Goal: Task Accomplishment & Management: Manage account settings

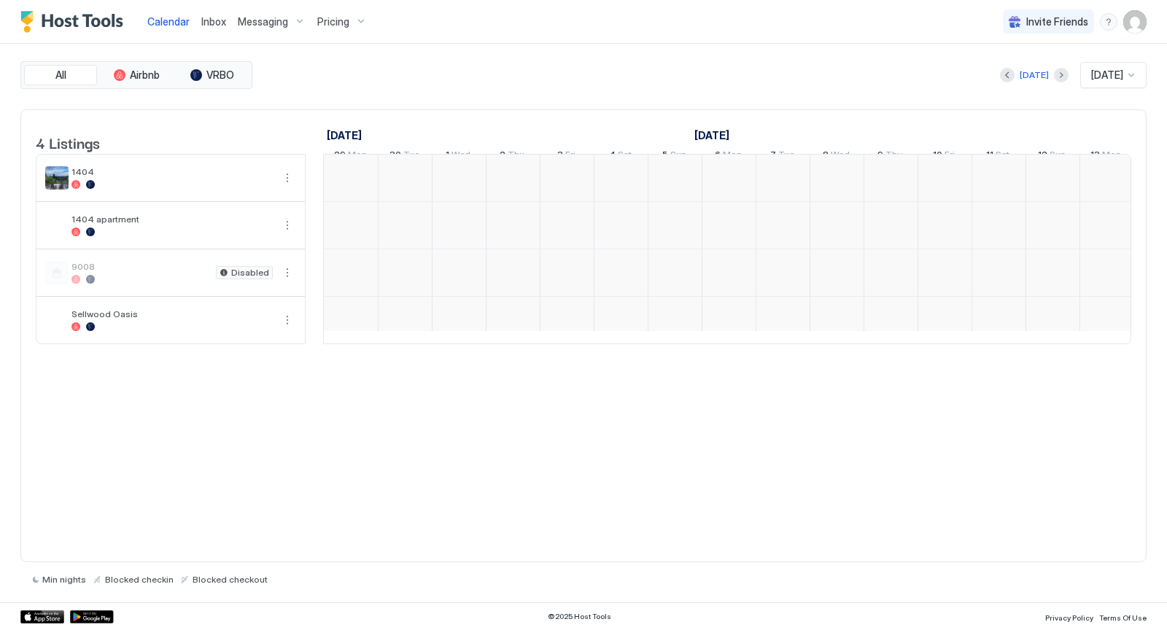
scroll to position [0, 810]
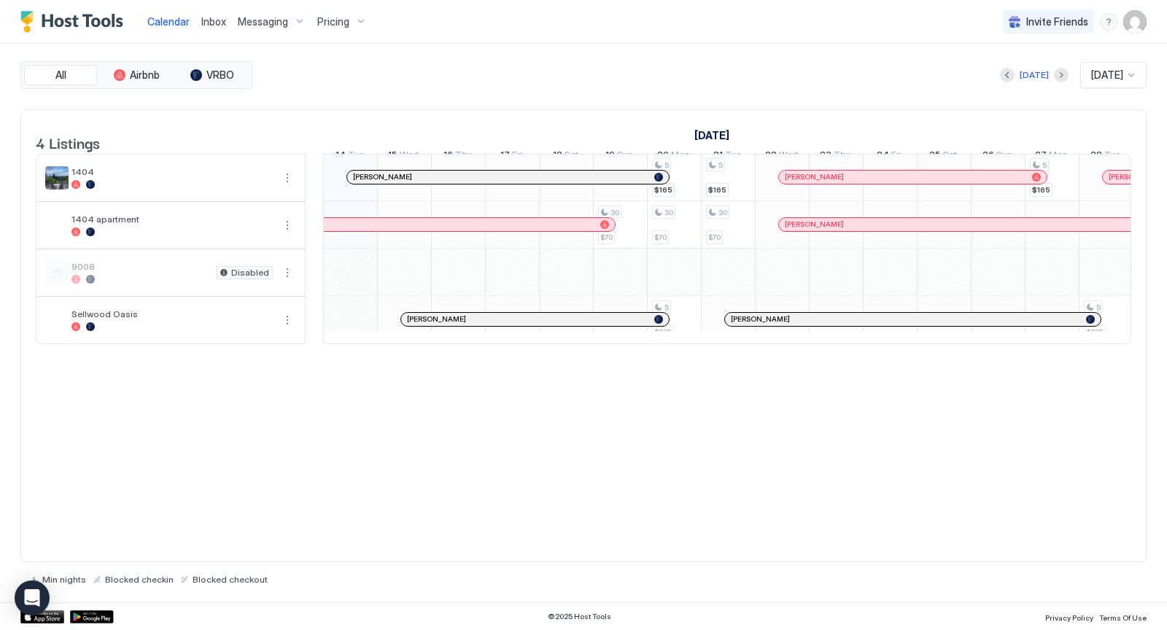
click at [1132, 23] on img "User profile" at bounding box center [1134, 21] width 23 height 23
click at [1010, 80] on span "Settings" at bounding box center [1003, 81] width 39 height 13
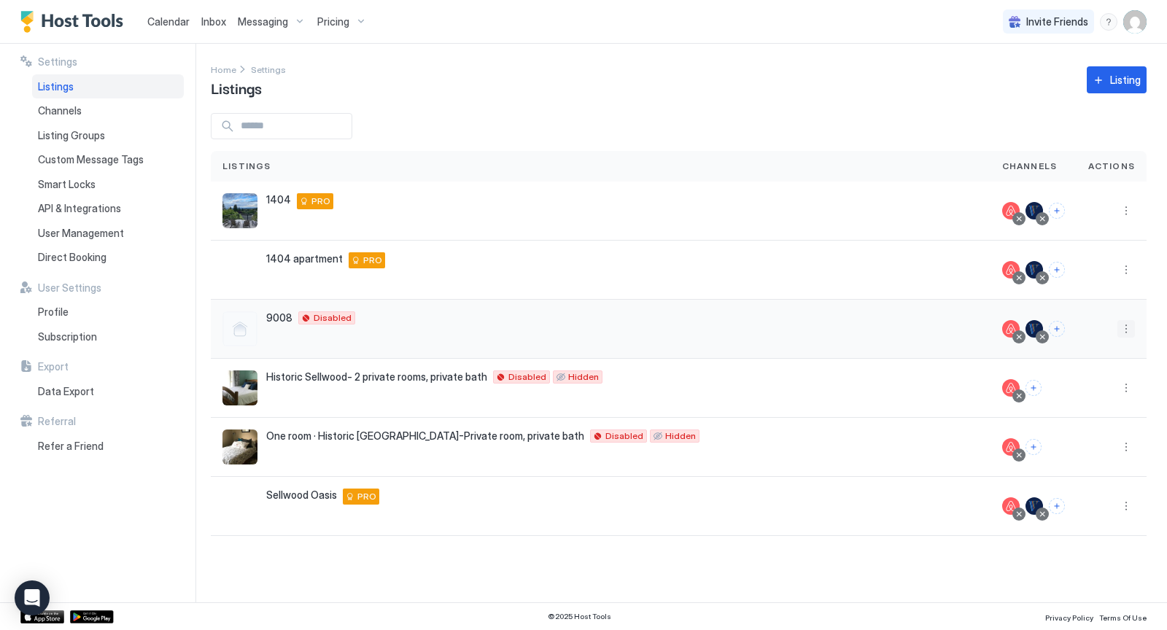
click at [1131, 327] on button "More options" at bounding box center [1125, 328] width 17 height 17
click at [1091, 392] on span "Listing Settings" at bounding box center [1093, 395] width 65 height 11
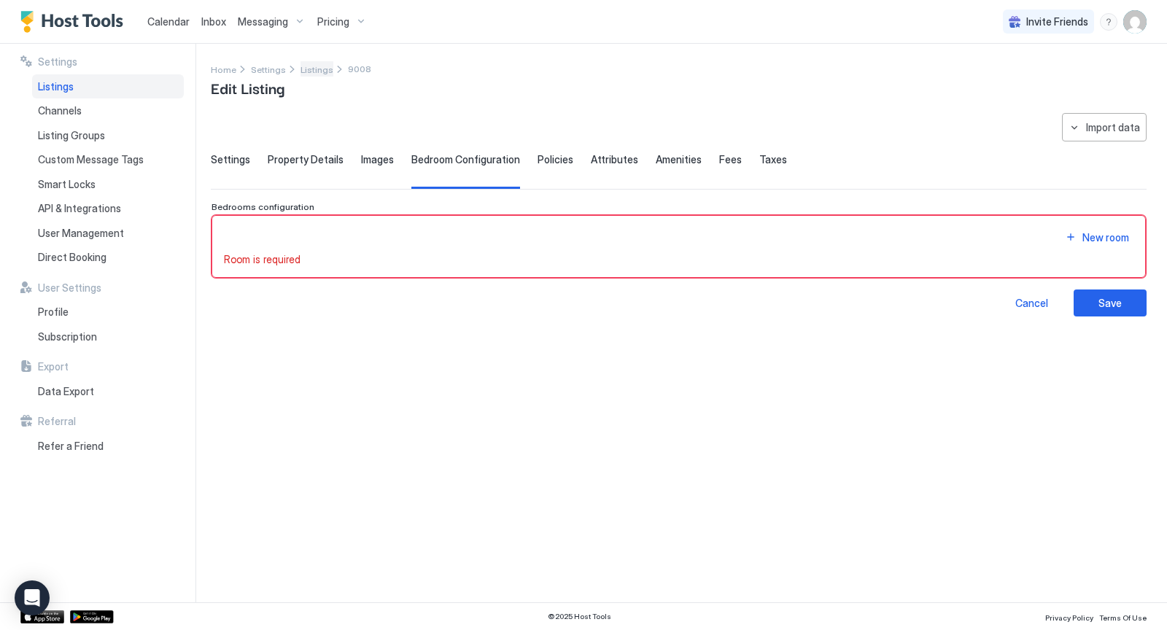
click at [320, 69] on span "Listings" at bounding box center [316, 69] width 33 height 11
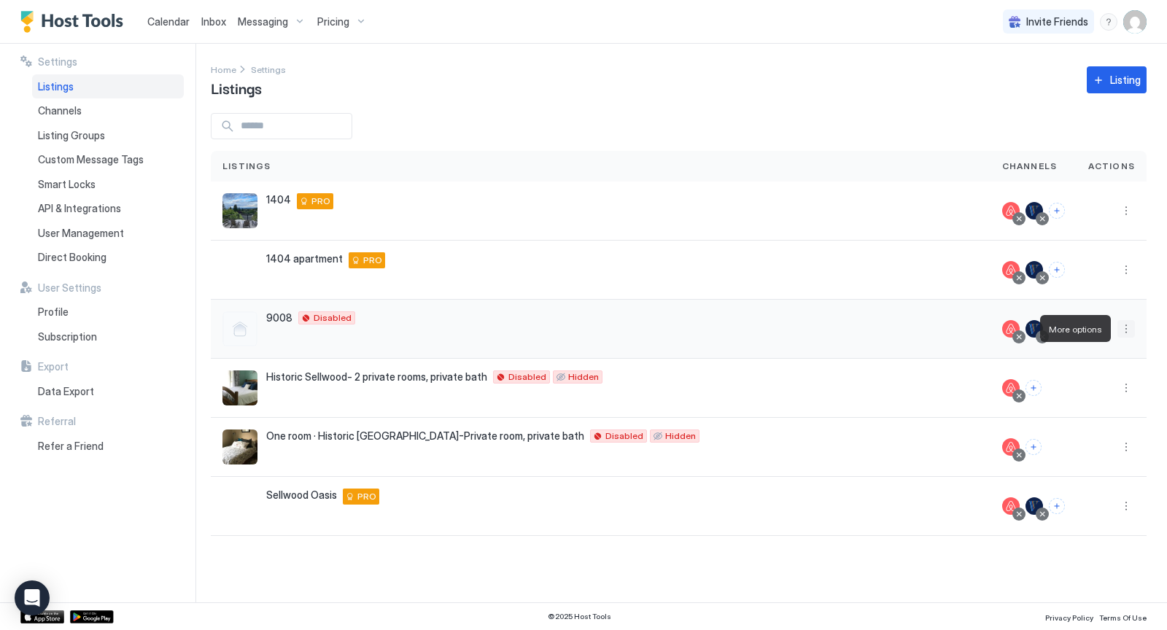
click at [1126, 329] on button "More options" at bounding box center [1125, 328] width 17 height 17
click at [1079, 392] on span "Listing Settings" at bounding box center [1093, 395] width 65 height 11
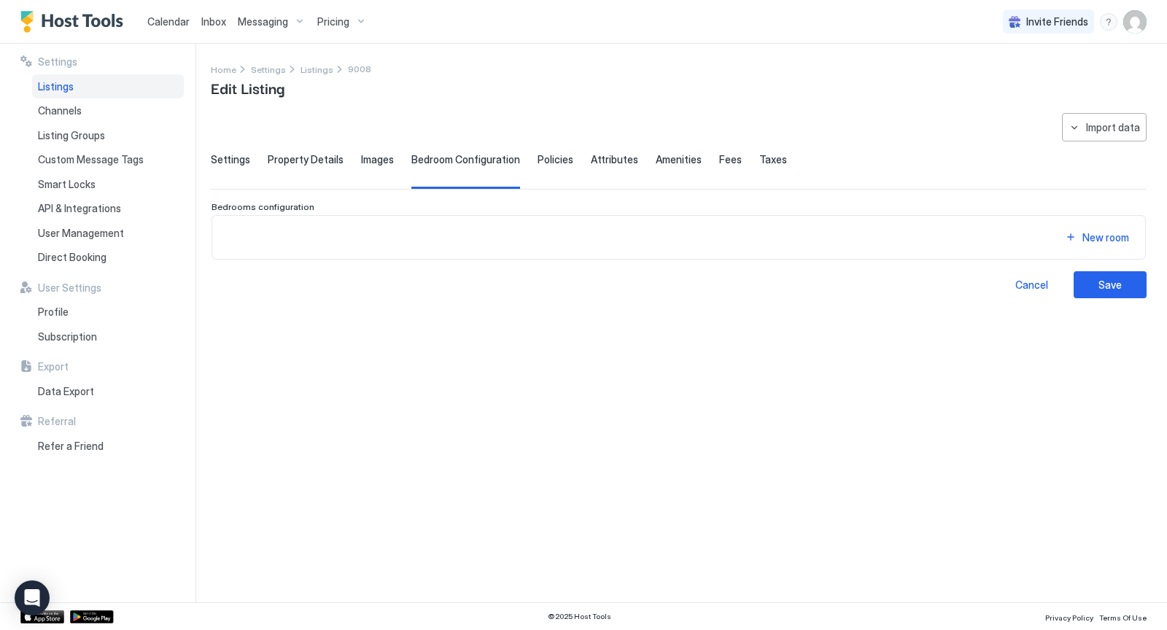
click at [235, 161] on span "Settings" at bounding box center [230, 159] width 39 height 13
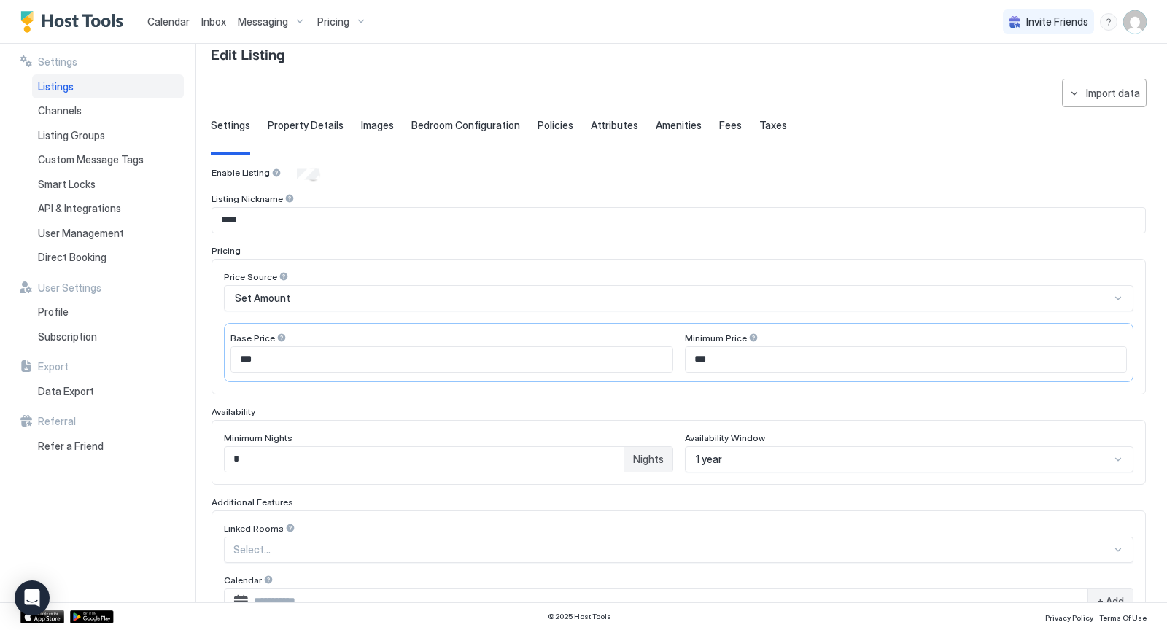
scroll to position [20, 0]
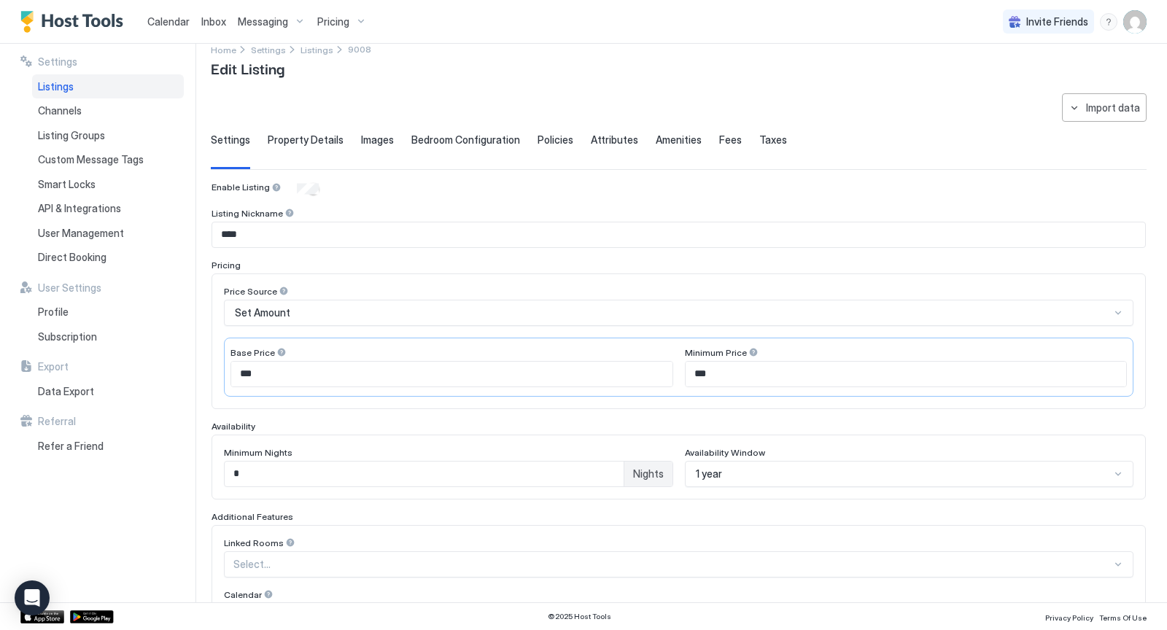
click at [165, 23] on span "Calendar" at bounding box center [168, 21] width 42 height 12
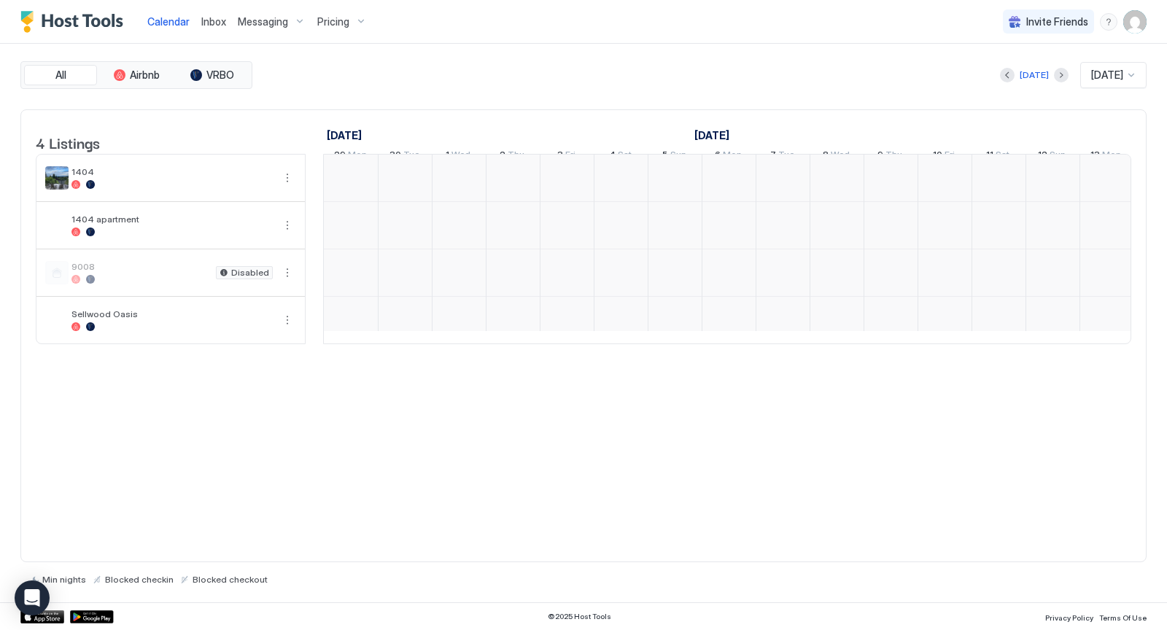
scroll to position [0, 810]
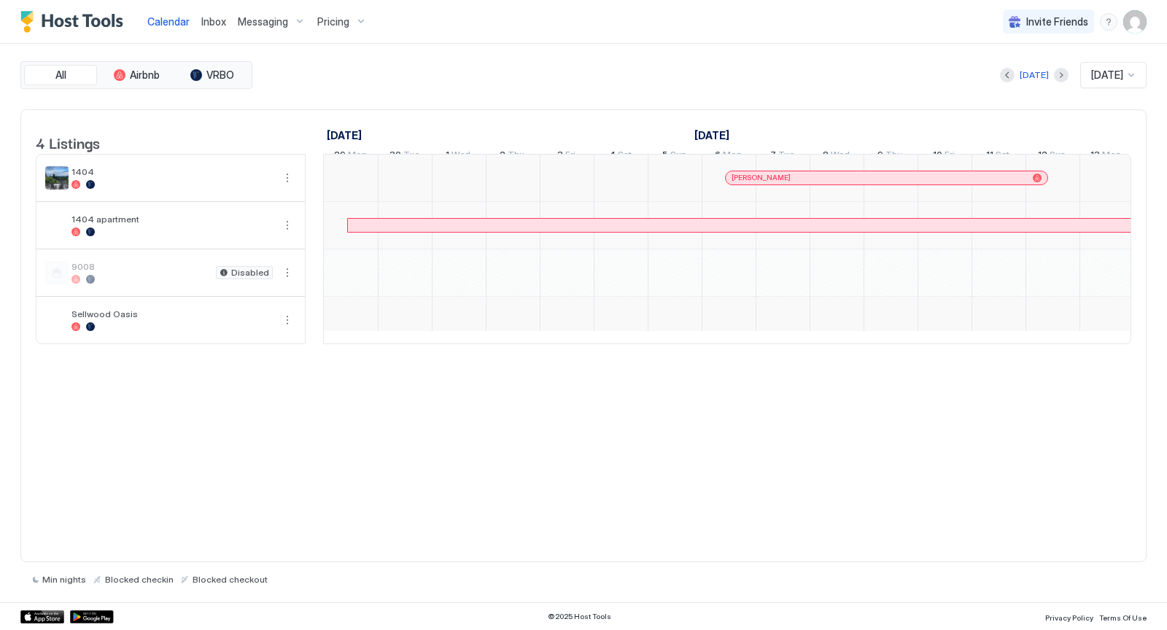
scroll to position [0, 810]
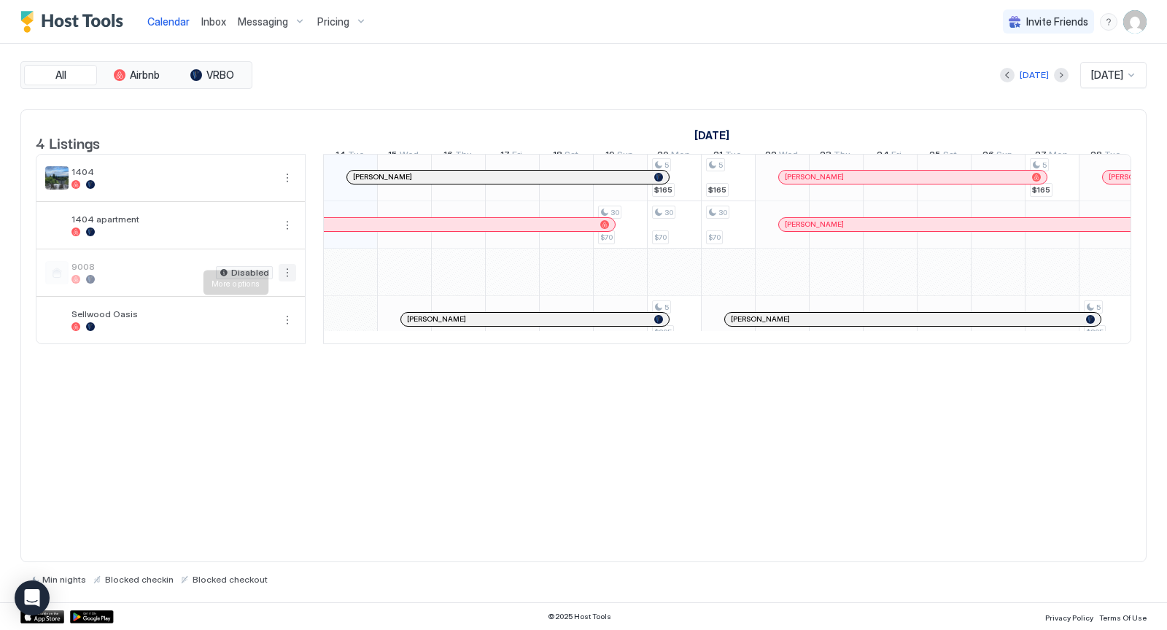
click at [286, 281] on button "More options" at bounding box center [287, 272] width 17 height 17
click at [260, 349] on span "Listing Settings" at bounding box center [262, 349] width 65 height 11
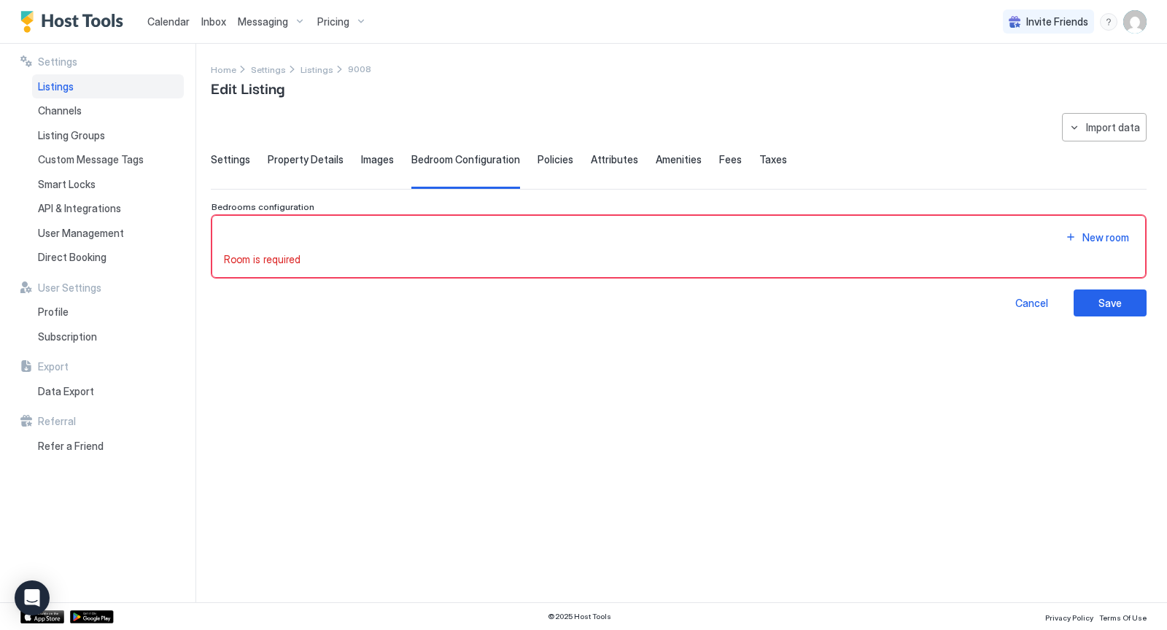
click at [230, 165] on span "Settings" at bounding box center [230, 159] width 39 height 13
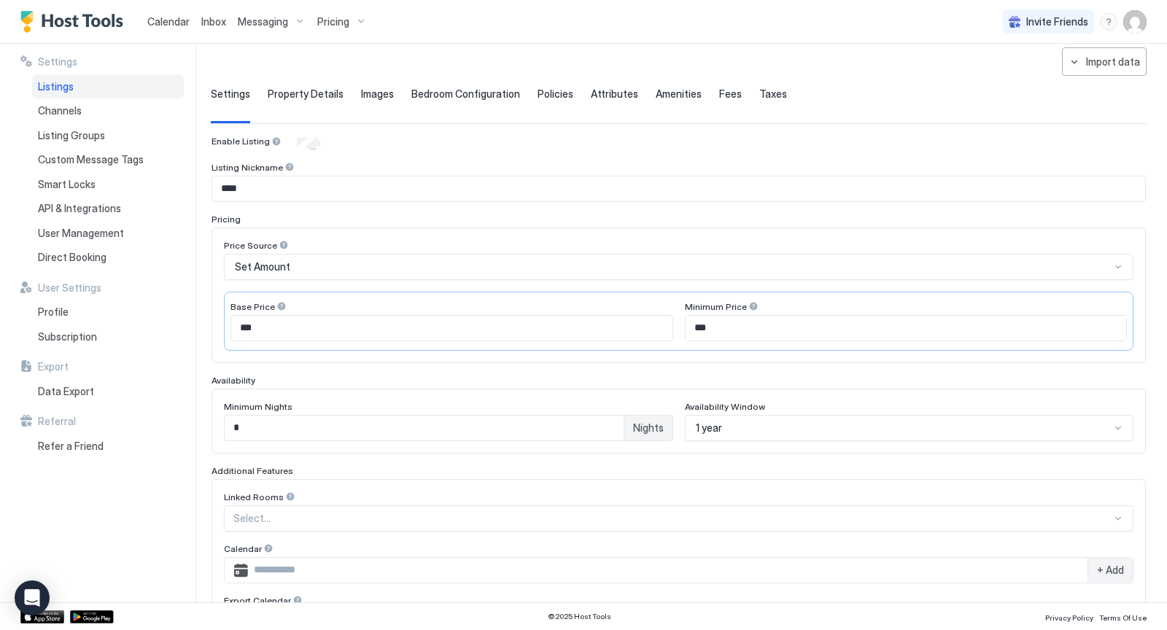
scroll to position [268, 0]
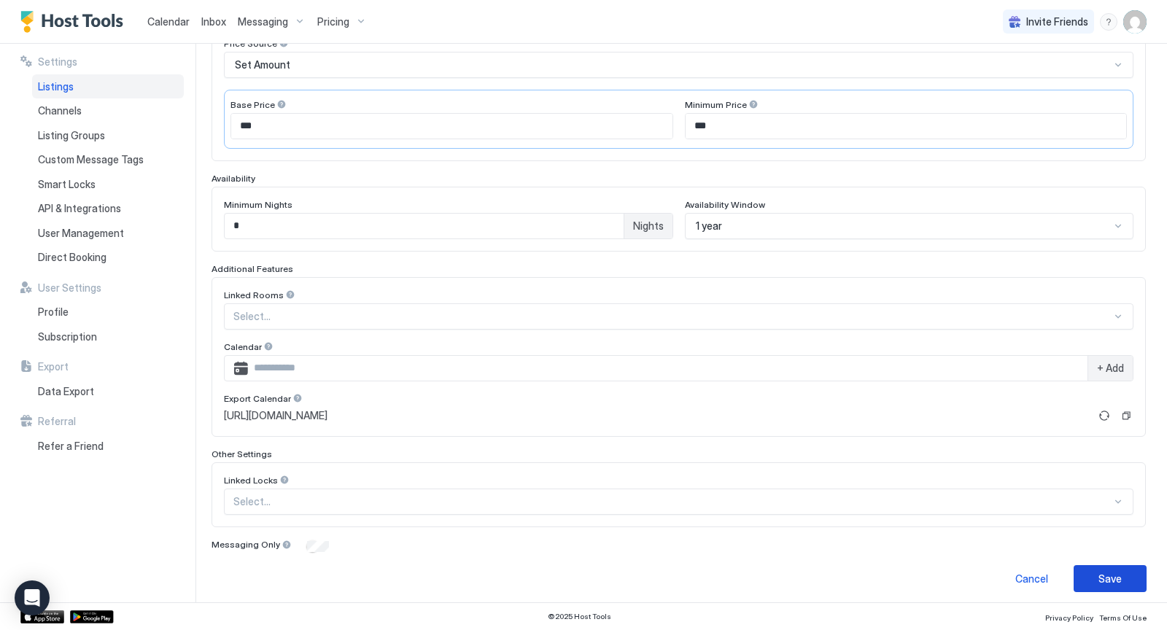
click at [1106, 571] on div "Save" at bounding box center [1109, 578] width 23 height 15
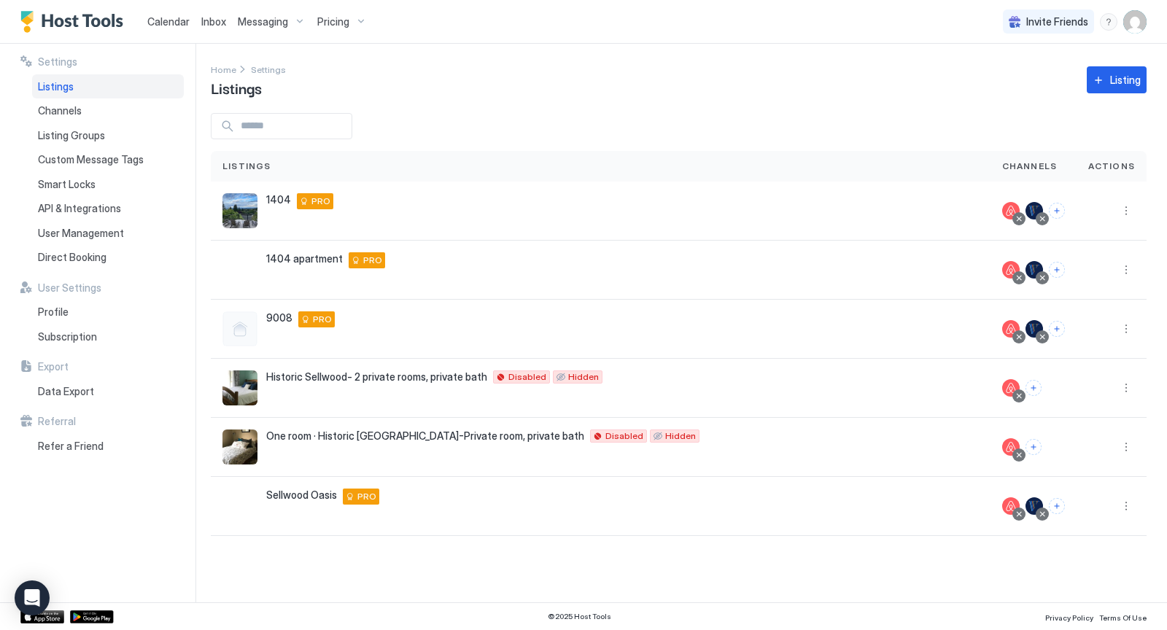
click at [184, 22] on span "Calendar" at bounding box center [168, 21] width 42 height 12
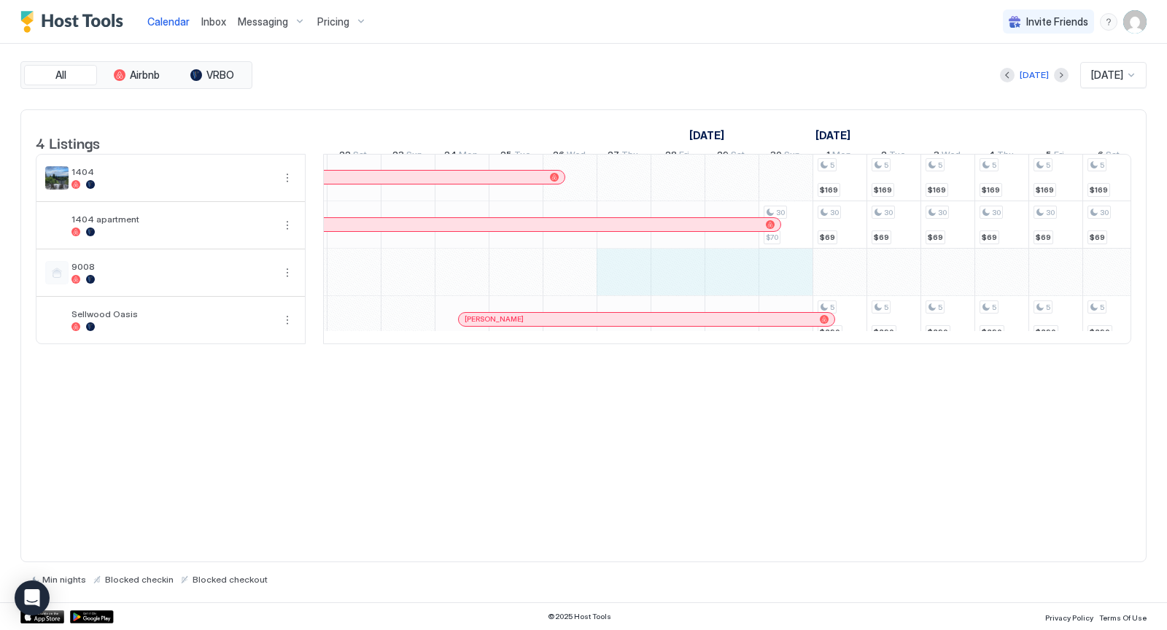
drag, startPoint x: 617, startPoint y: 289, endPoint x: 782, endPoint y: 290, distance: 165.5
click at [782, 290] on div "5 $169 5 $169 5 $169 5 $169 5 $169 5 $169 5 $169 5 $169 5 $169 5 $169 5 $169 5 …" at bounding box center [1054, 248] width 2967 height 189
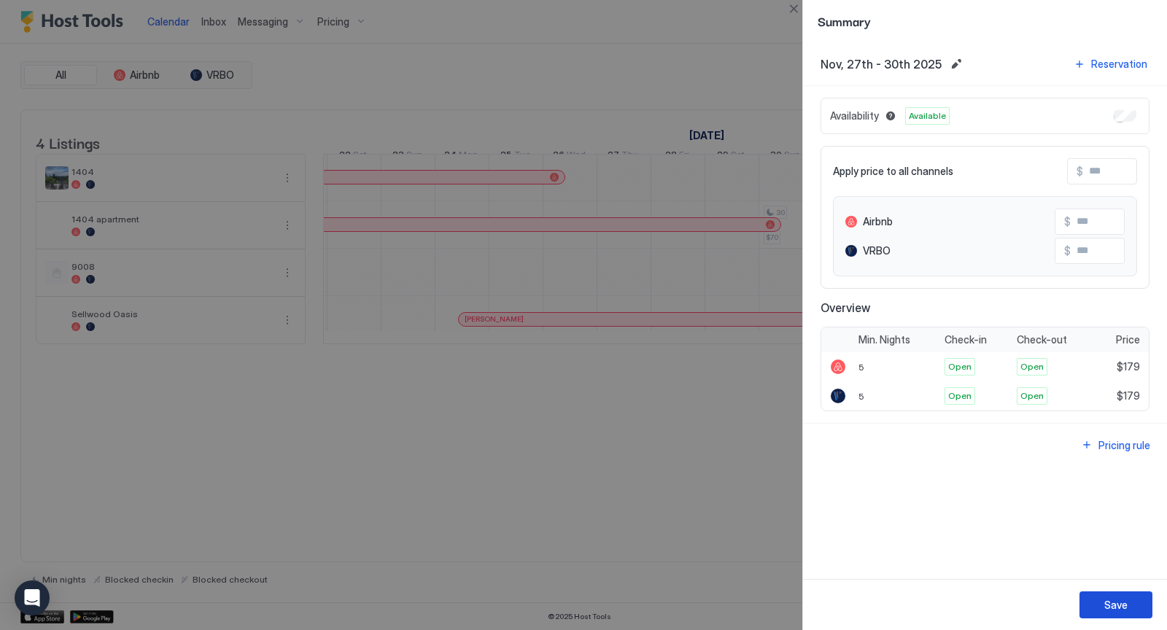
click at [1117, 607] on div "Save" at bounding box center [1115, 604] width 23 height 15
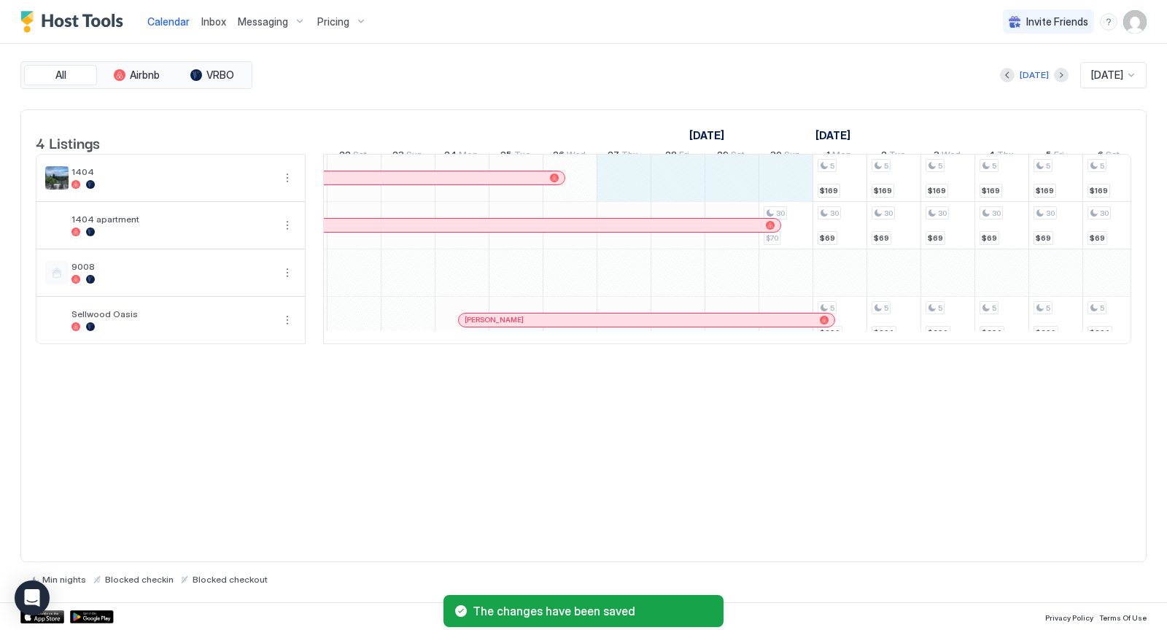
drag, startPoint x: 616, startPoint y: 198, endPoint x: 771, endPoint y: 189, distance: 155.6
click at [771, 189] on div "5 $169 5 $169 5 $169 5 $169 5 $169 5 $169 5 $169 5 $169 5 $169 5 $169 5 $169 5 …" at bounding box center [1054, 249] width 2967 height 189
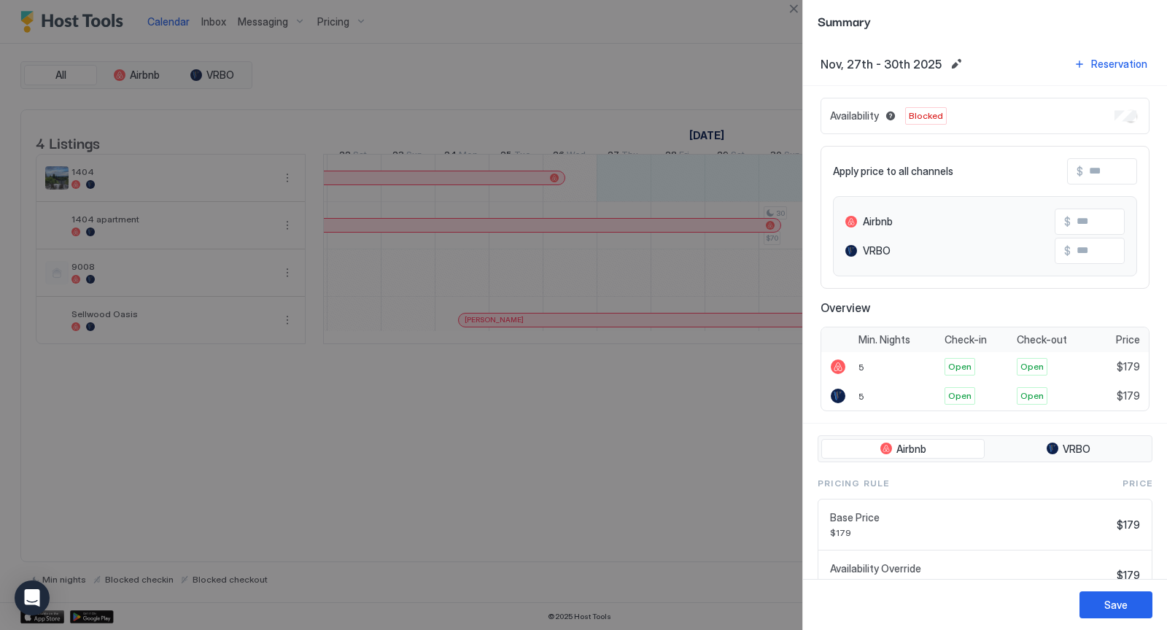
click at [1113, 113] on div "Availability Blocked" at bounding box center [984, 116] width 329 height 36
click at [1105, 600] on div "Save" at bounding box center [1115, 604] width 23 height 15
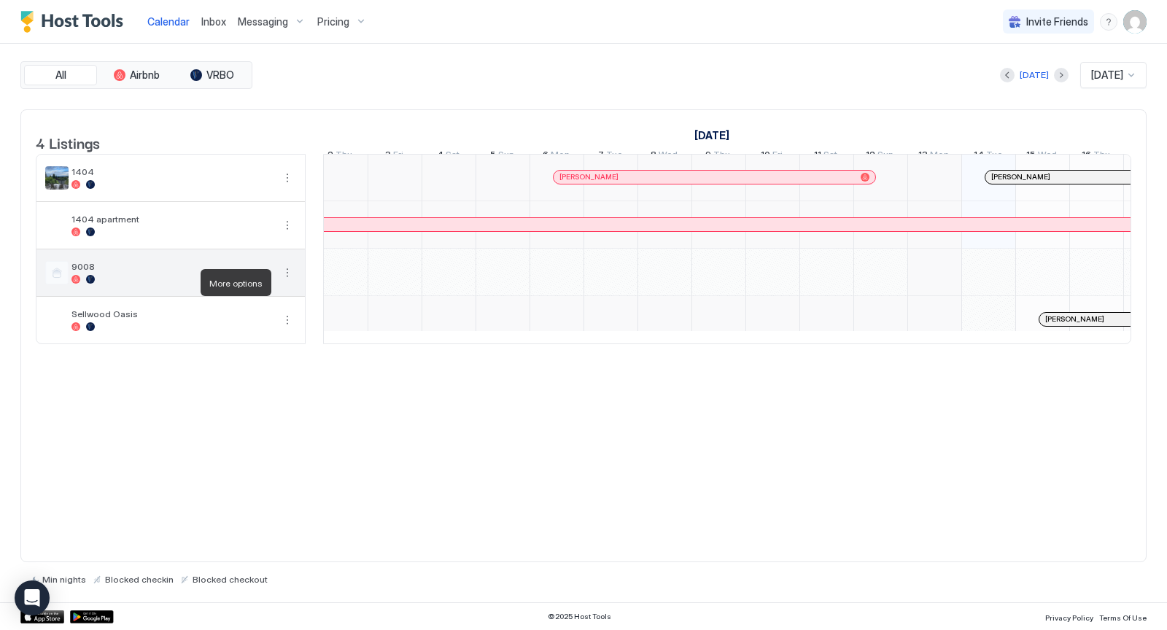
click at [289, 278] on button "More options" at bounding box center [287, 272] width 17 height 17
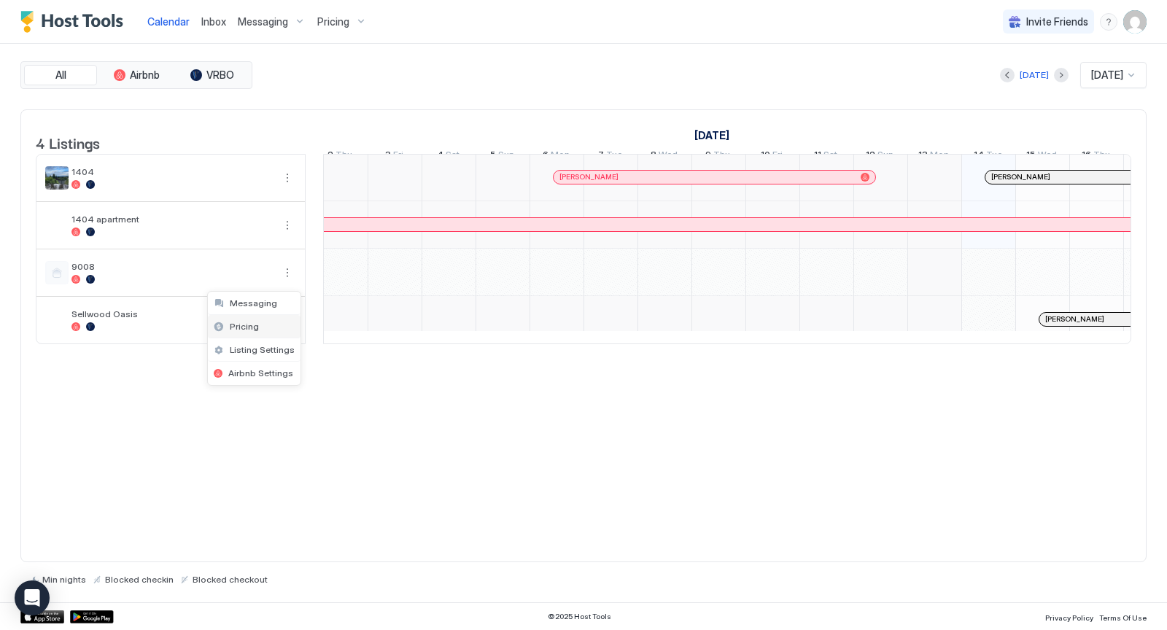
click at [248, 321] on span "Pricing" at bounding box center [244, 326] width 29 height 11
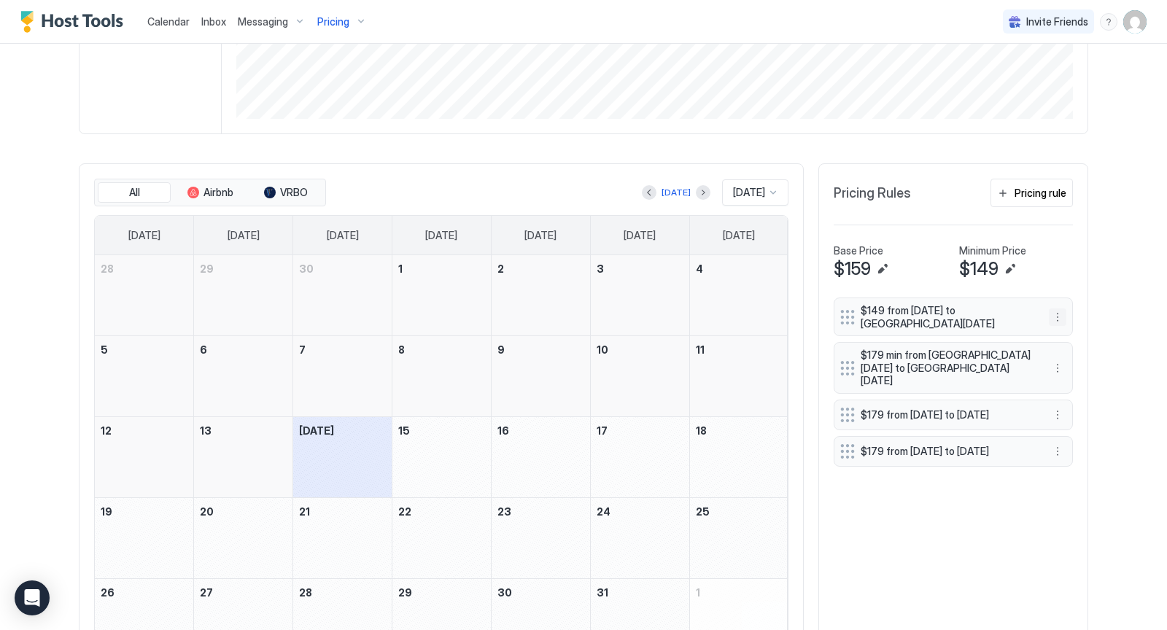
click at [1056, 313] on button "More options" at bounding box center [1056, 316] width 17 height 17
click at [1086, 375] on span "Delete" at bounding box center [1085, 380] width 27 height 11
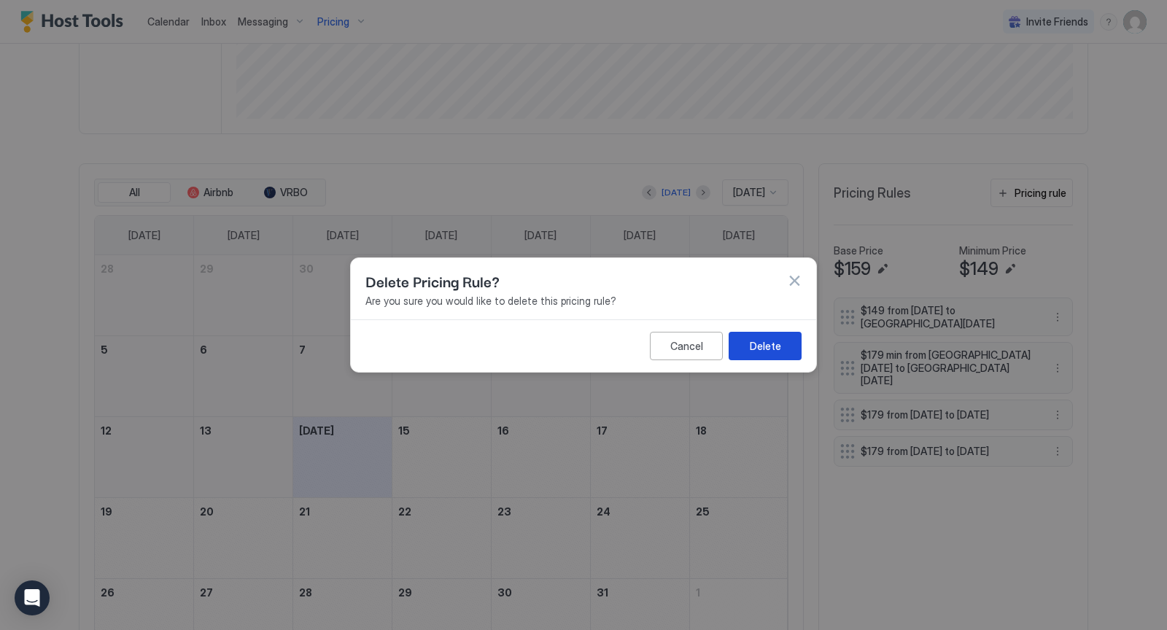
click at [774, 348] on div "Delete" at bounding box center [764, 345] width 31 height 15
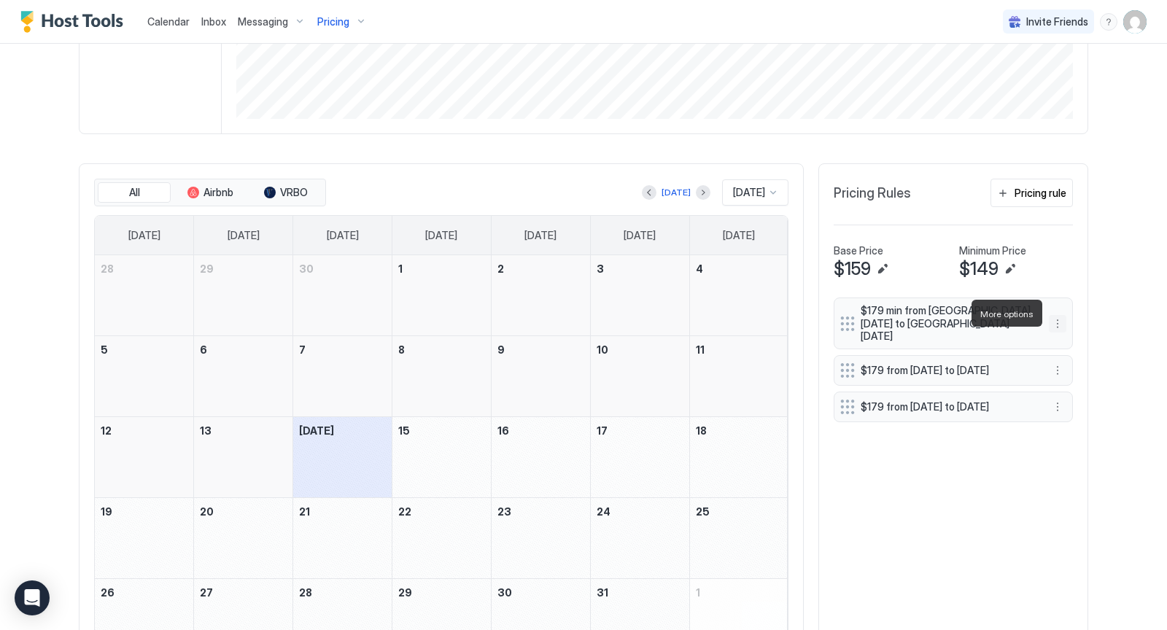
click at [1058, 315] on button "More options" at bounding box center [1056, 323] width 17 height 17
click at [1077, 381] on span "Delete" at bounding box center [1085, 380] width 27 height 11
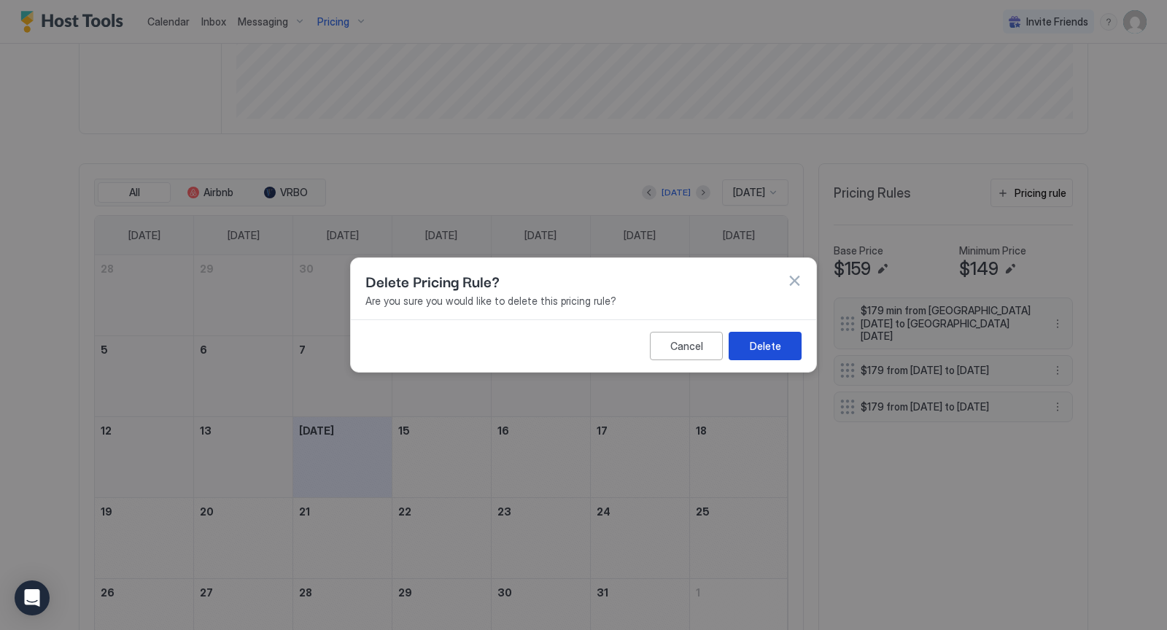
click at [782, 343] on button "Delete" at bounding box center [764, 346] width 73 height 28
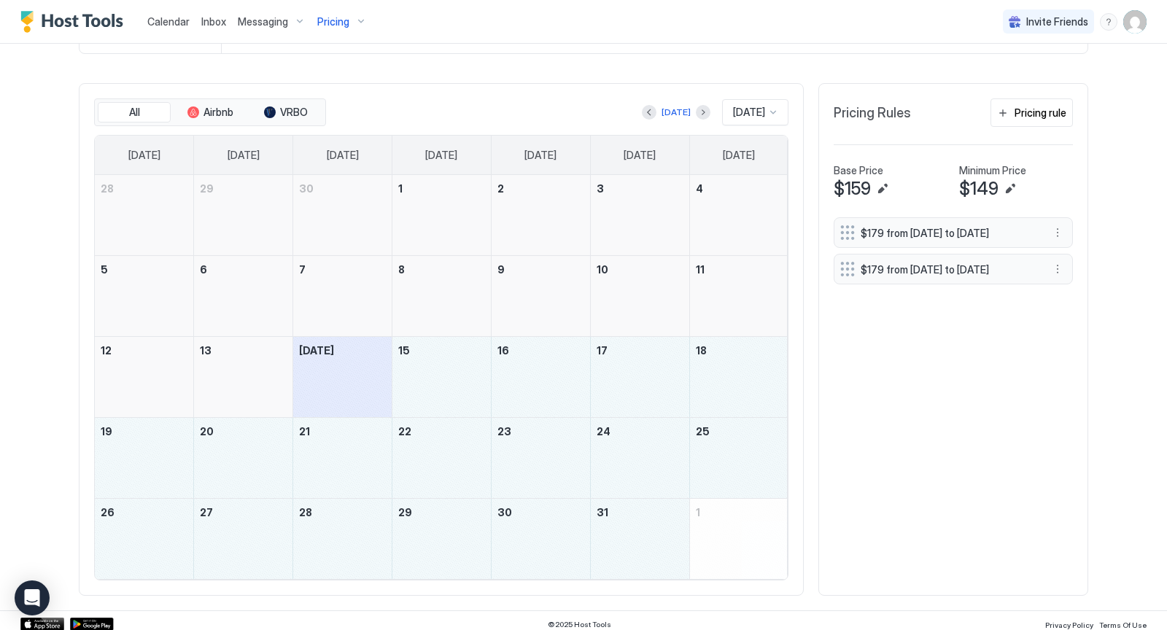
drag, startPoint x: 457, startPoint y: 366, endPoint x: 636, endPoint y: 535, distance: 246.0
click at [636, 535] on tbody "28 29 30 1 2 3 4 5 6 7 8 9 10 11 12 13 Today 15 16 17 18 19 20 21 22 23 24 25 2…" at bounding box center [441, 377] width 693 height 404
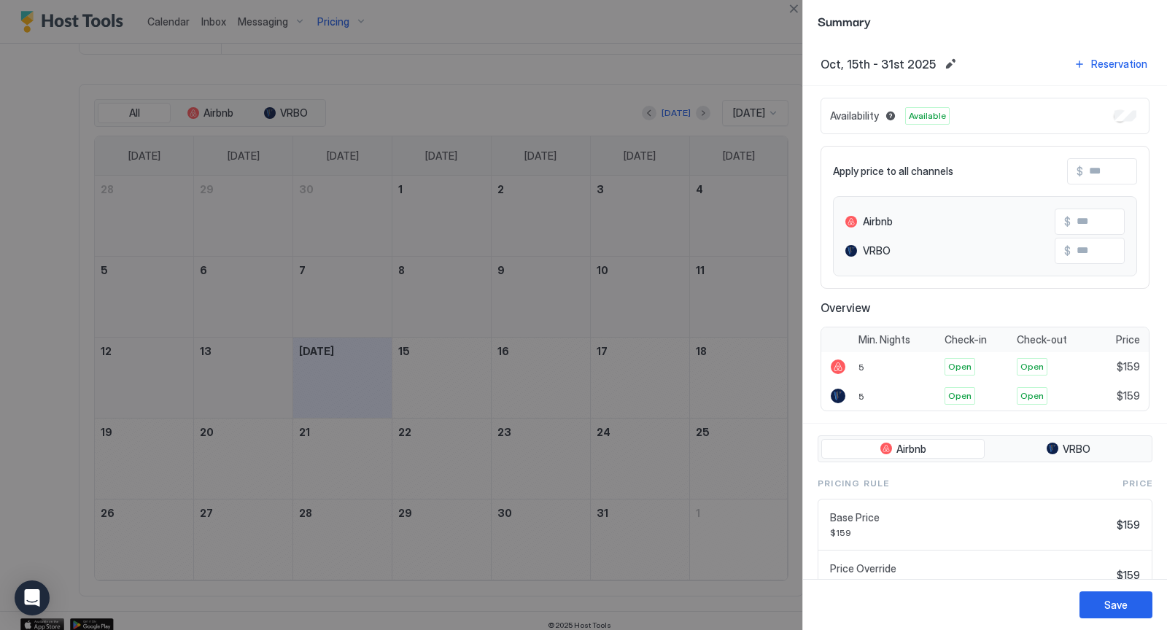
scroll to position [405, 0]
click at [1103, 602] on button "Save" at bounding box center [1115, 604] width 73 height 27
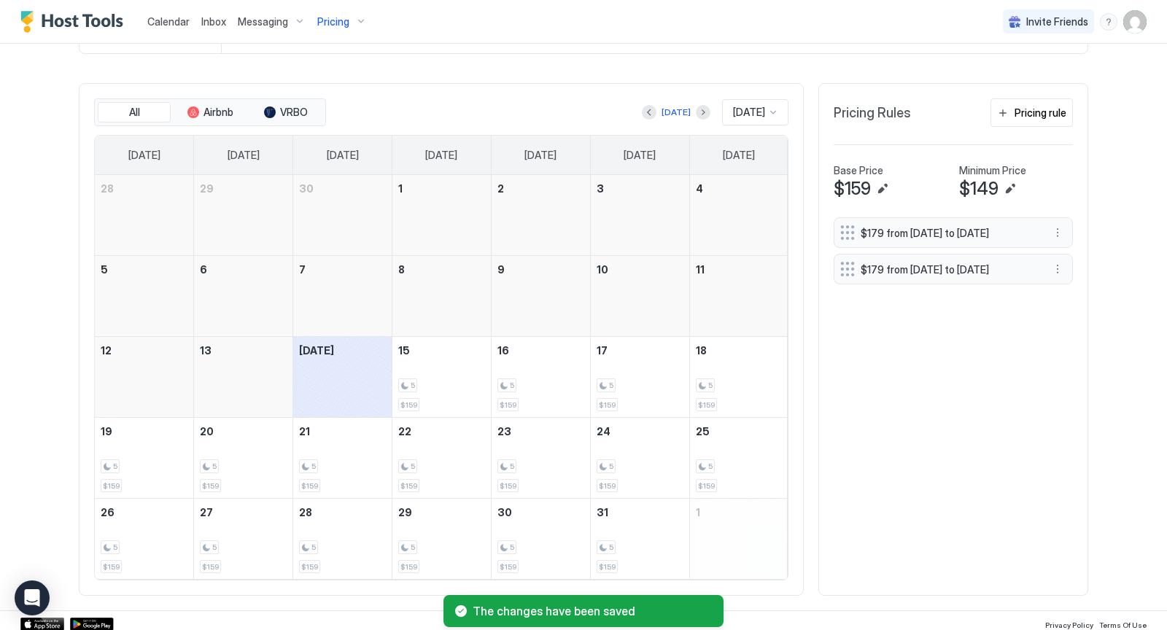
click at [773, 108] on div at bounding box center [773, 112] width 12 height 12
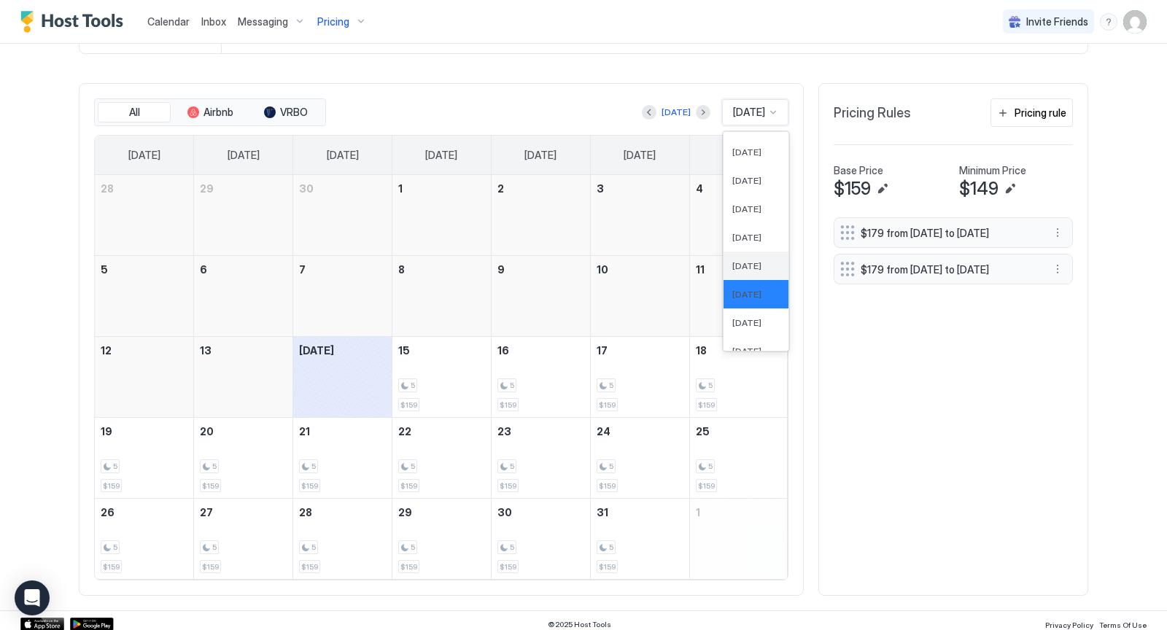
scroll to position [453, 0]
click at [741, 305] on span "[DATE]" at bounding box center [746, 306] width 29 height 11
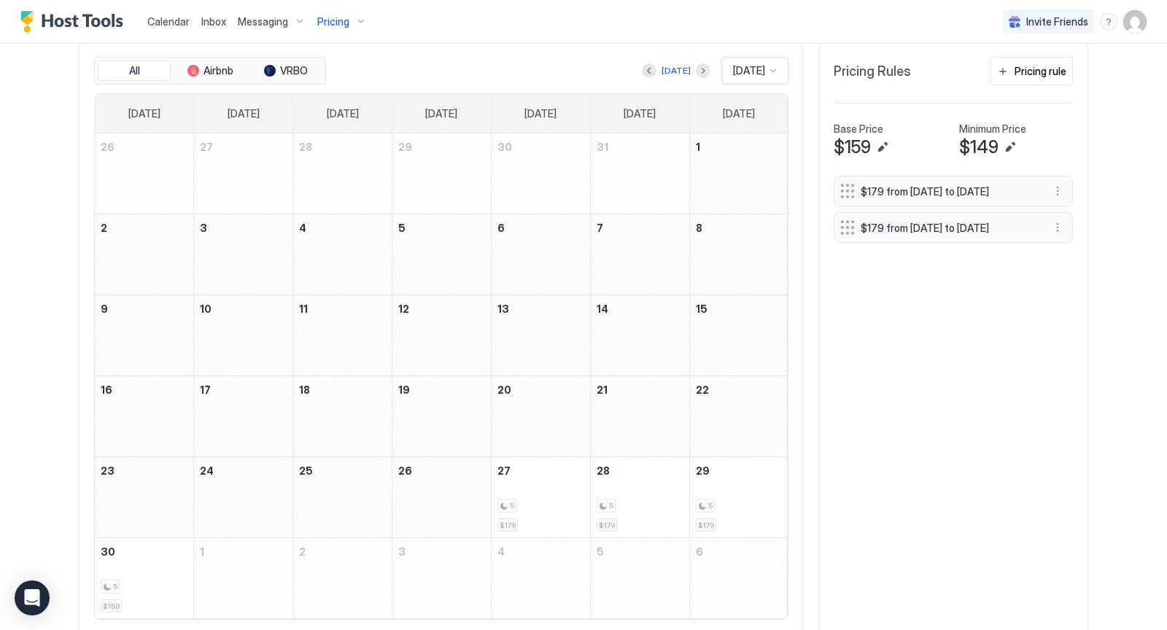
scroll to position [486, 0]
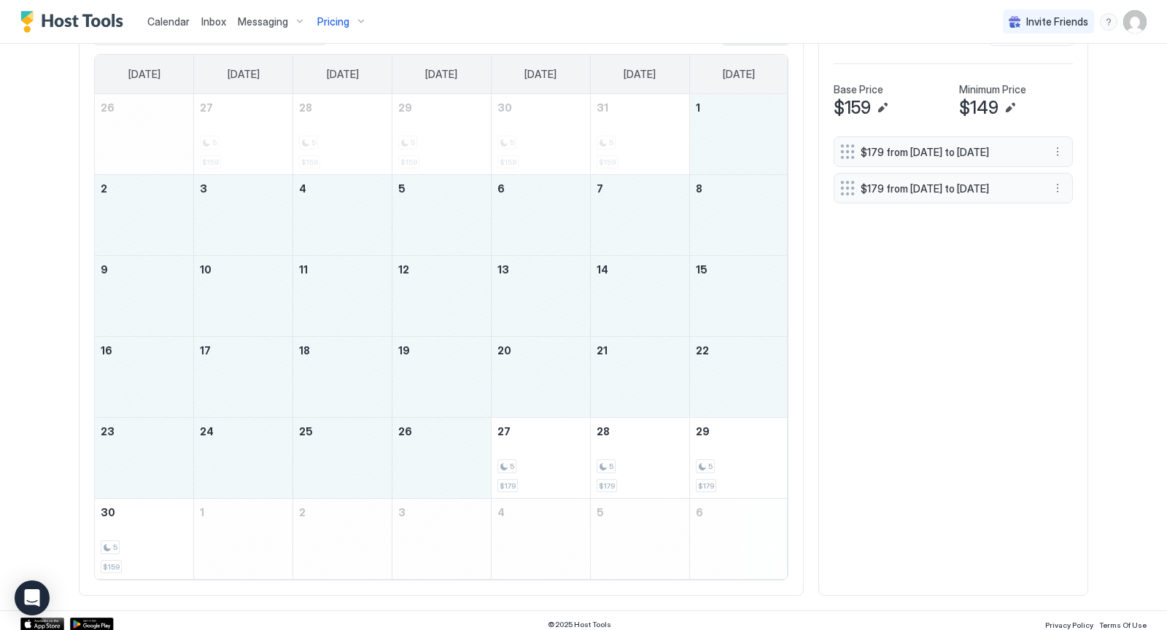
drag, startPoint x: 725, startPoint y: 125, endPoint x: 471, endPoint y: 444, distance: 407.7
click at [471, 444] on tbody "26 27 5 $159 28 5 $159 29 5 $159 30 5 $159 31 5 $159 1 2 3 4 5 6 7 8 9 10 11 12…" at bounding box center [441, 336] width 693 height 485
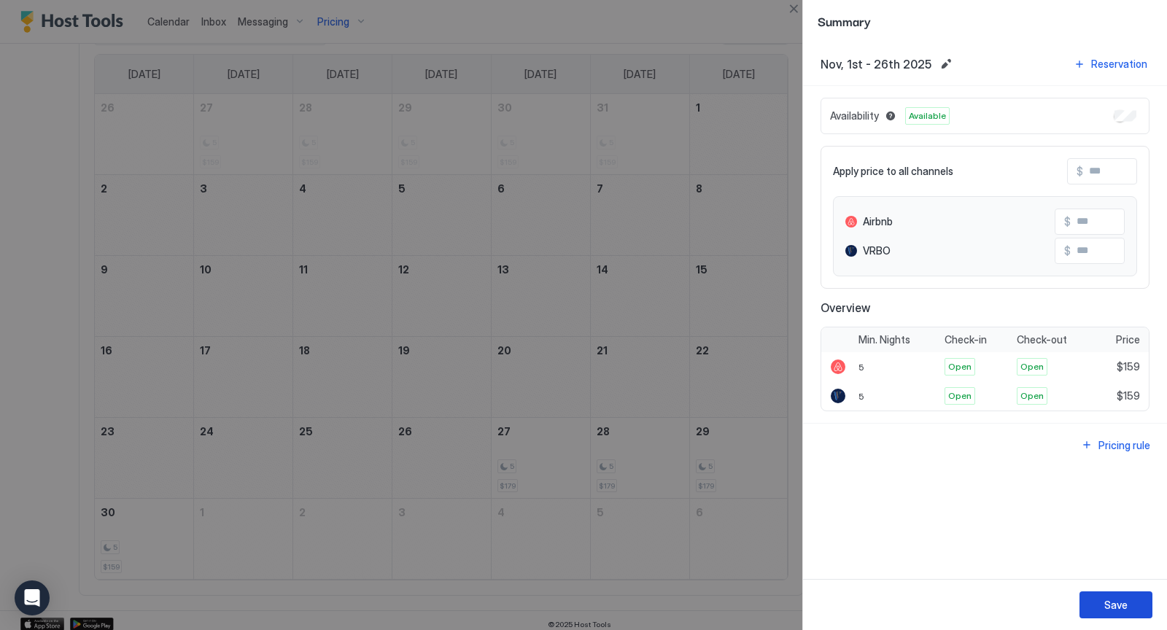
click at [1126, 608] on div "Save" at bounding box center [1115, 604] width 23 height 15
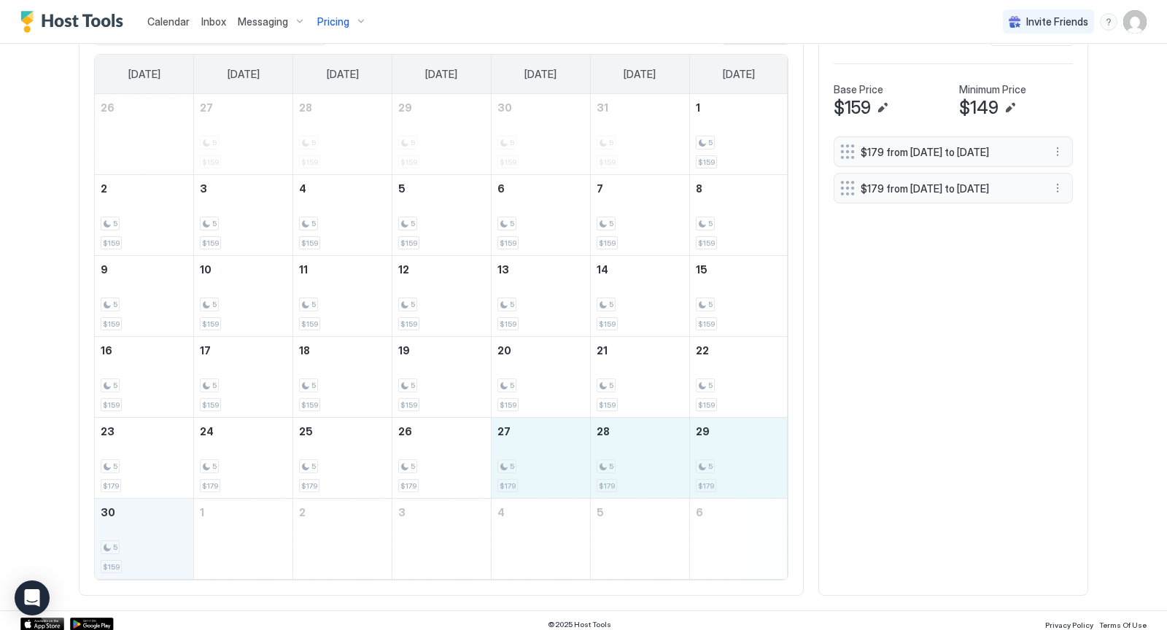
drag, startPoint x: 541, startPoint y: 463, endPoint x: 142, endPoint y: 543, distance: 406.8
click at [142, 543] on tbody "26 27 5 $159 28 5 $159 29 5 $159 30 5 $159 31 5 $159 1 5 $159 2 5 $159 3 5 $159…" at bounding box center [441, 336] width 693 height 485
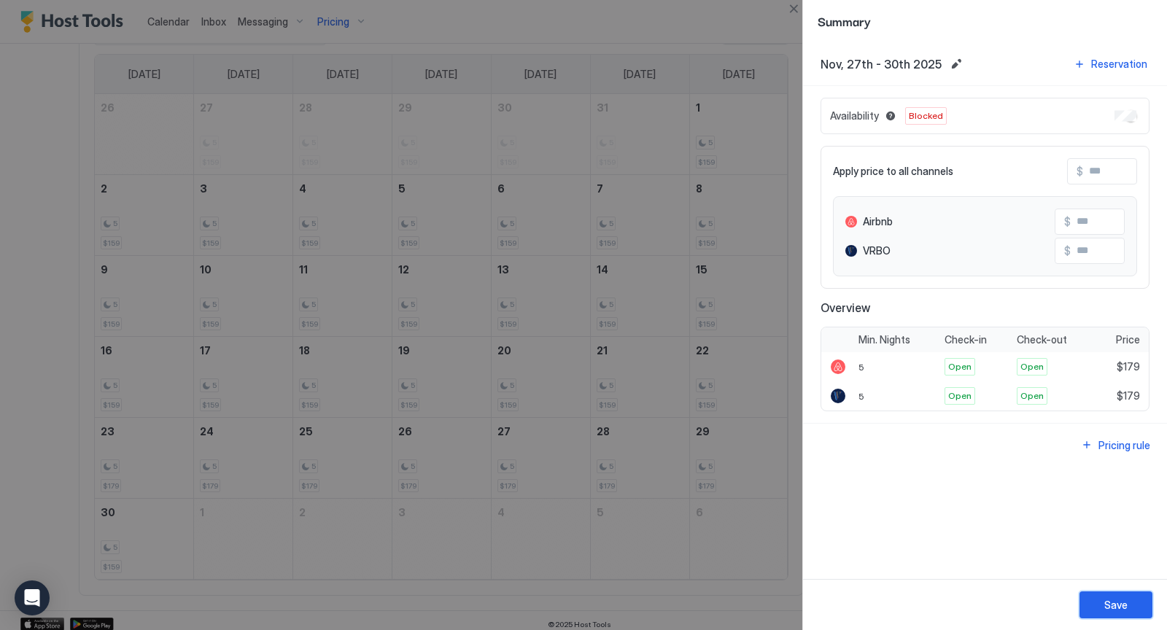
click at [1107, 607] on div "Save" at bounding box center [1115, 604] width 23 height 15
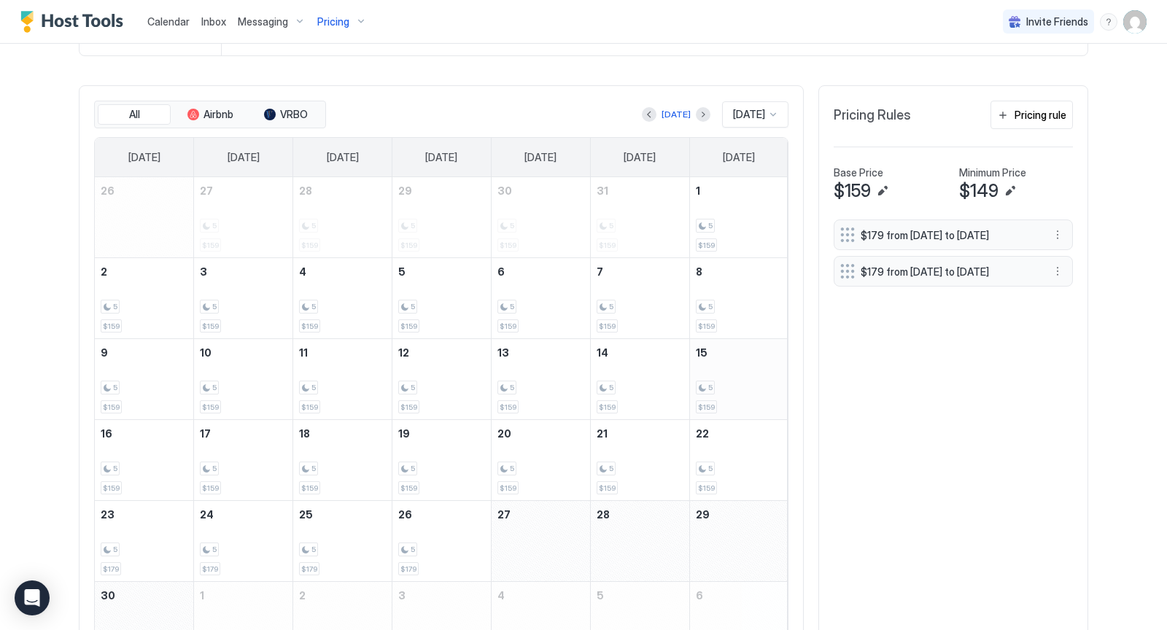
scroll to position [400, 0]
click at [770, 114] on div at bounding box center [773, 118] width 12 height 12
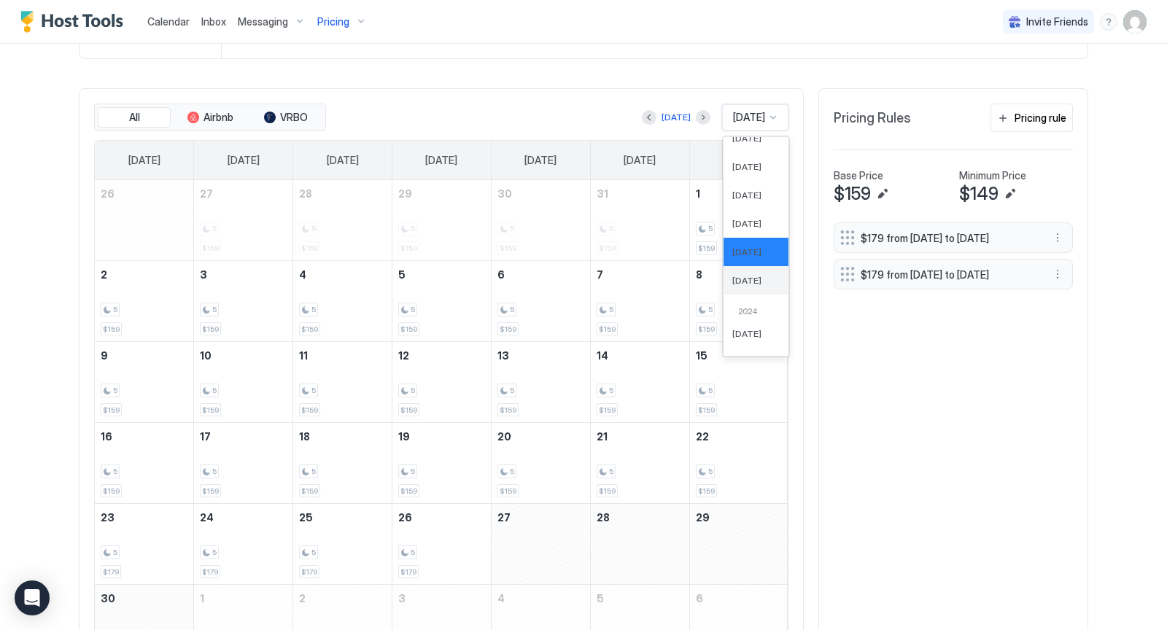
click at [744, 266] on div "[DATE]" at bounding box center [755, 280] width 65 height 28
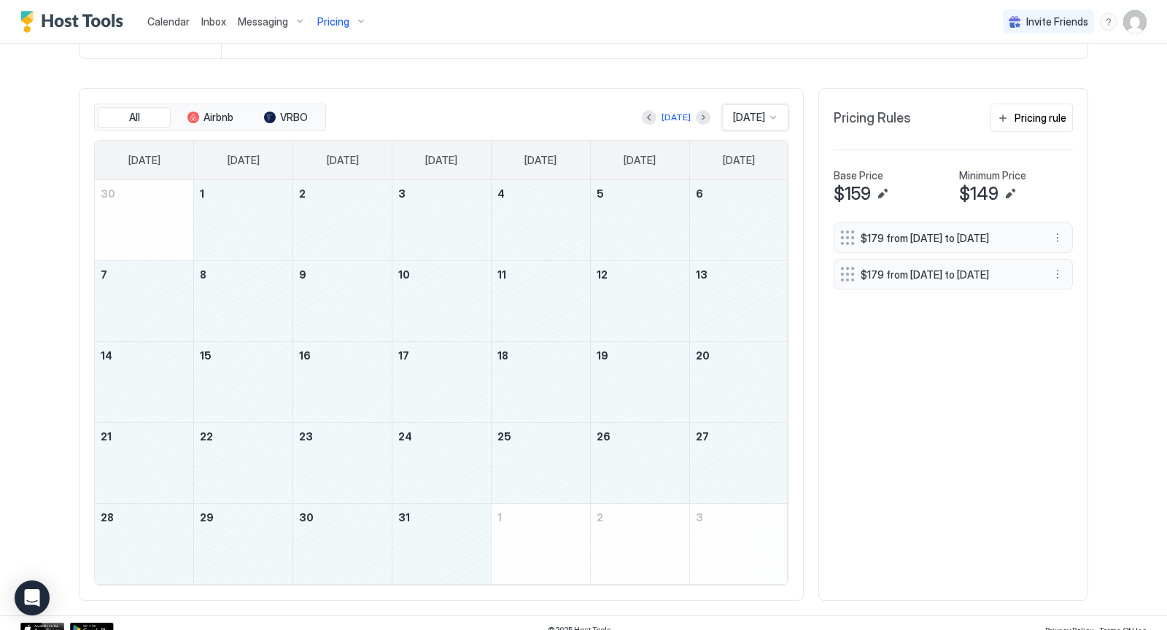
drag, startPoint x: 224, startPoint y: 202, endPoint x: 409, endPoint y: 507, distance: 357.2
click at [409, 507] on tbody "30 1 2 3 4 5 6 7 8 9 10 11 12 13 14 15 16 17 18 19 20 21 22 23 24 25 26 27 28 2…" at bounding box center [441, 382] width 693 height 404
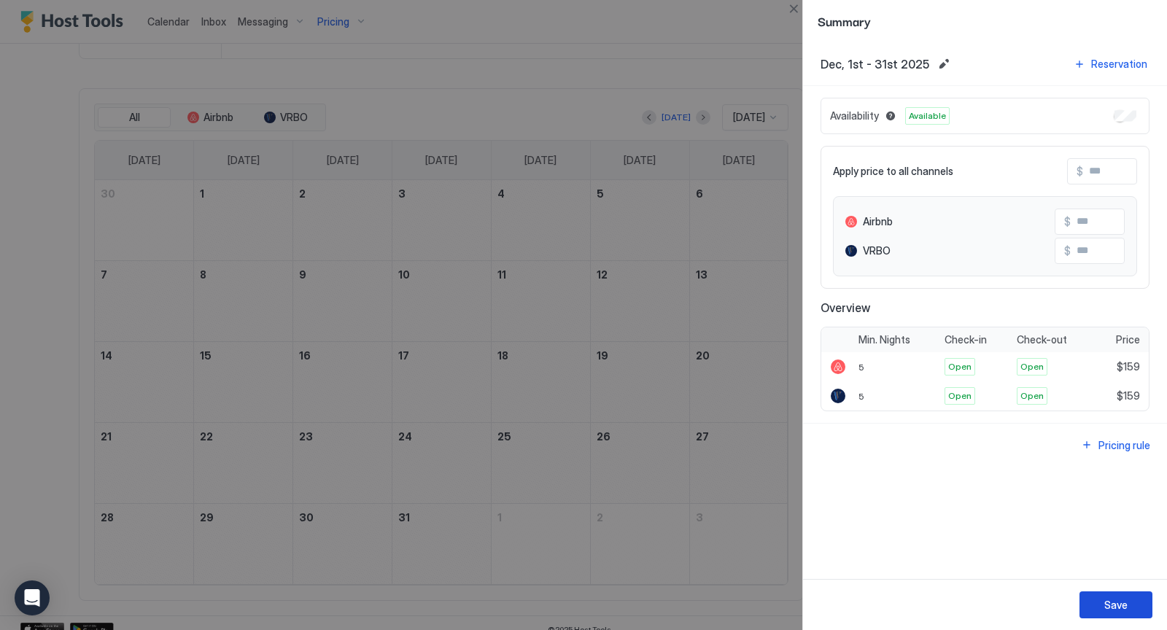
click at [1110, 604] on div "Save" at bounding box center [1115, 604] width 23 height 15
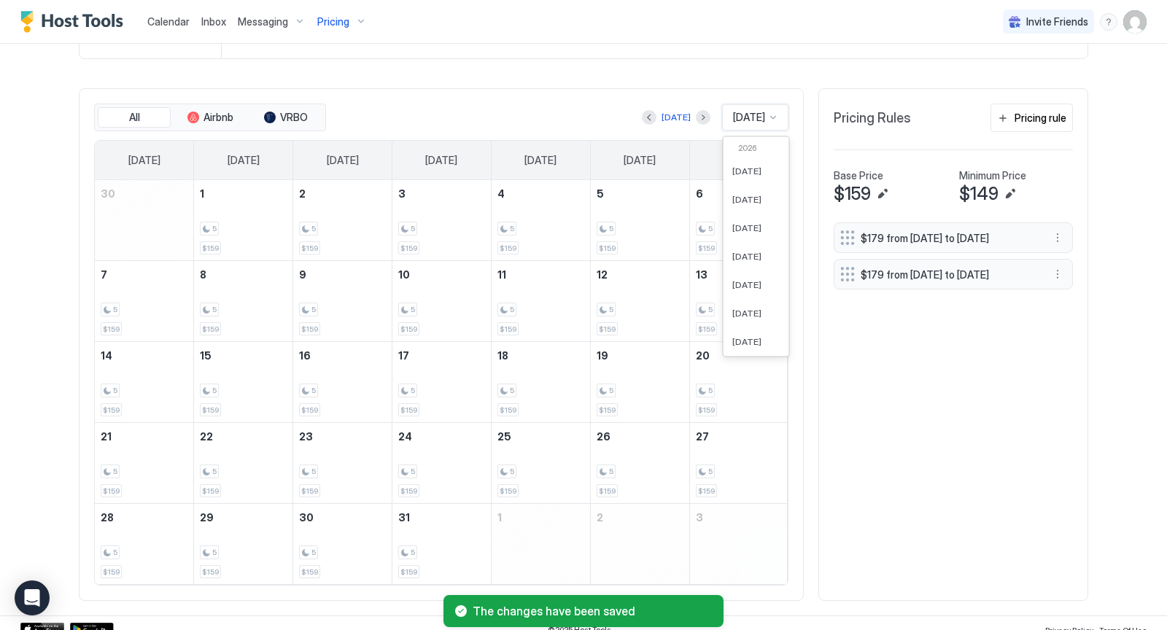
click at [776, 117] on div at bounding box center [773, 118] width 12 height 12
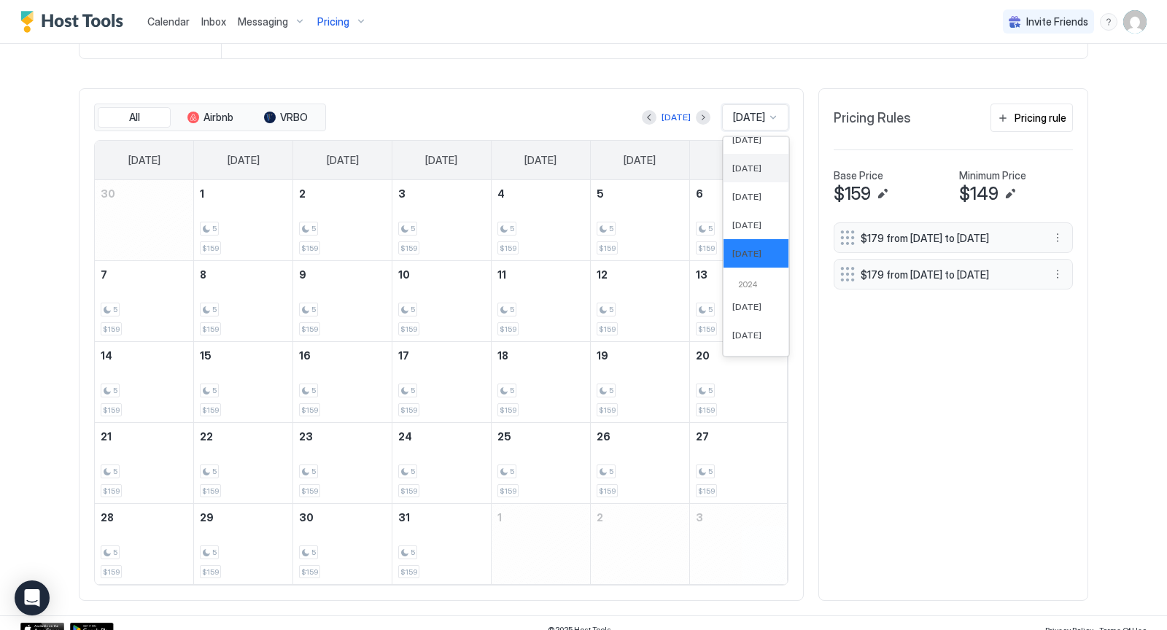
scroll to position [541, 0]
click at [744, 300] on span "[DATE]" at bounding box center [746, 305] width 29 height 11
drag, startPoint x: 245, startPoint y: 193, endPoint x: 384, endPoint y: 474, distance: 313.3
click at [384, 474] on tbody "31 1 2 3 4 5 6 7 8 9 10 11 12 13 14 15 16 17 18 19 20 21 22 23 24 25 26 27 28 2…" at bounding box center [441, 382] width 693 height 404
click at [235, 203] on div "1" at bounding box center [243, 220] width 98 height 80
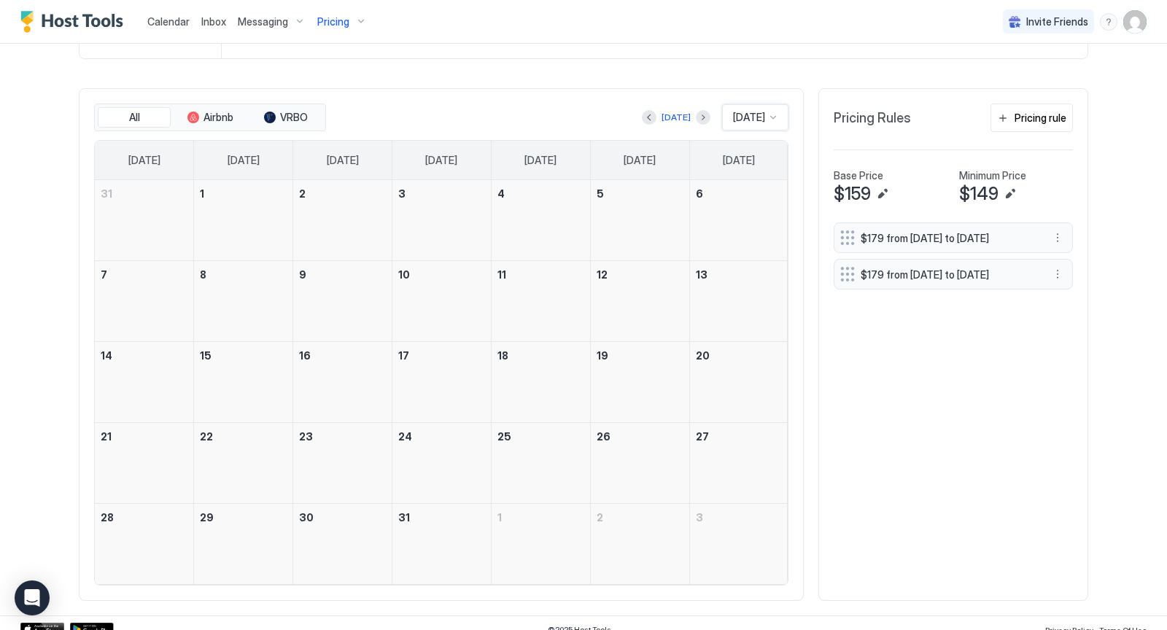
drag, startPoint x: 235, startPoint y: 203, endPoint x: 461, endPoint y: 504, distance: 376.5
click at [461, 504] on tbody "31 1 2 3 4 5 6 7 8 9 10 11 12 13 14 15 16 17 18 19 20 21 22 23 24 25 26 27 28 2…" at bounding box center [441, 382] width 693 height 404
drag, startPoint x: 249, startPoint y: 231, endPoint x: 437, endPoint y: 530, distance: 353.6
click at [437, 530] on tbody "31 1 2 3 4 5 6 7 8 9 10 11 12 13 14 15 16 17 18 19 20 21 22 23 24 25 26 27 28 2…" at bounding box center [441, 382] width 693 height 404
click at [248, 218] on div at bounding box center [243, 229] width 98 height 42
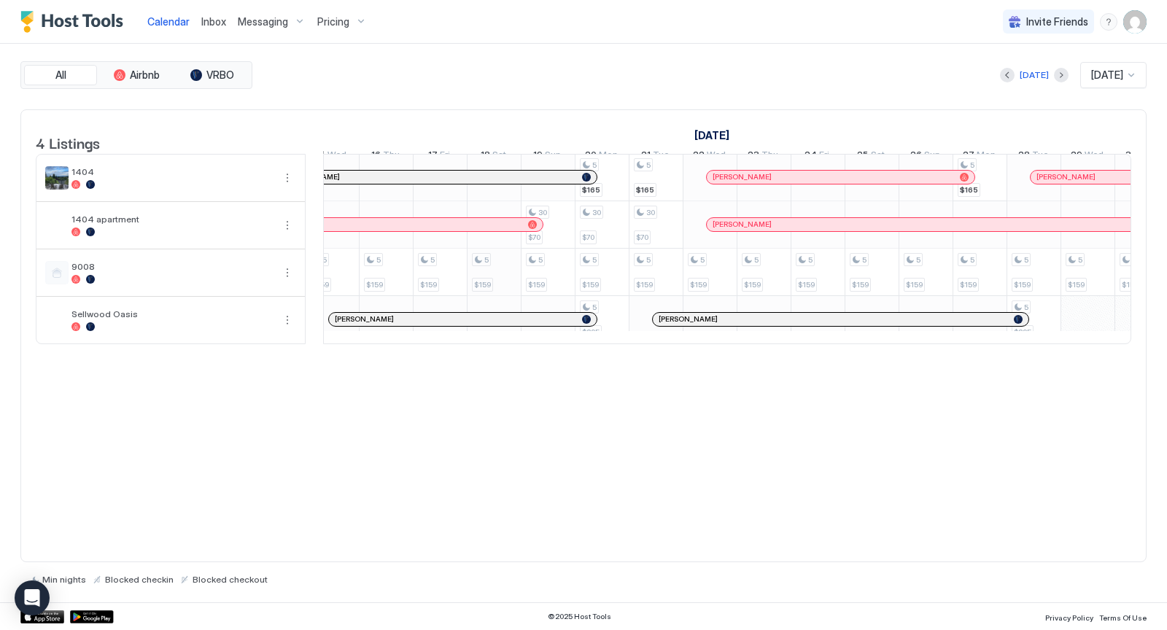
scroll to position [1, 922]
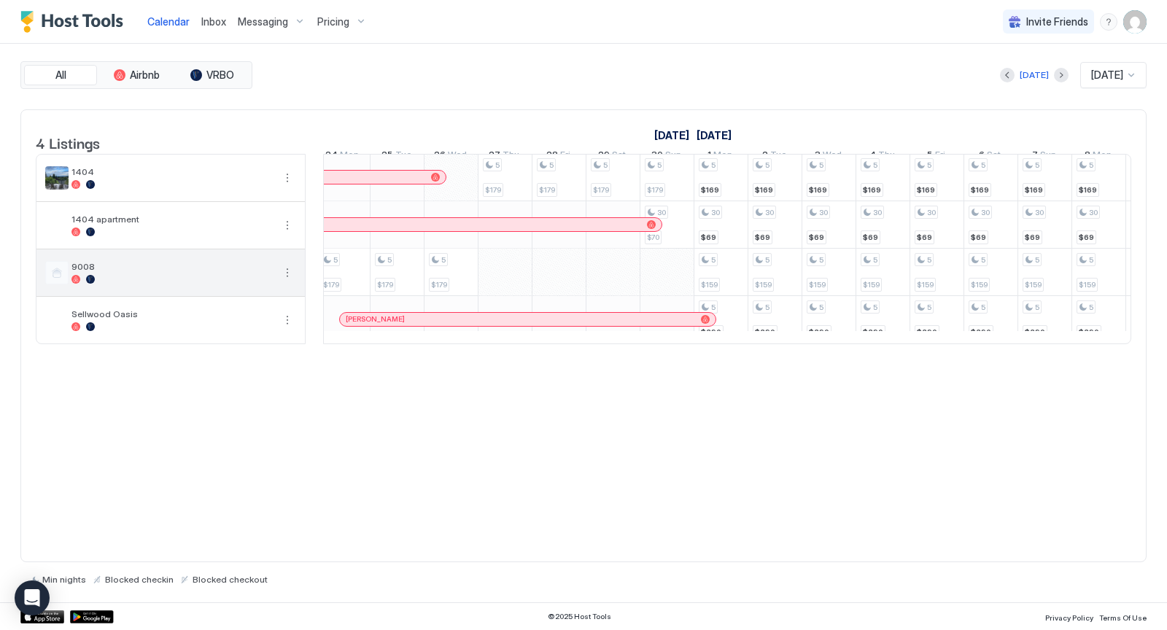
click at [245, 284] on div "9008" at bounding box center [171, 272] width 201 height 23
click at [1142, 18] on img "User profile" at bounding box center [1134, 21] width 23 height 23
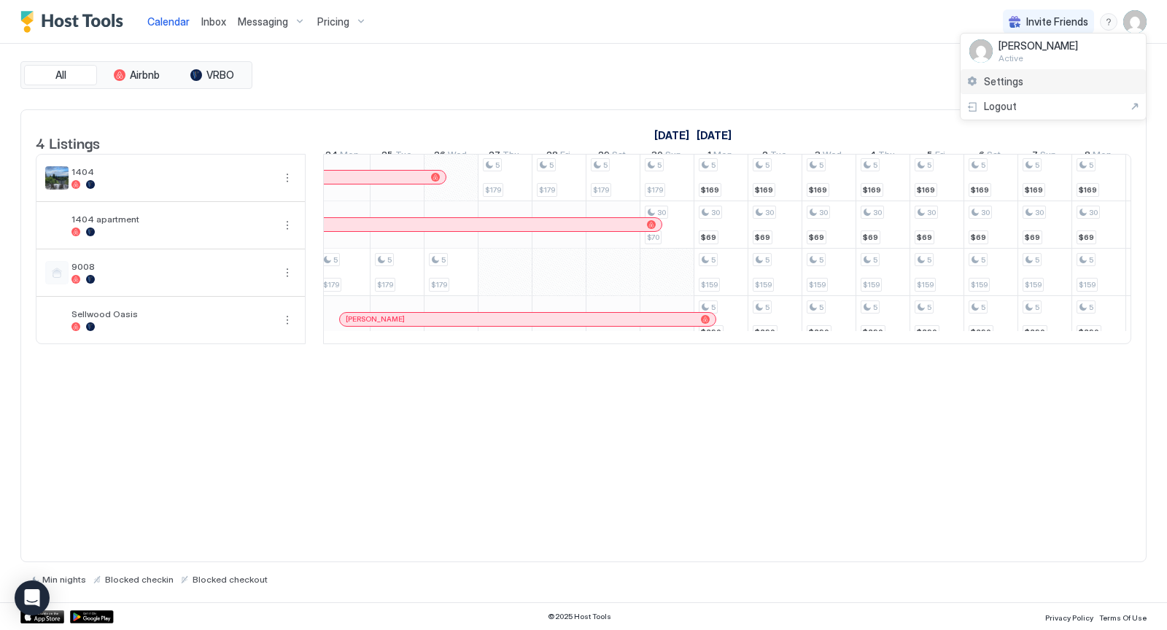
click at [1024, 74] on div "Settings" at bounding box center [1052, 82] width 185 height 26
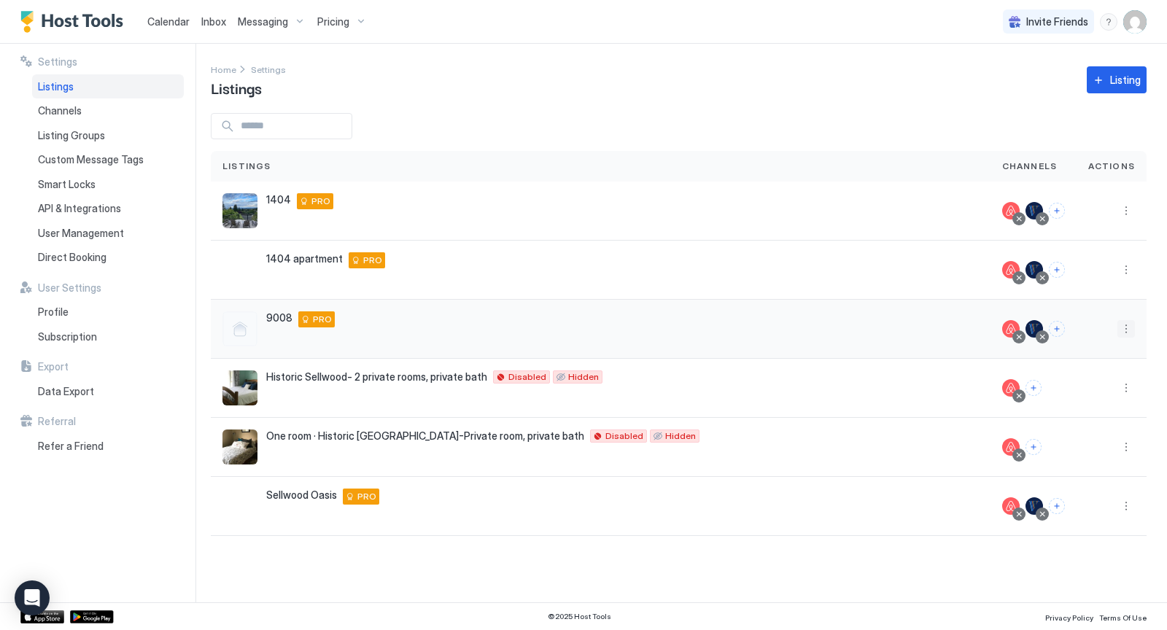
click at [1128, 324] on button "More options" at bounding box center [1125, 328] width 17 height 17
click at [1106, 390] on span "Listing Settings" at bounding box center [1093, 395] width 65 height 11
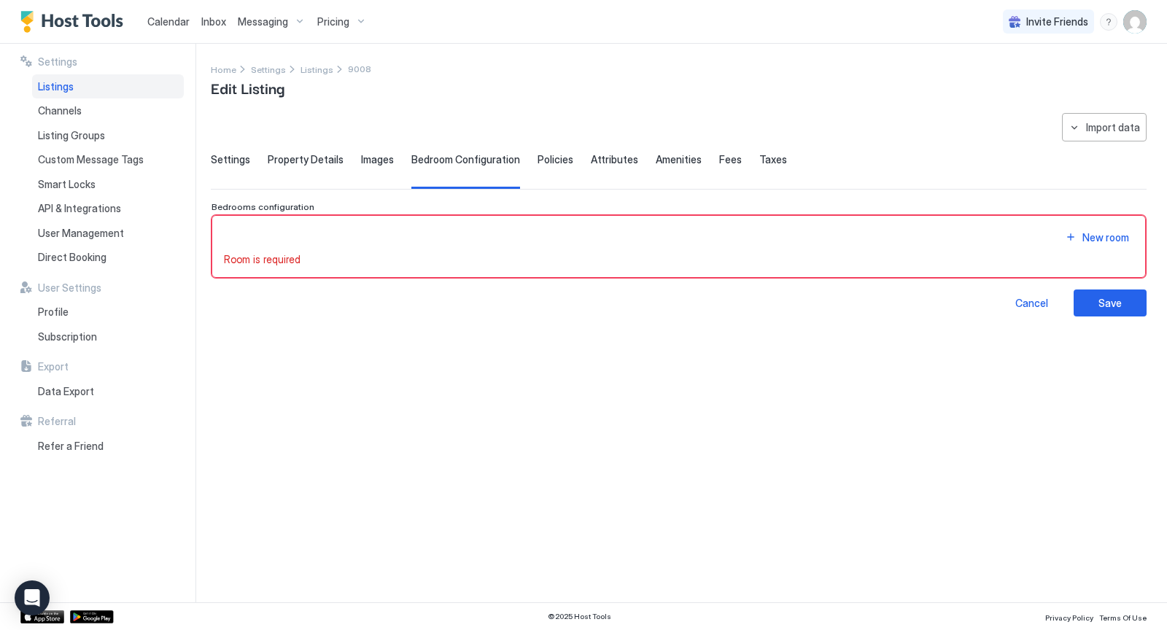
click at [322, 160] on span "Property Details" at bounding box center [306, 159] width 76 height 13
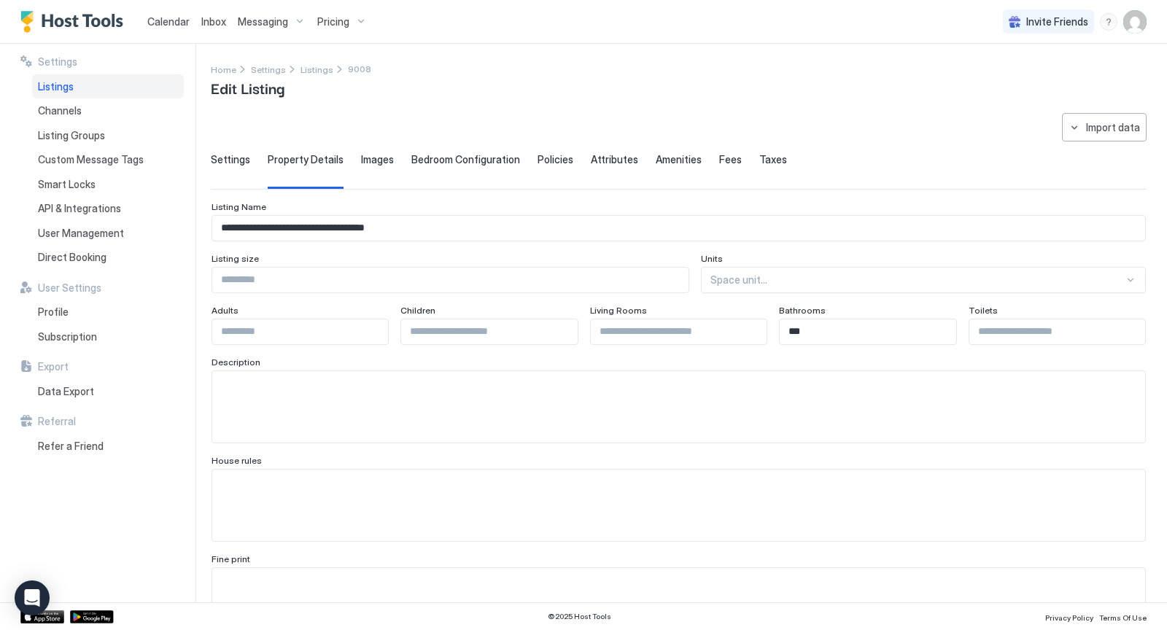
click at [370, 163] on span "Images" at bounding box center [377, 159] width 33 height 13
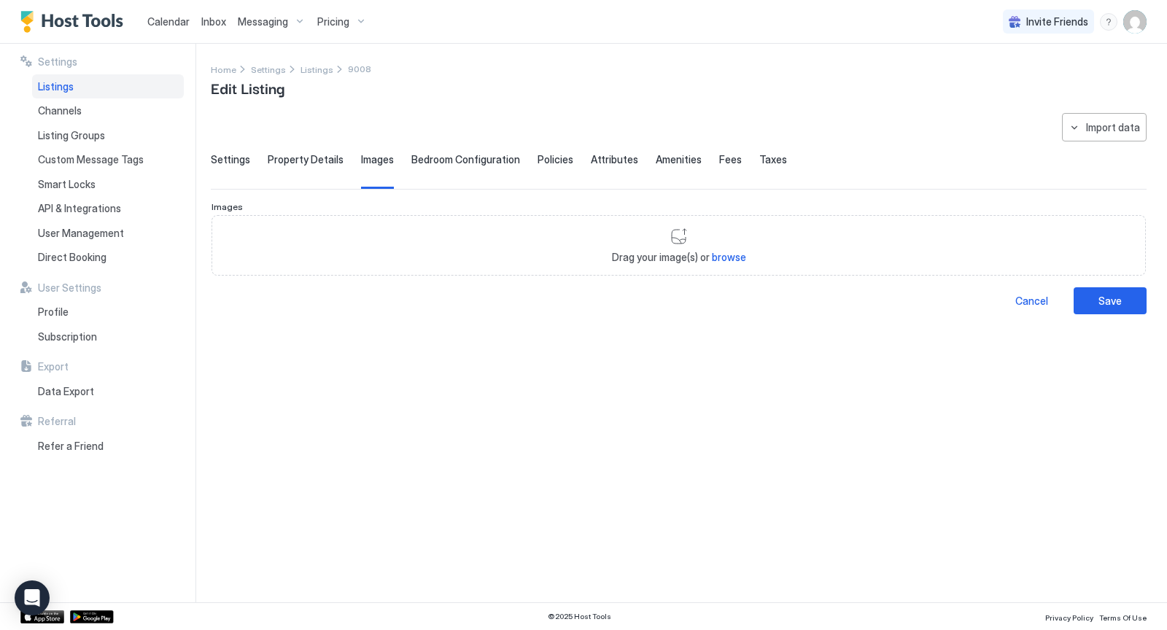
click at [433, 160] on span "Bedroom Configuration" at bounding box center [465, 159] width 109 height 13
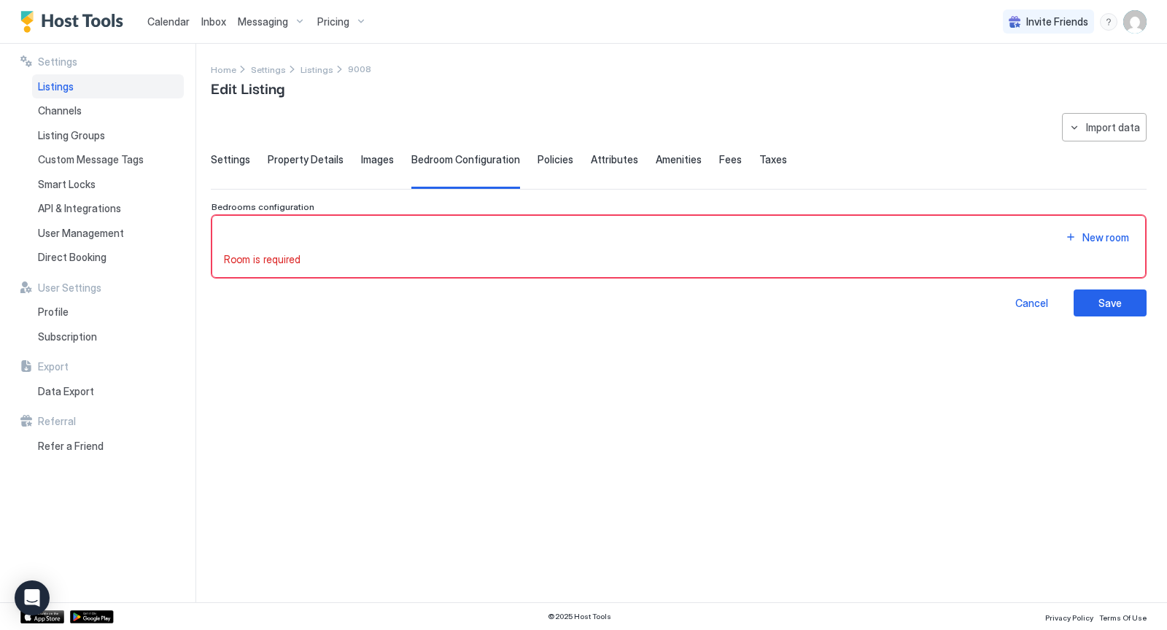
click at [542, 157] on span "Policies" at bounding box center [555, 159] width 36 height 13
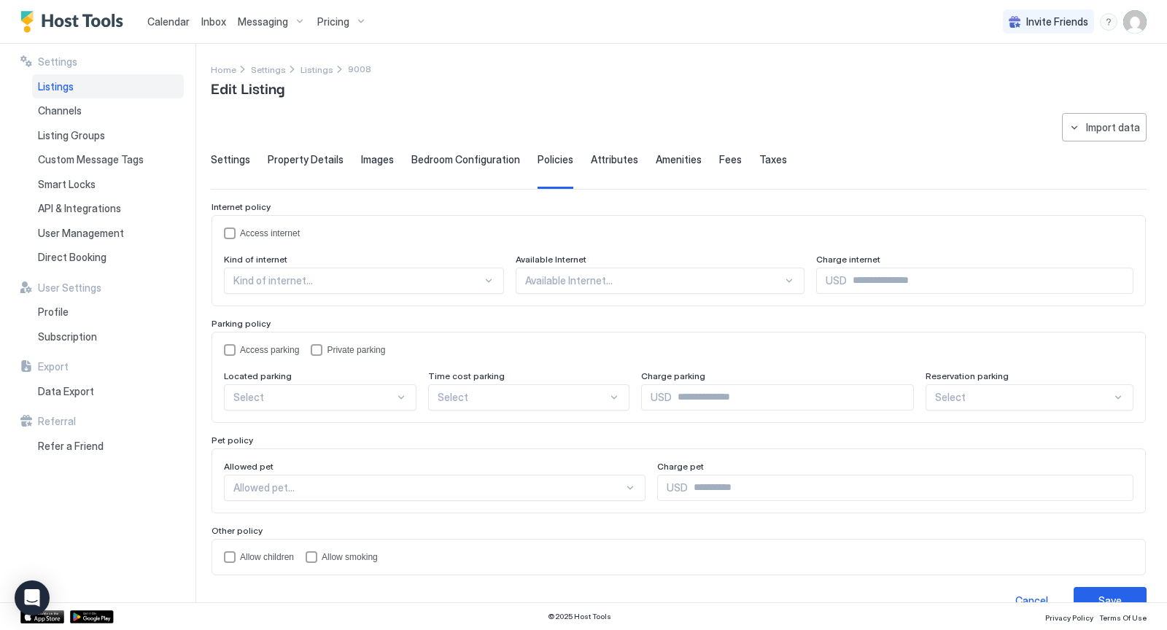
click at [613, 162] on span "Attributes" at bounding box center [614, 159] width 47 height 13
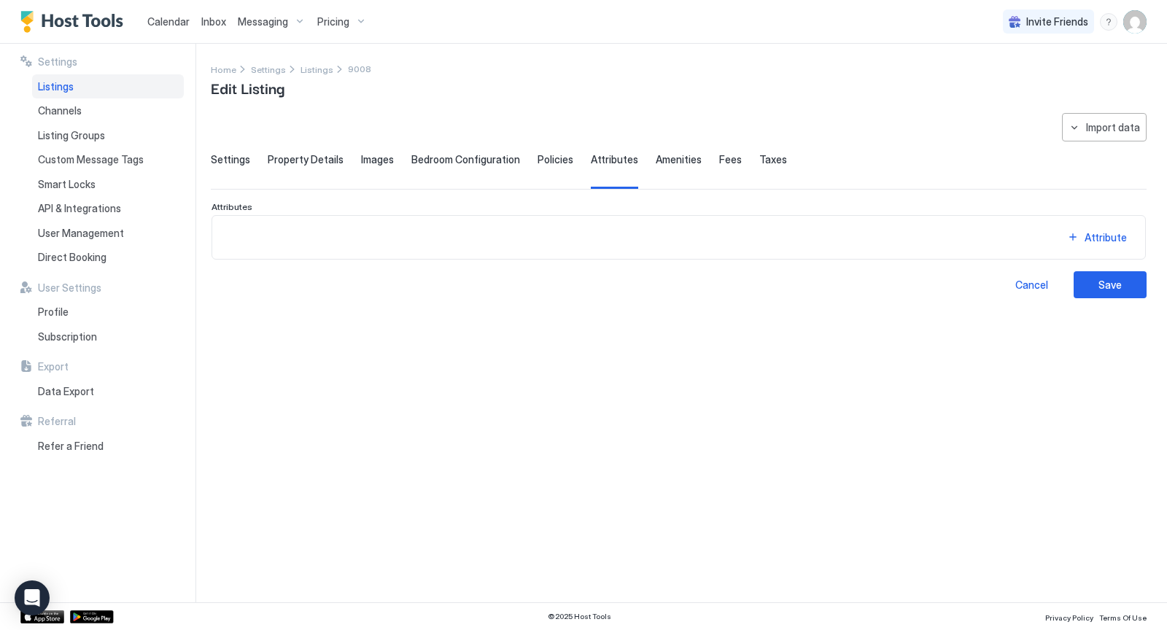
click at [480, 159] on span "Bedroom Configuration" at bounding box center [465, 159] width 109 height 13
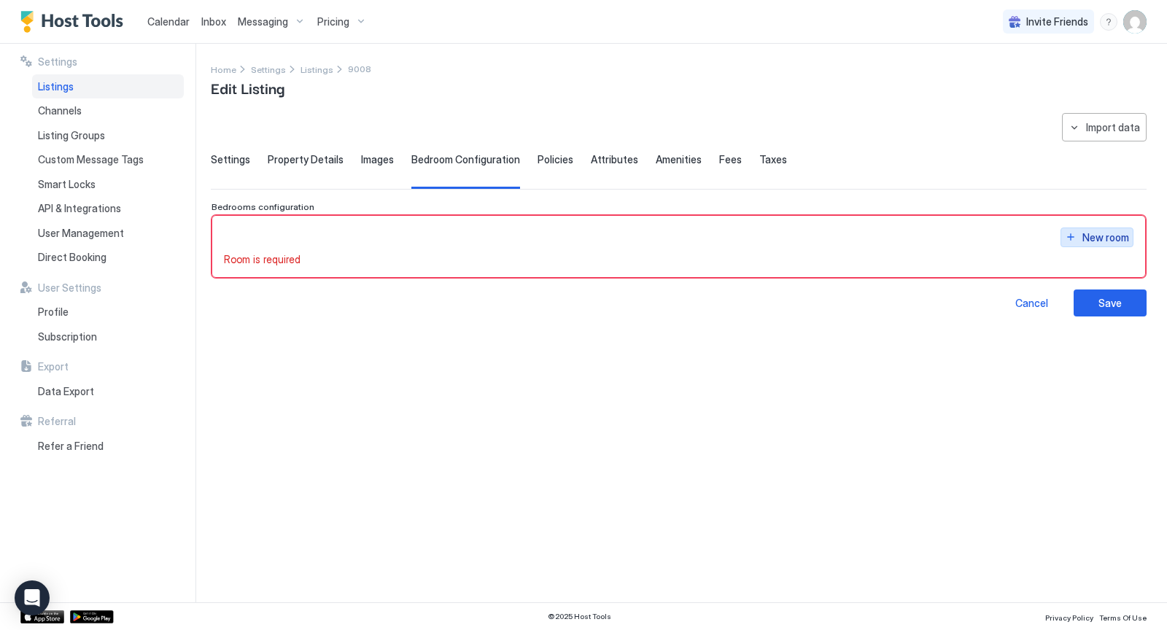
click at [1086, 235] on div "New room" at bounding box center [1105, 237] width 47 height 15
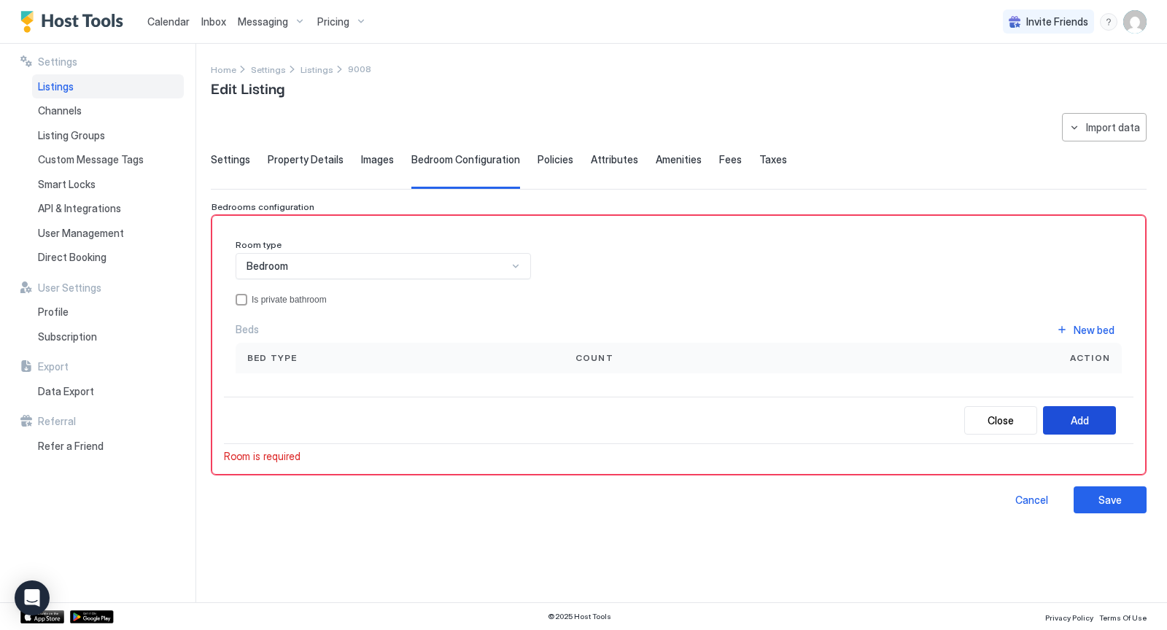
click at [1097, 419] on button "Add" at bounding box center [1079, 420] width 73 height 28
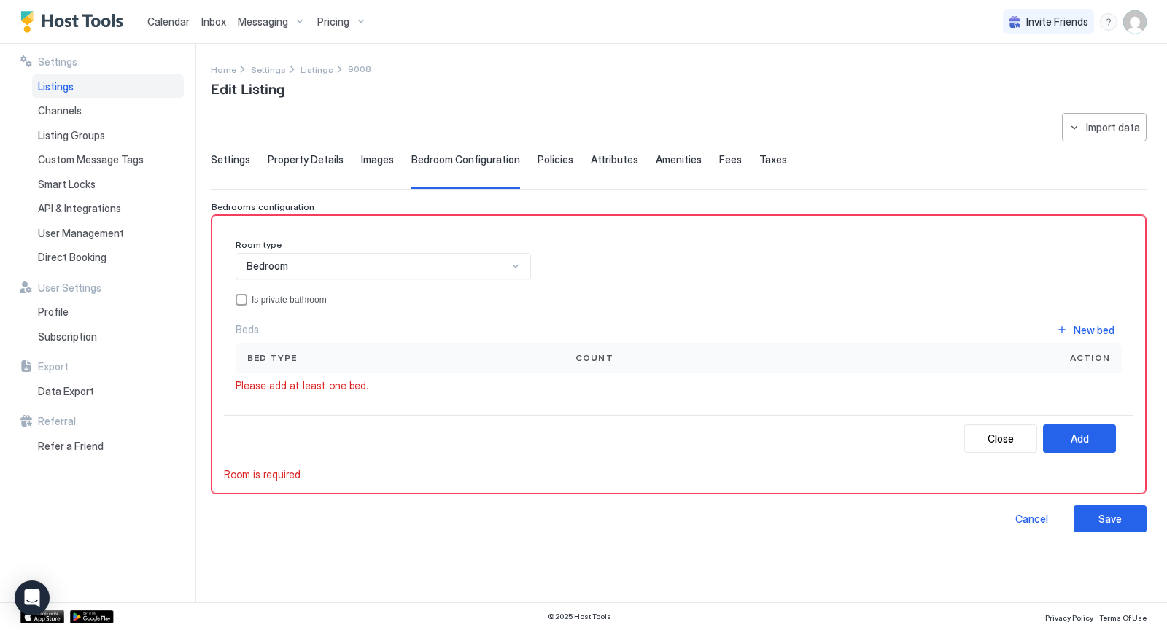
click at [601, 359] on span "Count" at bounding box center [594, 357] width 38 height 13
click at [732, 380] on div "Please add at least one bed." at bounding box center [678, 385] width 886 height 13
click at [1084, 324] on div "New bed" at bounding box center [1093, 329] width 41 height 15
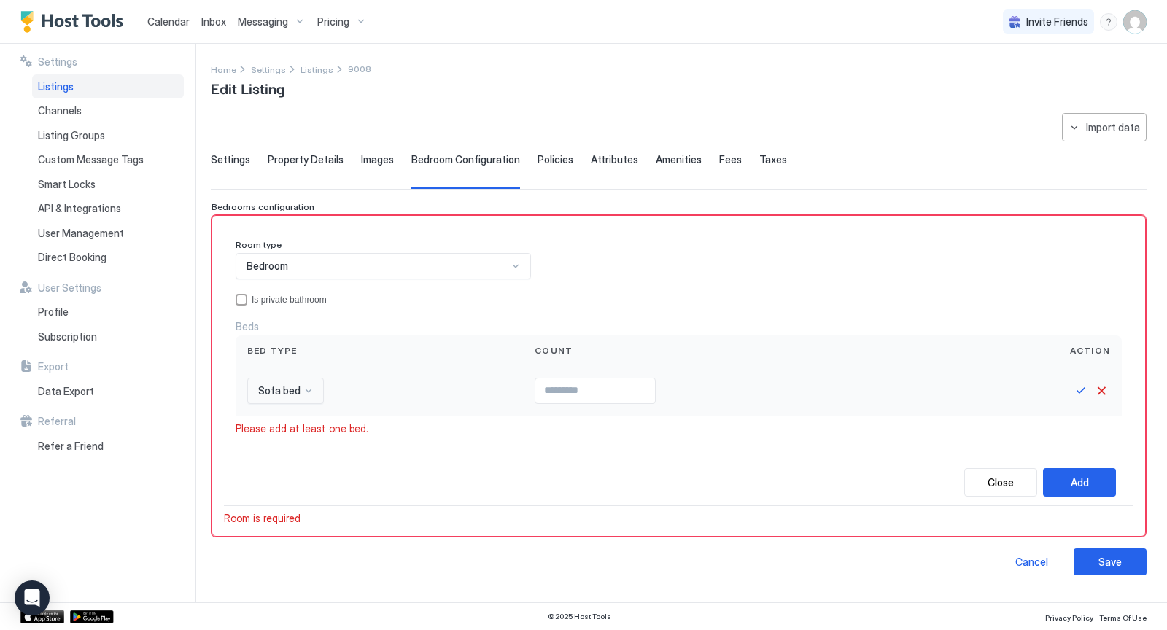
click at [306, 389] on div at bounding box center [309, 391] width 12 height 12
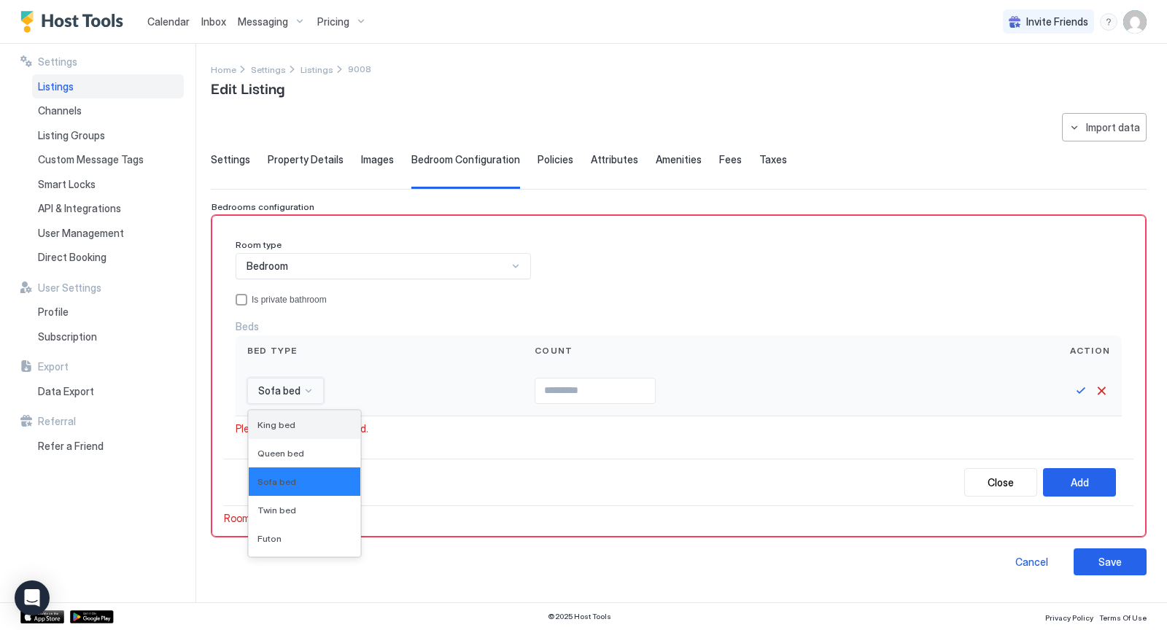
click at [278, 421] on span "King bed" at bounding box center [276, 424] width 38 height 11
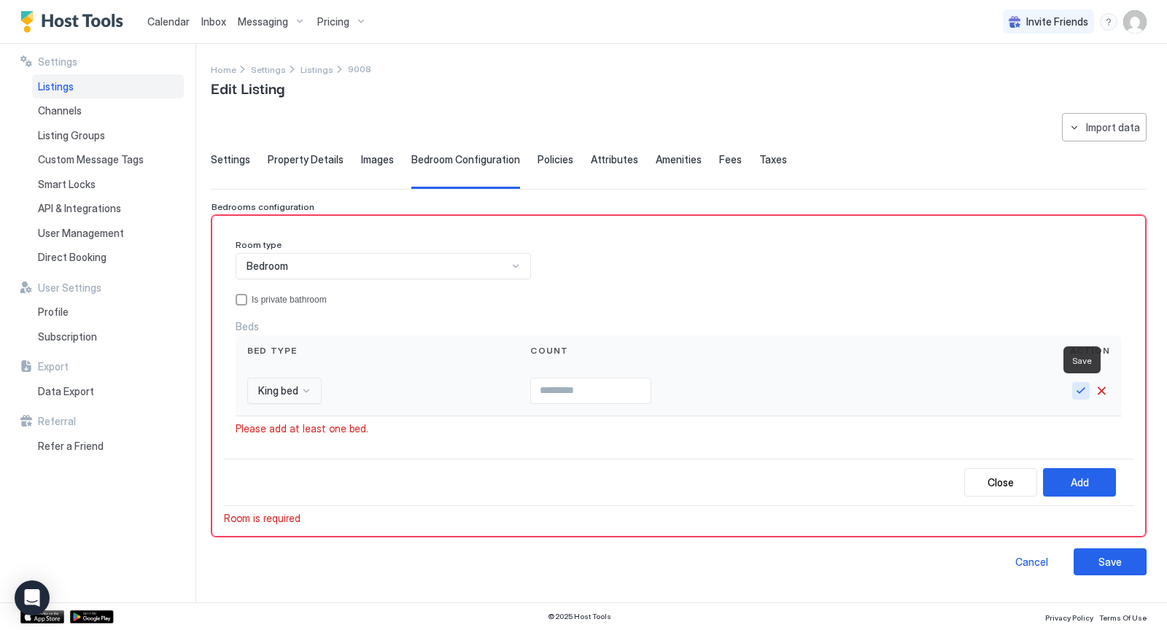
click at [1084, 392] on button "Save" at bounding box center [1080, 390] width 17 height 17
type input "*"
click at [454, 435] on div "Room type Bedroom Is private bathroom Beds Bed type Count Action King bed * Ple…" at bounding box center [678, 342] width 909 height 231
click at [1077, 475] on div "Add" at bounding box center [1079, 482] width 18 height 15
click at [1075, 478] on div "Add" at bounding box center [1079, 482] width 18 height 15
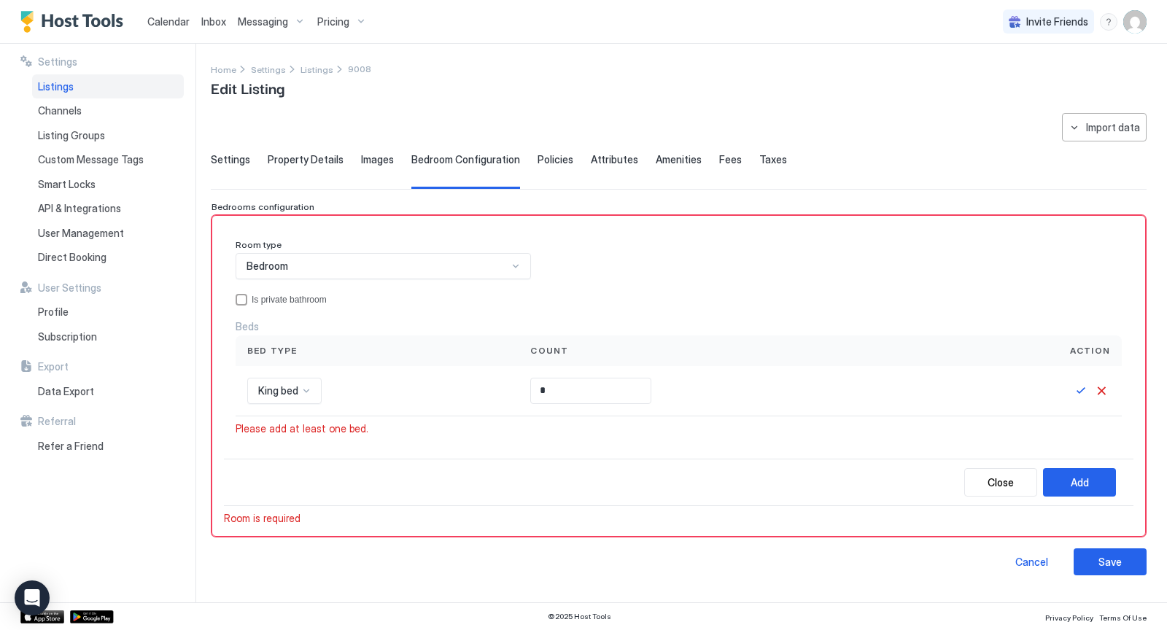
click at [286, 437] on div "Room type Bedroom Is private bathroom Beds Bed type Count Action King bed * Ple…" at bounding box center [678, 342] width 909 height 231
click at [387, 431] on div "Please add at least one bed." at bounding box center [678, 428] width 886 height 13
click at [327, 426] on span "Please add at least one bed." at bounding box center [301, 428] width 133 height 13
click at [331, 431] on span "Please add at least one bed." at bounding box center [301, 428] width 133 height 13
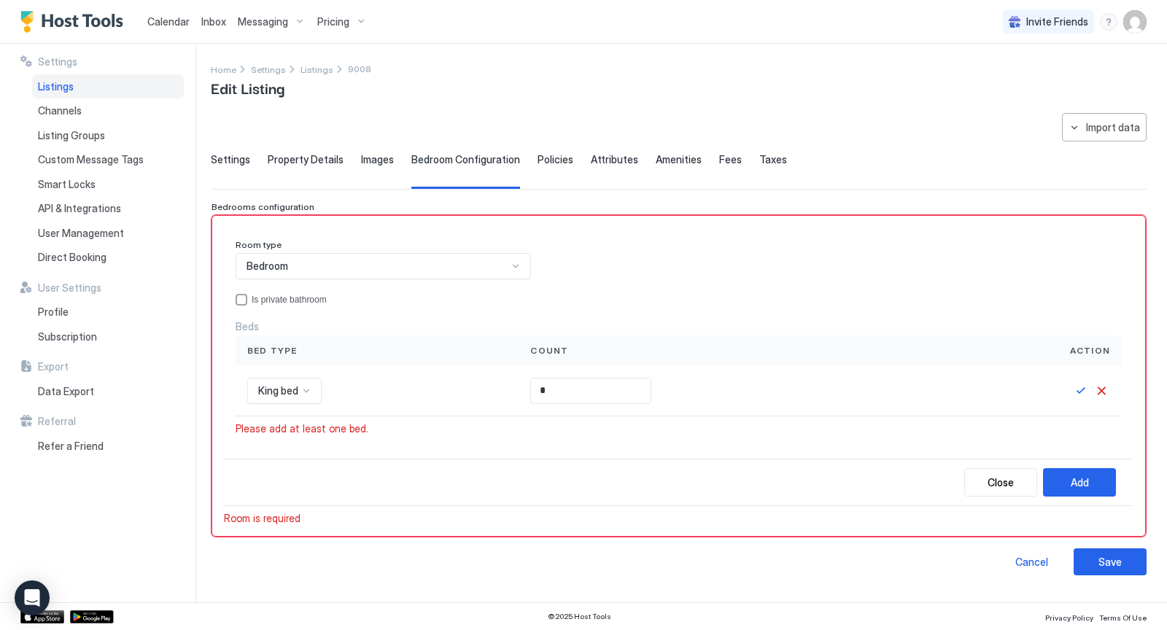
click at [403, 429] on div "Please add at least one bed." at bounding box center [678, 428] width 886 height 13
click at [1082, 390] on button "Save" at bounding box center [1080, 390] width 17 height 17
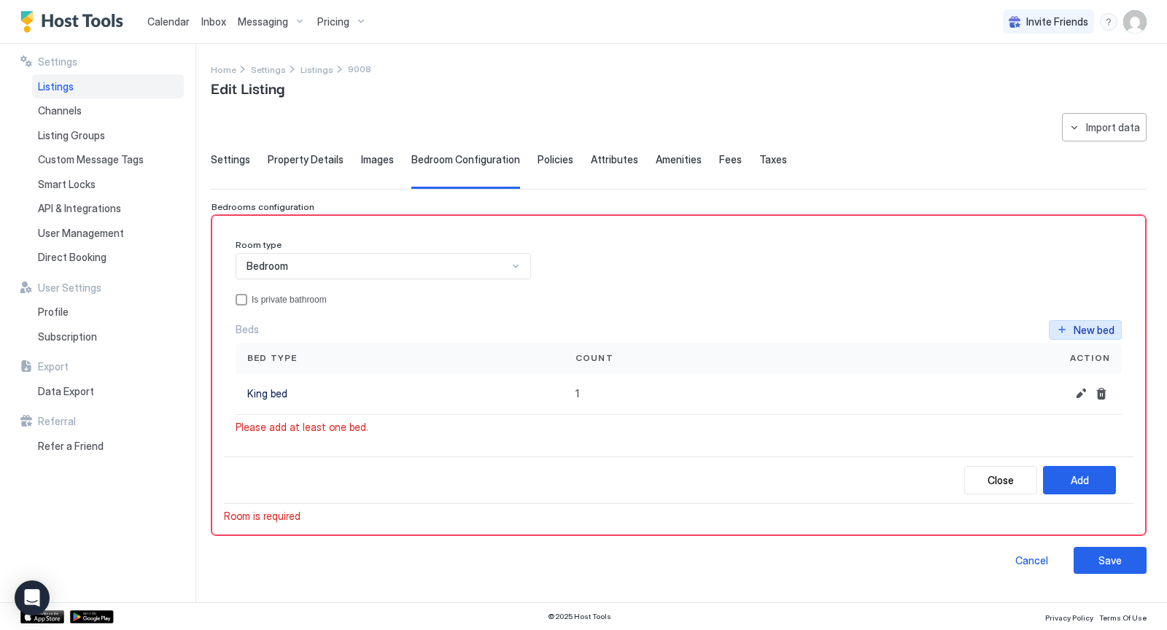
click at [1101, 330] on div "New bed" at bounding box center [1093, 329] width 41 height 15
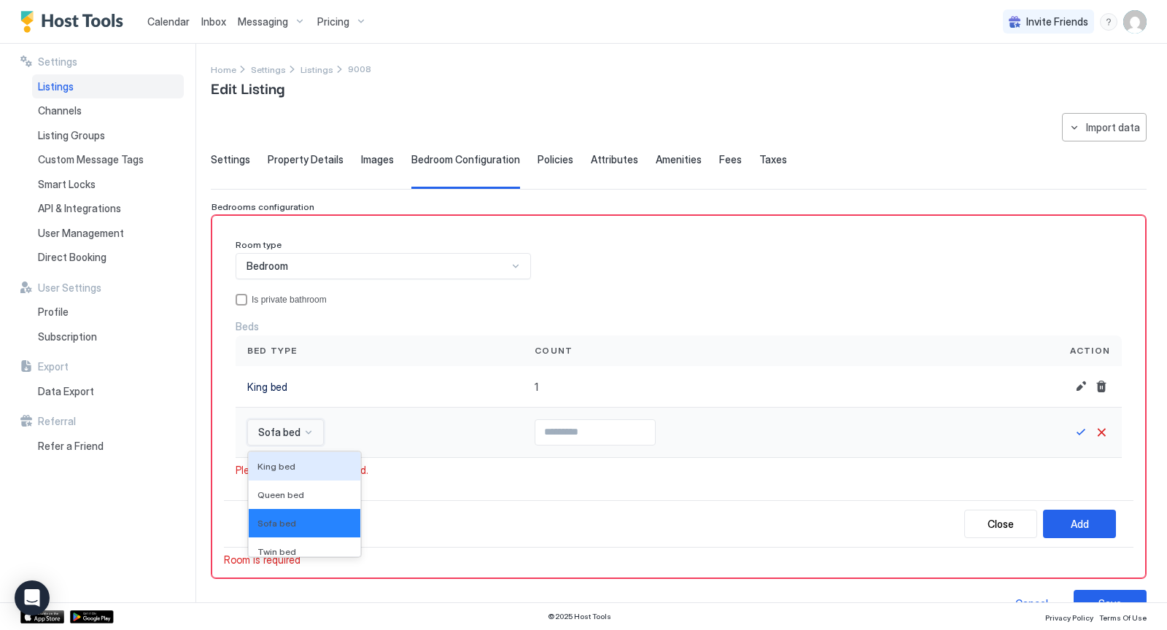
click at [311, 428] on div "King bed, 1 of 16. 16 results available. Use Up and Down to choose options, pre…" at bounding box center [285, 432] width 77 height 26
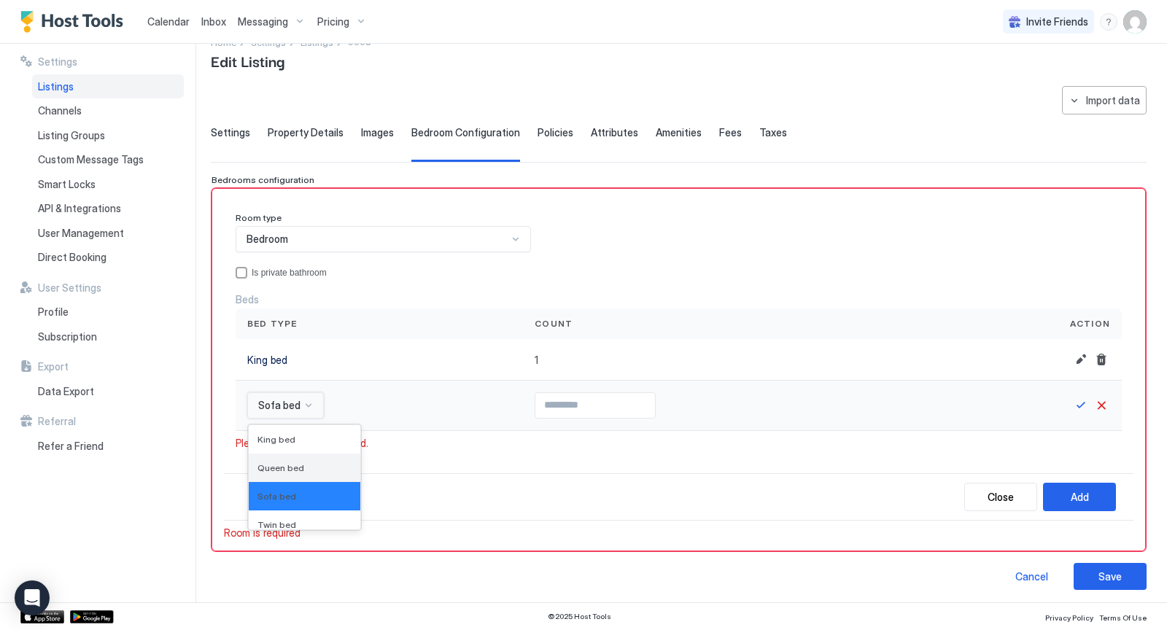
click at [284, 464] on span "Queen bed" at bounding box center [280, 467] width 47 height 11
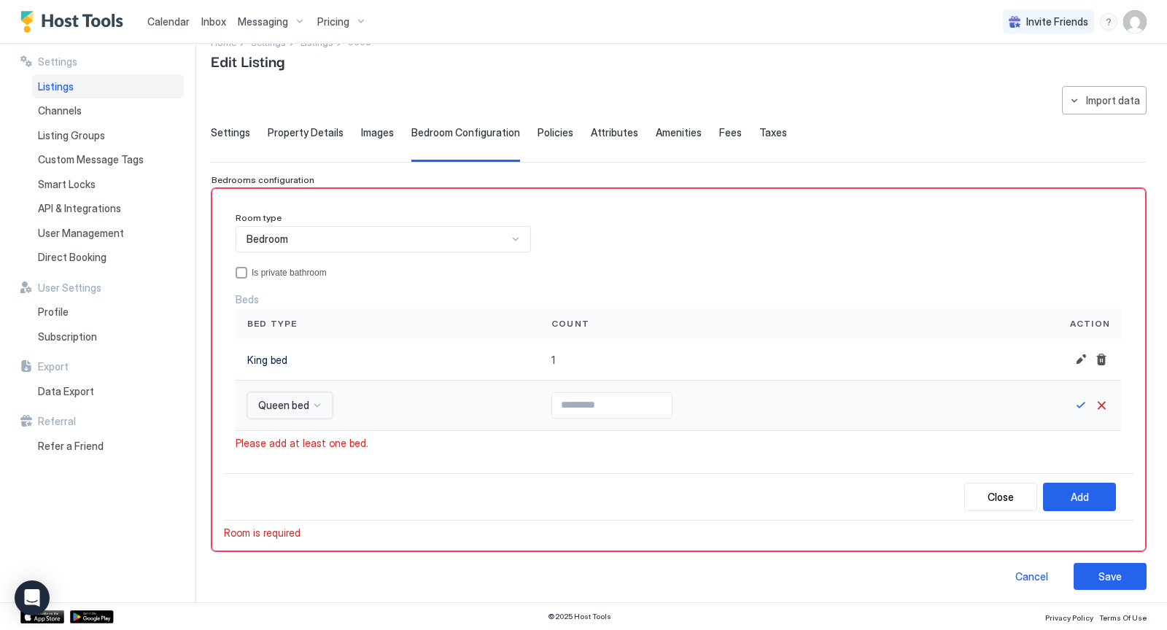
click at [585, 397] on input "Input Field" at bounding box center [612, 405] width 120 height 25
type input "*"
click at [1084, 492] on div "Add" at bounding box center [1079, 496] width 18 height 15
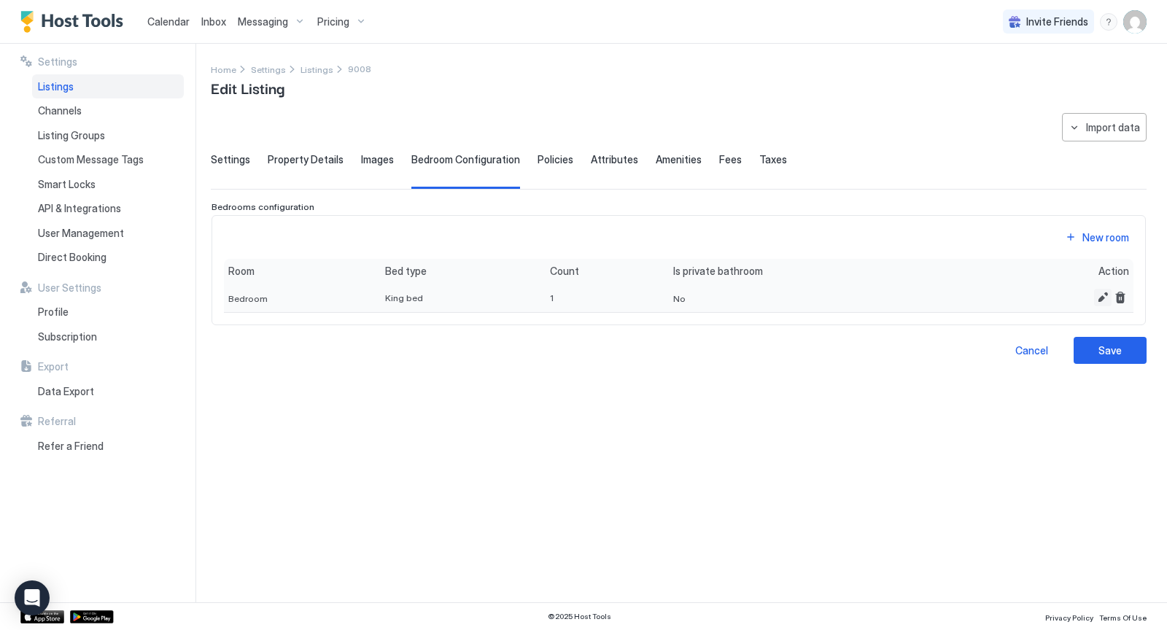
click at [1100, 296] on button "Edit" at bounding box center [1102, 297] width 17 height 17
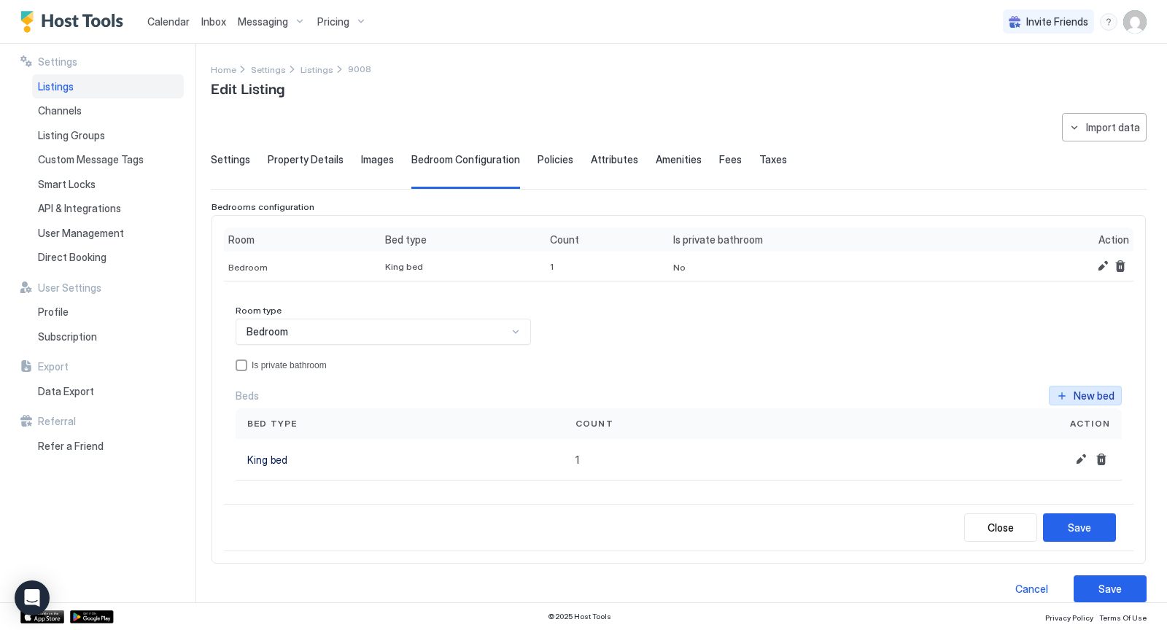
click at [1094, 389] on div "New bed" at bounding box center [1093, 395] width 41 height 15
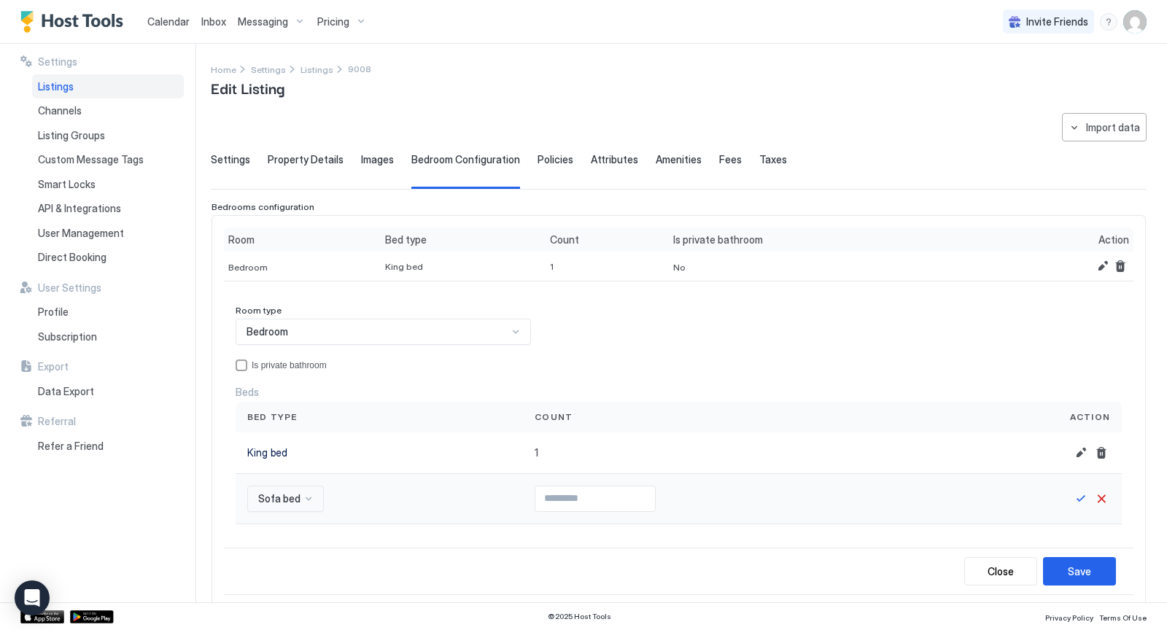
click at [306, 495] on div "Sofa bed" at bounding box center [285, 499] width 77 height 26
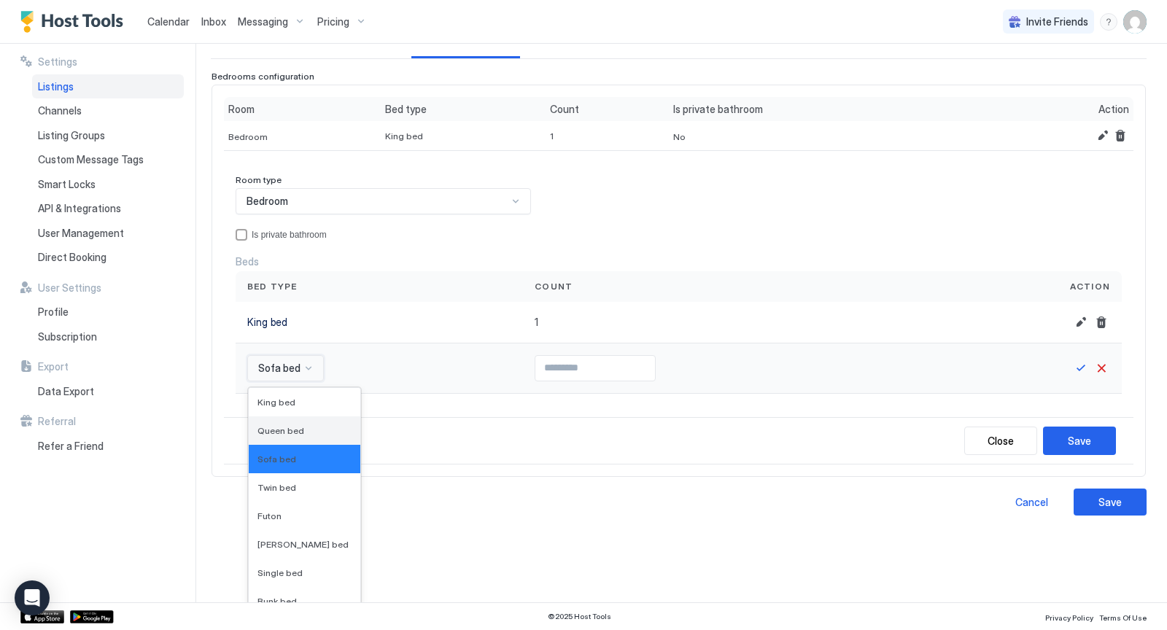
click at [287, 418] on div "Queen bed" at bounding box center [305, 430] width 112 height 28
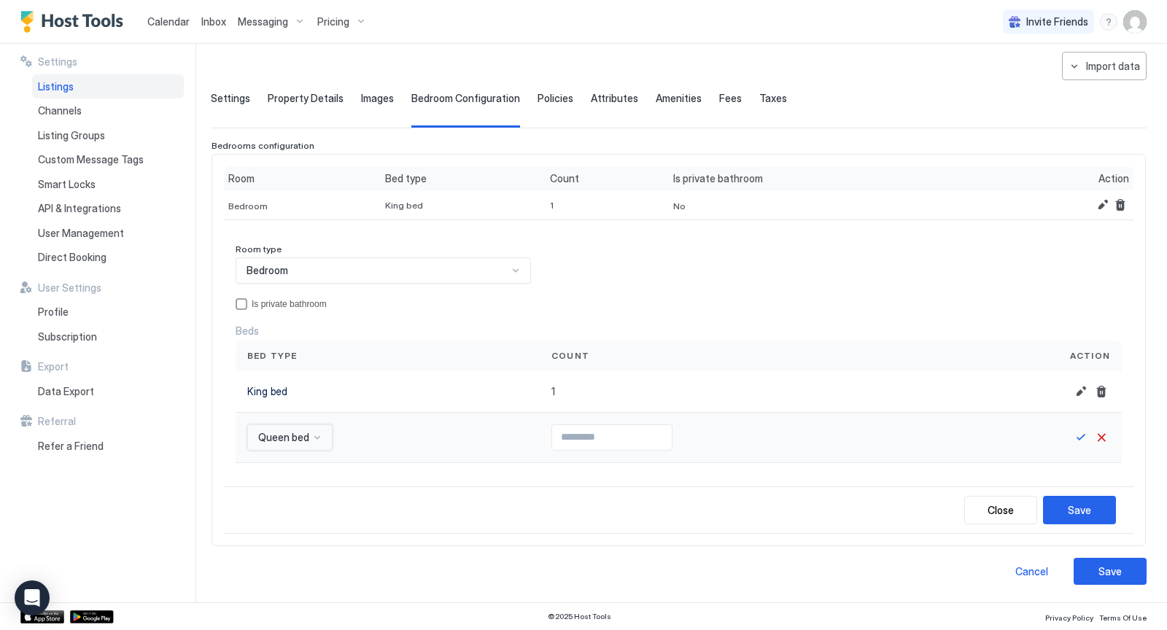
scroll to position [55, 0]
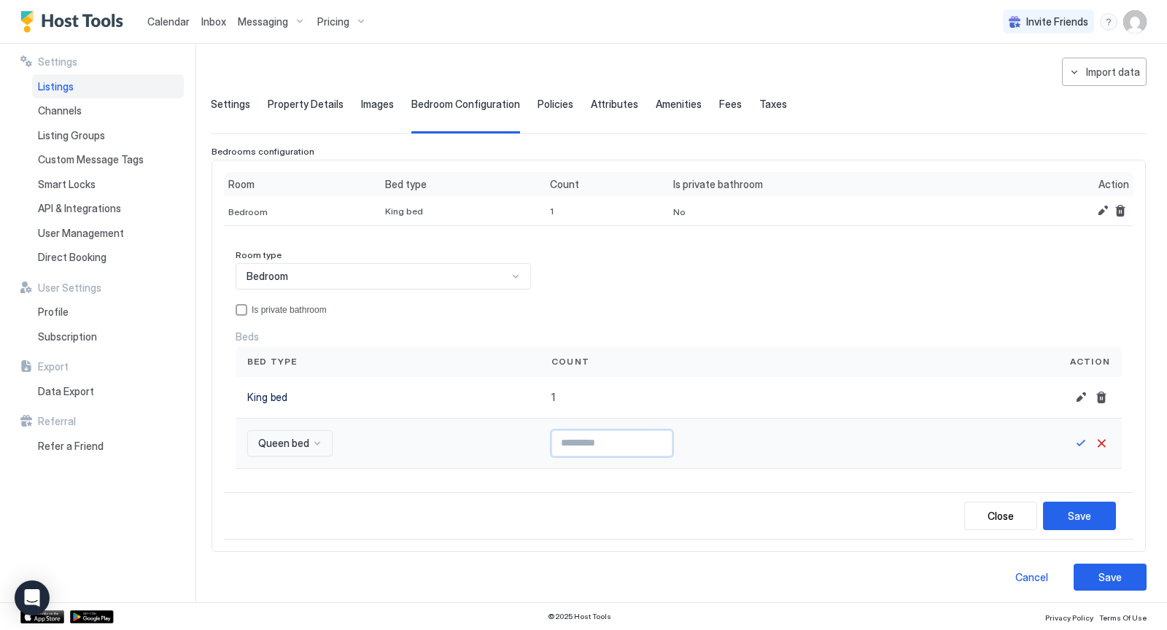
click at [591, 440] on input "Input Field" at bounding box center [612, 443] width 120 height 25
type input "*"
click at [1082, 436] on button "Save" at bounding box center [1080, 443] width 17 height 17
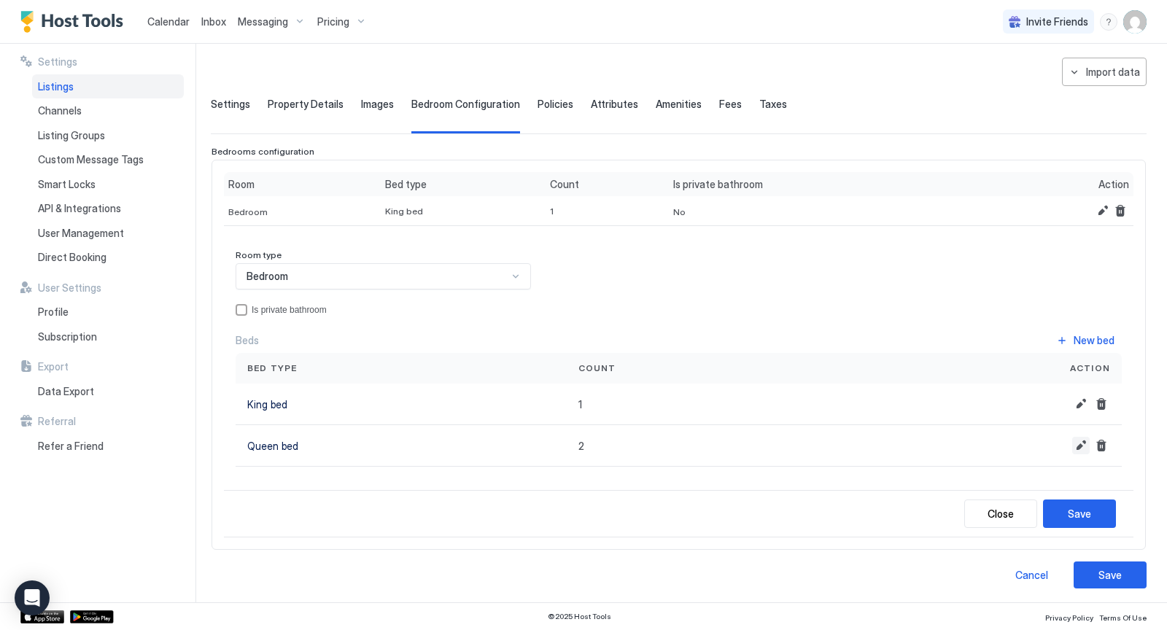
scroll to position [52, 0]
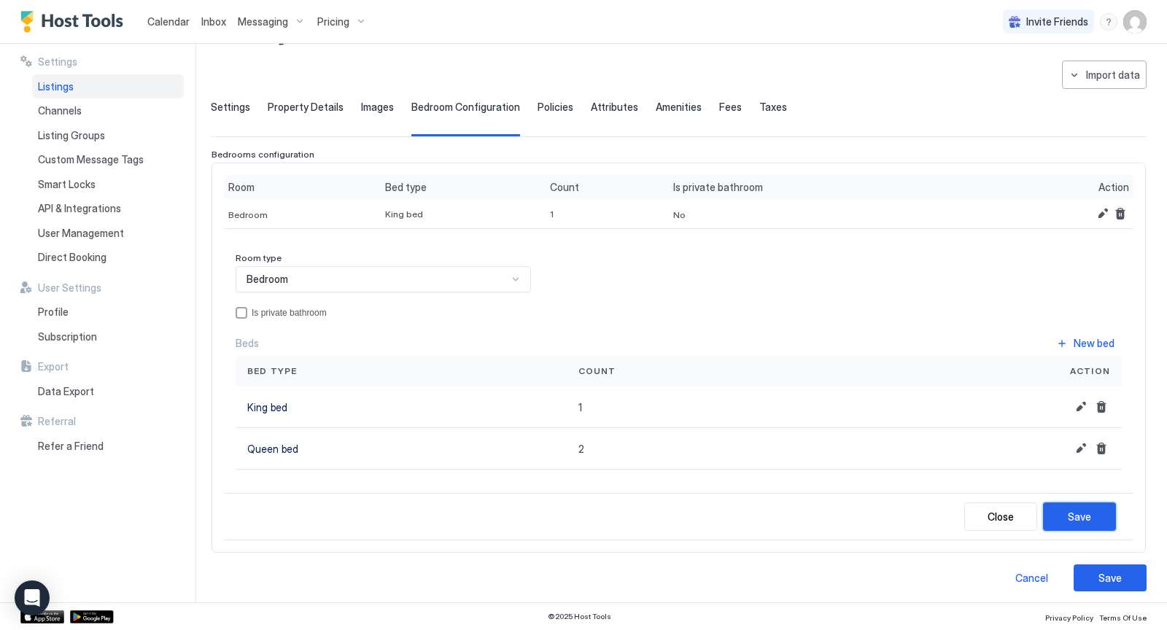
click at [1088, 515] on div "Save" at bounding box center [1078, 516] width 23 height 15
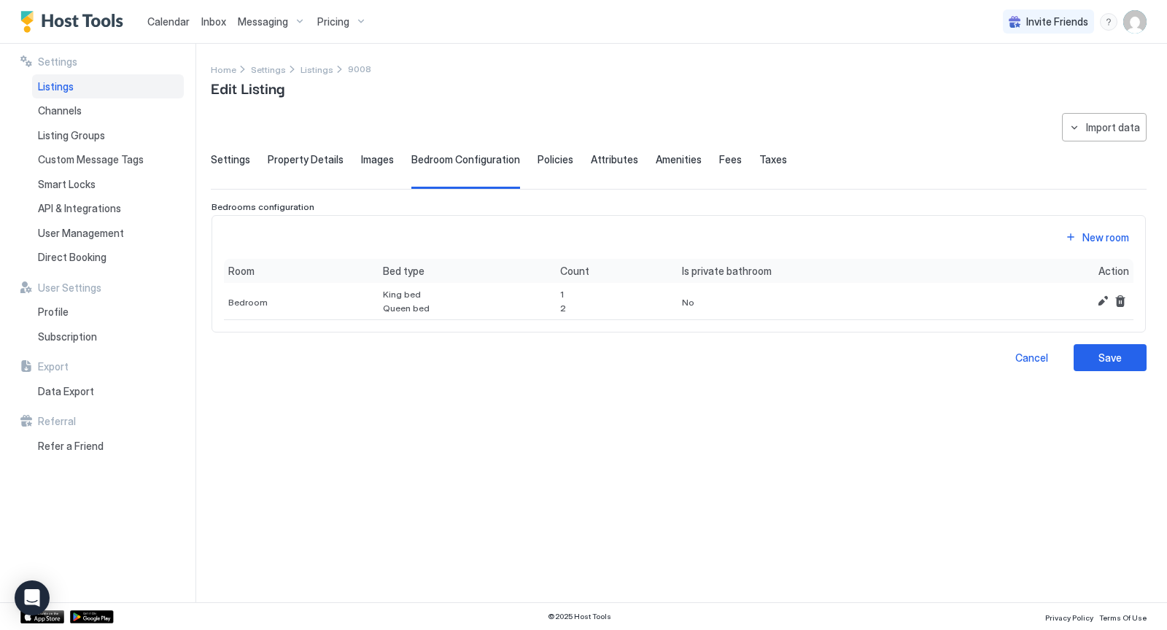
scroll to position [0, 0]
click at [1105, 303] on button "Edit" at bounding box center [1102, 300] width 17 height 17
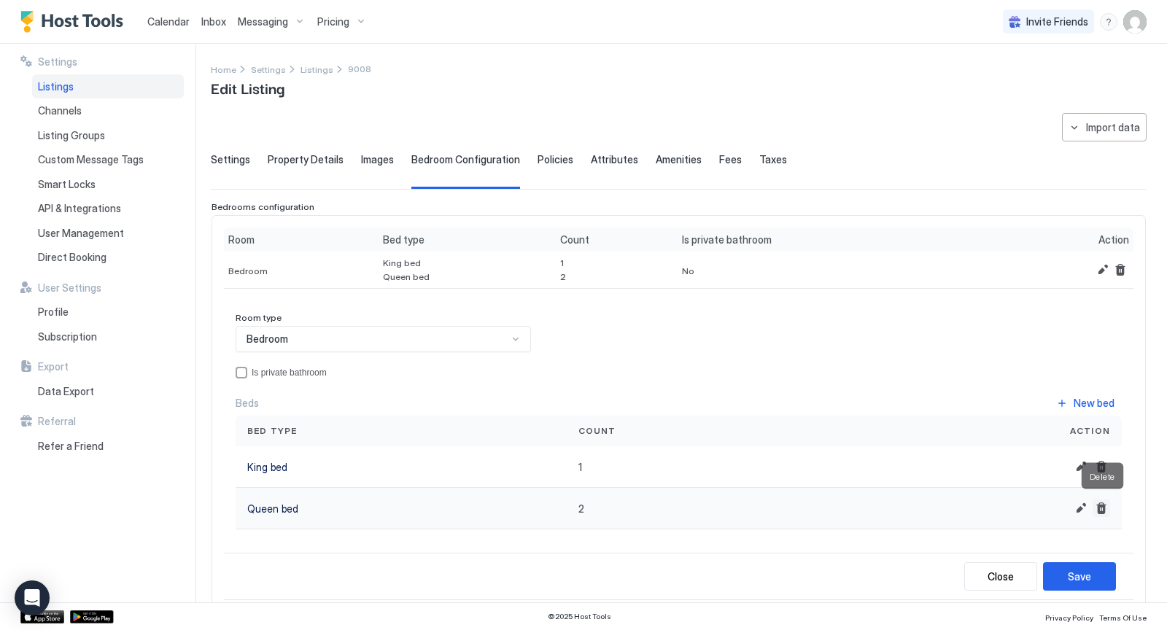
click at [1101, 505] on button "Delete" at bounding box center [1100, 507] width 17 height 17
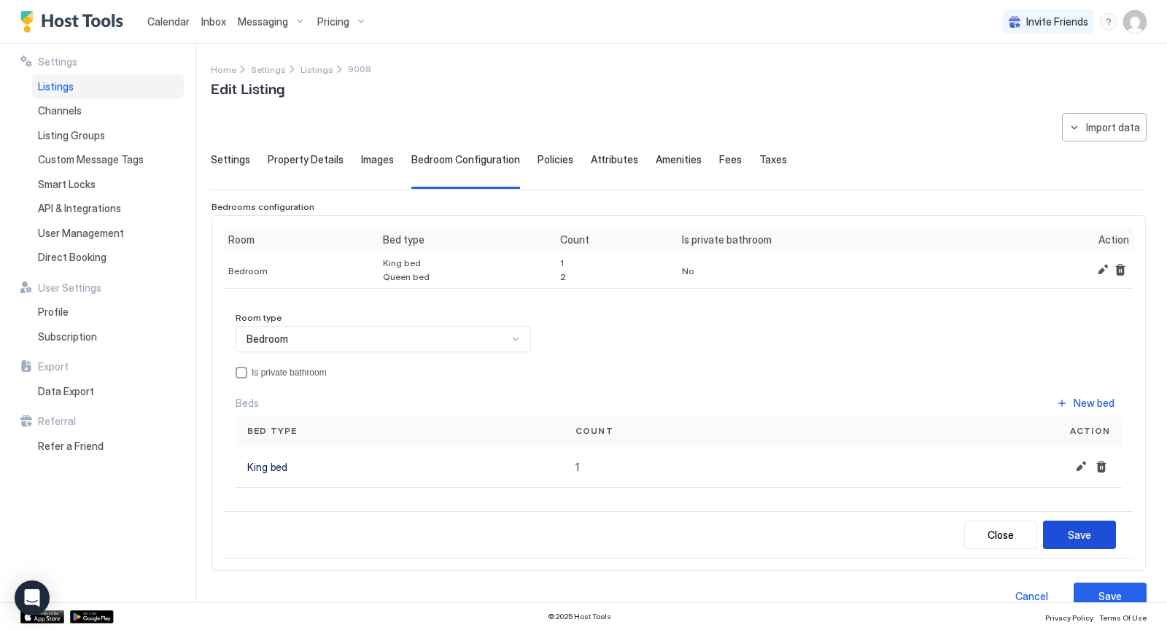
click at [1089, 522] on button "Save" at bounding box center [1079, 535] width 73 height 28
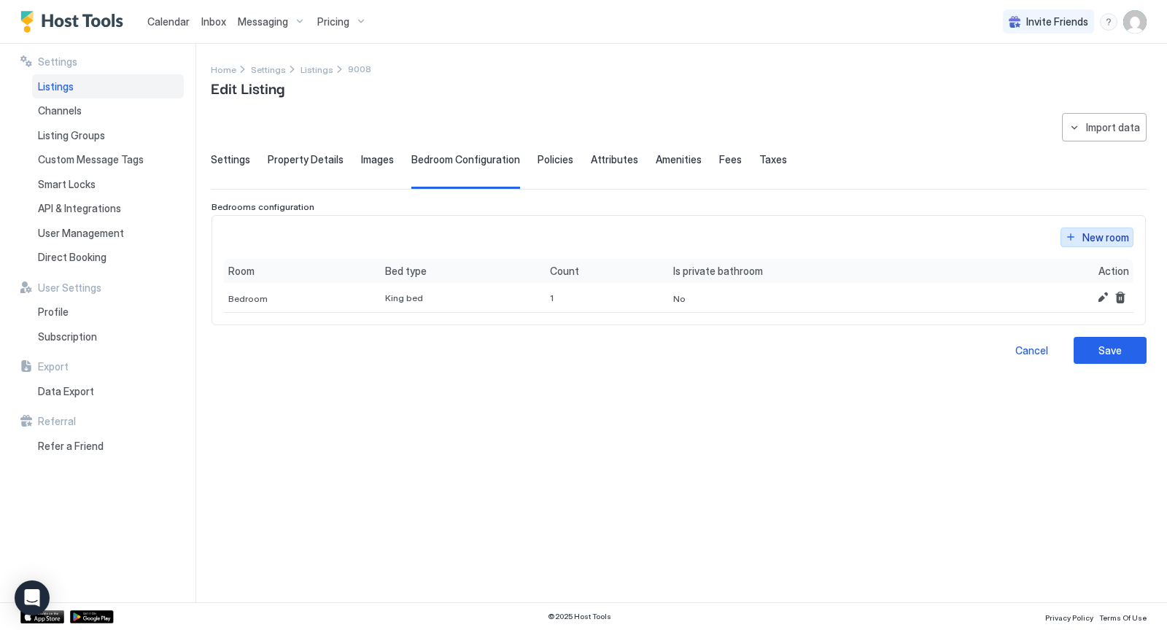
click at [1067, 235] on button "New room" at bounding box center [1096, 237] width 73 height 20
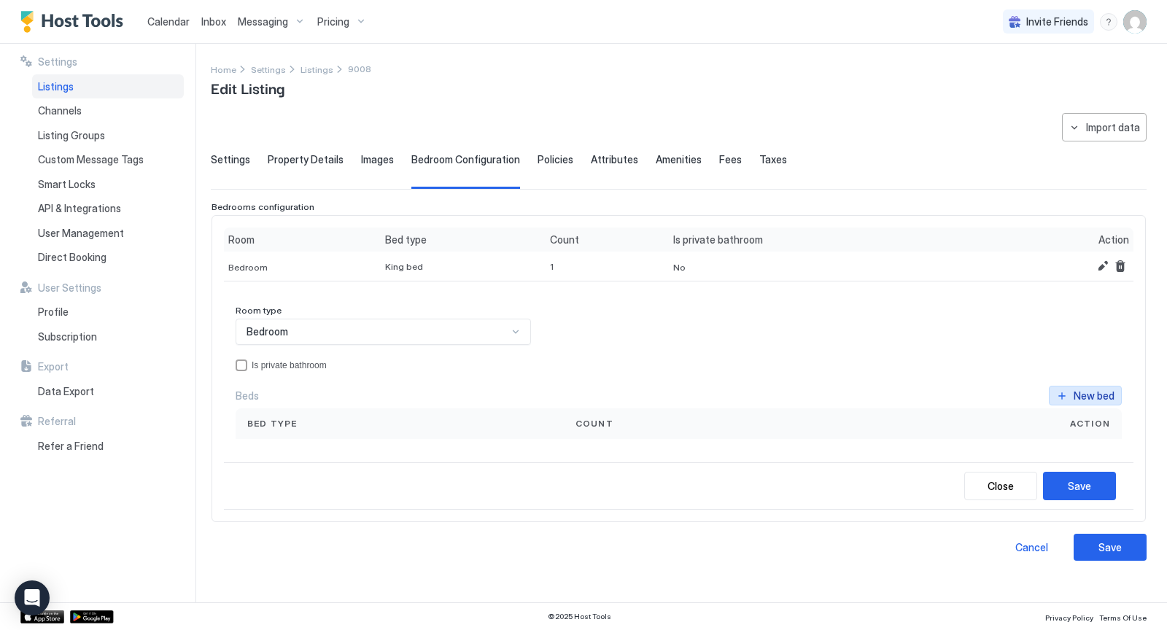
click at [1079, 398] on div "New bed" at bounding box center [1093, 395] width 41 height 15
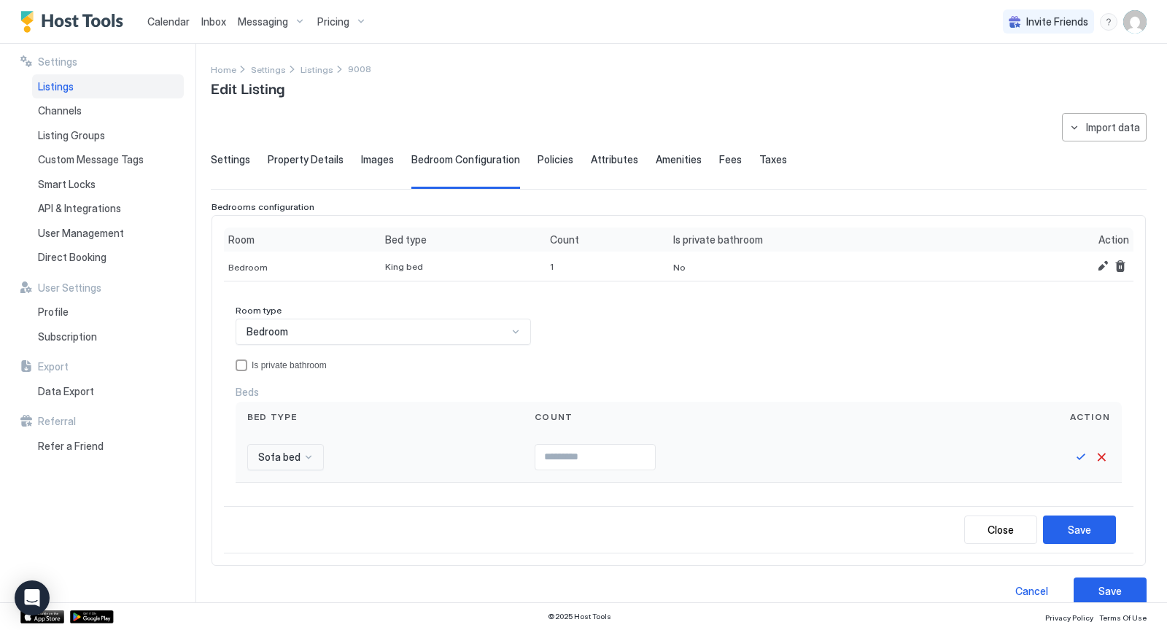
scroll to position [89, 0]
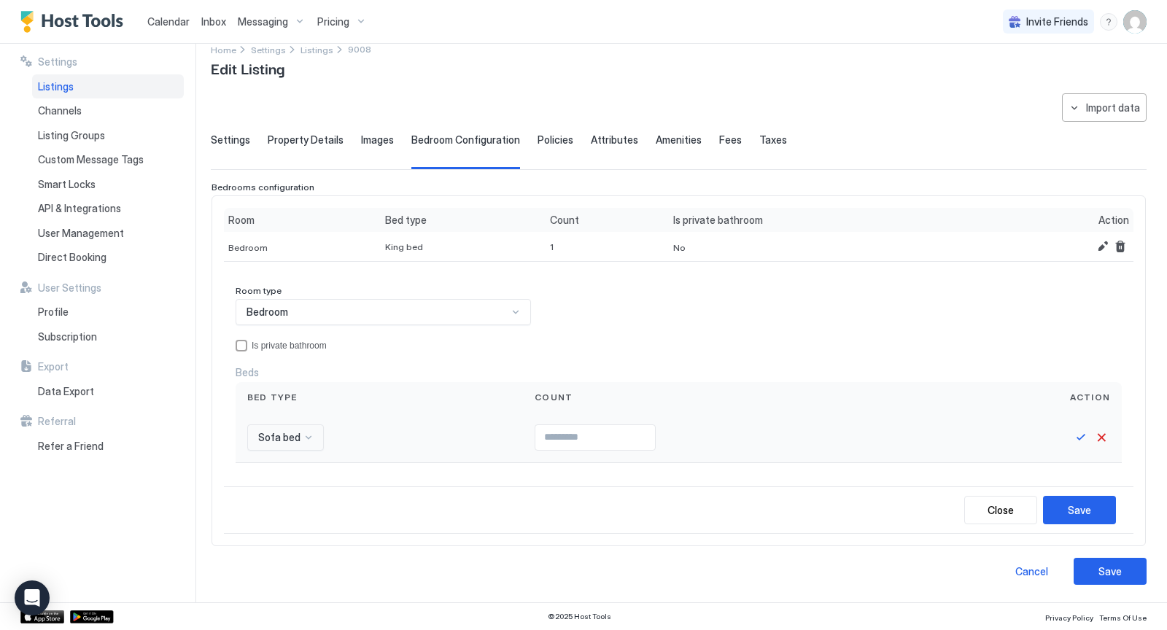
click at [307, 451] on div "Sofa bed" at bounding box center [285, 437] width 77 height 26
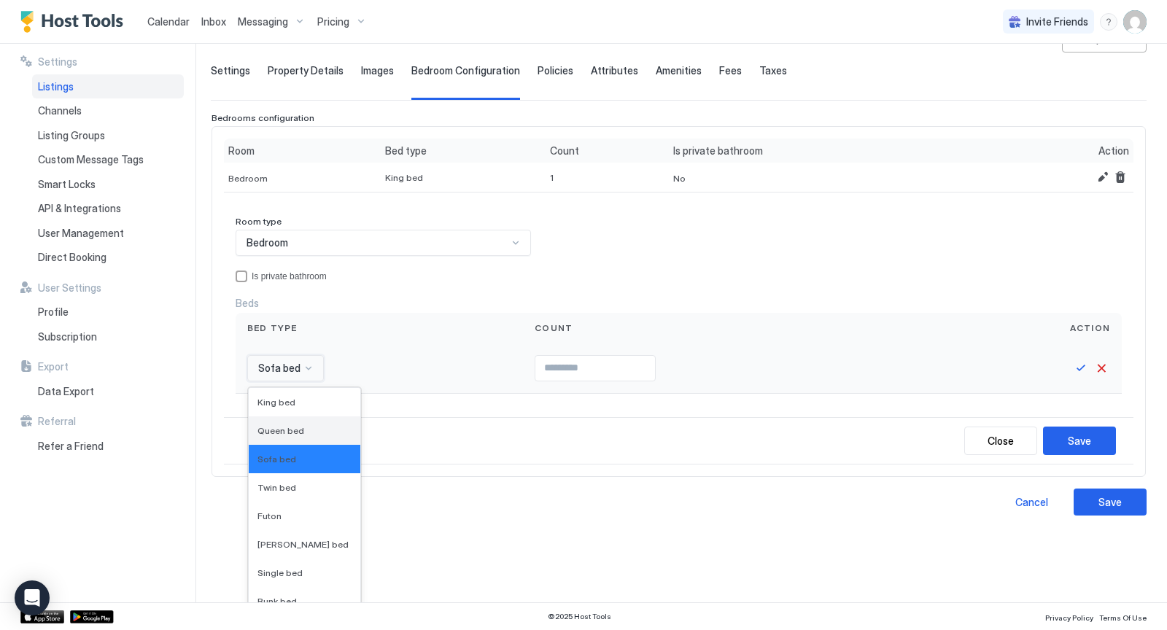
click at [284, 425] on span "Queen bed" at bounding box center [280, 430] width 47 height 11
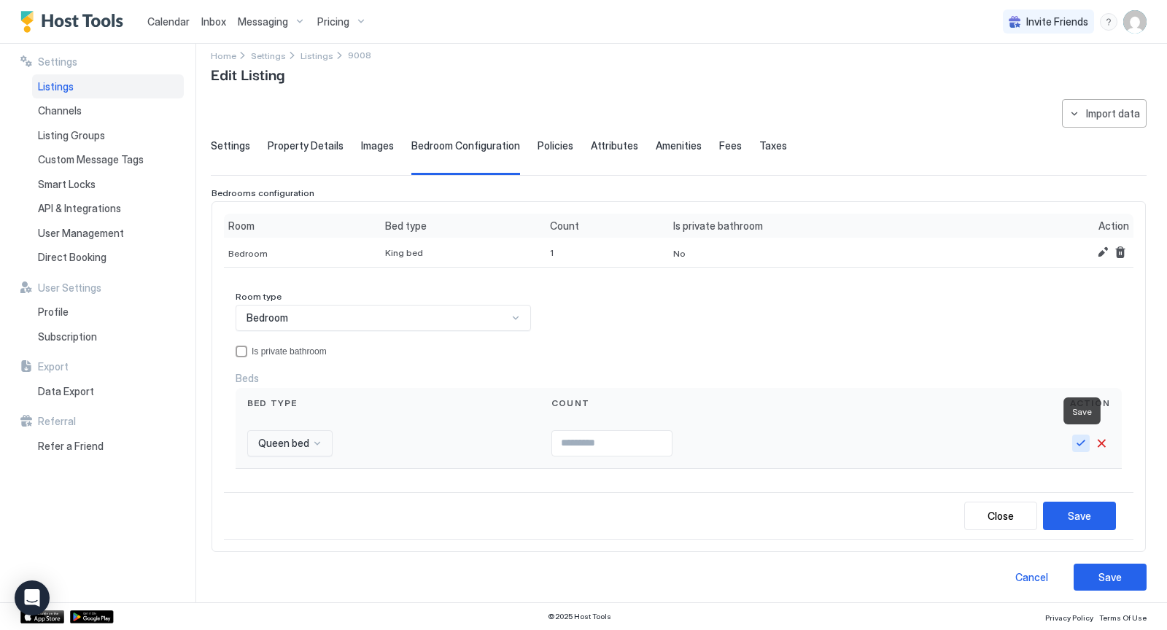
click at [1082, 440] on button "Save" at bounding box center [1080, 443] width 17 height 17
type input "*"
click at [1073, 518] on div "Save" at bounding box center [1078, 515] width 23 height 15
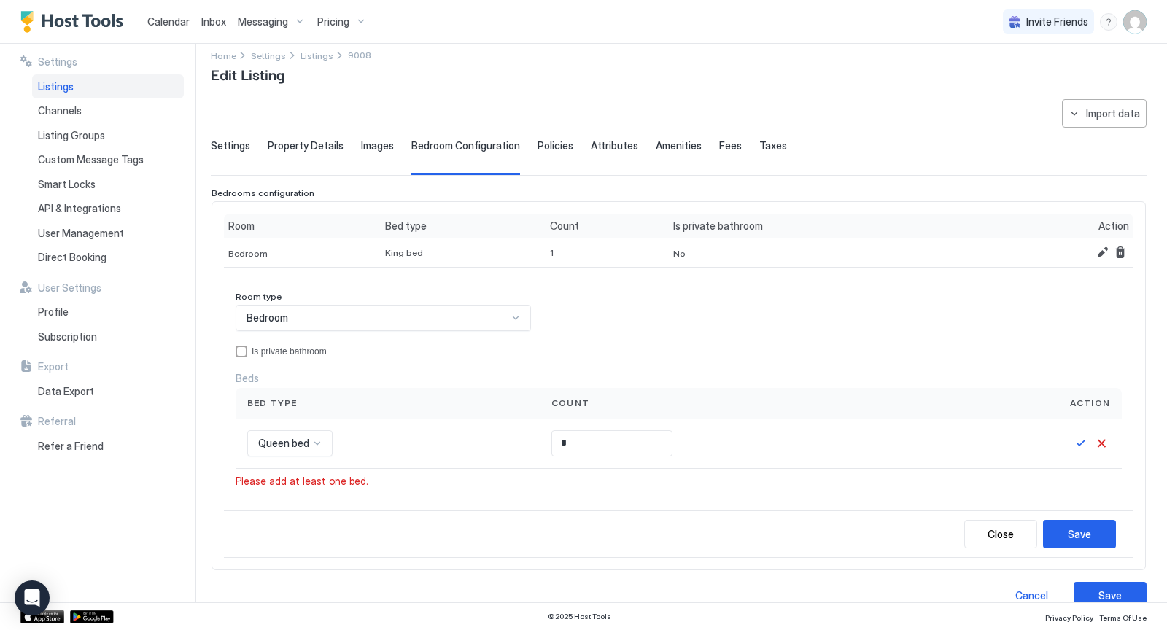
click at [695, 476] on div "Please add at least one bed." at bounding box center [678, 481] width 886 height 13
click at [535, 492] on div "Room type Bedroom Is private bathroom Beds Bed type Count Action Queen bed * Pl…" at bounding box center [678, 394] width 909 height 231
click at [581, 444] on input "*" at bounding box center [612, 443] width 120 height 25
click at [1094, 524] on button "Save" at bounding box center [1079, 534] width 73 height 28
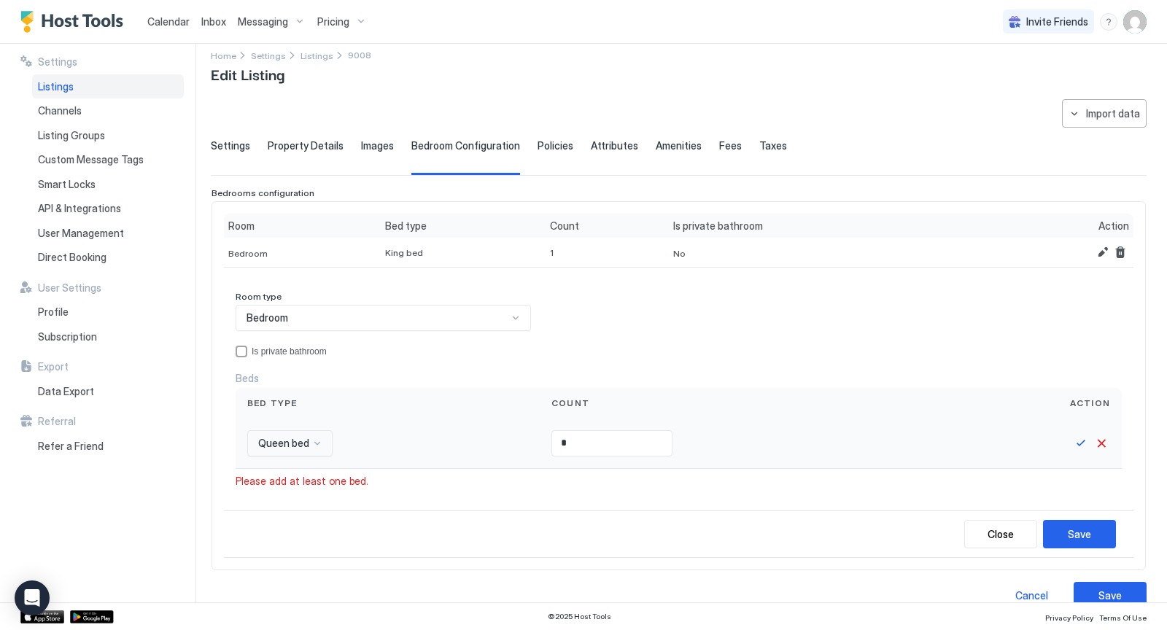
click at [634, 437] on input "*" at bounding box center [612, 443] width 120 height 25
click at [1078, 438] on button "Save" at bounding box center [1080, 443] width 17 height 17
click at [795, 483] on div "Room type Bedroom Is private bathroom Beds New bed Bed type Count Action Queen …" at bounding box center [678, 394] width 909 height 230
click at [1089, 528] on div "Save" at bounding box center [1078, 532] width 23 height 15
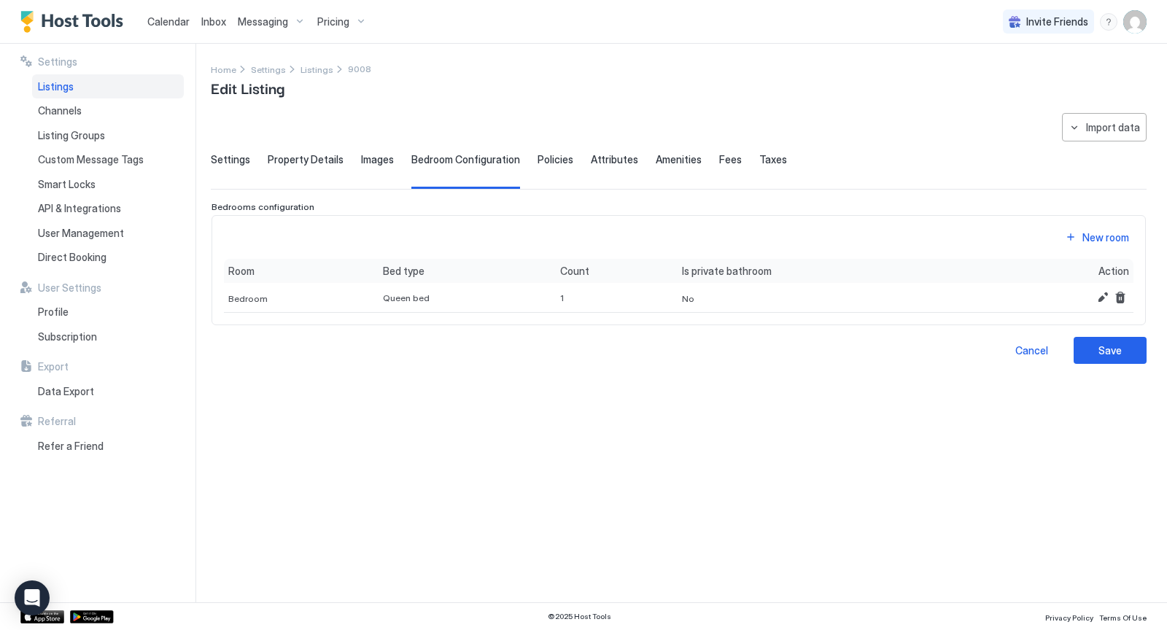
scroll to position [0, 0]
click at [1076, 233] on button "New room" at bounding box center [1096, 237] width 73 height 20
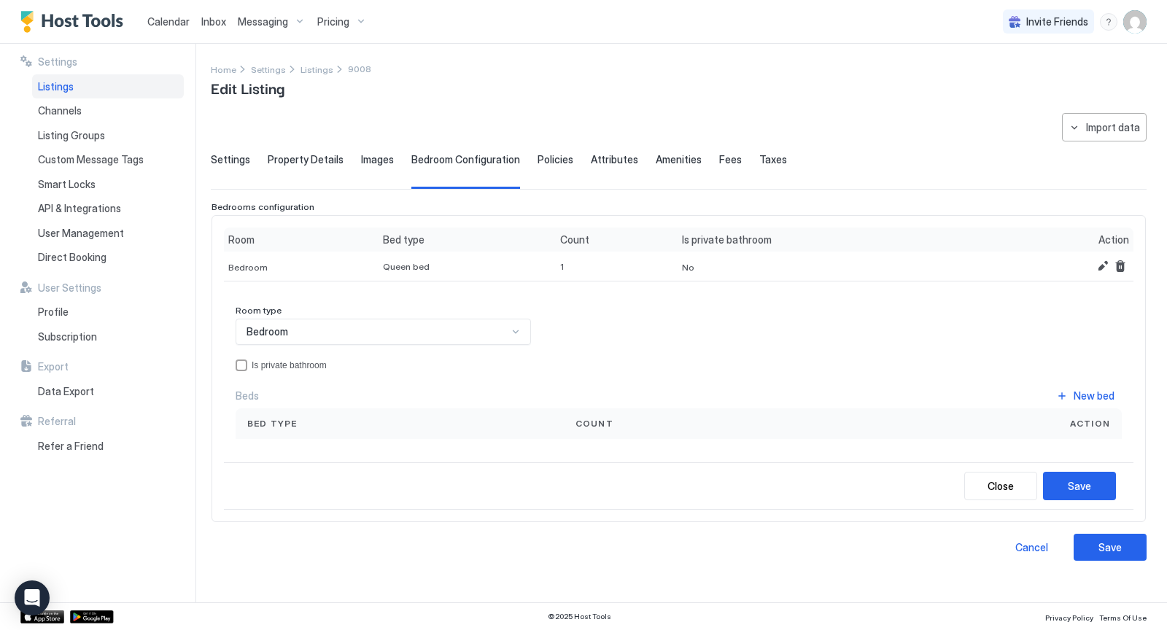
click at [516, 328] on div at bounding box center [516, 332] width 12 height 12
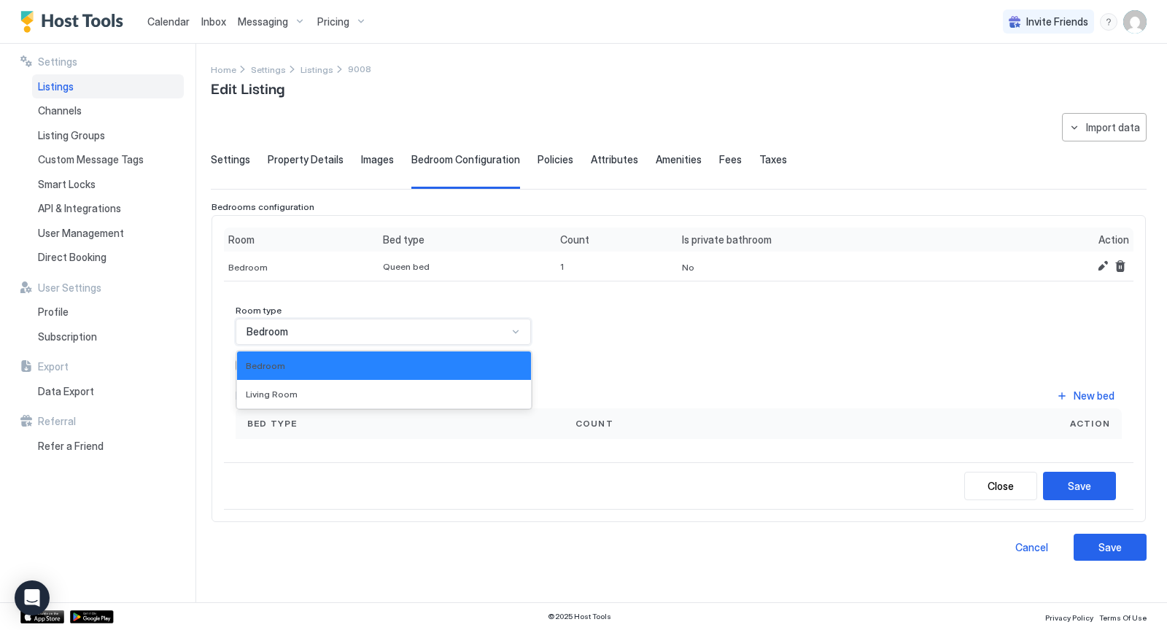
click at [516, 328] on div at bounding box center [516, 332] width 12 height 12
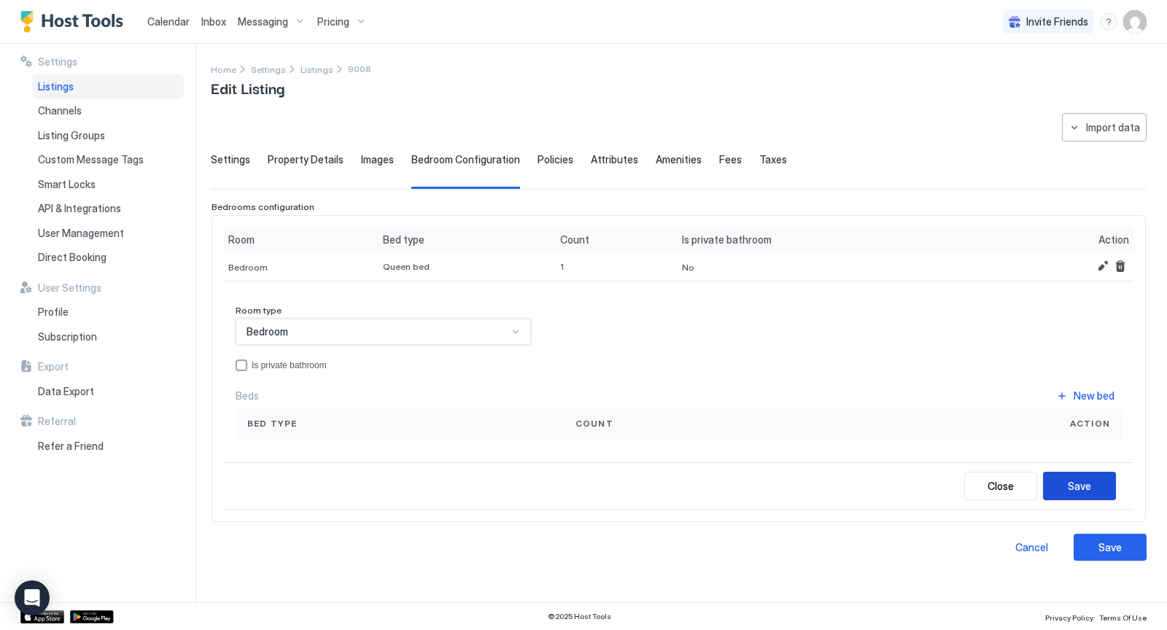
click at [1080, 478] on div "Save" at bounding box center [1078, 485] width 23 height 15
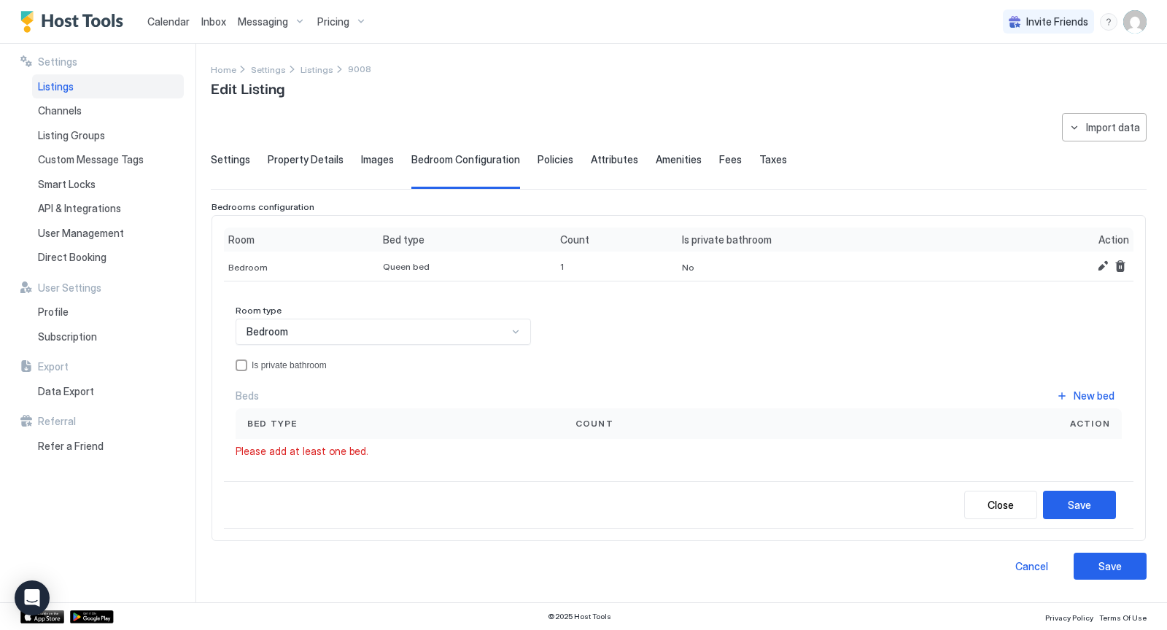
click at [454, 425] on div "Bed type" at bounding box center [399, 423] width 305 height 13
click at [295, 424] on div "Bed type" at bounding box center [399, 423] width 305 height 13
click at [1010, 507] on div "Close" at bounding box center [1000, 504] width 26 height 15
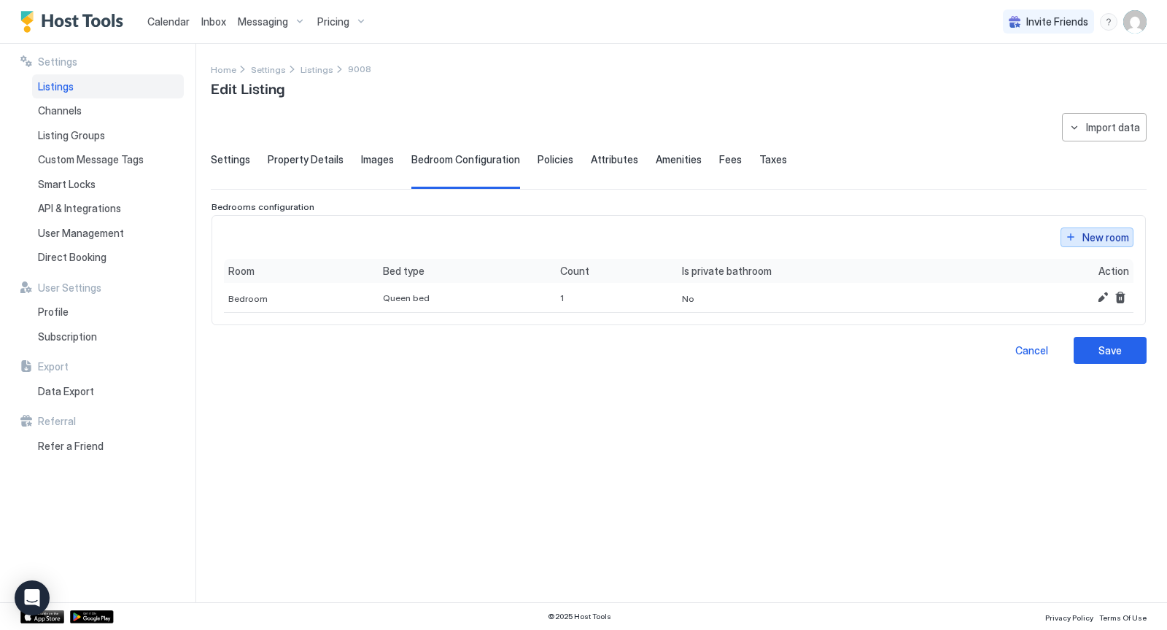
click at [1083, 238] on div "New room" at bounding box center [1105, 237] width 47 height 15
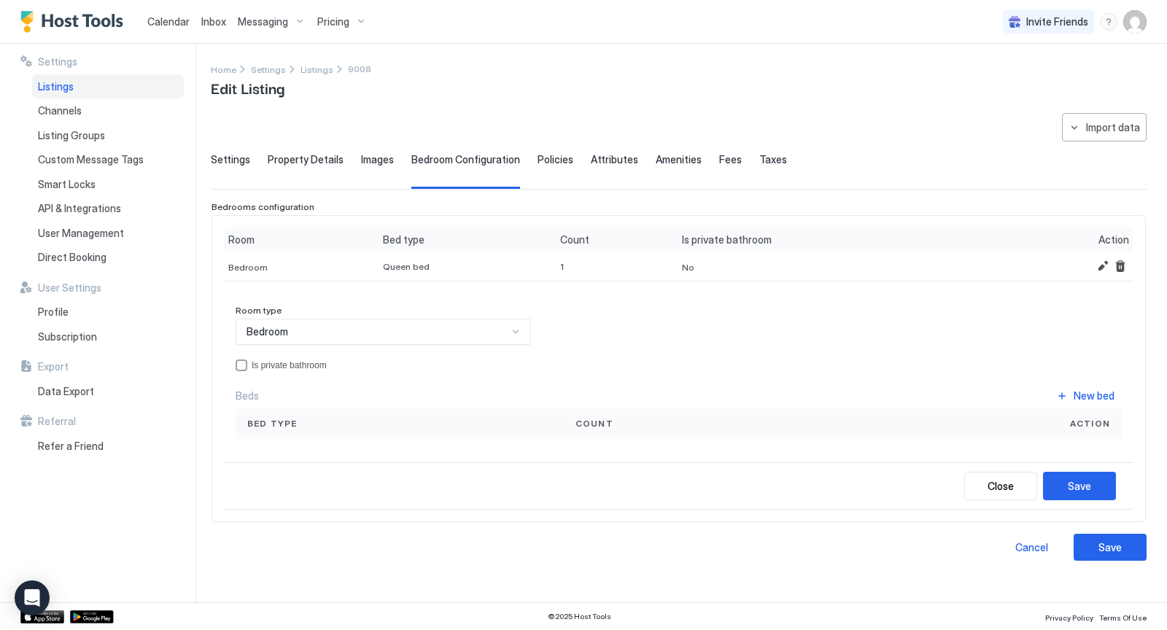
click at [347, 423] on div "Bed type" at bounding box center [399, 423] width 305 height 13
click at [1070, 390] on button "New bed" at bounding box center [1084, 396] width 73 height 20
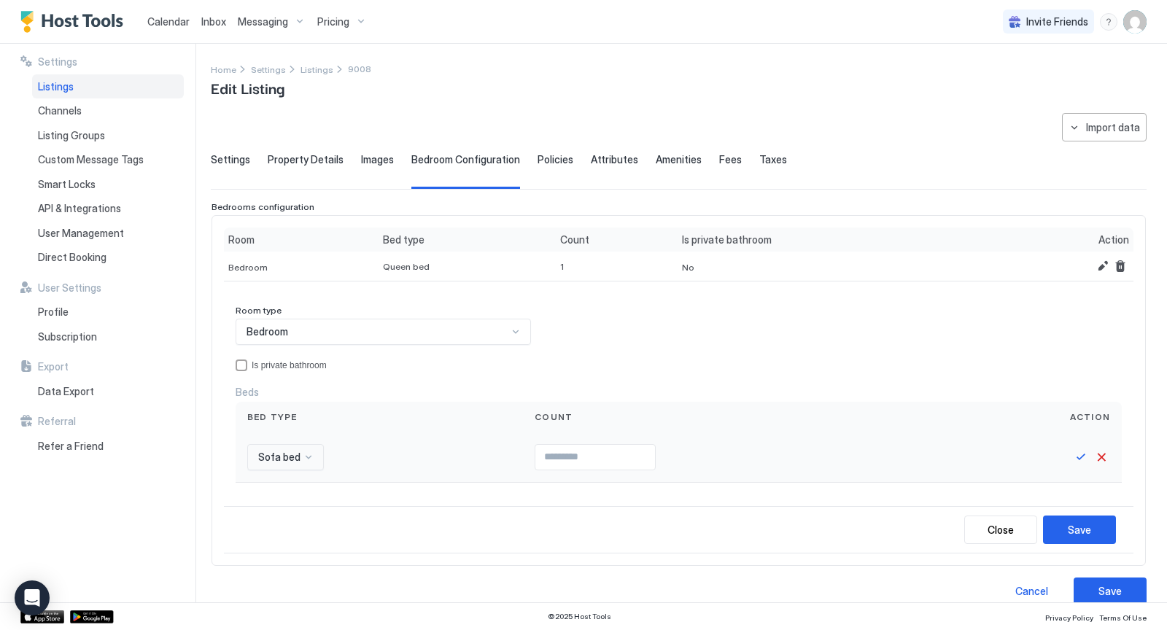
click at [308, 453] on div "Sofa bed" at bounding box center [285, 457] width 77 height 26
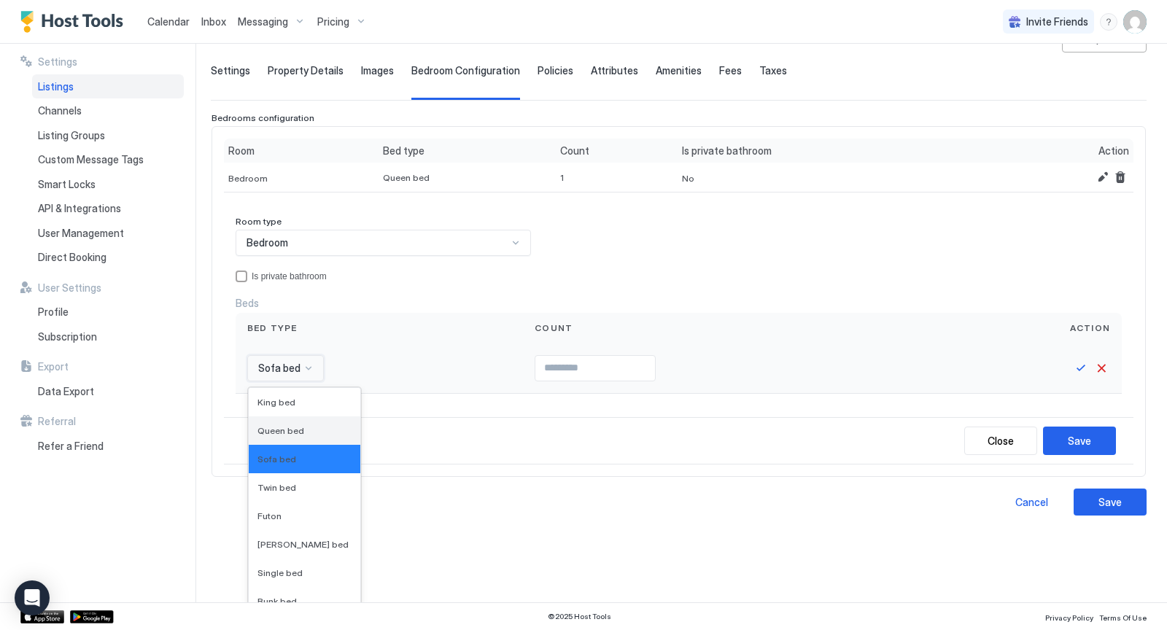
click at [287, 425] on span "Queen bed" at bounding box center [280, 430] width 47 height 11
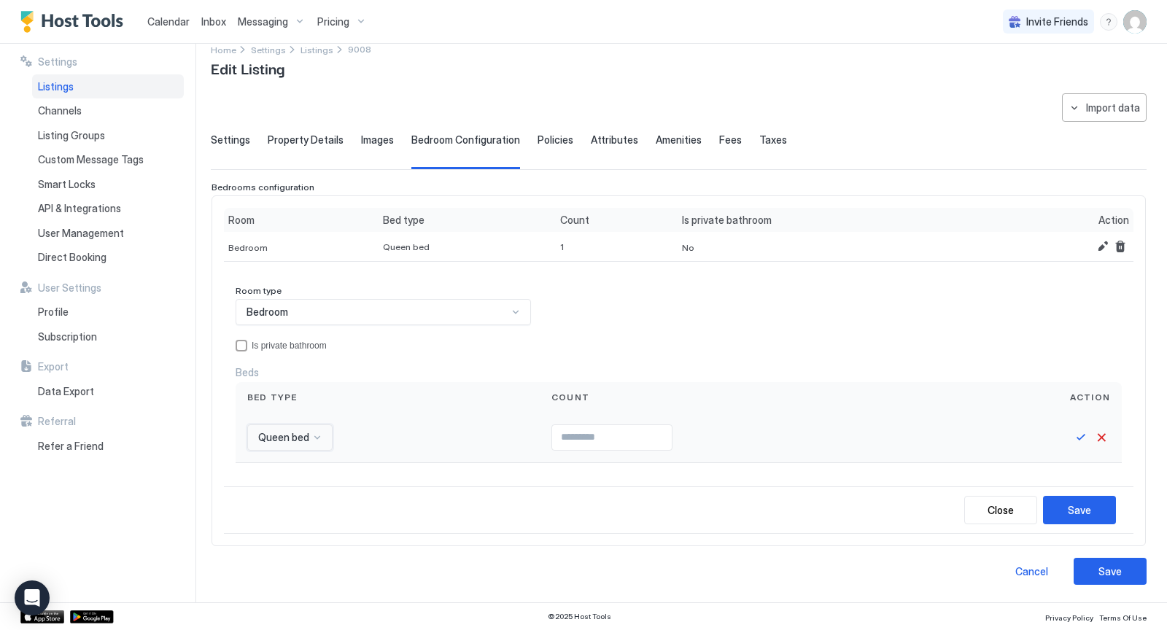
scroll to position [14, 0]
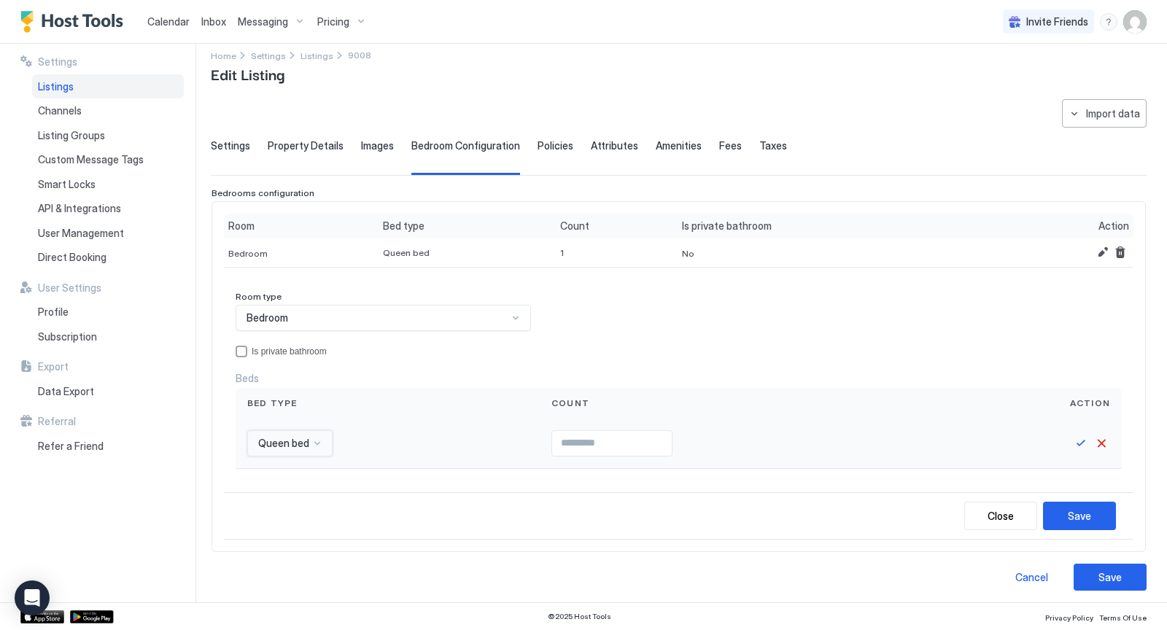
click at [609, 445] on input "Input Field" at bounding box center [612, 443] width 120 height 25
type input "*"
click at [1076, 438] on button "Save" at bounding box center [1080, 443] width 17 height 17
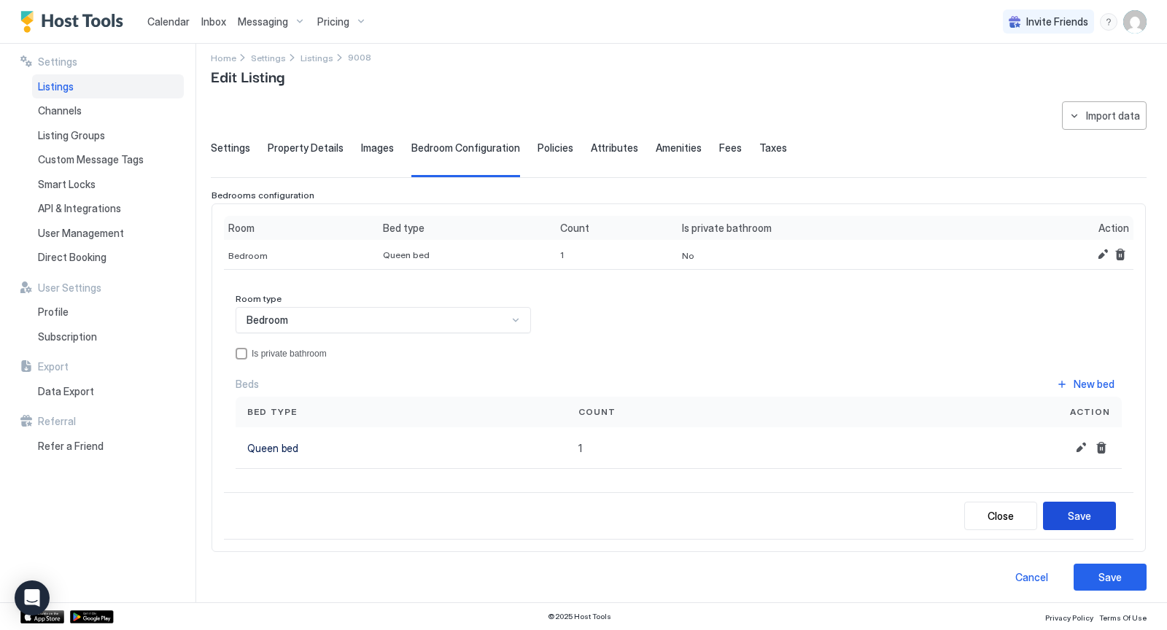
click at [1072, 512] on div "Save" at bounding box center [1078, 515] width 23 height 15
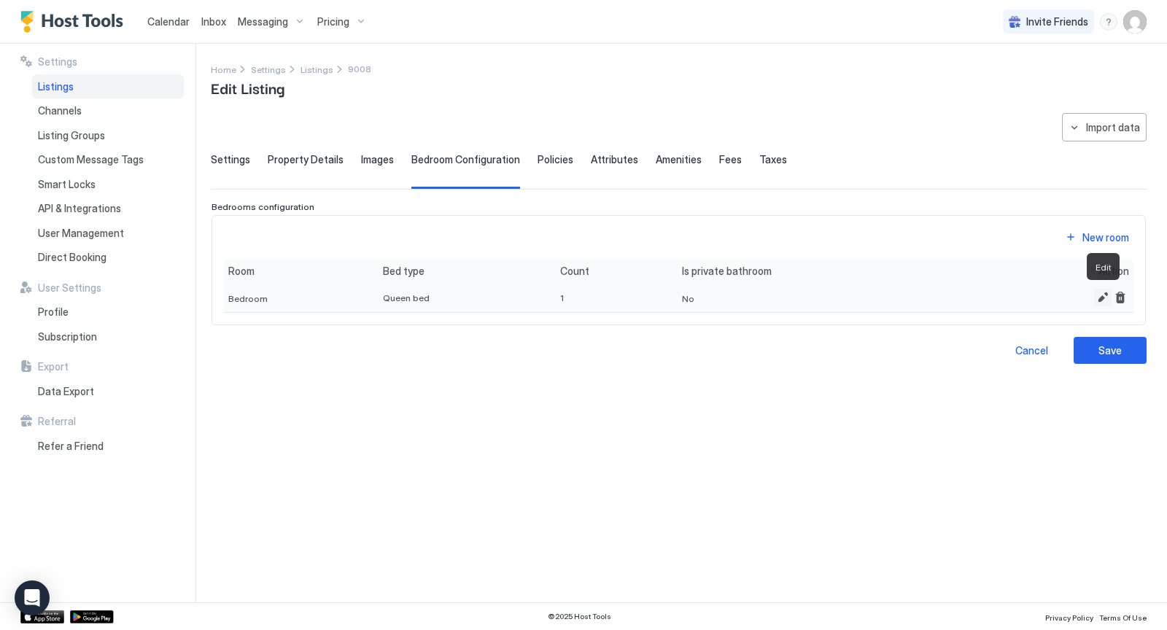
click at [1101, 292] on button "Edit" at bounding box center [1102, 297] width 17 height 17
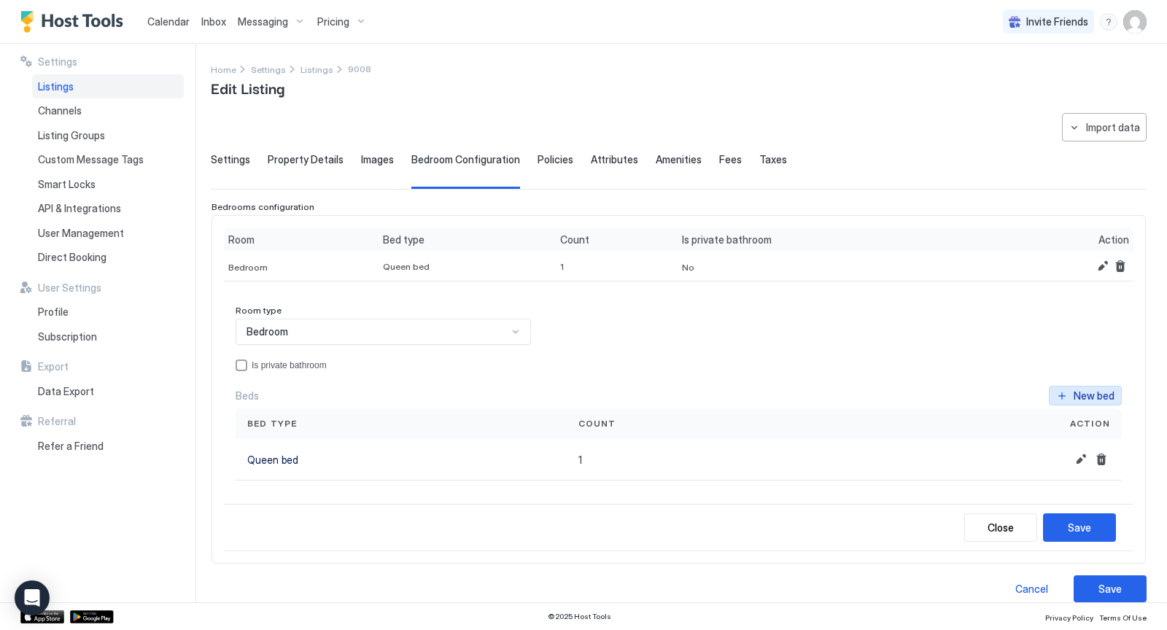
click at [1080, 399] on div "New bed" at bounding box center [1093, 395] width 41 height 15
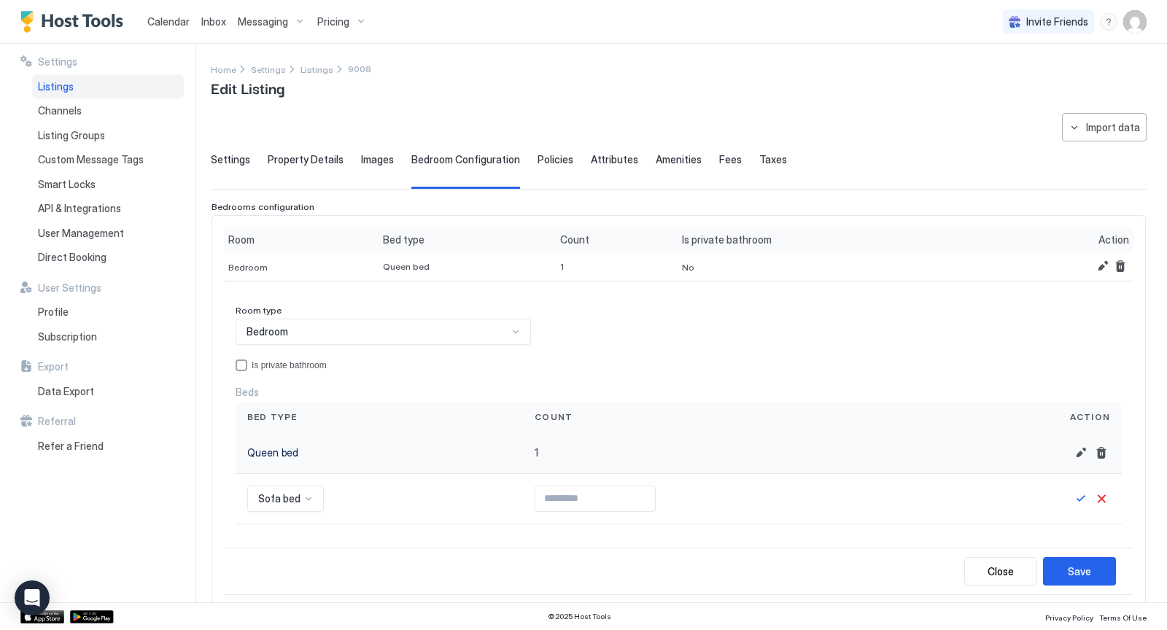
click at [537, 450] on div "1" at bounding box center [731, 453] width 416 height 42
click at [1083, 448] on button "Edit" at bounding box center [1080, 452] width 17 height 17
click at [560, 456] on input "*" at bounding box center [612, 457] width 120 height 25
type input "*"
click at [305, 506] on div "Sofa bed" at bounding box center [285, 507] width 77 height 26
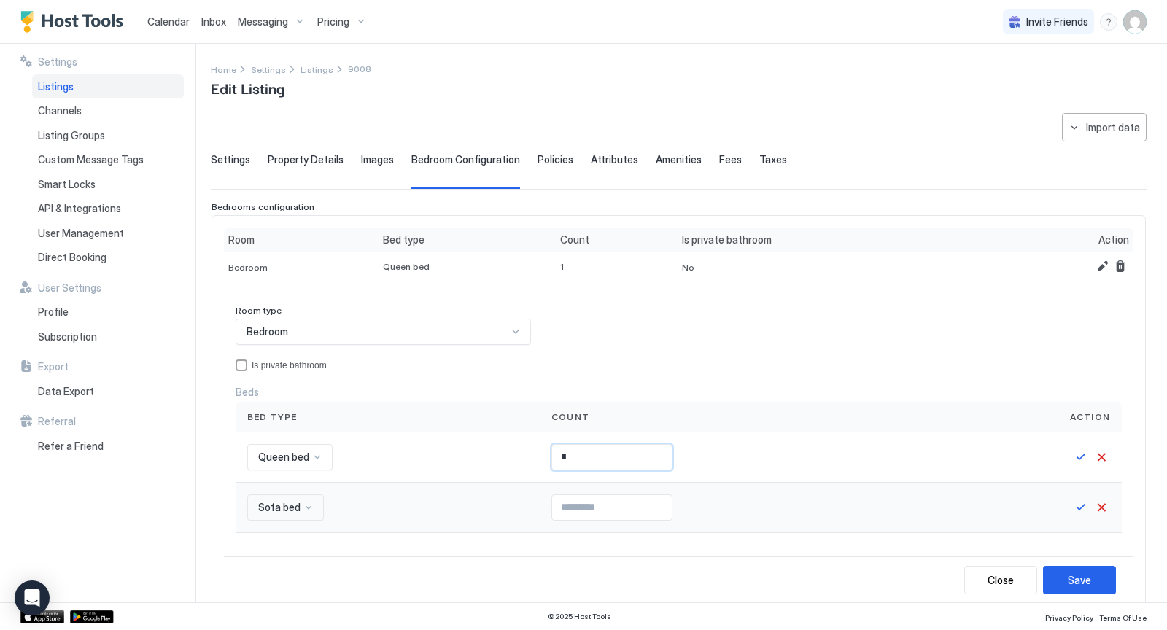
scroll to position [139, 0]
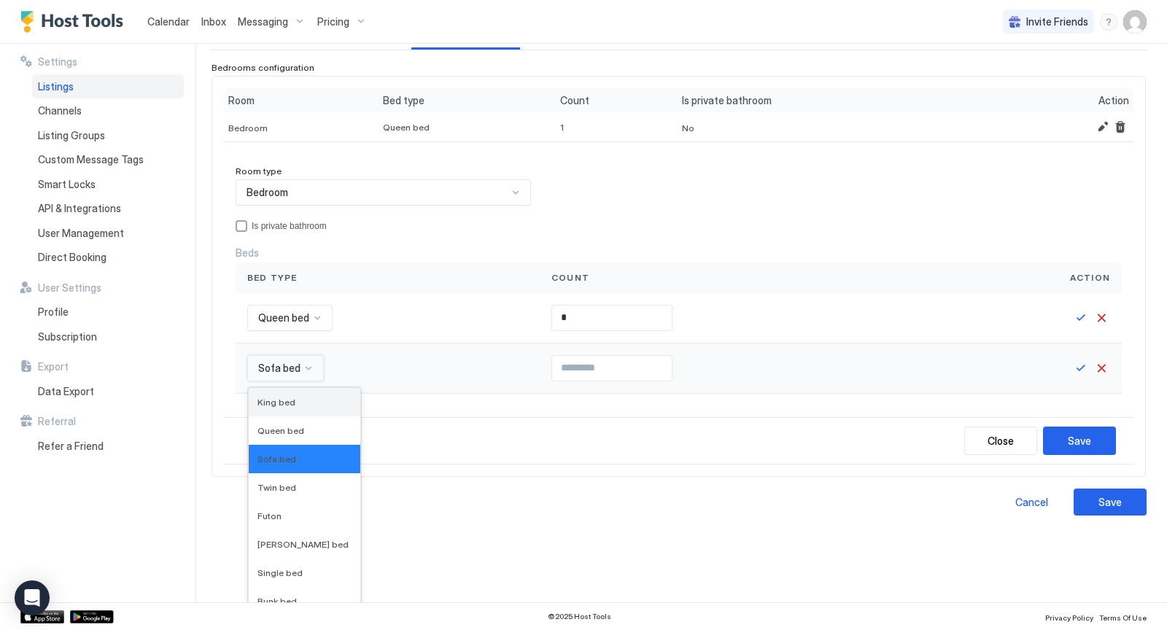
click at [281, 400] on span "King bed" at bounding box center [276, 402] width 38 height 11
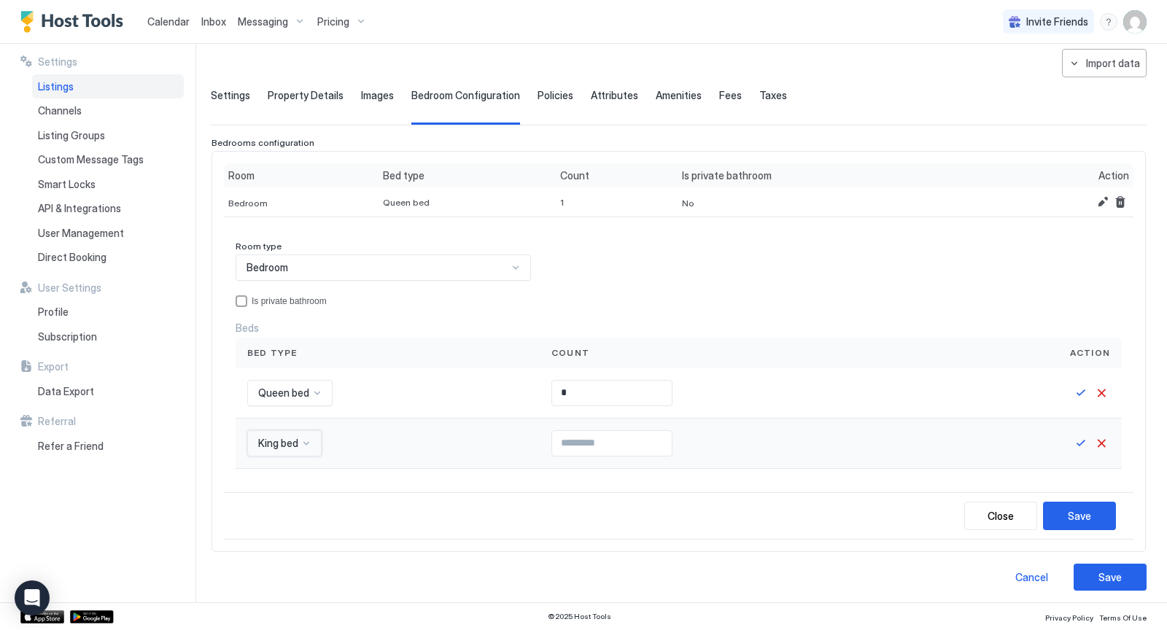
click at [609, 439] on input "Input Field" at bounding box center [612, 443] width 120 height 25
type input "*"
click at [1081, 435] on button "Save" at bounding box center [1080, 443] width 17 height 17
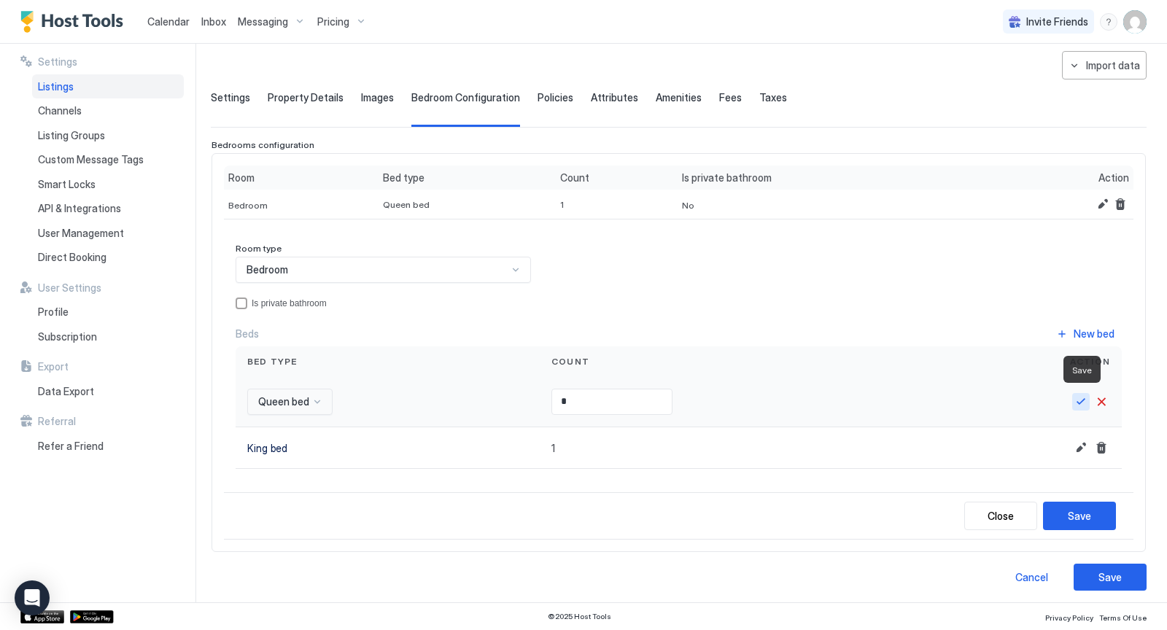
click at [1081, 402] on button "Save" at bounding box center [1080, 401] width 17 height 17
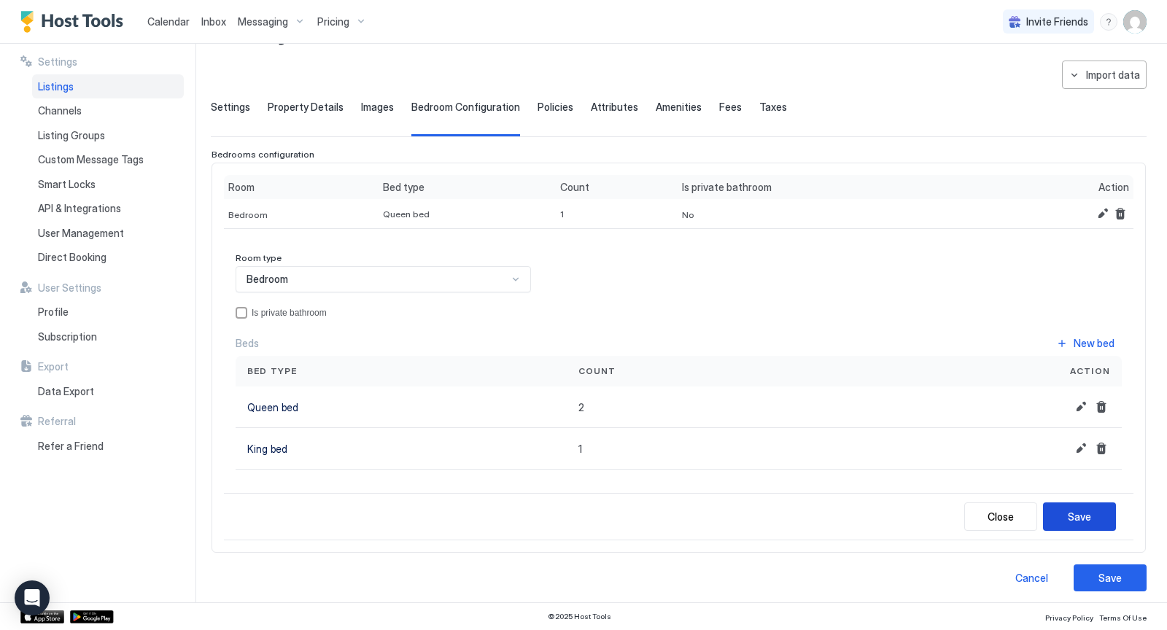
click at [1110, 508] on button "Save" at bounding box center [1079, 516] width 73 height 28
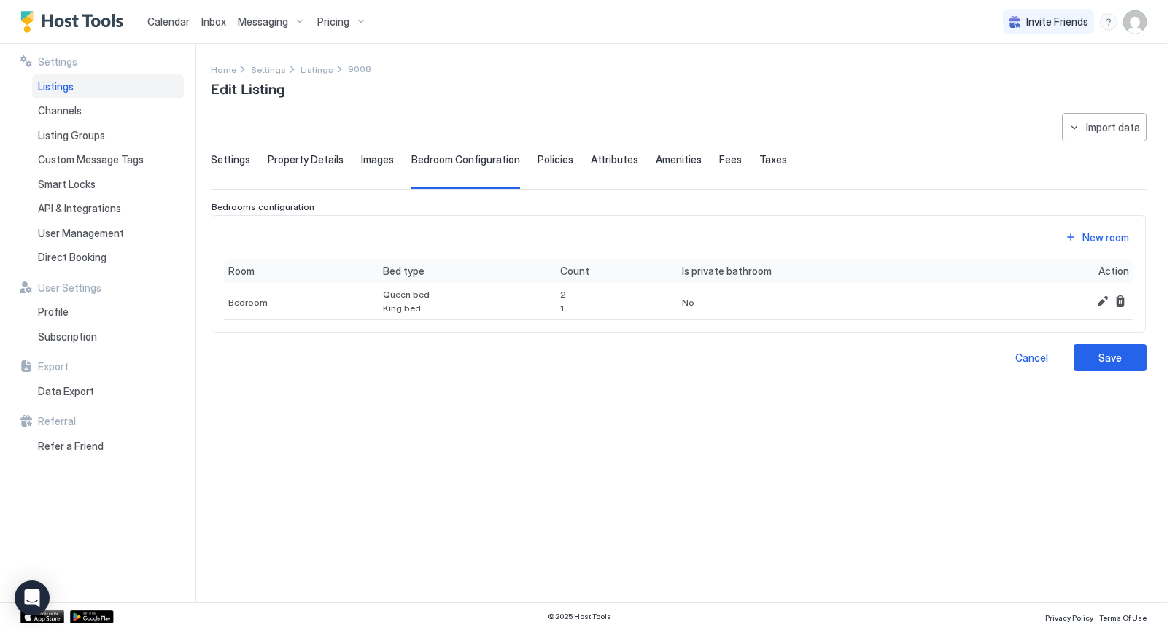
scroll to position [0, 0]
click at [1109, 359] on div "Save" at bounding box center [1109, 357] width 23 height 15
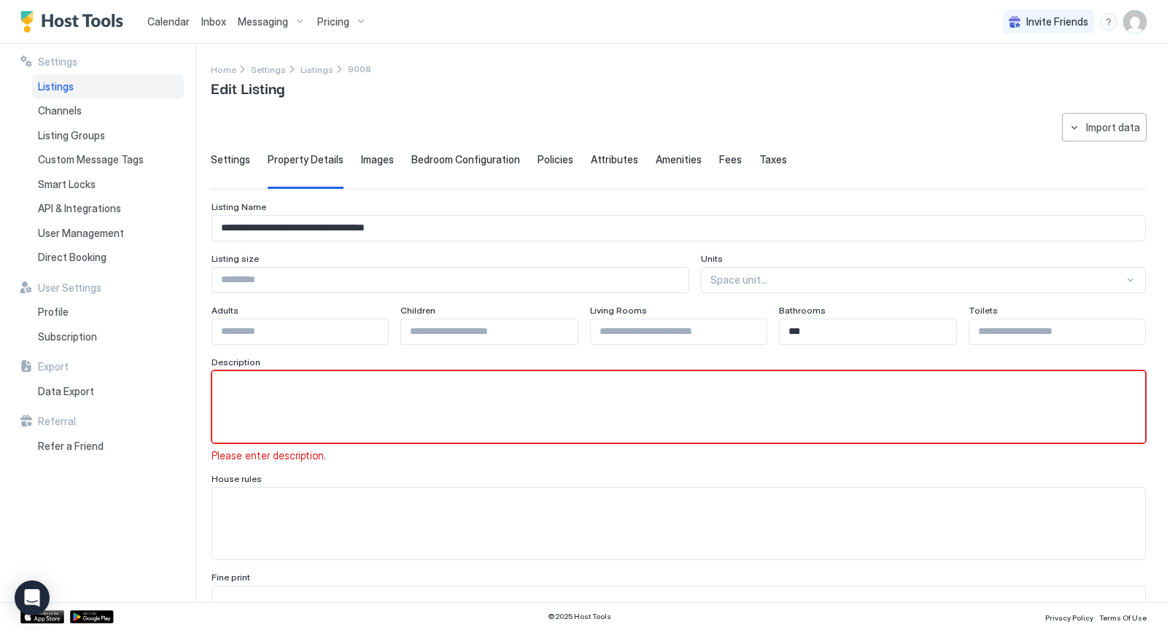
scroll to position [31, 0]
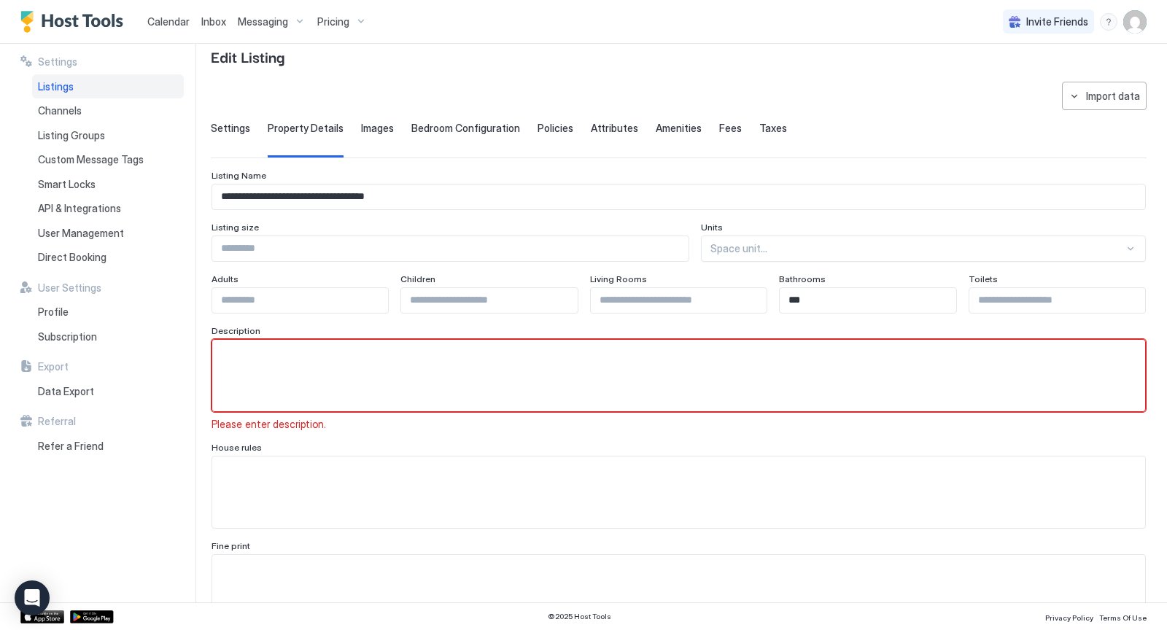
click at [236, 124] on span "Settings" at bounding box center [230, 128] width 39 height 13
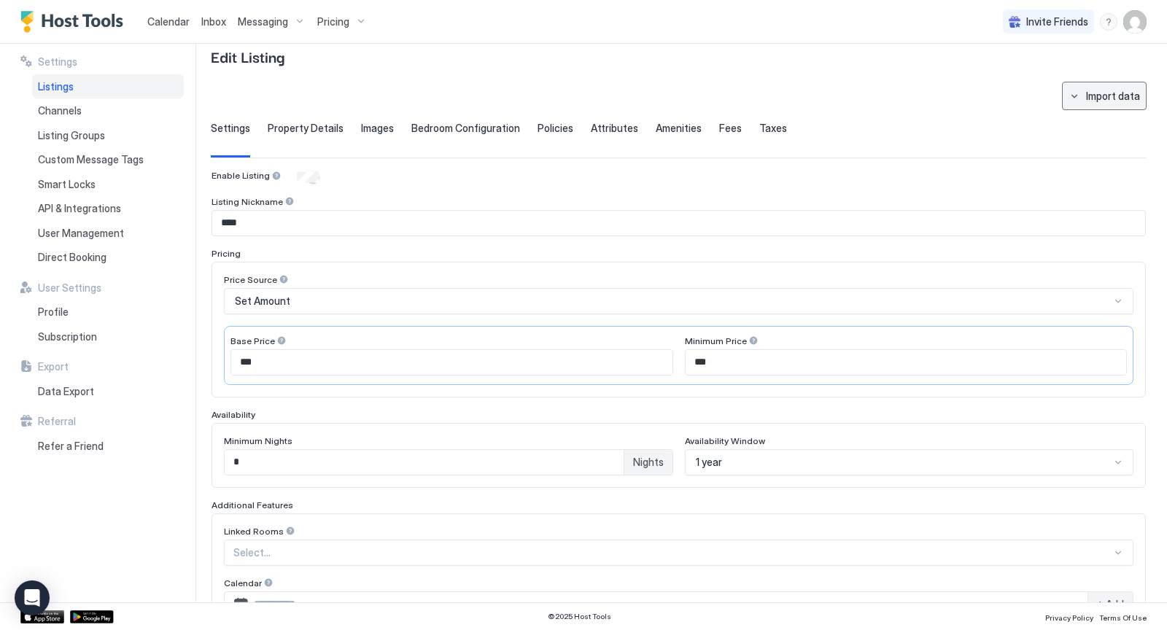
click at [1089, 91] on div "Import data" at bounding box center [1113, 95] width 54 height 15
click at [1124, 122] on div "Airbnb" at bounding box center [1118, 121] width 44 height 13
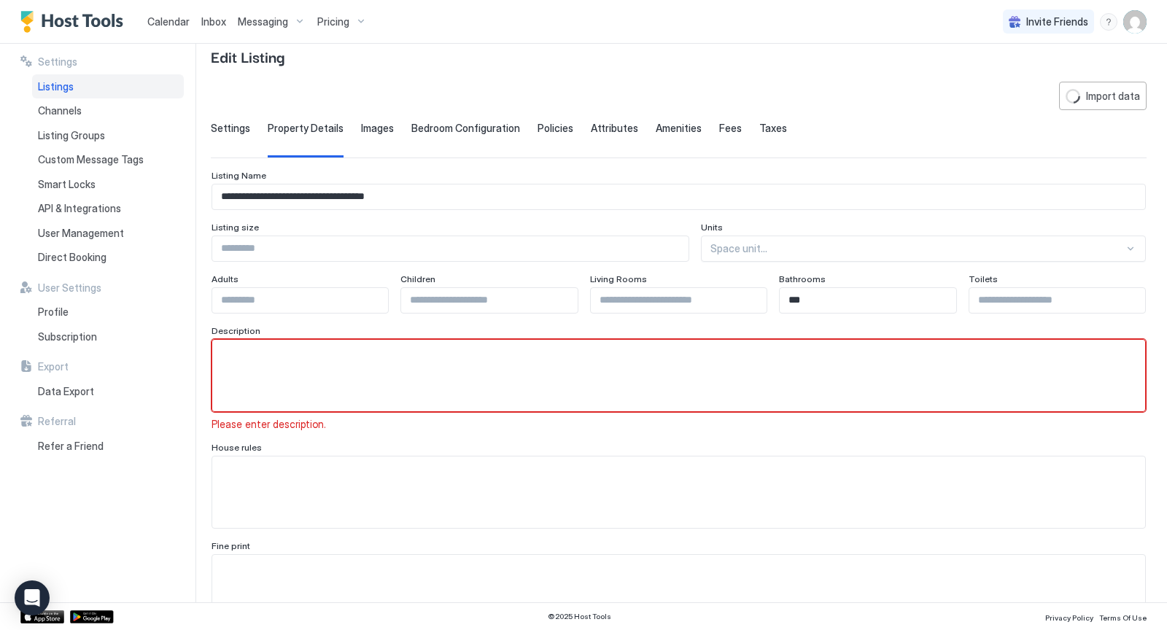
type input "**********"
type input "****"
type input "*"
type textarea "**********"
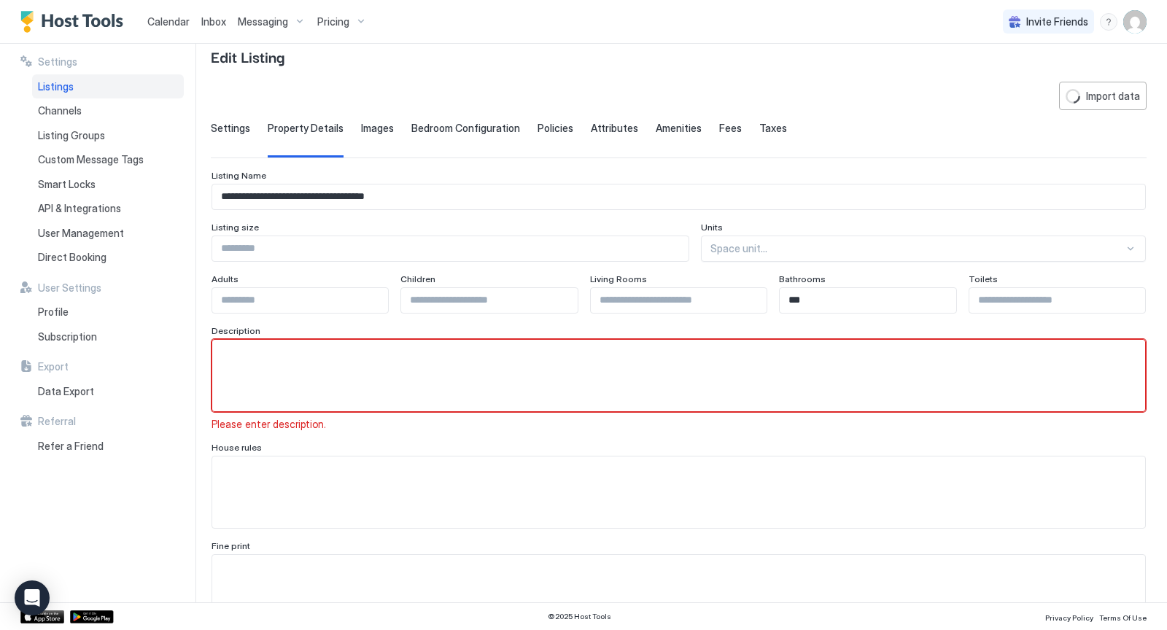
type textarea "**********"
type input "**********"
type textarea "**********"
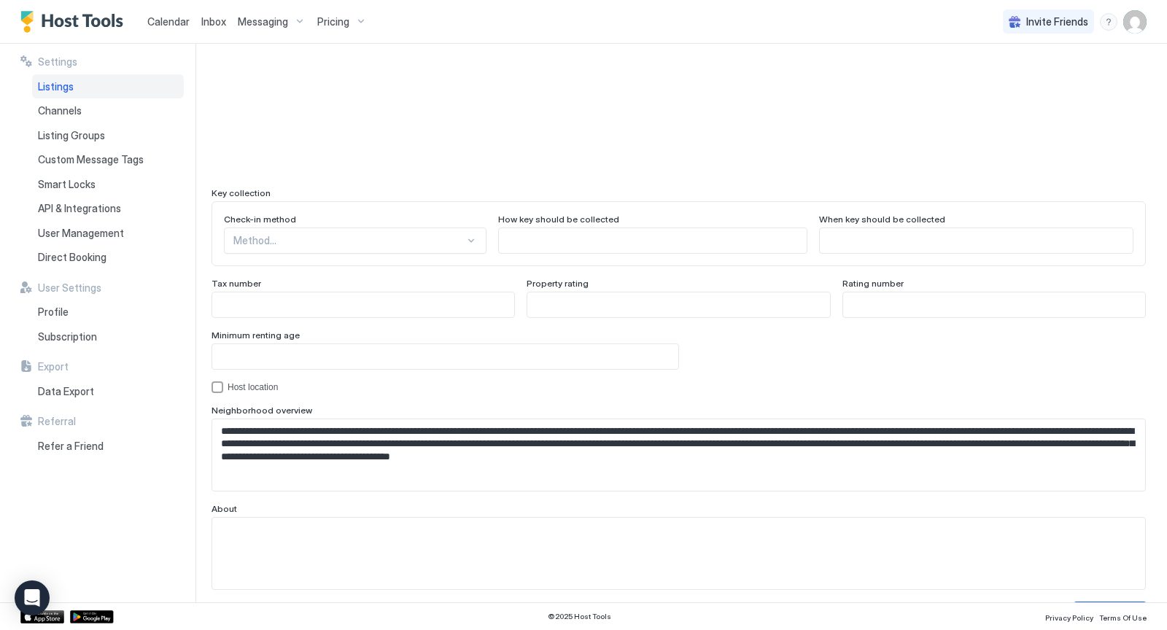
scroll to position [1262, 0]
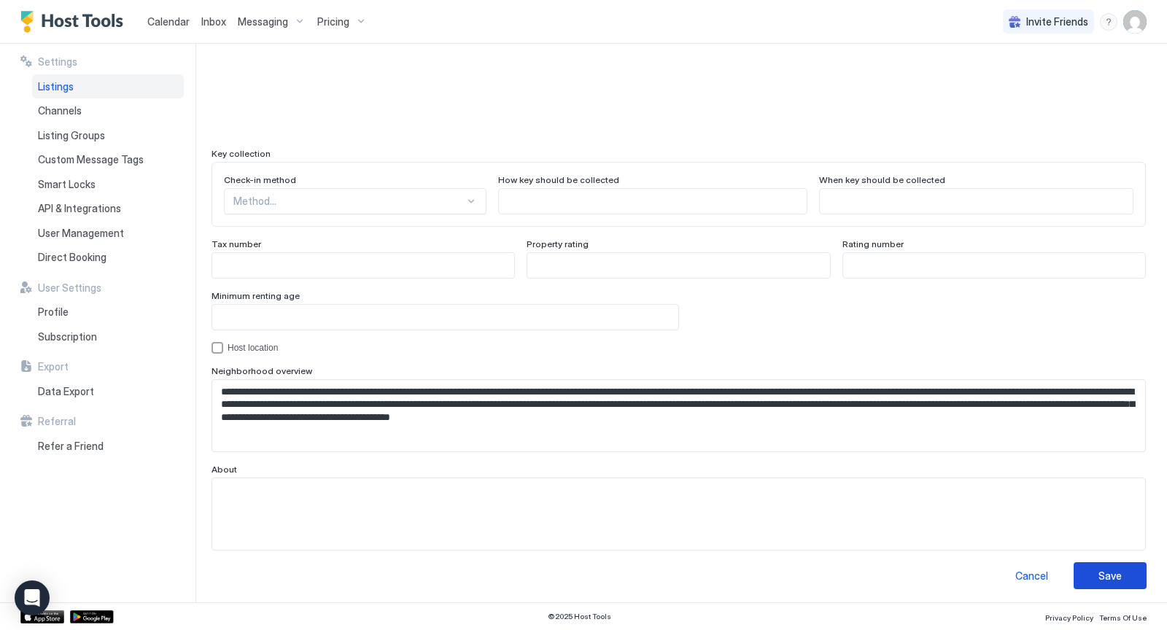
click at [1119, 575] on div "Save" at bounding box center [1109, 575] width 23 height 15
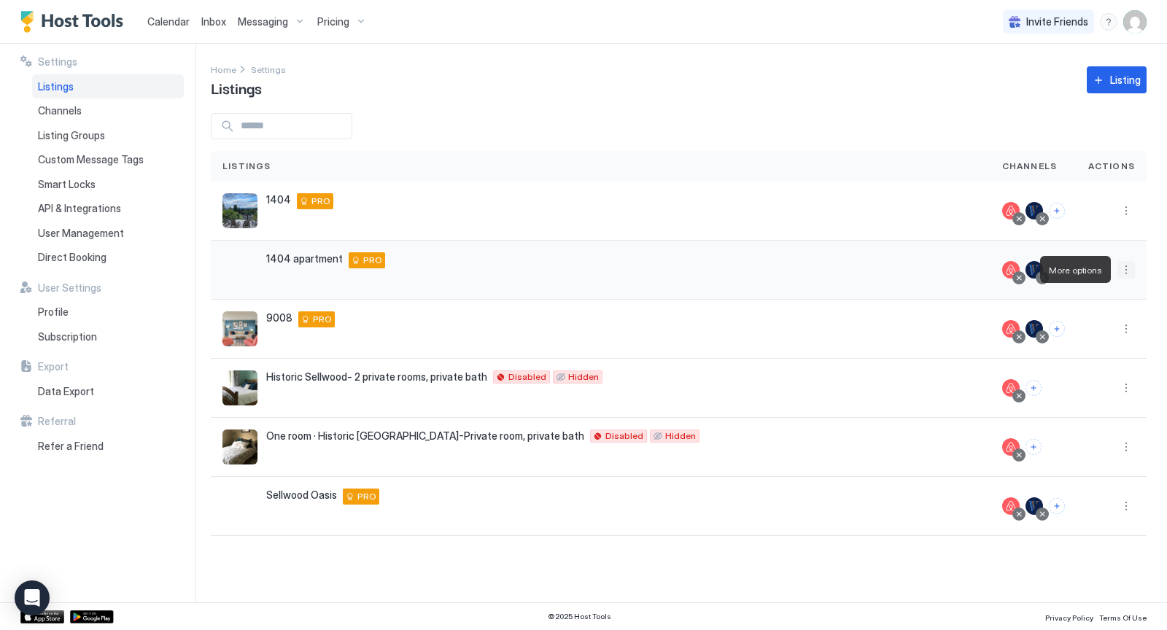
click at [1125, 268] on button "More options" at bounding box center [1125, 269] width 17 height 17
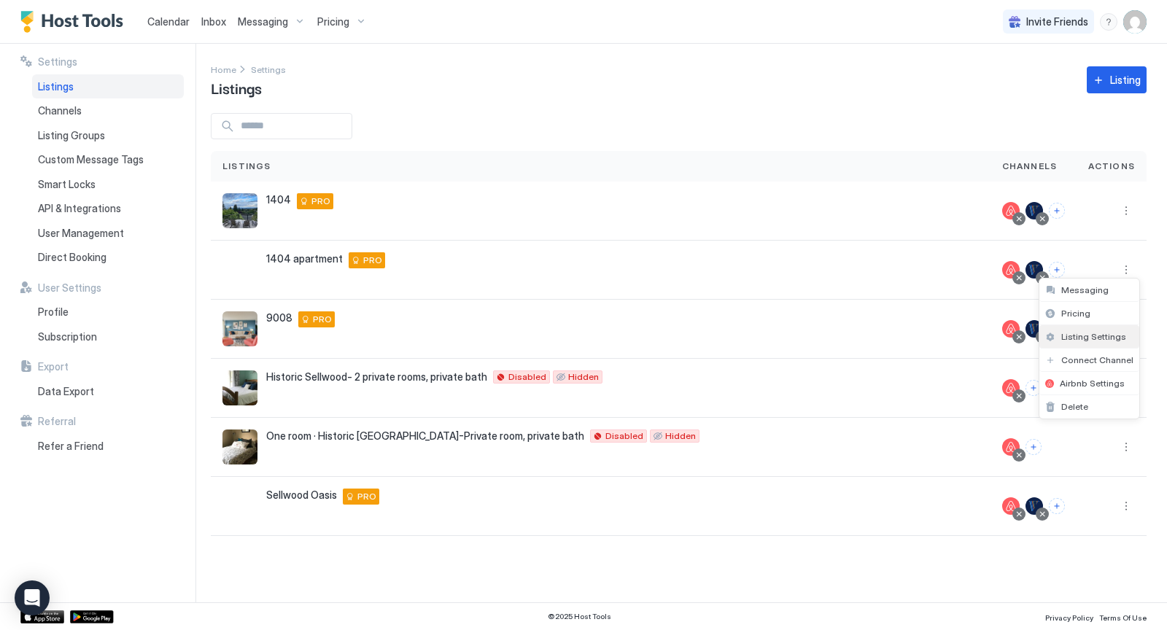
click at [1100, 336] on span "Listing Settings" at bounding box center [1093, 336] width 65 height 11
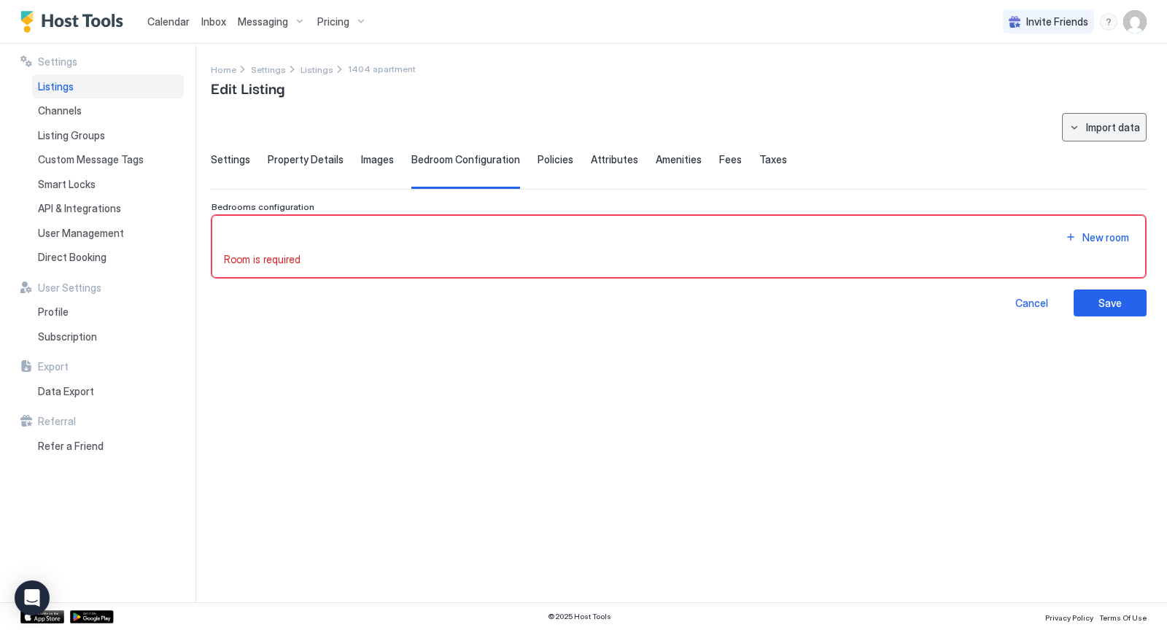
click at [1108, 125] on div "Import data" at bounding box center [1113, 127] width 54 height 15
click at [1113, 150] on div "Airbnb" at bounding box center [1118, 153] width 44 height 13
type input "**********"
type input "****"
type input "*"
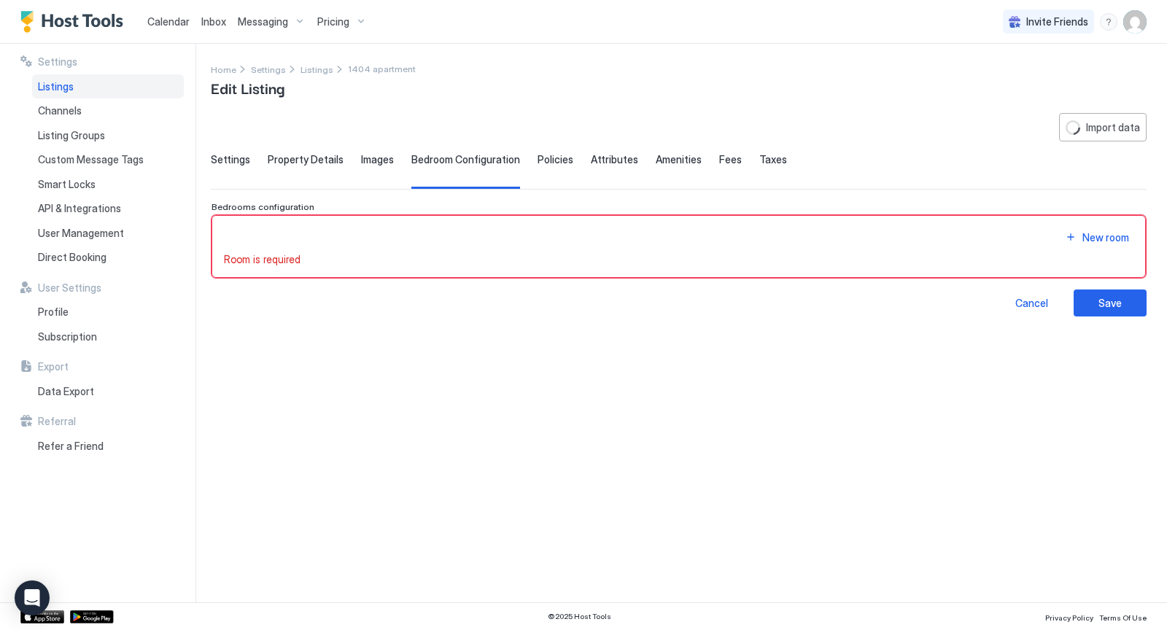
type textarea "**********"
type input "**********"
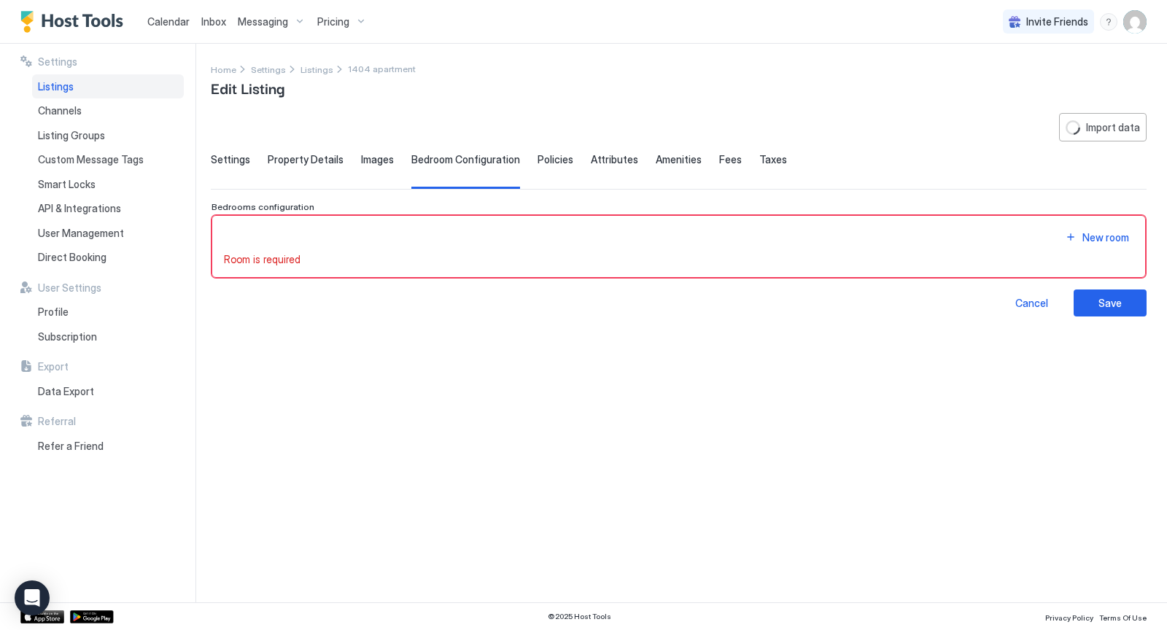
type textarea "**********"
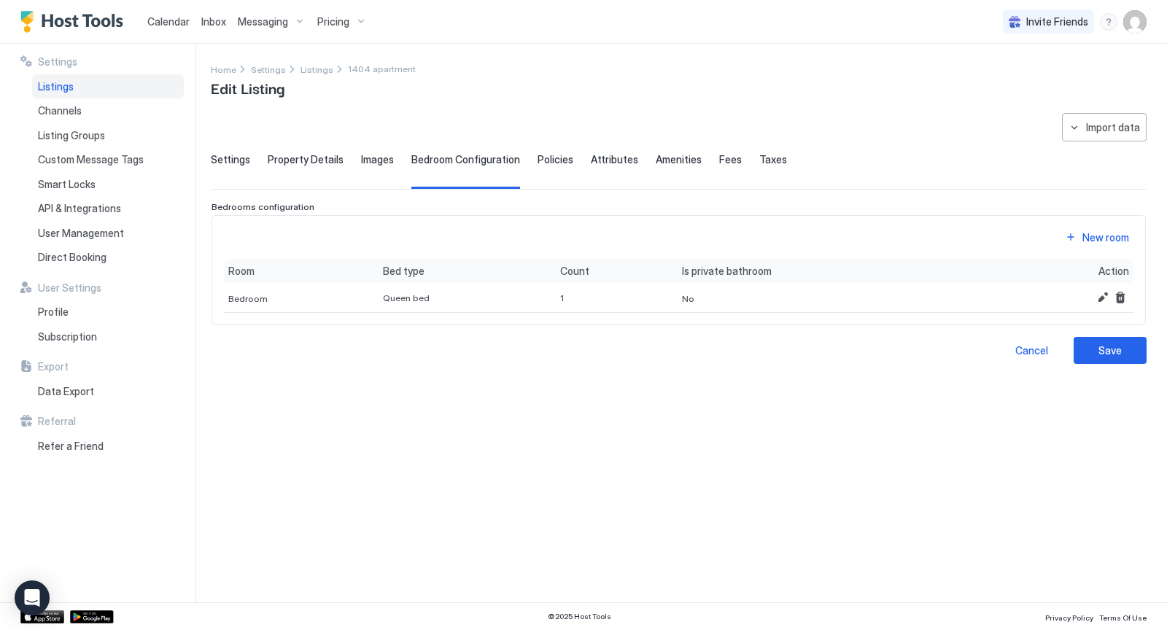
click at [226, 163] on span "Settings" at bounding box center [230, 159] width 39 height 13
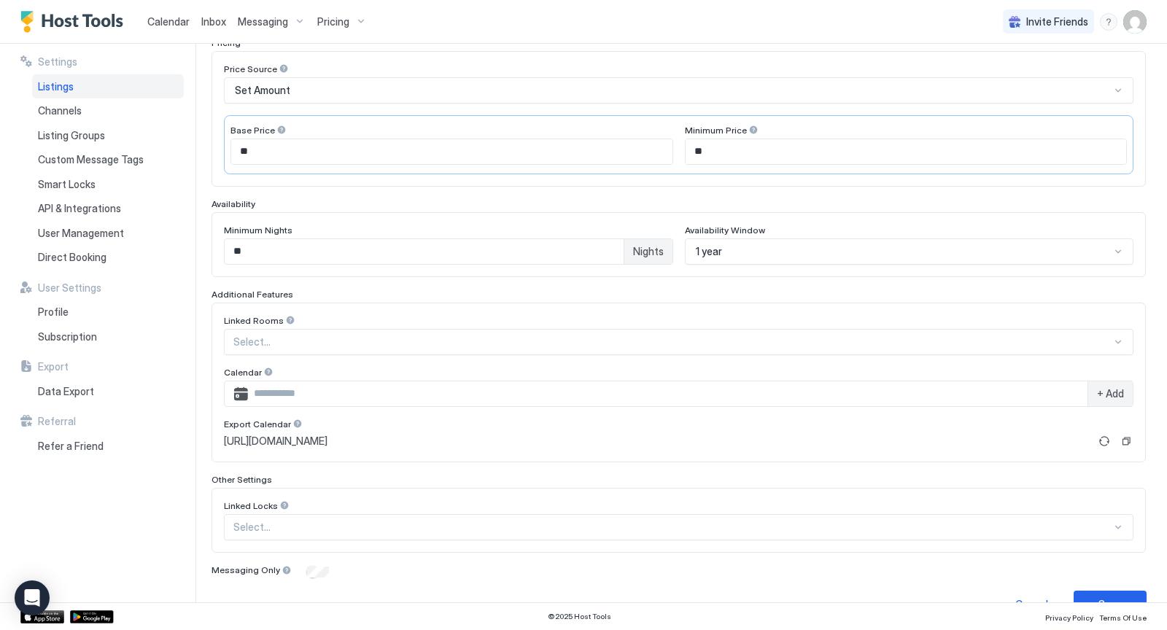
scroll to position [268, 0]
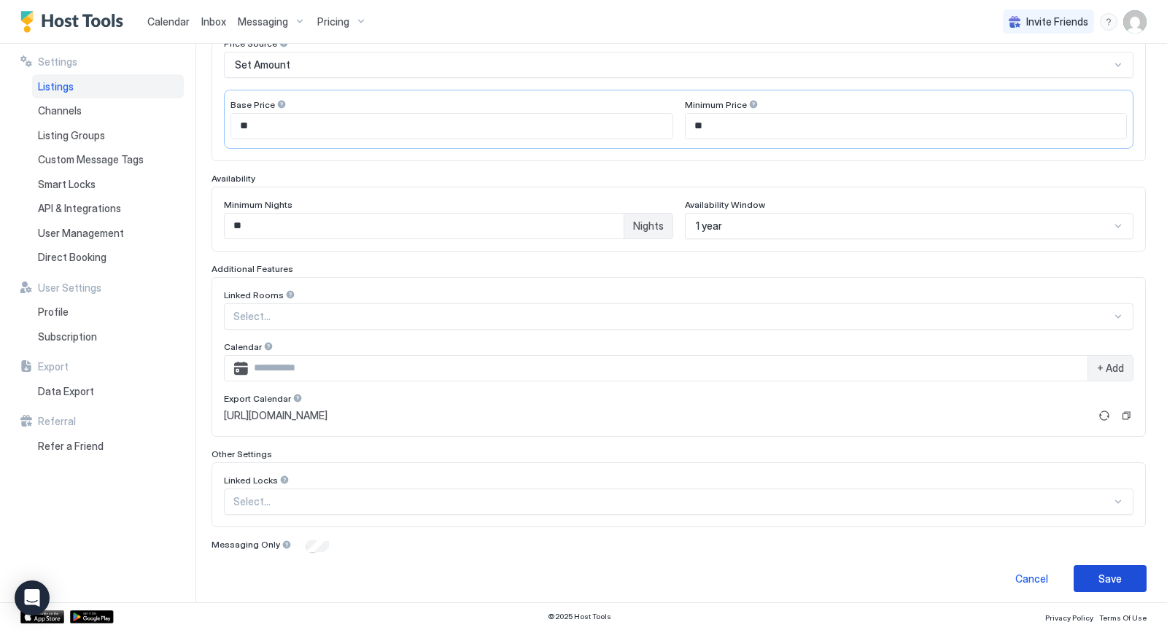
click at [1115, 571] on div "Save" at bounding box center [1109, 578] width 23 height 15
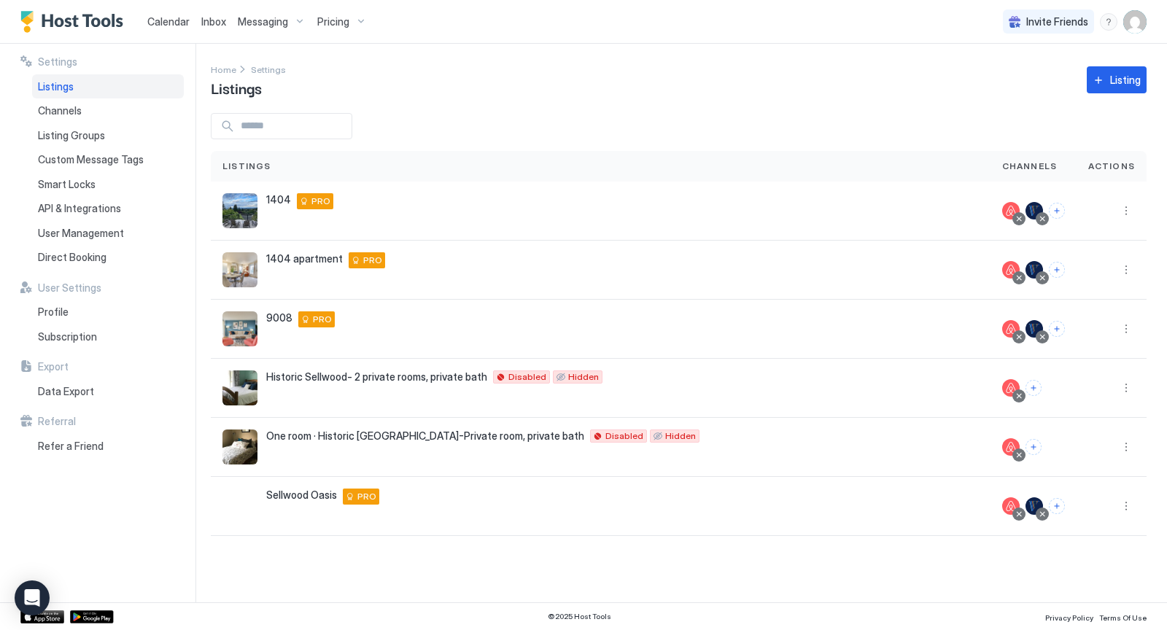
click at [152, 20] on span "Calendar" at bounding box center [168, 21] width 42 height 12
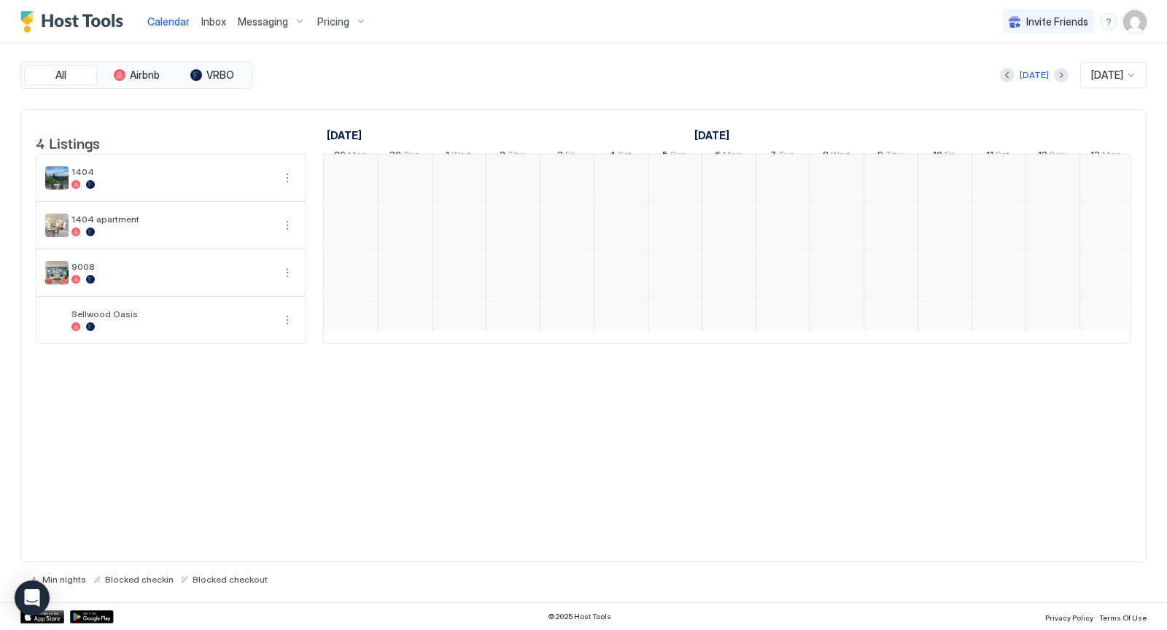
scroll to position [0, 810]
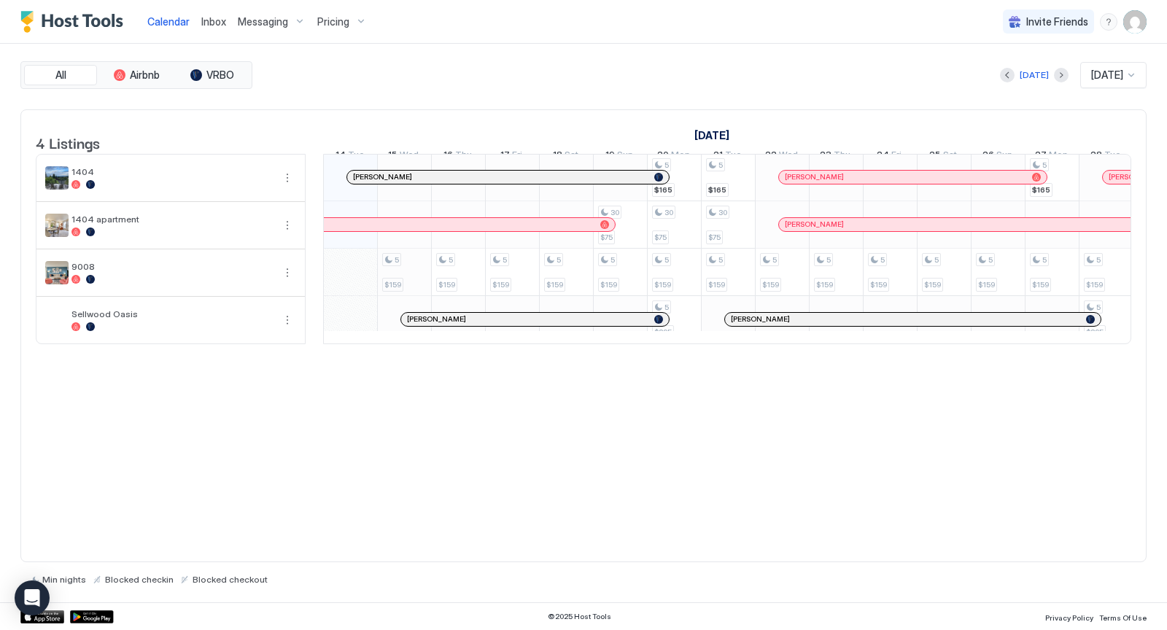
click at [405, 287] on div "5 $159 5 $159 5 $159 5 $159 30 $75 5 $159 5 $165 30 $75 5 $159 5 $295 5 $165 30…" at bounding box center [997, 248] width 2967 height 189
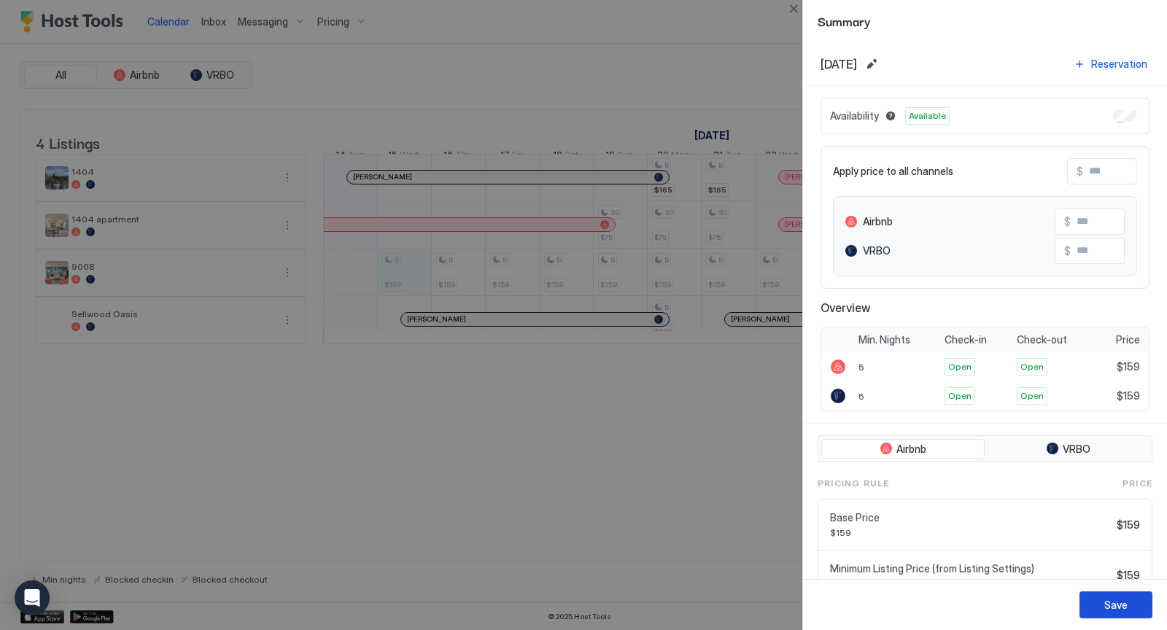
click at [1094, 601] on button "Save" at bounding box center [1115, 604] width 73 height 27
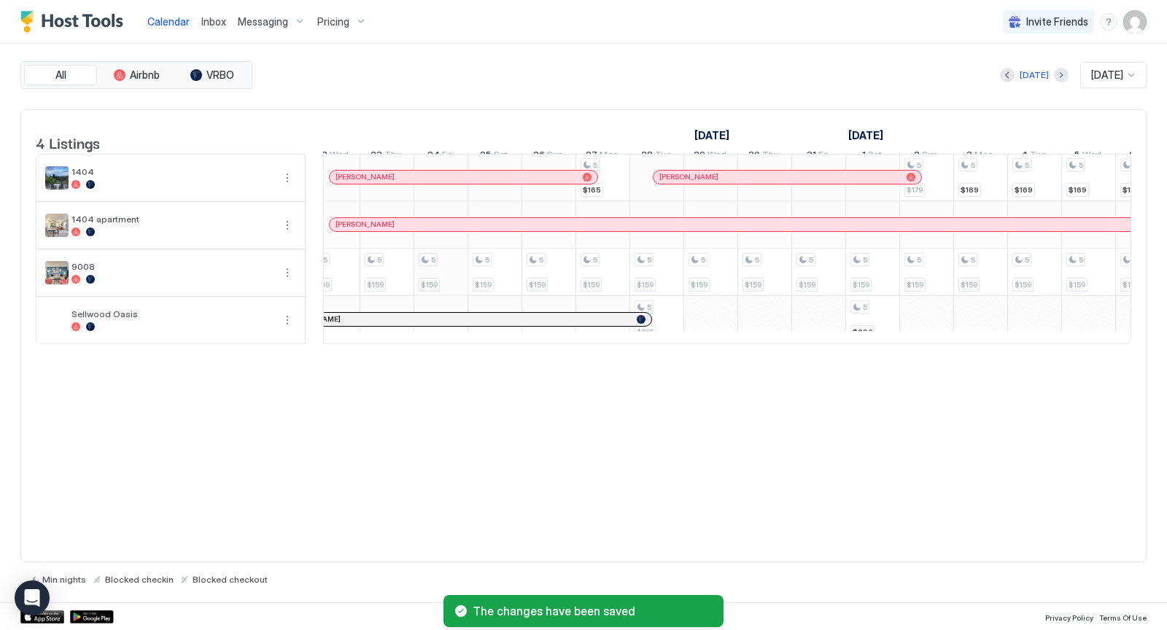
scroll to position [1, 1302]
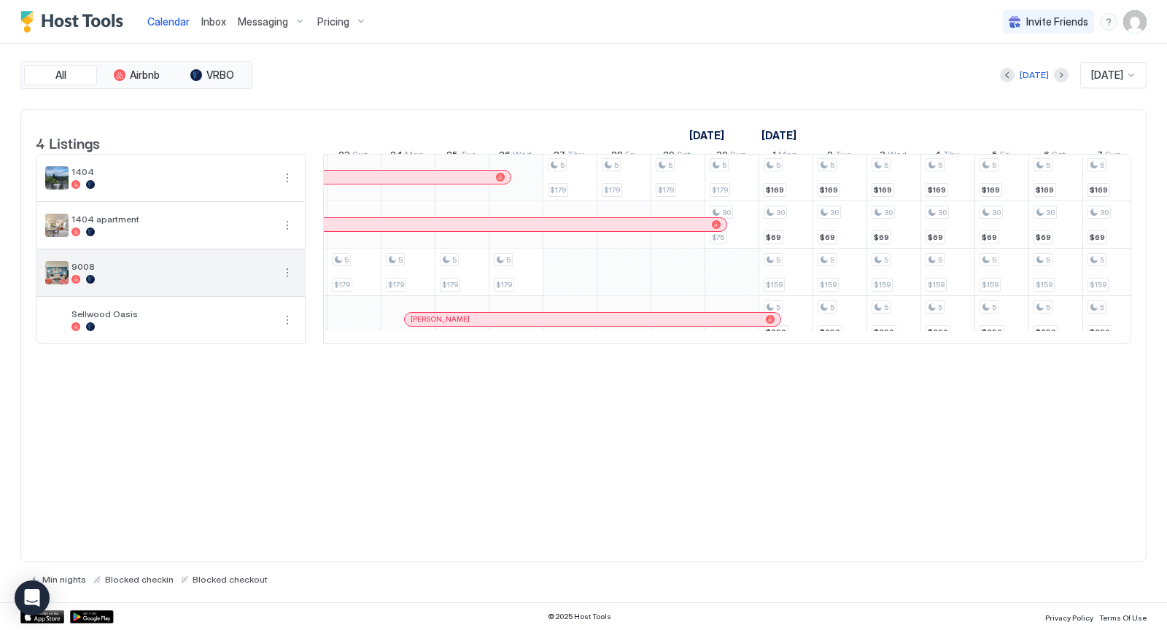
click at [281, 278] on button "More options" at bounding box center [287, 272] width 17 height 17
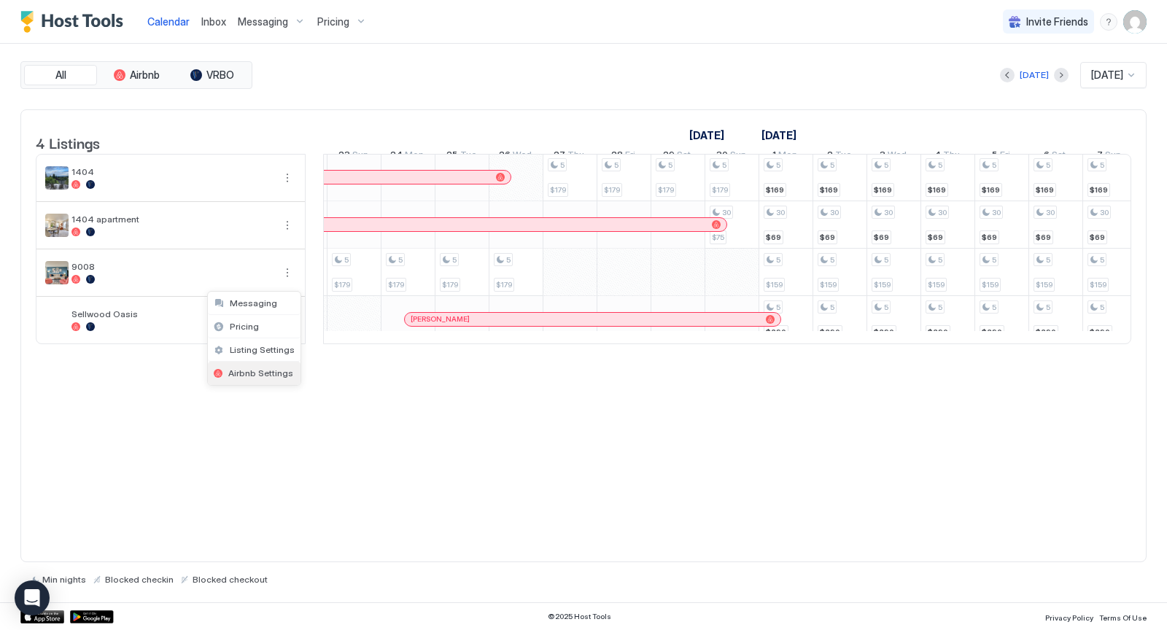
click at [255, 368] on span "Airbnb Settings" at bounding box center [260, 372] width 65 height 11
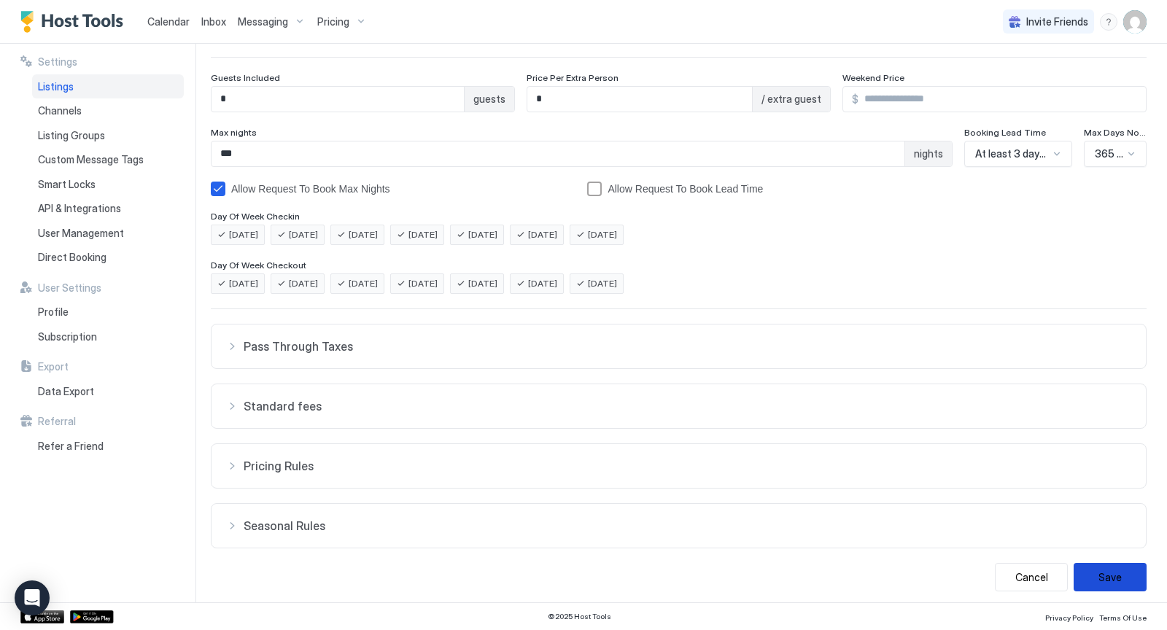
click at [1121, 578] on button "Save" at bounding box center [1109, 577] width 73 height 28
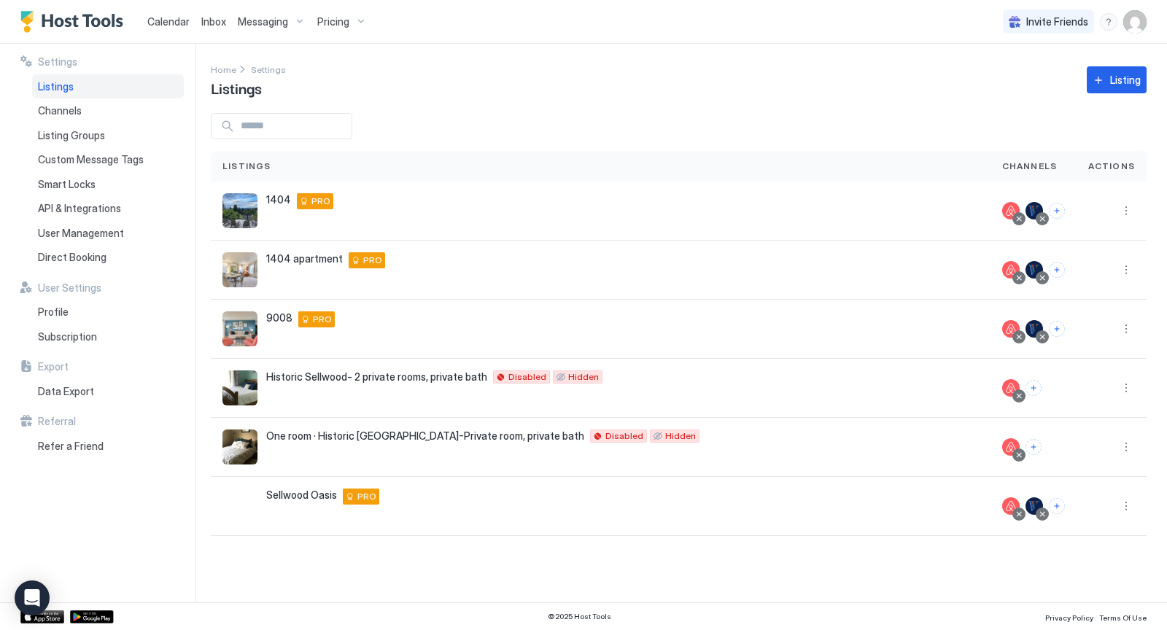
click at [217, 23] on span "Inbox" at bounding box center [213, 21] width 25 height 12
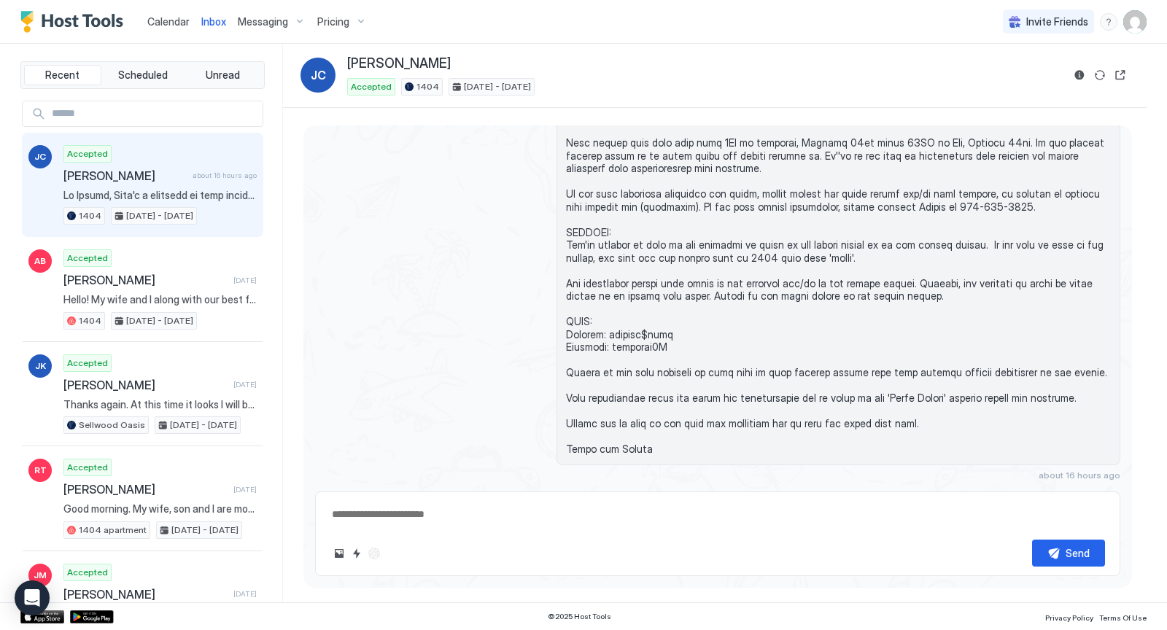
click at [165, 21] on span "Calendar" at bounding box center [168, 21] width 42 height 12
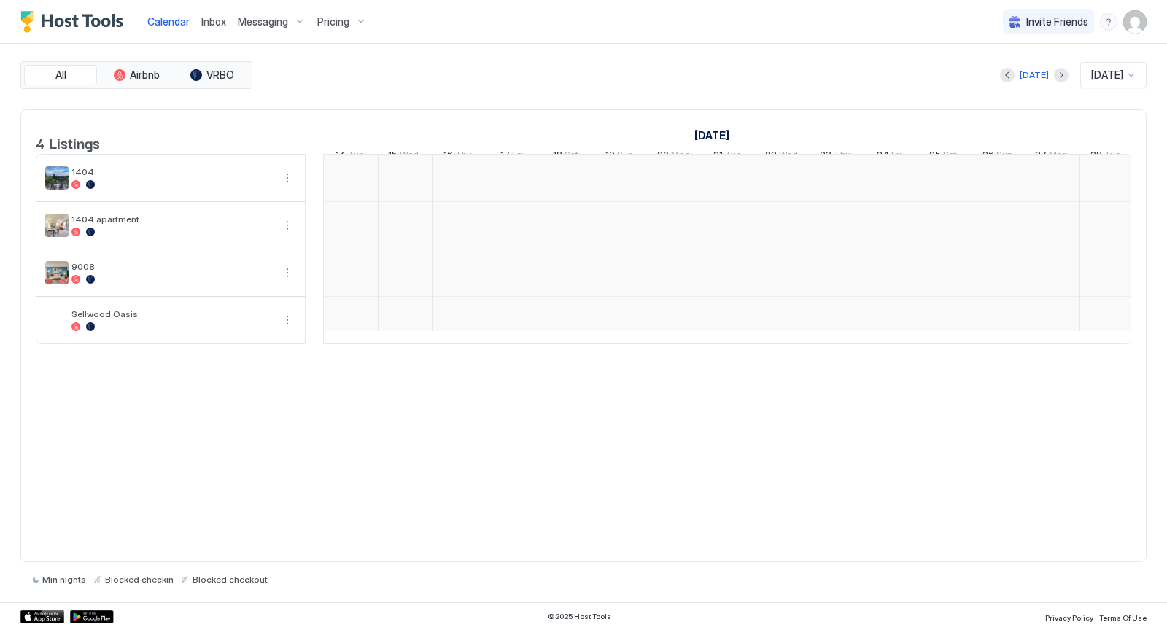
scroll to position [0, 810]
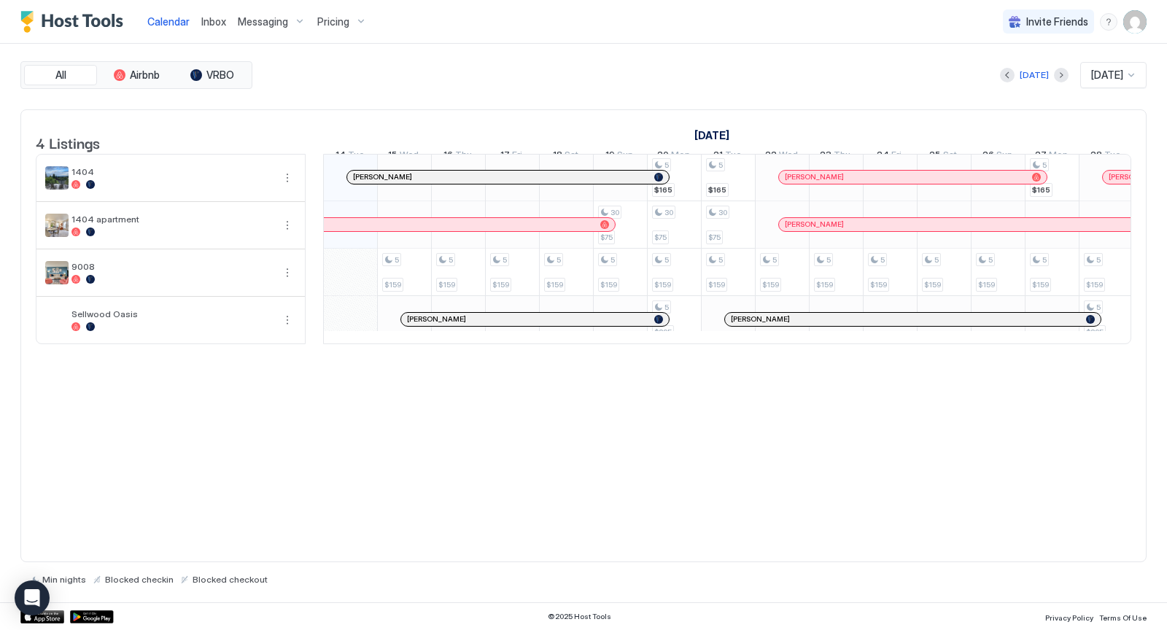
click at [295, 19] on div "Messaging" at bounding box center [271, 21] width 79 height 25
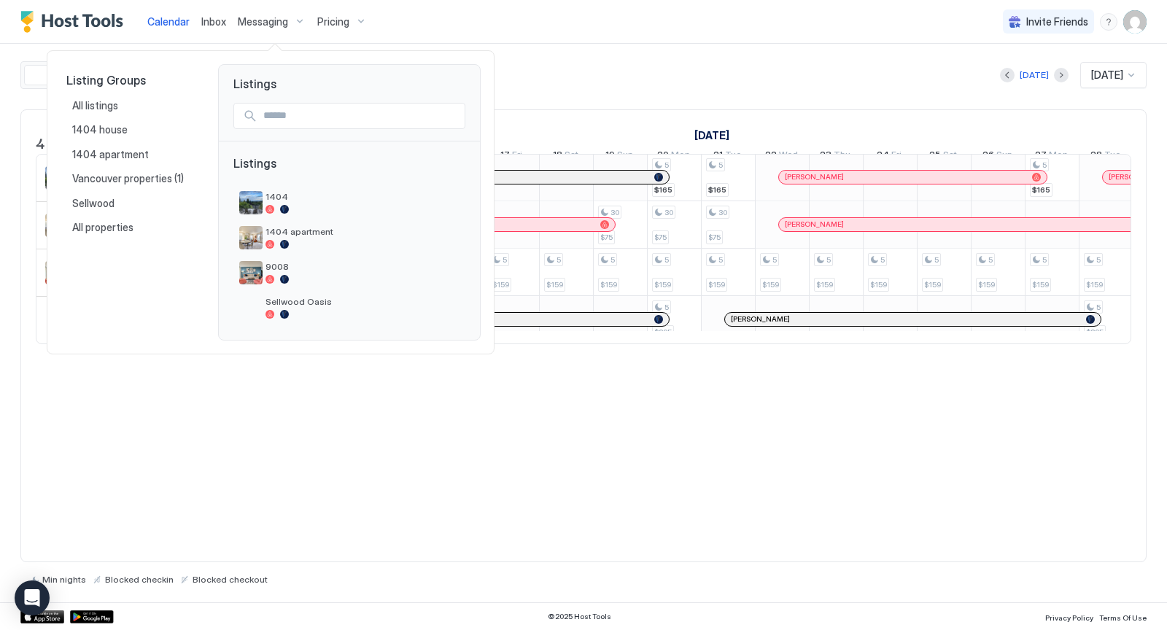
click at [604, 60] on div at bounding box center [583, 315] width 1167 height 630
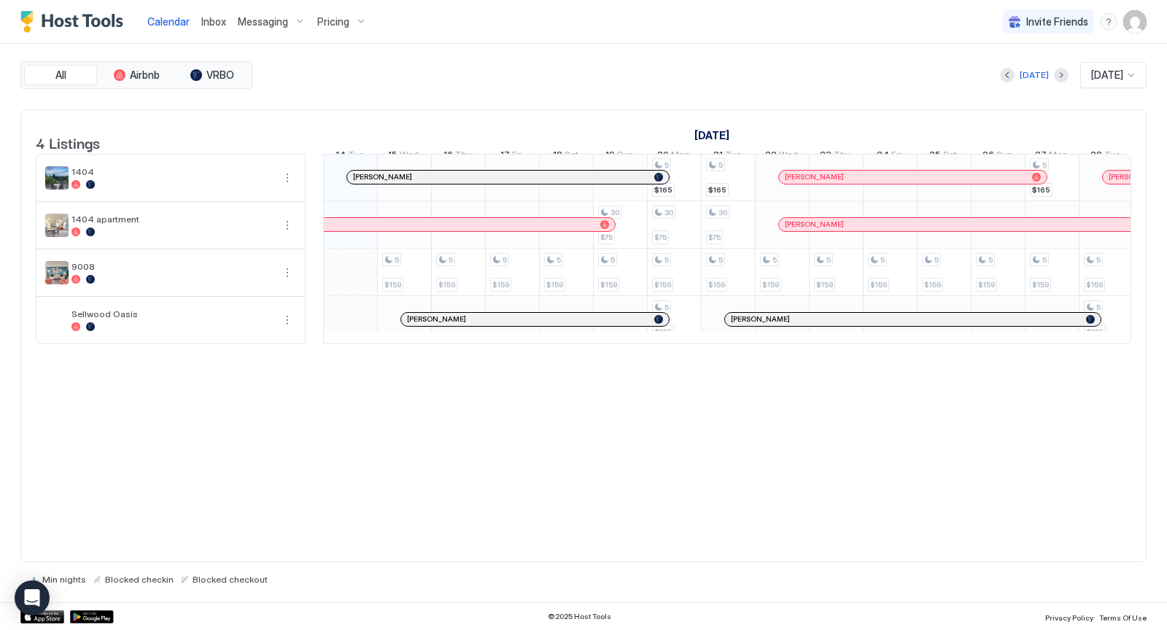
click at [1132, 25] on img "User profile" at bounding box center [1134, 21] width 23 height 23
click at [996, 78] on span "Settings" at bounding box center [1003, 81] width 39 height 13
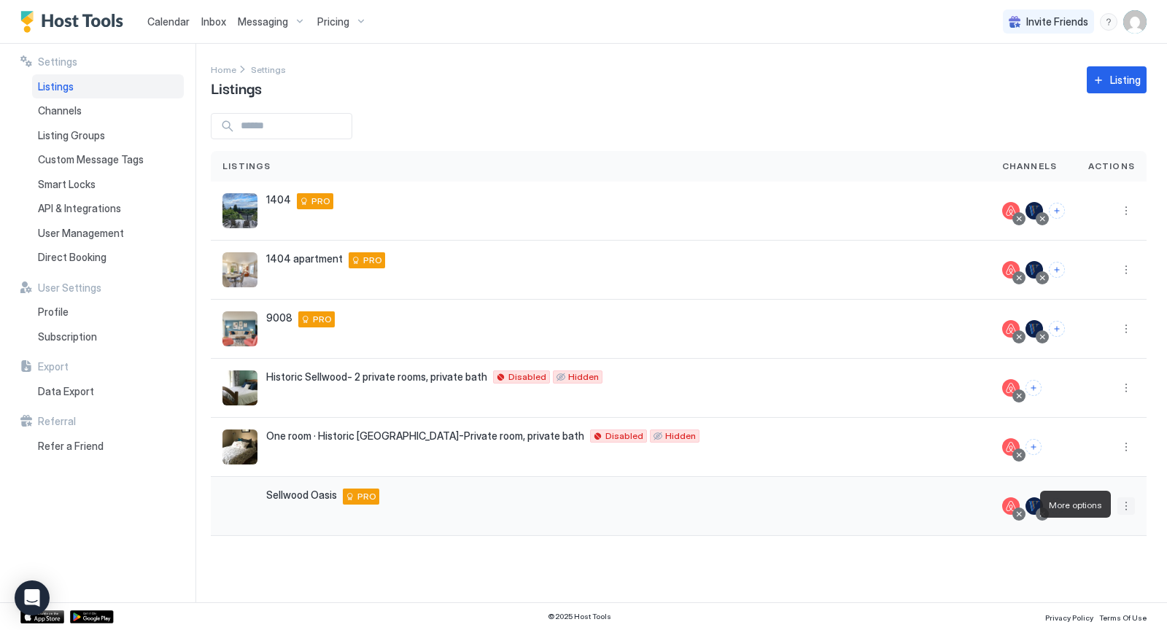
click at [1129, 500] on button "More options" at bounding box center [1125, 505] width 17 height 17
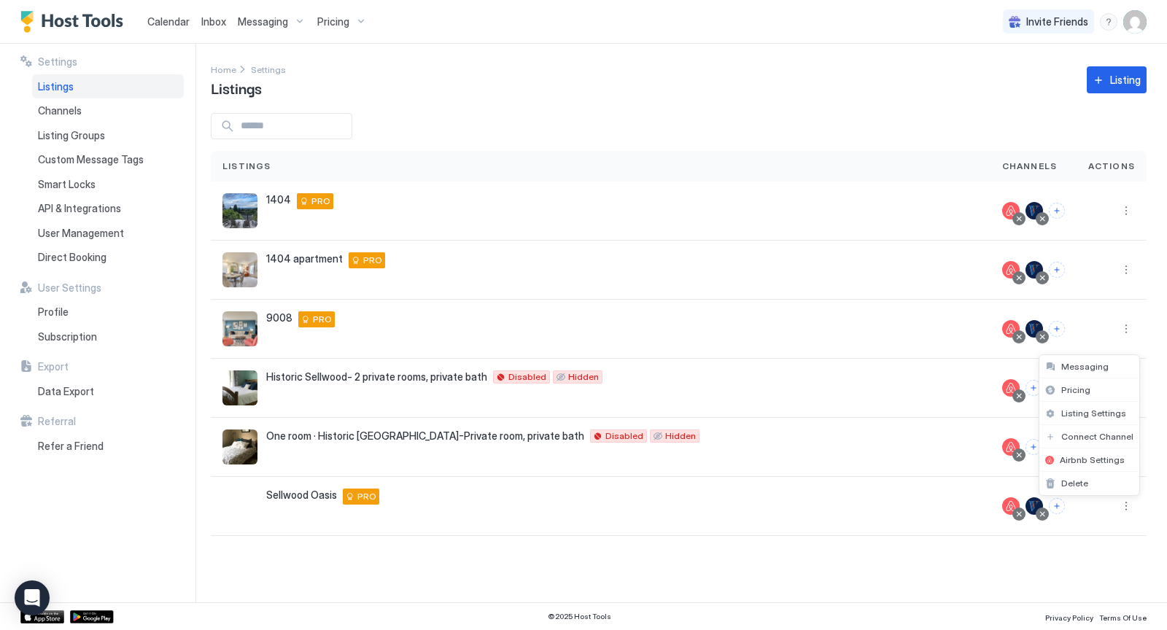
click at [723, 513] on div at bounding box center [583, 315] width 1167 height 630
click at [276, 500] on div "[GEOGRAPHIC_DATA] [STREET_ADDRESS] PRO" at bounding box center [322, 496] width 113 height 16
click at [277, 496] on span "Sellwood Oasis" at bounding box center [301, 494] width 71 height 13
click at [276, 513] on div "Sellwood Oasis 7015 Southeast 16th Avenue, Portland, OR 97202 US PRO" at bounding box center [600, 505] width 756 height 35
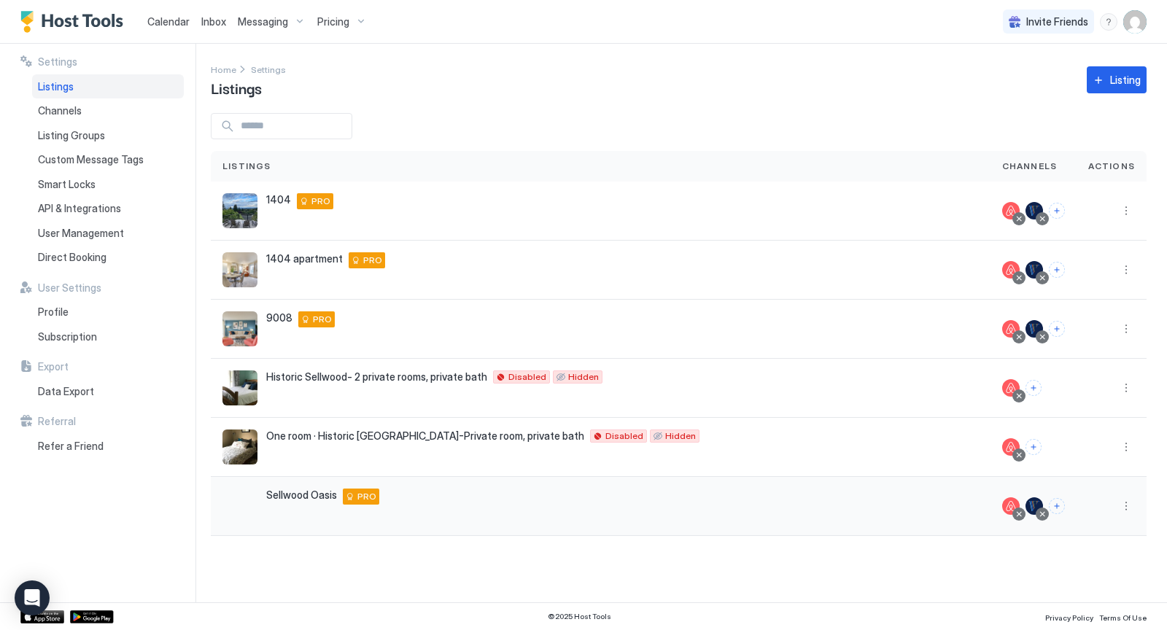
click at [295, 493] on span "Sellwood Oasis" at bounding box center [301, 494] width 71 height 13
click at [1127, 506] on button "More options" at bounding box center [1125, 505] width 17 height 17
click at [1107, 417] on span "Listing Settings" at bounding box center [1093, 413] width 65 height 11
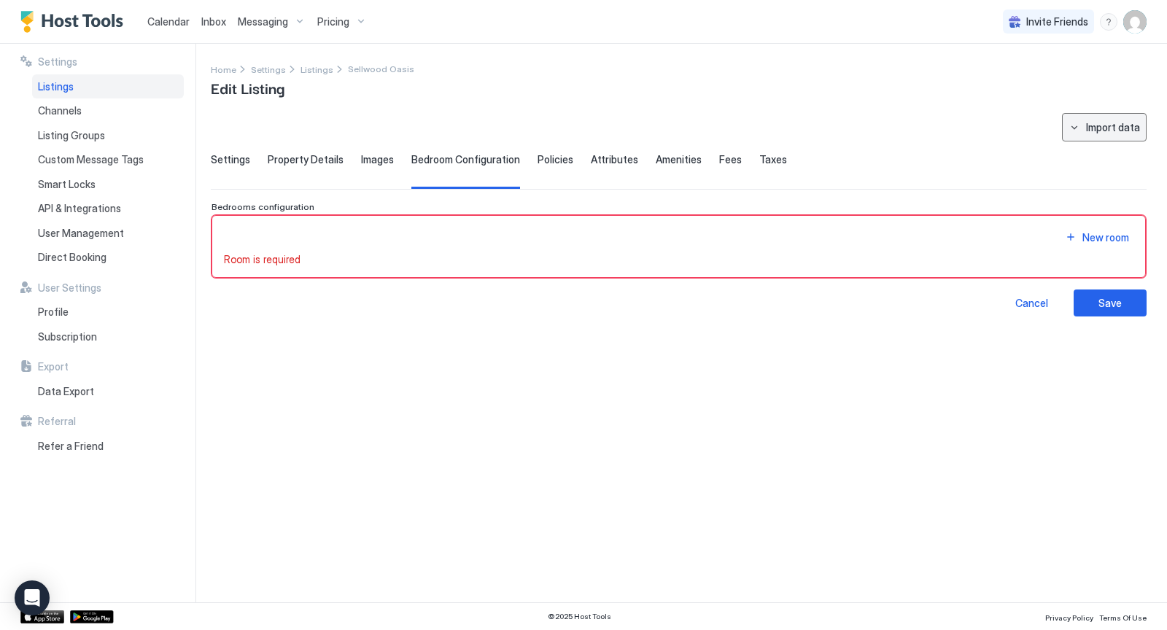
click at [1090, 124] on div "Import data" at bounding box center [1113, 127] width 54 height 15
click at [1110, 149] on div "Airbnb" at bounding box center [1118, 153] width 44 height 13
type input "**********"
type input "****"
type input "*"
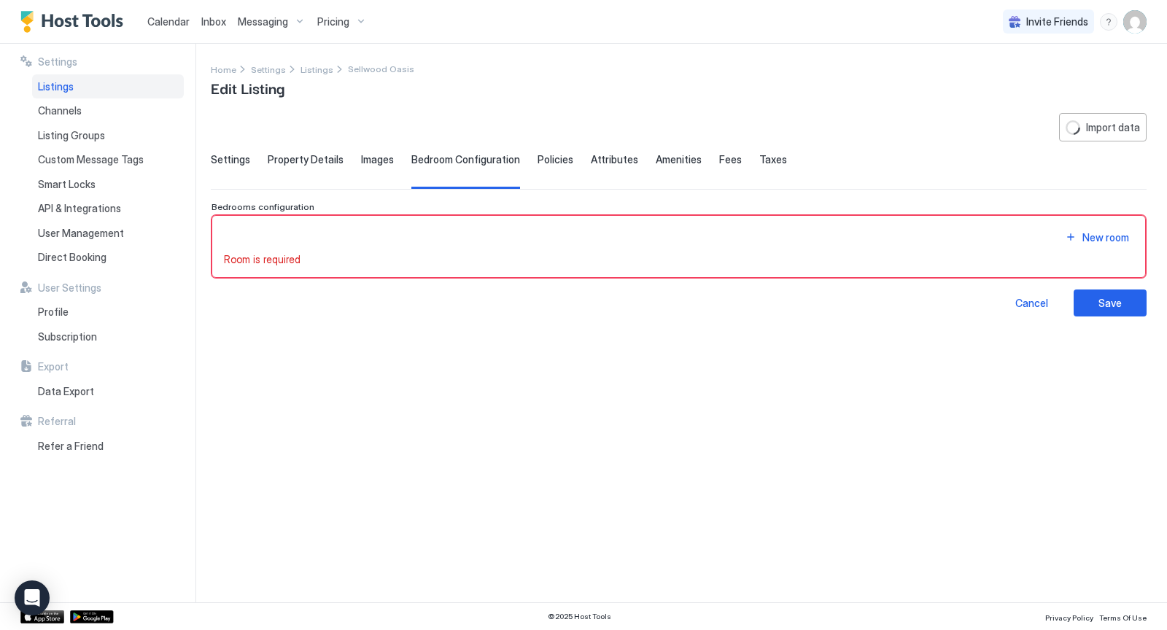
type textarea "**********"
type input "******"
type input "**********"
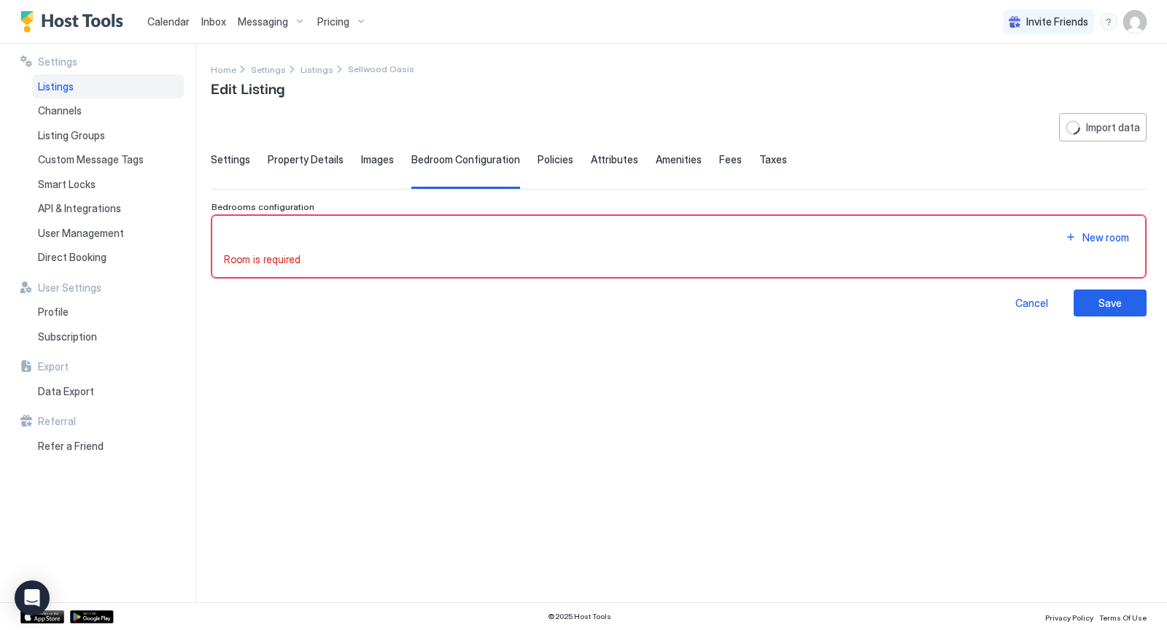
type textarea "**********"
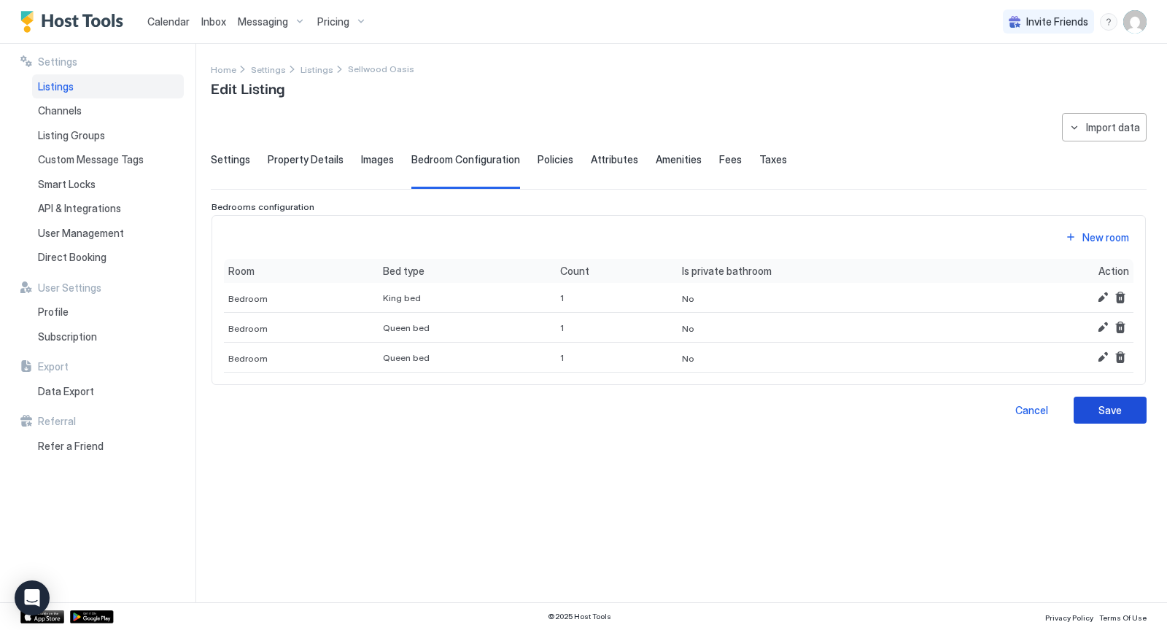
click at [1106, 402] on div "Save" at bounding box center [1109, 409] width 23 height 15
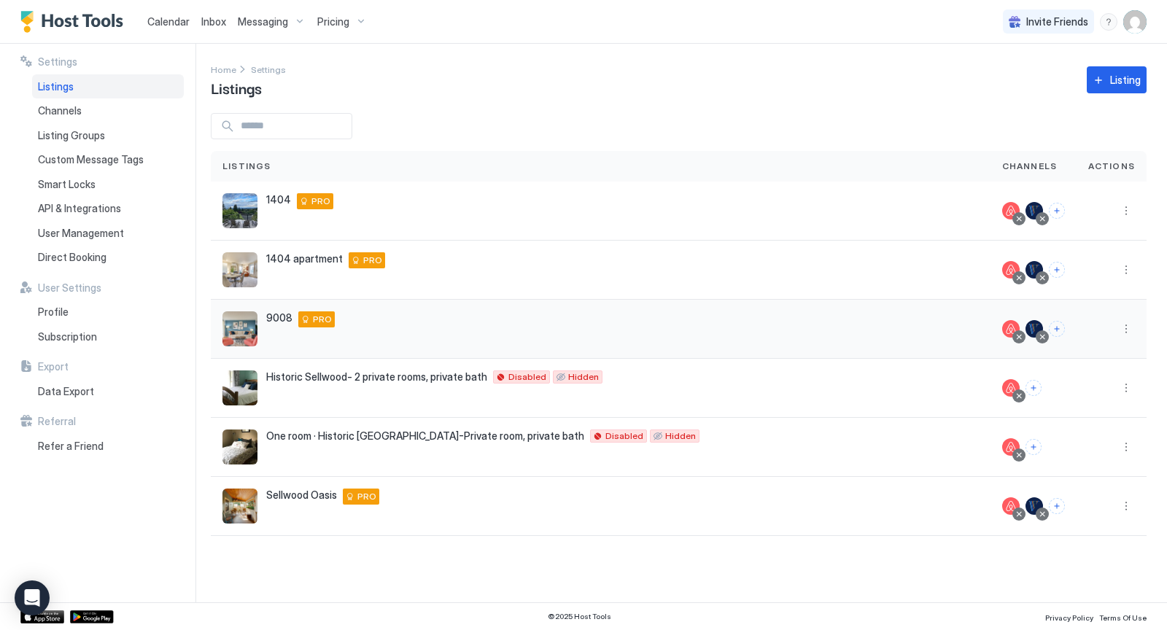
click at [834, 336] on div "9008 Vancouver 98664 US PRO" at bounding box center [600, 328] width 756 height 35
click at [182, 15] on span "Calendar" at bounding box center [168, 21] width 42 height 12
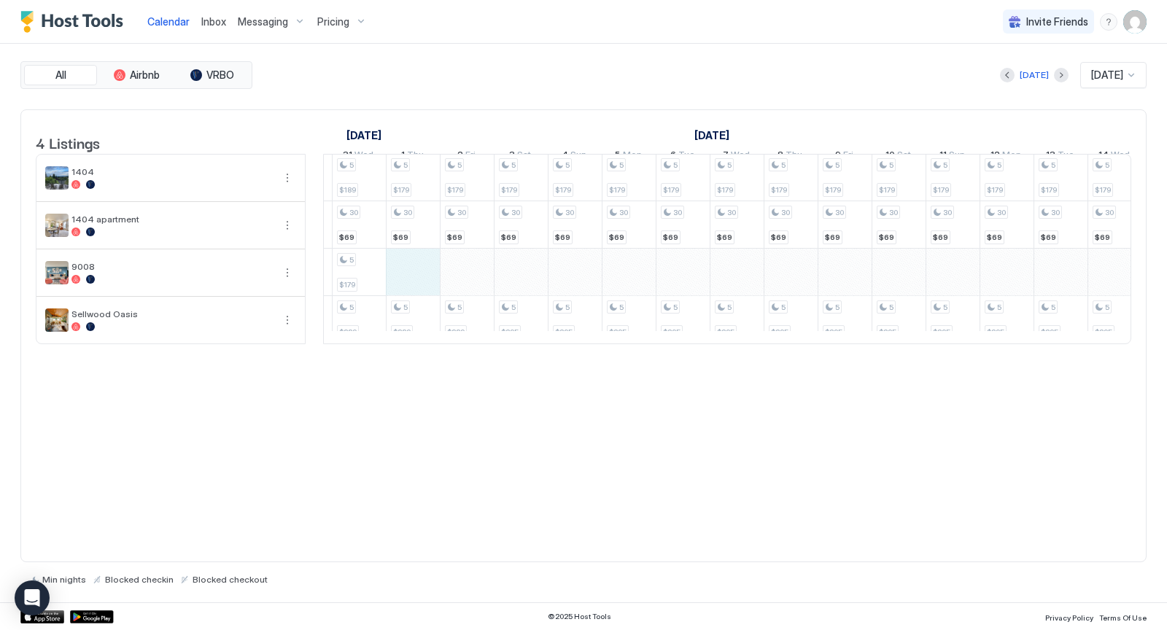
click at [421, 289] on div "5 $179 5 $179 5 $179 30 $75 5 $169 30 $69 5 $159 5 $290 5 $169 30 $69 5 $159 5 …" at bounding box center [34, 248] width 2967 height 189
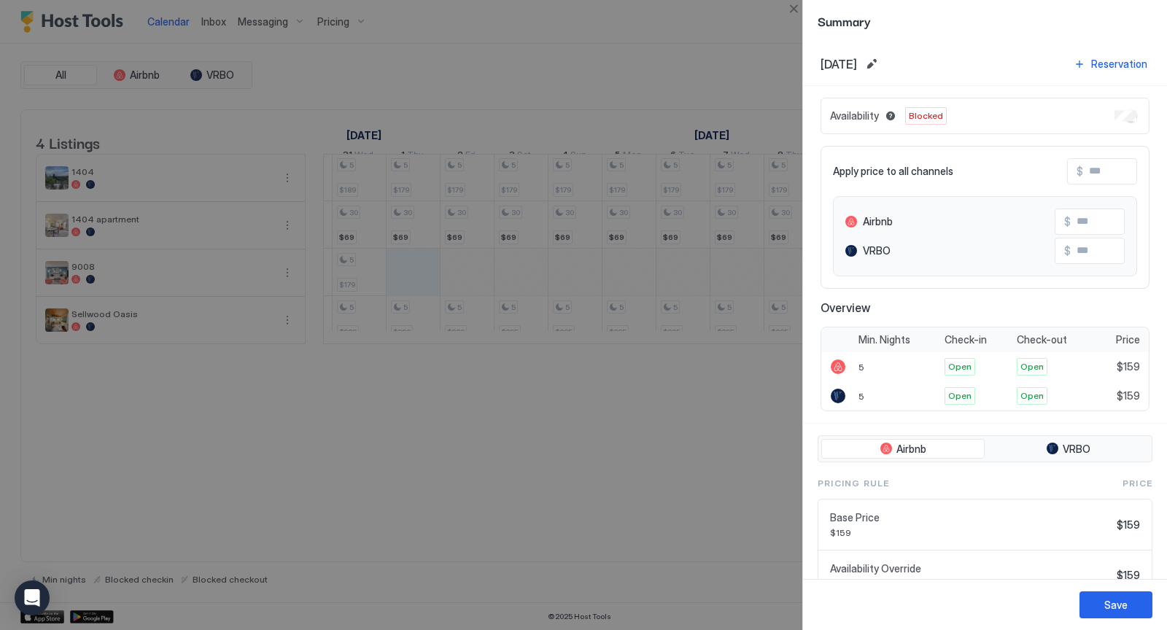
click at [646, 511] on div at bounding box center [583, 315] width 1167 height 630
click at [1107, 604] on div "Save" at bounding box center [1115, 604] width 23 height 15
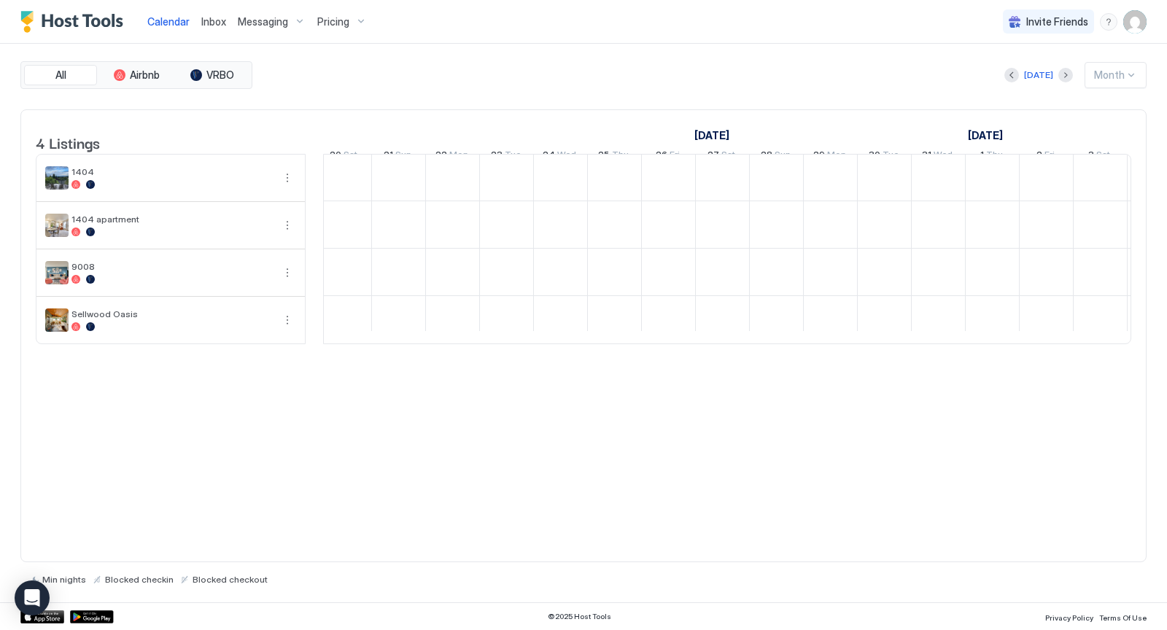
click at [1142, 14] on img "User profile" at bounding box center [1134, 21] width 23 height 23
click at [1140, 19] on div at bounding box center [583, 315] width 1167 height 630
click at [1137, 23] on img "User profile" at bounding box center [1134, 21] width 23 height 23
click at [1014, 77] on span "Settings" at bounding box center [1003, 81] width 39 height 13
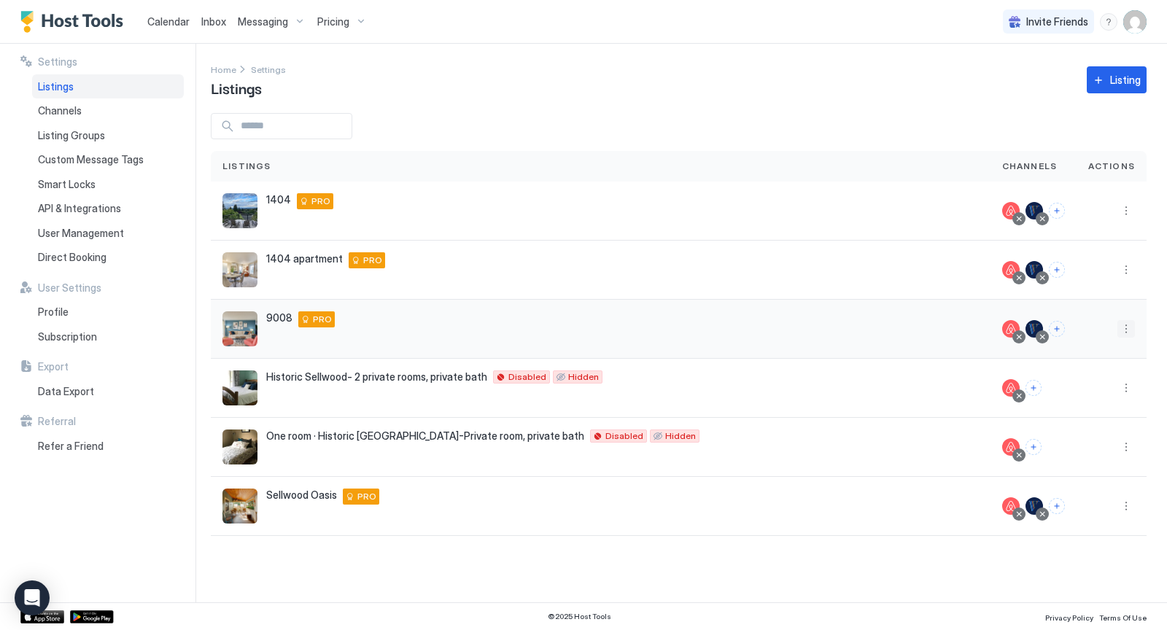
click at [1123, 325] on button "More options" at bounding box center [1125, 328] width 17 height 17
click at [1088, 370] on div "Pricing" at bounding box center [1089, 372] width 100 height 23
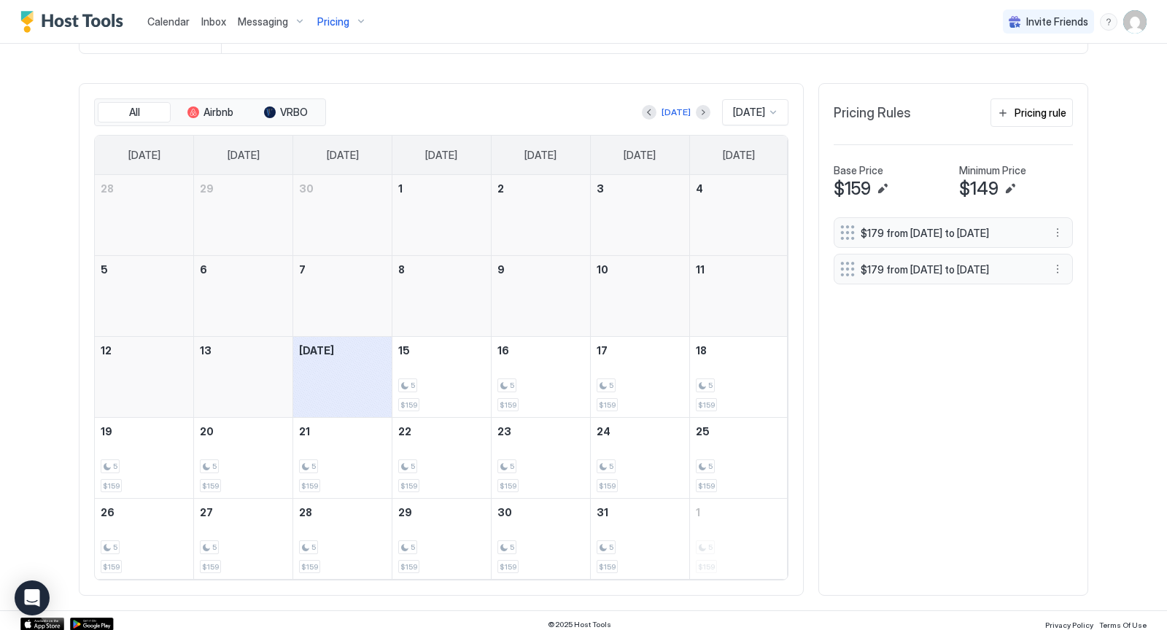
click at [776, 114] on div at bounding box center [773, 112] width 12 height 12
click at [749, 276] on span "[DATE]" at bounding box center [746, 278] width 29 height 11
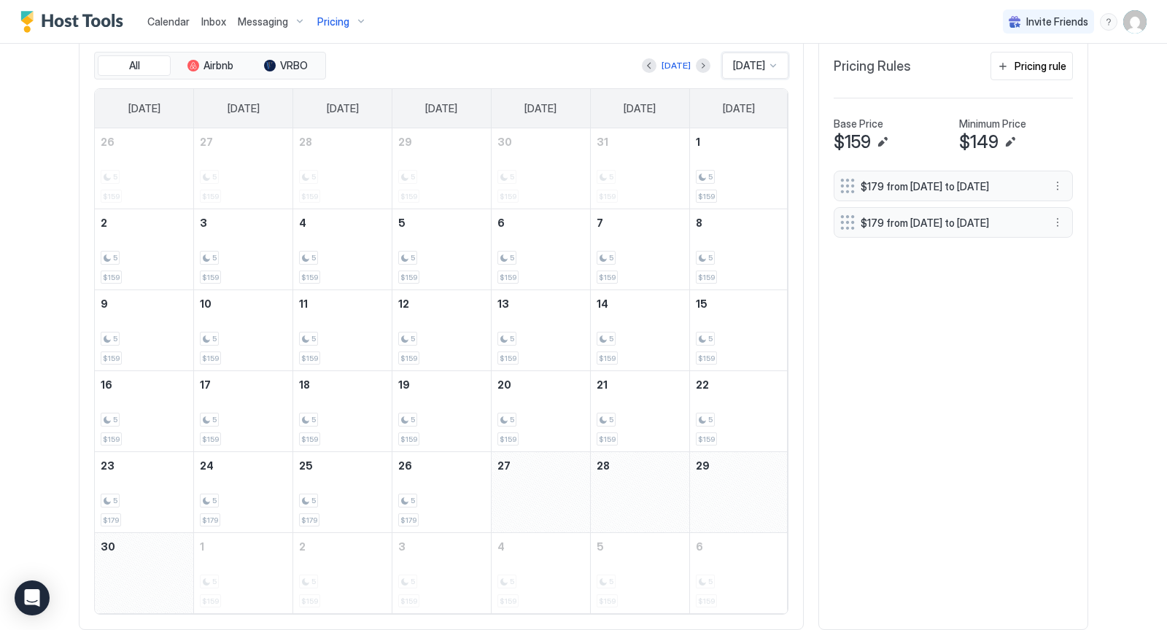
click at [772, 60] on div at bounding box center [773, 66] width 12 height 12
click at [732, 200] on span "[DATE]" at bounding box center [746, 203] width 29 height 11
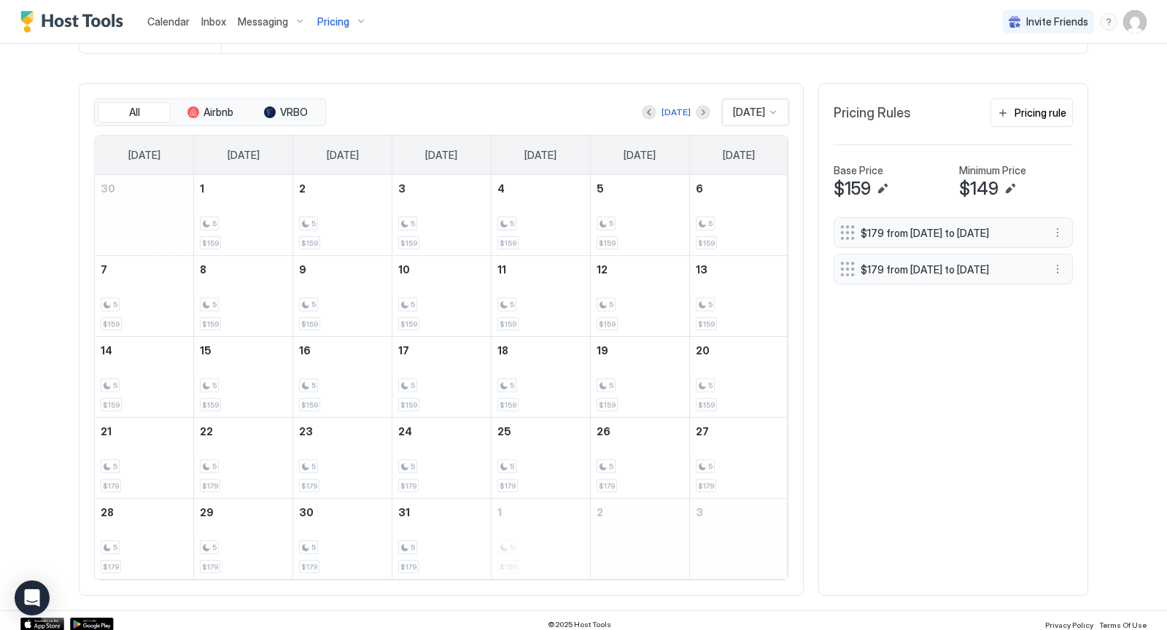
click at [774, 110] on div at bounding box center [773, 112] width 12 height 12
click at [747, 254] on span "[DATE]" at bounding box center [746, 257] width 29 height 11
drag, startPoint x: 227, startPoint y: 190, endPoint x: 429, endPoint y: 487, distance: 359.1
click at [429, 487] on tbody "31 1 2 3 4 5 6 7 8 9 10 11 12 13 14 15 16 17 18 19 20 21 22 23 24 25 26 27 28 2…" at bounding box center [441, 377] width 693 height 404
click at [262, 208] on div at bounding box center [243, 224] width 98 height 42
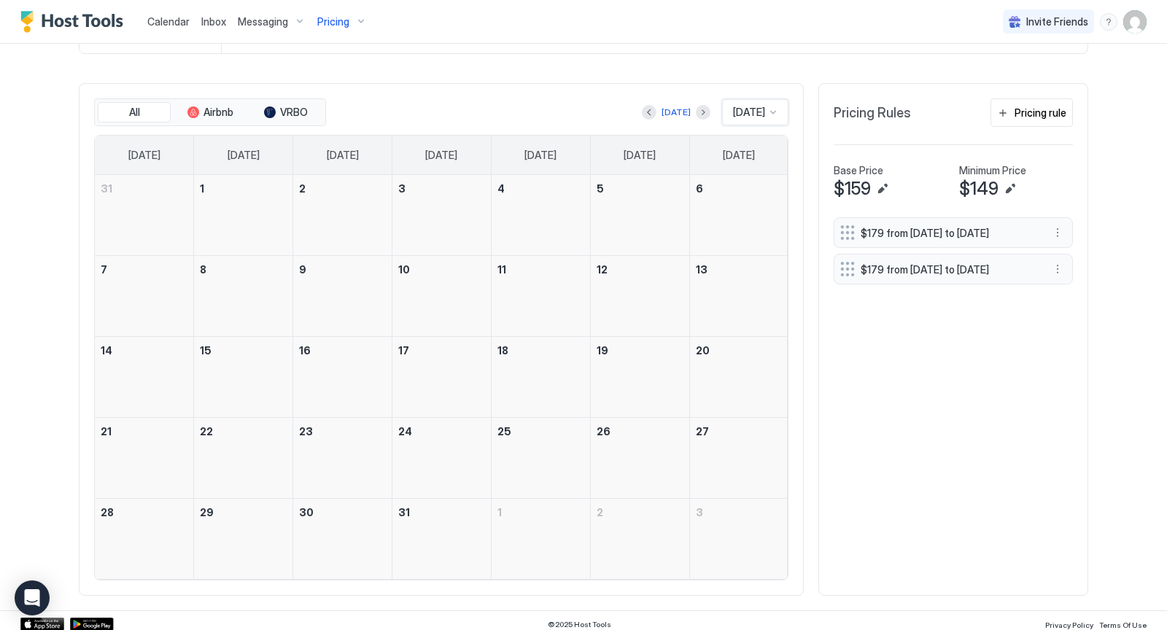
click at [451, 563] on div at bounding box center [441, 547] width 98 height 42
click at [779, 106] on div at bounding box center [773, 112] width 12 height 12
click at [737, 164] on span "[DATE]" at bounding box center [746, 165] width 29 height 11
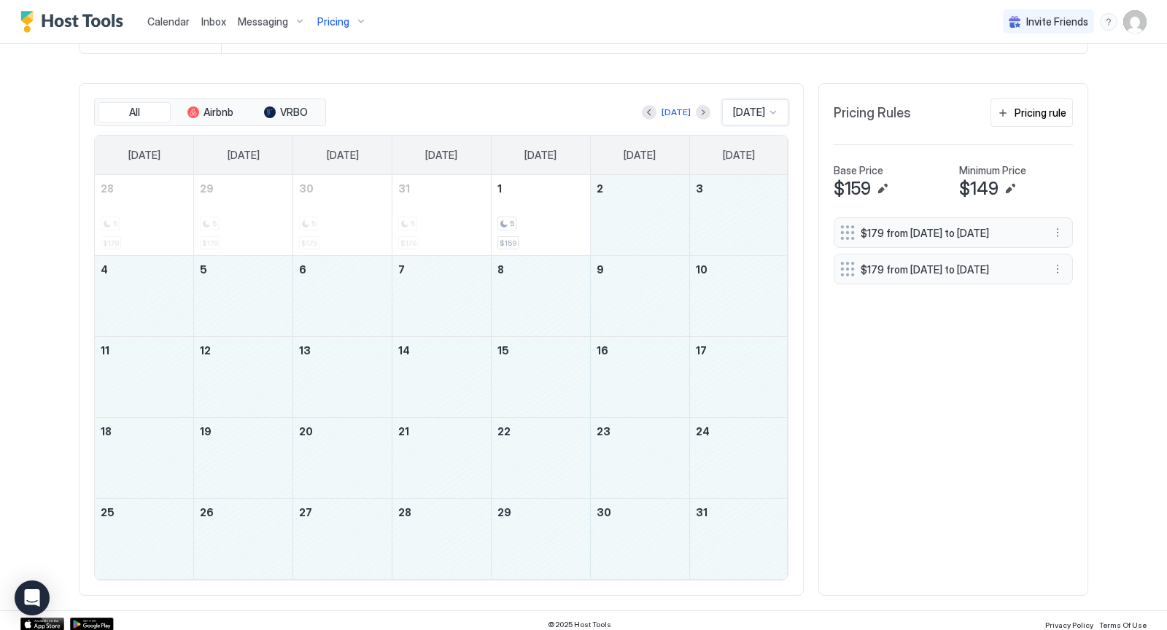
drag, startPoint x: 634, startPoint y: 227, endPoint x: 726, endPoint y: 504, distance: 292.1
click at [726, 504] on tbody "28 5 $179 29 5 $179 30 5 $179 31 5 $179 1 5 $159 2 3 4 5 6 7 8 9 10 11 12 13 14…" at bounding box center [441, 377] width 693 height 404
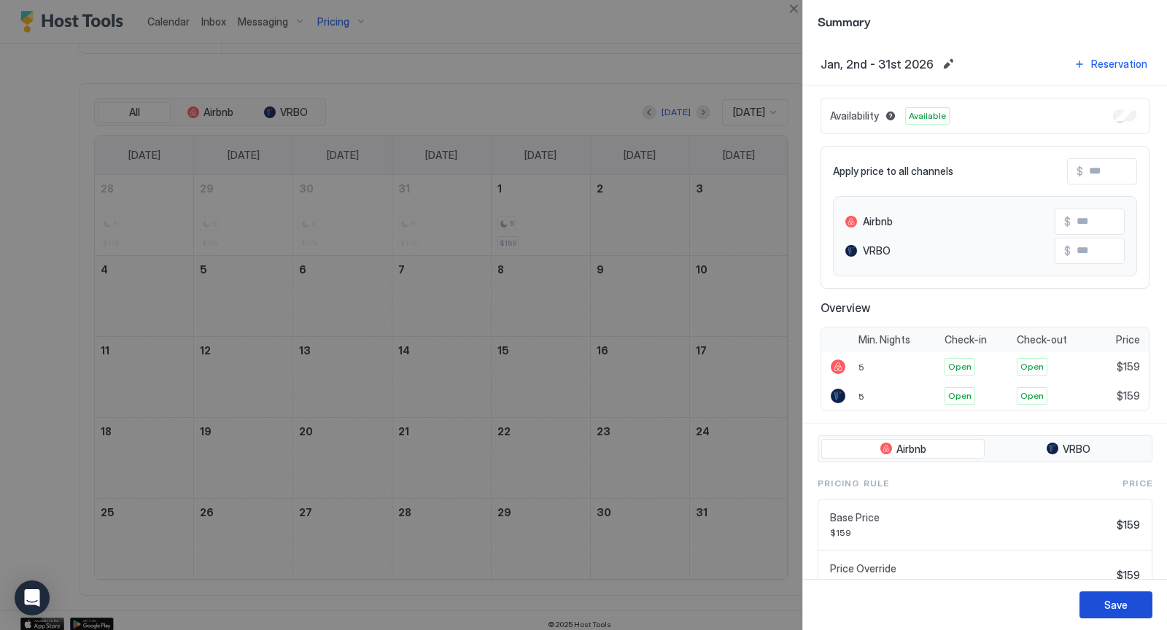
click at [1103, 609] on button "Save" at bounding box center [1115, 604] width 73 height 27
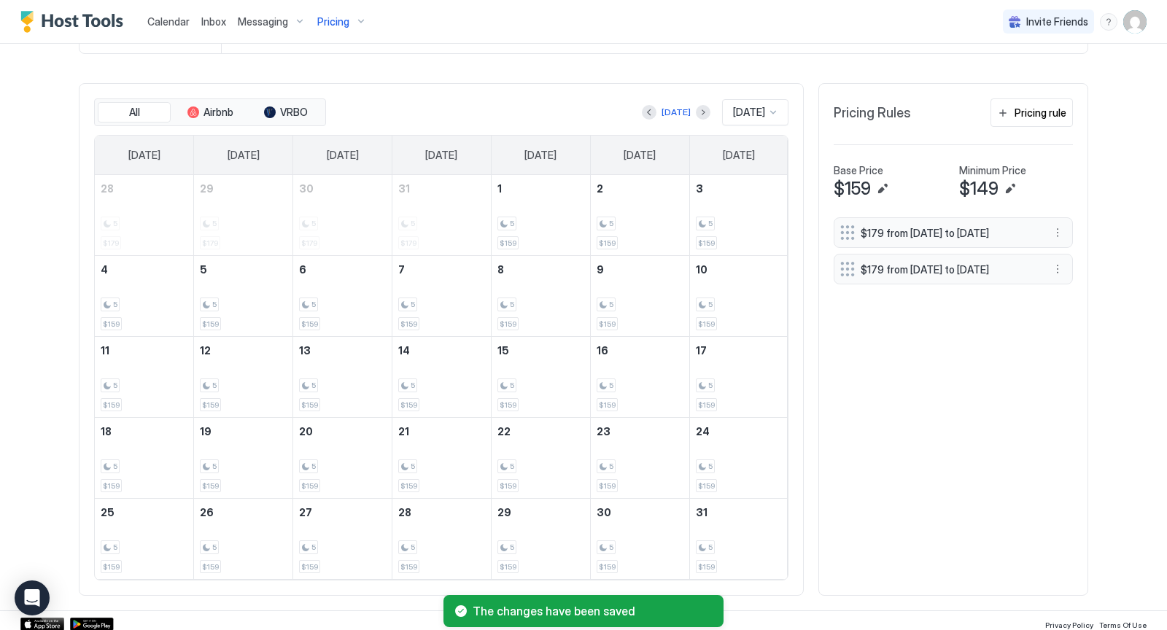
click at [776, 107] on div at bounding box center [773, 112] width 12 height 12
click at [745, 189] on span "[DATE]" at bounding box center [746, 194] width 29 height 11
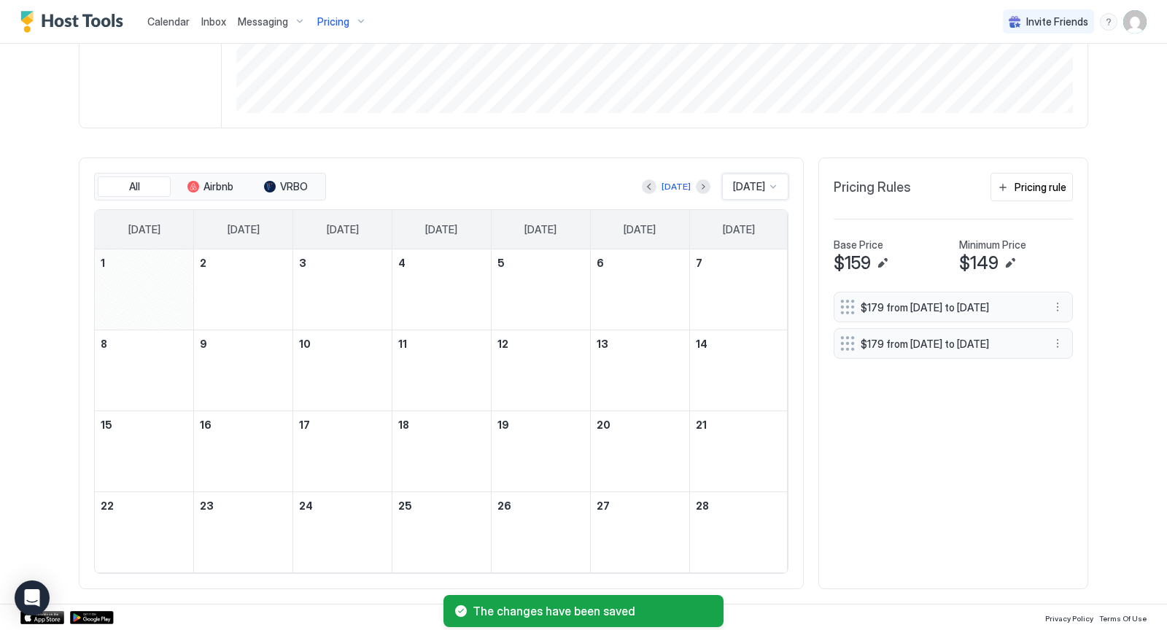
scroll to position [325, 0]
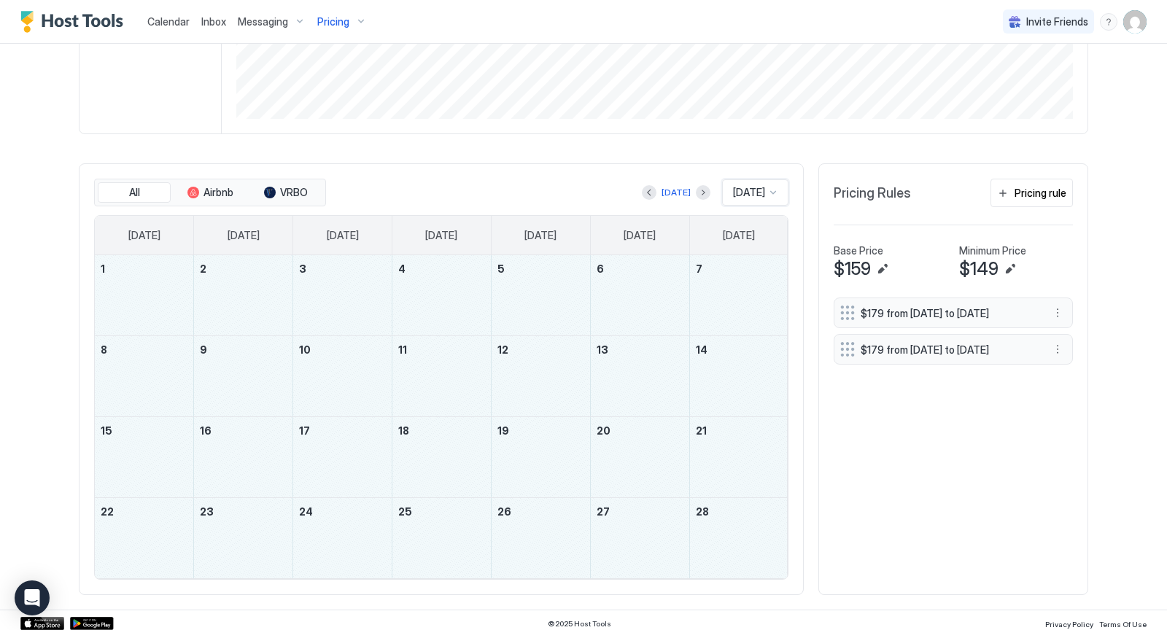
drag, startPoint x: 127, startPoint y: 286, endPoint x: 746, endPoint y: 545, distance: 671.2
click at [746, 545] on tbody "1 2 3 4 5 6 7 8 9 10 11 12 13 14 15 16 17 18 19 20 21 22 23 24 25 26 27 28" at bounding box center [441, 416] width 693 height 323
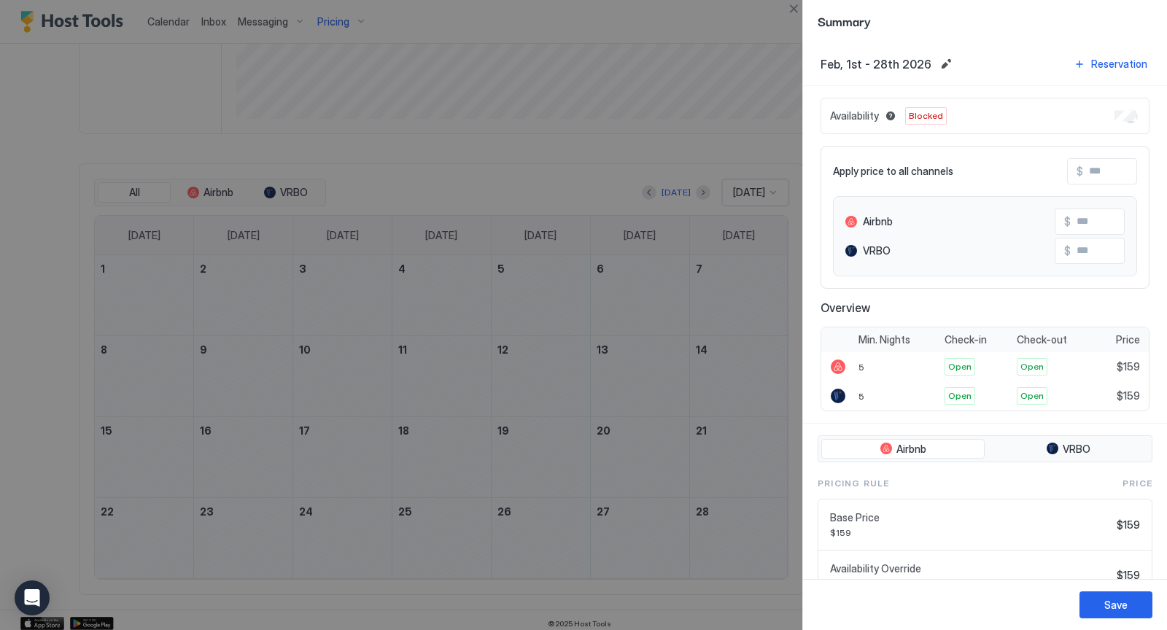
scroll to position [374, 0]
click at [1105, 608] on div "Save" at bounding box center [1115, 604] width 23 height 15
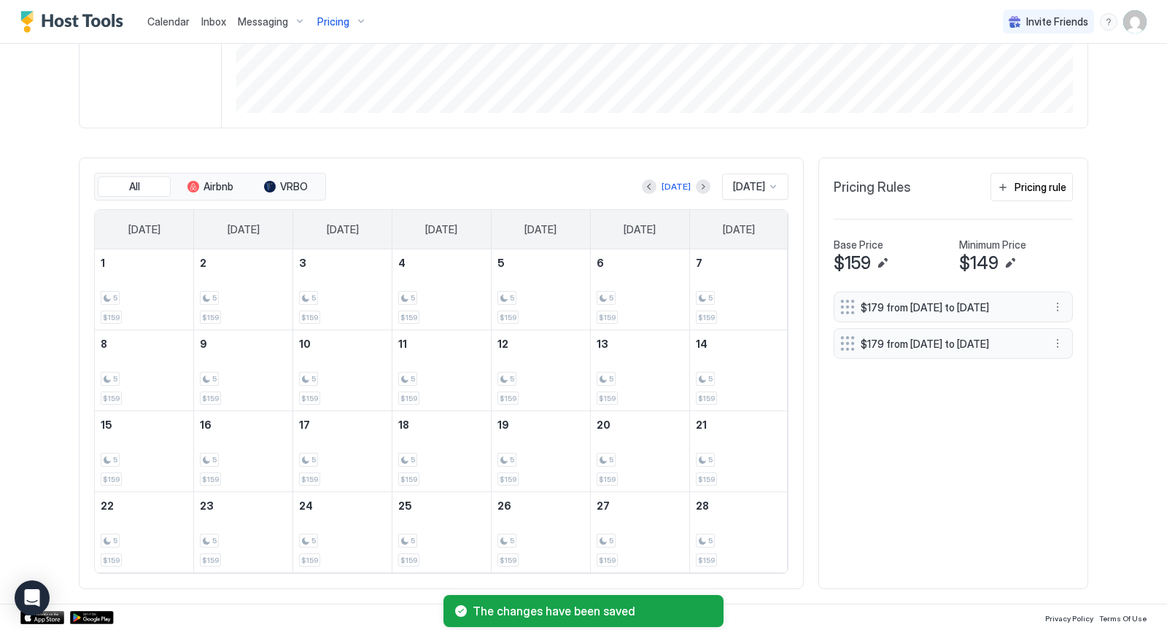
scroll to position [324, 0]
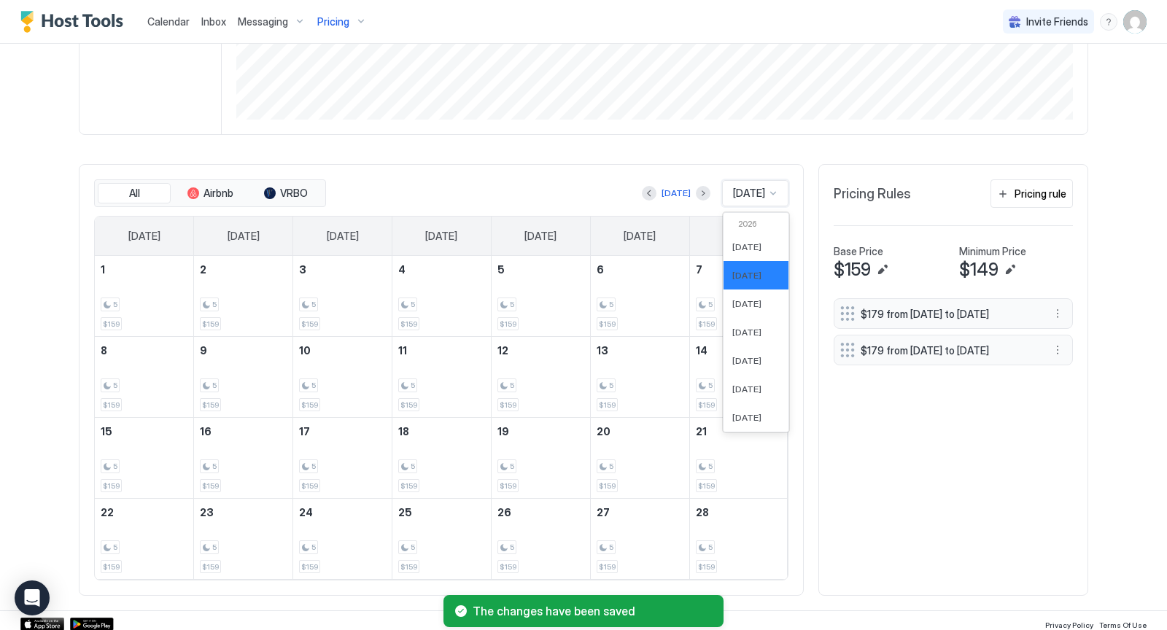
click at [775, 190] on div at bounding box center [773, 193] width 12 height 12
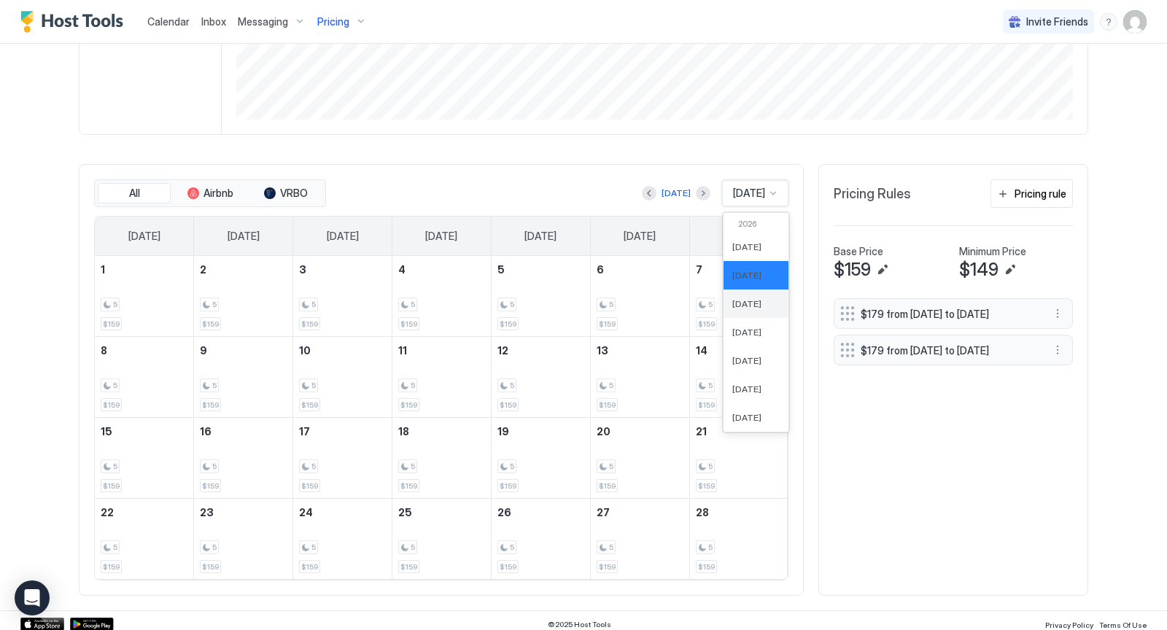
click at [759, 300] on div "[DATE]" at bounding box center [755, 303] width 47 height 11
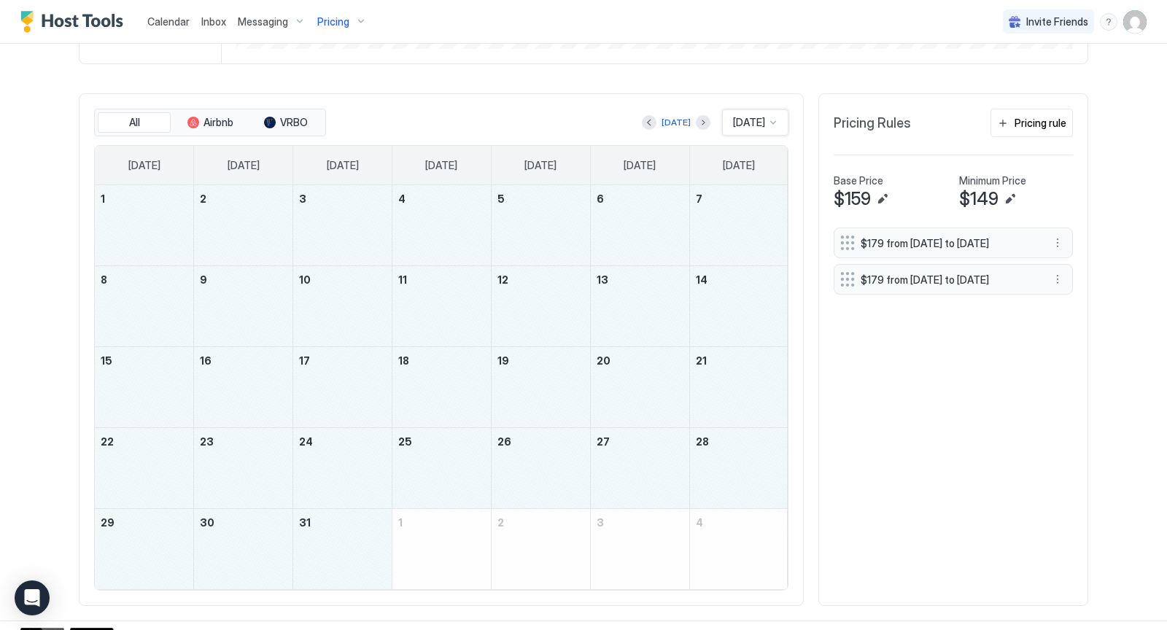
scroll to position [346, 0]
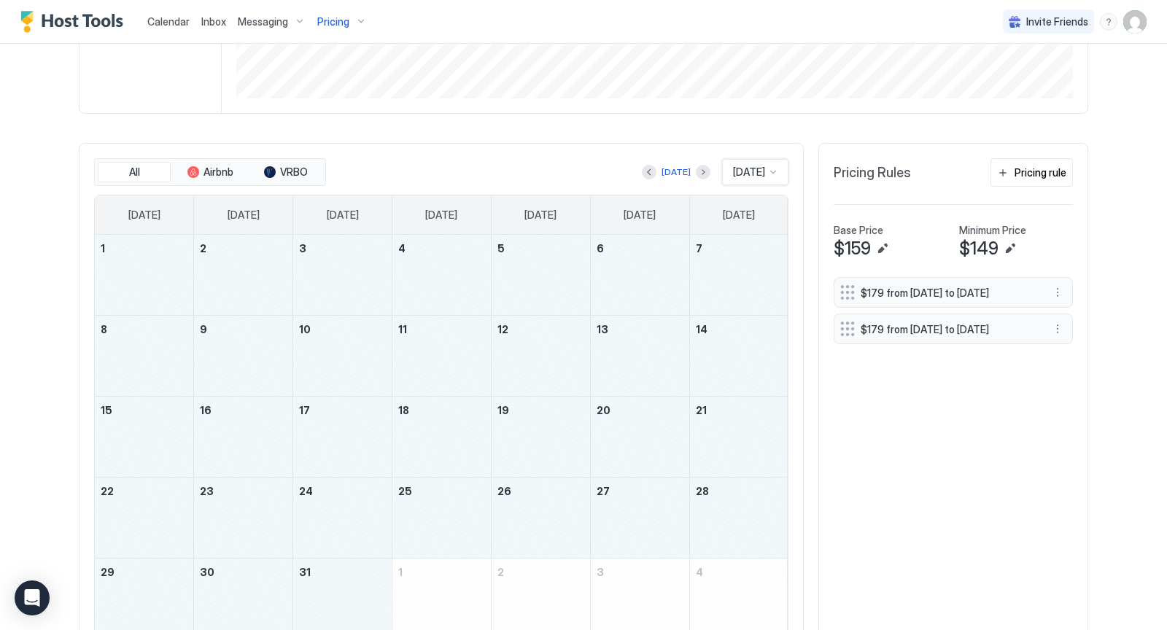
drag, startPoint x: 131, startPoint y: 253, endPoint x: 349, endPoint y: 590, distance: 401.2
click at [349, 590] on tbody "1 2 3 4 5 6 7 8 9 10 11 12 13 14 15 16 17 18 19 20 21 22 23 24 25 26 27 28 29 3…" at bounding box center [441, 437] width 693 height 404
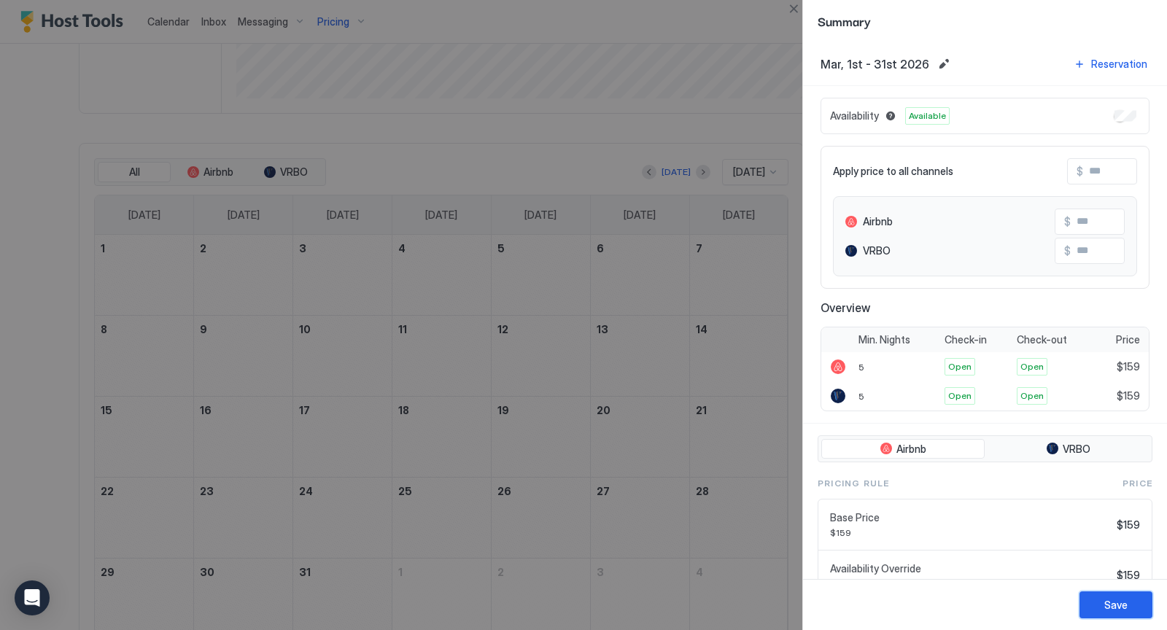
click at [1099, 610] on button "Save" at bounding box center [1115, 604] width 73 height 27
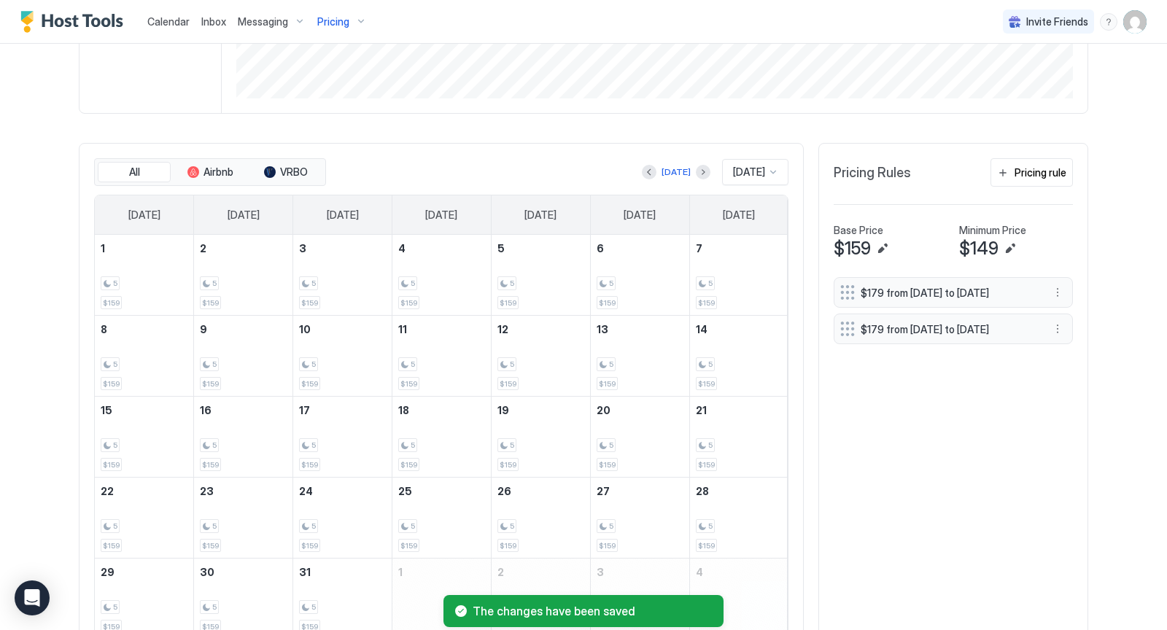
click at [774, 168] on div at bounding box center [773, 172] width 12 height 12
click at [748, 252] on span "[DATE]" at bounding box center [746, 254] width 29 height 11
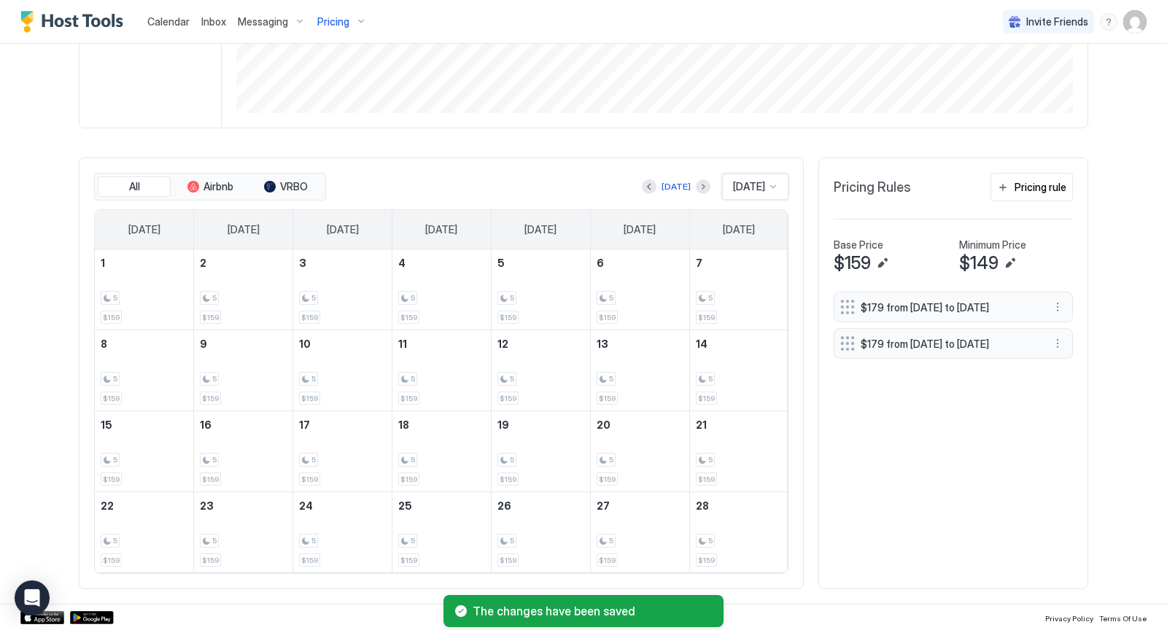
scroll to position [325, 0]
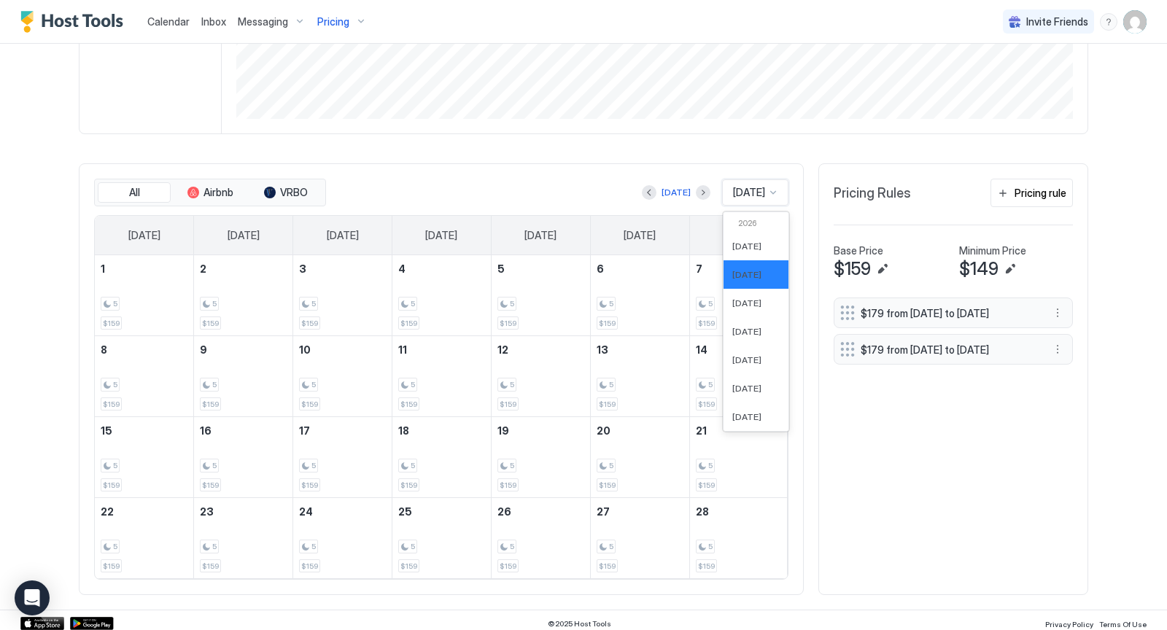
click at [769, 188] on div at bounding box center [773, 193] width 12 height 12
click at [749, 297] on span "[DATE]" at bounding box center [746, 302] width 29 height 11
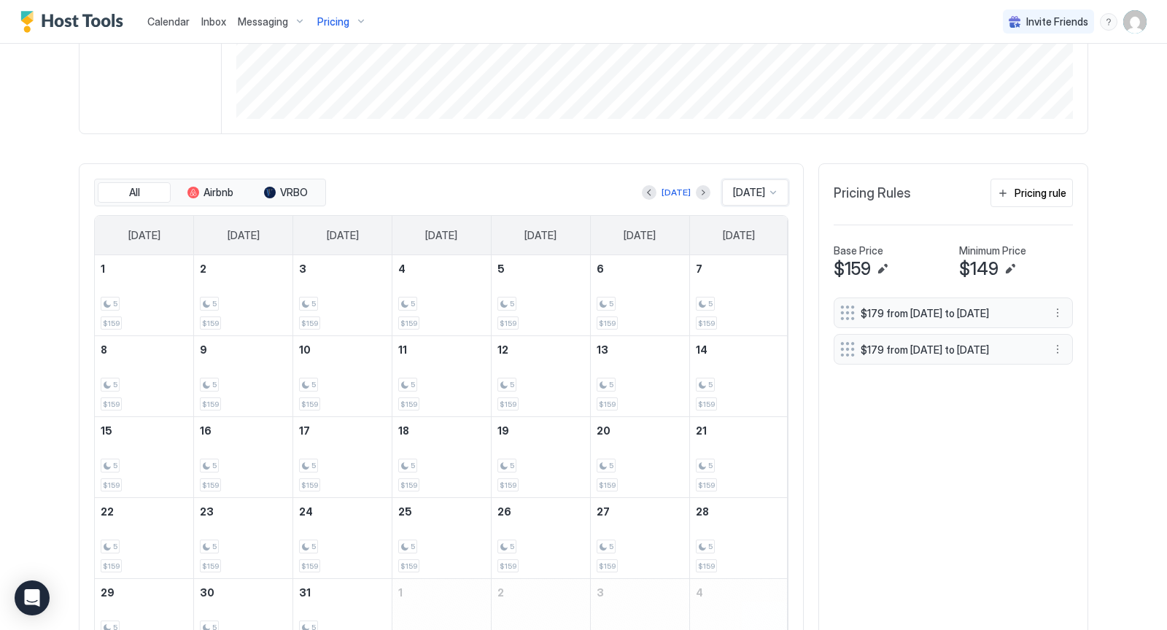
scroll to position [346, 0]
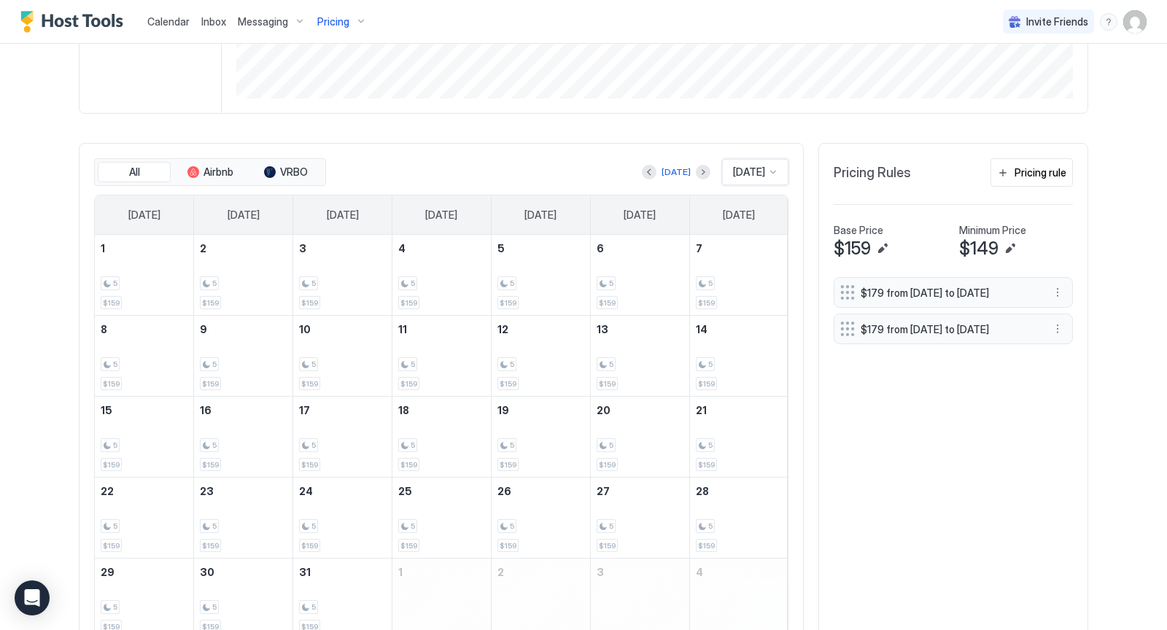
click at [775, 170] on div at bounding box center [773, 172] width 12 height 12
click at [741, 308] on span "[DATE]" at bounding box center [746, 310] width 29 height 11
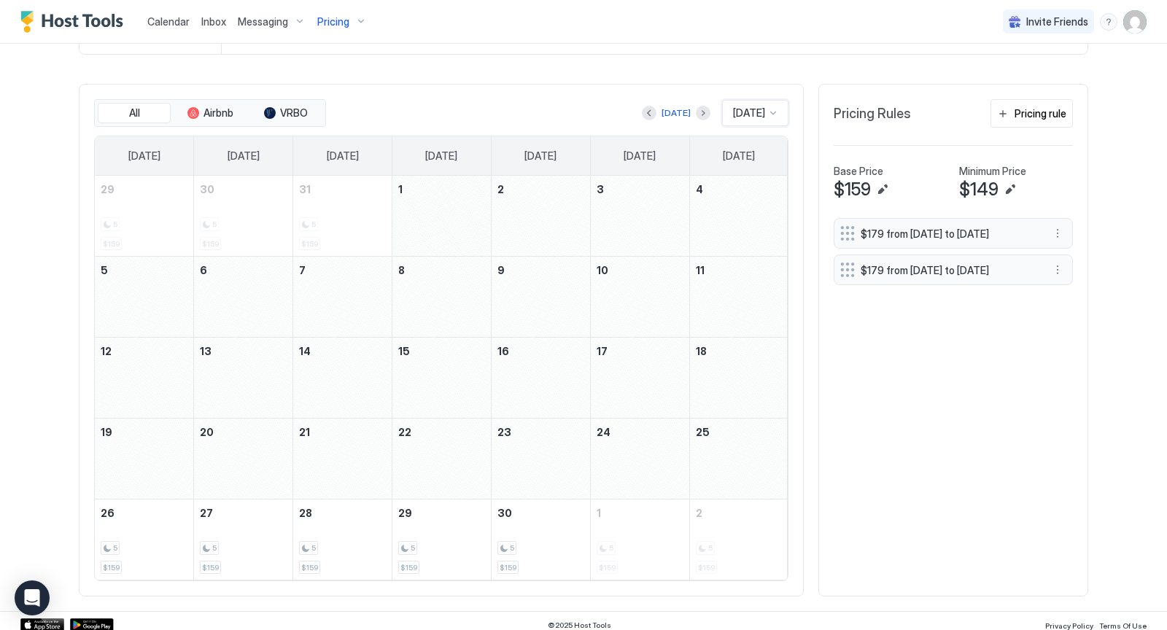
scroll to position [405, 0]
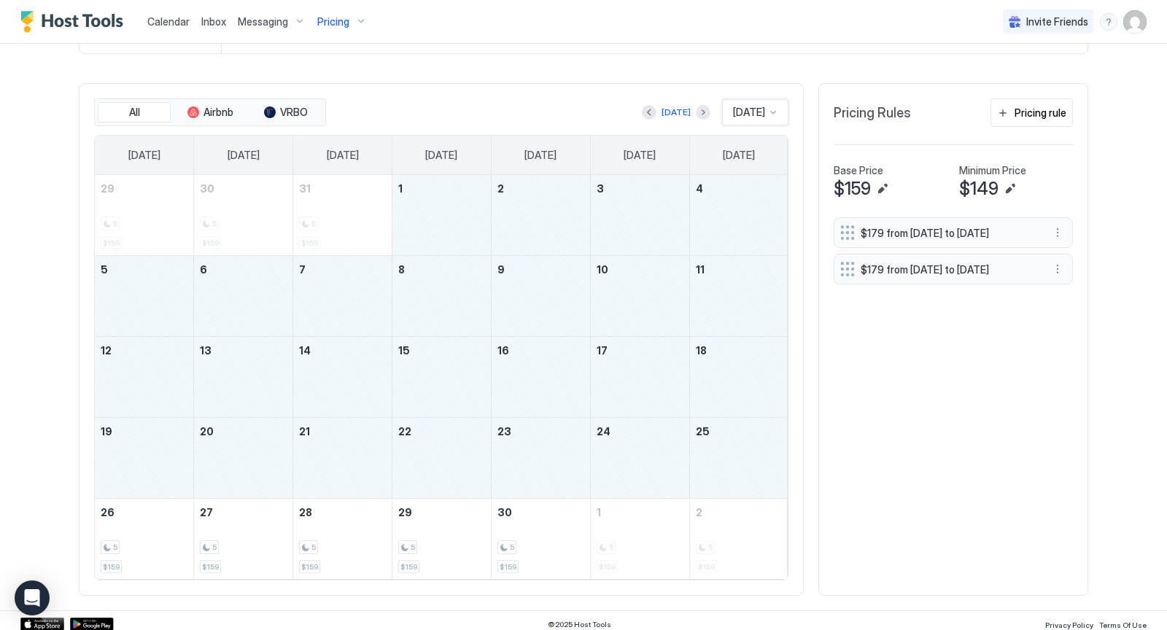
drag, startPoint x: 431, startPoint y: 196, endPoint x: 714, endPoint y: 448, distance: 378.5
click at [714, 448] on tbody "29 5 $159 30 5 $159 31 5 $159 1 2 3 4 5 6 7 8 9 10 11 12 13 14 15 16 17 18 19 2…" at bounding box center [441, 377] width 693 height 404
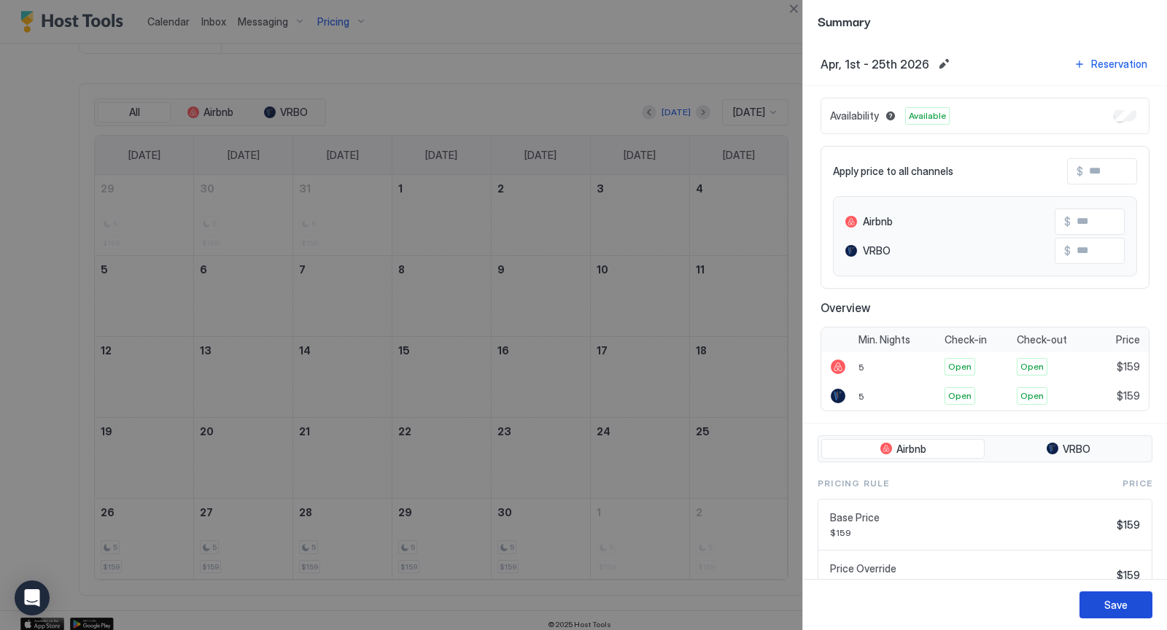
click at [1137, 611] on button "Save" at bounding box center [1115, 604] width 73 height 27
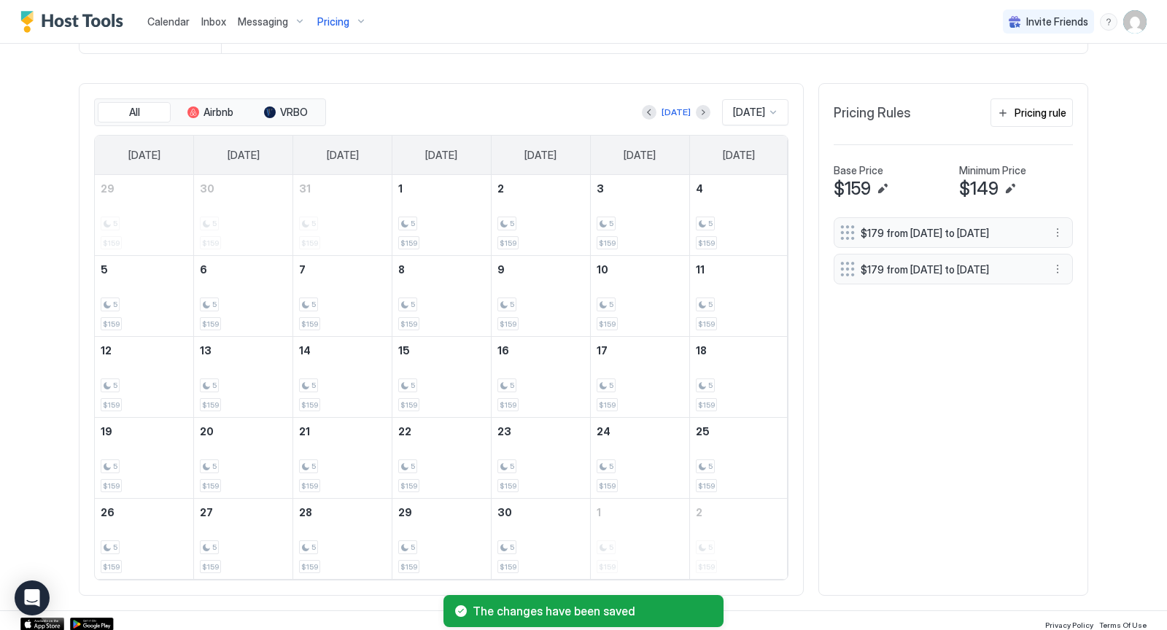
click at [779, 106] on div at bounding box center [773, 112] width 12 height 12
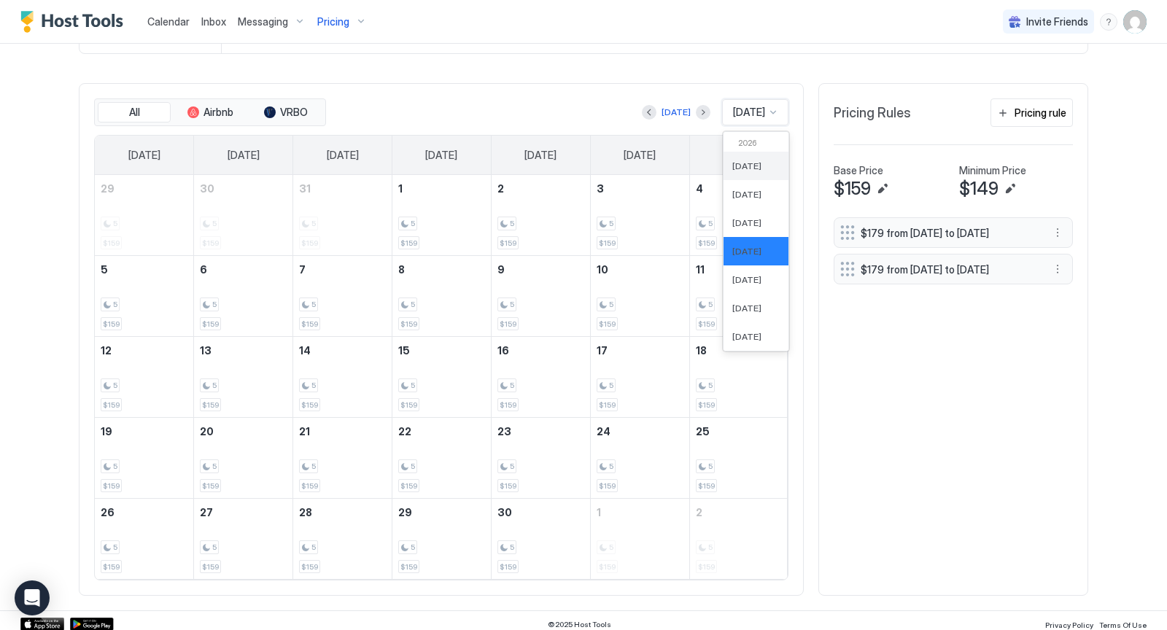
click at [743, 160] on span "[DATE]" at bounding box center [746, 165] width 29 height 11
click at [782, 106] on div "[DATE]" at bounding box center [755, 112] width 66 height 26
click at [747, 189] on span "[DATE]" at bounding box center [746, 194] width 29 height 11
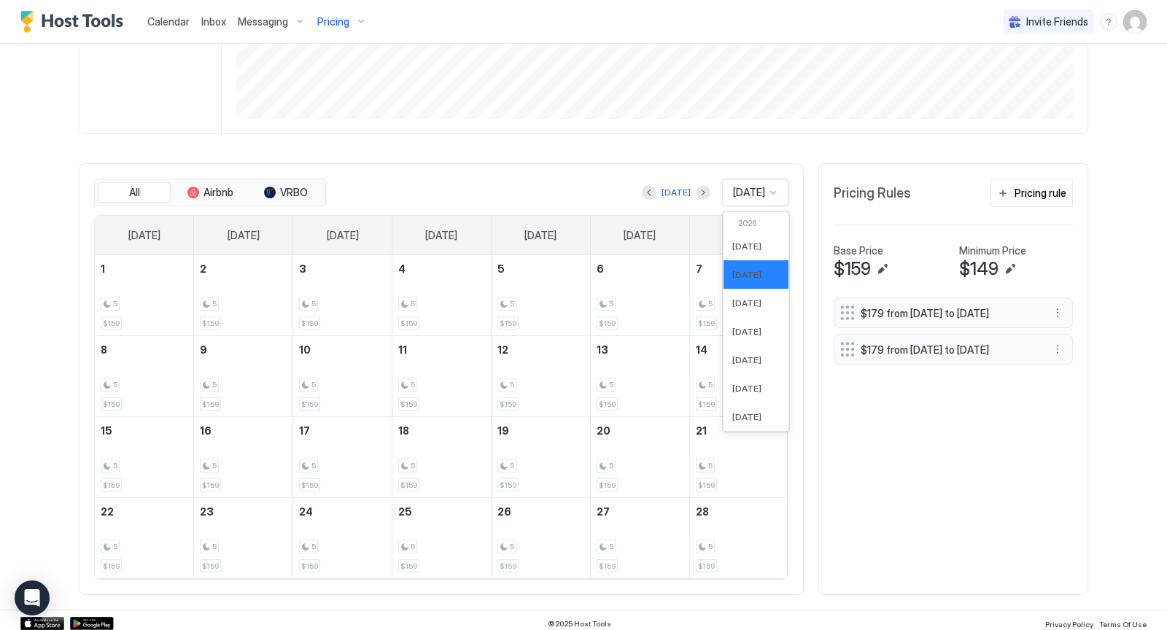
click at [771, 188] on div at bounding box center [773, 193] width 12 height 12
click at [755, 304] on div "[DATE]" at bounding box center [755, 303] width 65 height 28
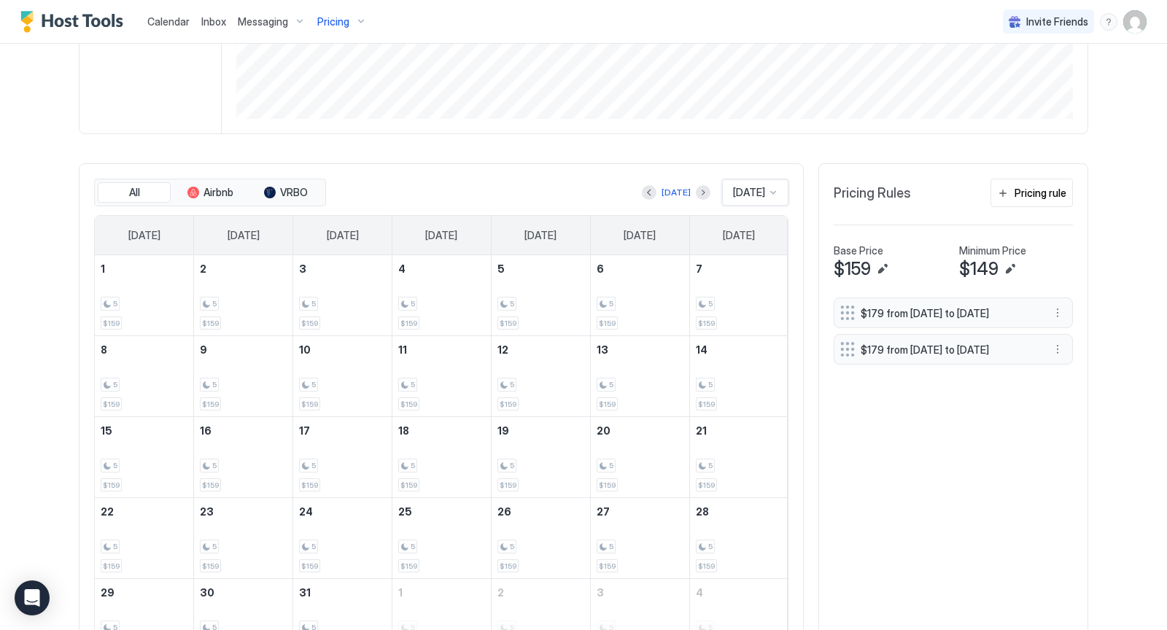
scroll to position [405, 0]
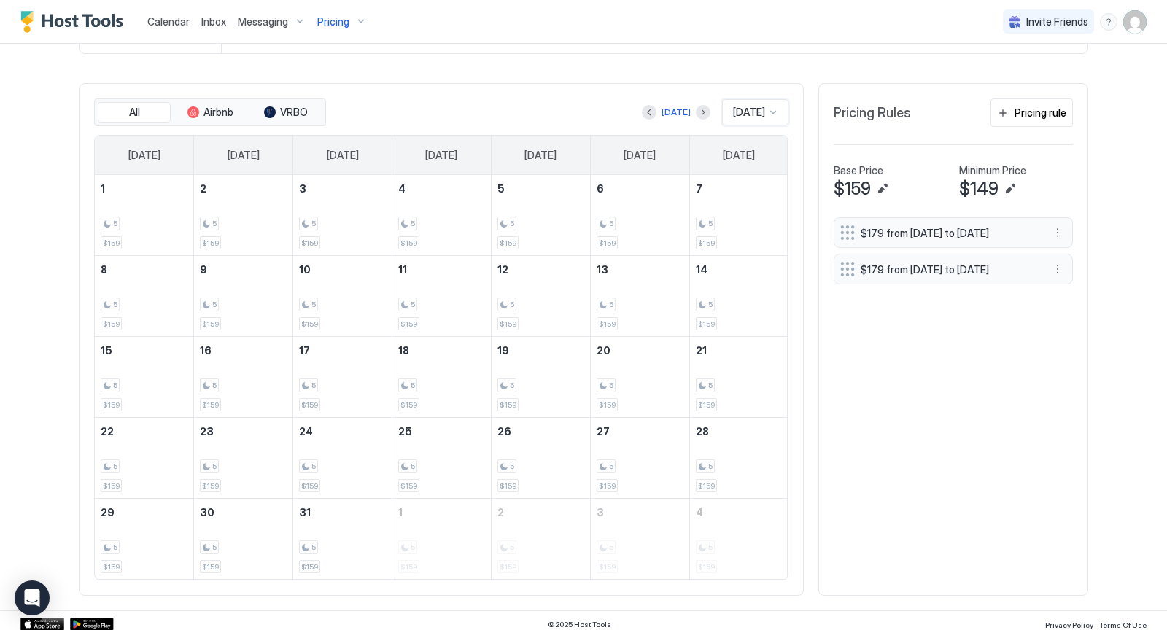
click at [772, 109] on div at bounding box center [773, 112] width 12 height 12
click at [766, 246] on div "[DATE]" at bounding box center [755, 251] width 47 height 11
click at [776, 111] on div at bounding box center [773, 112] width 12 height 12
click at [752, 275] on span "[DATE]" at bounding box center [746, 279] width 29 height 11
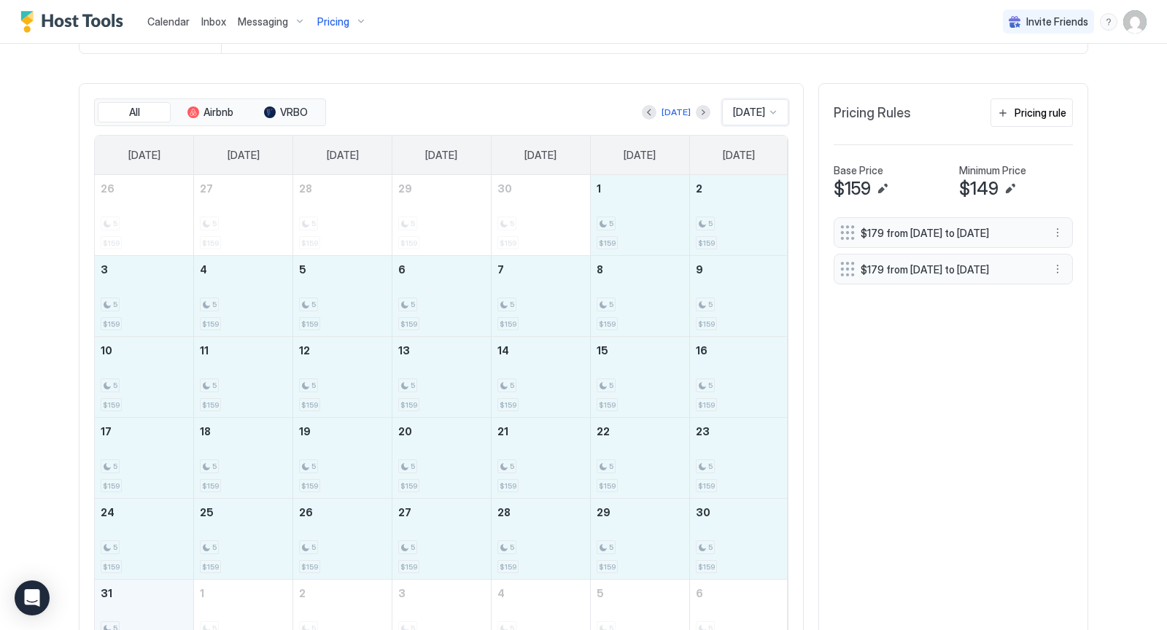
drag, startPoint x: 602, startPoint y: 190, endPoint x: 161, endPoint y: 598, distance: 601.0
click at [161, 598] on tbody "26 5 $159 27 5 $159 28 5 $159 29 5 $159 30 5 $159 1 5 $159 2 5 $159 3 5 $159 4 …" at bounding box center [441, 417] width 693 height 485
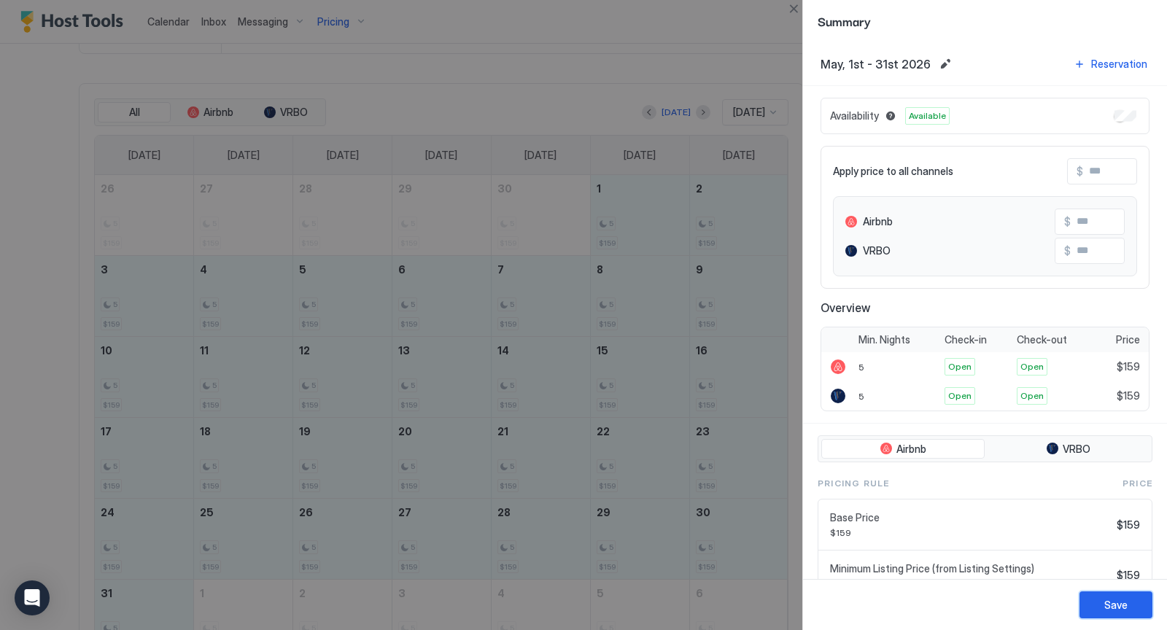
click at [1121, 604] on div "Save" at bounding box center [1115, 604] width 23 height 15
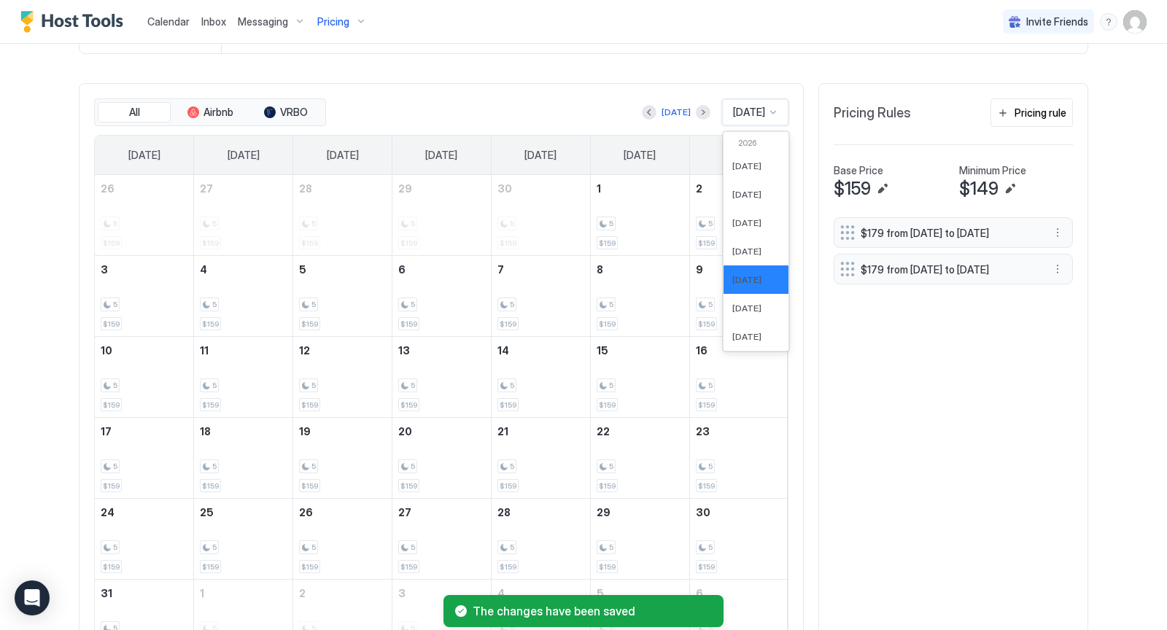
click at [776, 112] on div at bounding box center [773, 112] width 12 height 12
click at [750, 303] on span "[DATE]" at bounding box center [746, 308] width 29 height 11
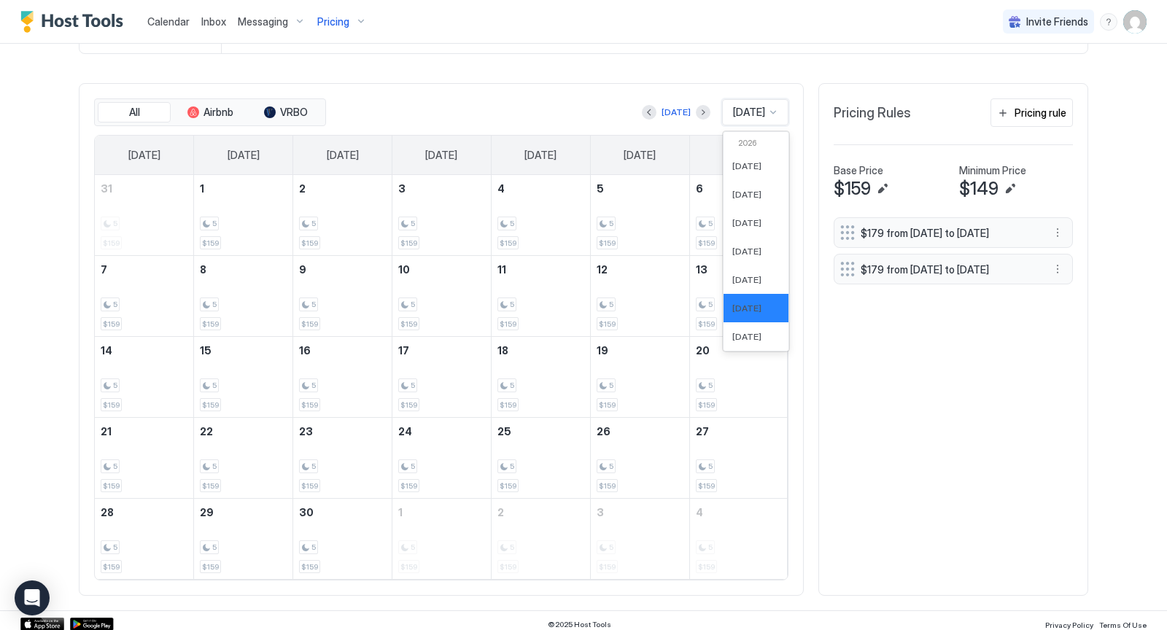
click at [774, 107] on div at bounding box center [773, 112] width 12 height 12
click at [738, 331] on span "[DATE]" at bounding box center [746, 336] width 29 height 11
click at [775, 112] on div at bounding box center [773, 112] width 12 height 12
click at [739, 269] on span "[DATE]" at bounding box center [746, 274] width 29 height 11
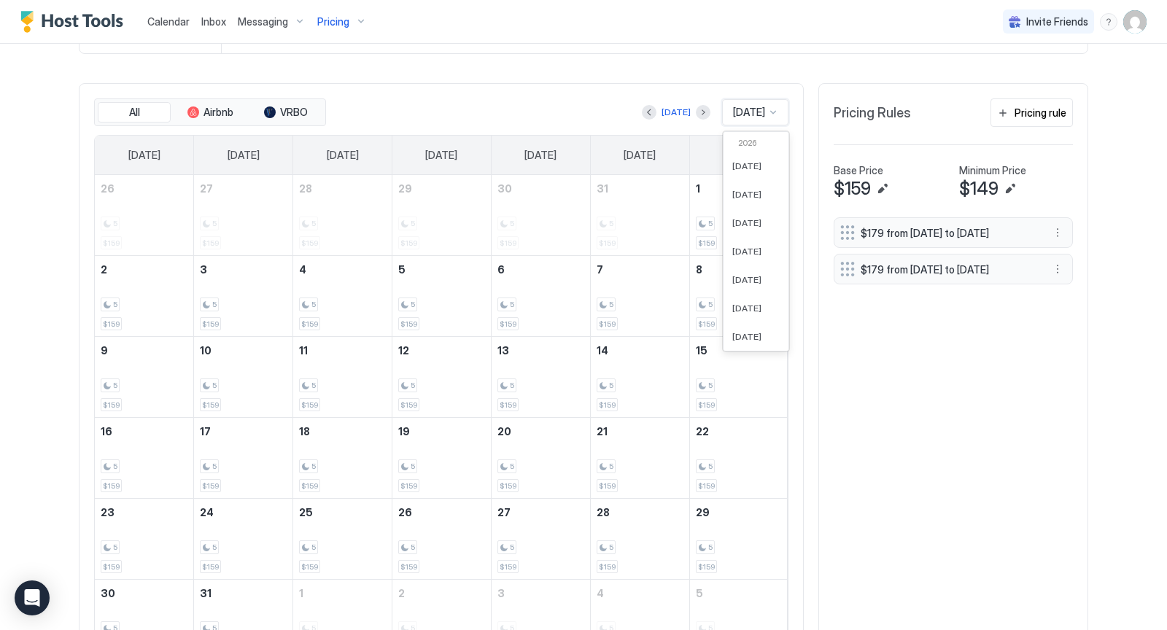
click at [773, 109] on div at bounding box center [773, 112] width 12 height 12
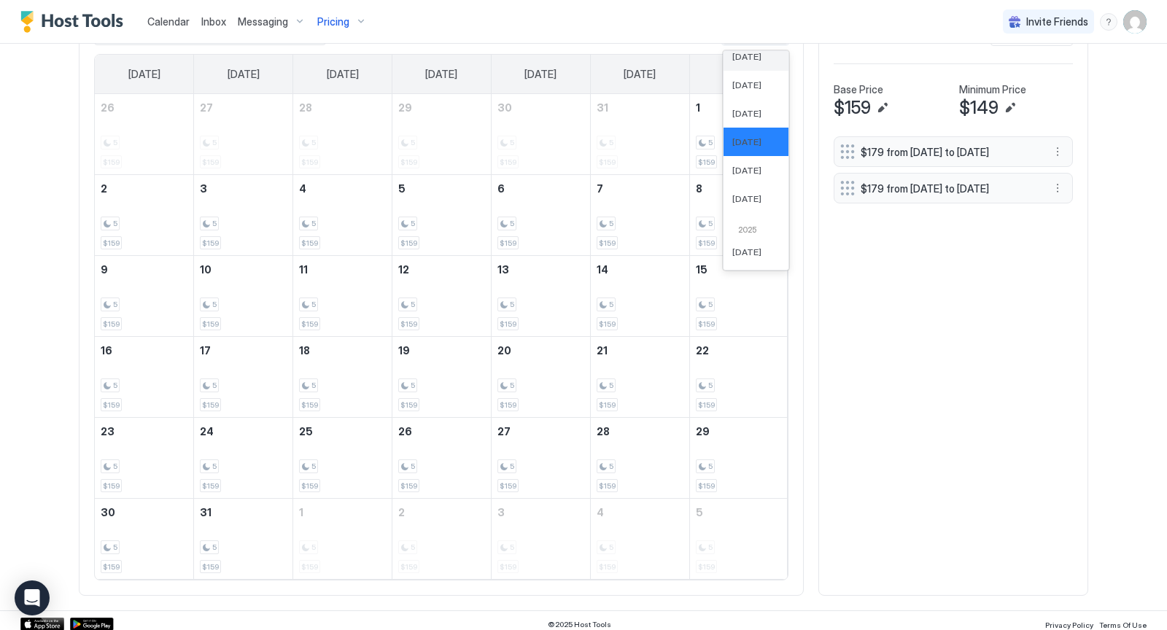
scroll to position [144, 0]
click at [751, 163] on span "[DATE]" at bounding box center [746, 168] width 29 height 11
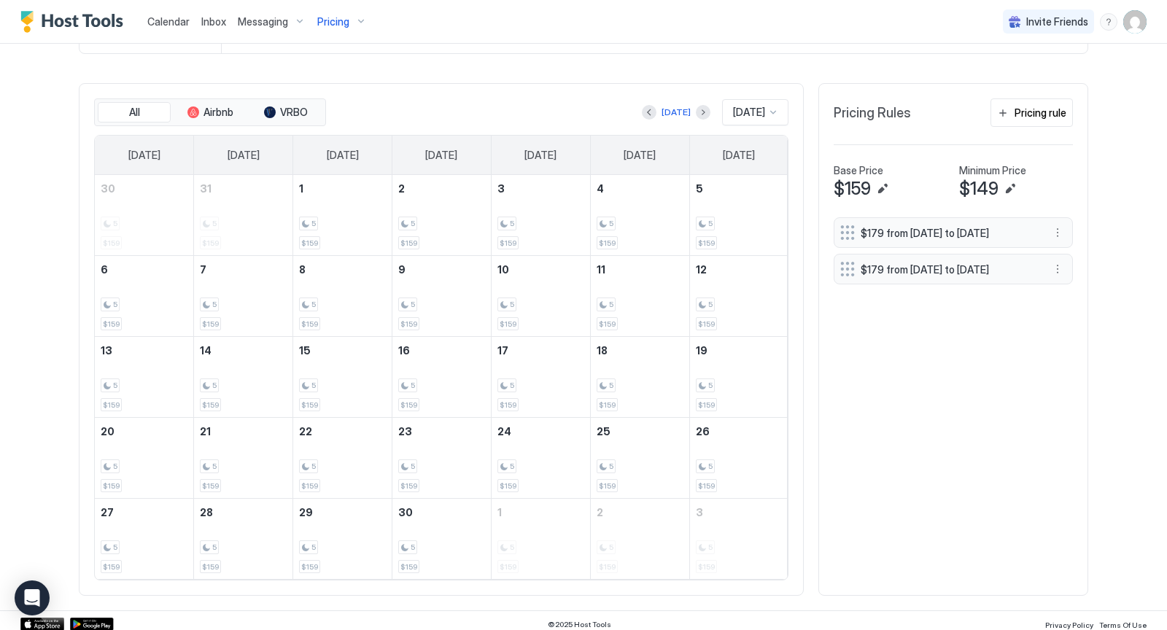
click at [161, 23] on span "Calendar" at bounding box center [168, 21] width 42 height 12
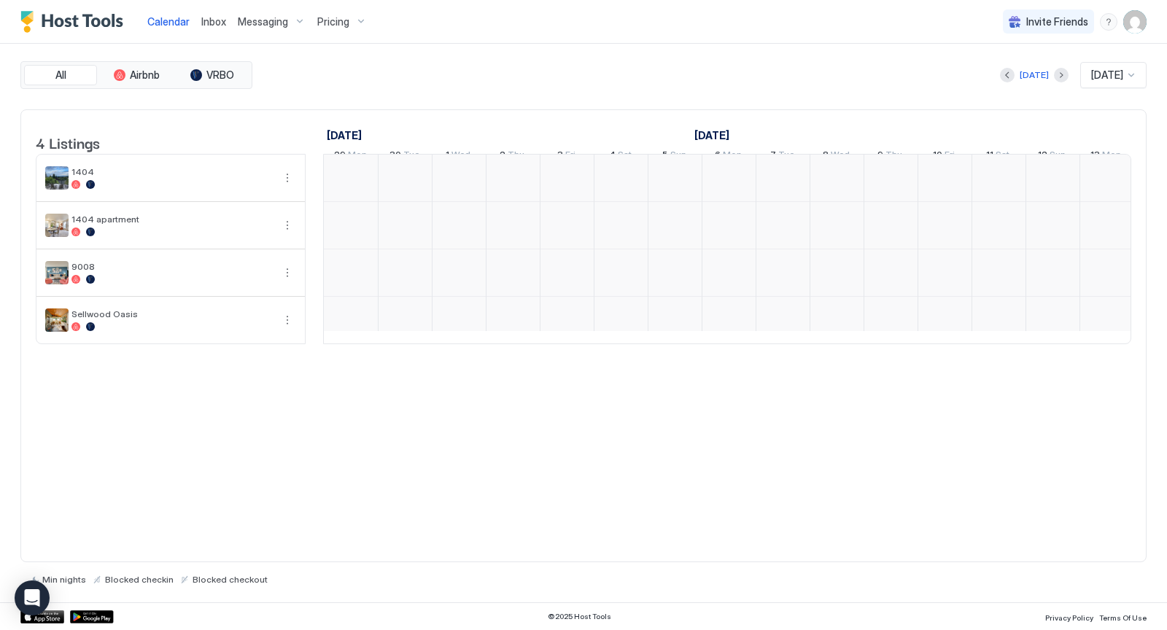
scroll to position [0, 810]
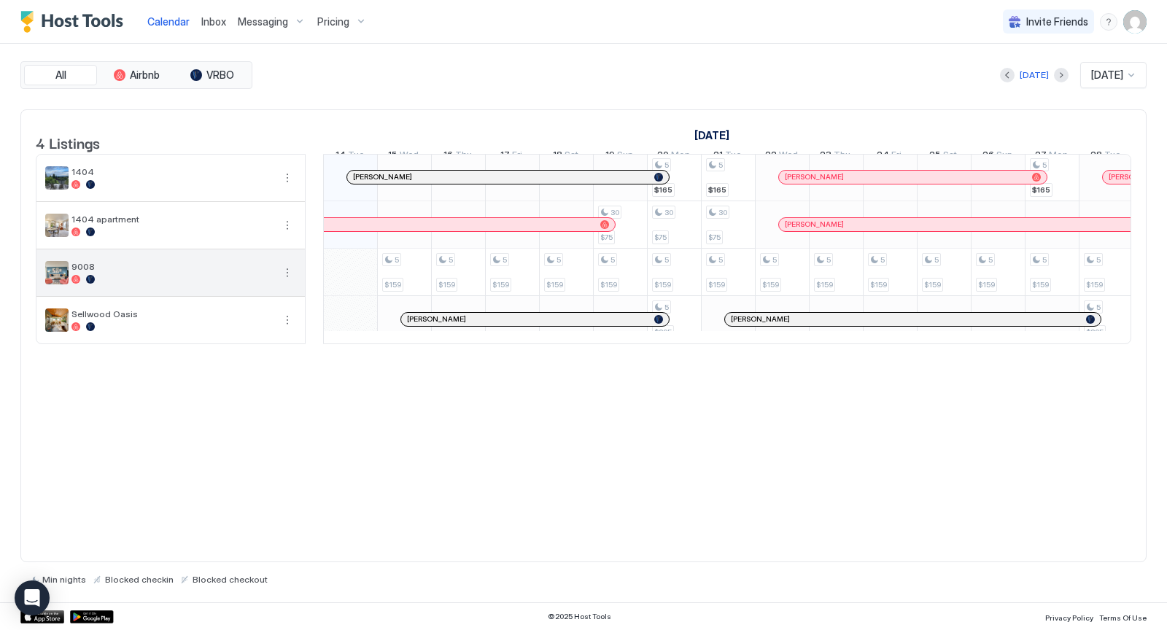
click at [235, 272] on span "9008" at bounding box center [171, 266] width 201 height 11
click at [284, 281] on button "More options" at bounding box center [287, 272] width 17 height 17
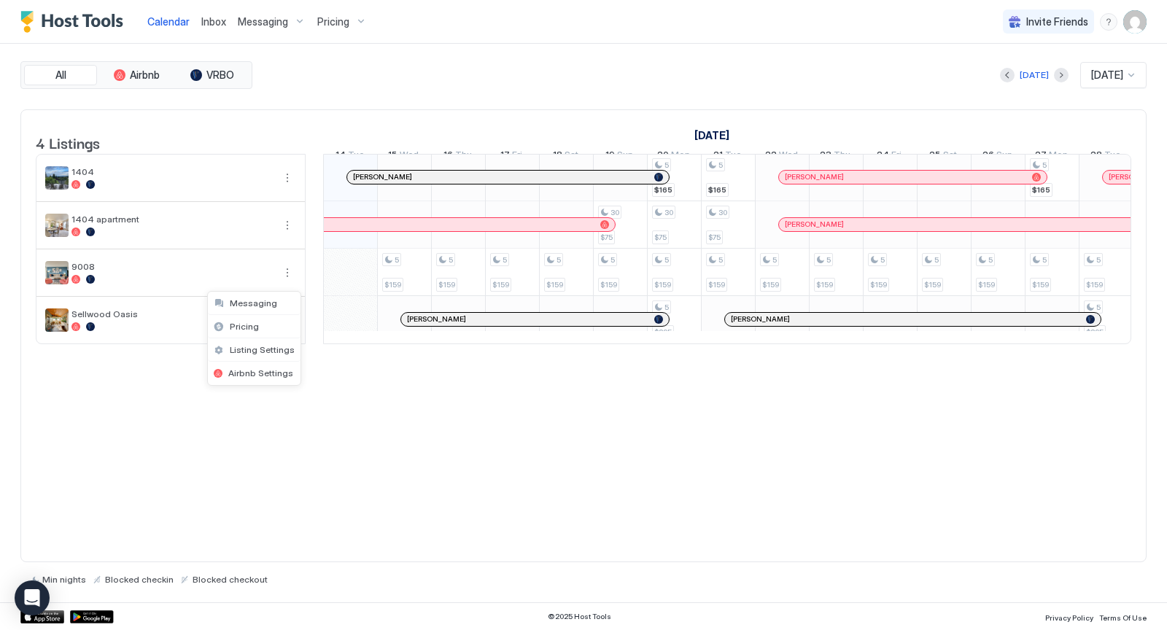
click at [1133, 13] on div at bounding box center [583, 315] width 1167 height 630
click at [1132, 28] on img "User profile" at bounding box center [1134, 21] width 23 height 23
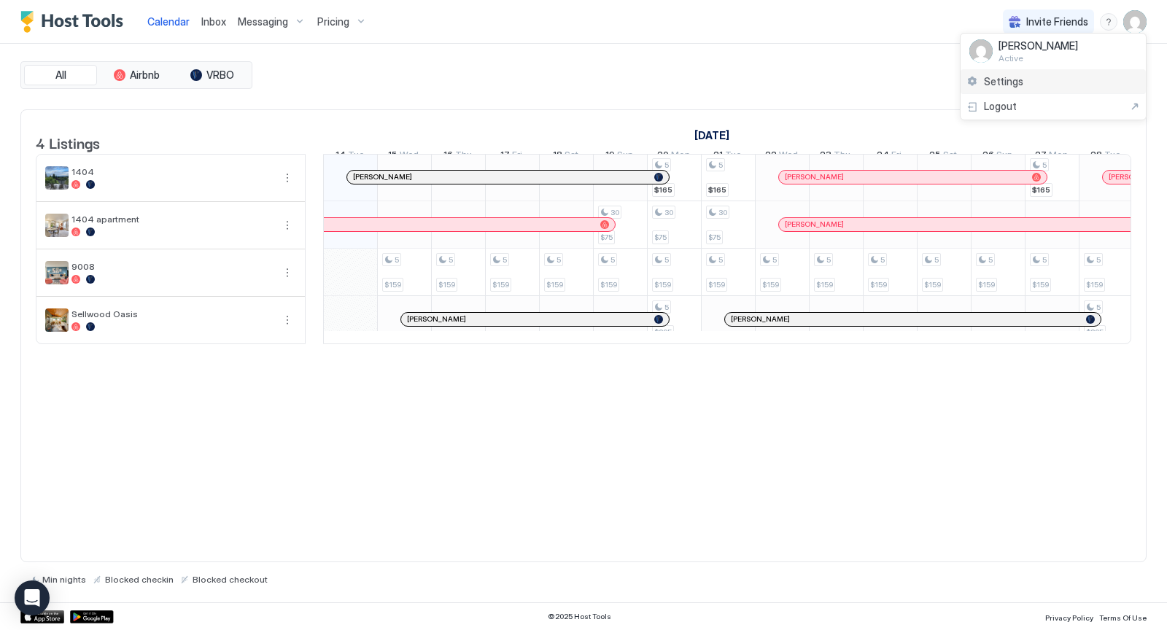
click at [1000, 82] on span "Settings" at bounding box center [1003, 81] width 39 height 13
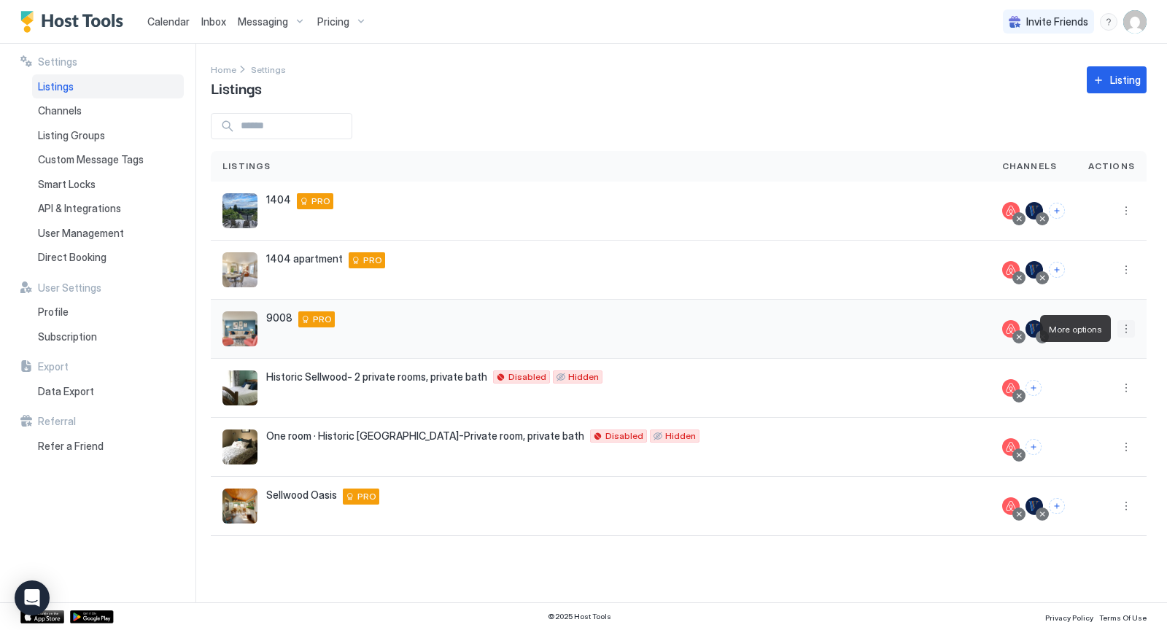
click at [1129, 327] on button "More options" at bounding box center [1125, 328] width 17 height 17
click at [1095, 395] on span "Listing Settings" at bounding box center [1093, 395] width 65 height 11
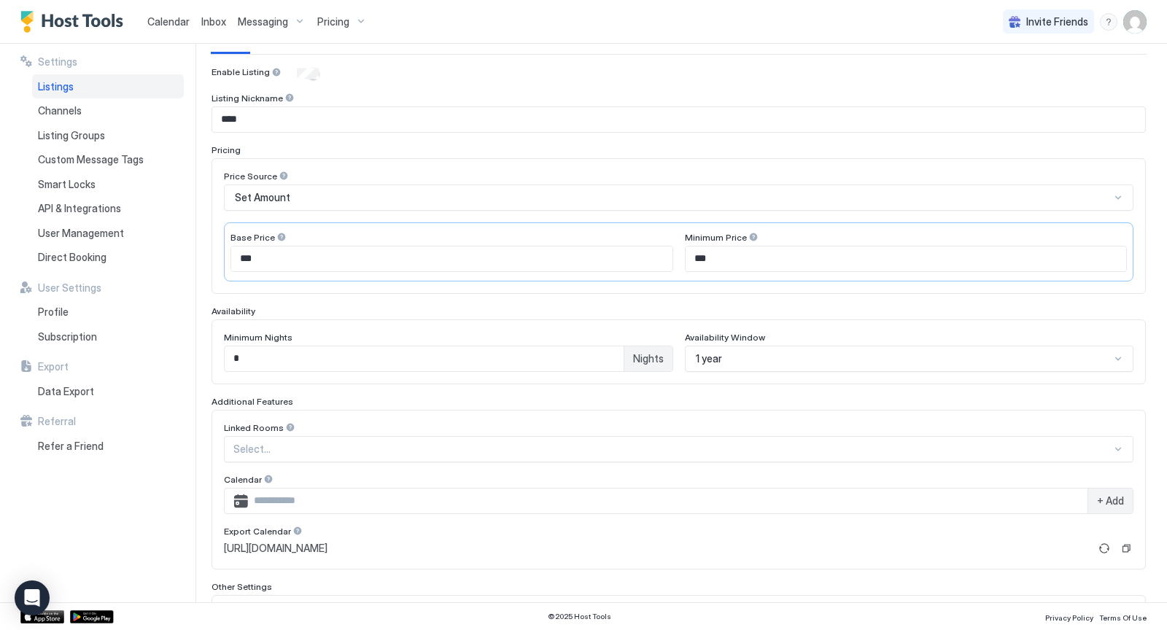
scroll to position [268, 0]
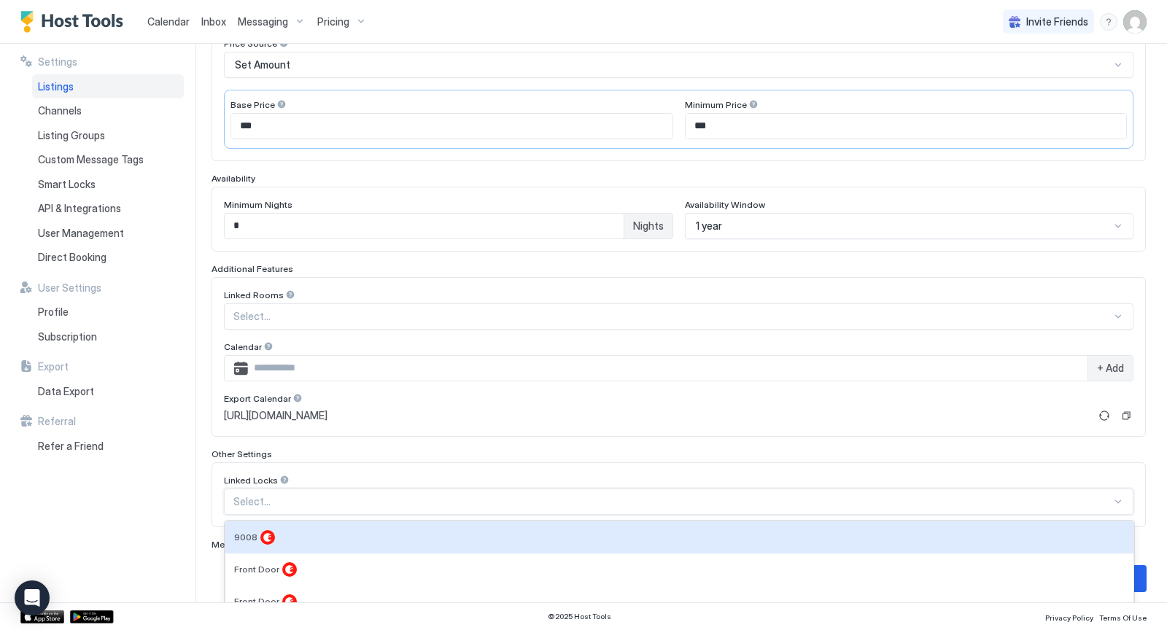
click at [1122, 496] on div "9008, 1 of 4. 4 results available. Use Up and Down to choose options, press Ent…" at bounding box center [678, 501] width 909 height 26
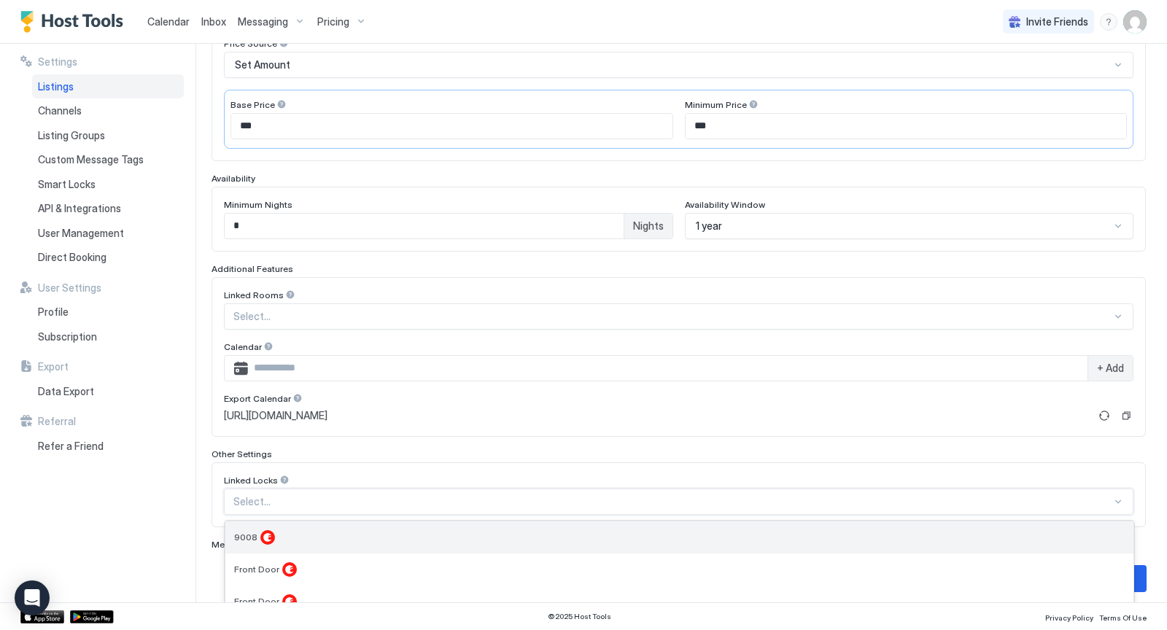
scroll to position [308, 0]
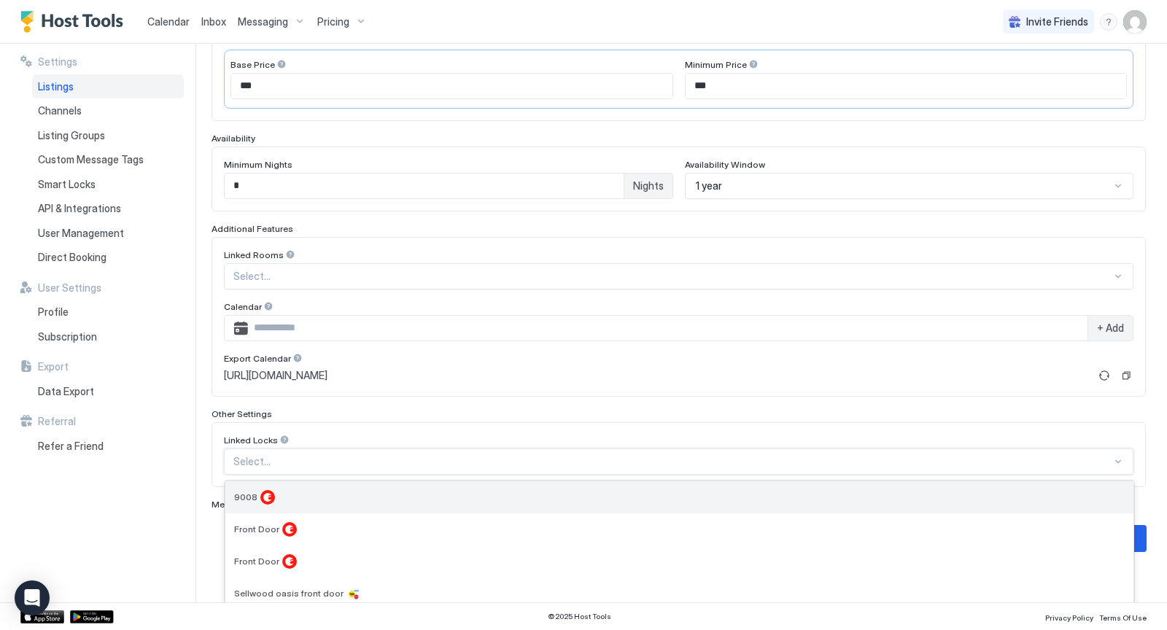
click at [1066, 490] on div "9008" at bounding box center [679, 497] width 890 height 15
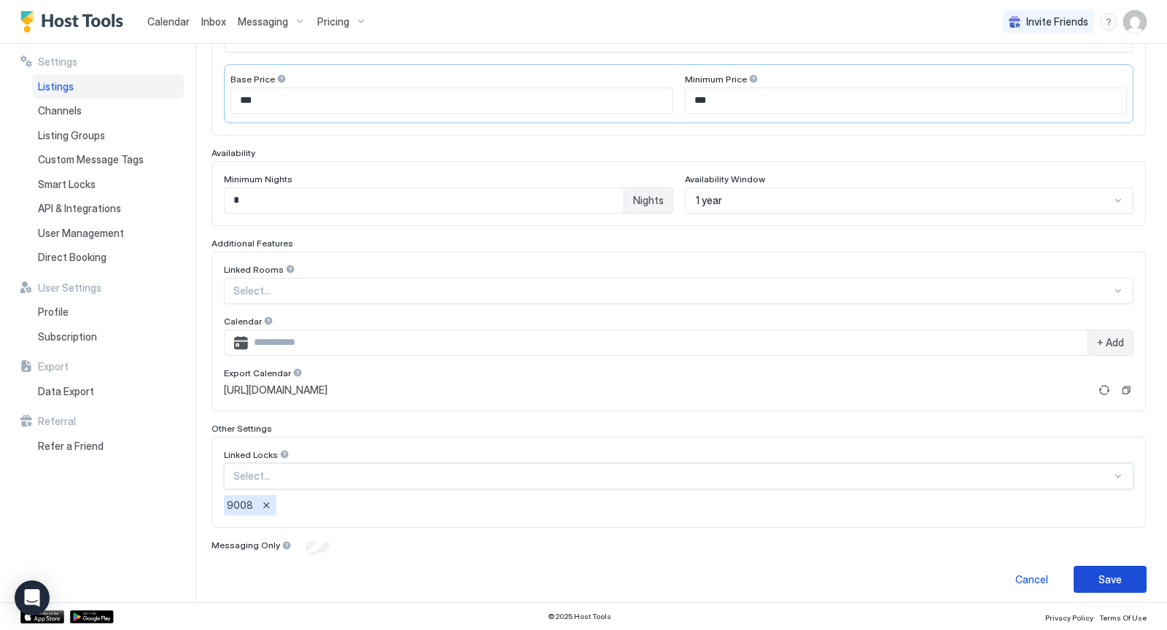
click at [1112, 572] on div "Save" at bounding box center [1109, 579] width 23 height 15
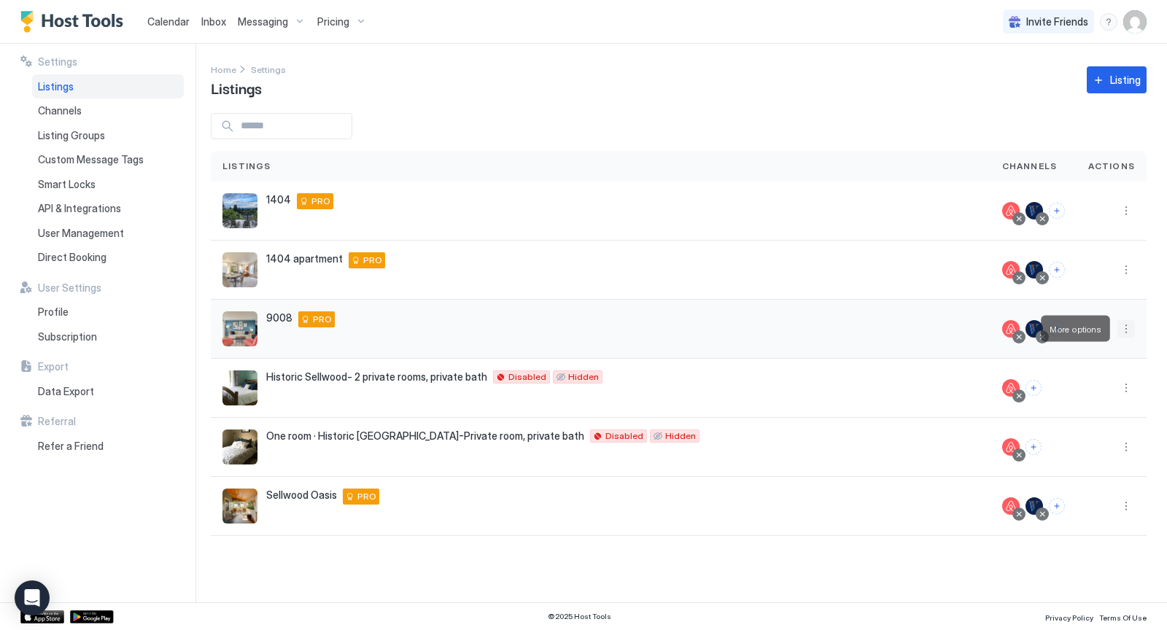
click at [1126, 331] on button "More options" at bounding box center [1125, 328] width 17 height 17
click at [1092, 391] on span "Listing Settings" at bounding box center [1093, 395] width 65 height 11
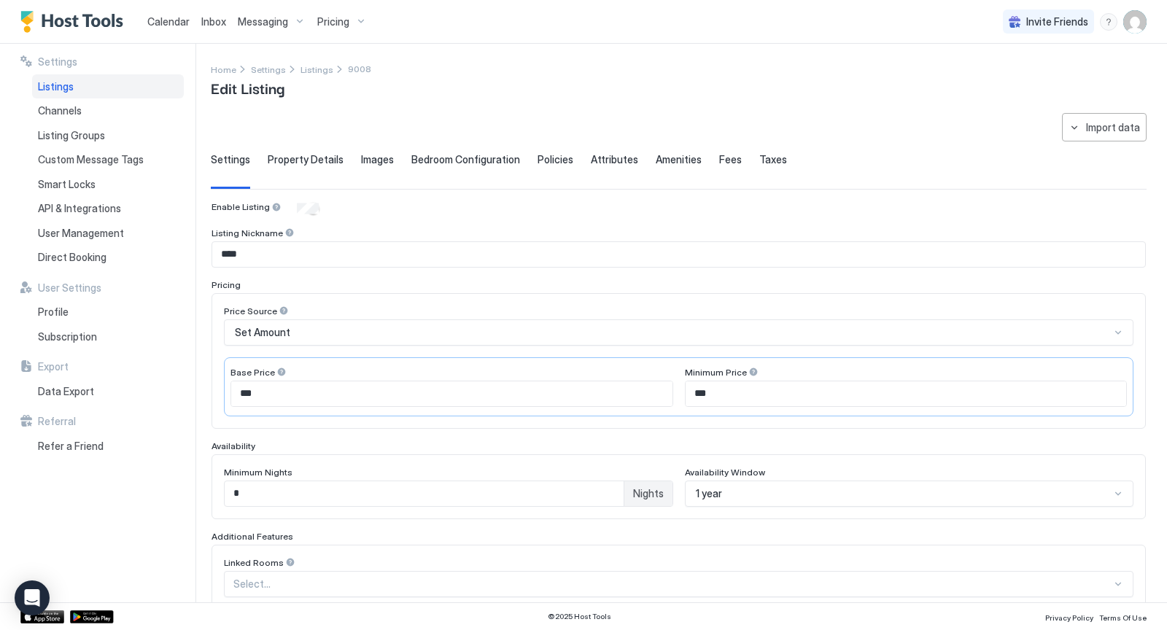
click at [316, 160] on span "Property Details" at bounding box center [306, 159] width 76 height 13
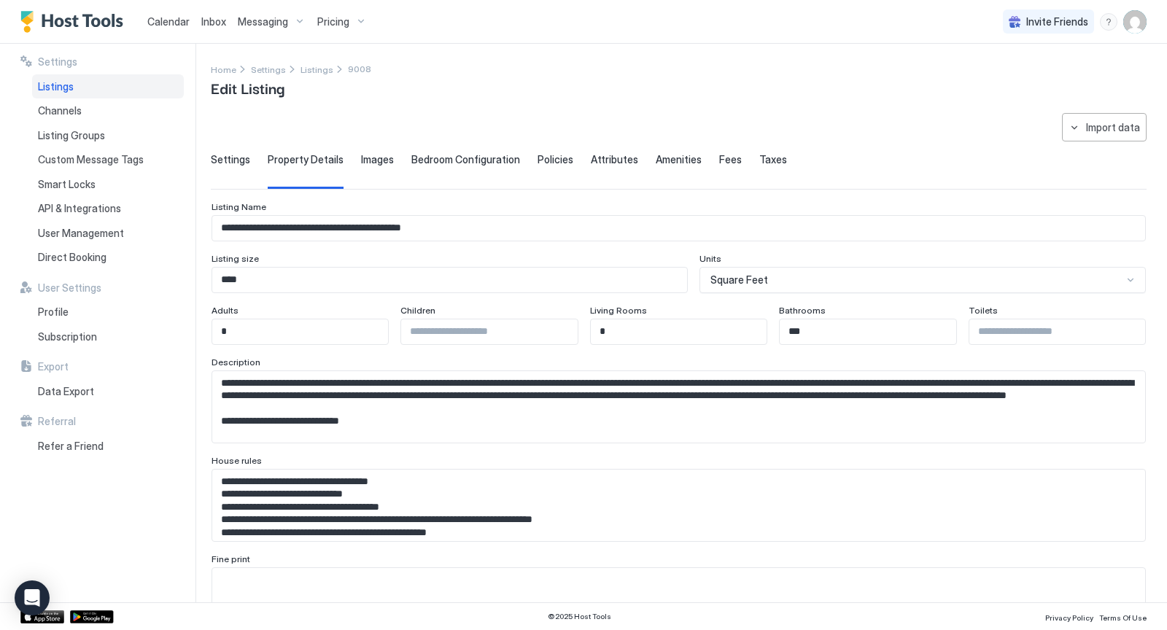
click at [362, 160] on span "Images" at bounding box center [377, 159] width 33 height 13
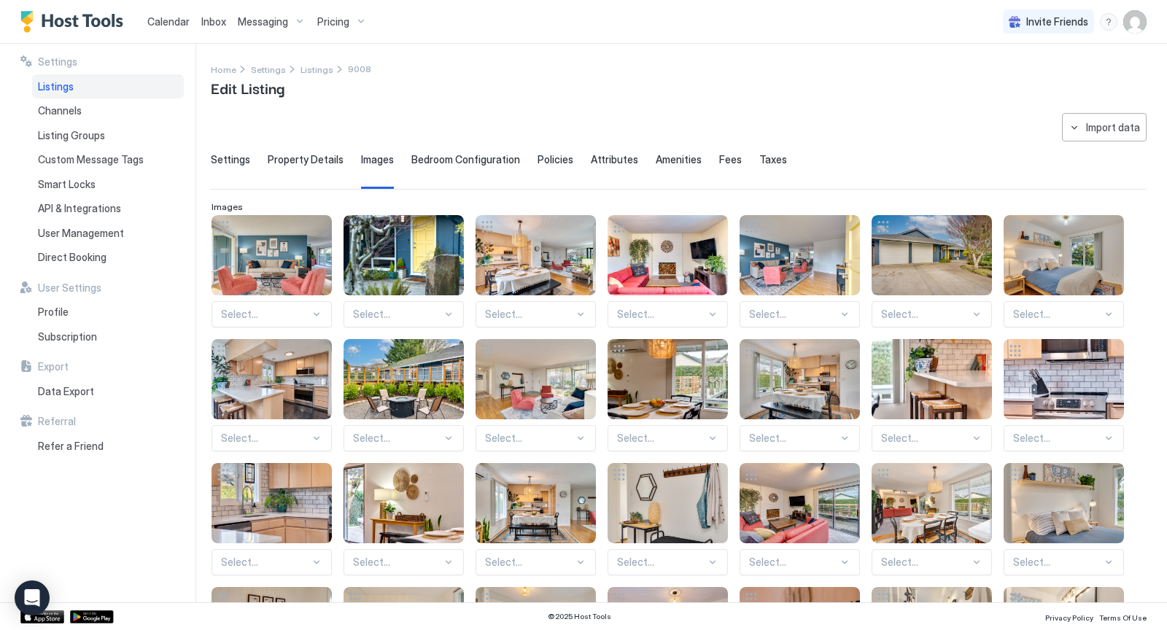
click at [384, 157] on span "Images" at bounding box center [377, 159] width 33 height 13
click at [419, 157] on span "Bedroom Configuration" at bounding box center [465, 159] width 109 height 13
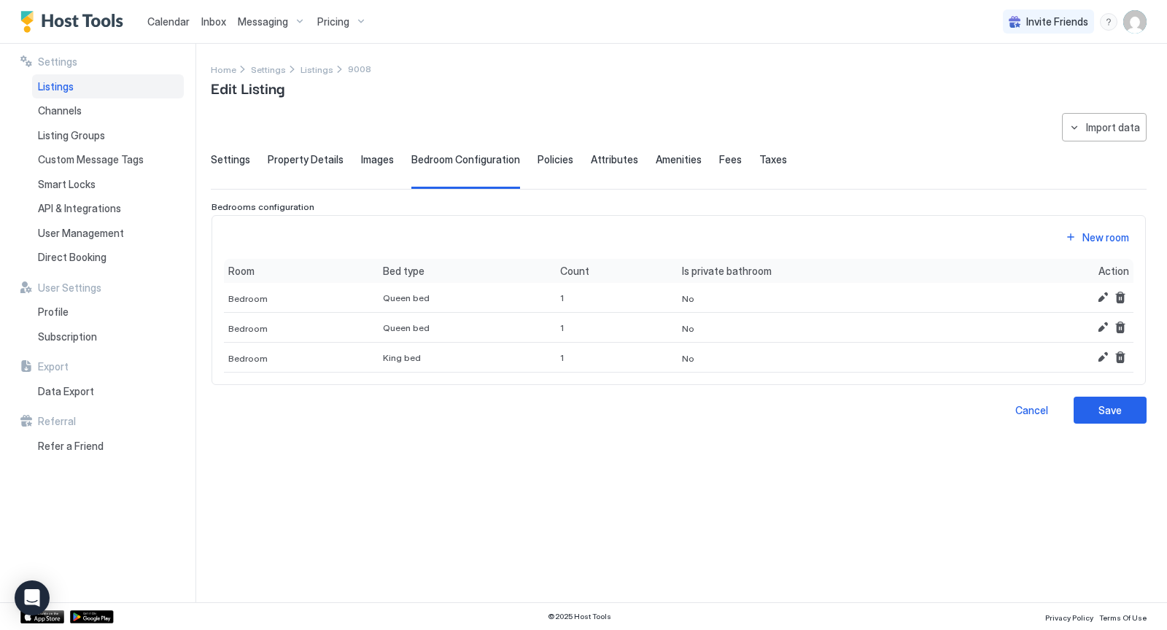
click at [545, 163] on span "Policies" at bounding box center [555, 159] width 36 height 13
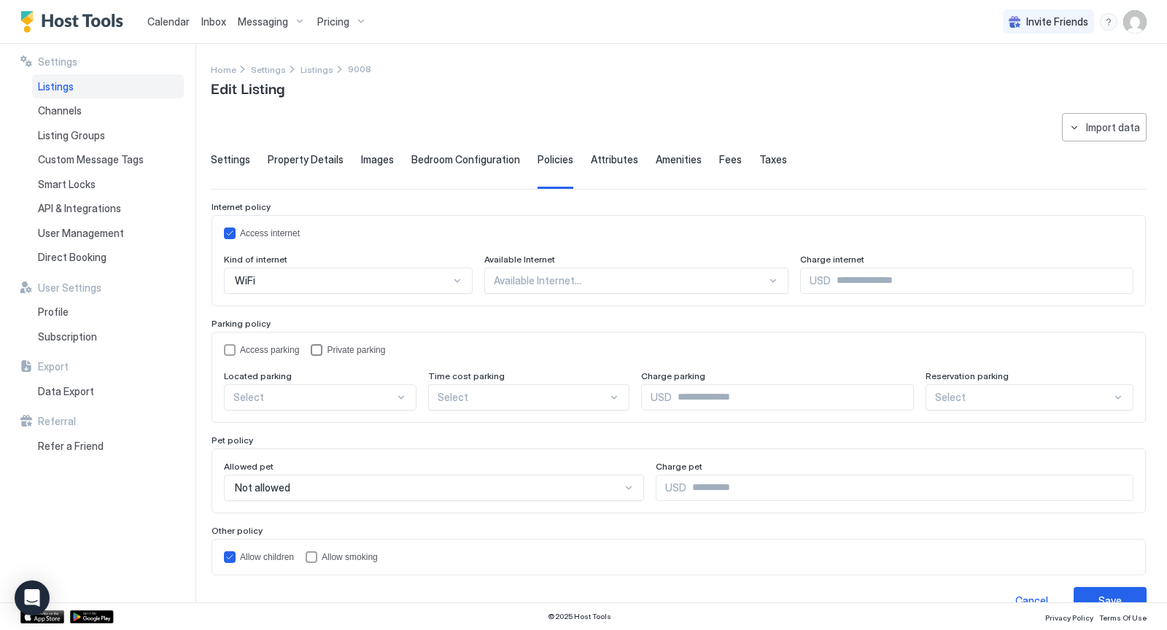
click at [322, 344] on div "privateParking" at bounding box center [317, 350] width 12 height 12
click at [398, 394] on div at bounding box center [401, 398] width 12 height 12
click at [370, 419] on div "On Site" at bounding box center [320, 431] width 191 height 28
click at [600, 159] on span "Attributes" at bounding box center [614, 159] width 47 height 13
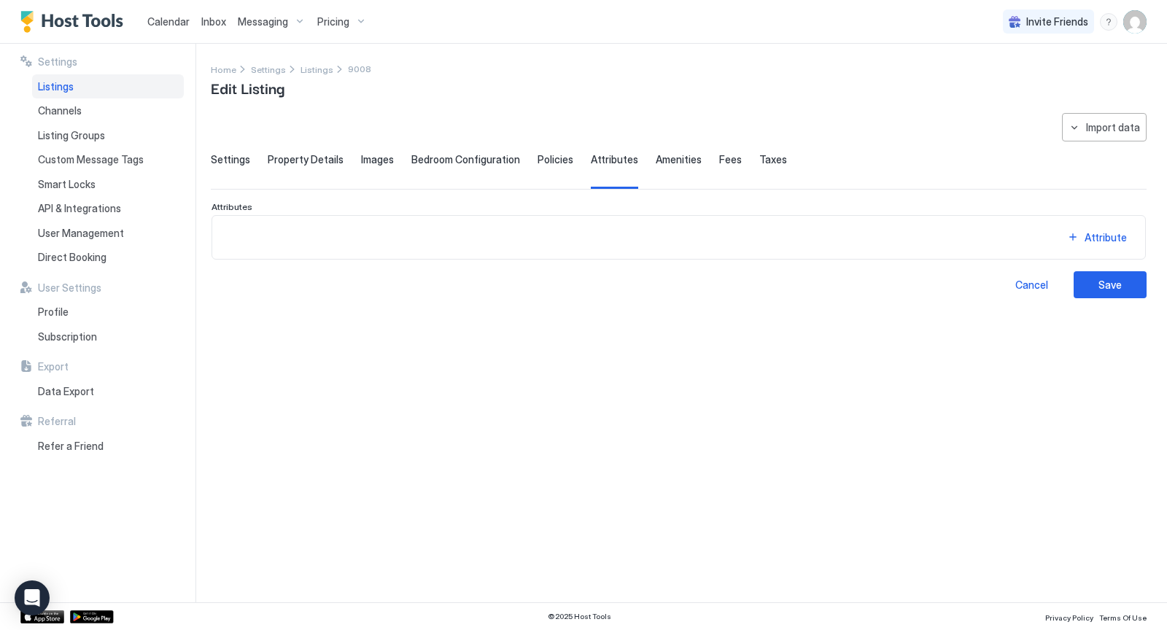
click at [666, 155] on span "Amenities" at bounding box center [678, 159] width 46 height 13
click at [719, 157] on span "Fees" at bounding box center [730, 159] width 23 height 13
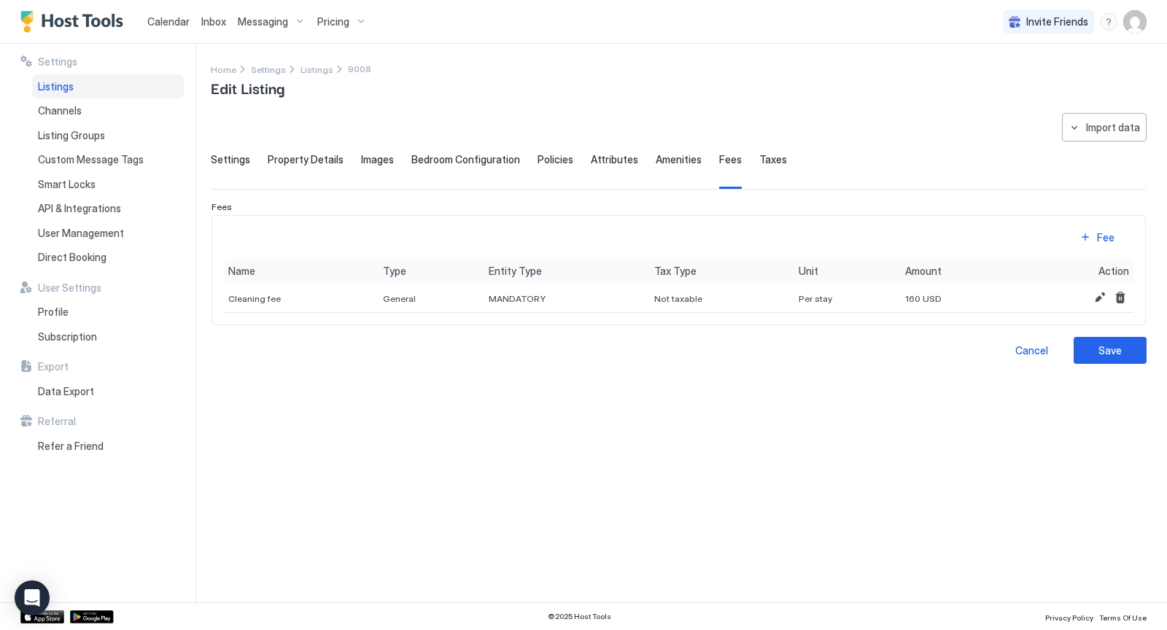
click at [759, 156] on span "Taxes" at bounding box center [773, 159] width 28 height 13
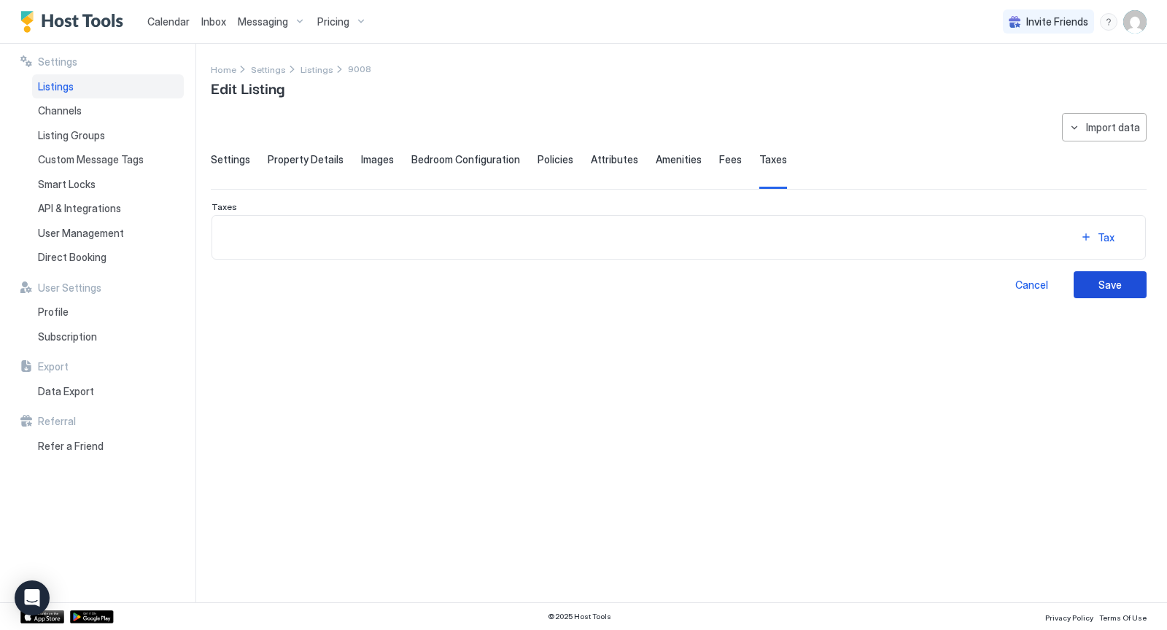
click at [1116, 280] on div "Save" at bounding box center [1109, 284] width 23 height 15
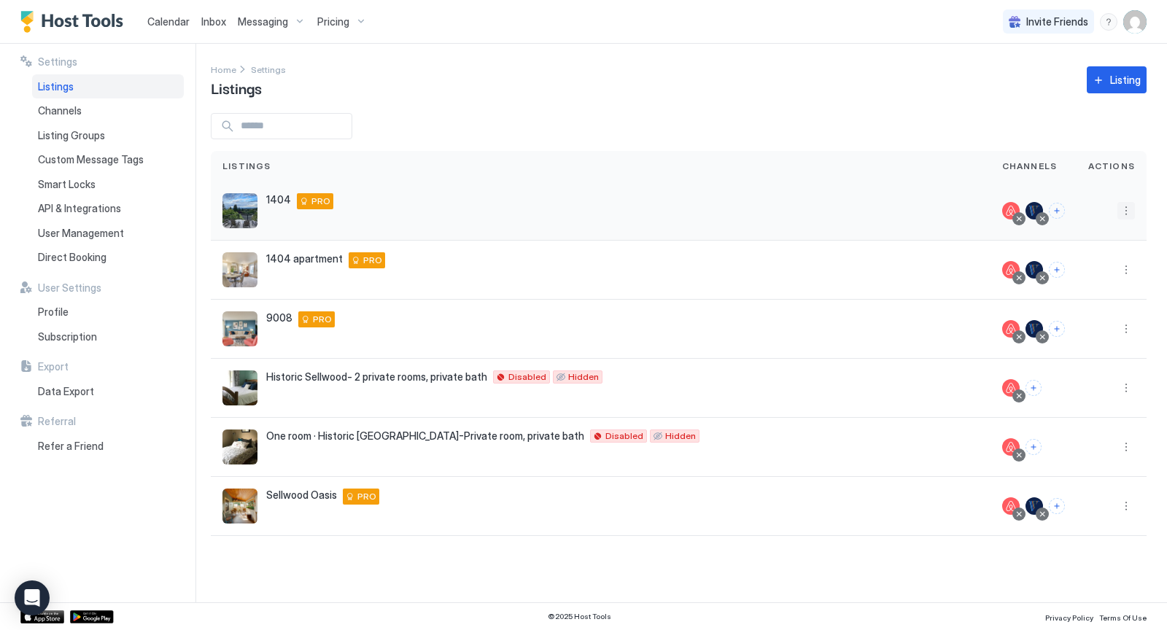
click at [1126, 203] on button "More options" at bounding box center [1125, 210] width 17 height 17
click at [1096, 276] on span "Listing Settings" at bounding box center [1093, 277] width 65 height 11
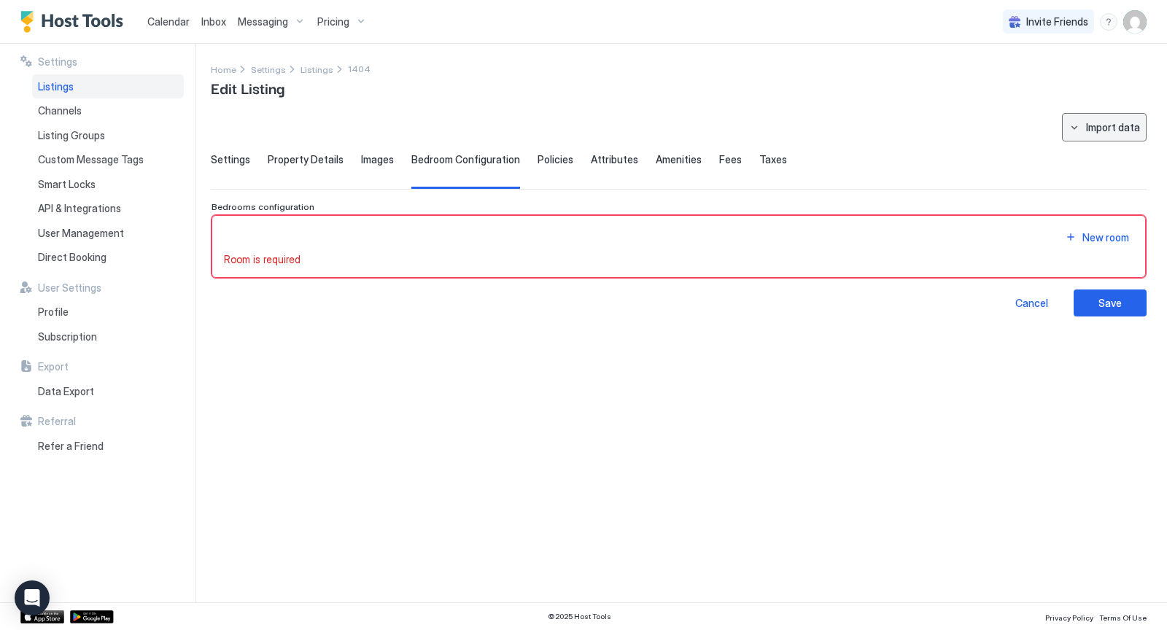
click at [1126, 125] on div "Import data" at bounding box center [1113, 127] width 54 height 15
click at [1121, 150] on div "Airbnb" at bounding box center [1118, 153] width 44 height 13
type input "**********"
type input "****"
type input "*"
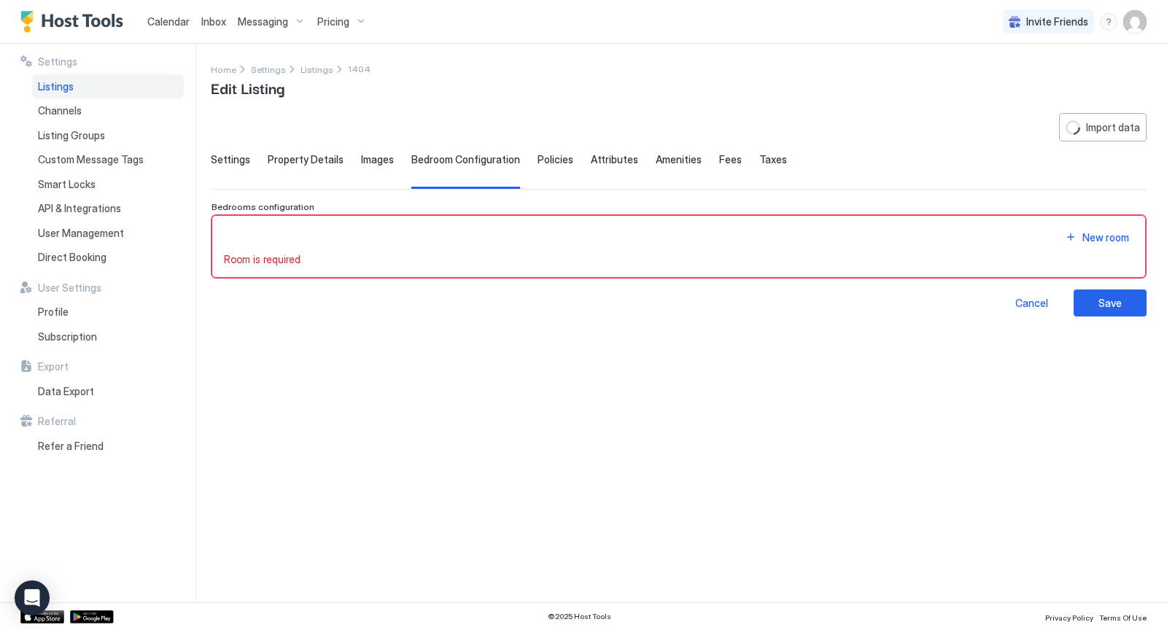
type textarea "**********"
type input "**********"
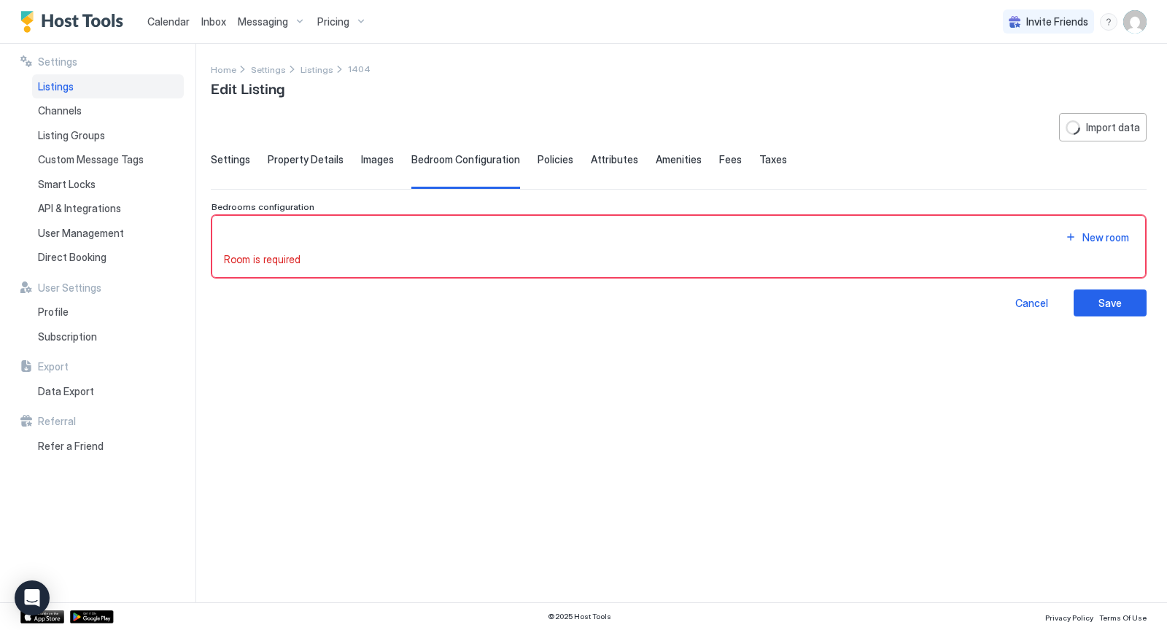
type textarea "**********"
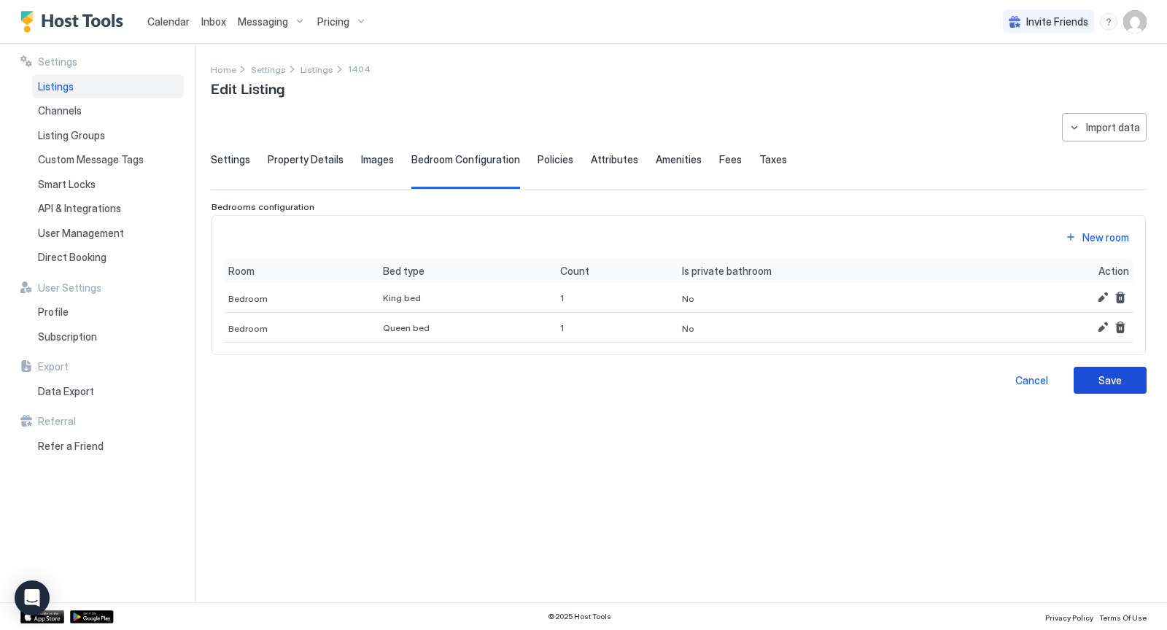
click at [1105, 374] on div "Save" at bounding box center [1109, 380] width 23 height 15
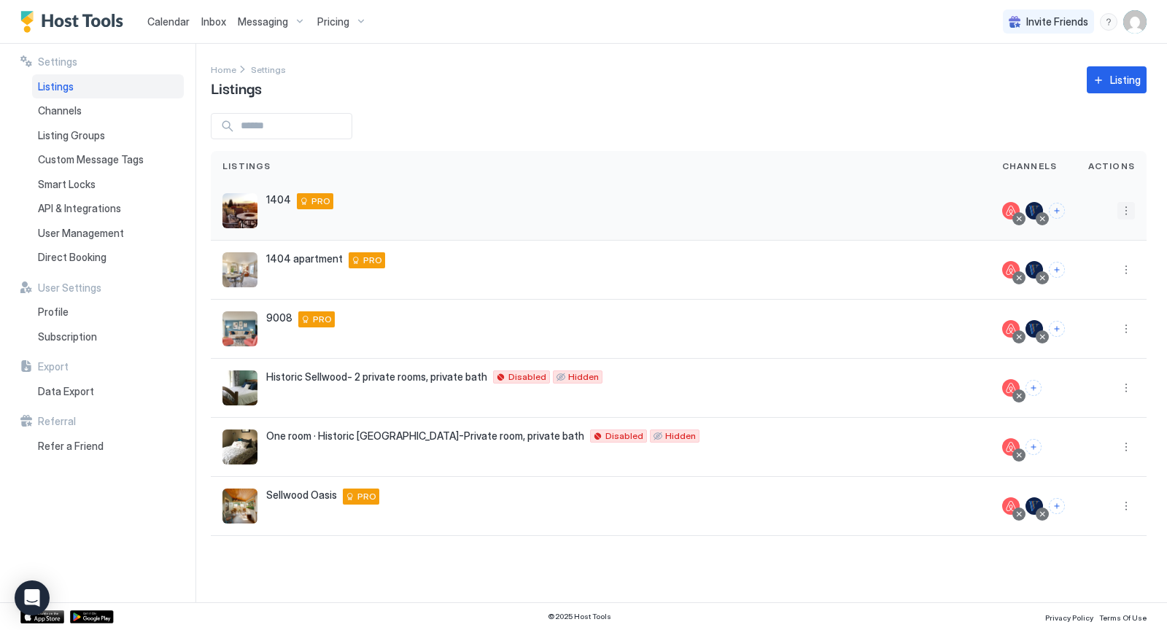
click at [1126, 214] on button "More options" at bounding box center [1125, 210] width 17 height 17
click at [1095, 274] on span "Listing Settings" at bounding box center [1093, 277] width 65 height 11
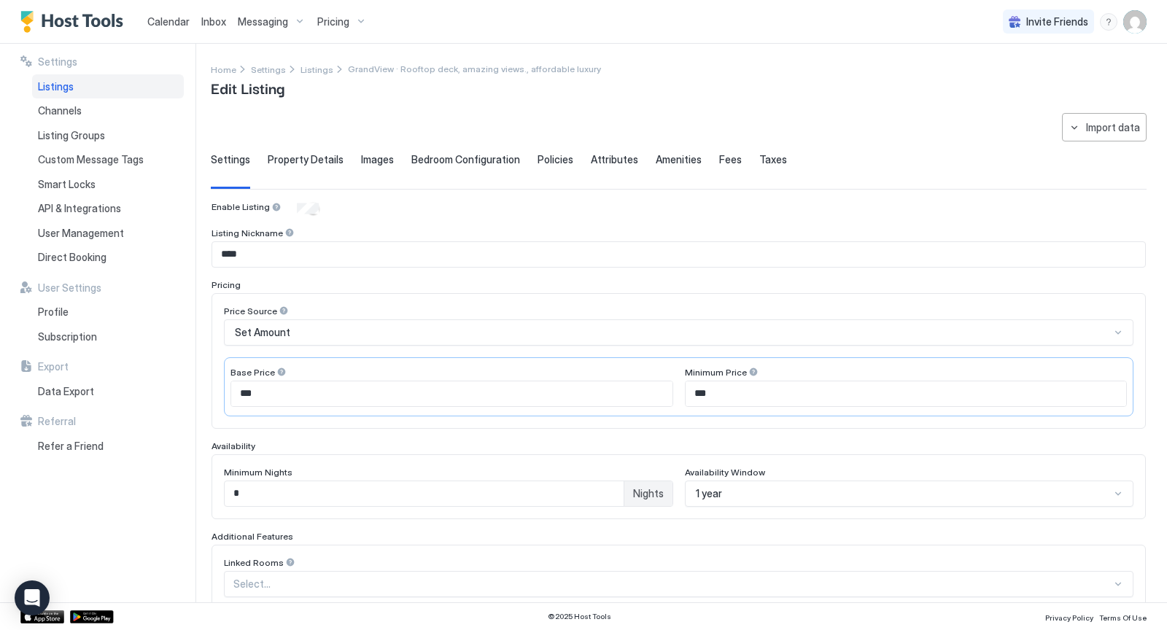
type input "*"
click at [330, 159] on span "Property Details" at bounding box center [306, 159] width 76 height 13
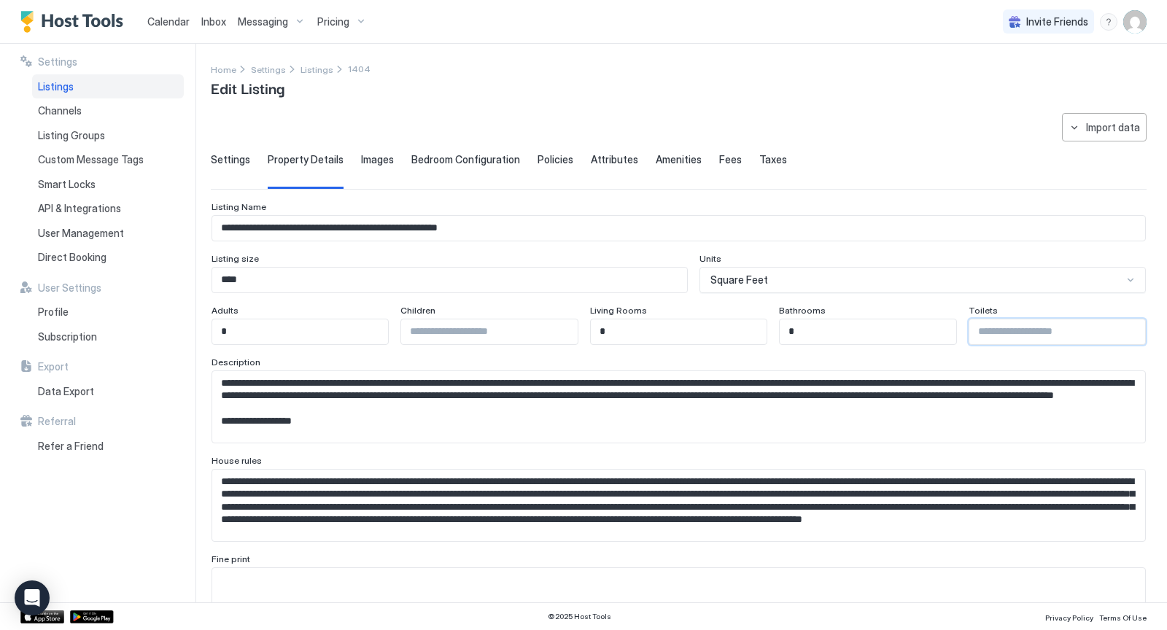
click at [1002, 332] on input "Input Field" at bounding box center [1057, 331] width 176 height 25
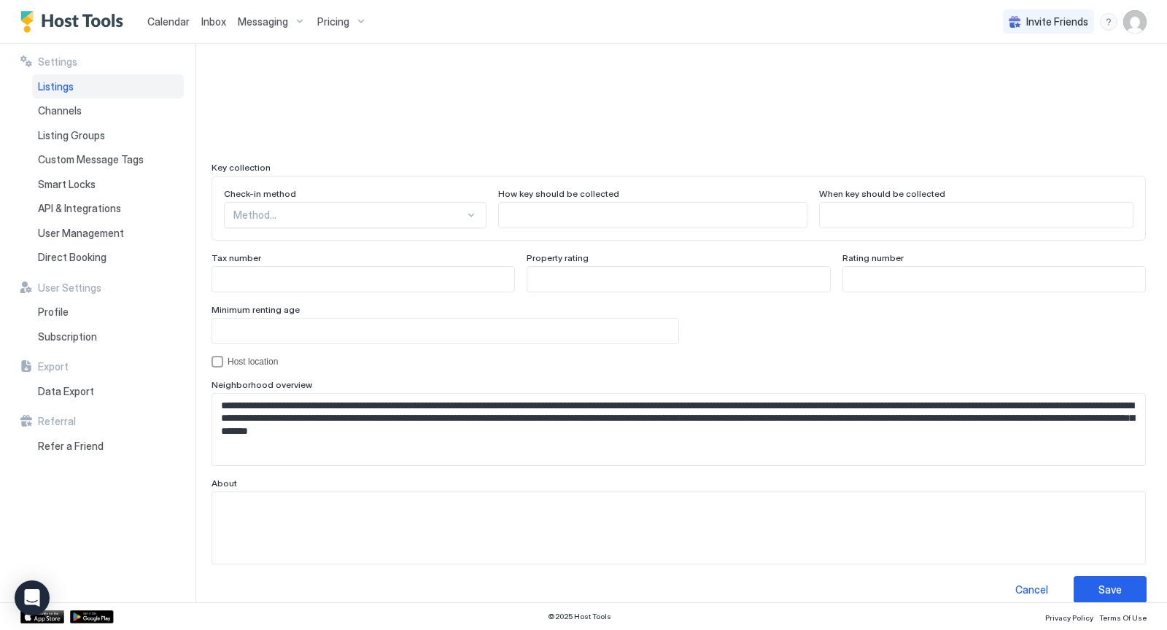
scroll to position [1262, 0]
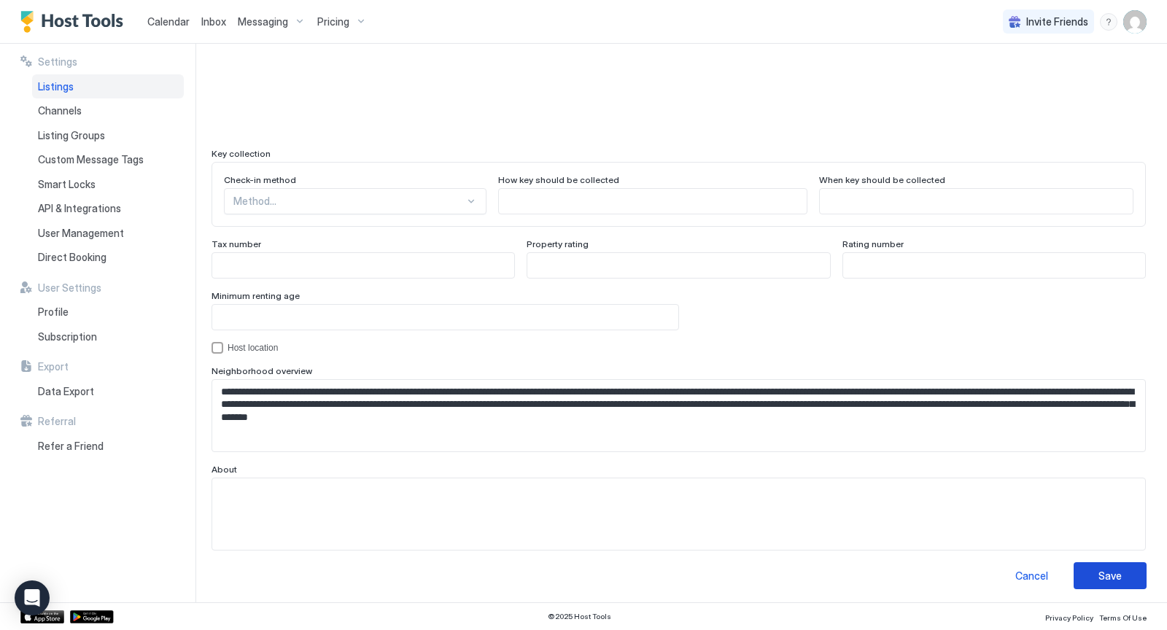
type input "*"
click at [1101, 569] on div "Save" at bounding box center [1109, 575] width 23 height 15
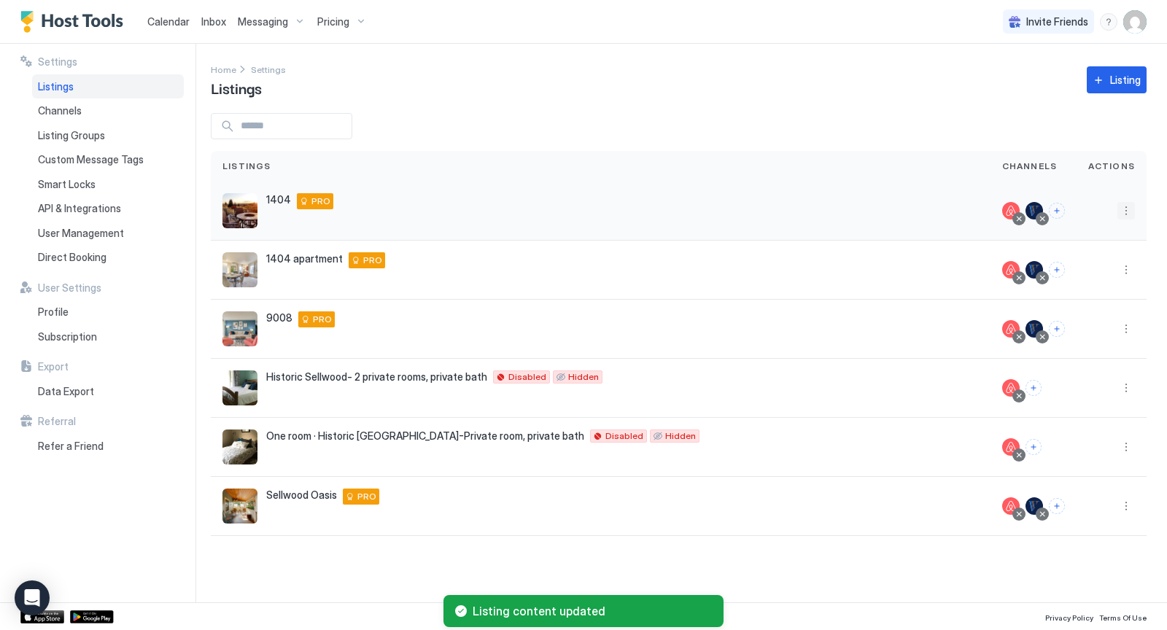
click at [1127, 210] on button "More options" at bounding box center [1125, 210] width 17 height 17
click at [1088, 280] on span "Listing Settings" at bounding box center [1093, 277] width 65 height 11
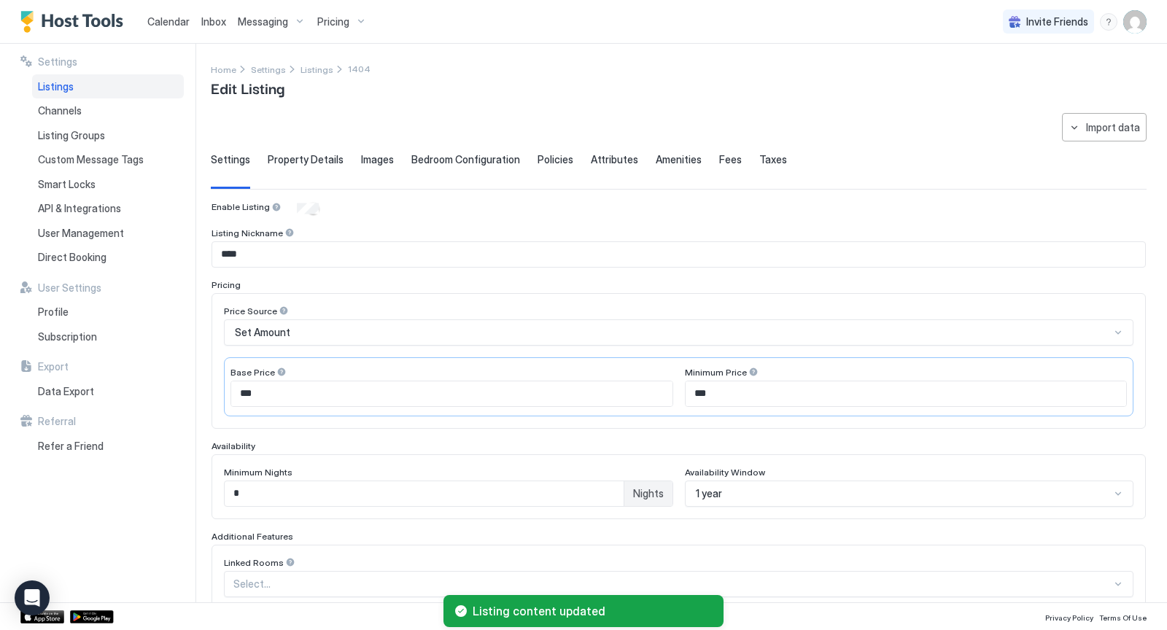
type input "*"
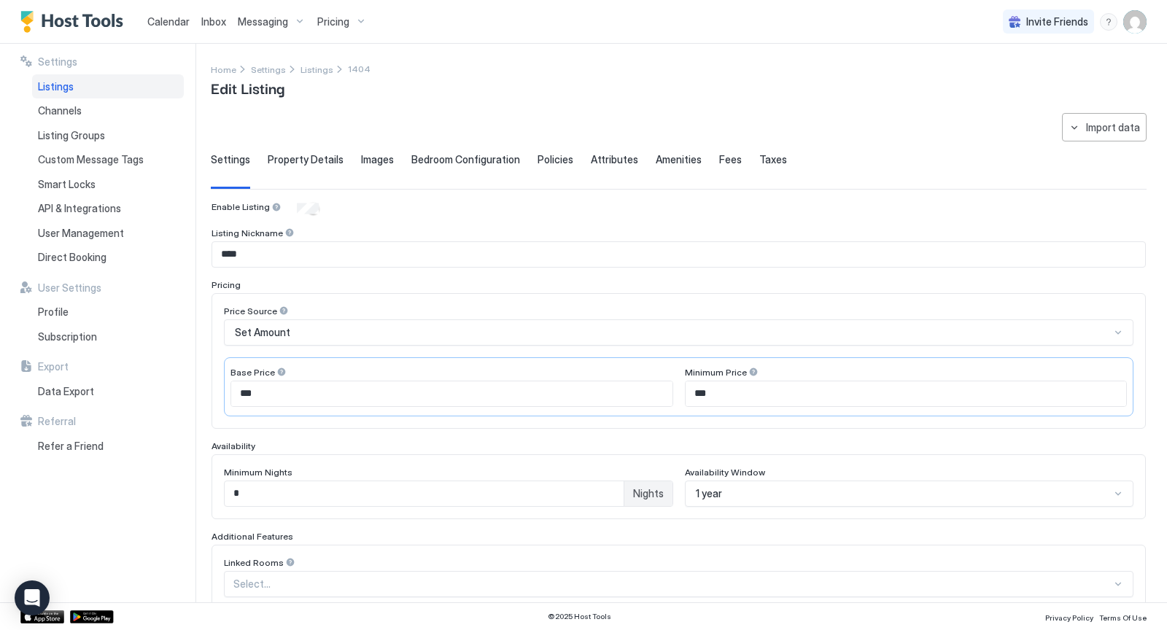
click at [322, 157] on span "Property Details" at bounding box center [306, 159] width 76 height 13
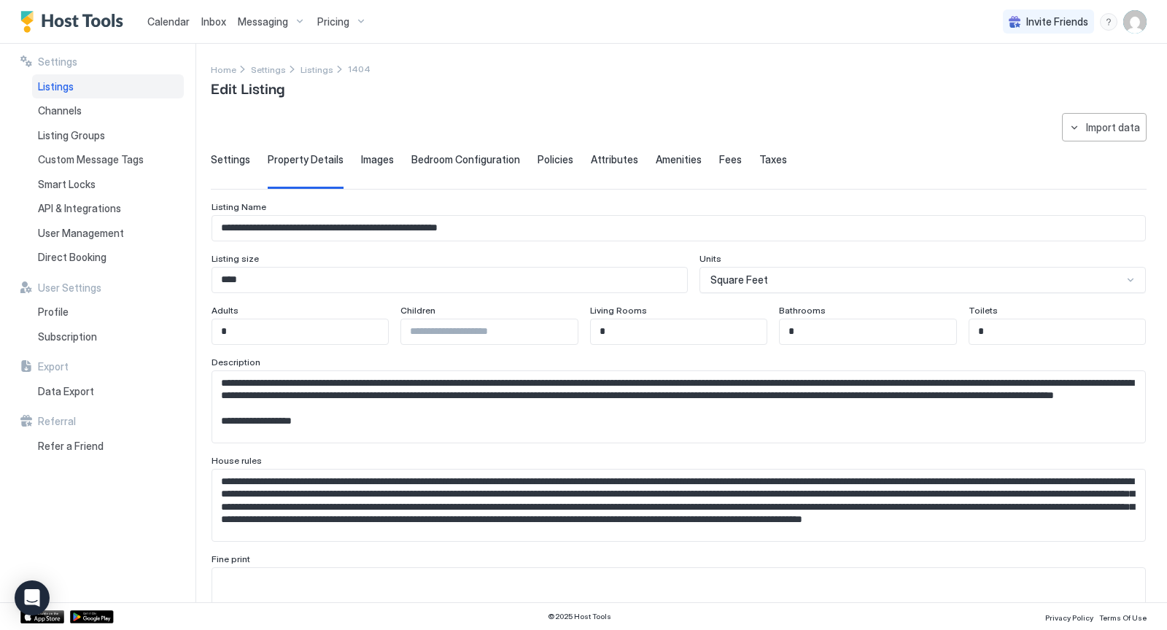
click at [361, 157] on span "Images" at bounding box center [377, 159] width 33 height 13
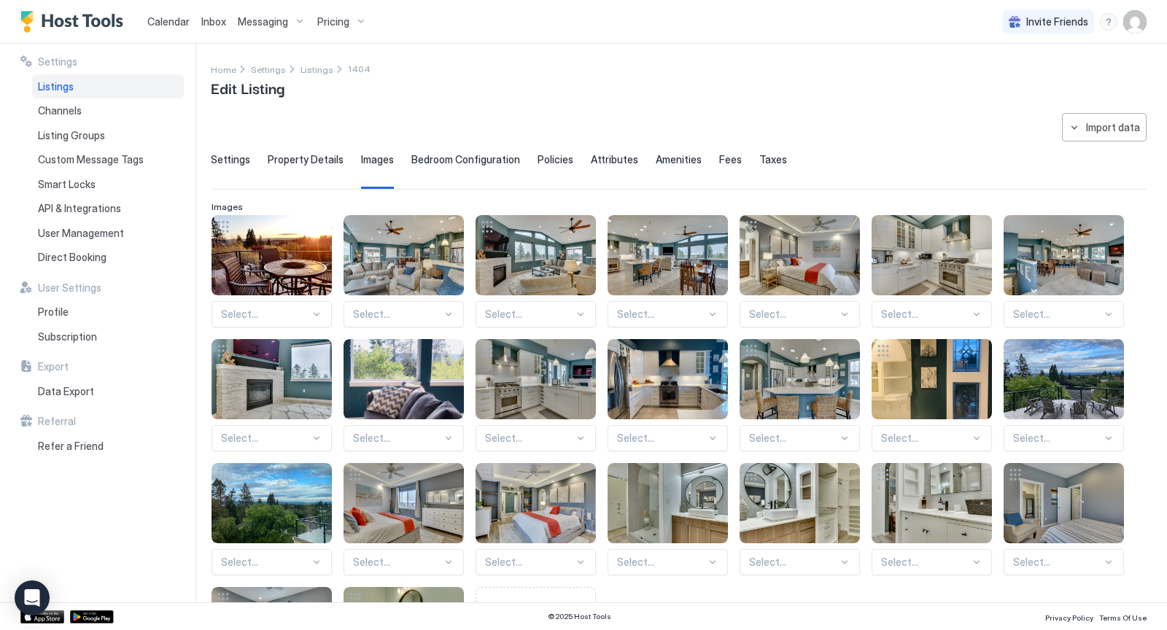
click at [435, 153] on span "Bedroom Configuration" at bounding box center [465, 159] width 109 height 13
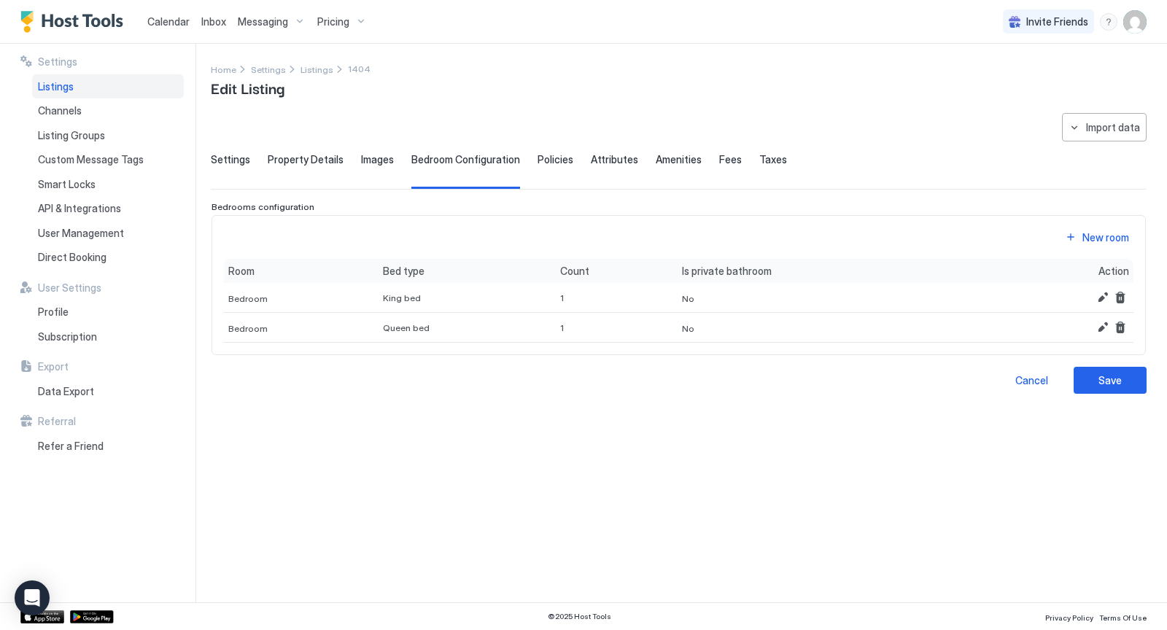
click at [527, 157] on div "Settings Property Details Images Bedroom Configuration Policies Attributes Amen…" at bounding box center [678, 171] width 935 height 36
click at [539, 159] on span "Policies" at bounding box center [555, 159] width 36 height 13
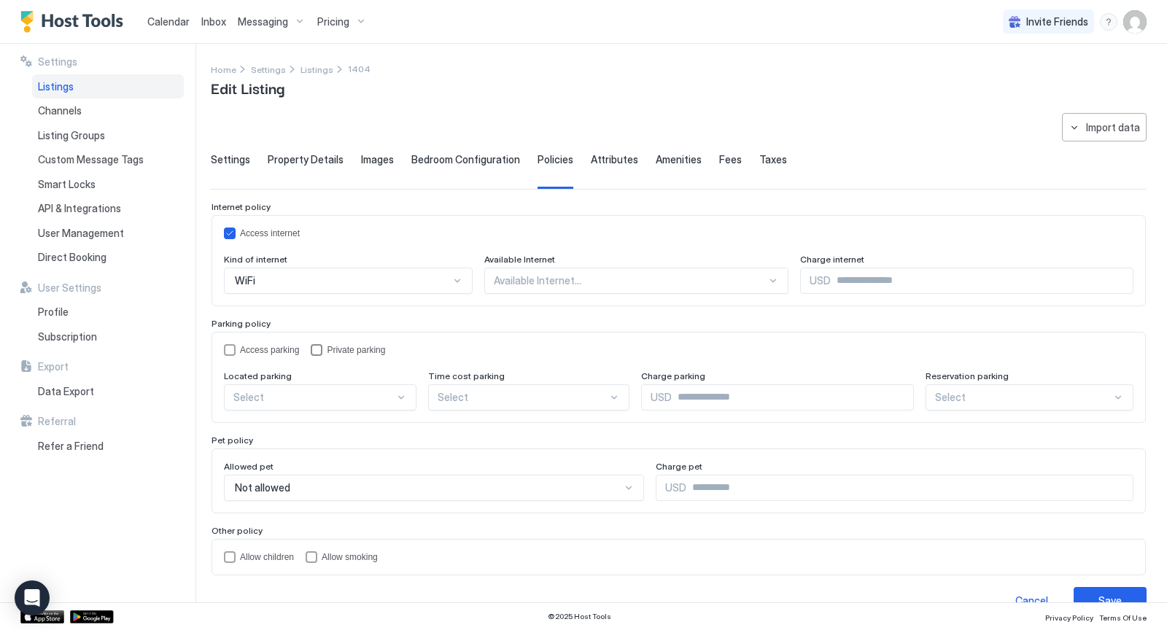
click at [319, 349] on div "privateParking" at bounding box center [317, 350] width 12 height 12
click at [400, 397] on div at bounding box center [401, 398] width 12 height 12
click at [378, 421] on div "On Site" at bounding box center [320, 431] width 191 height 28
click at [608, 160] on span "Attributes" at bounding box center [614, 159] width 47 height 13
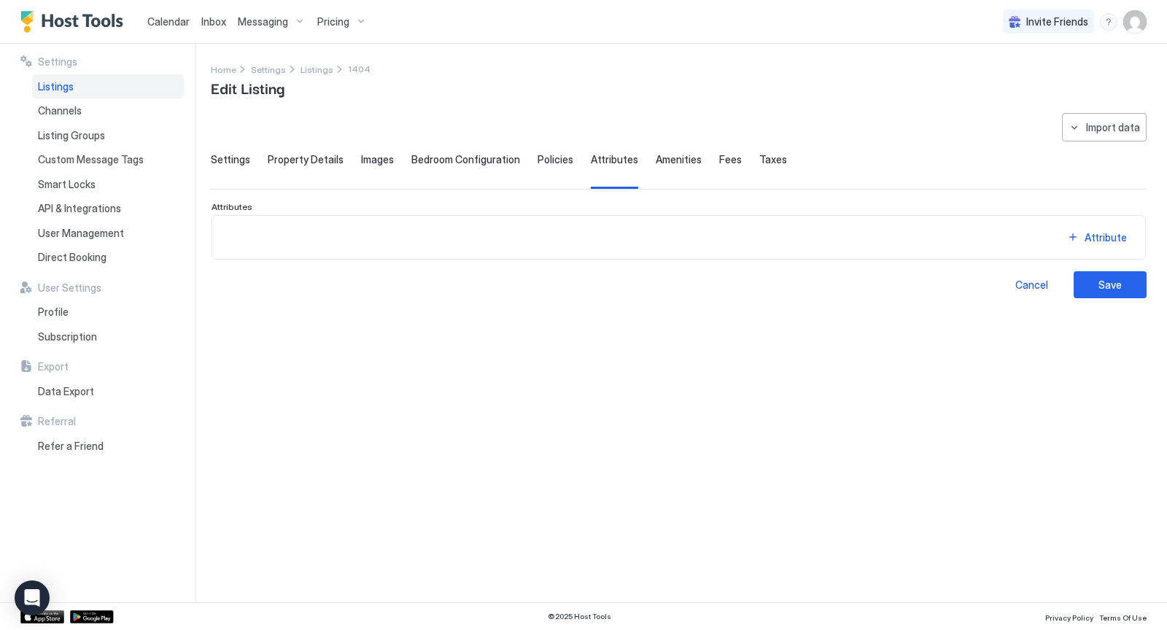
click at [655, 162] on span "Amenities" at bounding box center [678, 159] width 46 height 13
click at [719, 161] on span "Fees" at bounding box center [730, 159] width 23 height 13
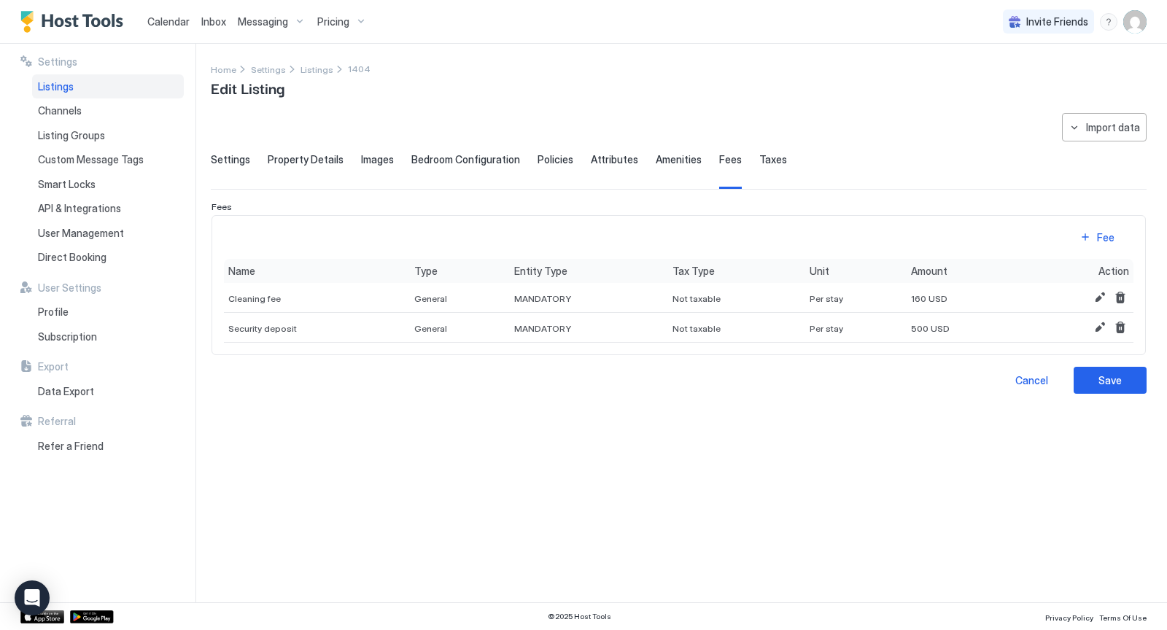
click at [763, 158] on span "Taxes" at bounding box center [773, 159] width 28 height 13
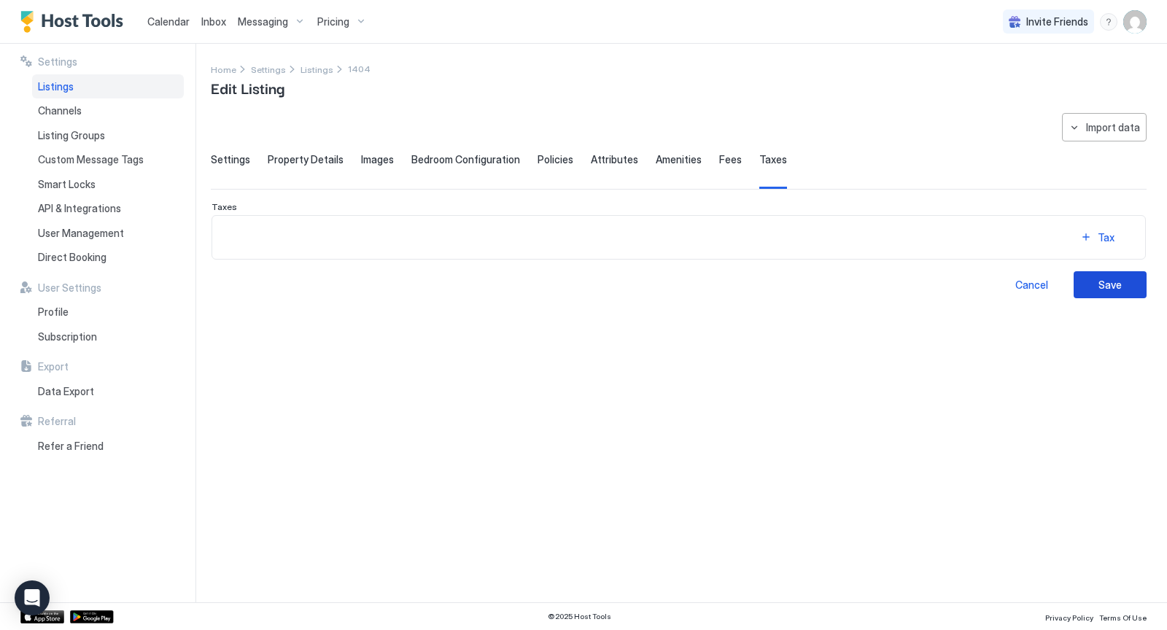
click at [1113, 278] on div "Save" at bounding box center [1109, 284] width 23 height 15
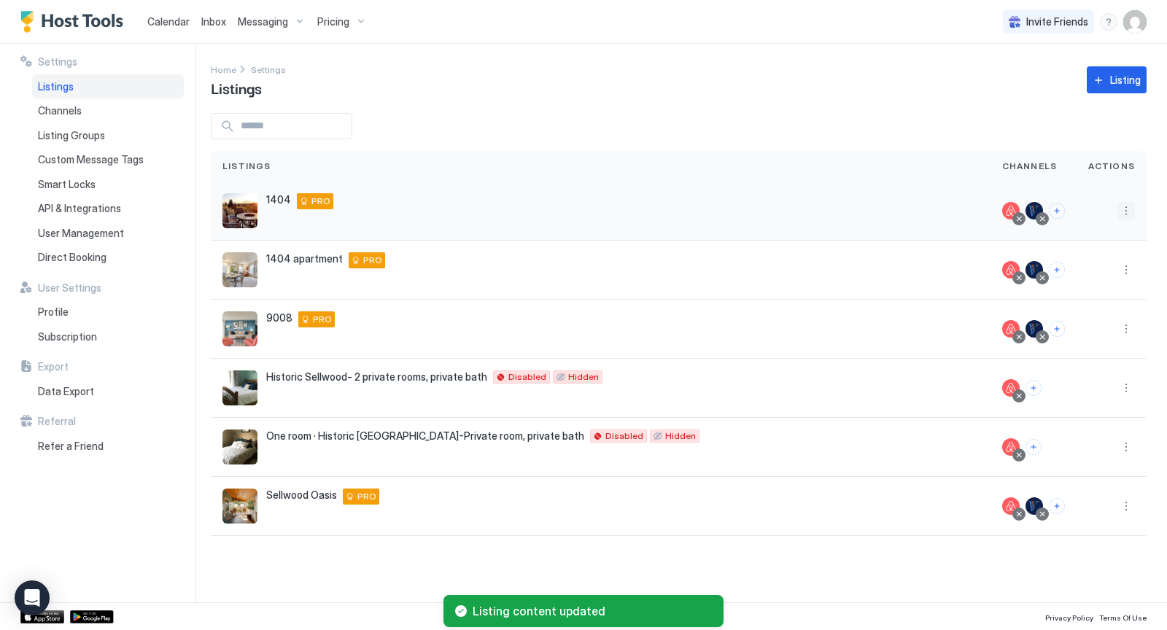
click at [1126, 205] on button "More options" at bounding box center [1125, 210] width 17 height 17
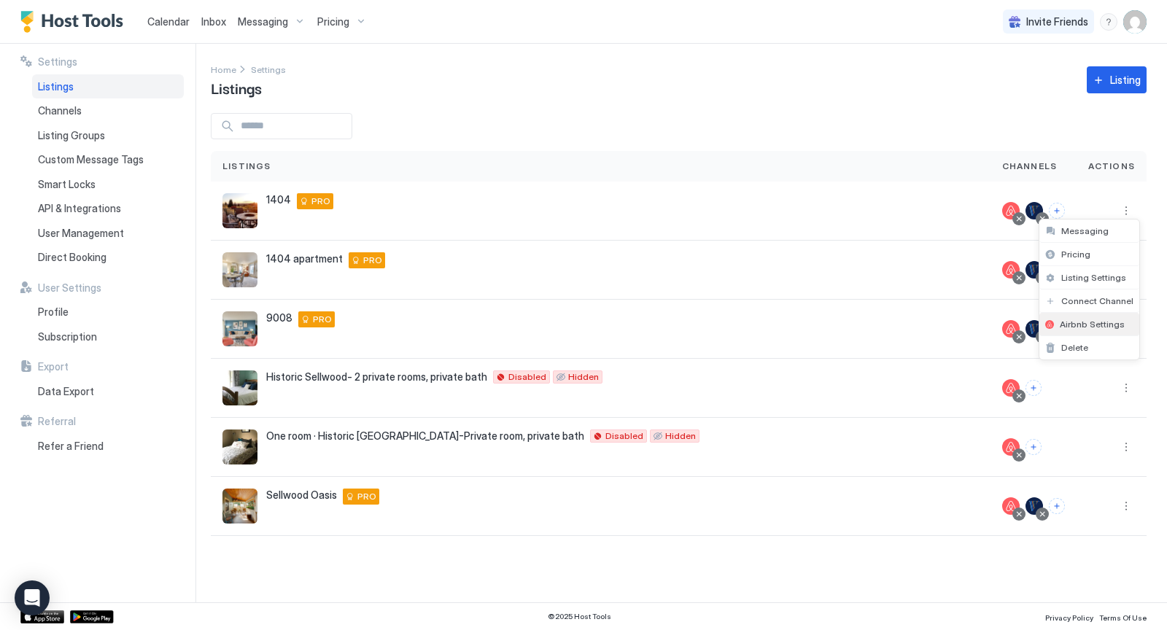
click at [1098, 322] on span "Airbnb Settings" at bounding box center [1091, 324] width 65 height 11
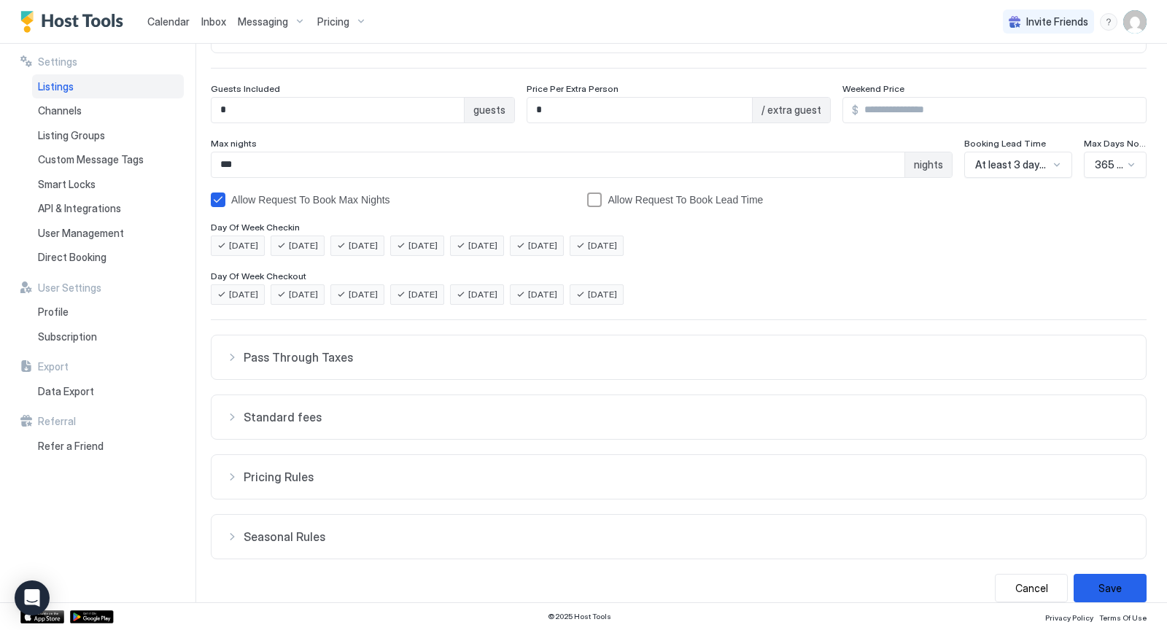
scroll to position [176, 0]
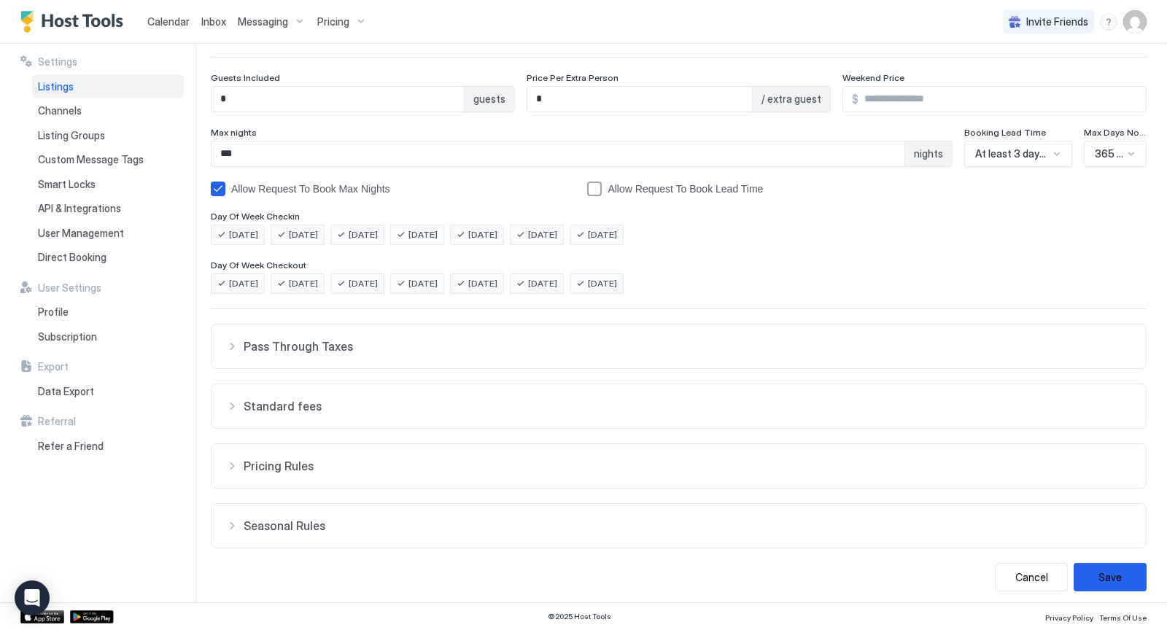
click at [233, 341] on div "Pass Through Taxes" at bounding box center [678, 346] width 905 height 15
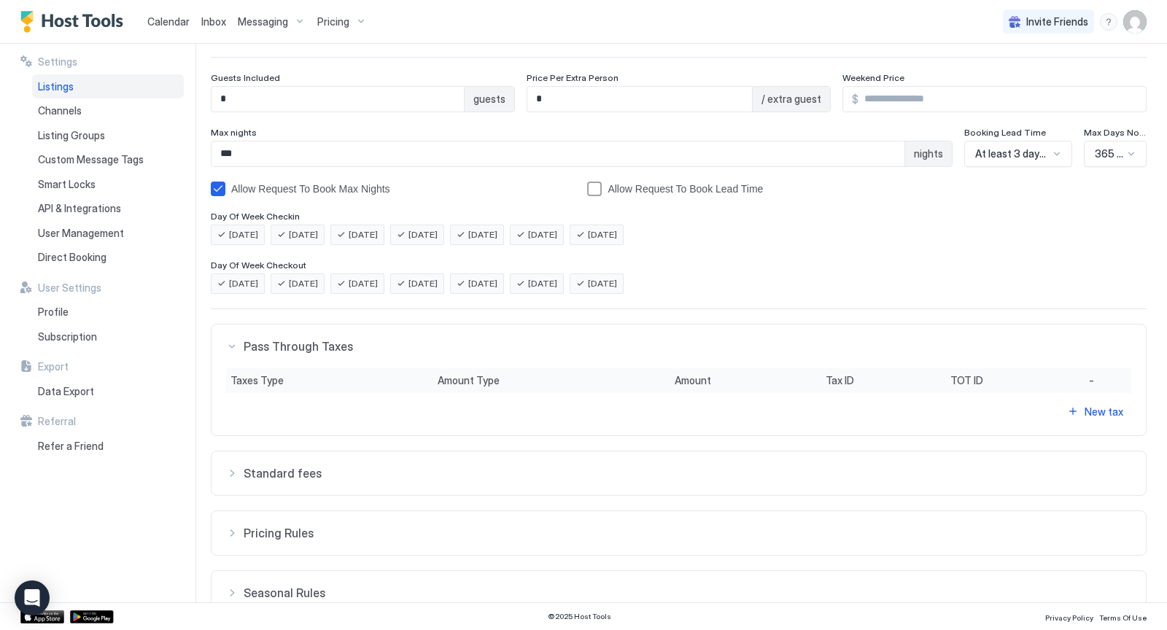
click at [230, 472] on div "Standard fees" at bounding box center [678, 473] width 905 height 15
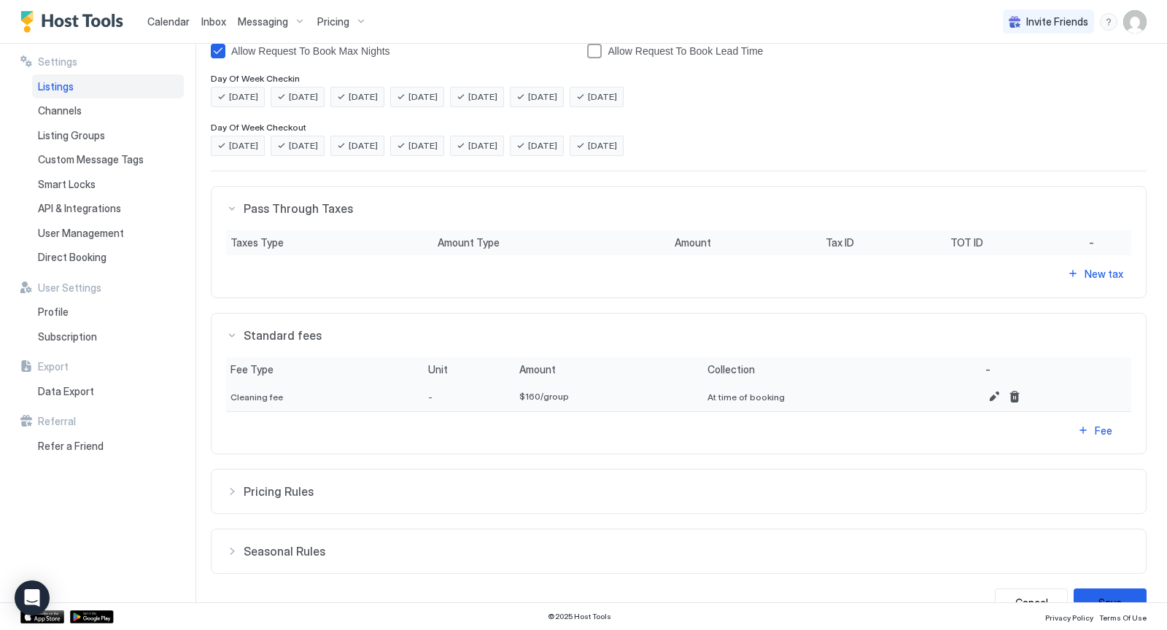
scroll to position [339, 0]
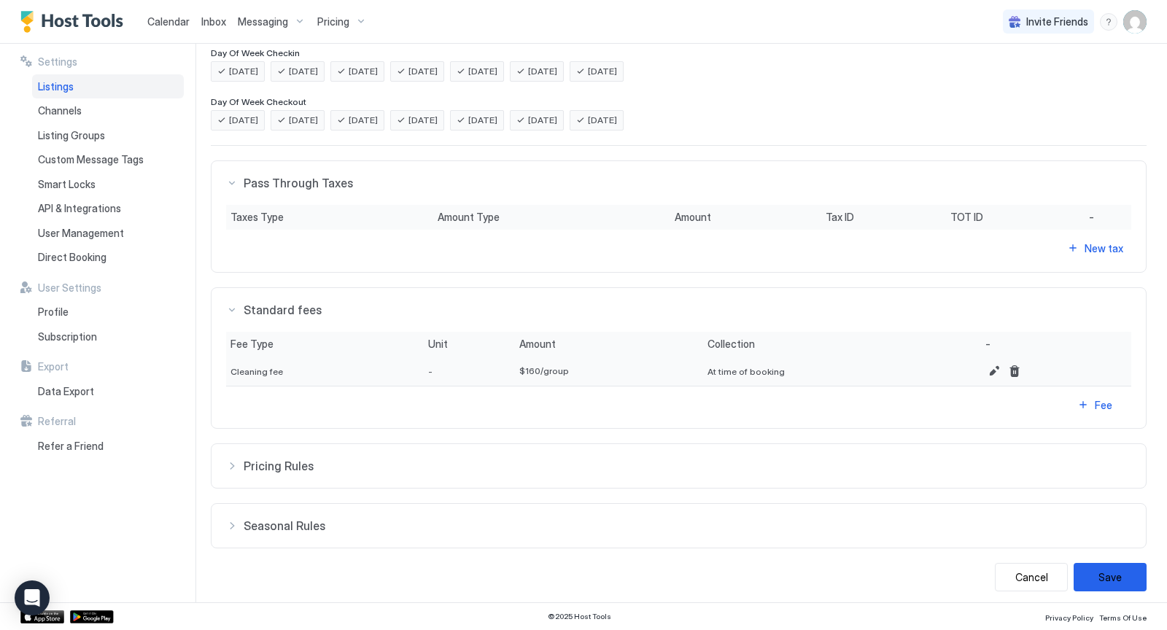
click at [232, 463] on div "Pricing Rules" at bounding box center [678, 466] width 905 height 15
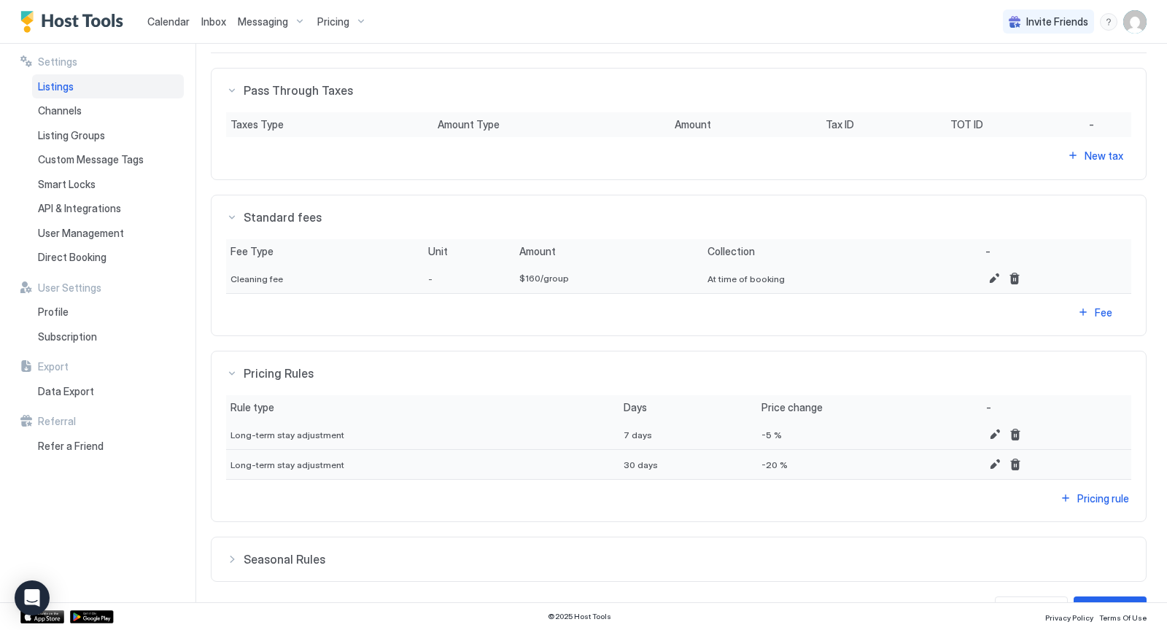
scroll to position [465, 0]
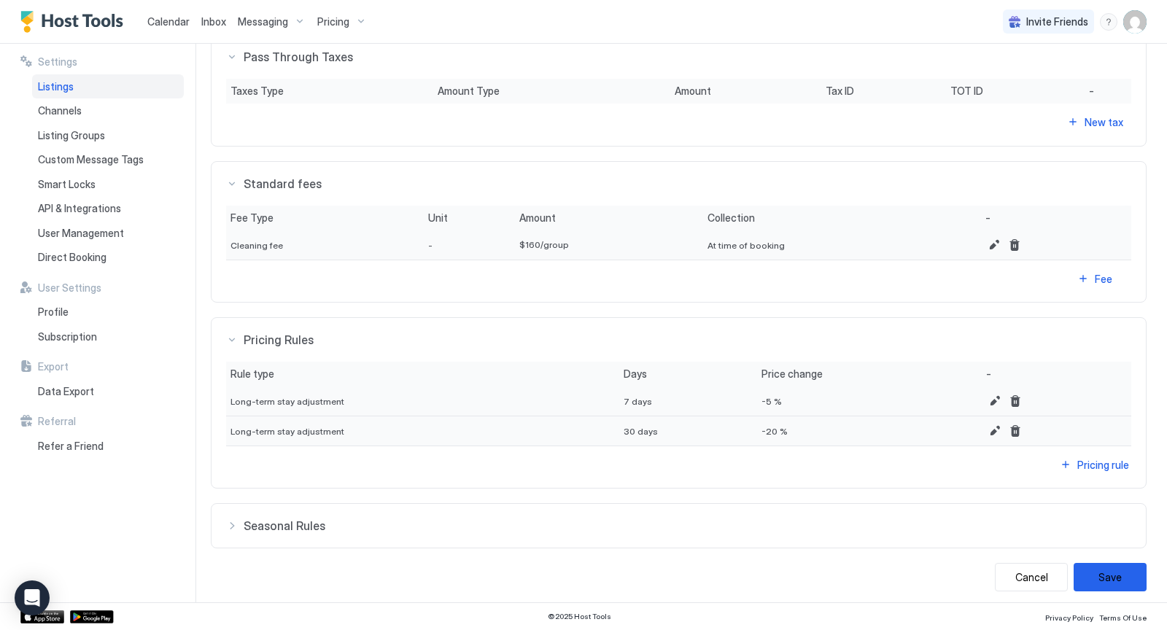
click at [227, 519] on div "Seasonal Rules" at bounding box center [678, 525] width 905 height 15
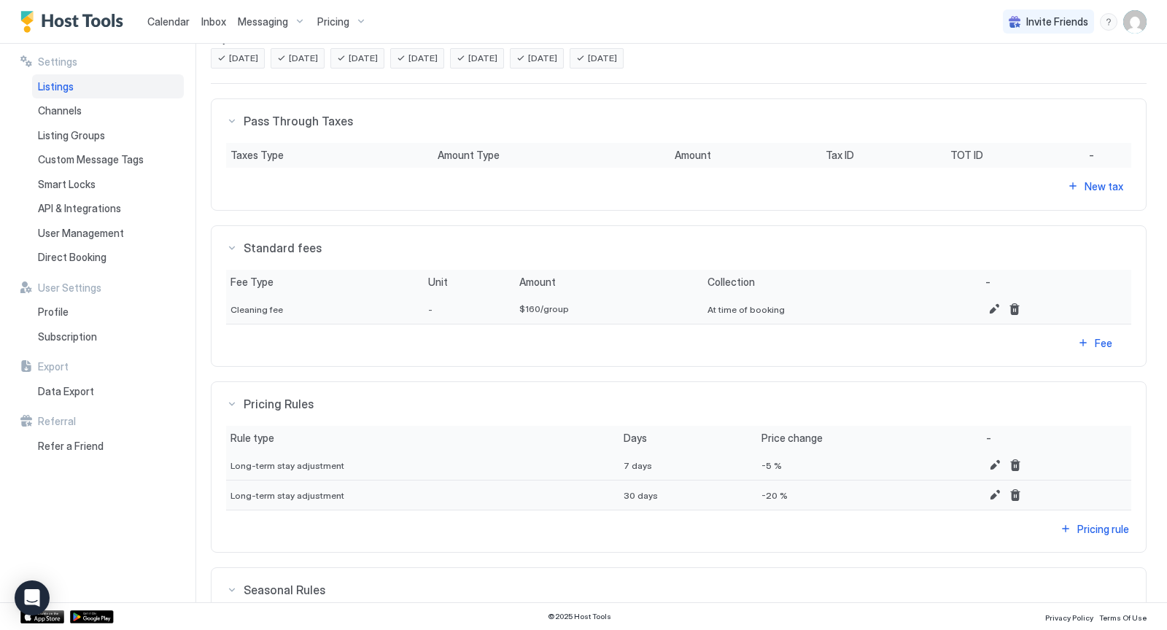
scroll to position [532, 0]
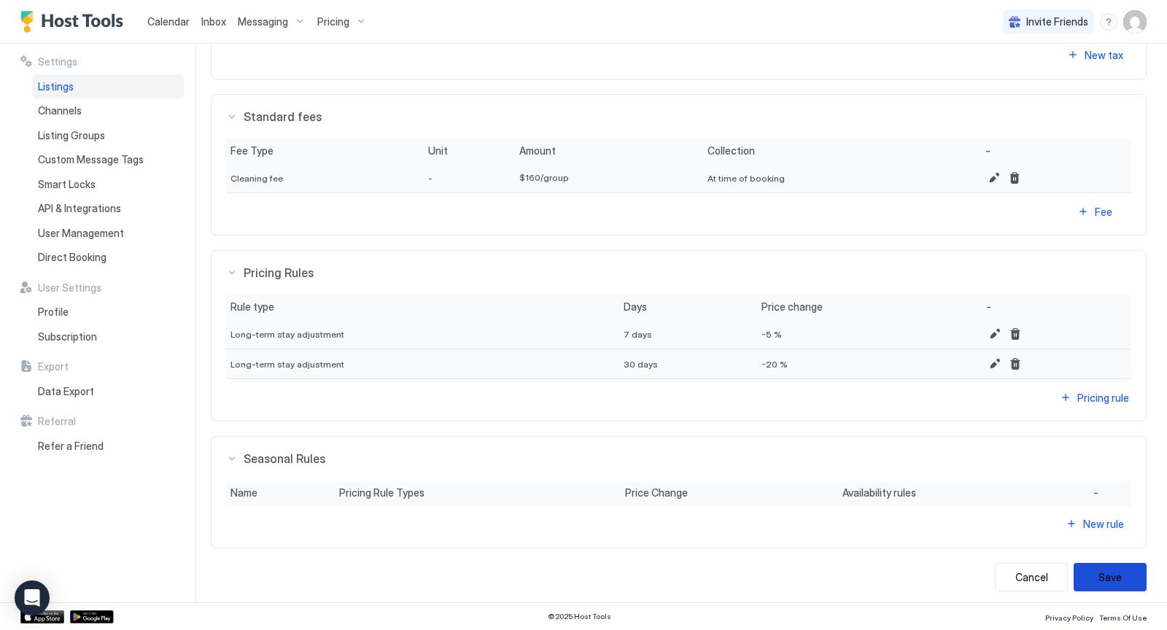
click at [1102, 579] on button "Save" at bounding box center [1109, 577] width 73 height 28
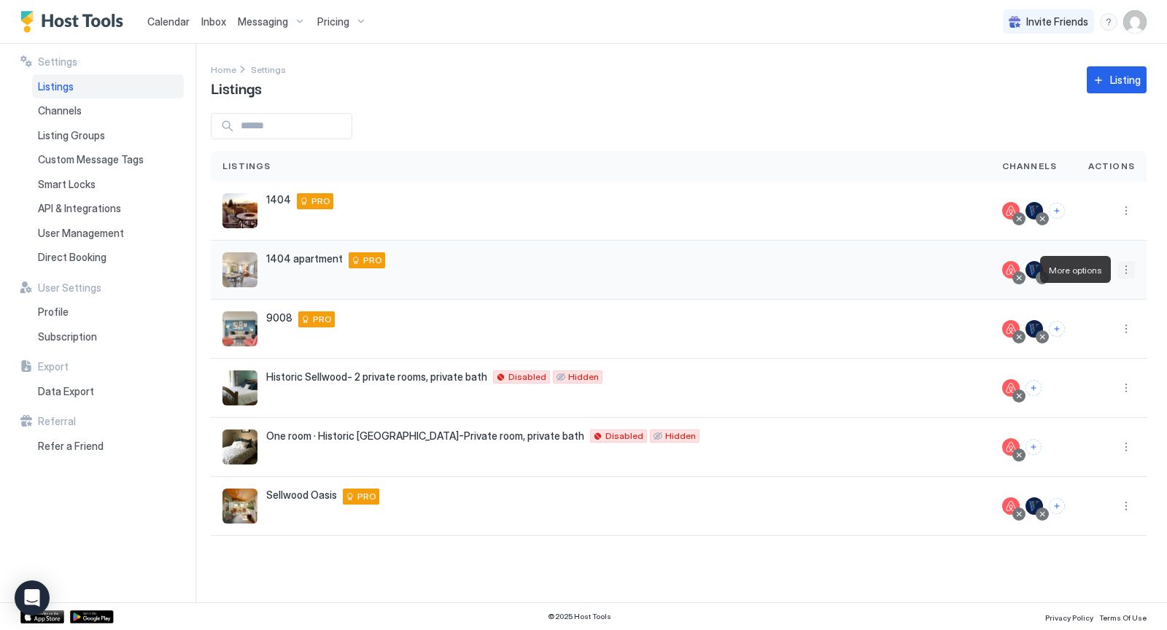
click at [1126, 270] on button "More options" at bounding box center [1125, 269] width 17 height 17
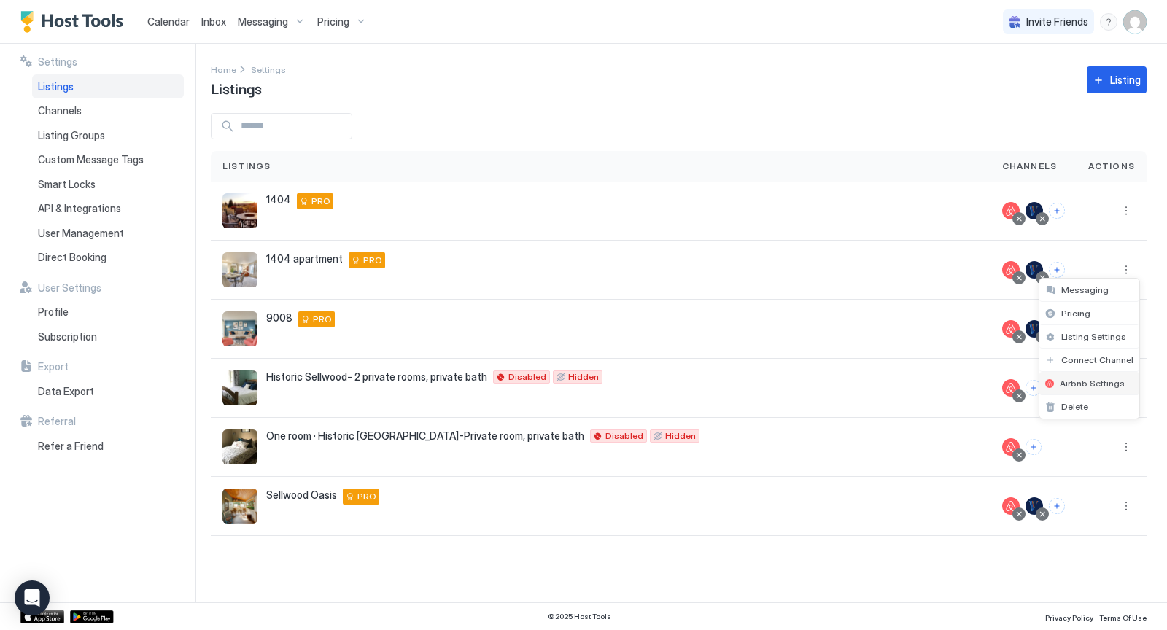
click at [1094, 381] on span "Airbnb Settings" at bounding box center [1091, 383] width 65 height 11
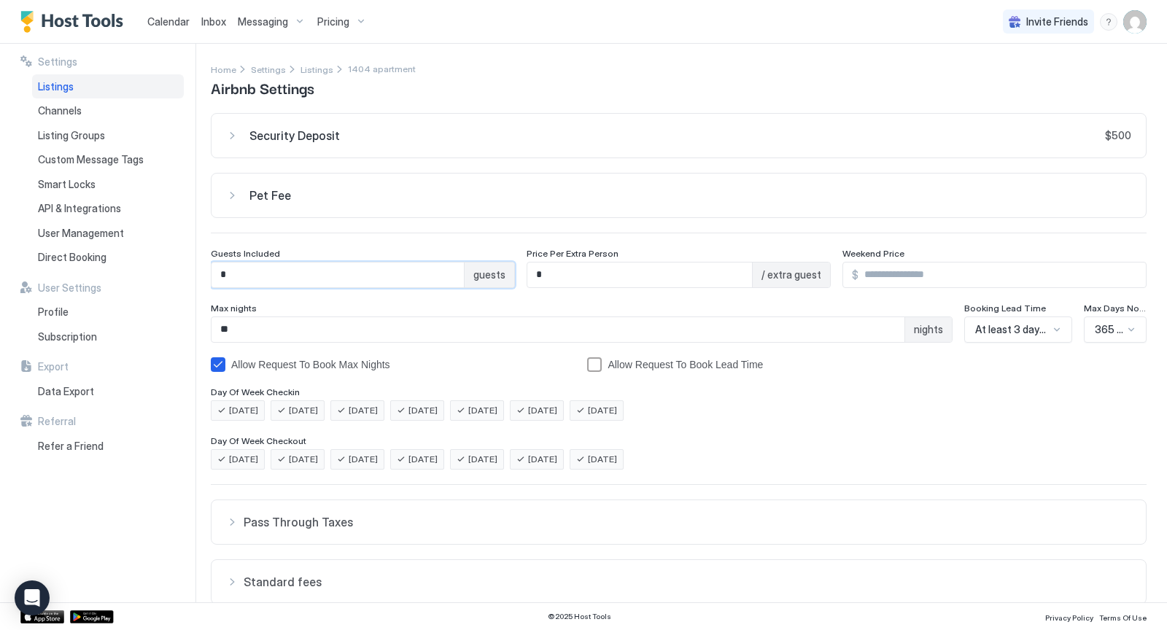
click at [233, 268] on input "*" at bounding box center [337, 274] width 252 height 25
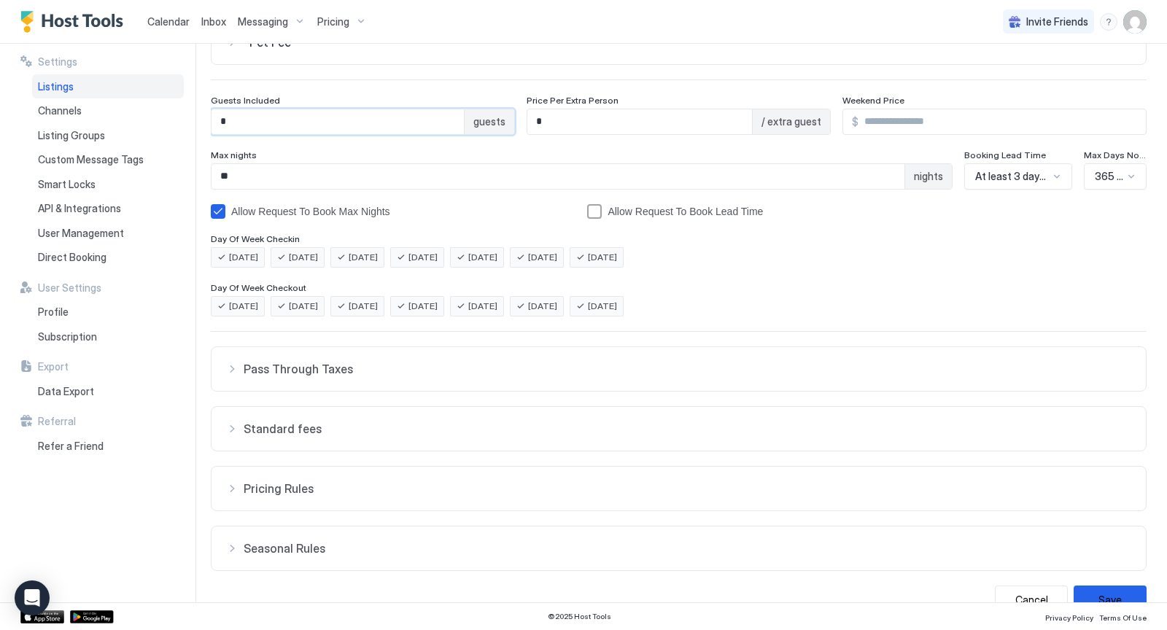
scroll to position [168, 0]
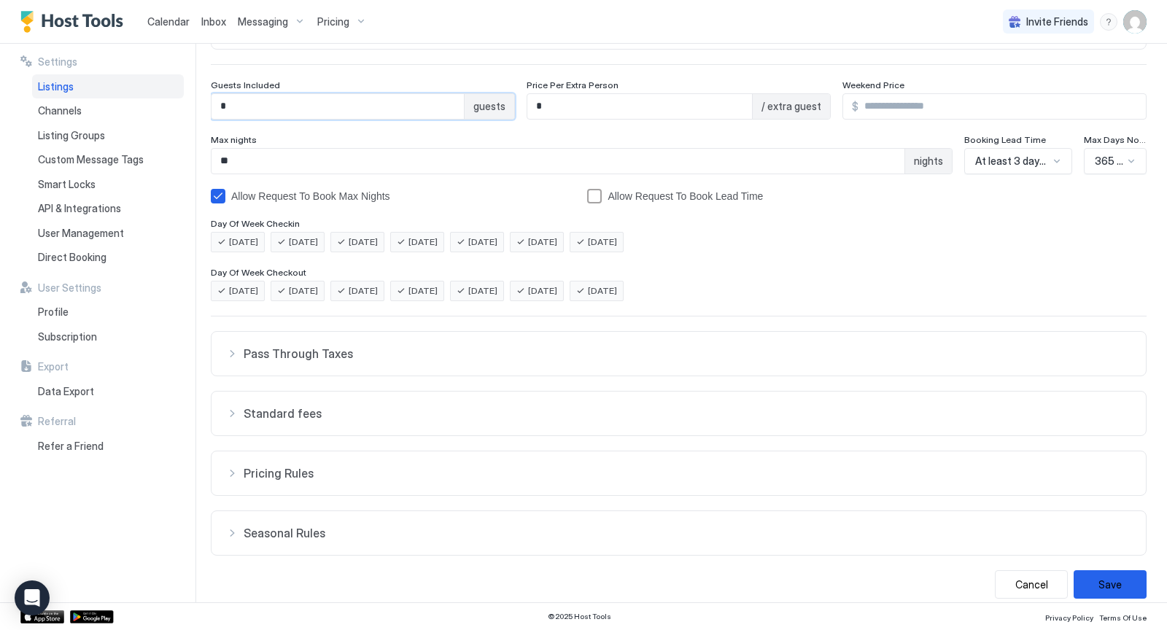
type input "*"
click at [232, 408] on div "Standard fees" at bounding box center [678, 413] width 905 height 15
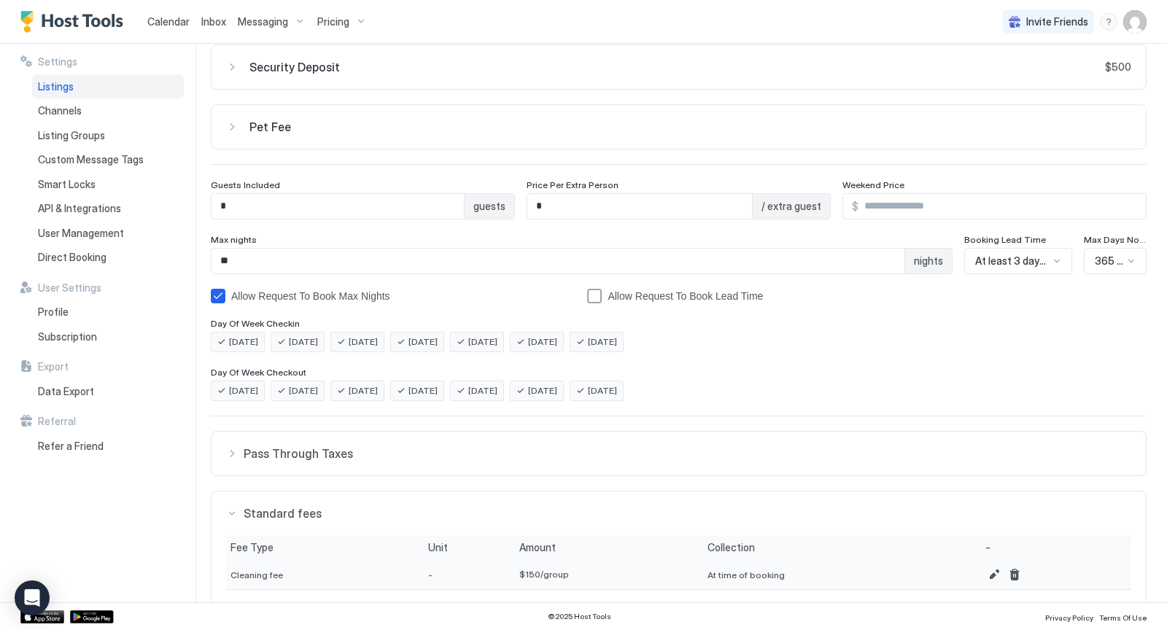
scroll to position [0, 0]
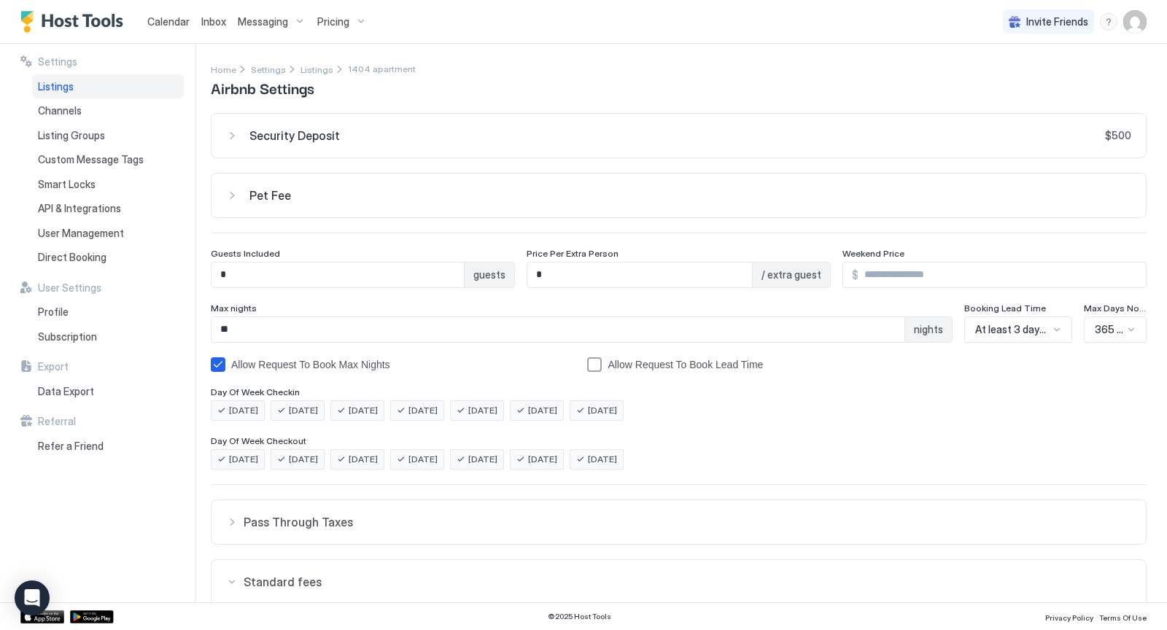
click at [232, 135] on div "Security Deposit $500" at bounding box center [678, 135] width 905 height 15
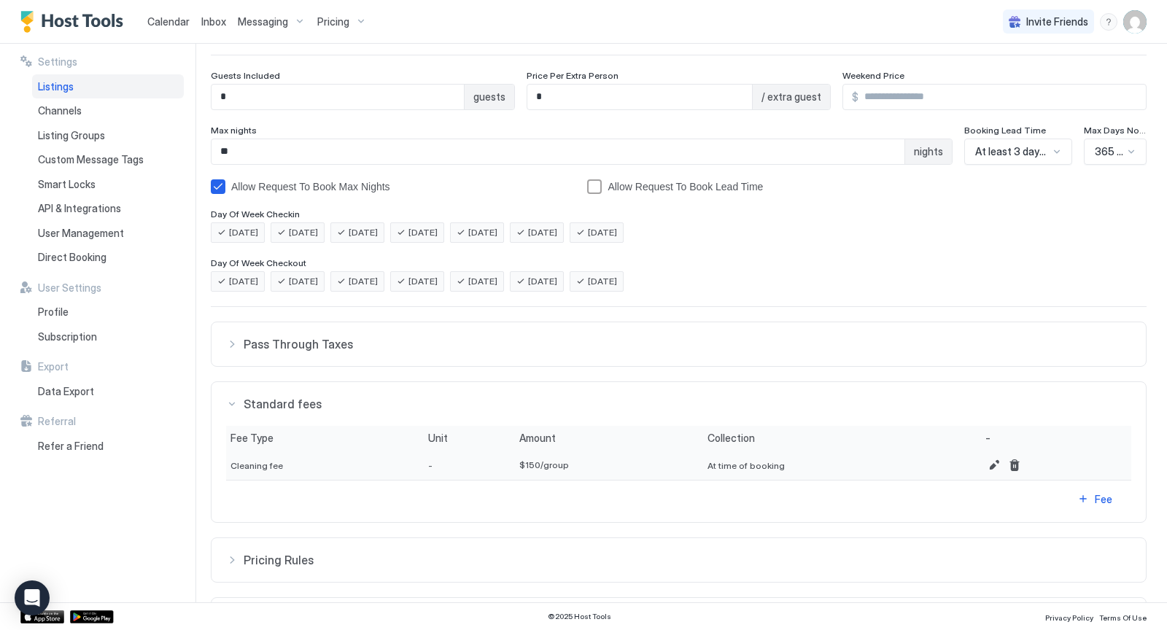
scroll to position [314, 0]
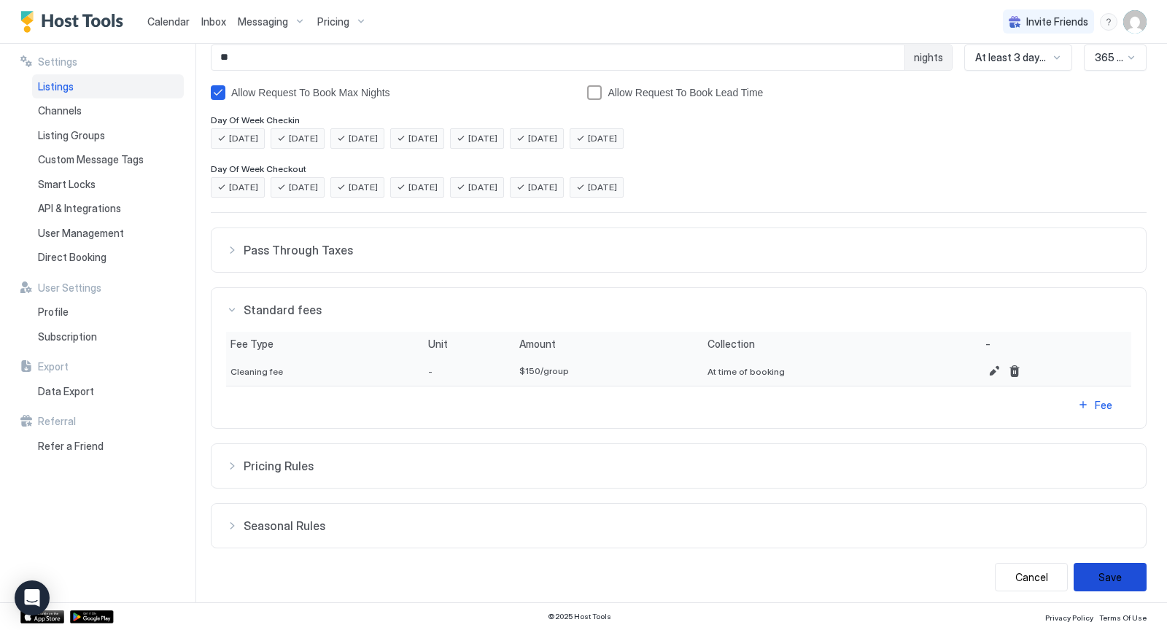
click at [1100, 566] on button "Save" at bounding box center [1109, 577] width 73 height 28
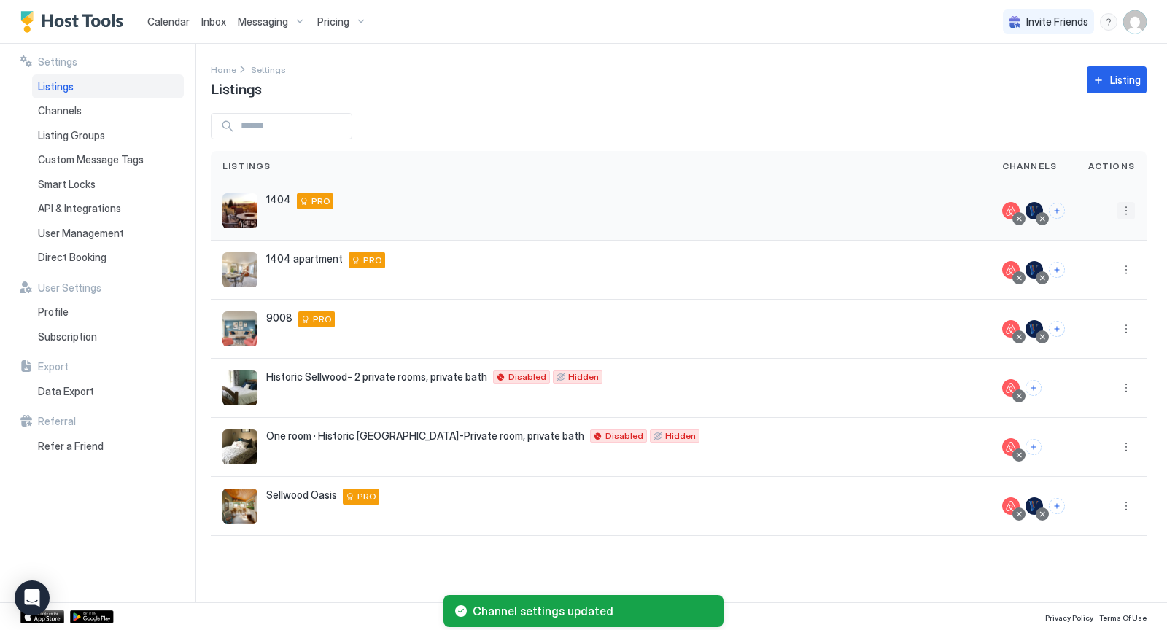
click at [1123, 209] on button "More options" at bounding box center [1125, 210] width 17 height 17
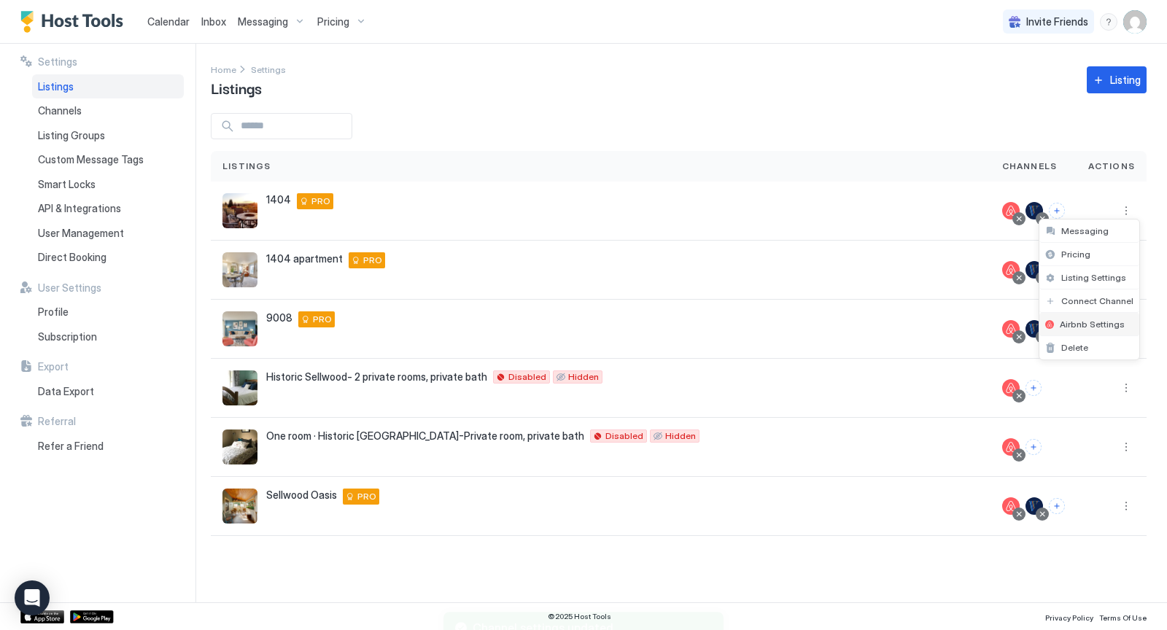
click at [1086, 325] on span "Airbnb Settings" at bounding box center [1091, 324] width 65 height 11
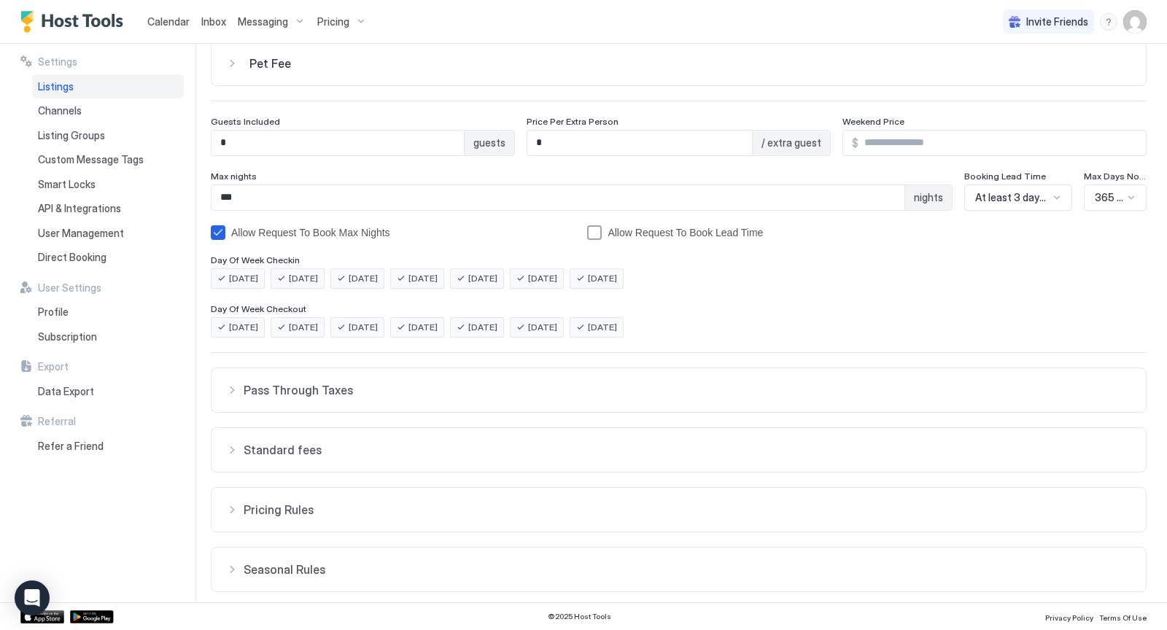
scroll to position [176, 0]
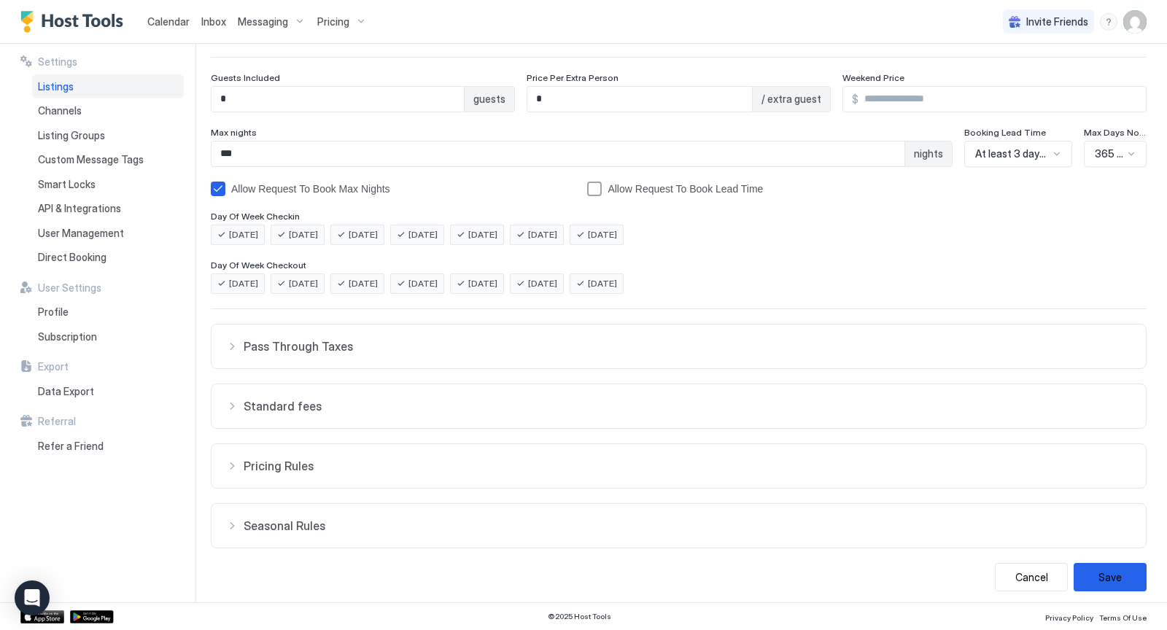
click at [230, 405] on div "Standard fees" at bounding box center [678, 406] width 905 height 15
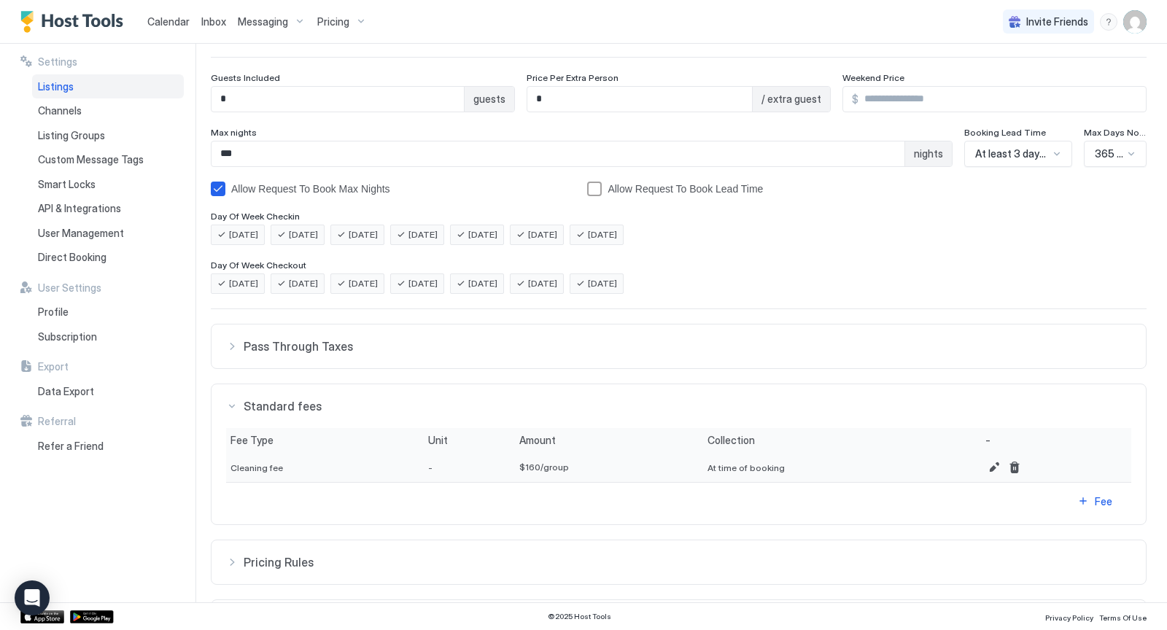
scroll to position [0, 0]
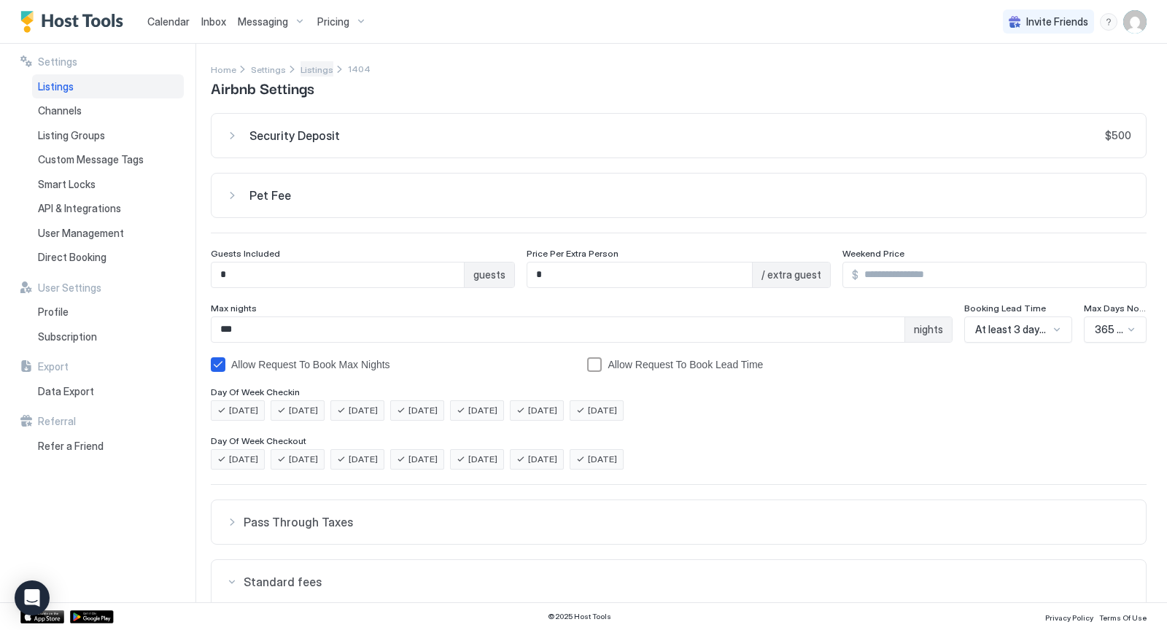
click at [301, 66] on span "Listings" at bounding box center [316, 69] width 33 height 11
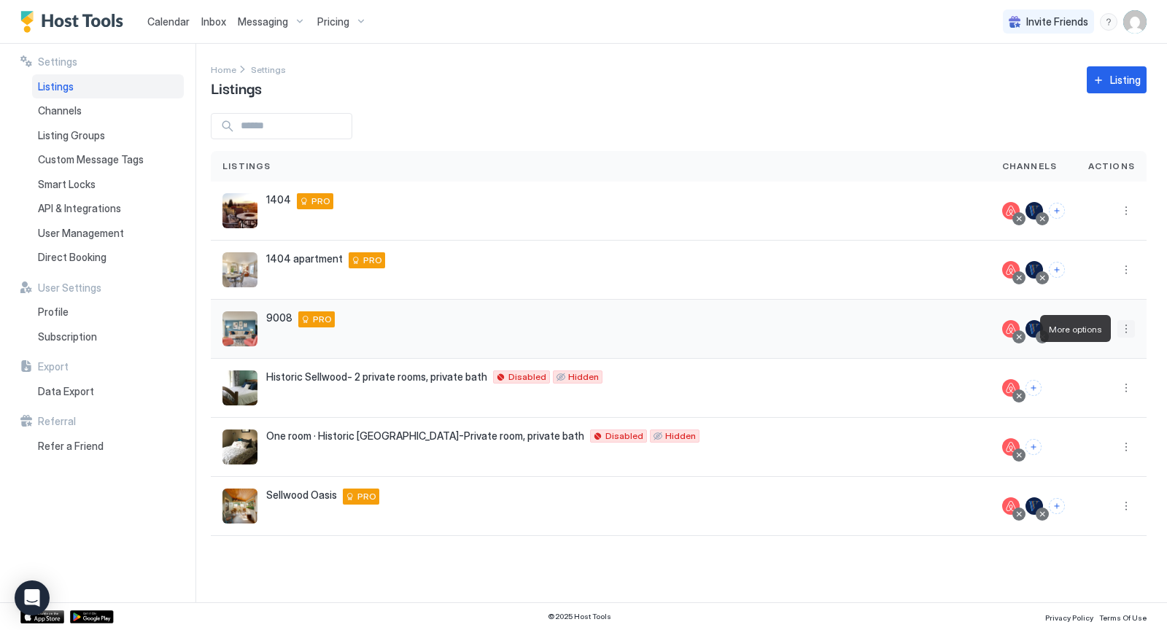
click at [1125, 330] on button "More options" at bounding box center [1125, 328] width 17 height 17
click at [1093, 434] on div "Airbnb Settings" at bounding box center [1089, 442] width 100 height 23
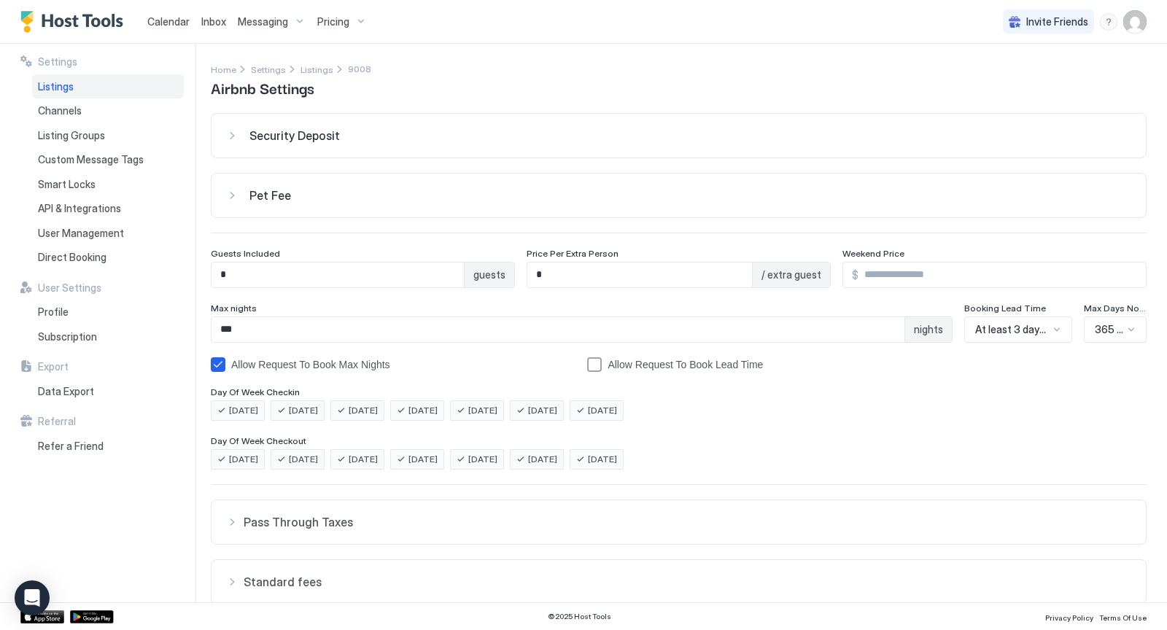
click at [231, 136] on div "Security Deposit" at bounding box center [678, 135] width 905 height 15
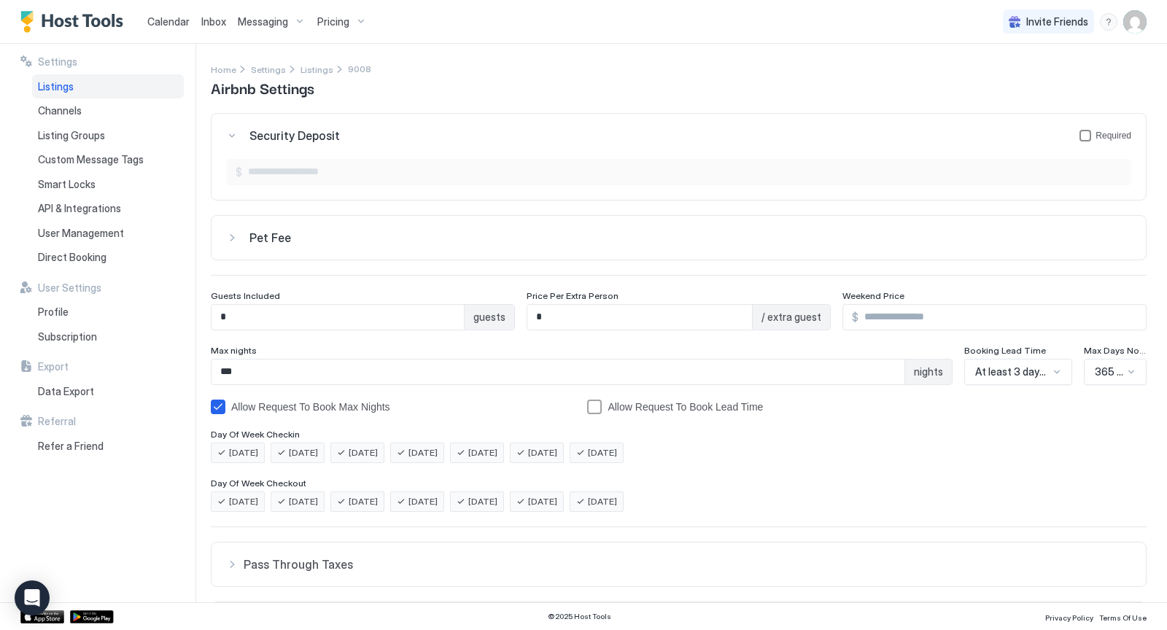
click at [1083, 131] on div "securityDepositForm" at bounding box center [1085, 136] width 12 height 12
click at [762, 181] on input "Input Field" at bounding box center [686, 172] width 888 height 25
type input "***"
click at [691, 86] on div "Home Settings Listings 9008 Airbnb Settings" at bounding box center [678, 79] width 935 height 37
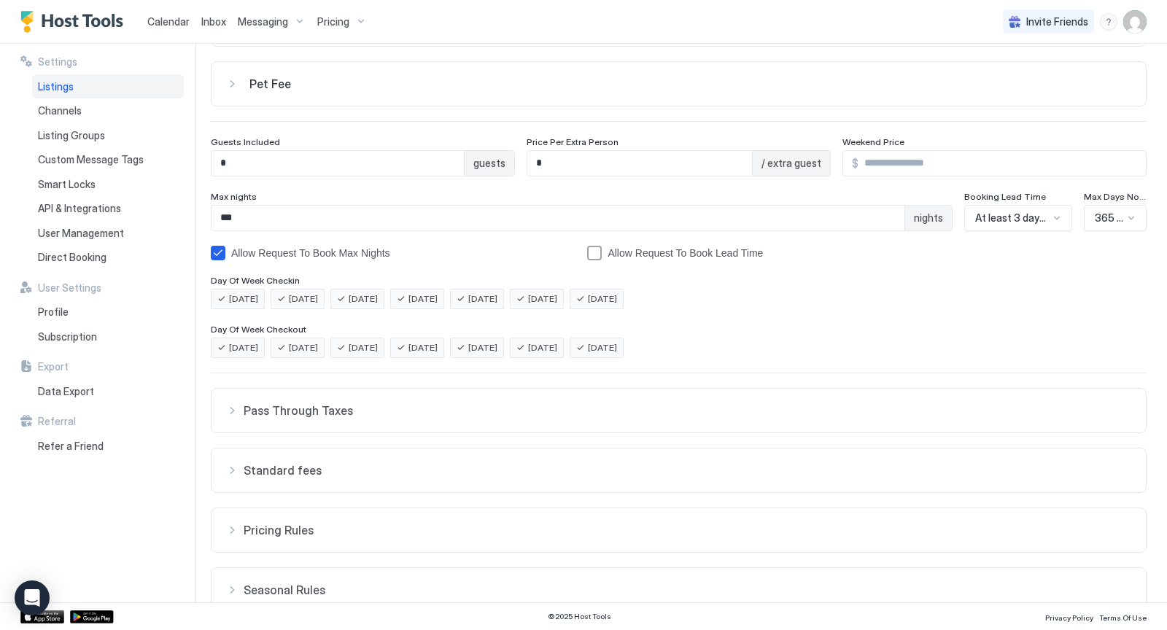
scroll to position [218, 0]
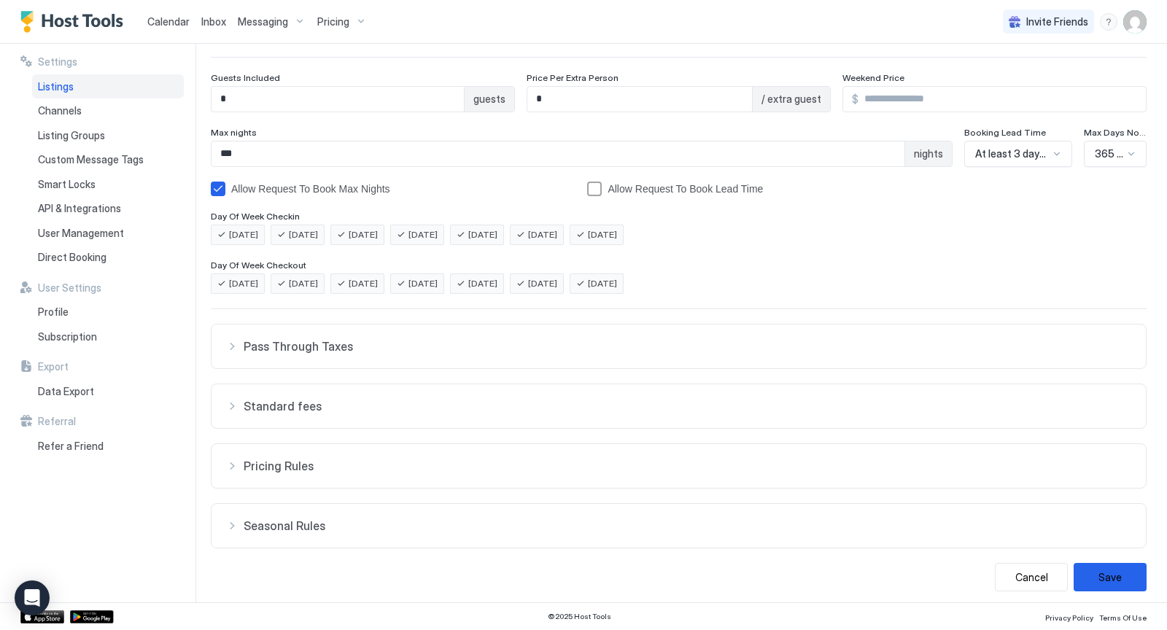
click at [231, 405] on div "Standard fees" at bounding box center [678, 406] width 905 height 15
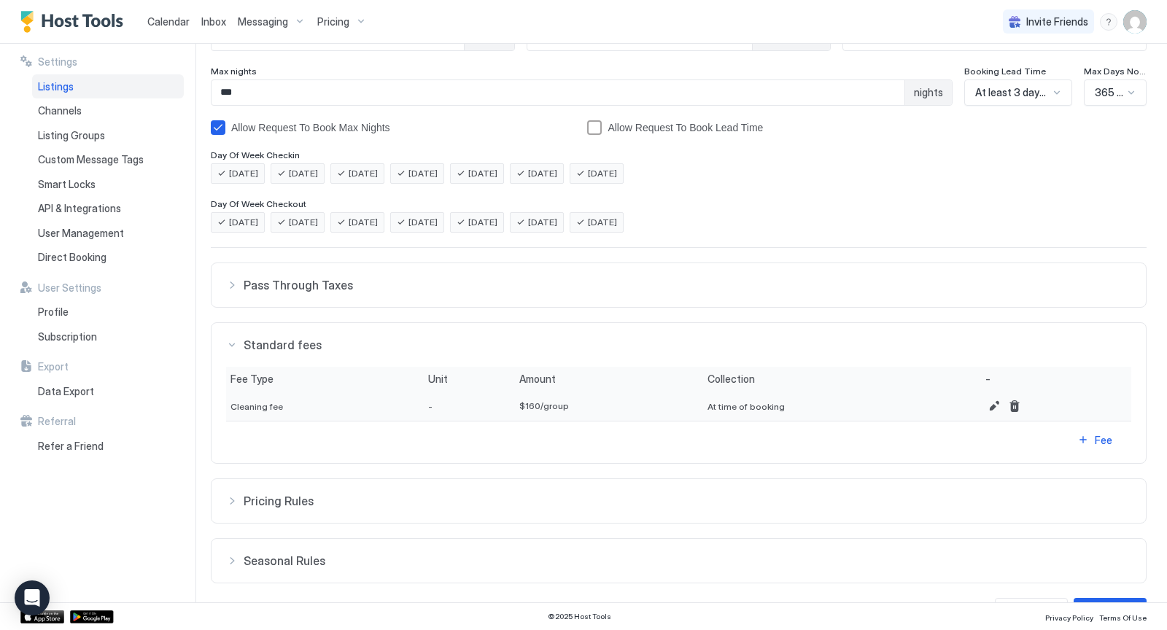
scroll to position [314, 0]
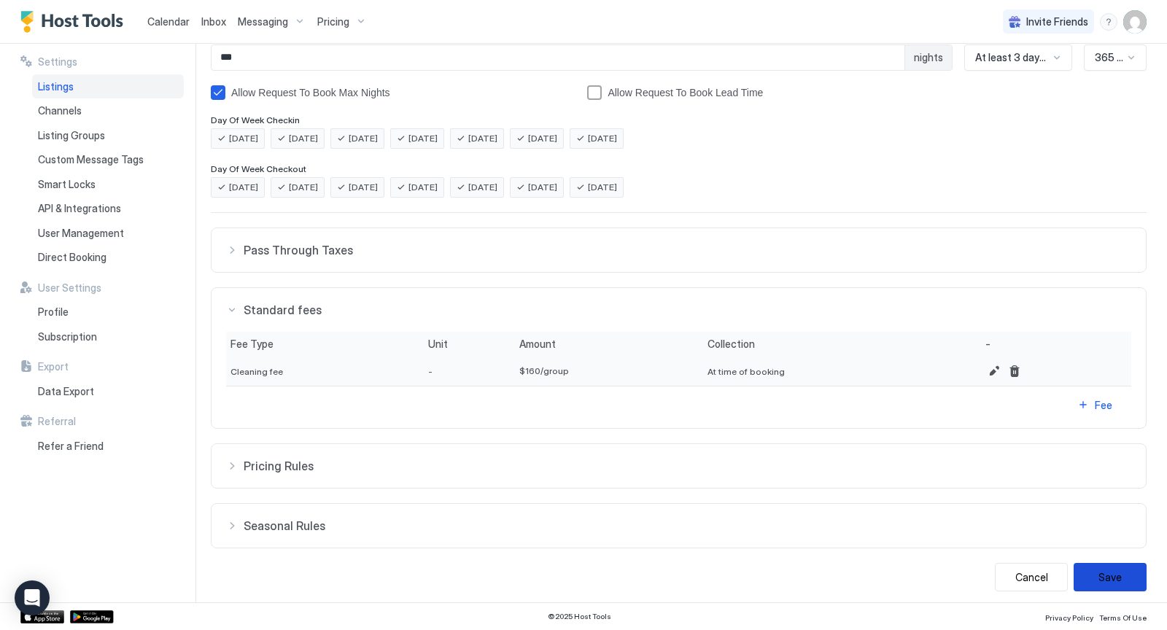
click at [1110, 563] on button "Save" at bounding box center [1109, 577] width 73 height 28
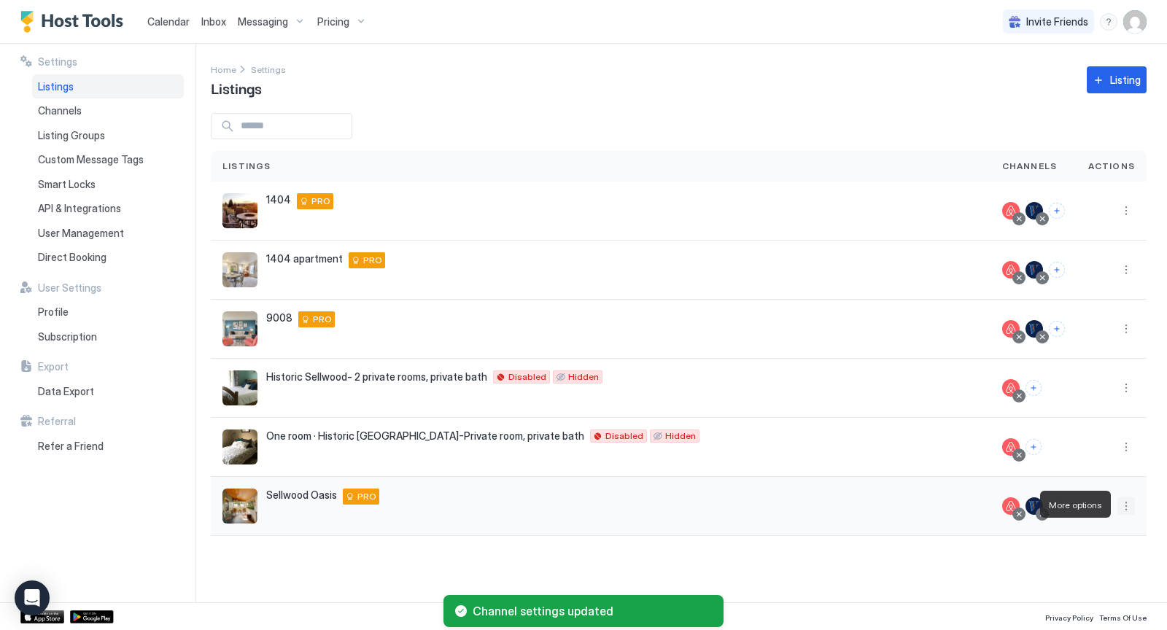
click at [1121, 510] on button "More options" at bounding box center [1125, 505] width 17 height 17
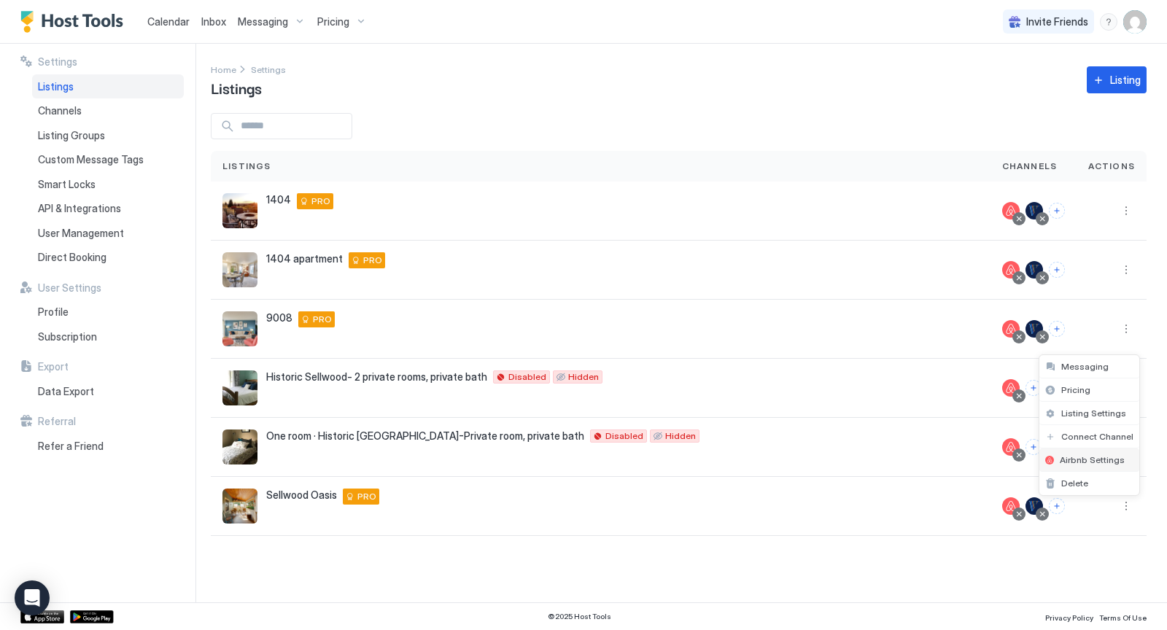
click at [1096, 457] on span "Airbnb Settings" at bounding box center [1091, 459] width 65 height 11
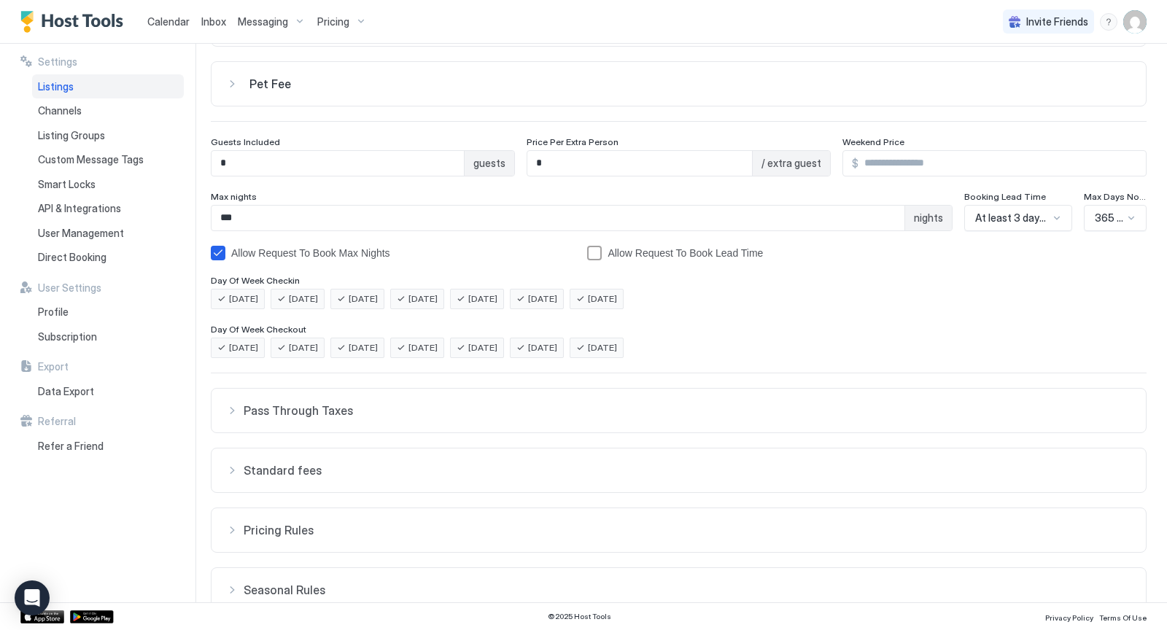
scroll to position [176, 0]
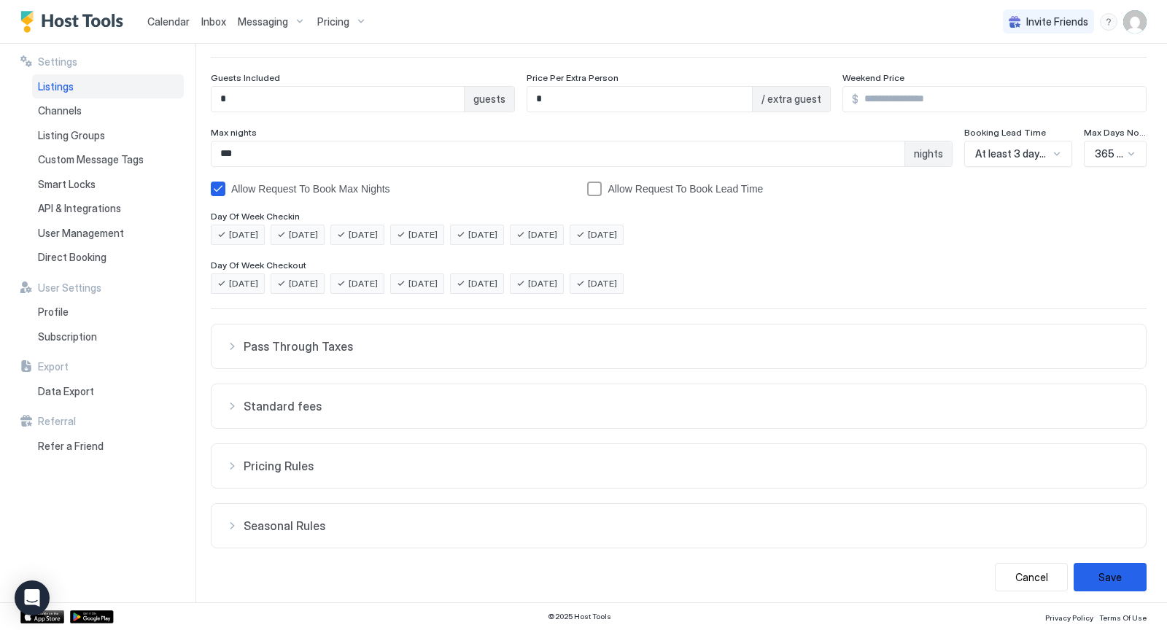
click at [233, 405] on div "Standard fees" at bounding box center [678, 406] width 905 height 15
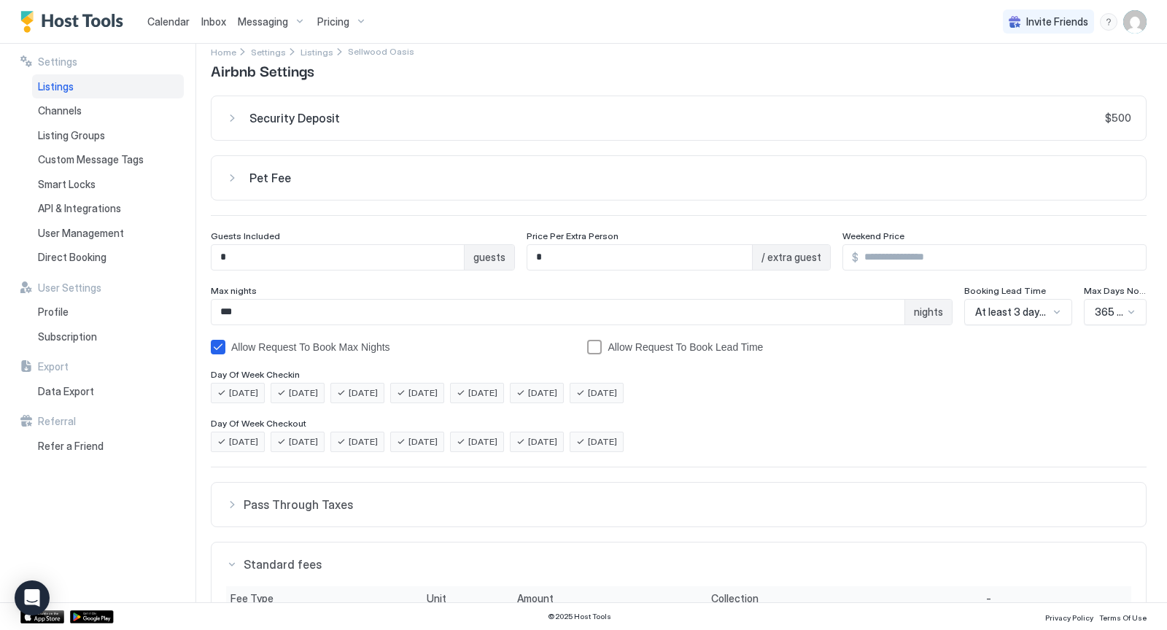
scroll to position [0, 0]
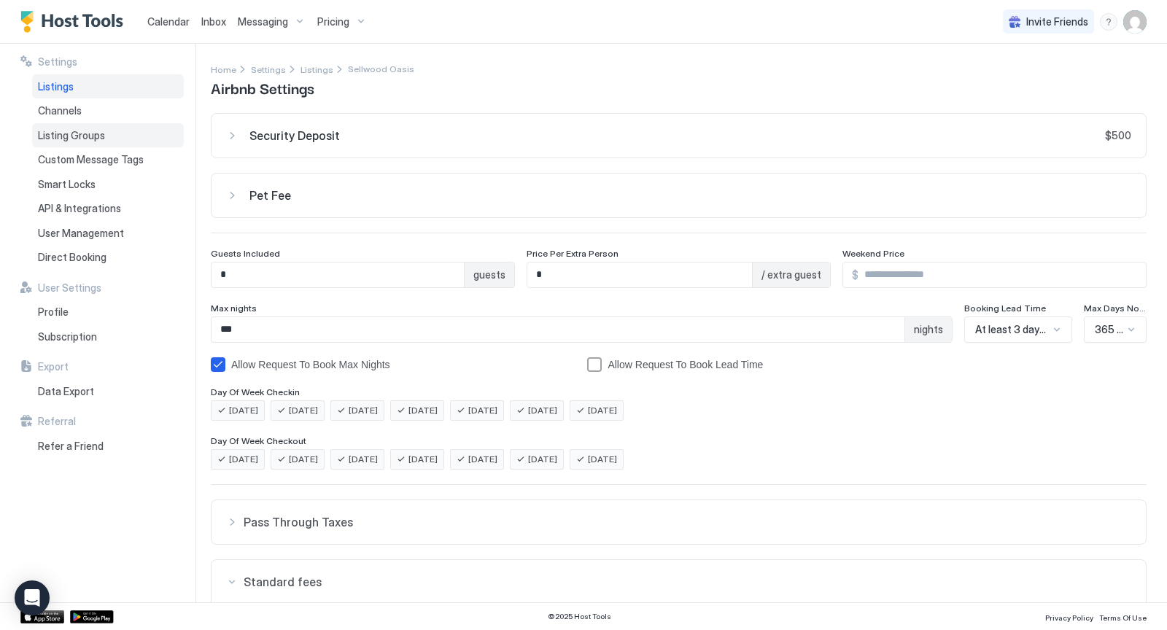
click at [85, 136] on span "Listing Groups" at bounding box center [71, 135] width 67 height 13
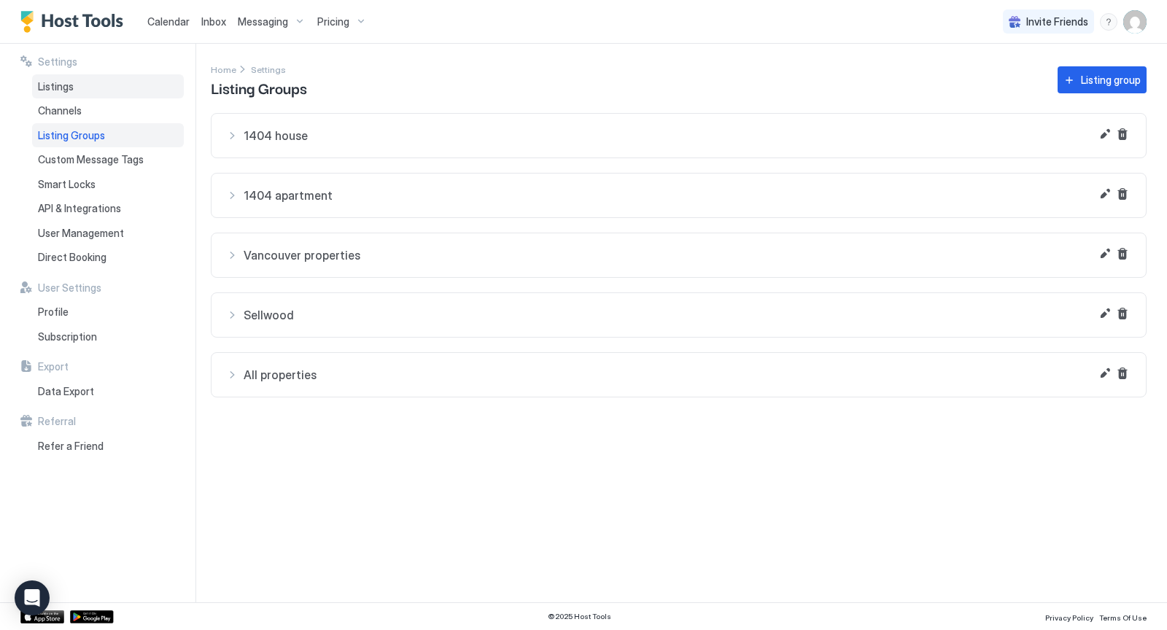
click at [41, 82] on span "Listings" at bounding box center [56, 86] width 36 height 13
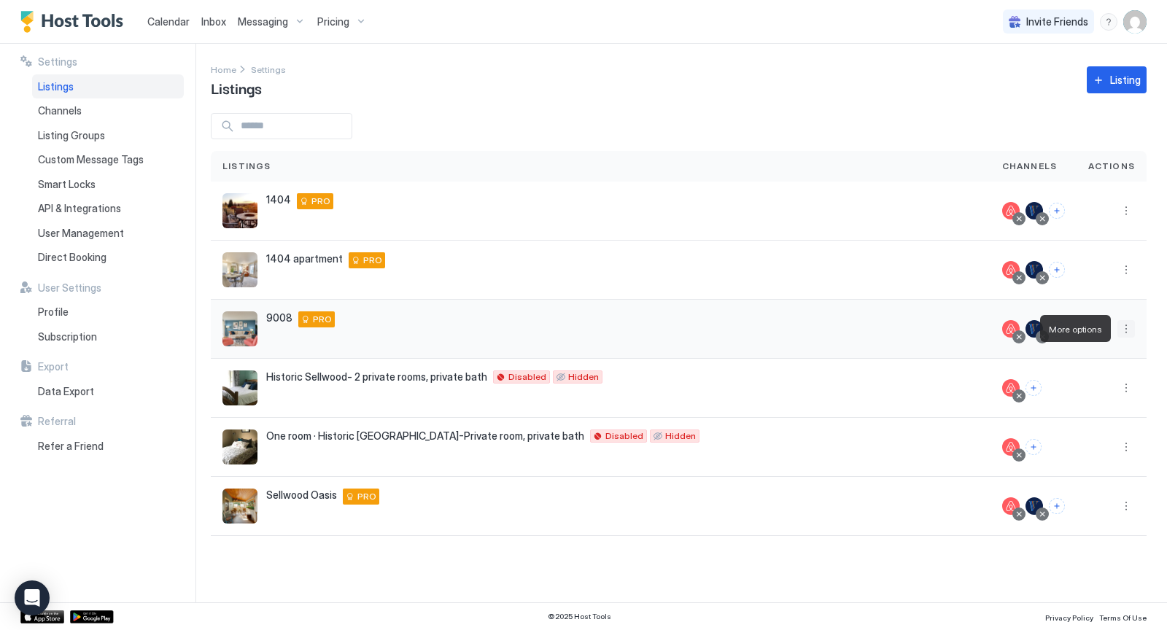
click at [1122, 327] on button "More options" at bounding box center [1125, 328] width 17 height 17
click at [1094, 351] on span "Messaging" at bounding box center [1084, 348] width 47 height 11
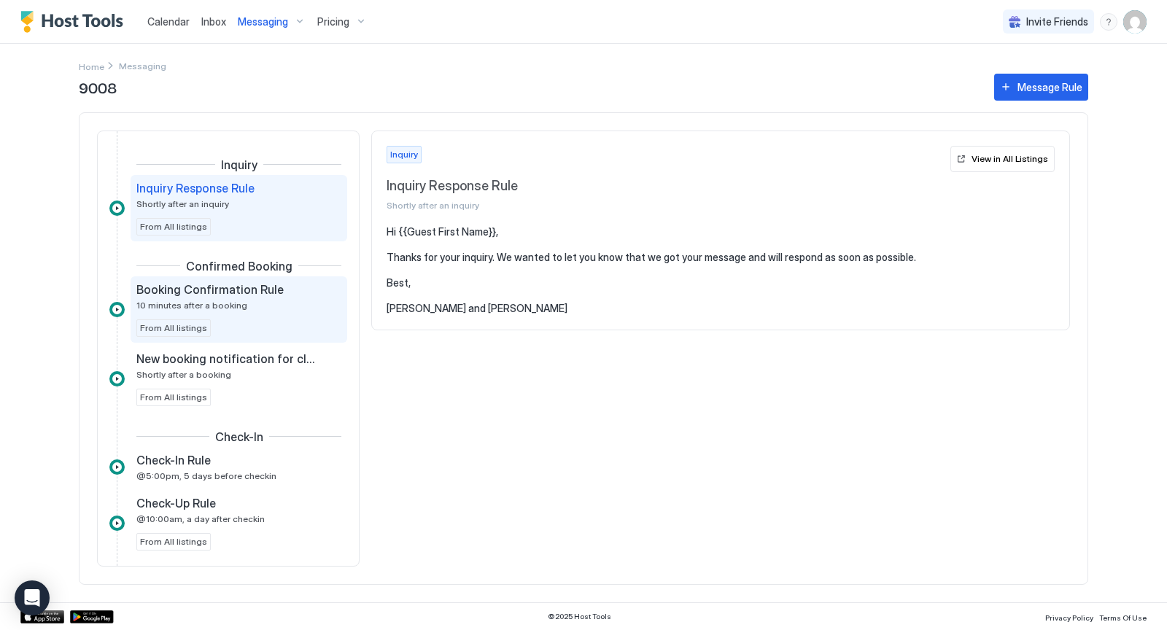
click at [320, 296] on div "Booking Confirmation Rule 10 minutes after a booking" at bounding box center [228, 296] width 184 height 28
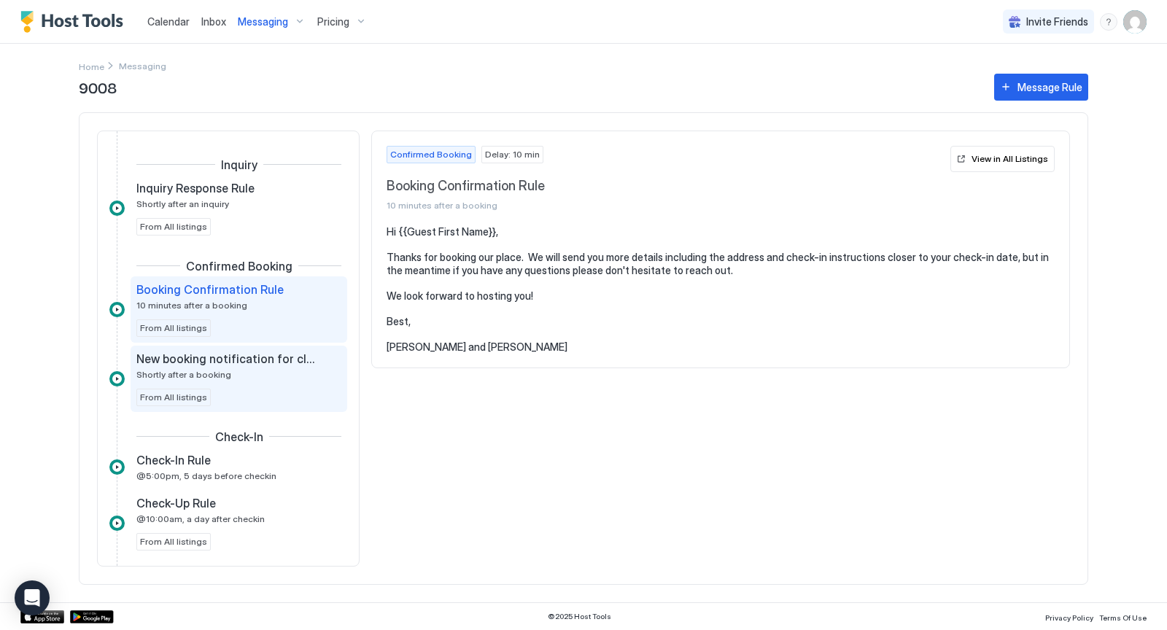
click at [295, 370] on div "New booking notification for cleaners Shortly after a booking" at bounding box center [228, 365] width 184 height 28
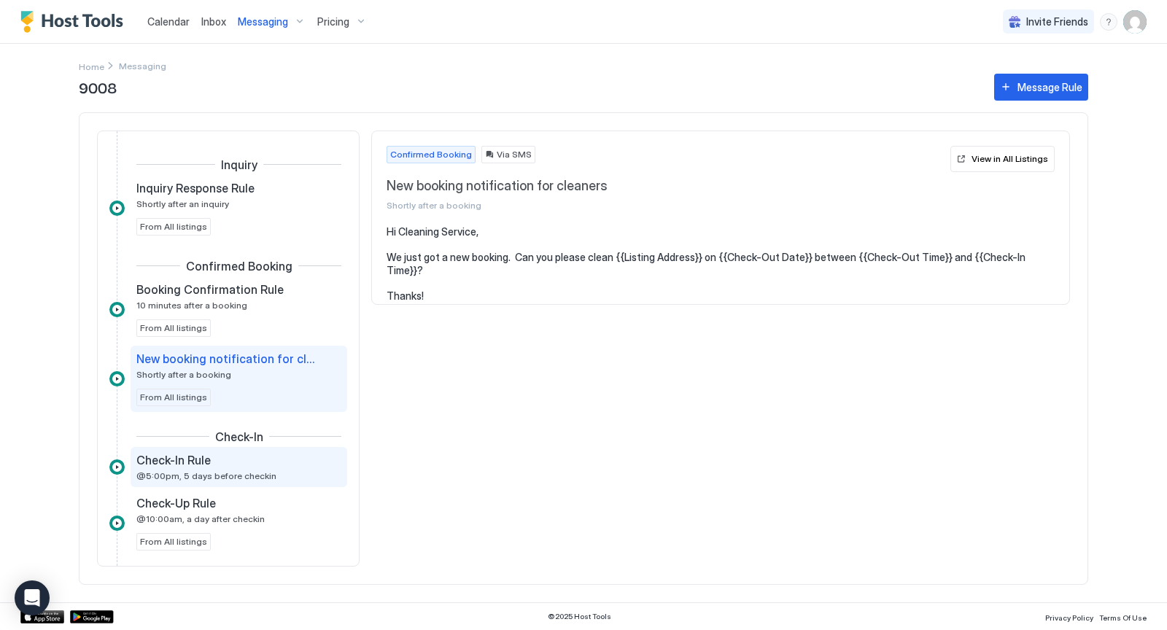
click at [292, 461] on div "Check-In Rule" at bounding box center [228, 460] width 184 height 15
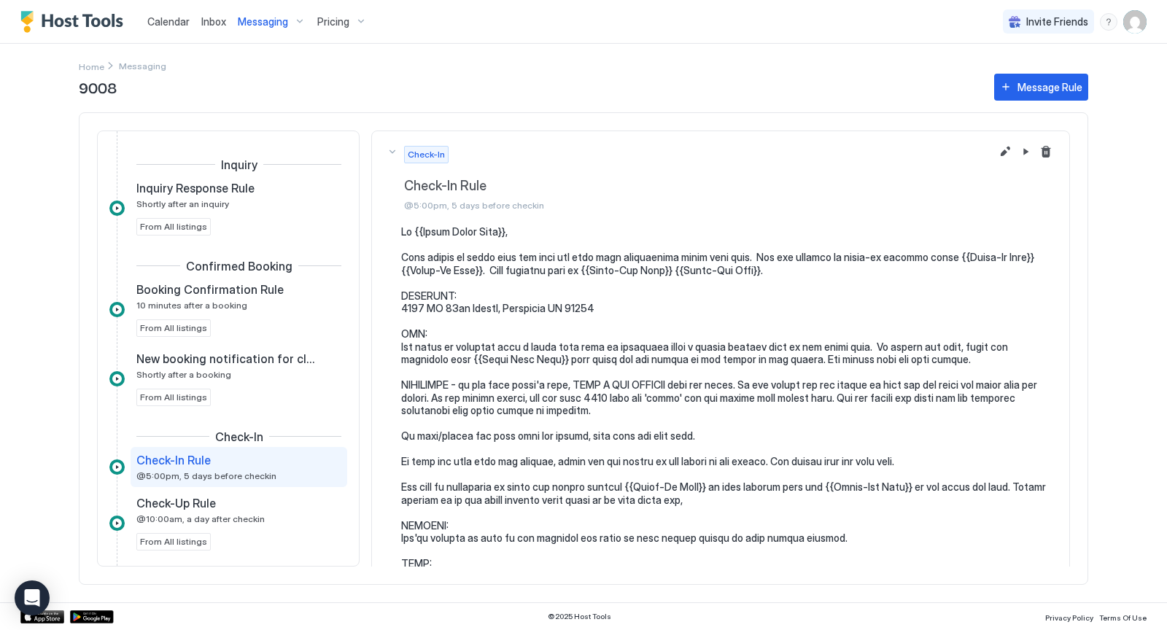
click at [135, 67] on span "Messaging" at bounding box center [142, 66] width 47 height 11
click at [297, 21] on div "Messaging" at bounding box center [271, 21] width 79 height 25
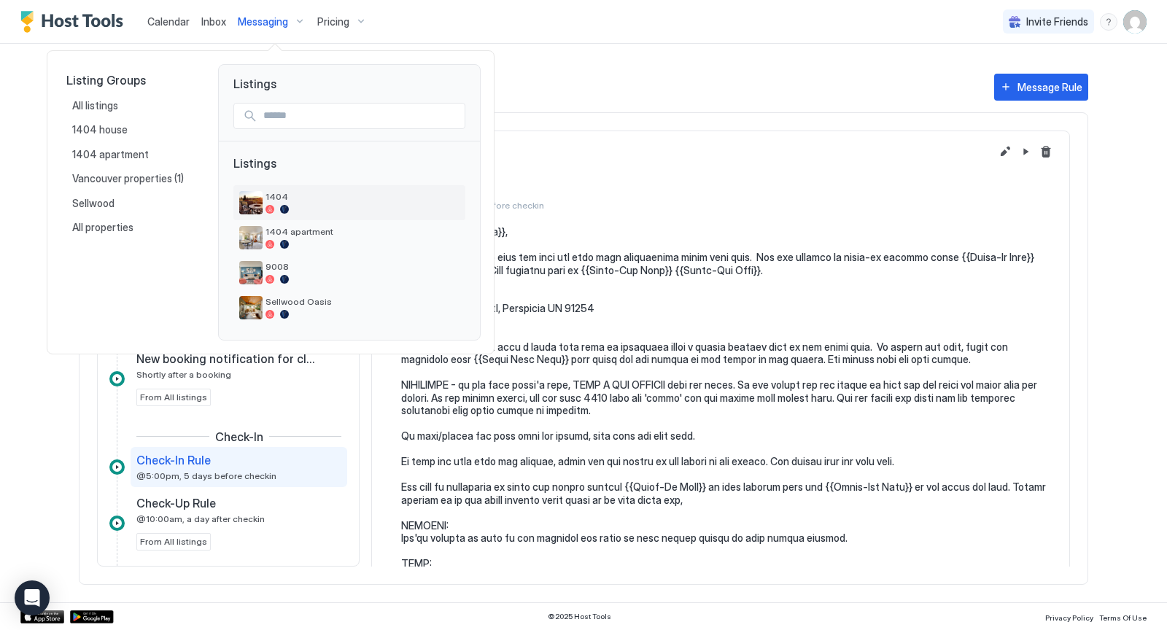
click at [350, 199] on span "1404" at bounding box center [362, 196] width 194 height 11
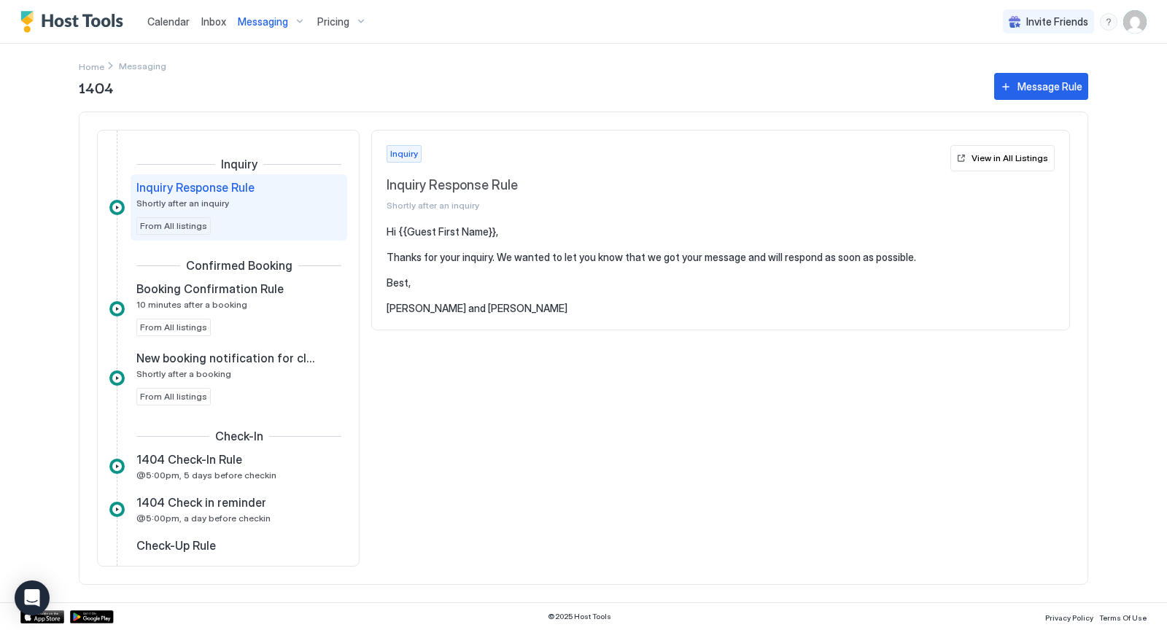
click at [298, 23] on div "Messaging" at bounding box center [271, 21] width 79 height 25
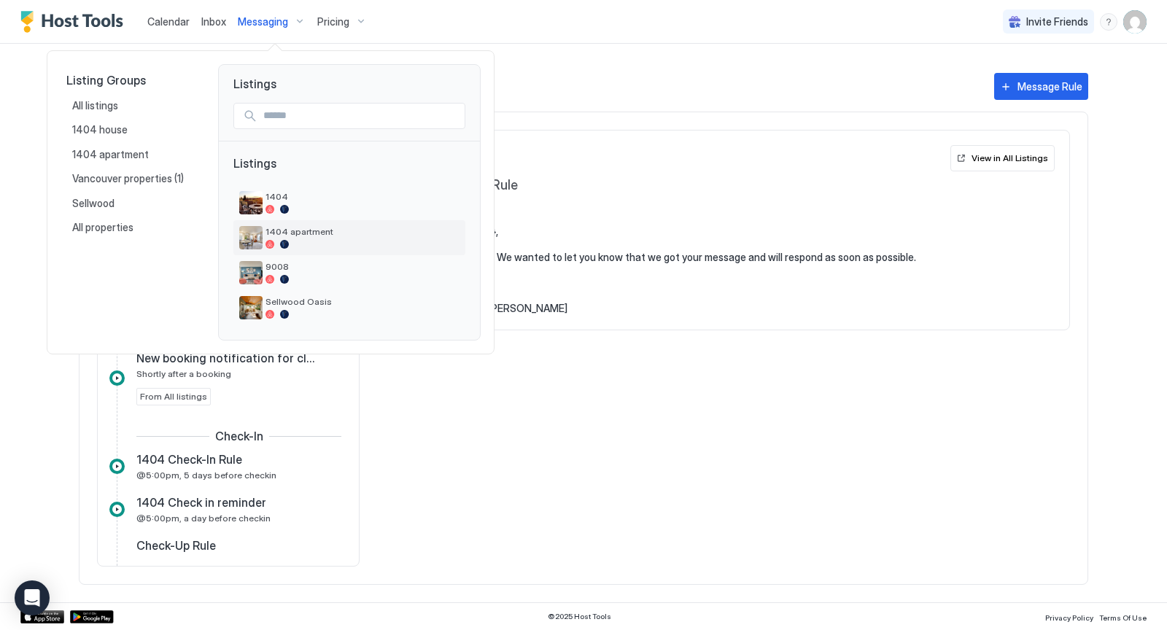
click at [327, 237] on div "1404 apartment" at bounding box center [362, 237] width 194 height 23
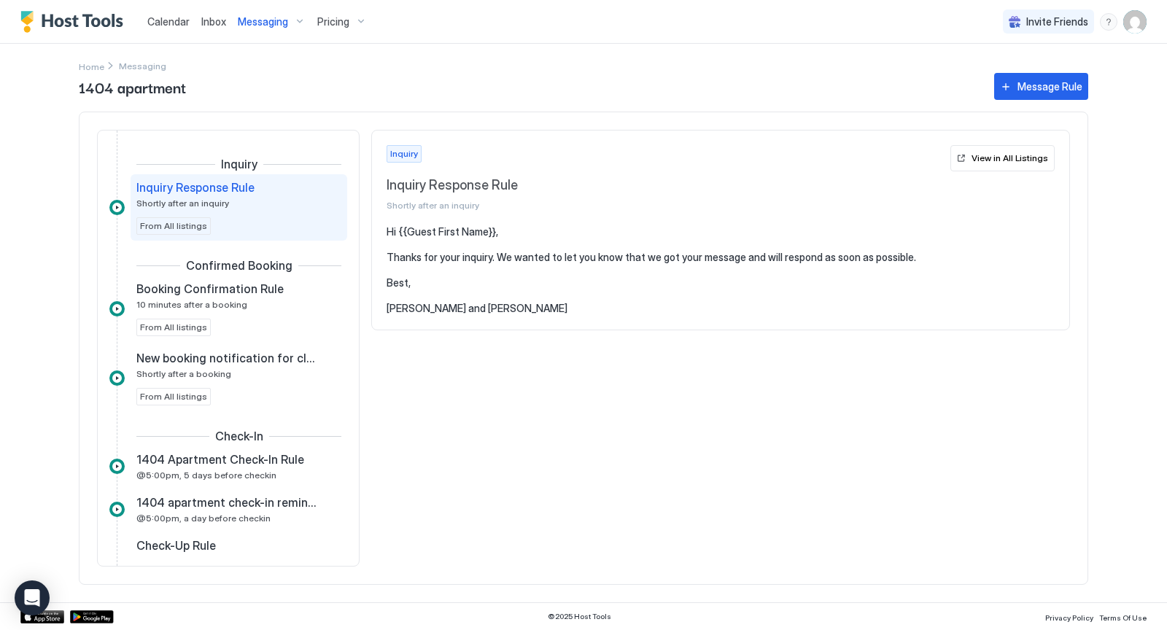
click at [298, 23] on div "Messaging" at bounding box center [271, 21] width 79 height 25
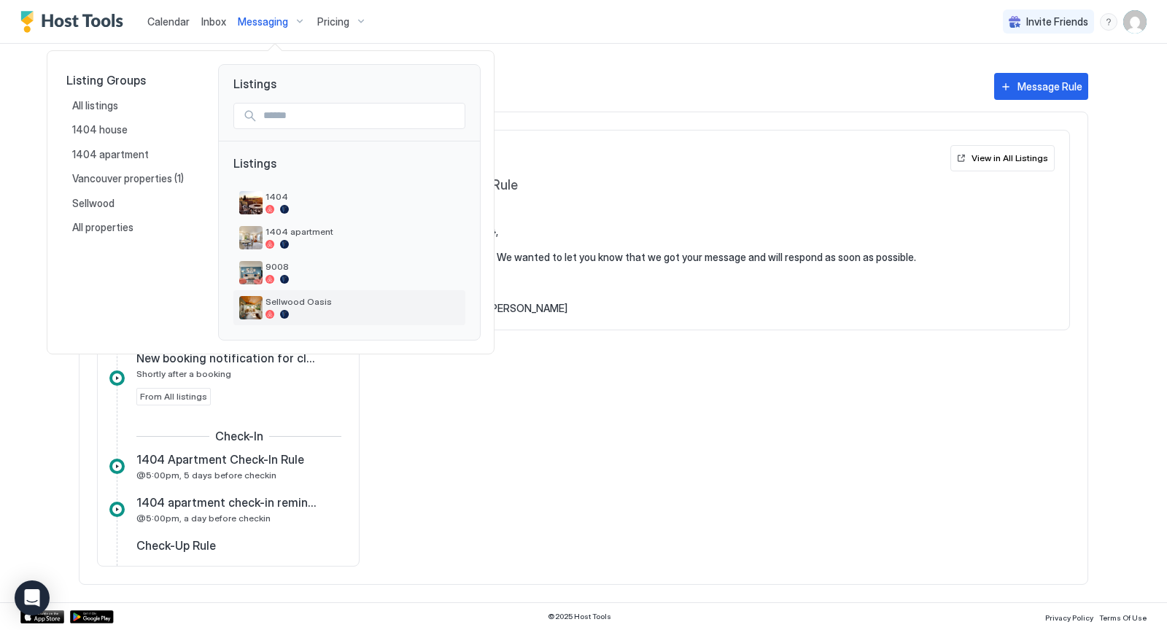
click at [326, 301] on span "Sellwood Oasis" at bounding box center [362, 301] width 194 height 11
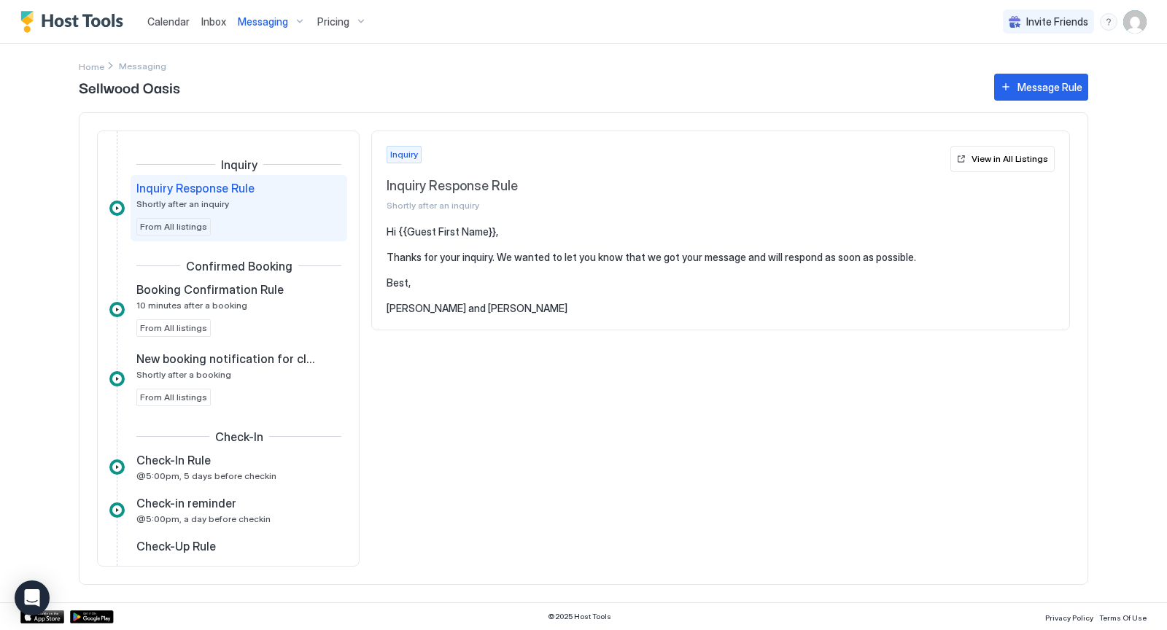
click at [297, 21] on div "Messaging" at bounding box center [271, 21] width 79 height 25
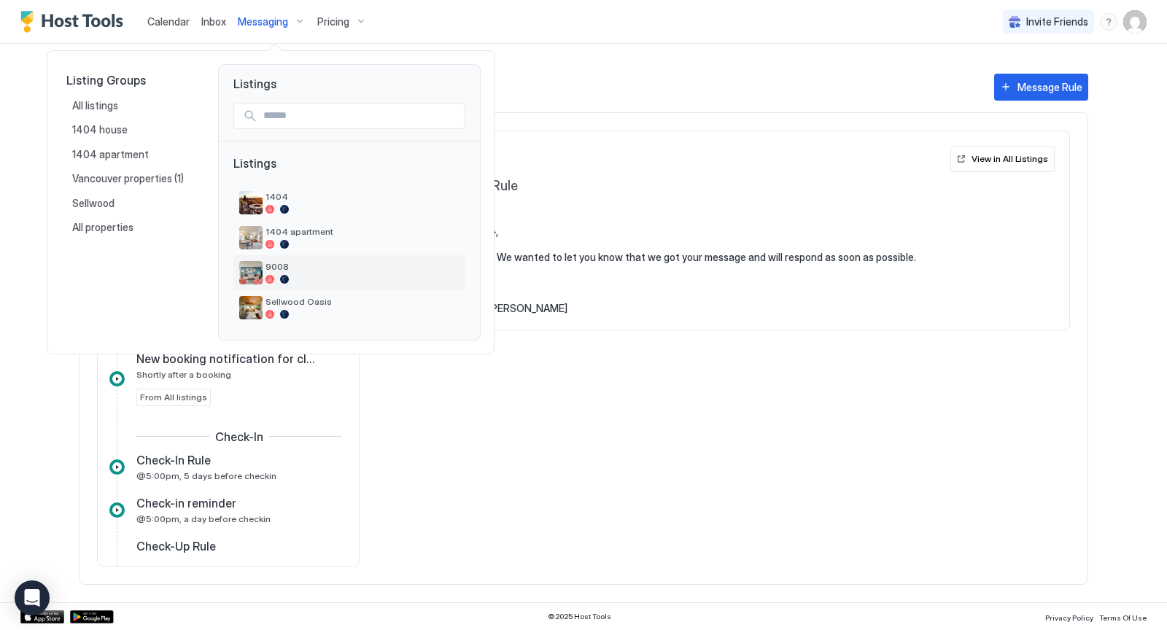
click at [315, 262] on span "9008" at bounding box center [362, 266] width 194 height 11
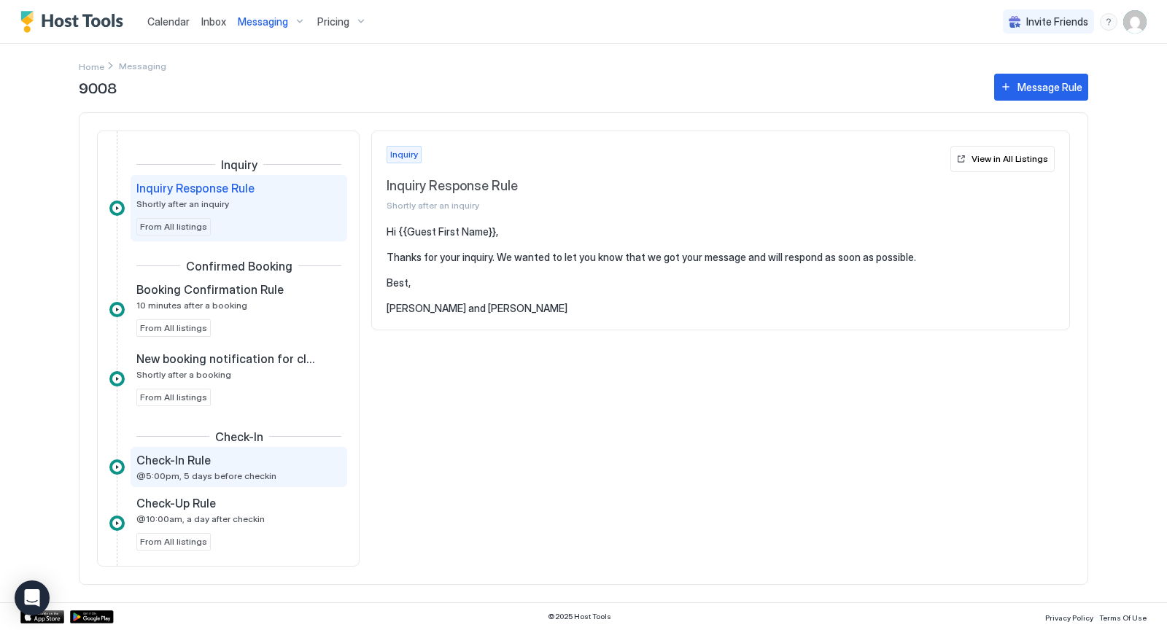
click at [259, 466] on div "Check-In Rule @5:00pm, 5 days before checkin" at bounding box center [228, 467] width 184 height 28
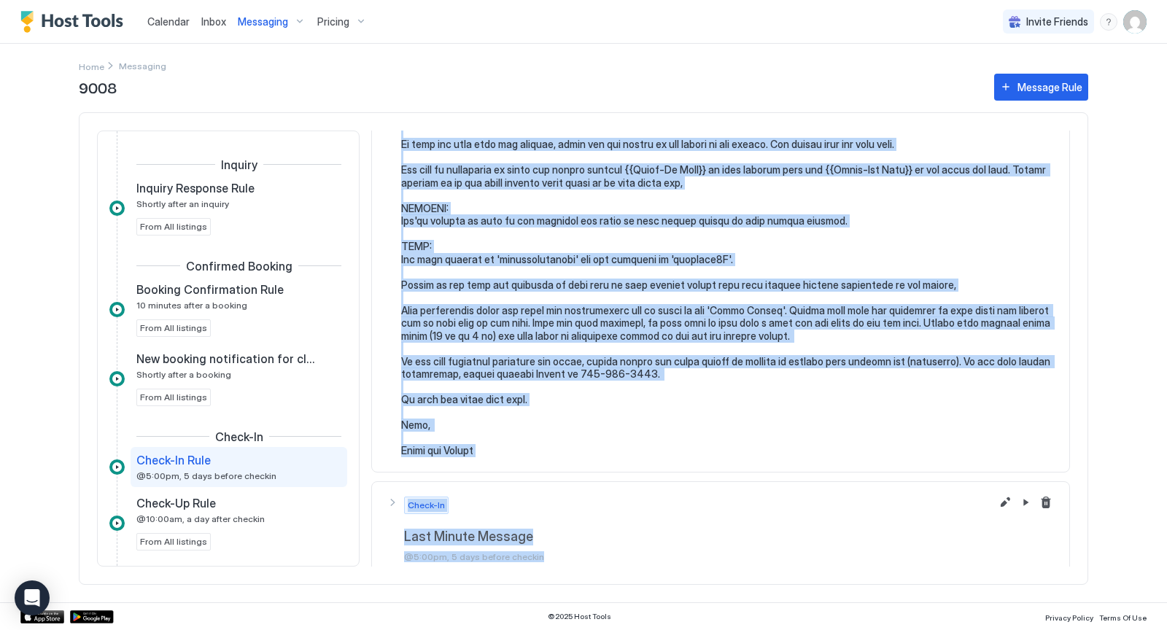
scroll to position [324, 0]
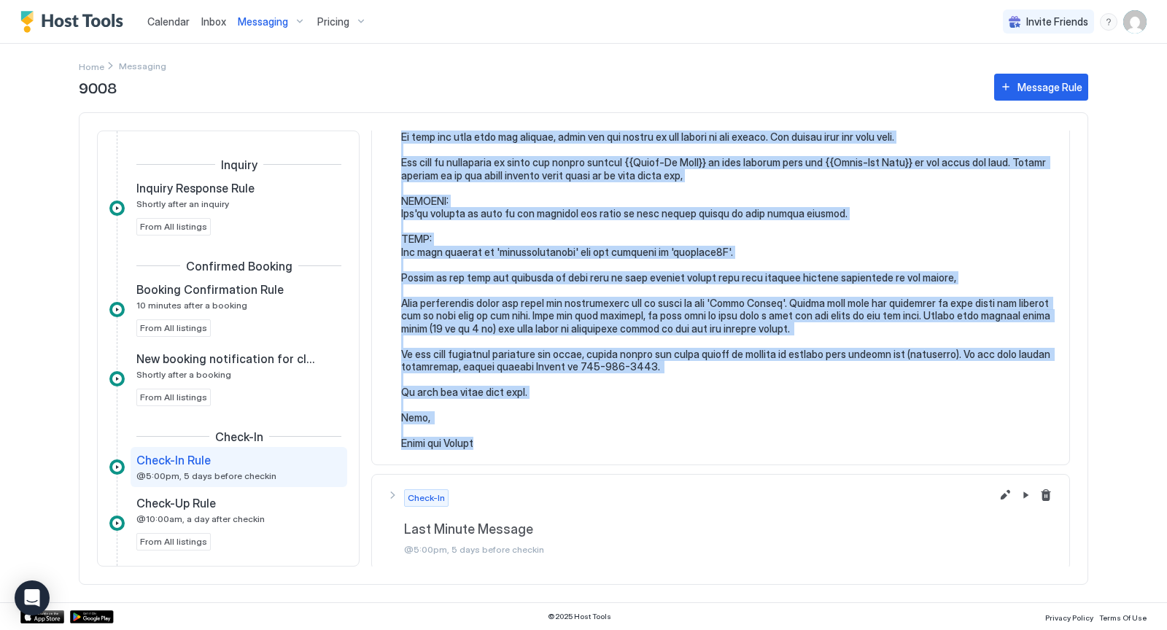
drag, startPoint x: 402, startPoint y: 227, endPoint x: 487, endPoint y: 440, distance: 228.4
click at [487, 440] on pre at bounding box center [727, 175] width 653 height 549
copy pre "Hi {{Guest First Name}}, Just wanted to touch base and give you some more infor…"
click at [1021, 79] on div "Message Rule" at bounding box center [1049, 86] width 65 height 15
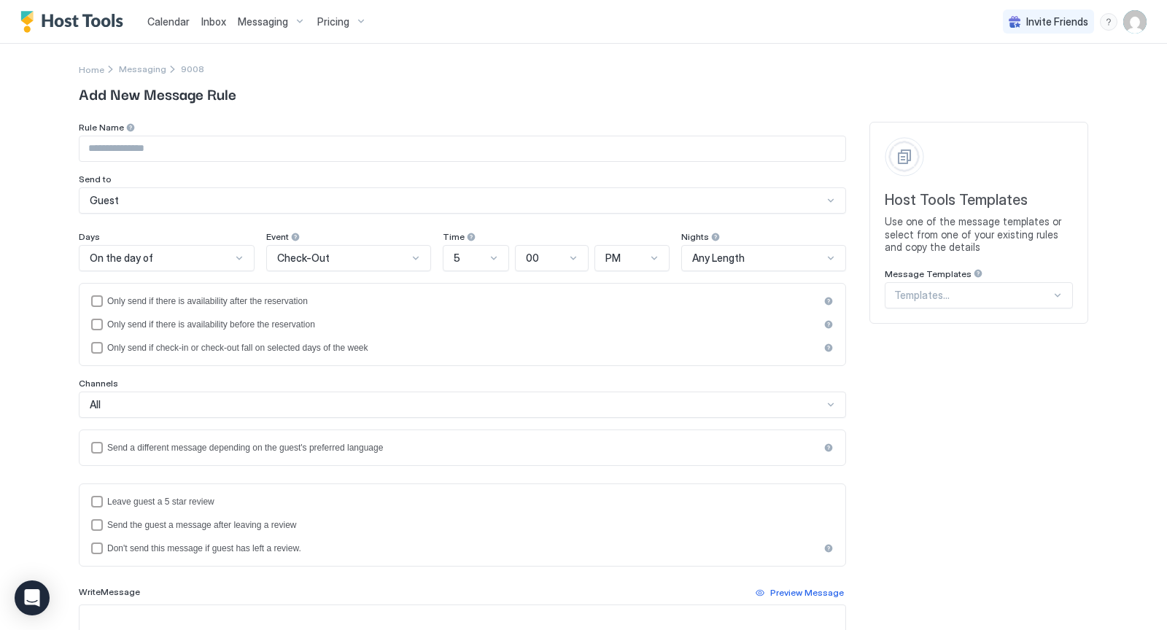
click at [468, 155] on input "Input Field" at bounding box center [462, 148] width 766 height 25
type input "*"
type input "**********"
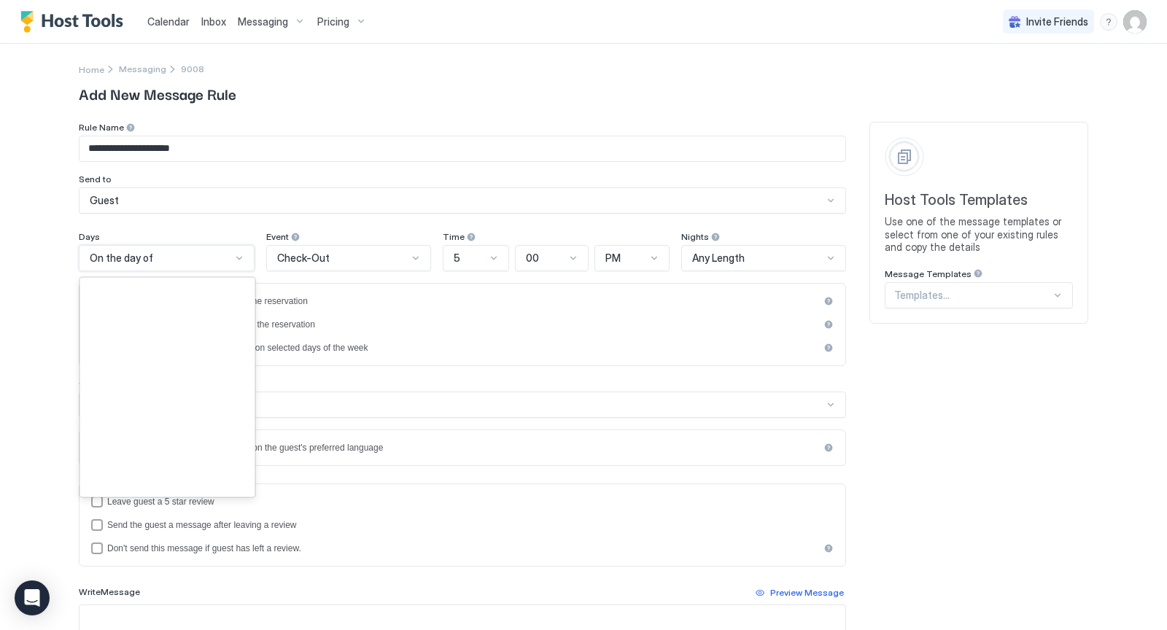
click at [240, 256] on div at bounding box center [239, 258] width 12 height 12
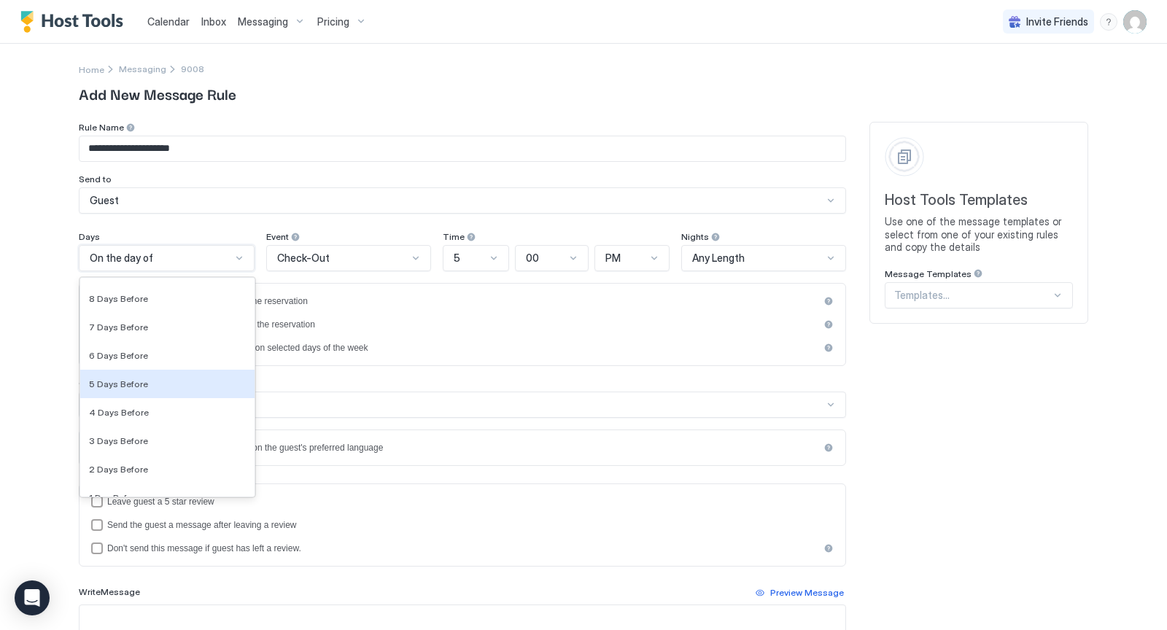
scroll to position [2163, 0]
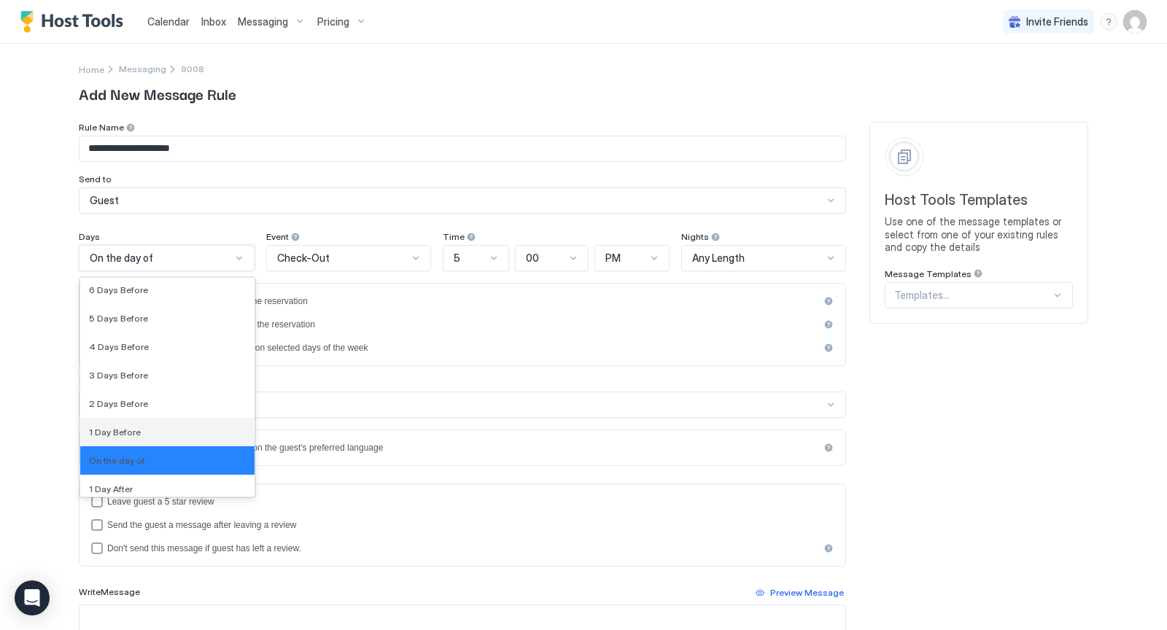
click at [140, 423] on div "1 Day Before" at bounding box center [167, 432] width 174 height 28
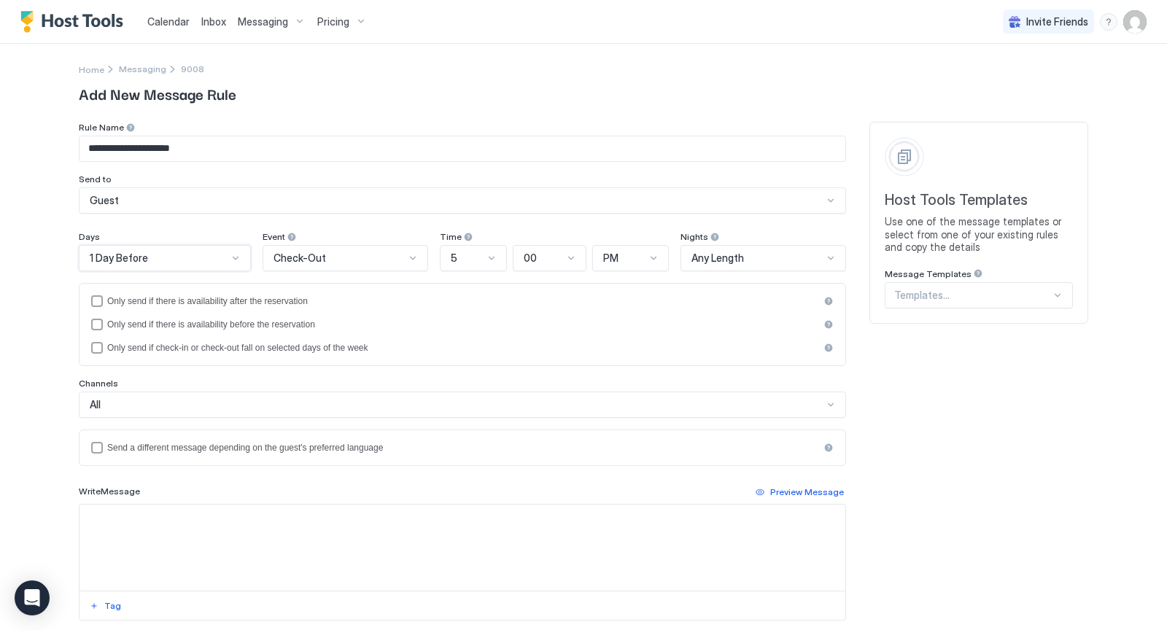
click at [414, 257] on div at bounding box center [413, 258] width 12 height 12
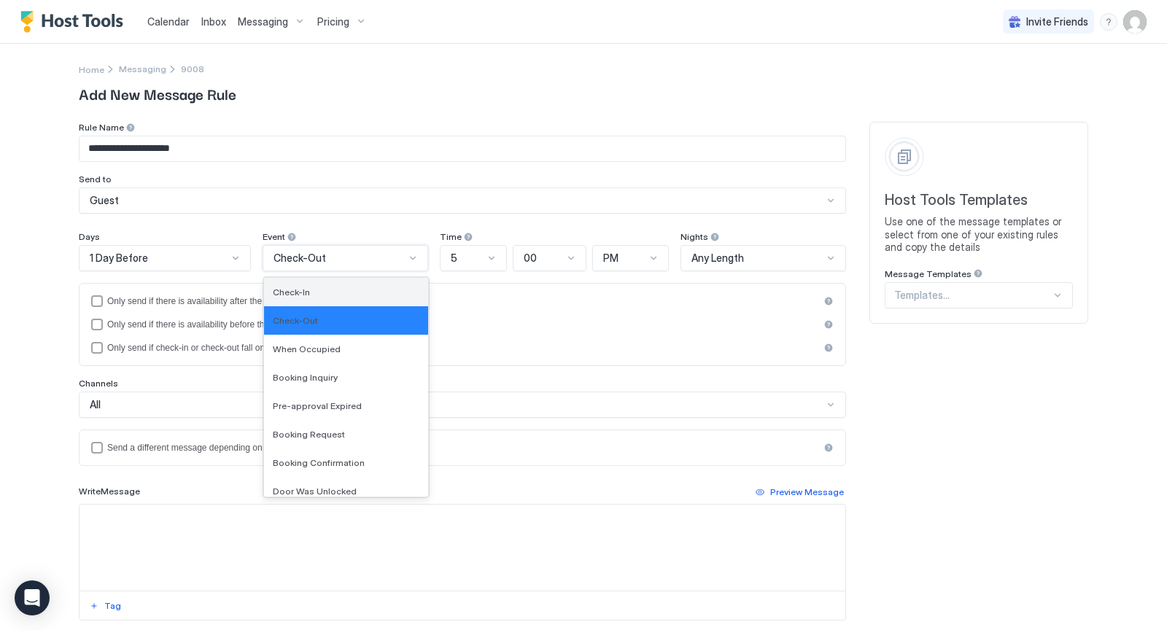
click at [361, 287] on div "Check-In" at bounding box center [346, 292] width 147 height 11
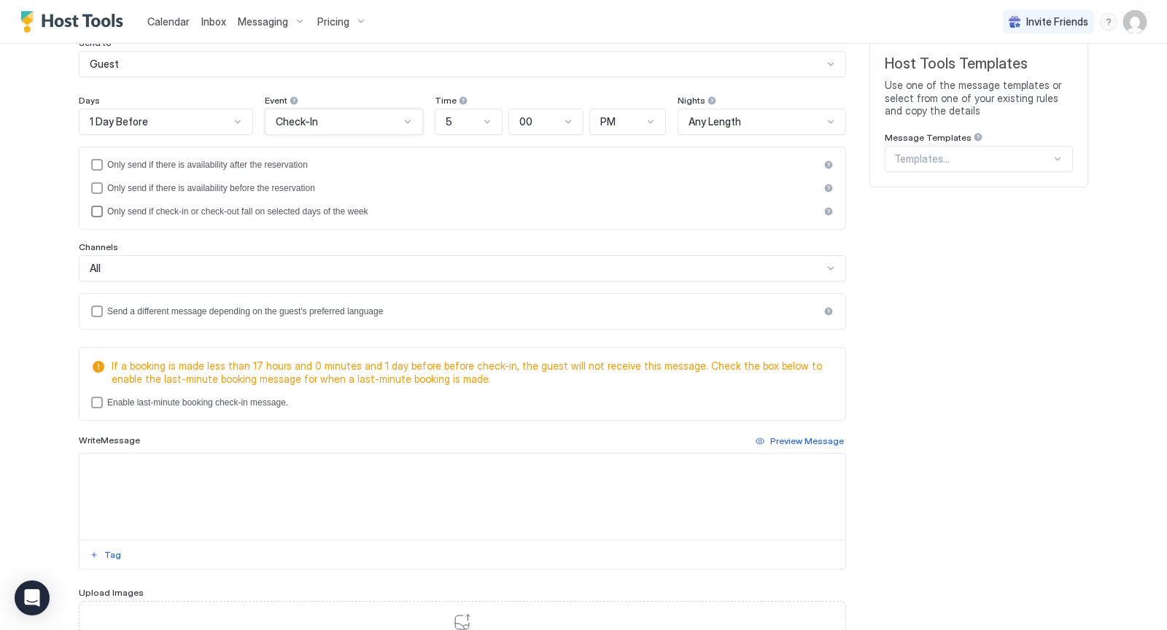
scroll to position [141, 0]
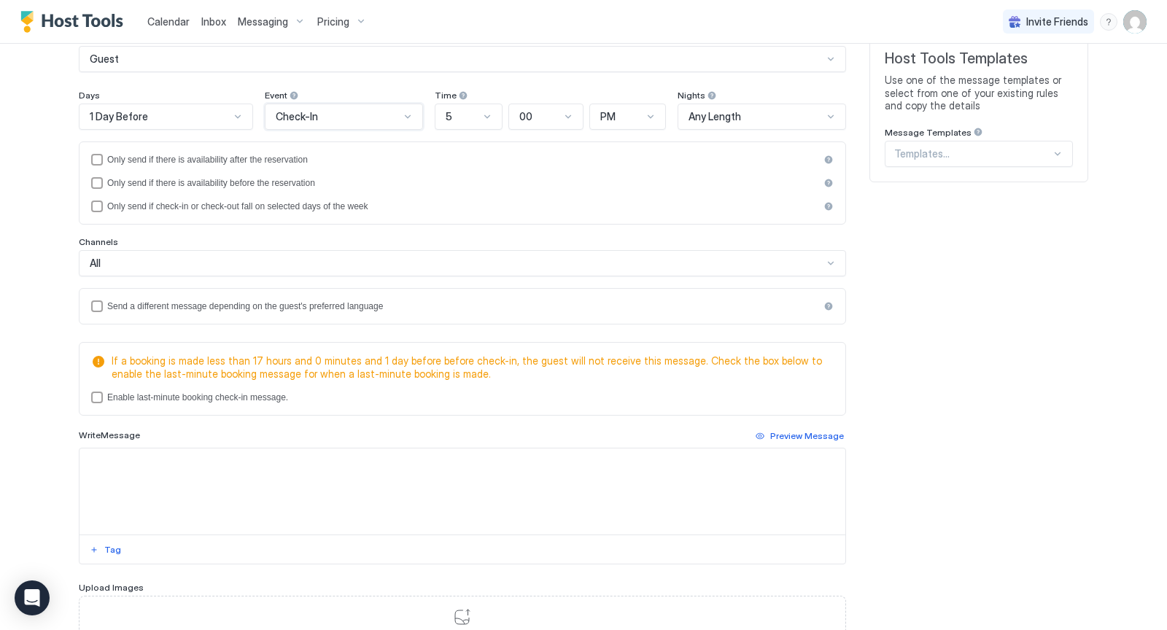
click at [203, 477] on textarea "Input Field" at bounding box center [462, 491] width 766 height 86
paste textarea "**********"
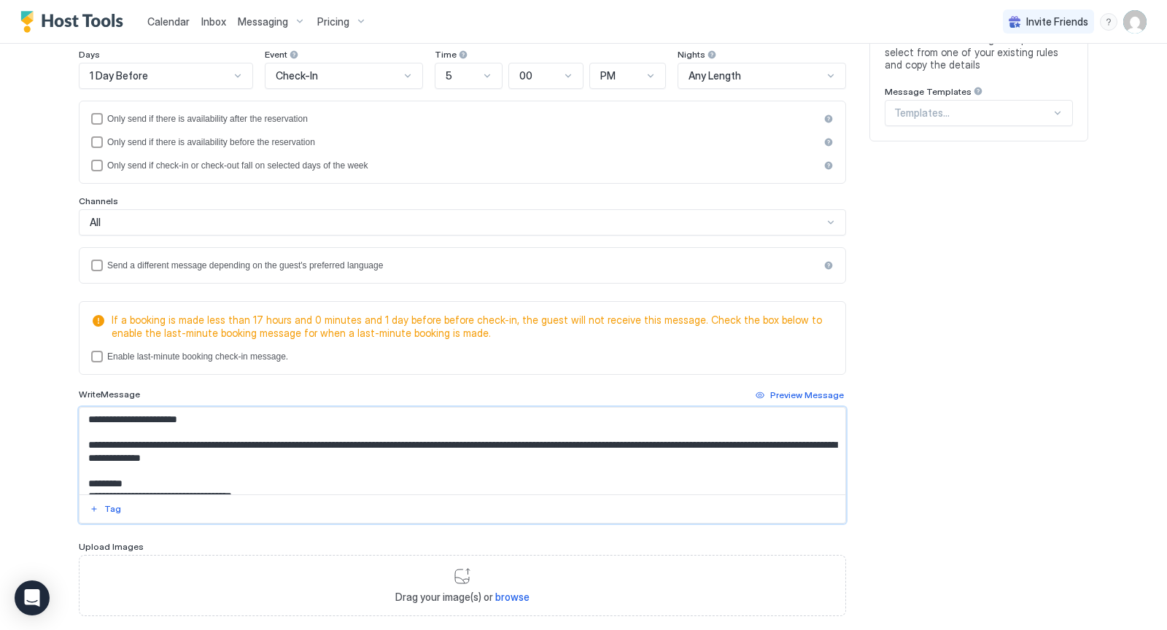
scroll to position [260, 0]
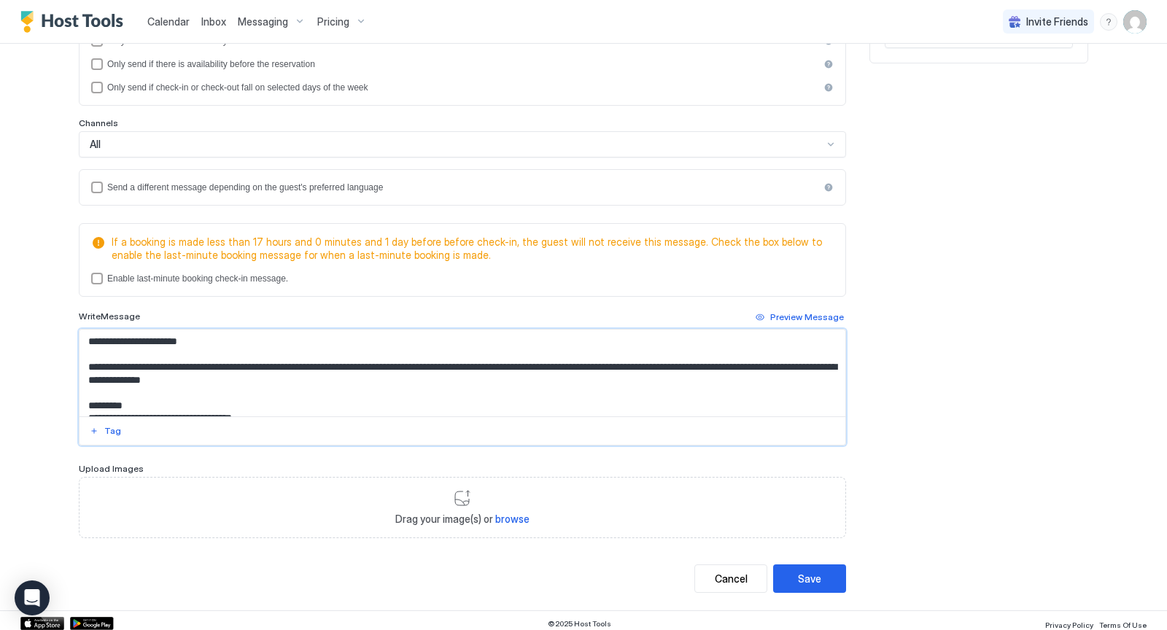
drag, startPoint x: 87, startPoint y: 362, endPoint x: 439, endPoint y: 364, distance: 351.4
click at [439, 364] on textarea "Input Field" at bounding box center [462, 373] width 766 height 87
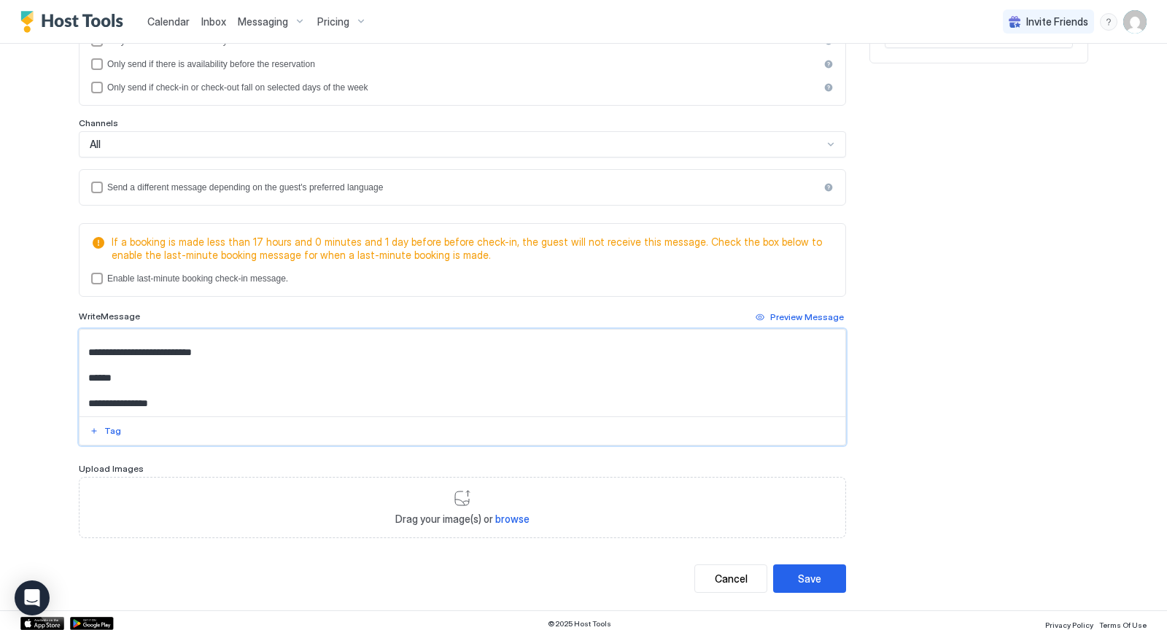
scroll to position [418, 0]
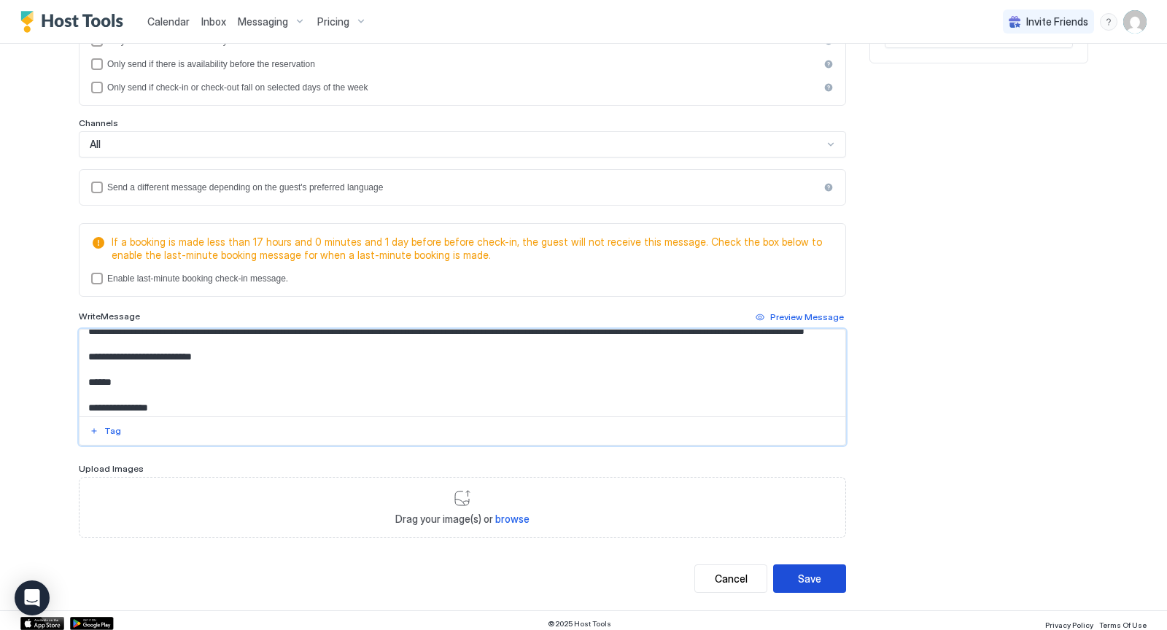
type textarea "**********"
click at [823, 573] on button "Save" at bounding box center [809, 578] width 73 height 28
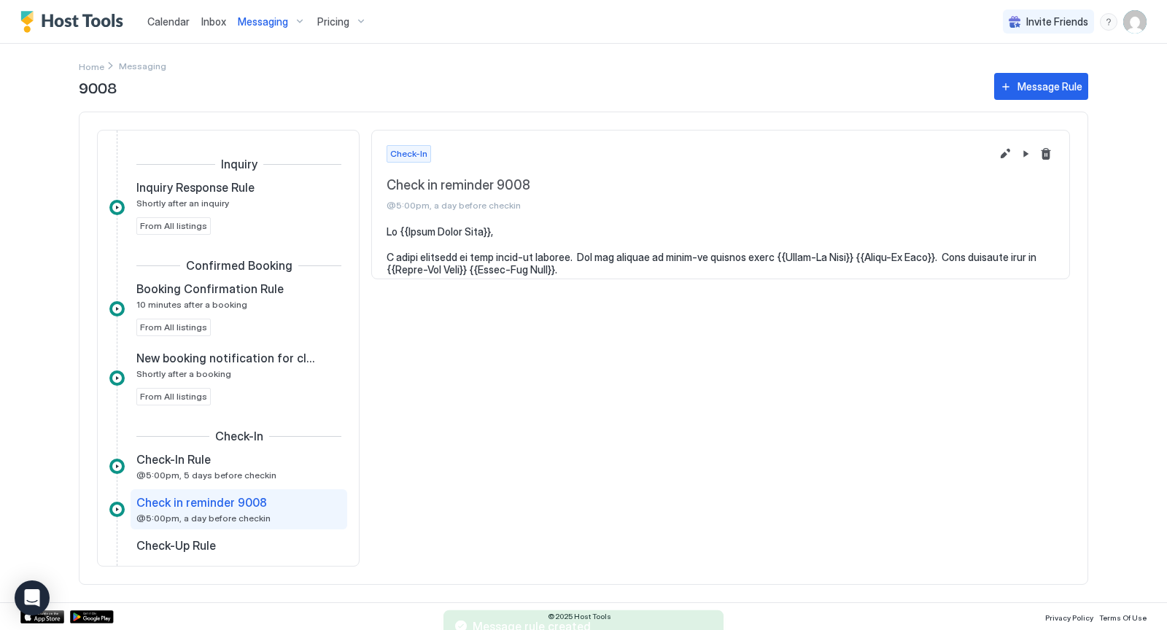
scroll to position [158, 0]
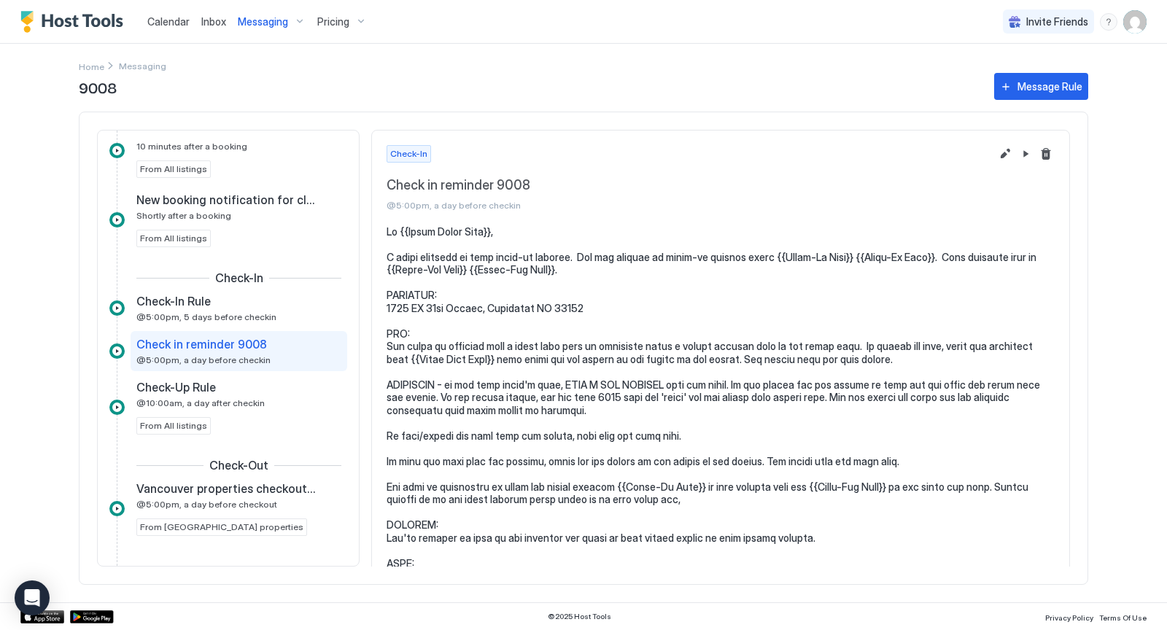
click at [298, 23] on div "Messaging" at bounding box center [271, 21] width 79 height 25
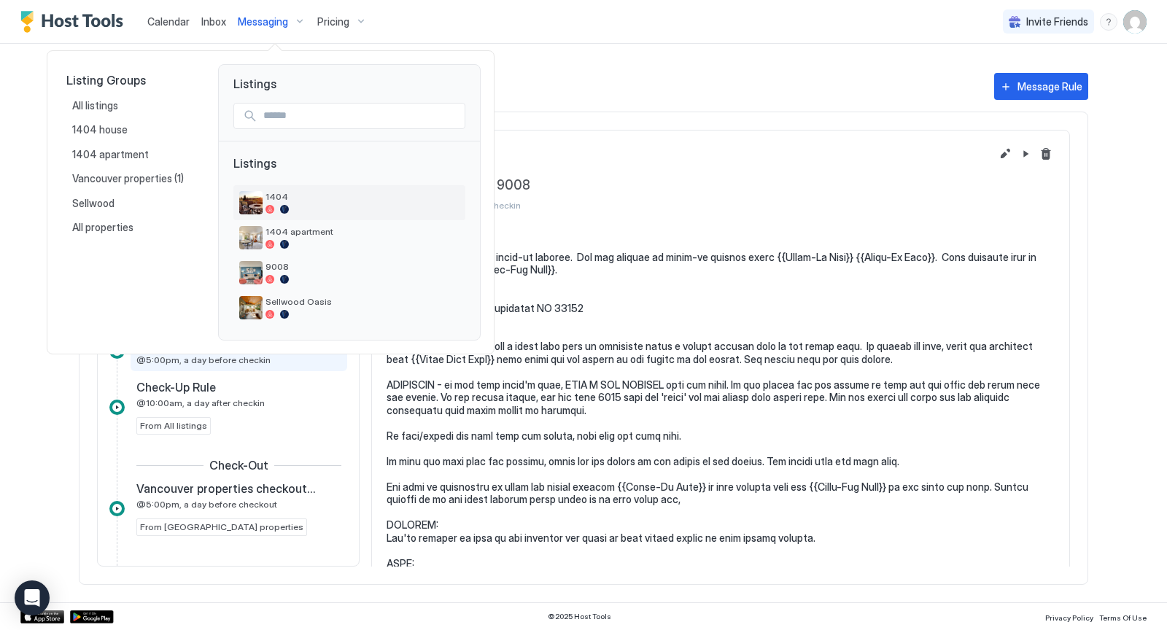
click at [323, 206] on div at bounding box center [362, 209] width 194 height 9
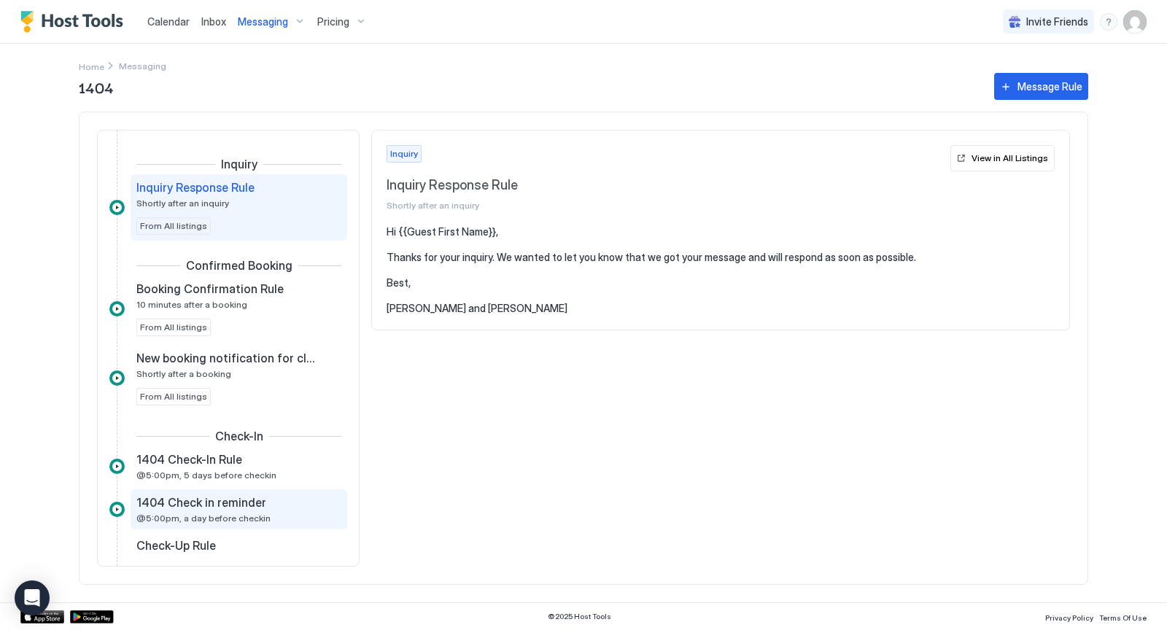
click at [206, 502] on span "1404 Check in reminder" at bounding box center [201, 502] width 130 height 15
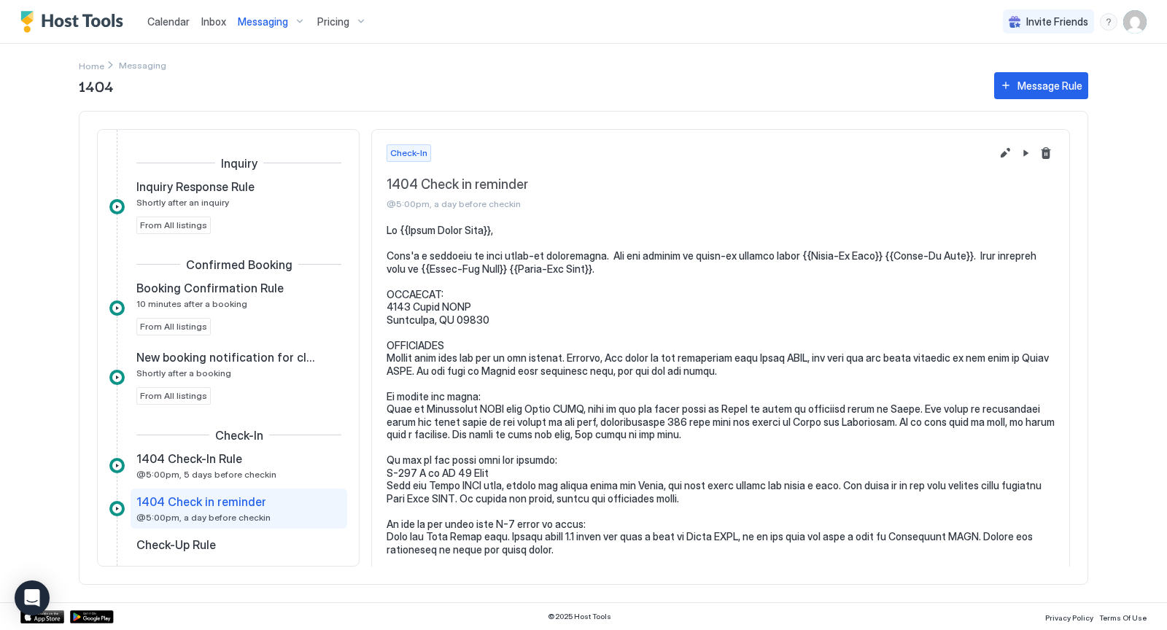
click at [296, 23] on div "Messaging" at bounding box center [271, 21] width 79 height 25
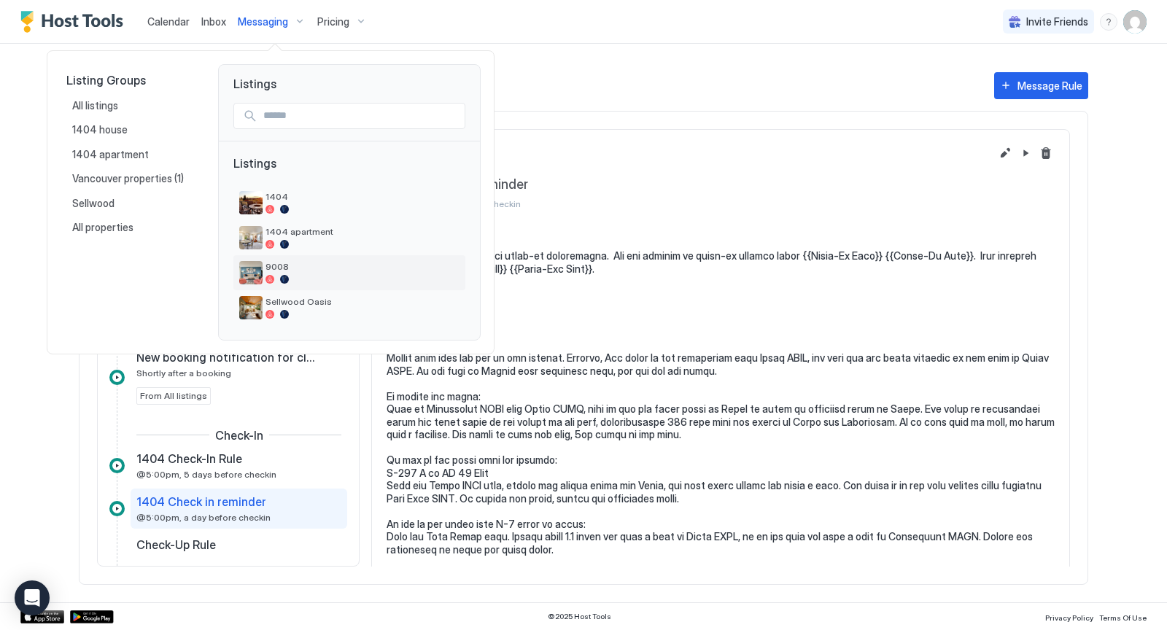
click at [297, 268] on span "9008" at bounding box center [362, 266] width 194 height 11
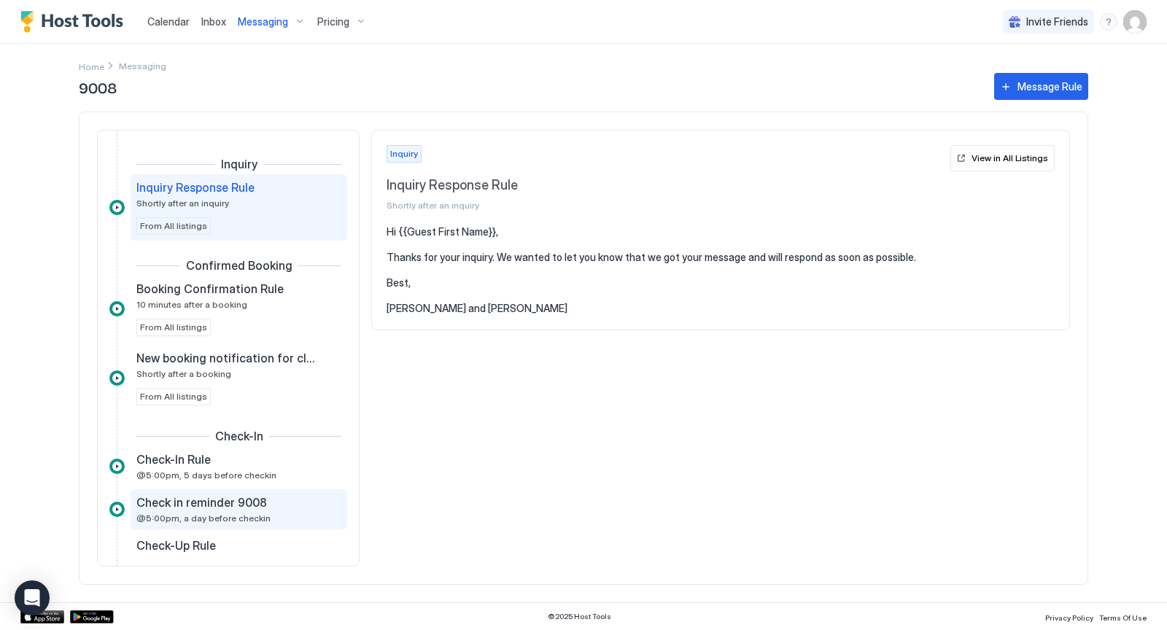
click at [221, 515] on span "@5:00pm, a day before checkin" at bounding box center [203, 518] width 134 height 11
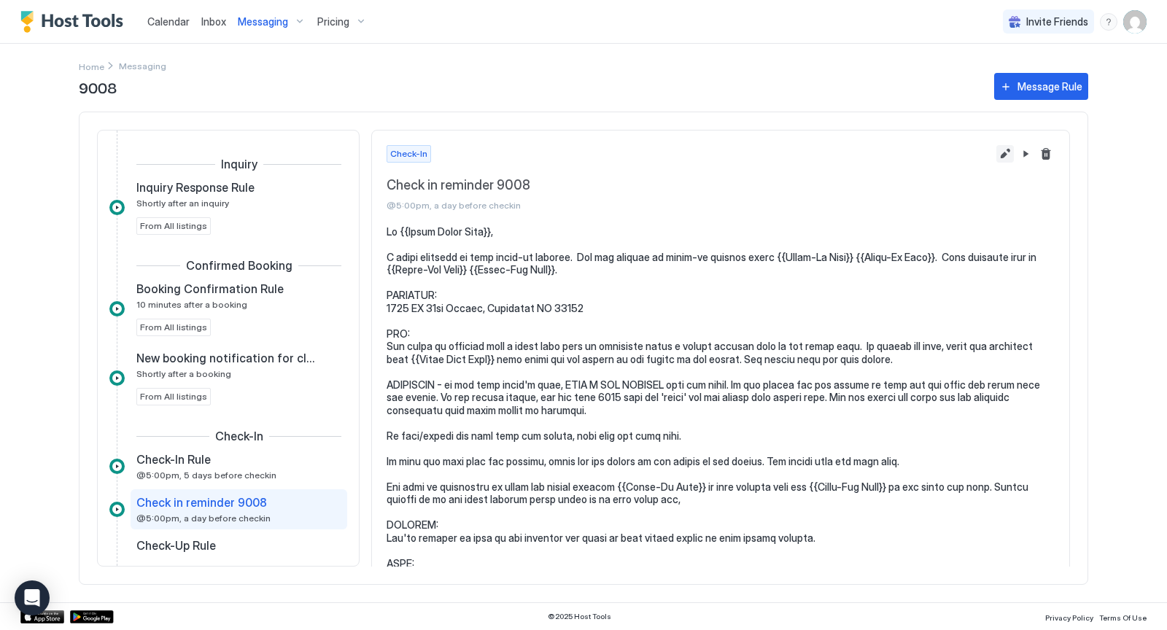
click at [1005, 152] on button "Edit message rule" at bounding box center [1004, 153] width 17 height 17
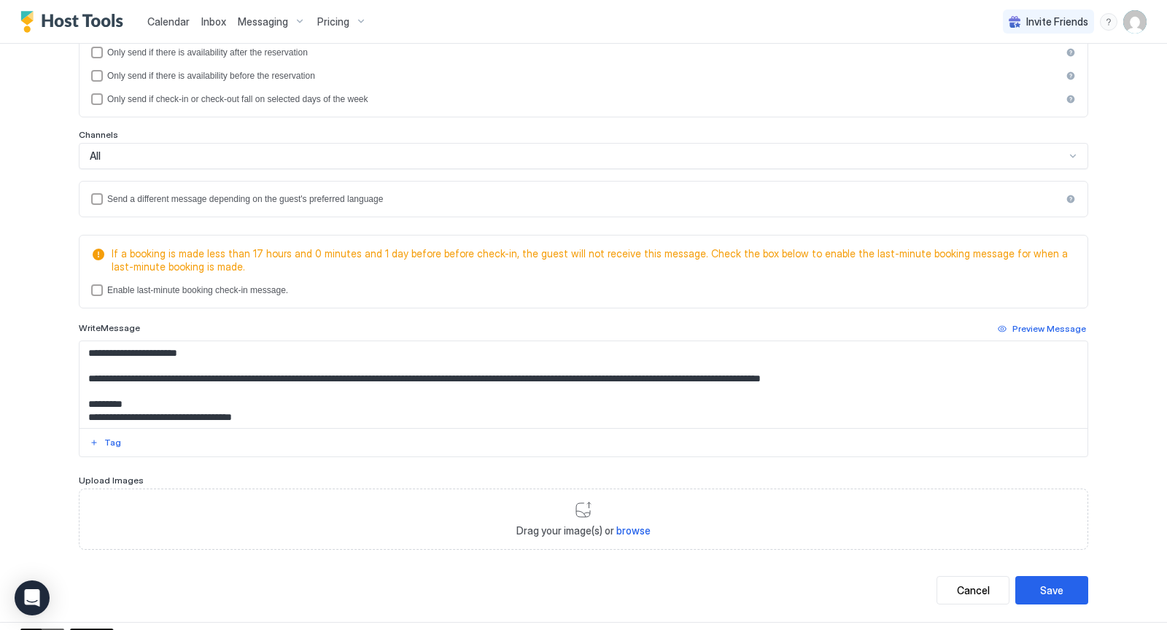
scroll to position [260, 0]
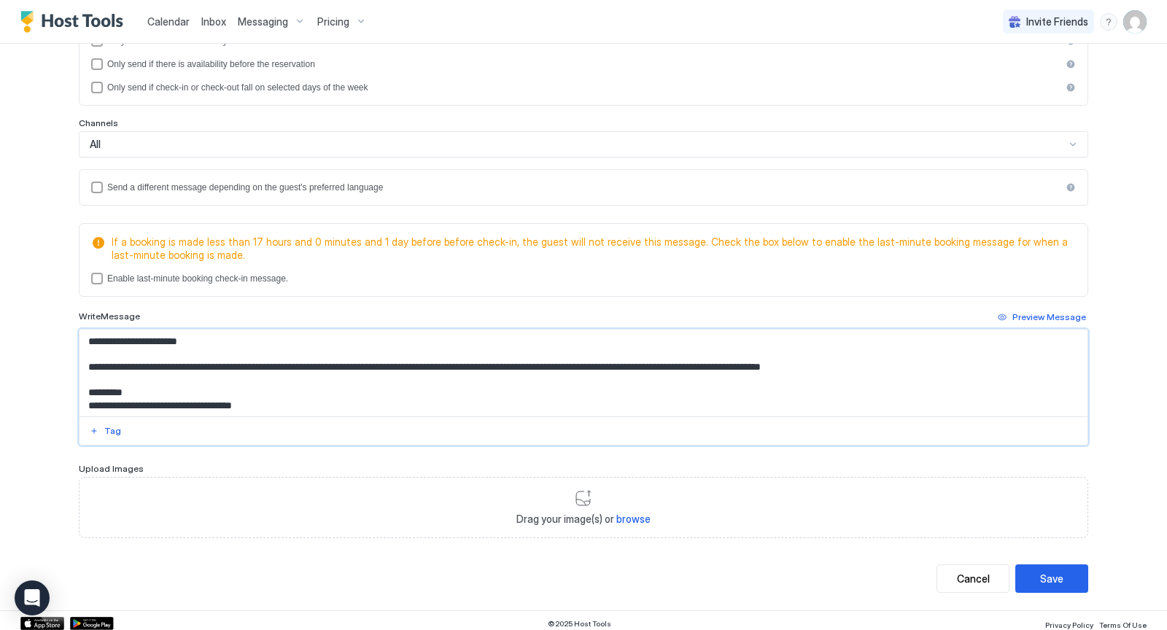
drag, startPoint x: 122, startPoint y: 360, endPoint x: 86, endPoint y: 360, distance: 36.5
click at [86, 360] on textarea "Input Field" at bounding box center [583, 373] width 1008 height 87
type textarea "**********"
click at [1071, 570] on button "Save" at bounding box center [1051, 578] width 73 height 28
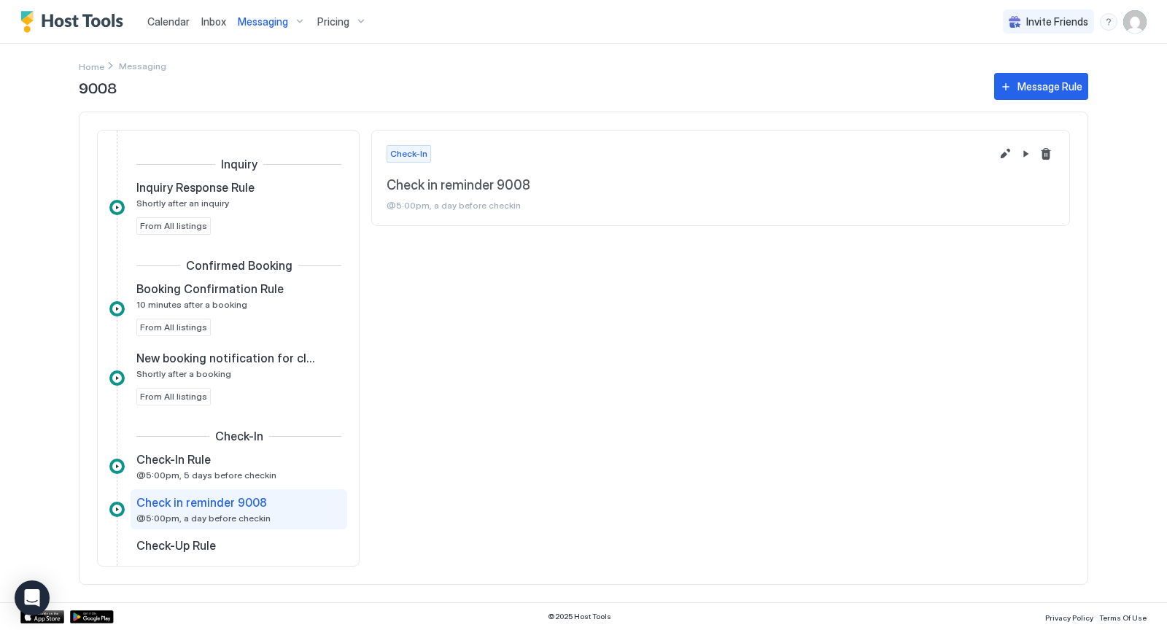
scroll to position [158, 0]
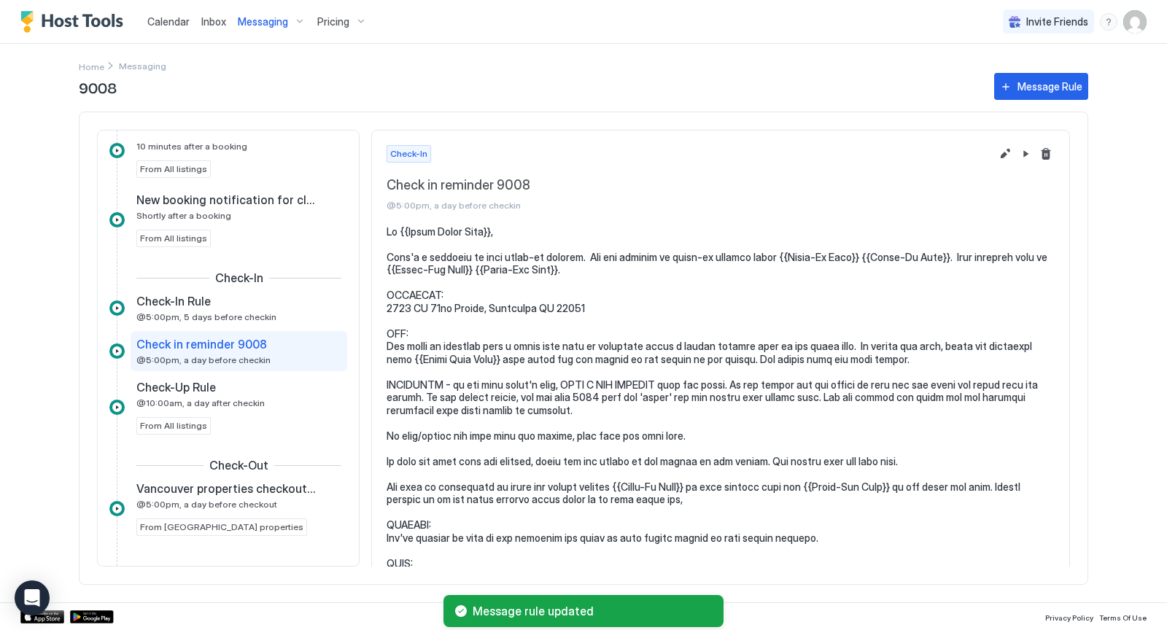
click at [167, 24] on span "Calendar" at bounding box center [168, 21] width 42 height 12
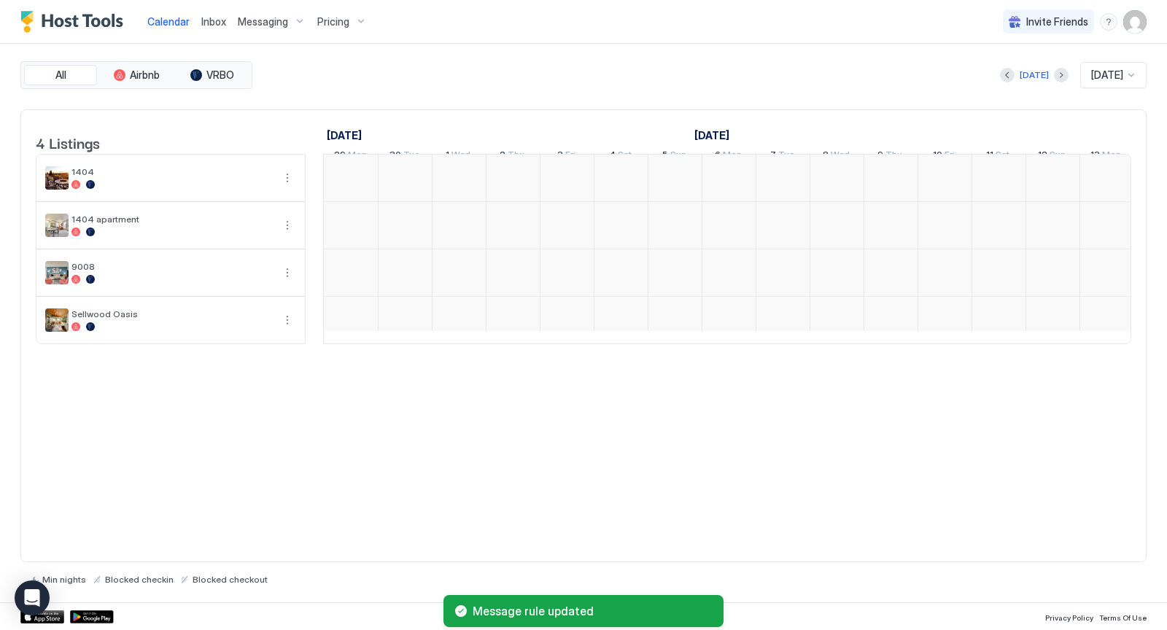
scroll to position [0, 810]
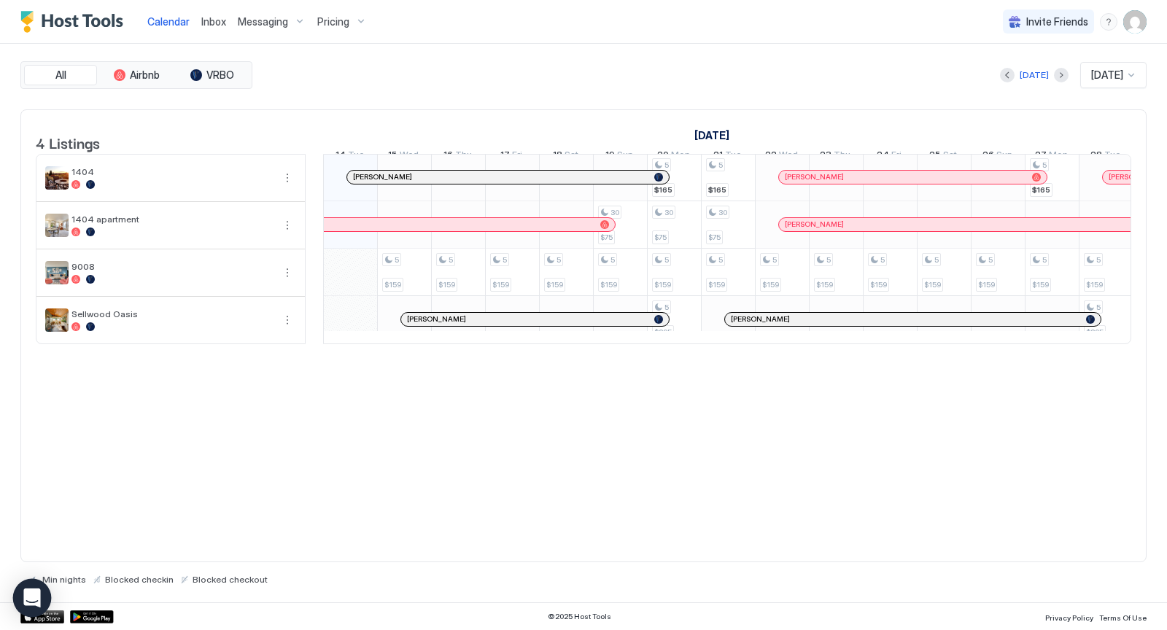
click at [42, 597] on div "Open Intercom Messenger" at bounding box center [32, 598] width 39 height 39
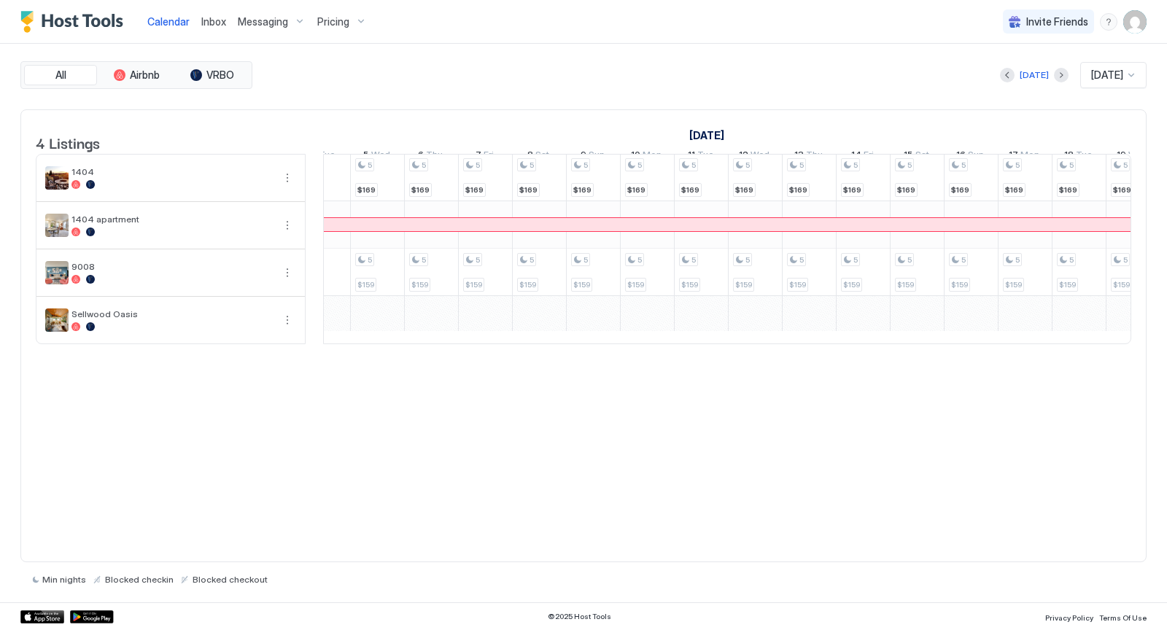
scroll to position [1, 994]
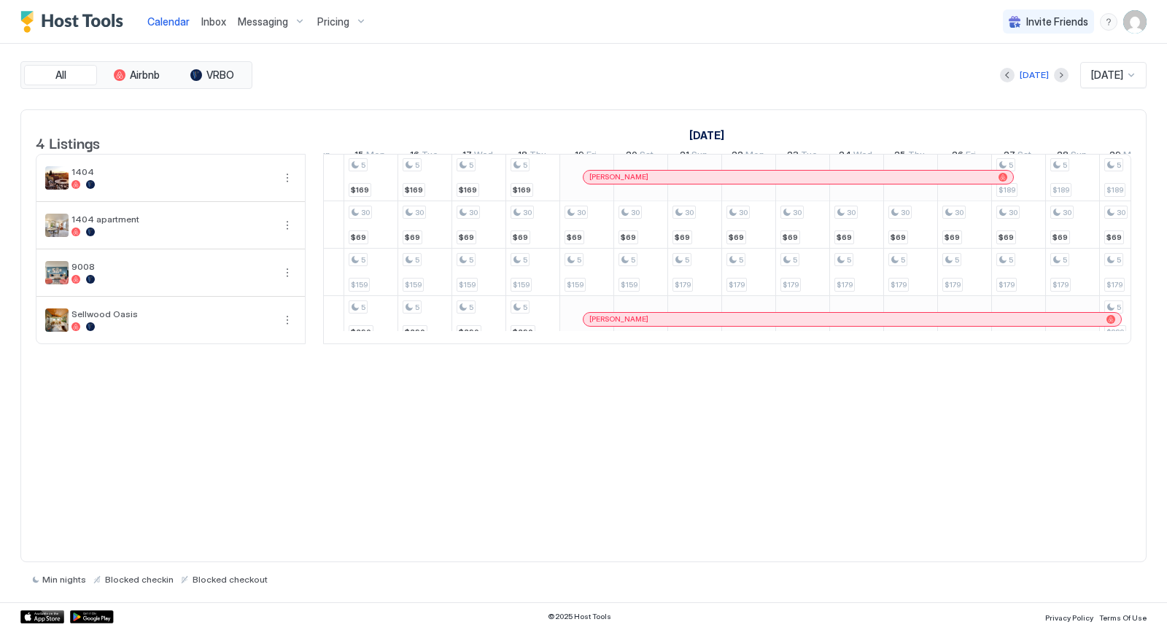
click at [360, 15] on div "Pricing" at bounding box center [341, 21] width 61 height 25
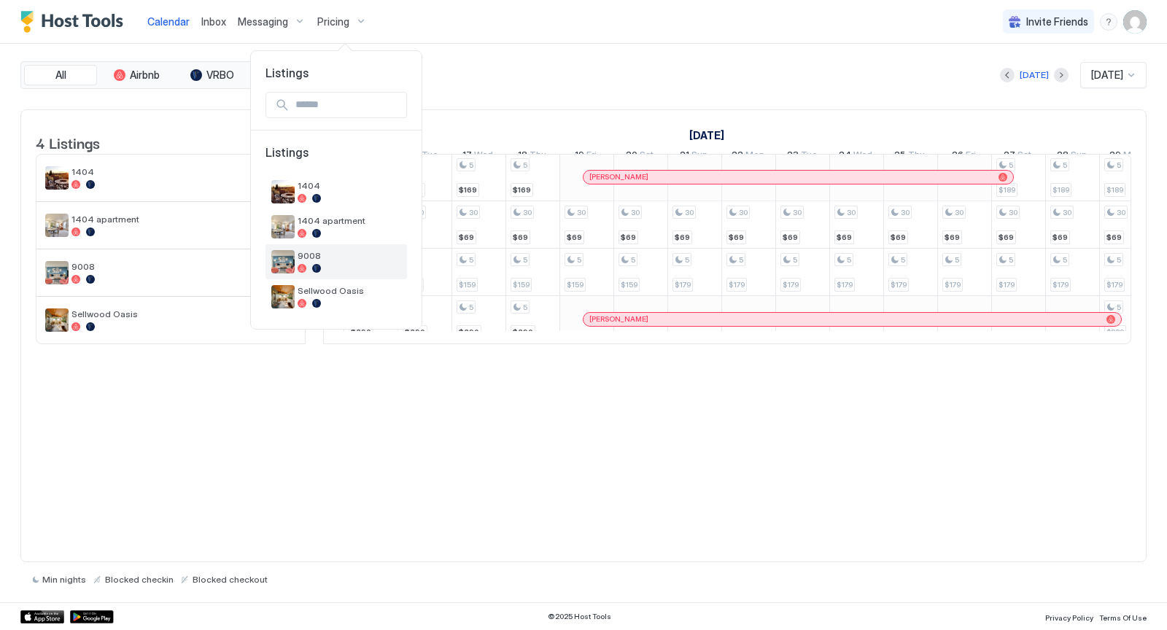
click at [351, 262] on div "9008" at bounding box center [349, 261] width 104 height 23
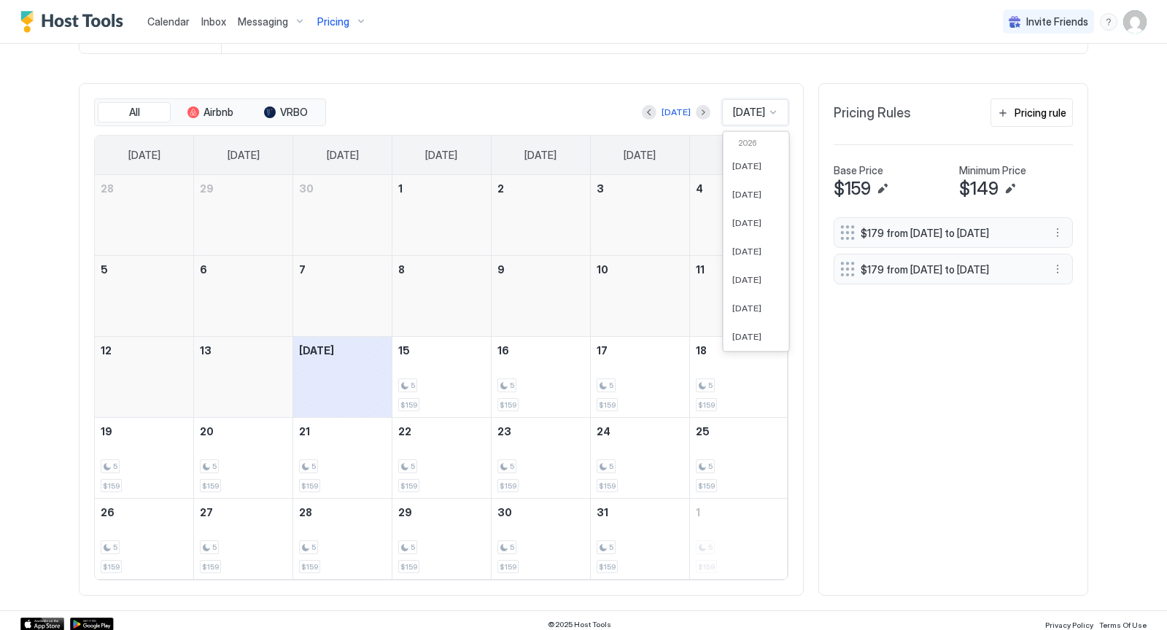
click at [771, 110] on div at bounding box center [773, 112] width 12 height 12
click at [745, 290] on span "[DATE]" at bounding box center [746, 295] width 29 height 11
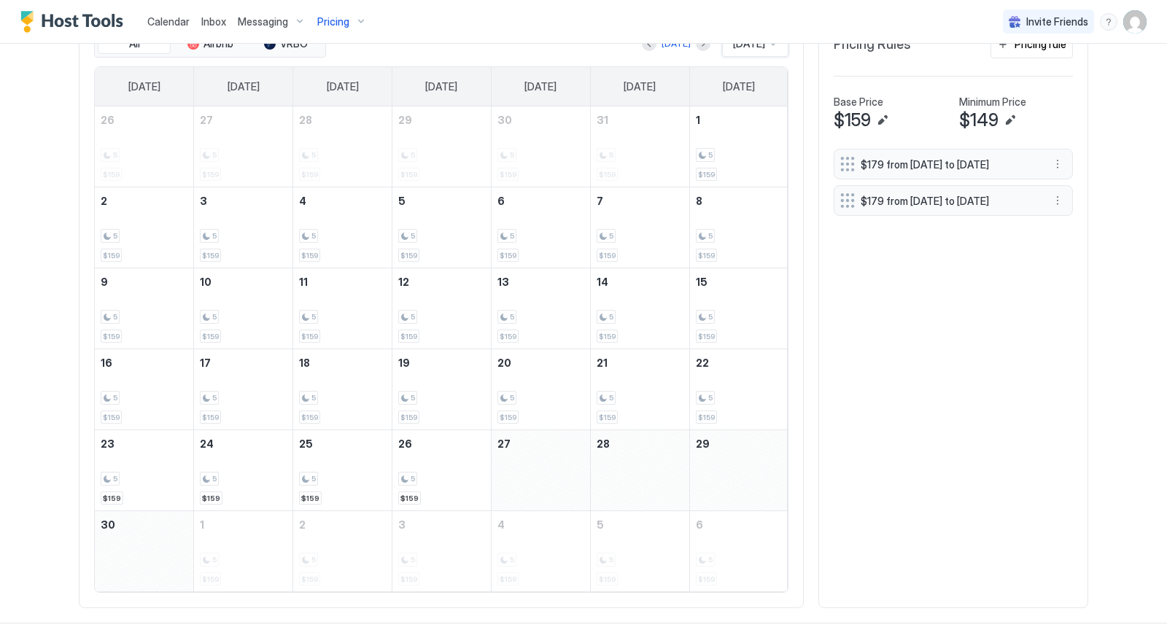
scroll to position [477, 0]
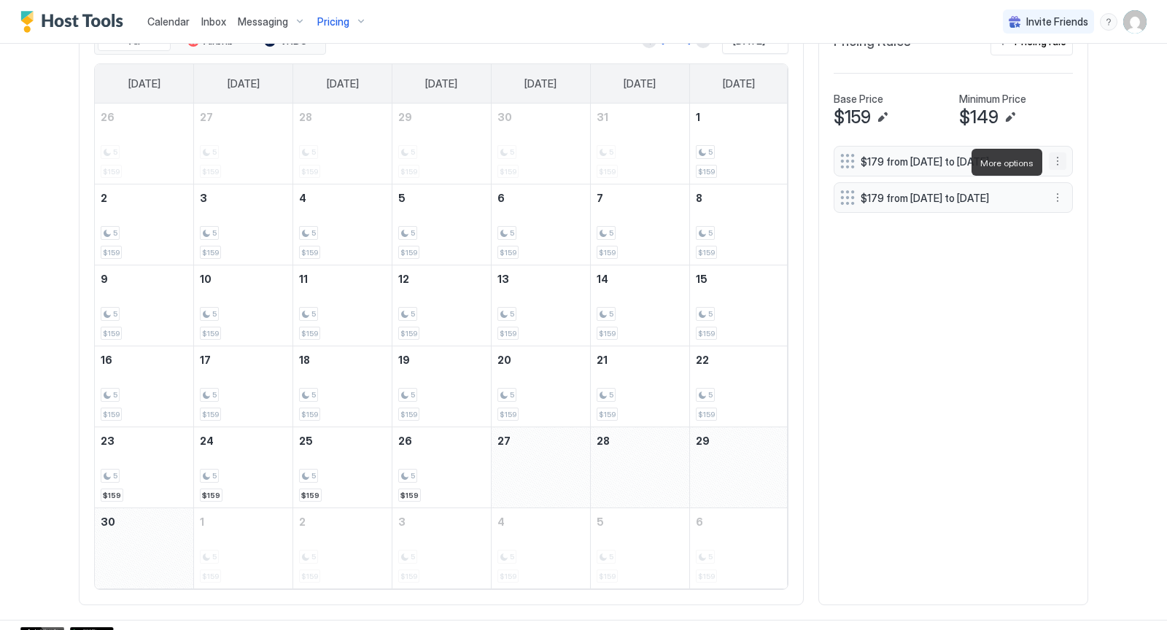
click at [1056, 162] on button "More options" at bounding box center [1056, 160] width 17 height 17
click at [1073, 225] on span "Delete" at bounding box center [1085, 229] width 27 height 11
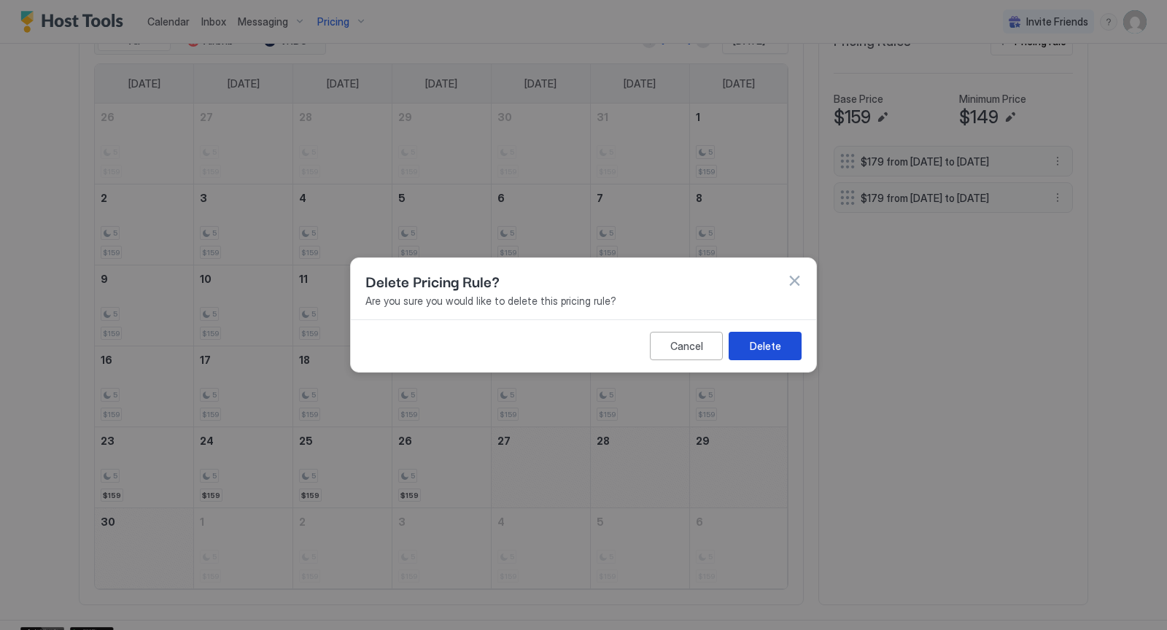
click at [792, 337] on button "Delete" at bounding box center [764, 346] width 73 height 28
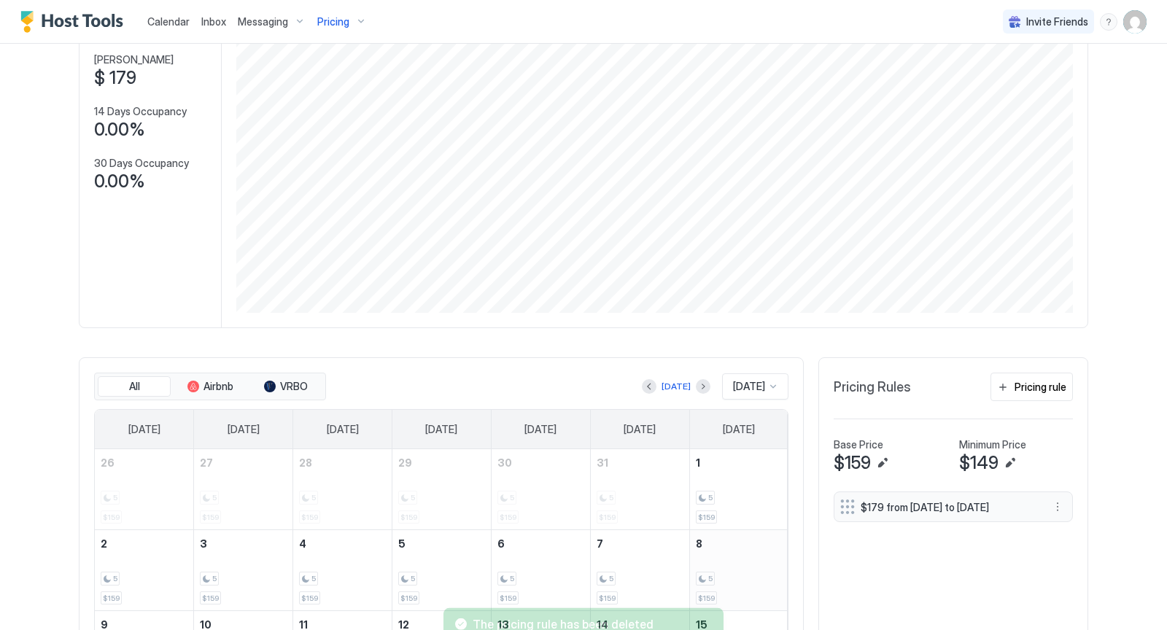
scroll to position [119, 0]
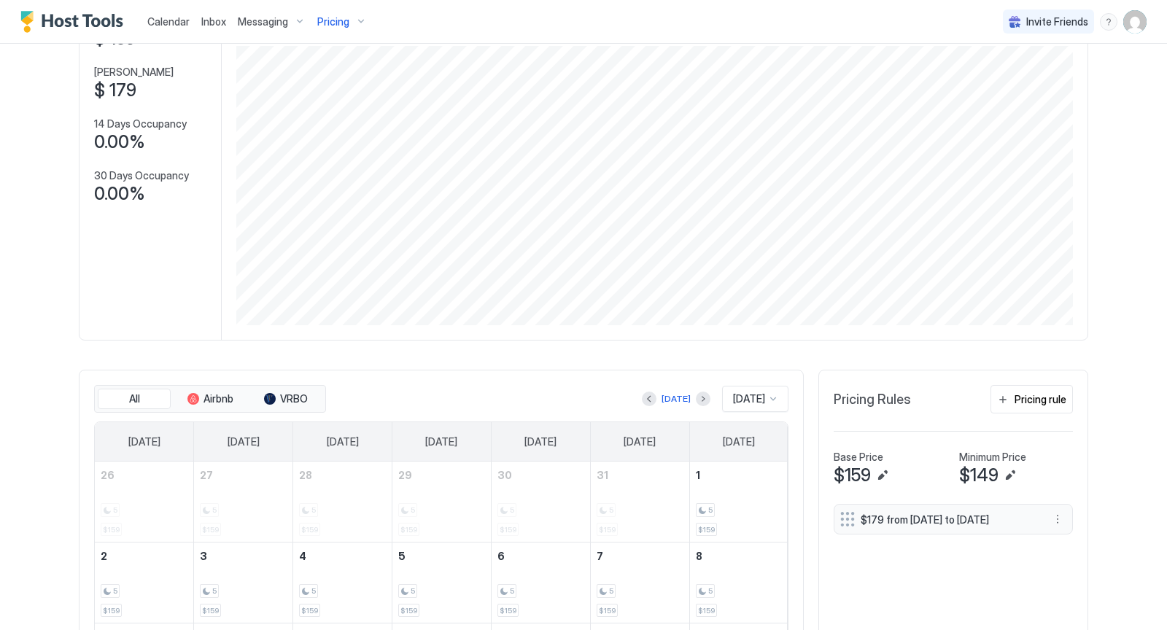
click at [362, 18] on div "Pricing" at bounding box center [341, 21] width 61 height 25
click at [348, 293] on span "Sellwood Oasis" at bounding box center [349, 290] width 104 height 11
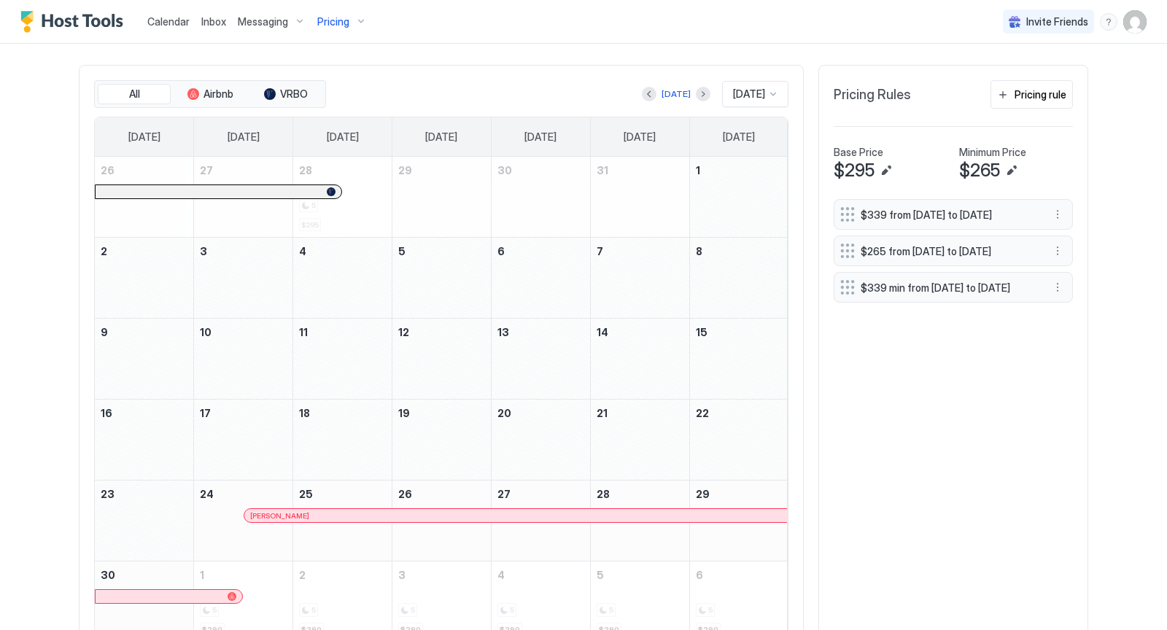
scroll to position [429, 0]
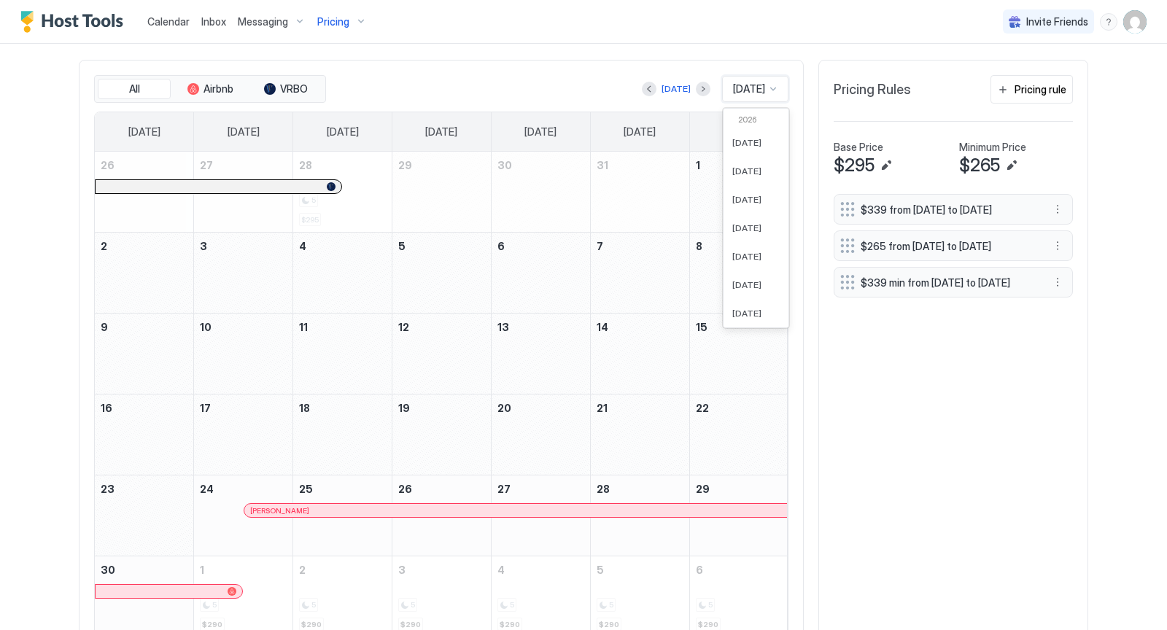
click at [775, 83] on div at bounding box center [773, 89] width 12 height 12
click at [758, 264] on div "[DATE]" at bounding box center [755, 269] width 47 height 11
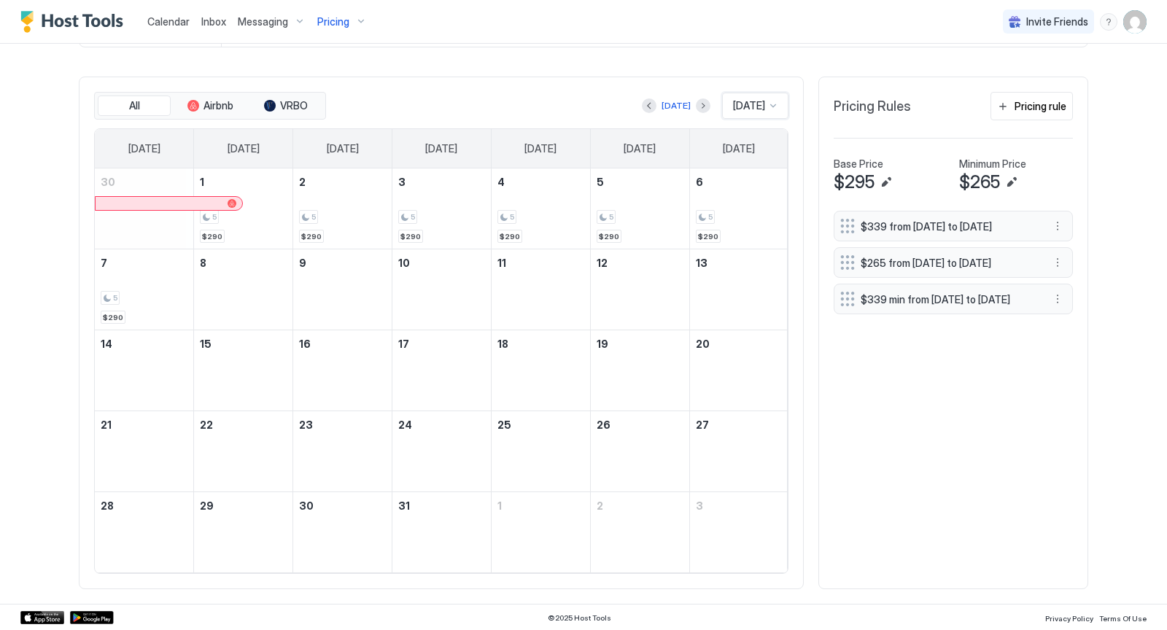
scroll to position [405, 0]
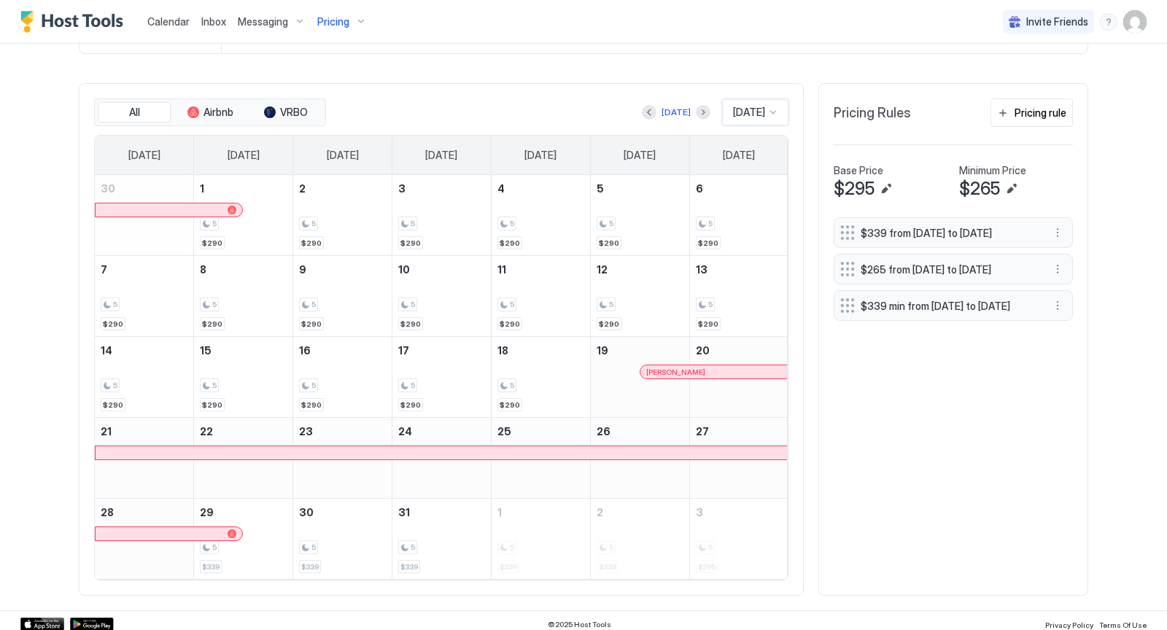
click at [774, 110] on div at bounding box center [773, 112] width 12 height 12
click at [752, 160] on span "[DATE]" at bounding box center [746, 165] width 29 height 11
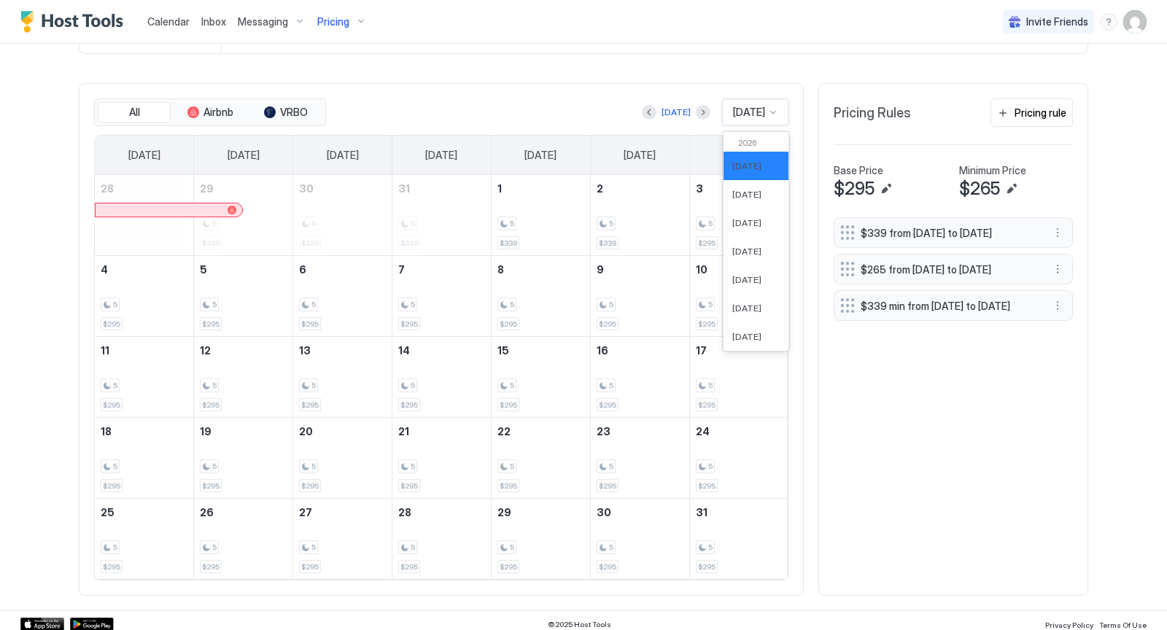
click at [774, 109] on div at bounding box center [773, 112] width 12 height 12
click at [758, 192] on span "[DATE]" at bounding box center [746, 194] width 29 height 11
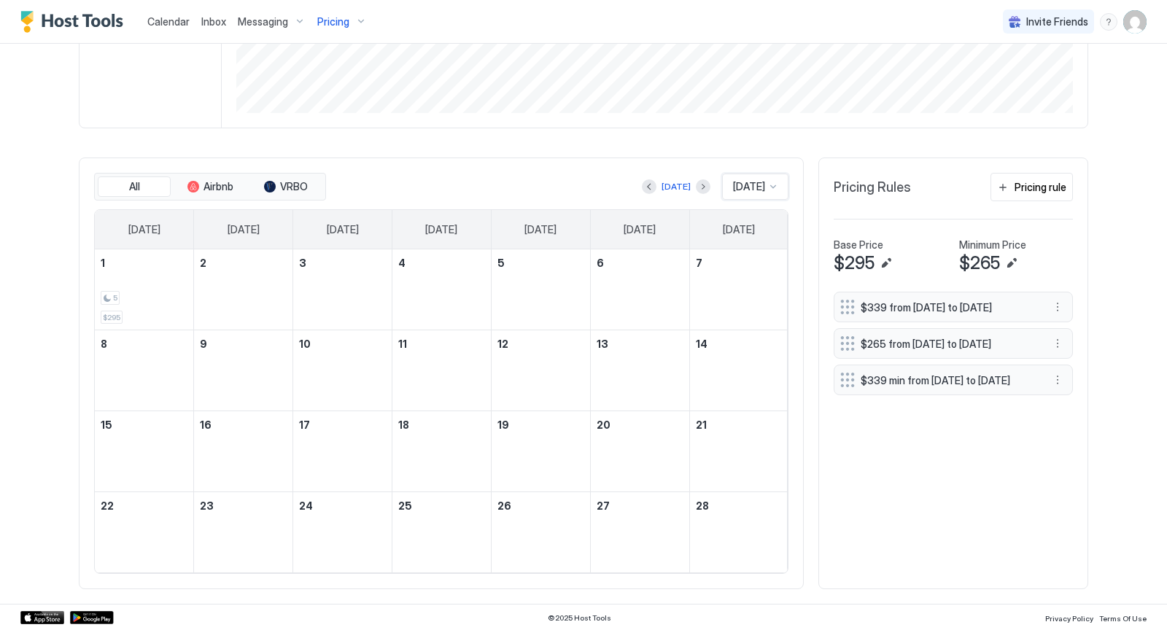
scroll to position [325, 0]
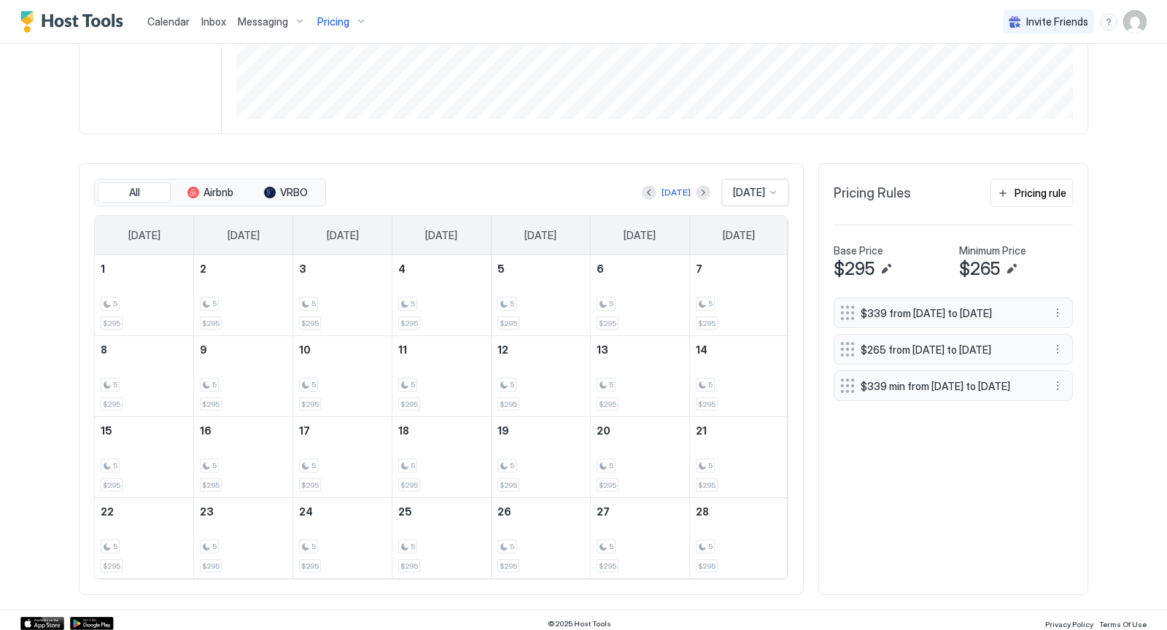
click at [774, 190] on div at bounding box center [773, 193] width 12 height 12
click at [757, 291] on div "[DATE]" at bounding box center [755, 303] width 65 height 28
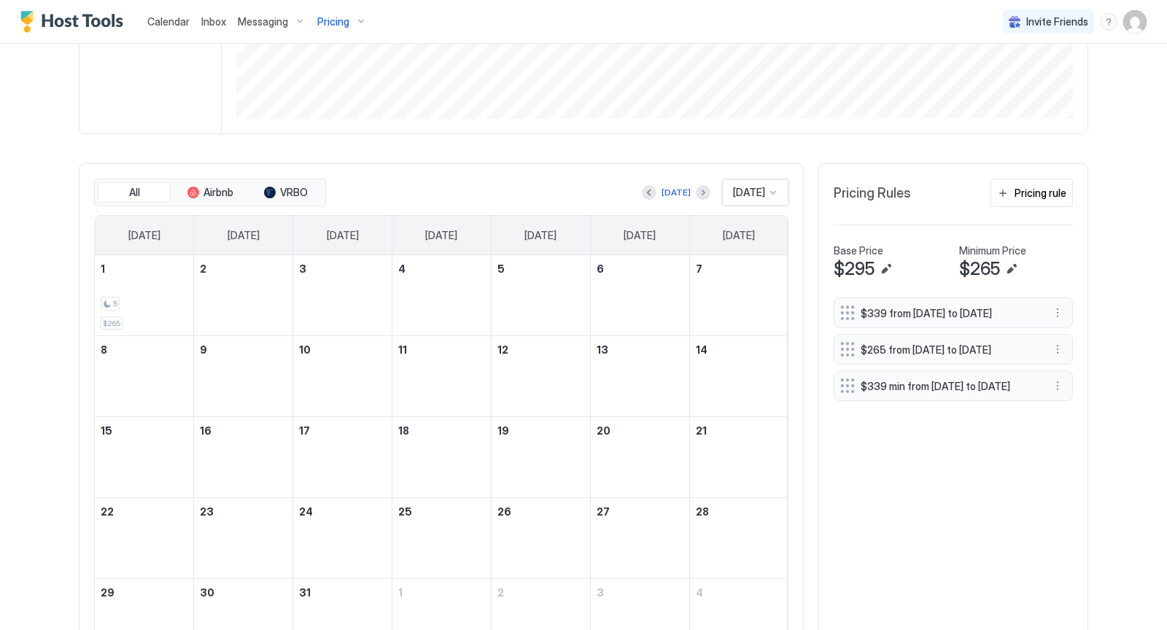
scroll to position [405, 0]
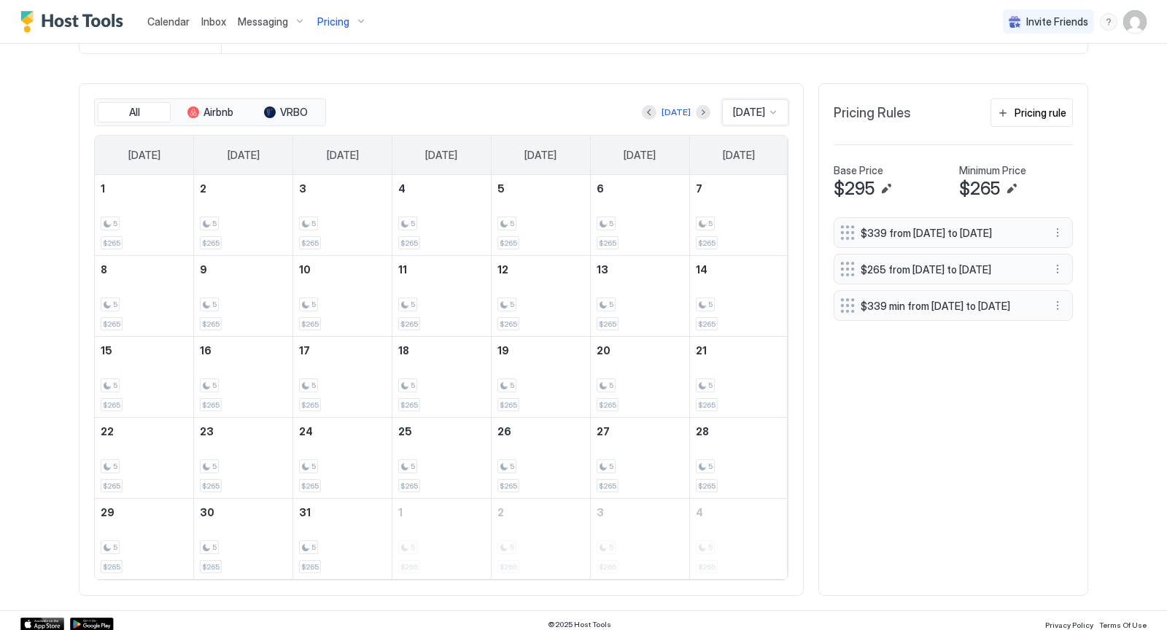
click at [777, 108] on div at bounding box center [773, 112] width 12 height 12
click at [749, 238] on div "[DATE]" at bounding box center [755, 251] width 65 height 28
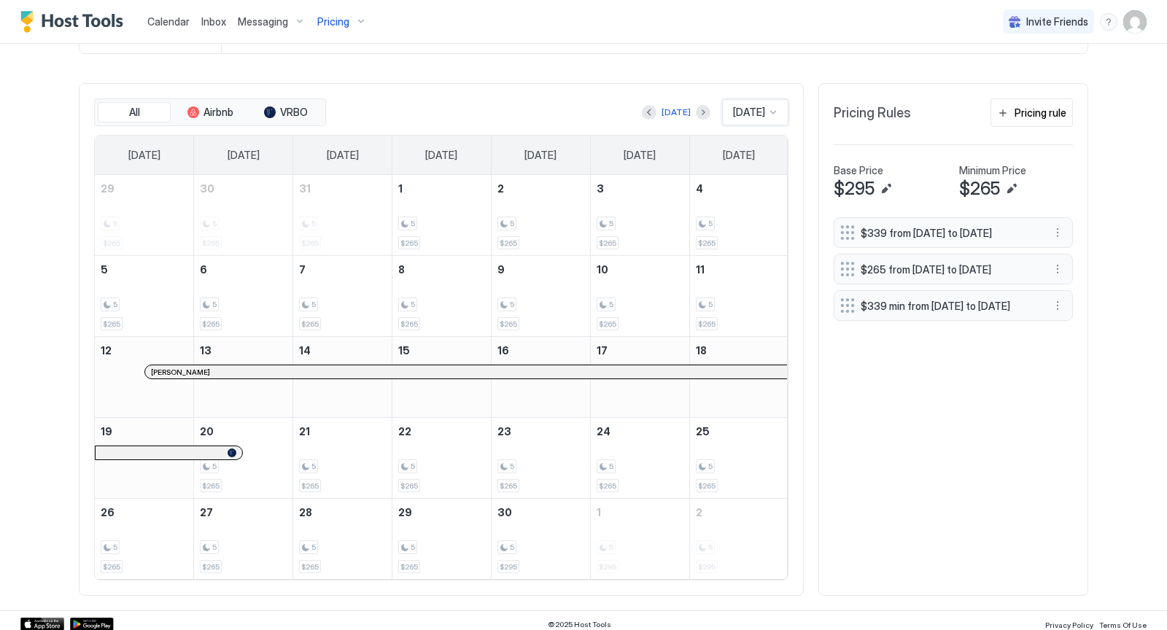
click at [773, 109] on div at bounding box center [773, 112] width 12 height 12
click at [749, 274] on span "[DATE]" at bounding box center [746, 279] width 29 height 11
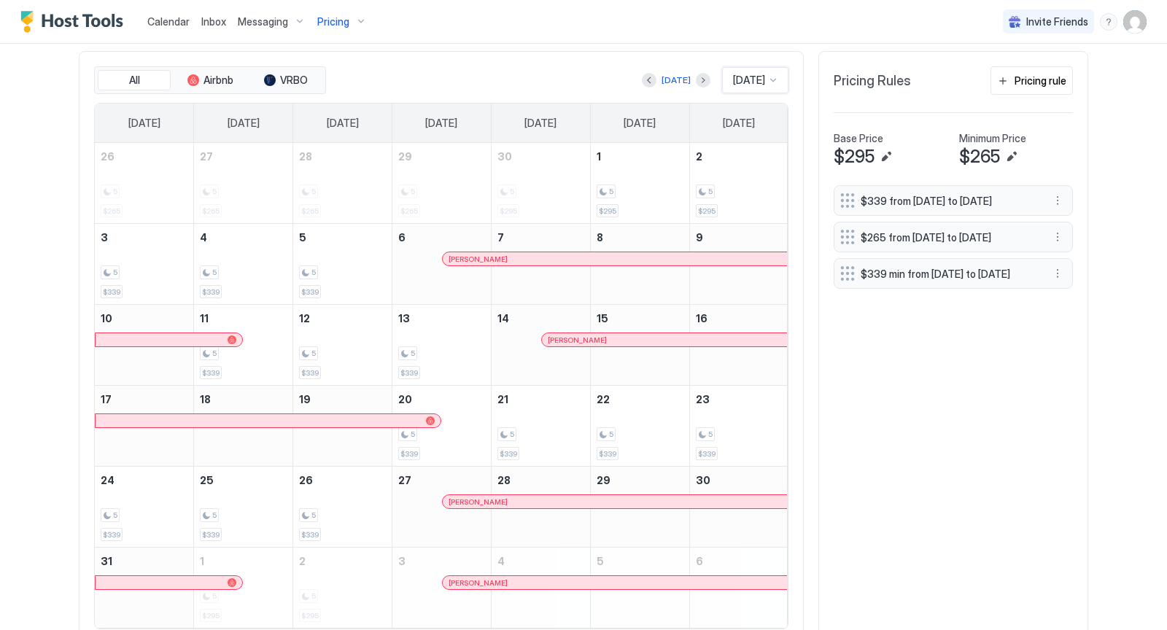
scroll to position [423, 0]
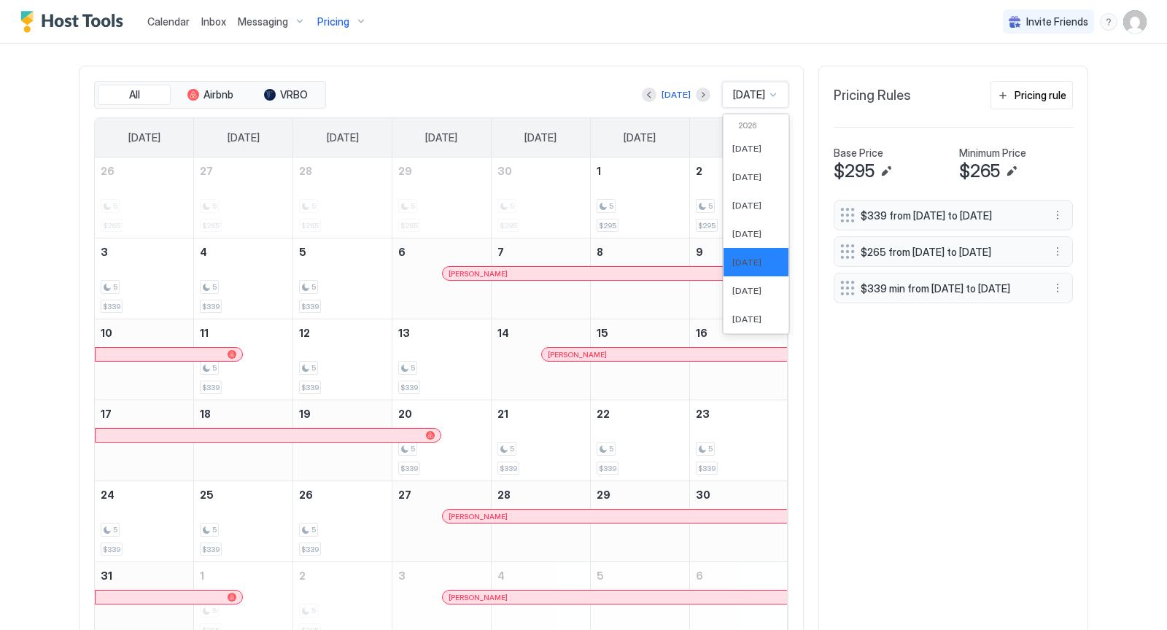
click at [772, 96] on div at bounding box center [773, 95] width 12 height 12
click at [747, 285] on span "[DATE]" at bounding box center [746, 290] width 29 height 11
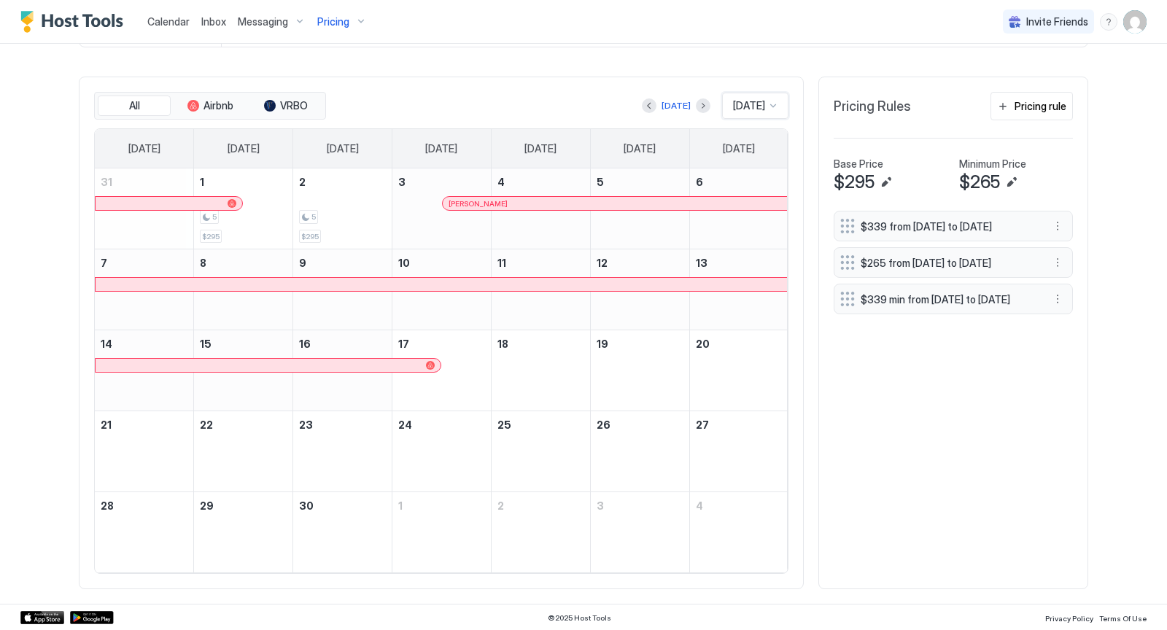
scroll to position [405, 0]
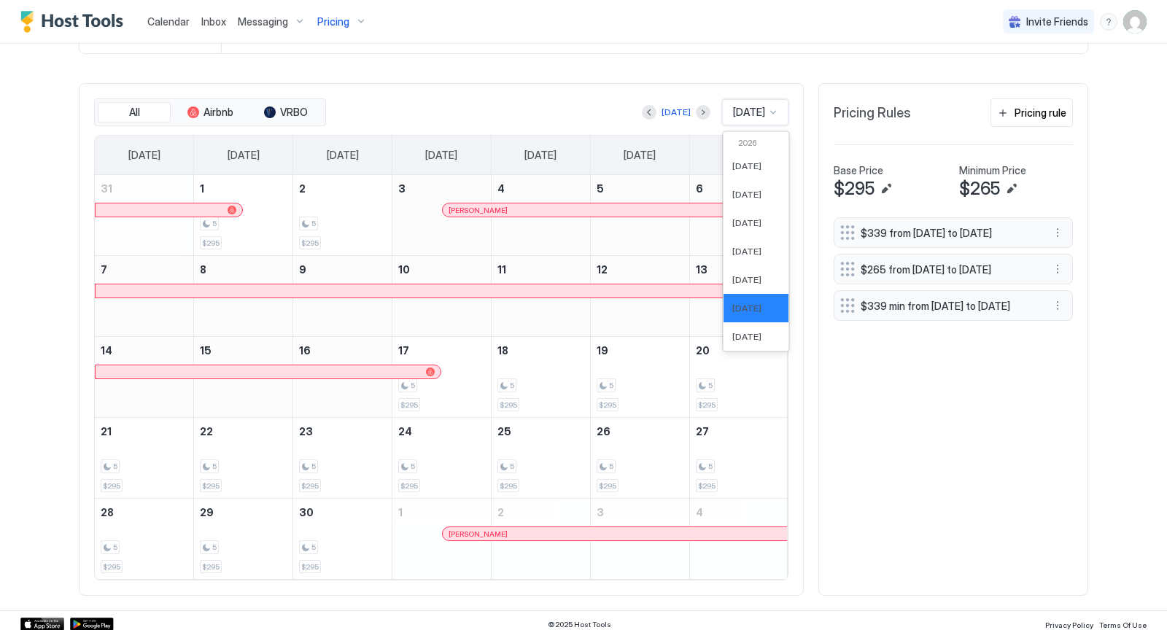
click at [776, 106] on div at bounding box center [773, 112] width 12 height 12
click at [742, 332] on span "[DATE]" at bounding box center [746, 336] width 29 height 11
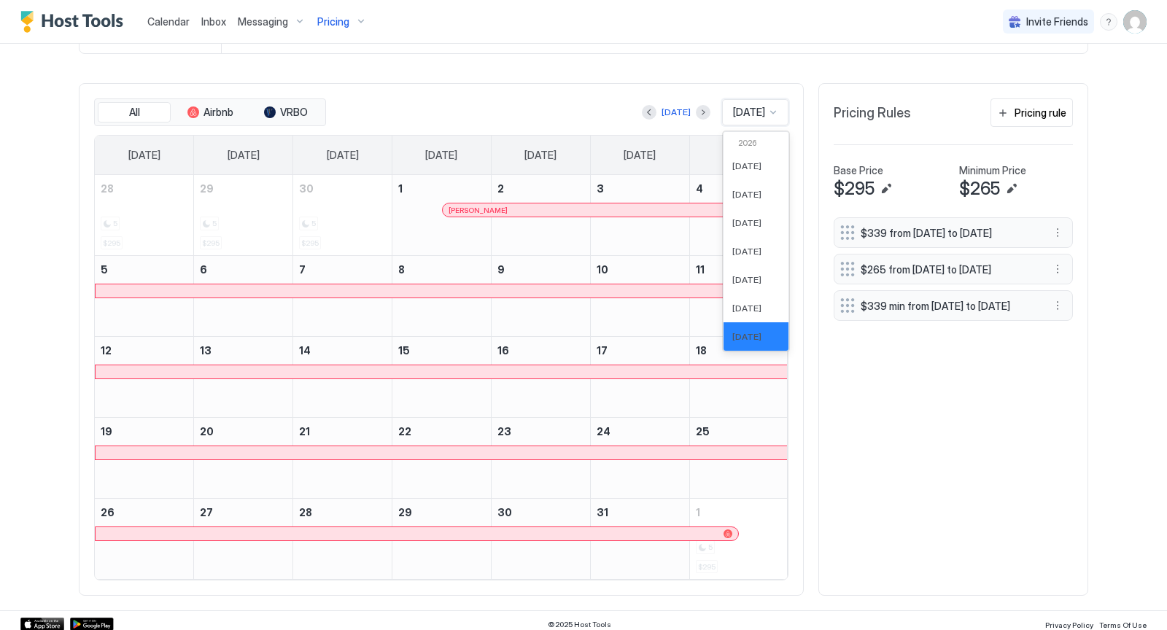
click at [777, 108] on div at bounding box center [773, 112] width 12 height 12
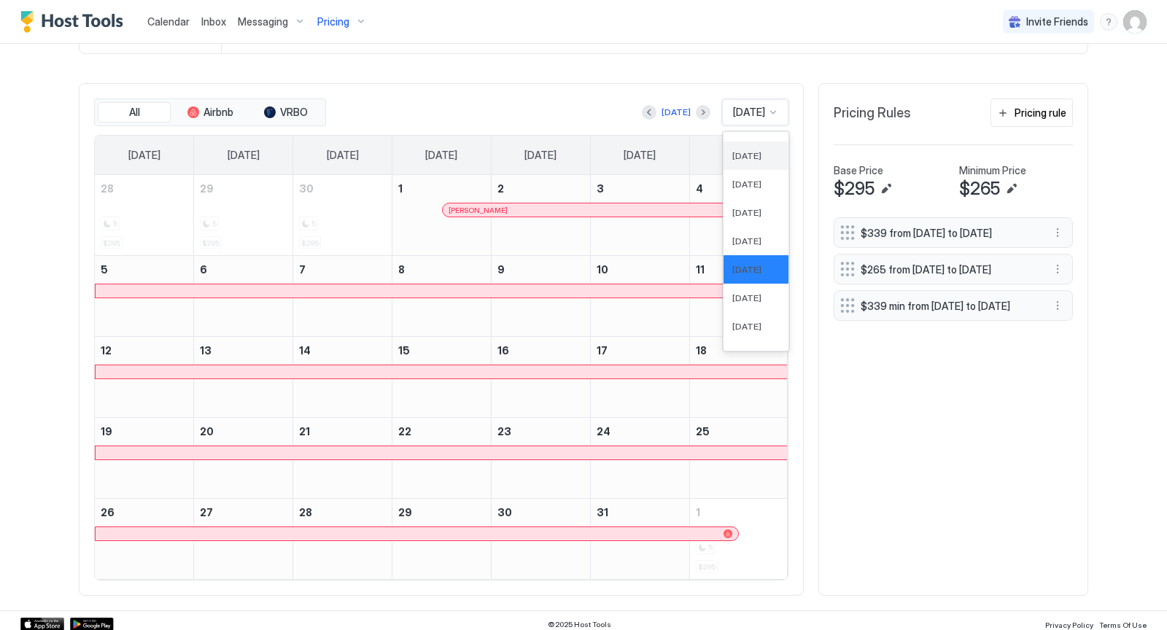
scroll to position [69, 0]
click at [745, 294] on span "[DATE]" at bounding box center [746, 295] width 29 height 11
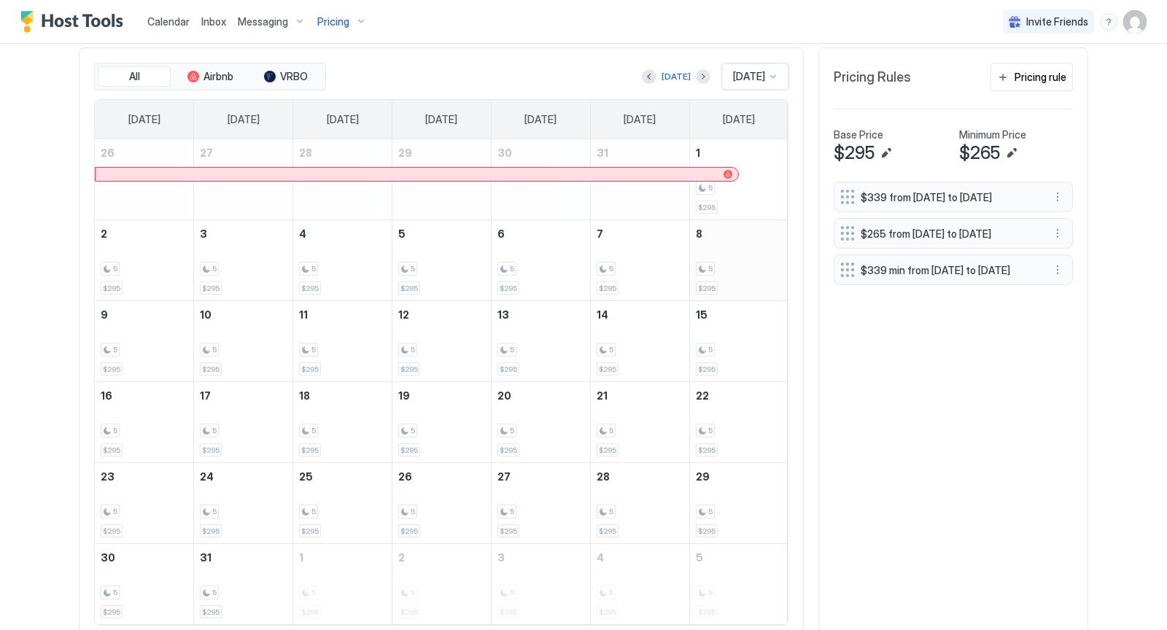
scroll to position [442, 0]
click at [774, 70] on div at bounding box center [773, 76] width 12 height 12
click at [748, 257] on span "[DATE]" at bounding box center [746, 262] width 29 height 11
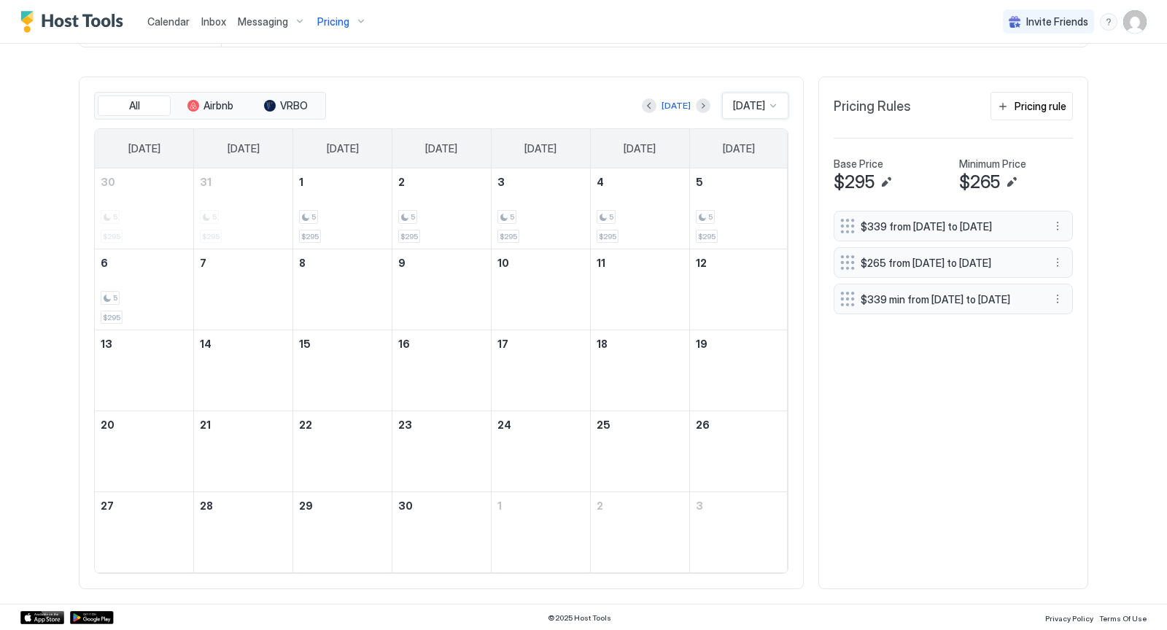
scroll to position [405, 0]
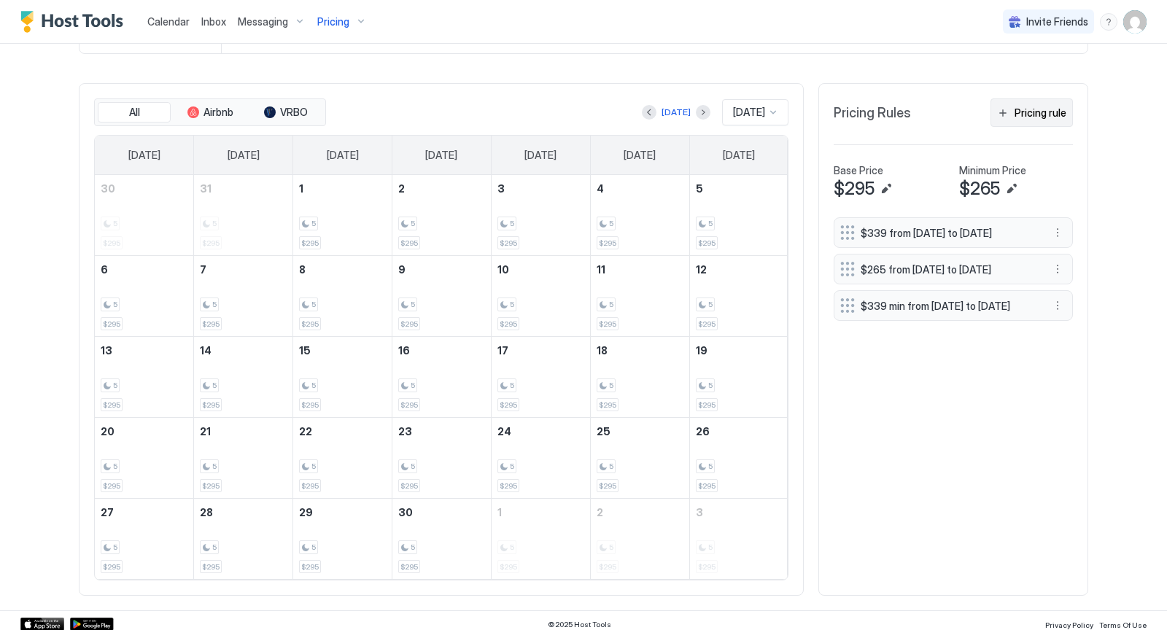
click at [1048, 110] on div "Pricing rule" at bounding box center [1040, 112] width 52 height 15
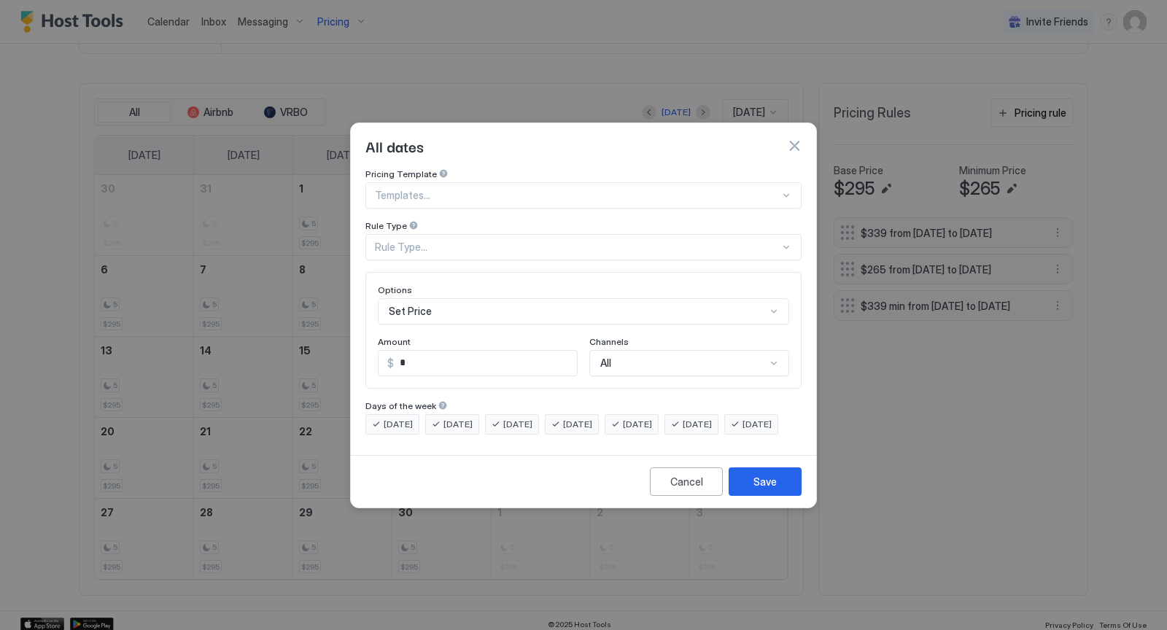
click at [783, 190] on div at bounding box center [786, 196] width 12 height 12
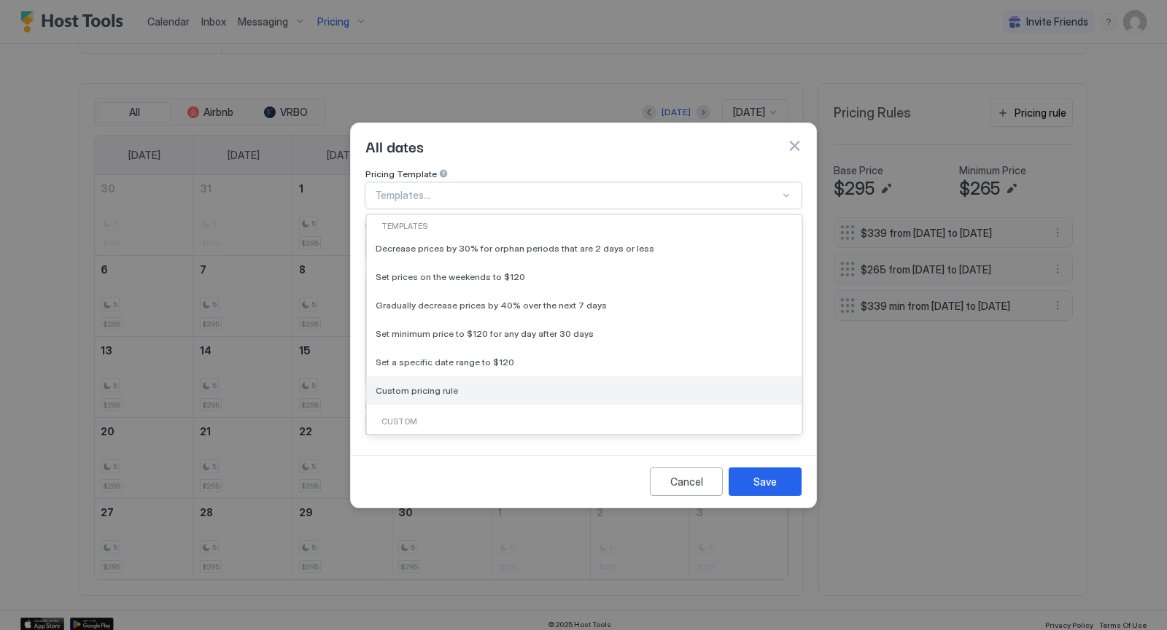
click at [594, 385] on div "Custom pricing rule" at bounding box center [583, 390] width 417 height 11
type input "***"
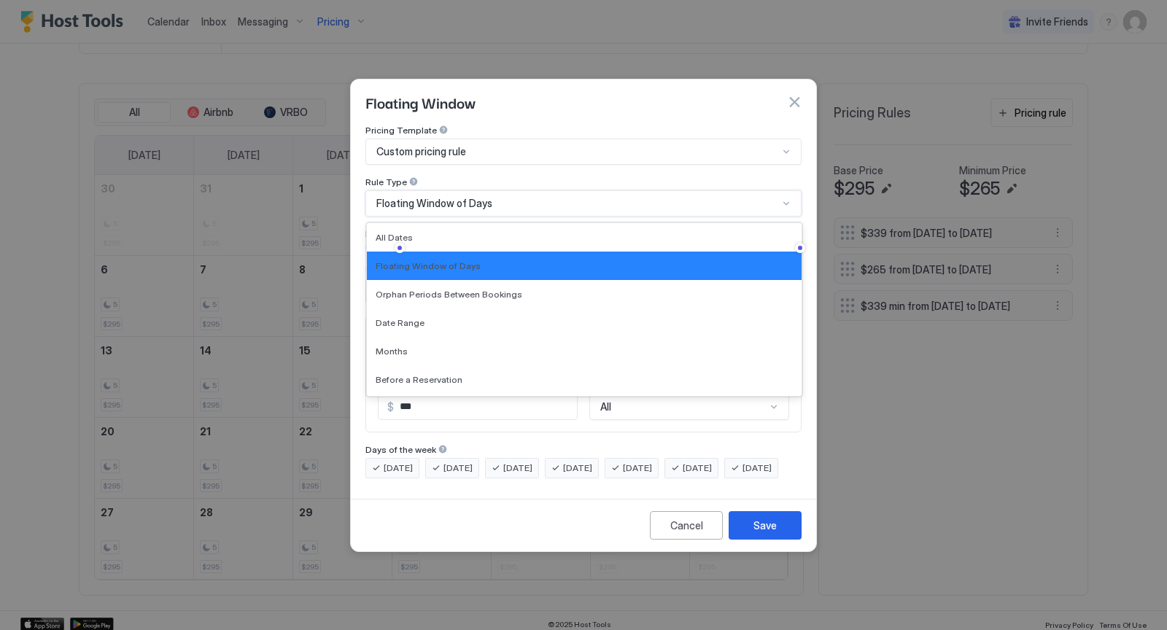
click at [790, 198] on div at bounding box center [786, 204] width 12 height 12
click at [660, 317] on div "Date Range" at bounding box center [583, 322] width 417 height 11
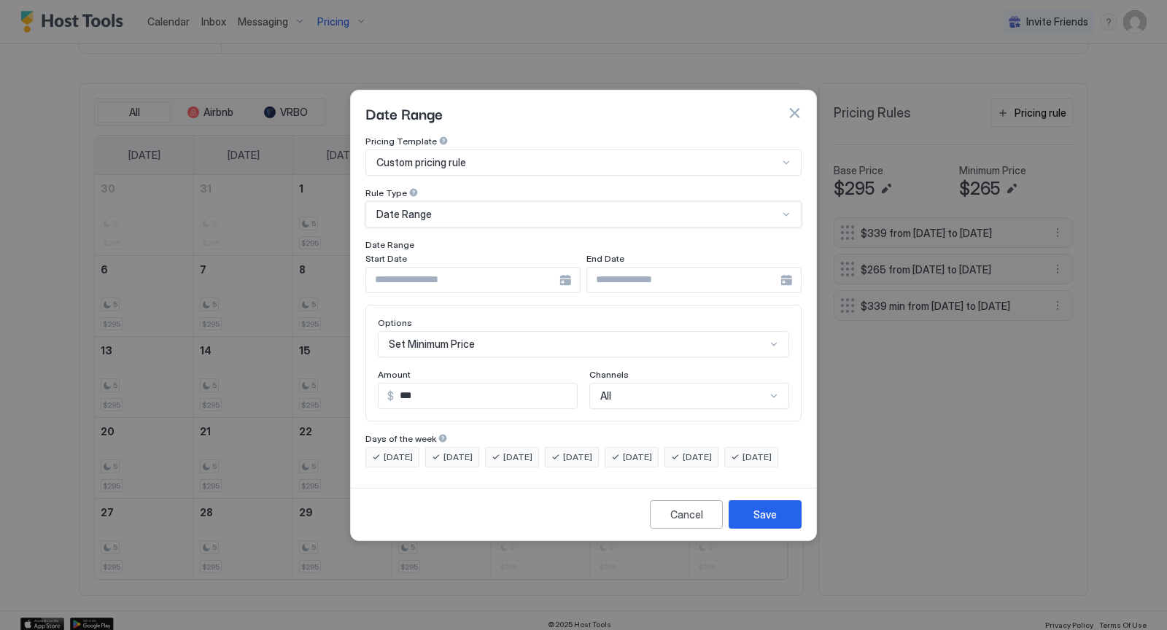
click at [567, 271] on div at bounding box center [472, 280] width 215 height 26
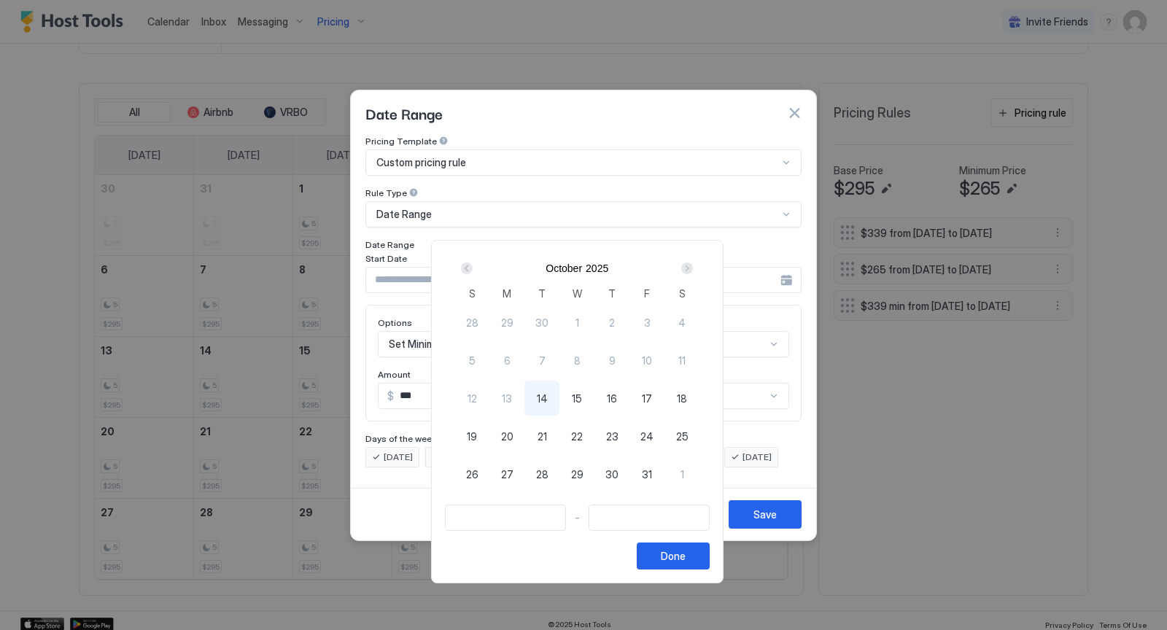
click at [691, 270] on div "Next" at bounding box center [687, 268] width 12 height 12
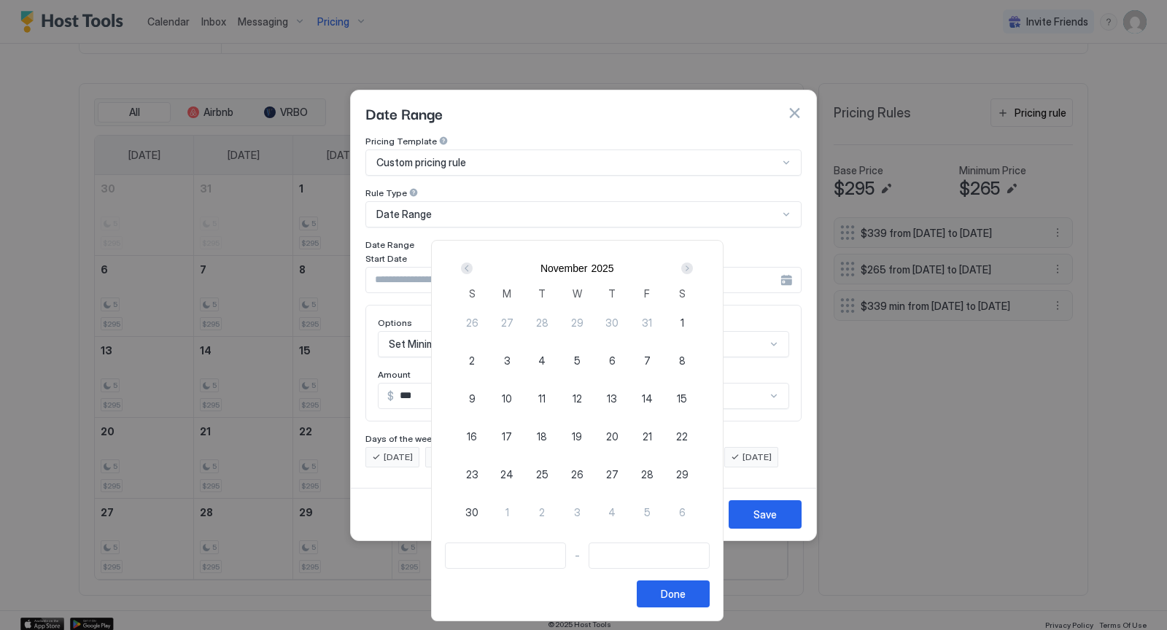
click at [691, 270] on div "Next" at bounding box center [687, 268] width 12 height 12
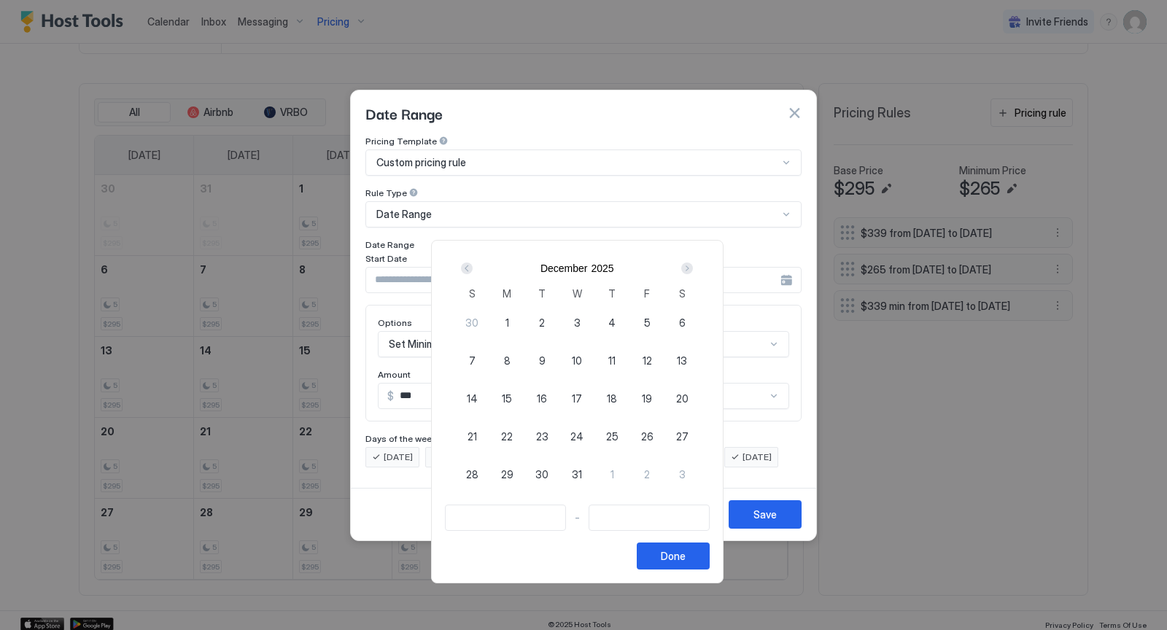
click at [691, 270] on div "Next" at bounding box center [687, 268] width 12 height 12
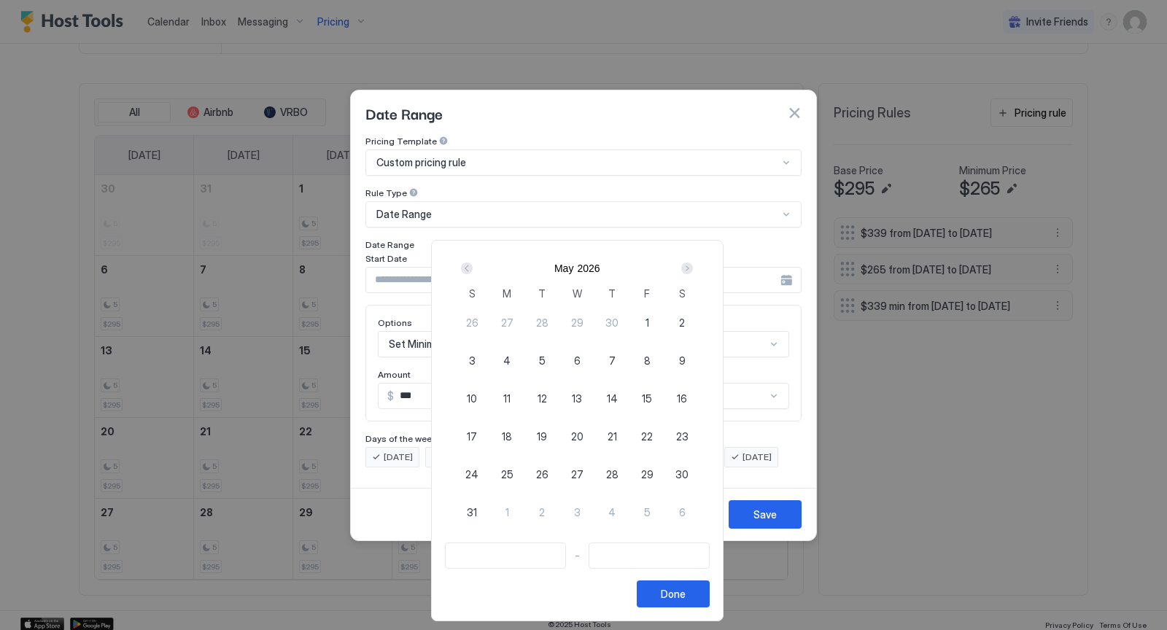
click at [691, 270] on div "Next" at bounding box center [687, 268] width 12 height 12
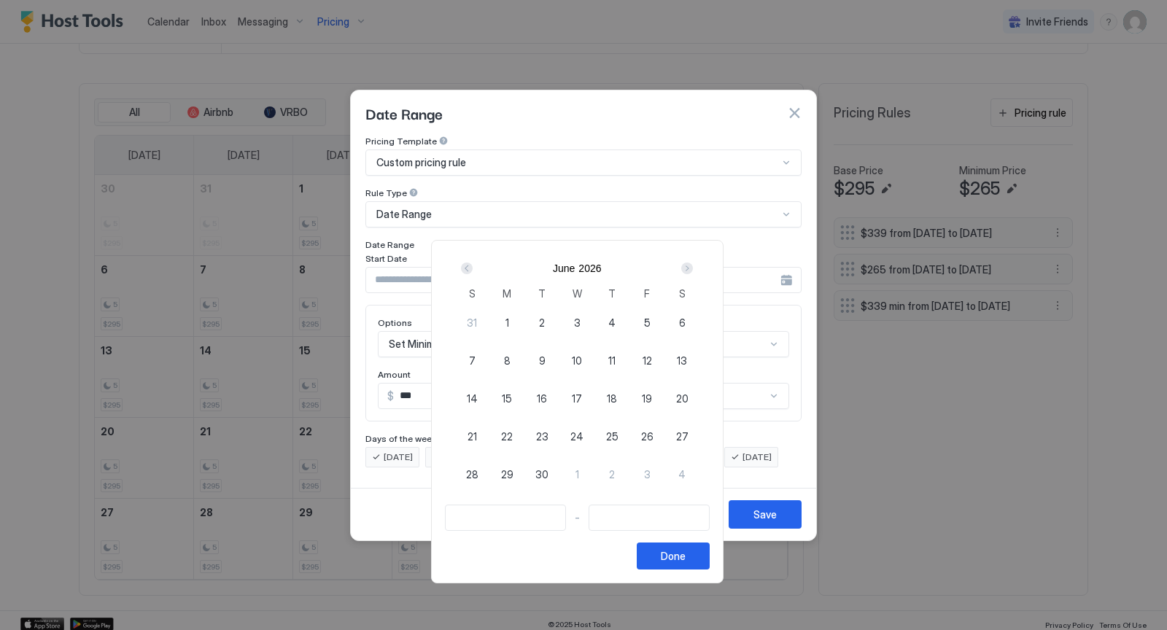
click at [691, 270] on div "Next" at bounding box center [687, 268] width 12 height 12
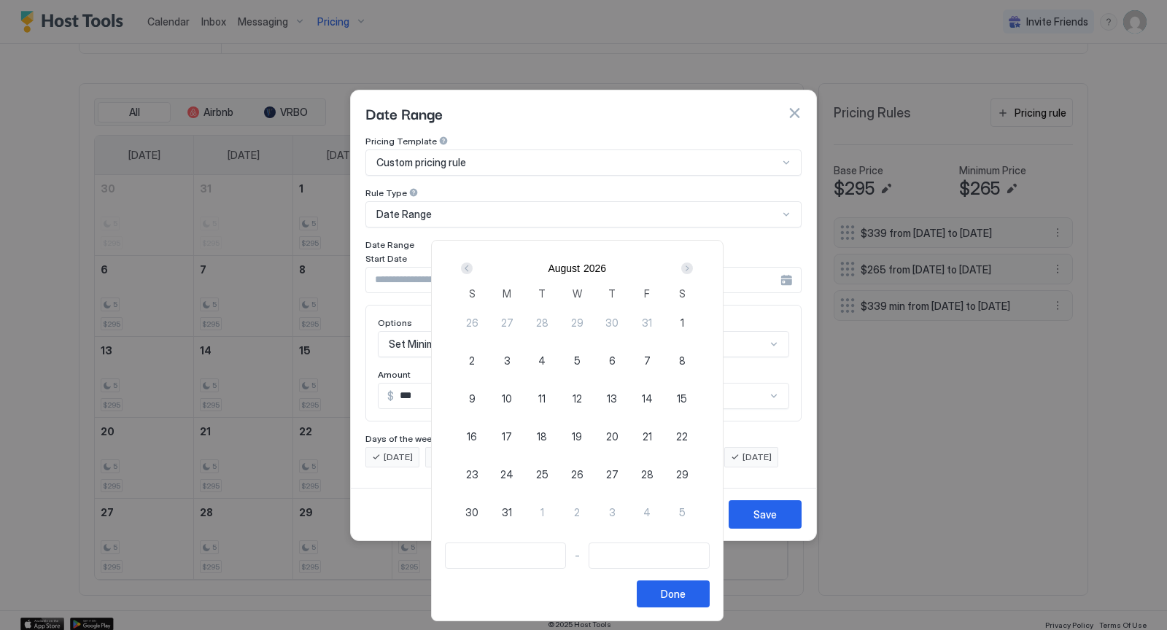
click at [690, 314] on div "1" at bounding box center [681, 322] width 35 height 35
type input "**********"
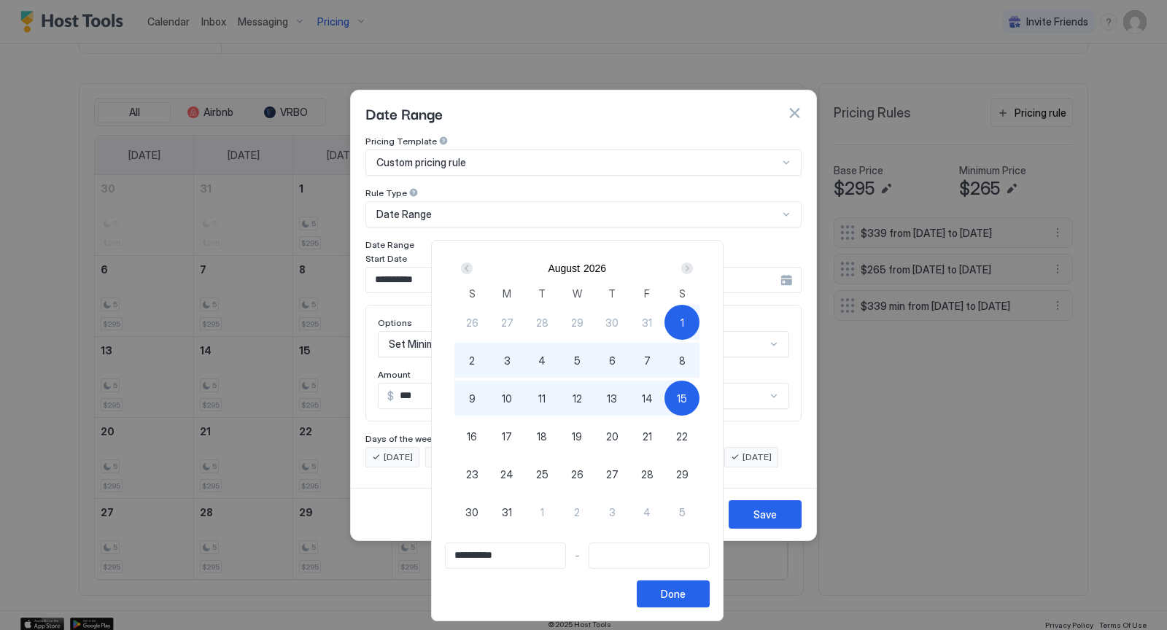
click at [693, 270] on div "Next" at bounding box center [687, 268] width 12 height 12
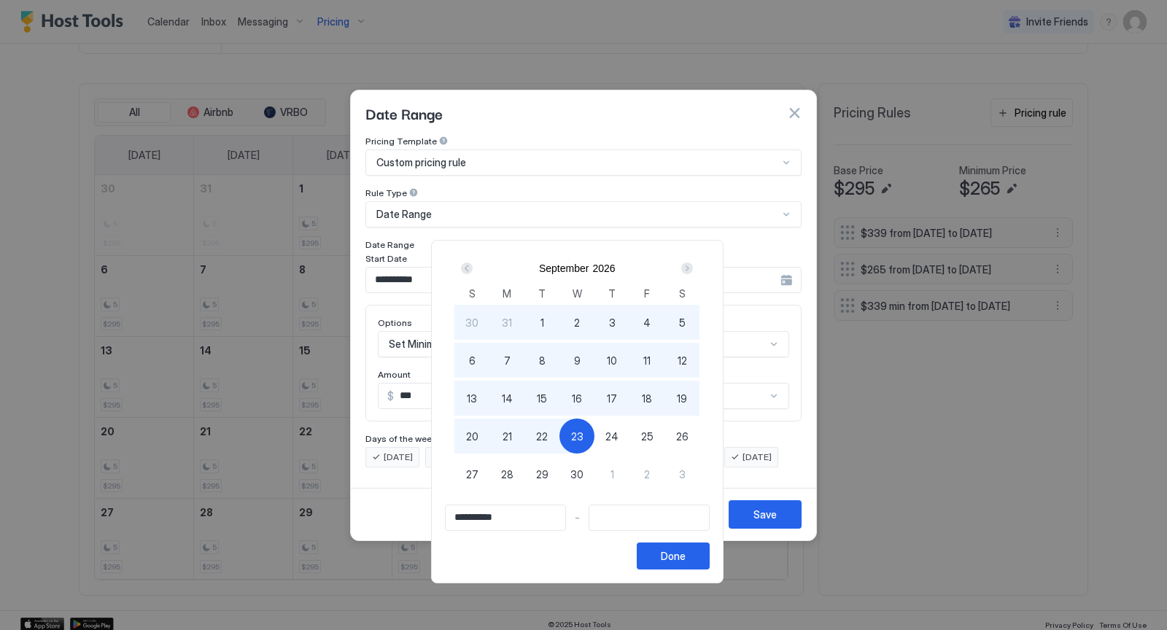
type input "**********"
click at [588, 464] on div "30" at bounding box center [576, 473] width 35 height 35
type input "**********"
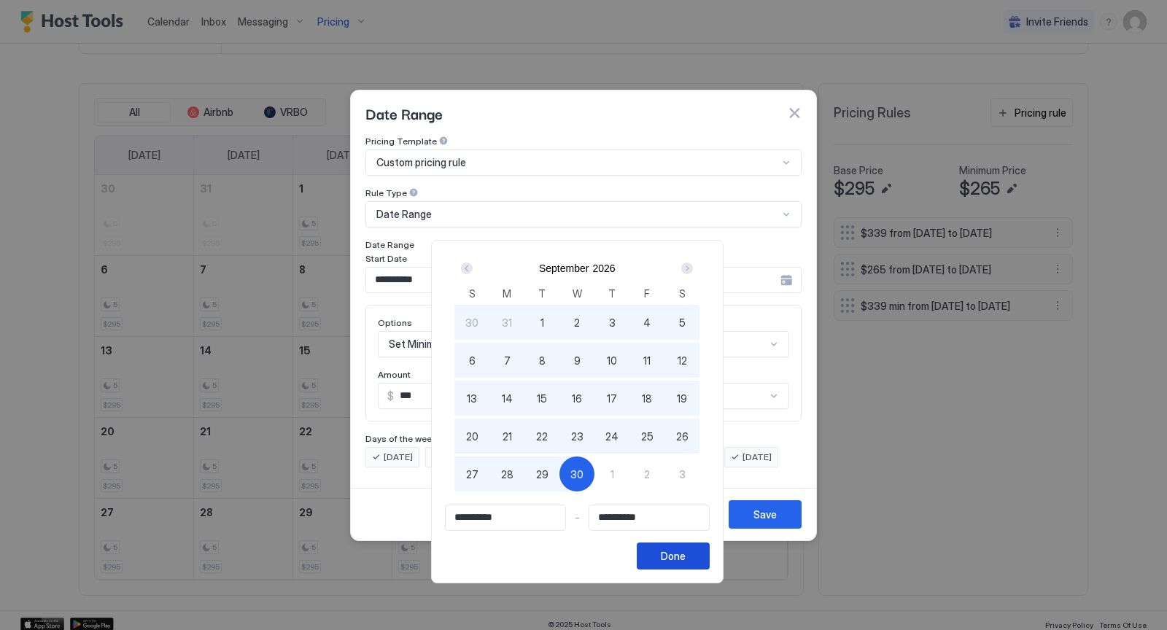
click at [679, 558] on div "Done" at bounding box center [673, 555] width 25 height 15
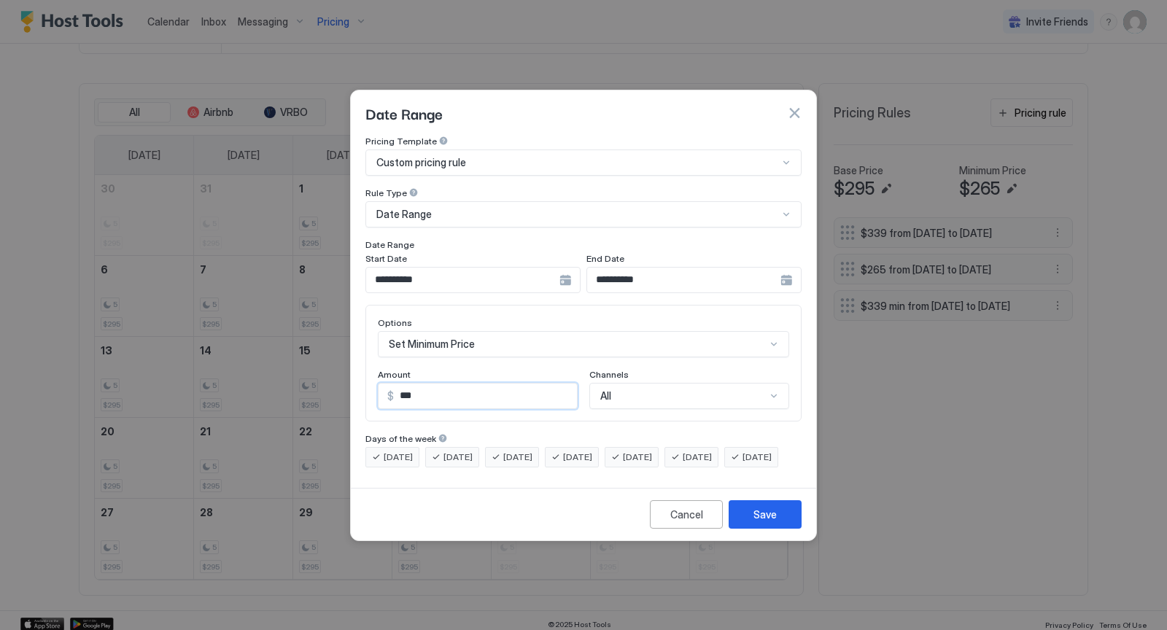
click at [490, 383] on input "***" at bounding box center [485, 395] width 183 height 25
drag, startPoint x: 490, startPoint y: 383, endPoint x: 382, endPoint y: 377, distance: 108.1
click at [382, 383] on div "$ ***" at bounding box center [478, 396] width 200 height 26
type input "***"
click at [756, 521] on div "Save" at bounding box center [764, 514] width 23 height 15
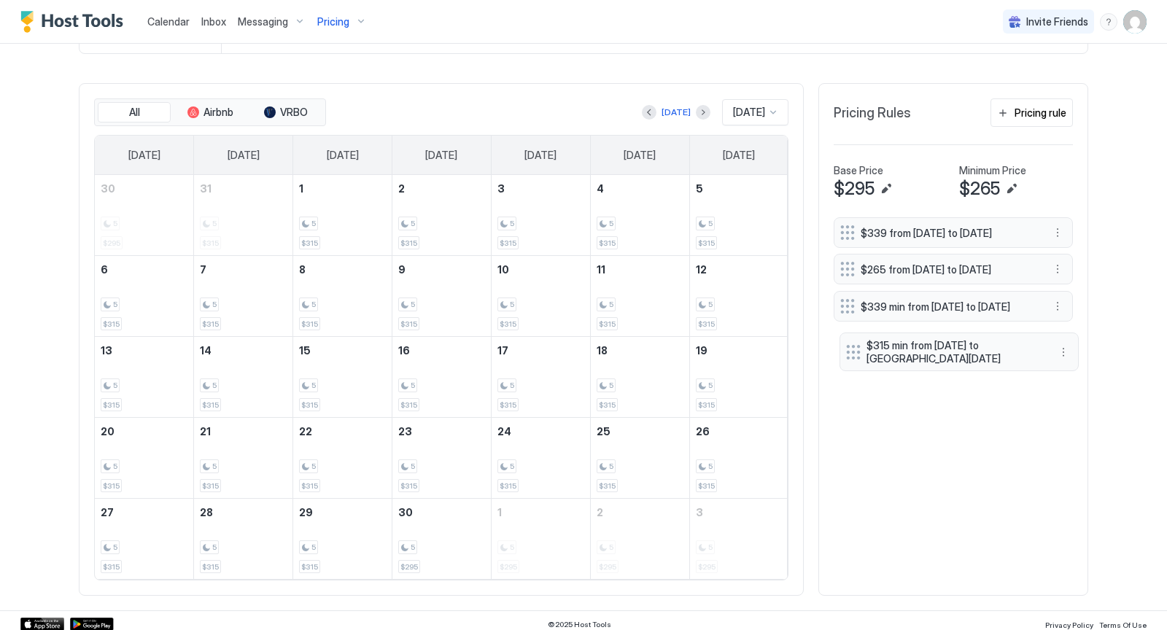
drag, startPoint x: 846, startPoint y: 327, endPoint x: 852, endPoint y: 370, distance: 42.7
click at [696, 109] on button "Next month" at bounding box center [703, 112] width 15 height 15
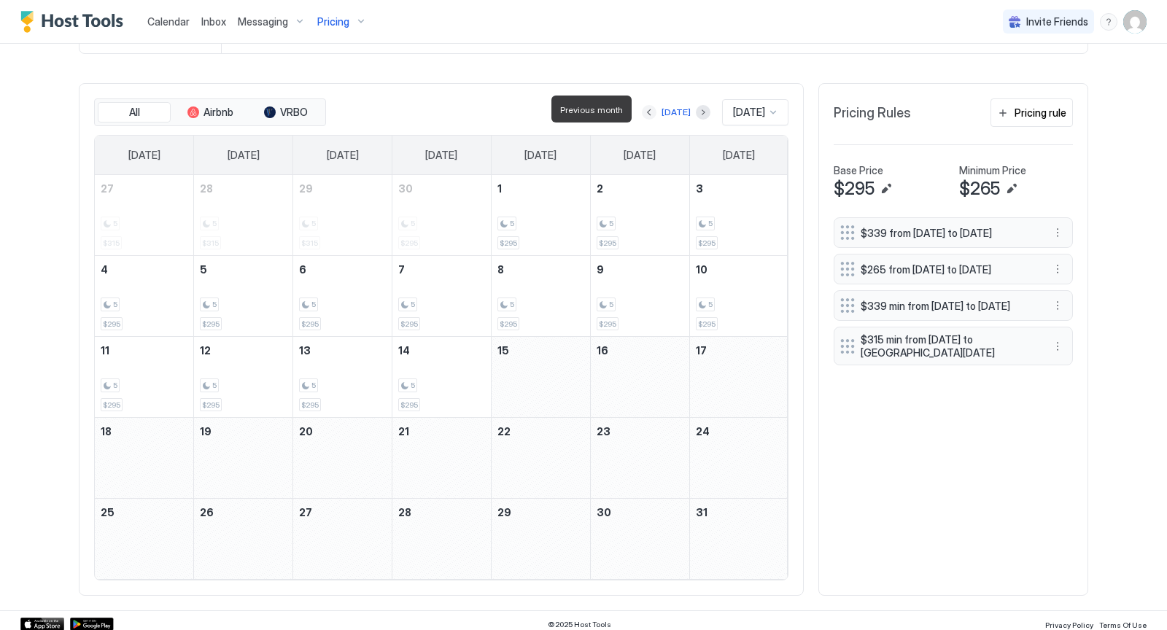
click at [648, 108] on button "Previous month" at bounding box center [649, 112] width 15 height 15
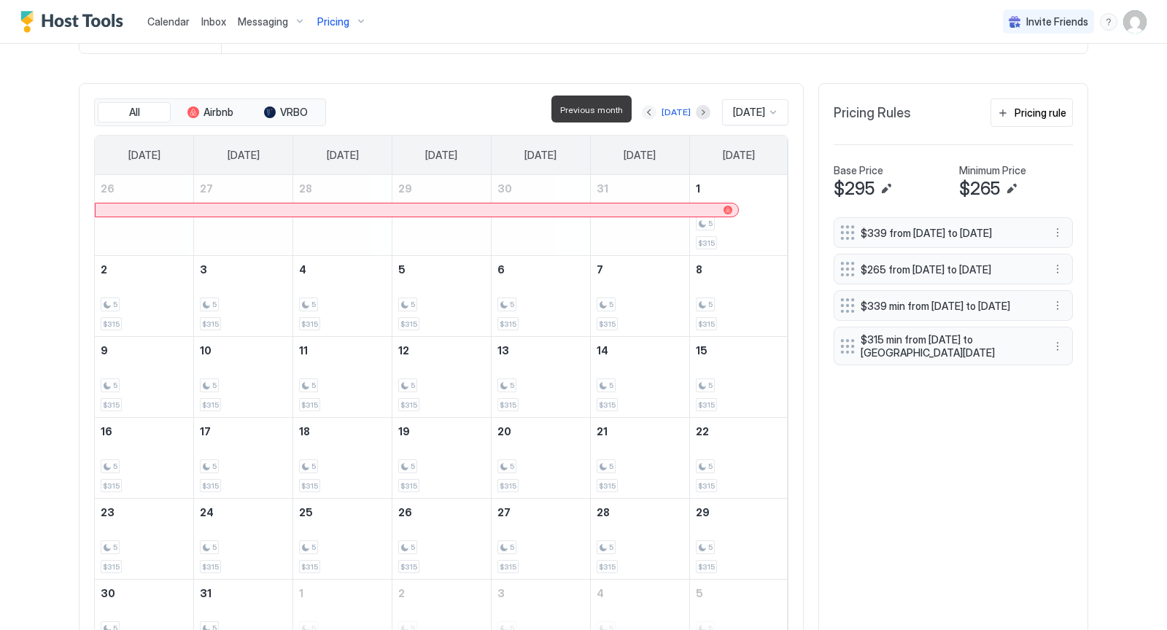
click at [648, 108] on button "Previous month" at bounding box center [649, 112] width 15 height 15
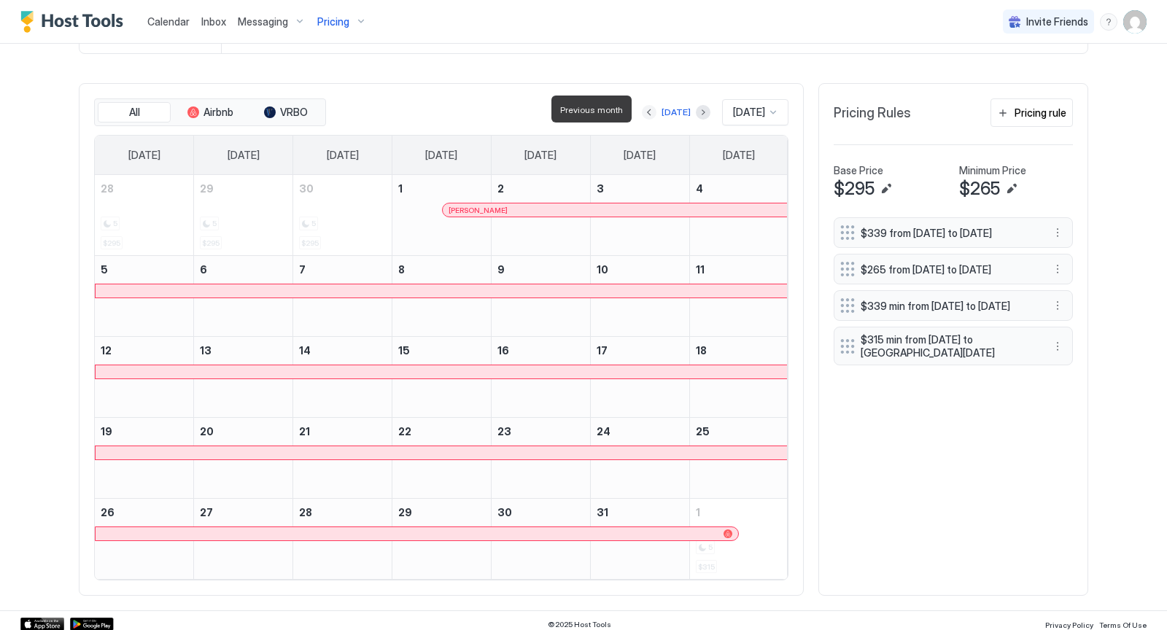
click at [648, 108] on button "Previous month" at bounding box center [649, 112] width 15 height 15
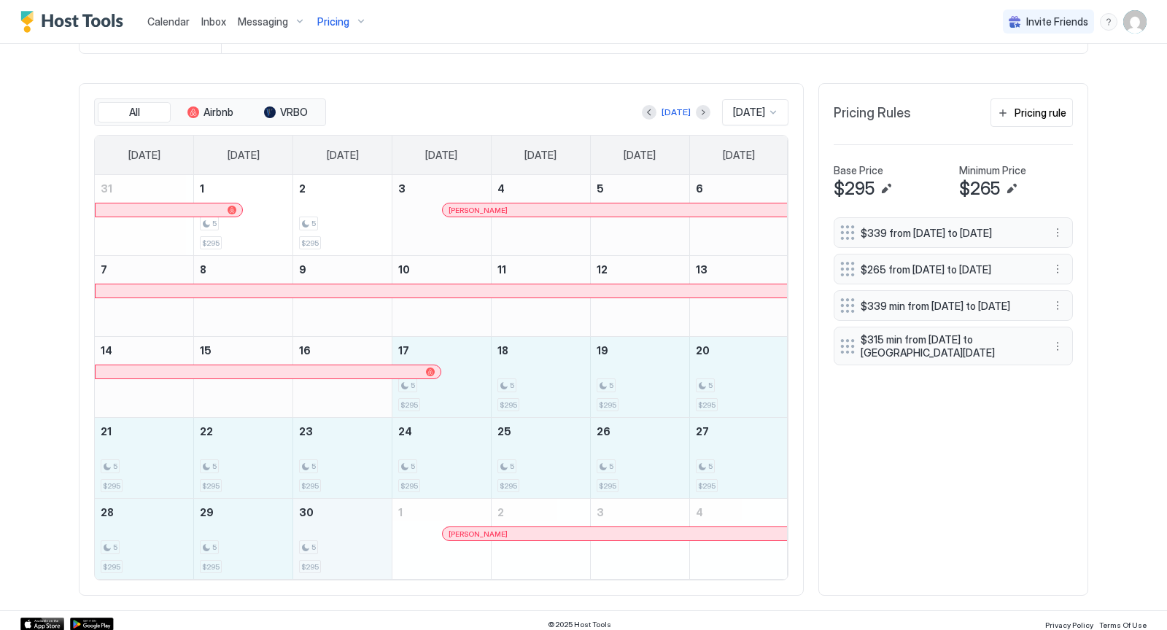
drag, startPoint x: 457, startPoint y: 386, endPoint x: 361, endPoint y: 535, distance: 177.8
click at [361, 535] on tbody "31 1 5 $295 2 5 $295 3 Karen Chlosta 4 5 6 7 8 9 10 11 12 13 14 15 16 17 5 $295…" at bounding box center [441, 377] width 693 height 404
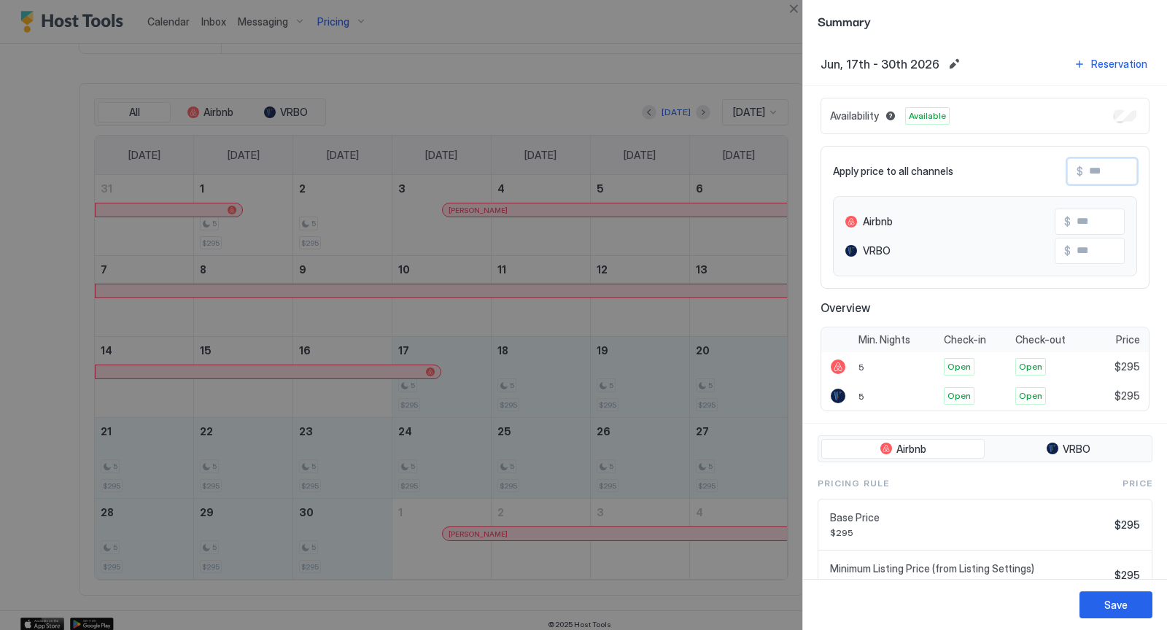
click at [1120, 168] on input "Input Field" at bounding box center [1141, 171] width 117 height 25
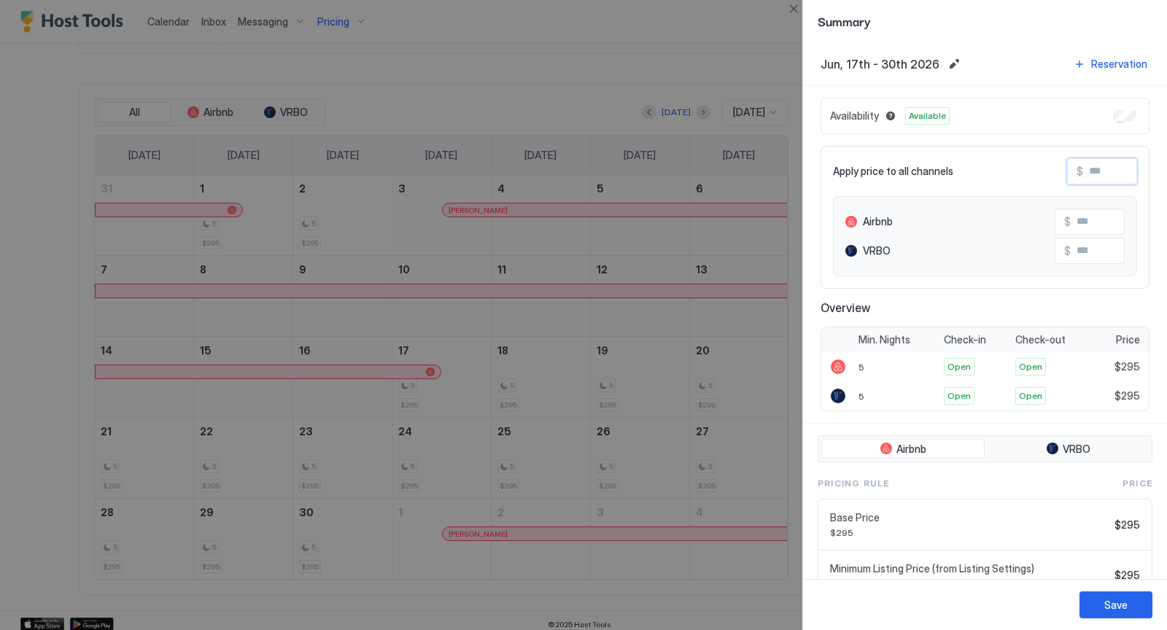
type input "*"
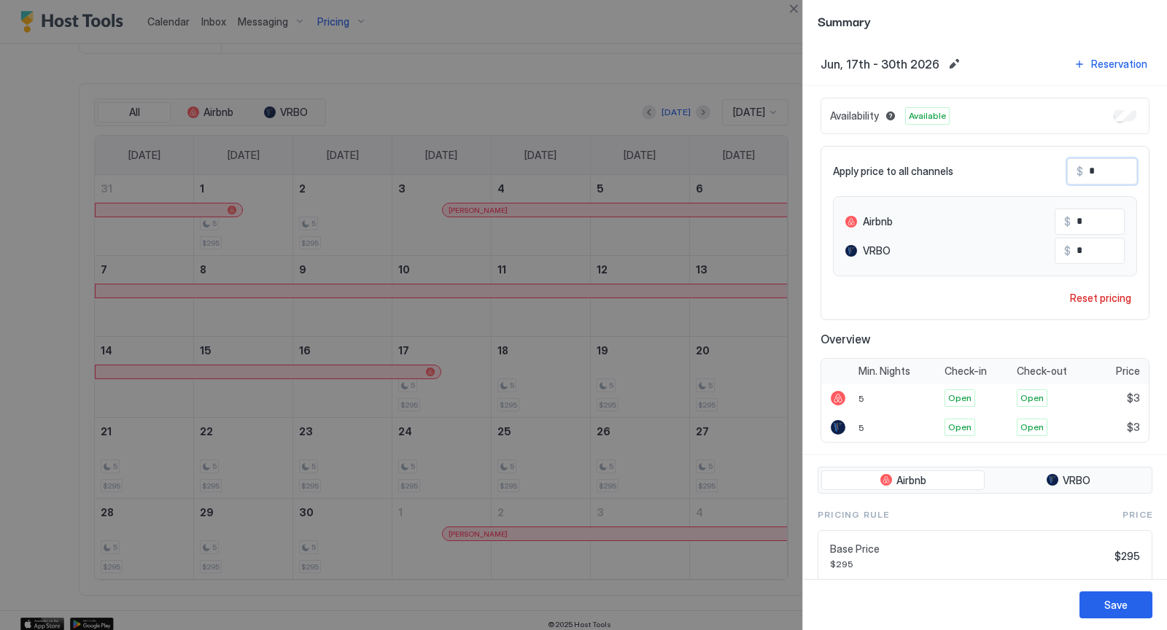
type input "**"
type input "***"
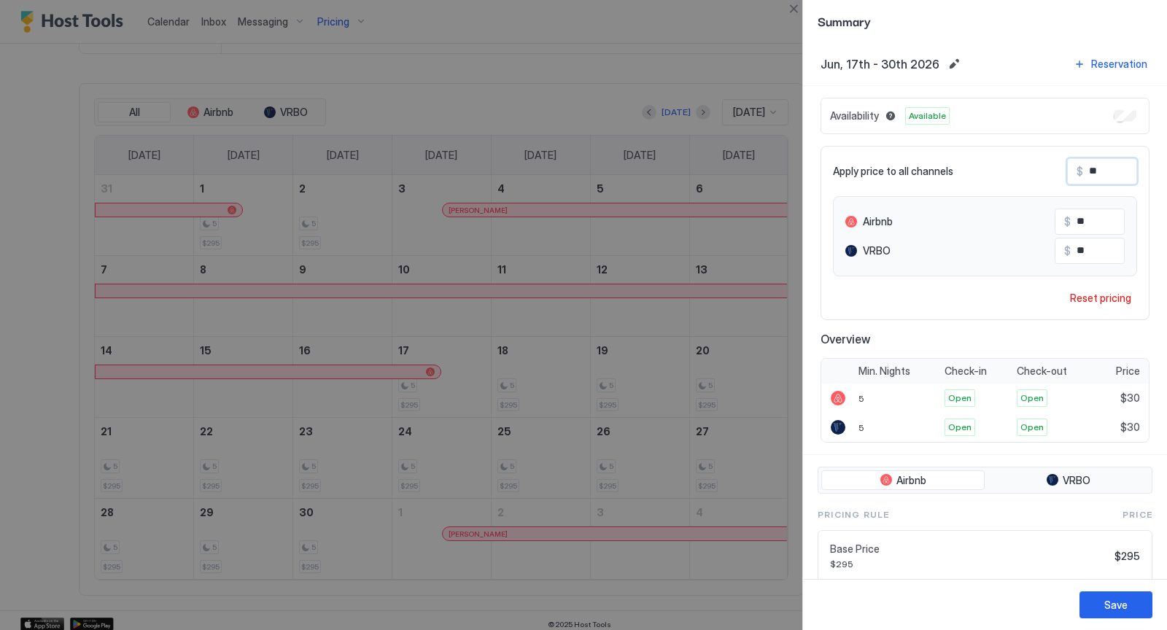
type input "***"
click at [1110, 600] on div "Save" at bounding box center [1115, 604] width 23 height 15
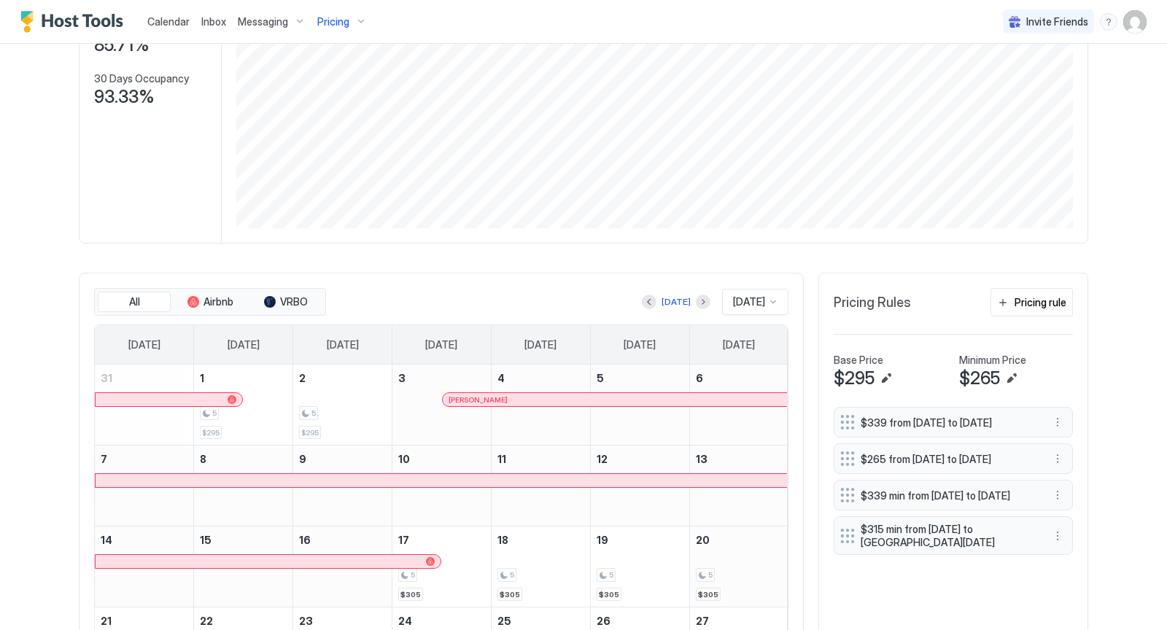
scroll to position [219, 0]
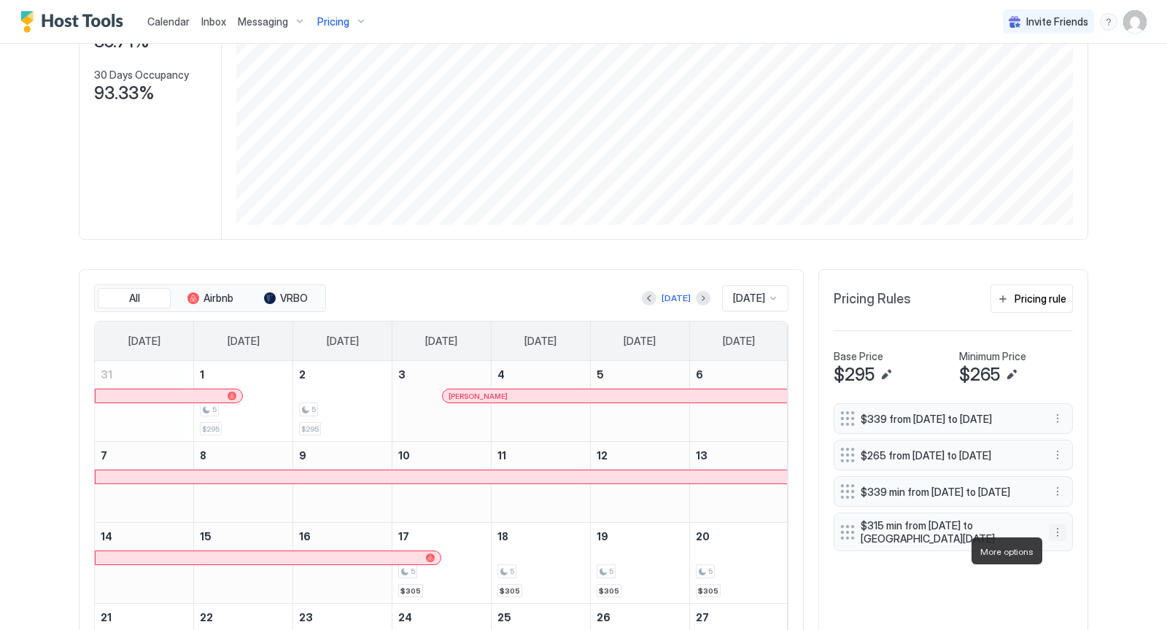
click at [1059, 541] on button "More options" at bounding box center [1056, 531] width 17 height 17
click at [1068, 569] on div "Edit" at bounding box center [1072, 571] width 32 height 11
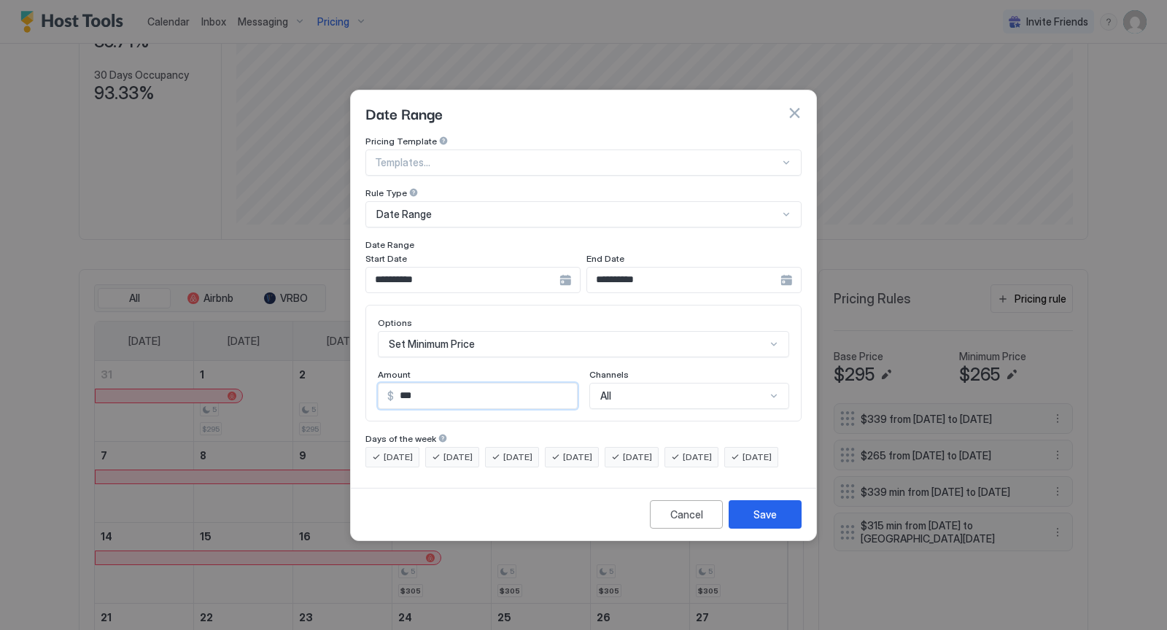
click at [409, 383] on input "***" at bounding box center [485, 395] width 183 height 25
type input "***"
click at [765, 522] on div "Save" at bounding box center [764, 514] width 23 height 15
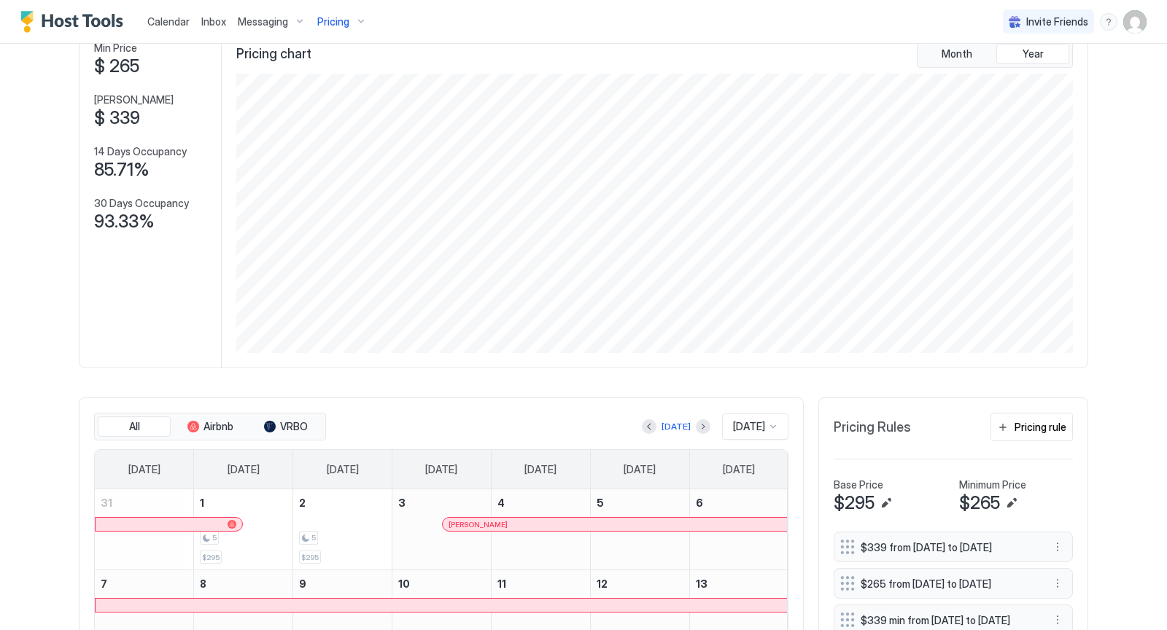
scroll to position [78, 0]
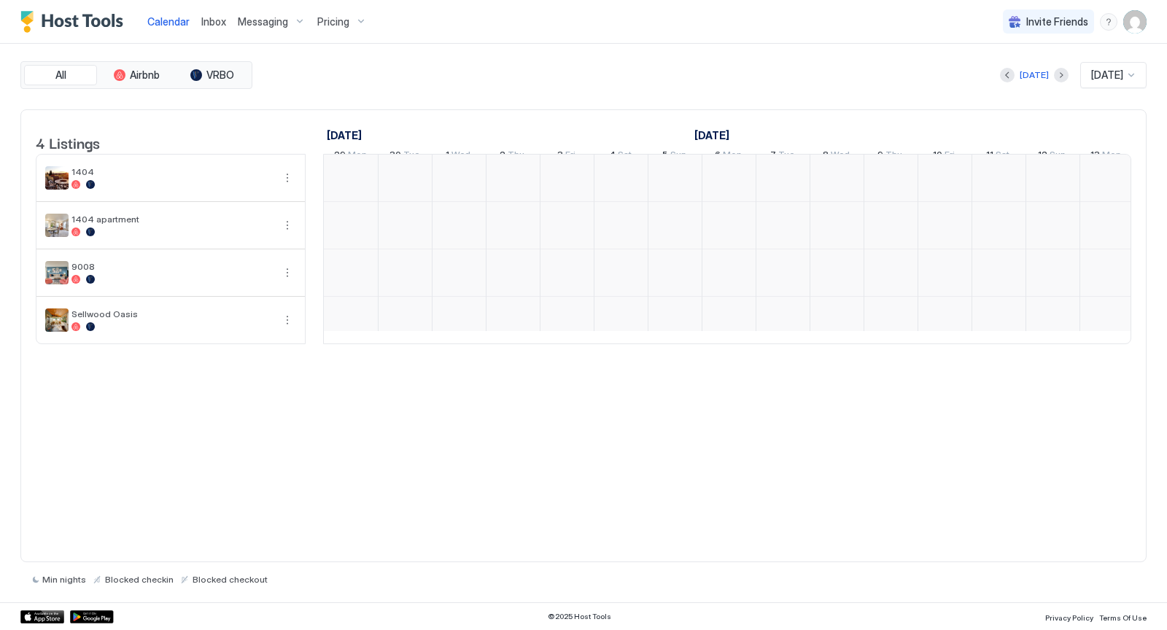
scroll to position [0, 810]
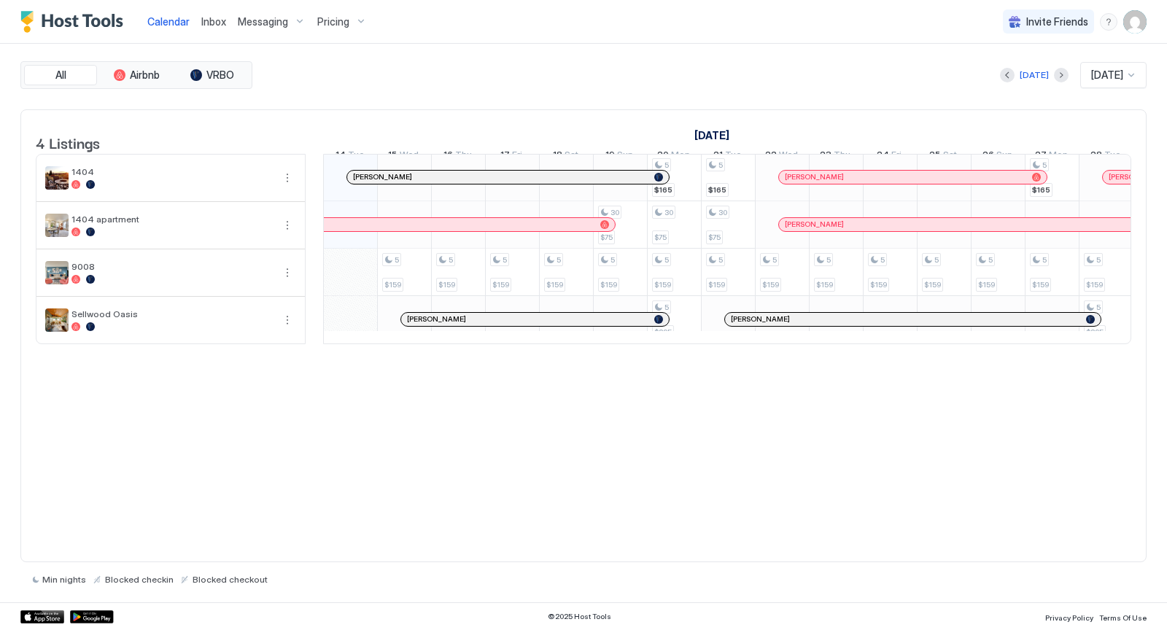
click at [357, 21] on div "Pricing" at bounding box center [341, 21] width 61 height 25
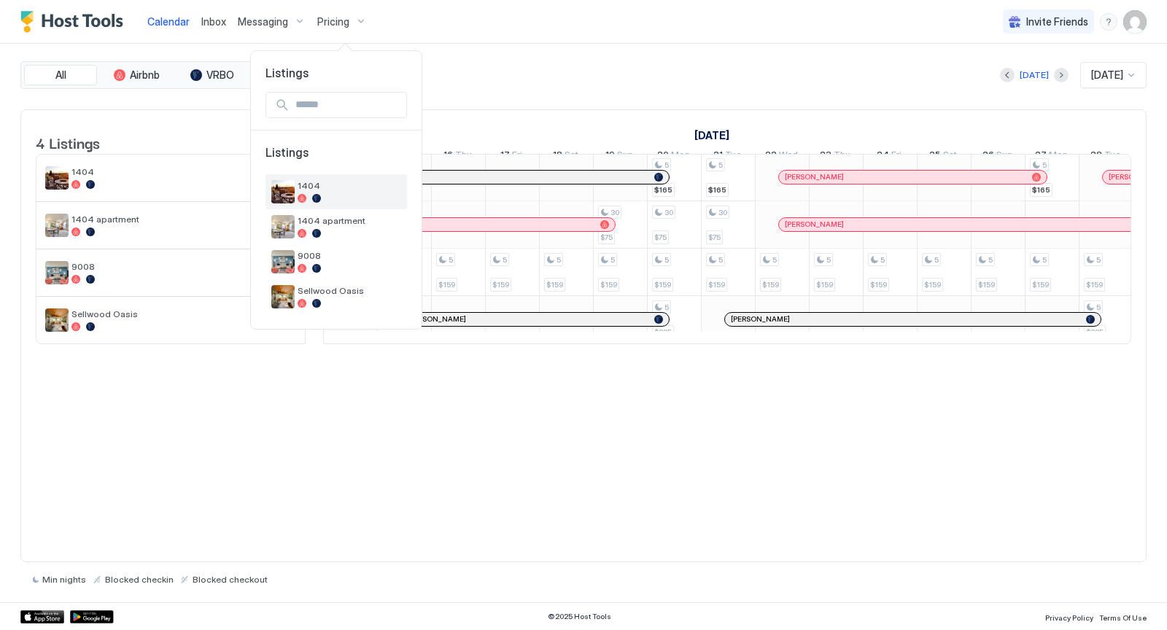
click at [327, 187] on span "1404" at bounding box center [349, 185] width 104 height 11
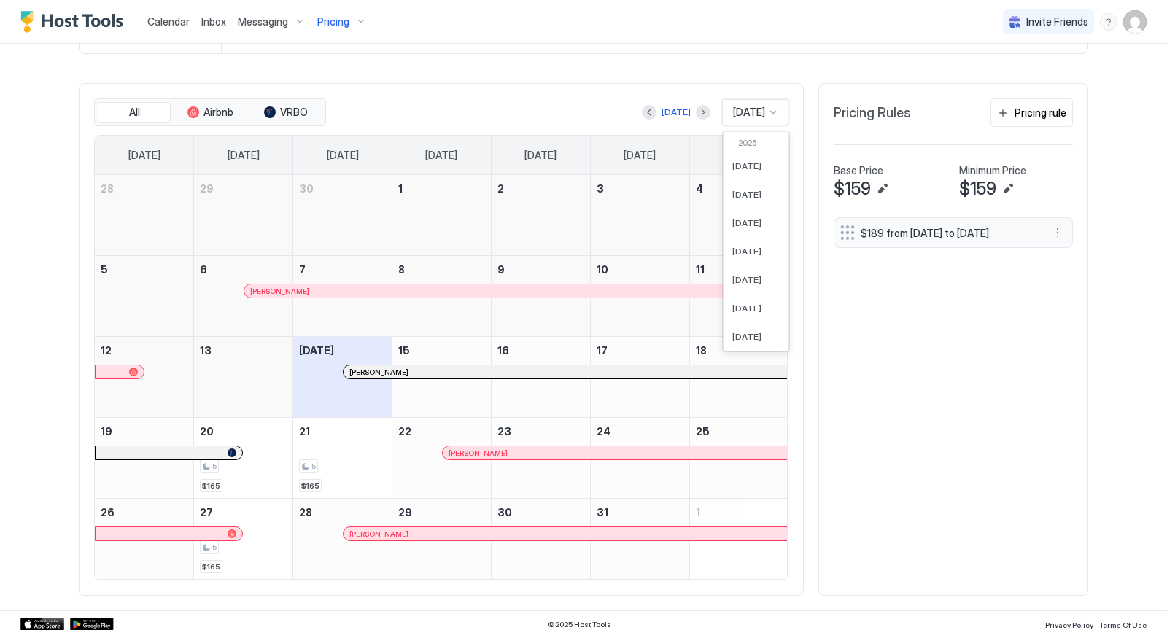
scroll to position [403, 0]
click at [774, 109] on div at bounding box center [773, 112] width 12 height 12
click at [753, 295] on span "[DATE]" at bounding box center [746, 300] width 29 height 11
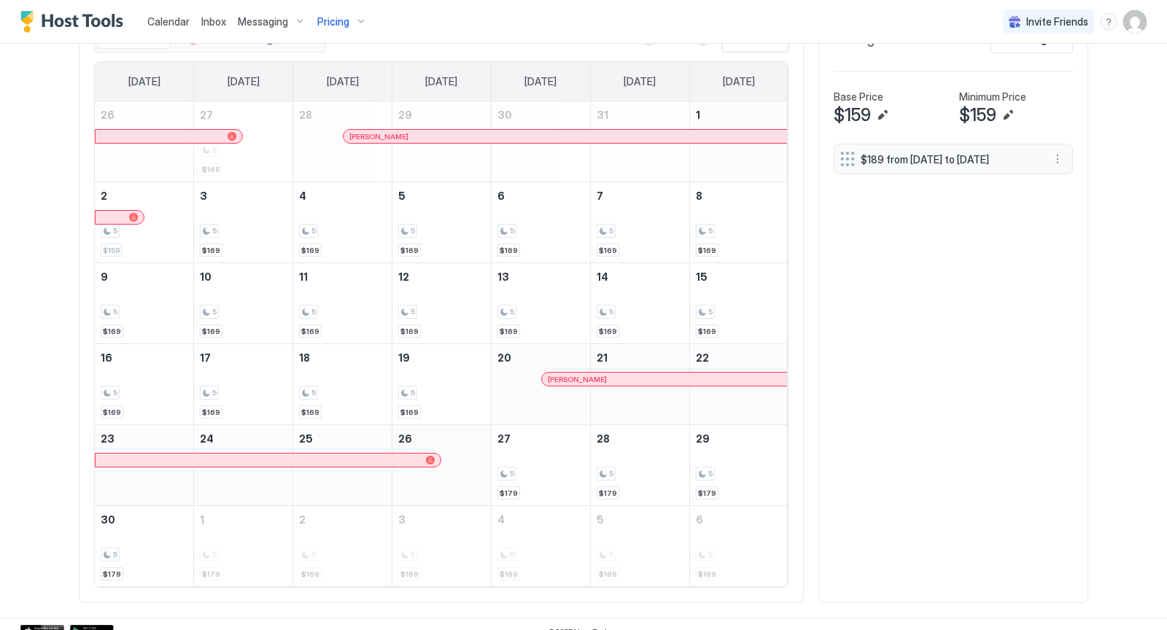
scroll to position [486, 0]
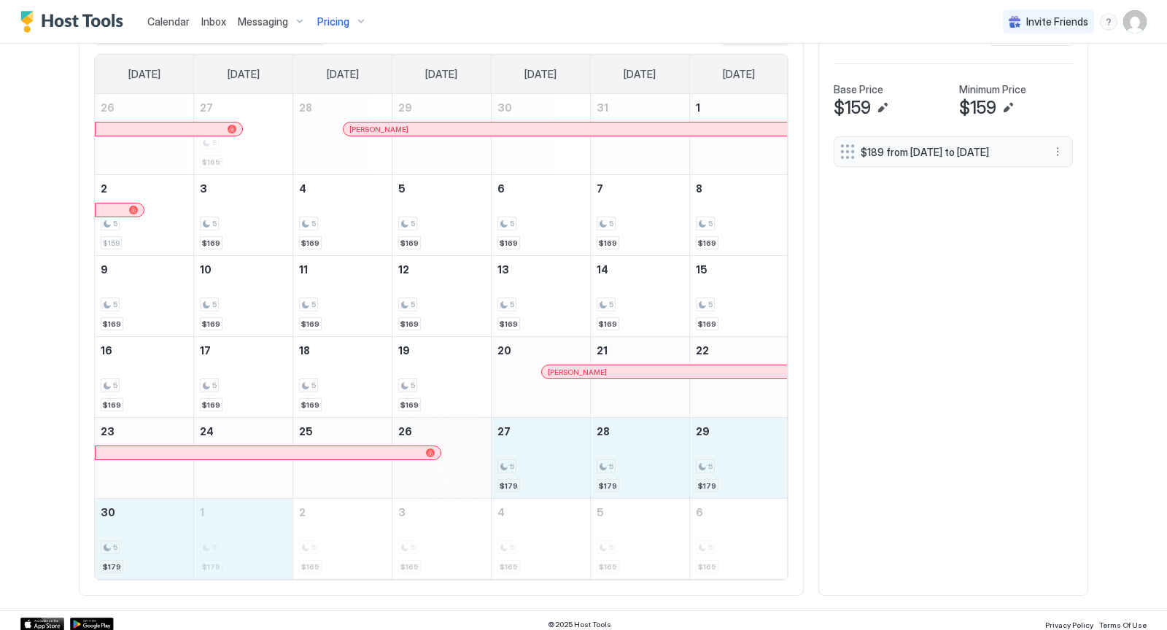
drag, startPoint x: 547, startPoint y: 448, endPoint x: 288, endPoint y: 547, distance: 277.2
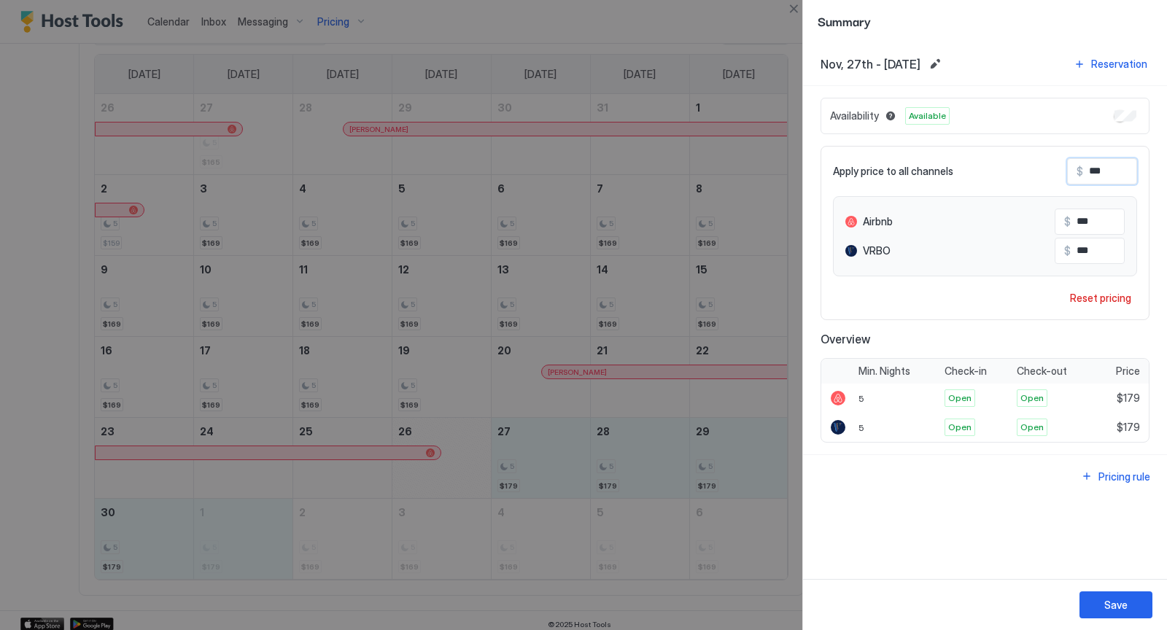
click at [1097, 168] on input "***" at bounding box center [1141, 171] width 117 height 25
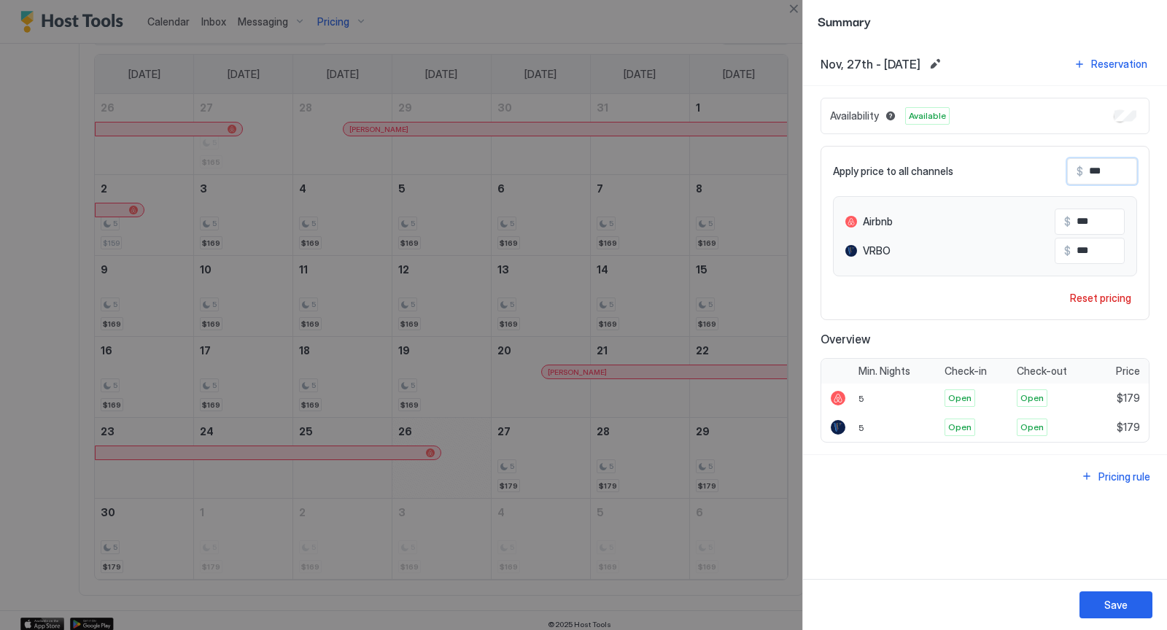
type input "**"
type input "***"
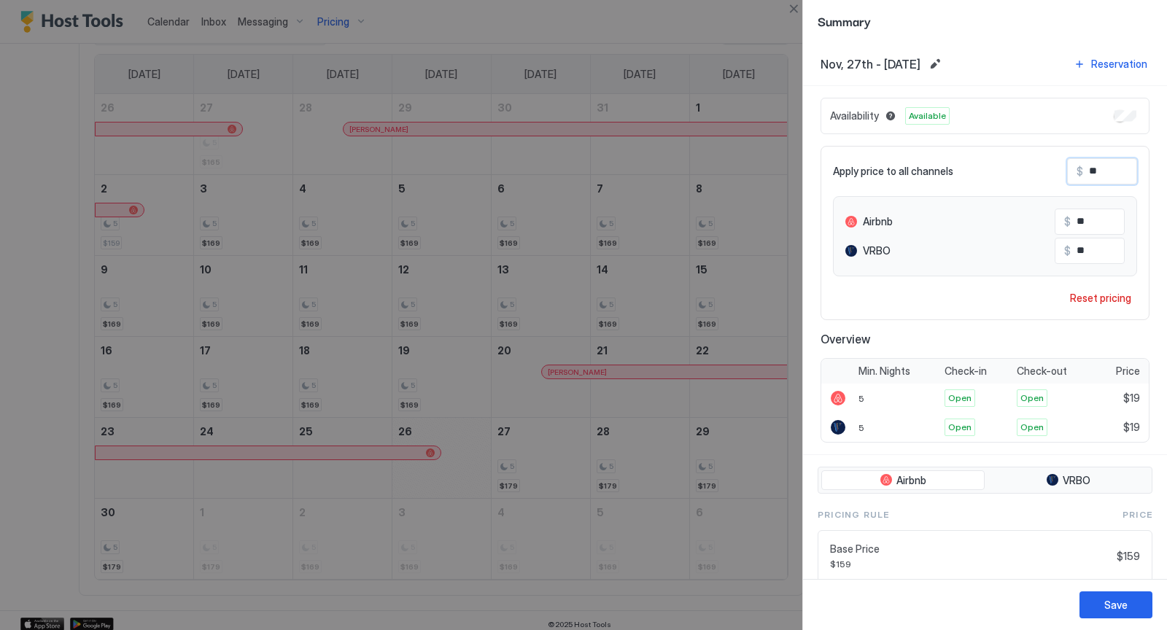
type input "***"
click at [1111, 610] on div "Save" at bounding box center [1115, 604] width 23 height 15
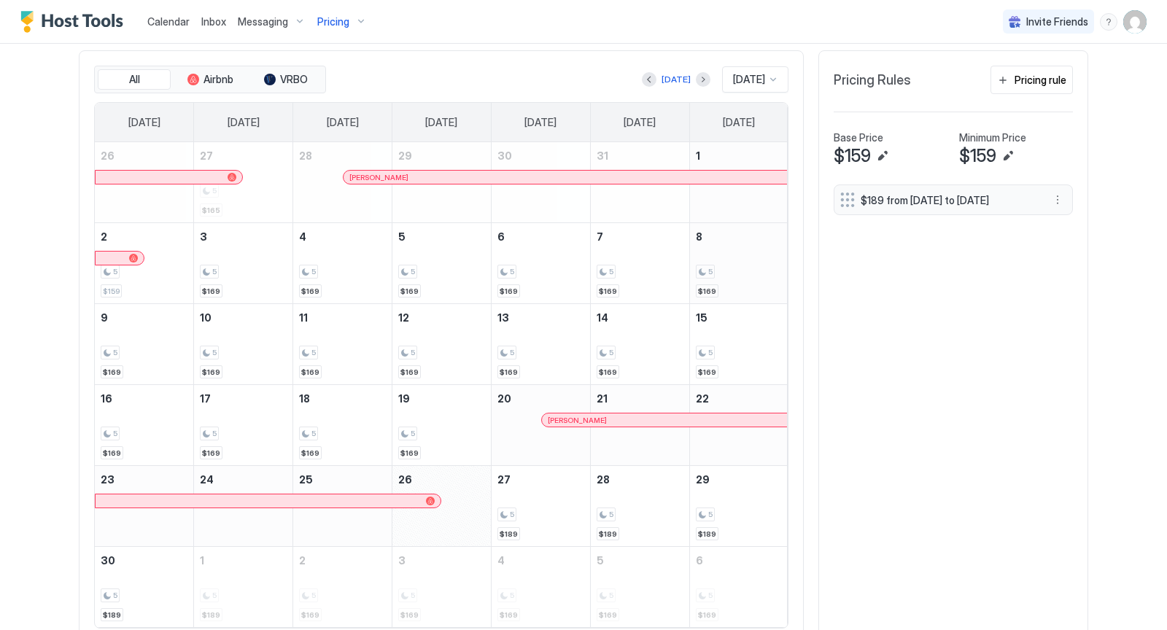
scroll to position [437, 0]
click at [774, 80] on div at bounding box center [773, 81] width 12 height 12
click at [736, 270] on span "[DATE]" at bounding box center [746, 275] width 29 height 11
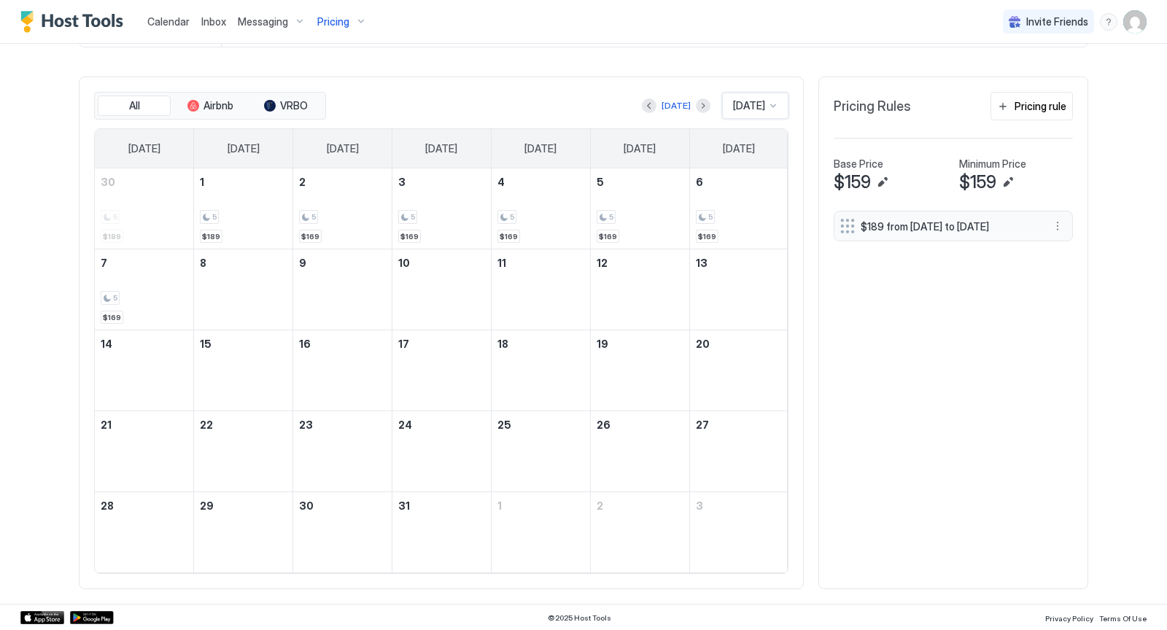
scroll to position [405, 0]
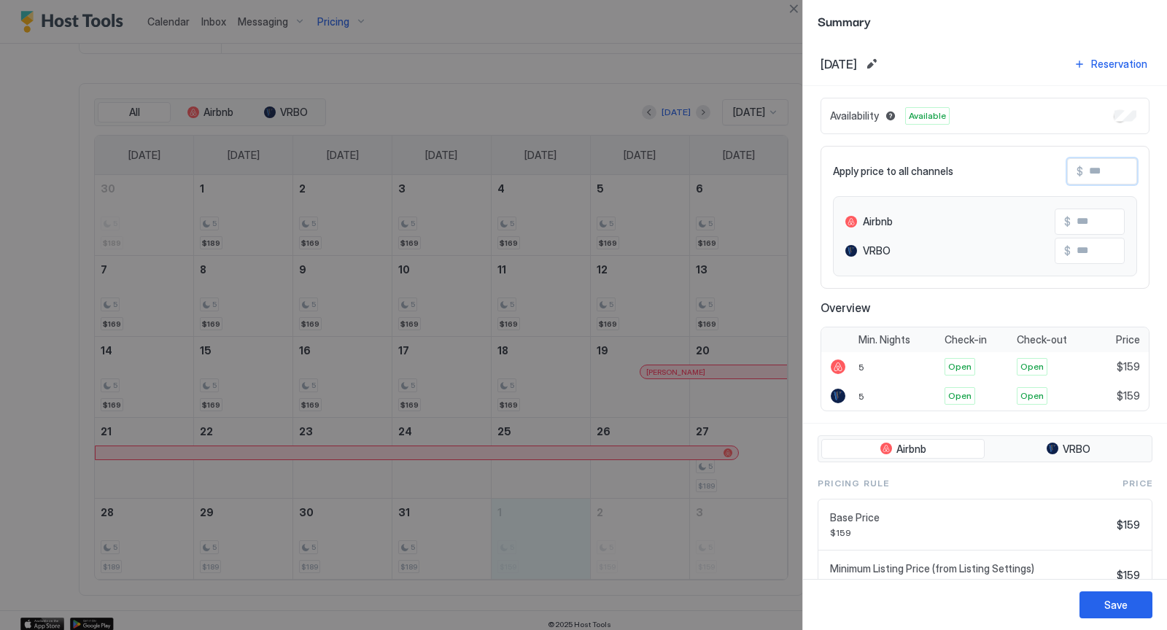
click at [1094, 168] on input "Input Field" at bounding box center [1141, 171] width 117 height 25
type input "*"
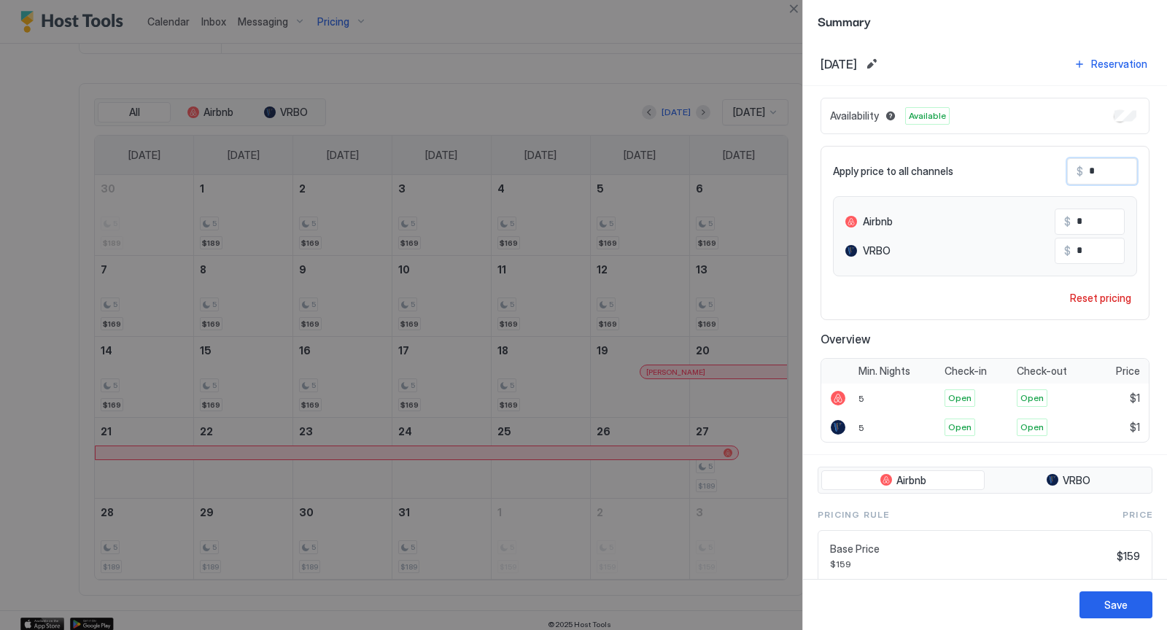
type input "**"
type input "***"
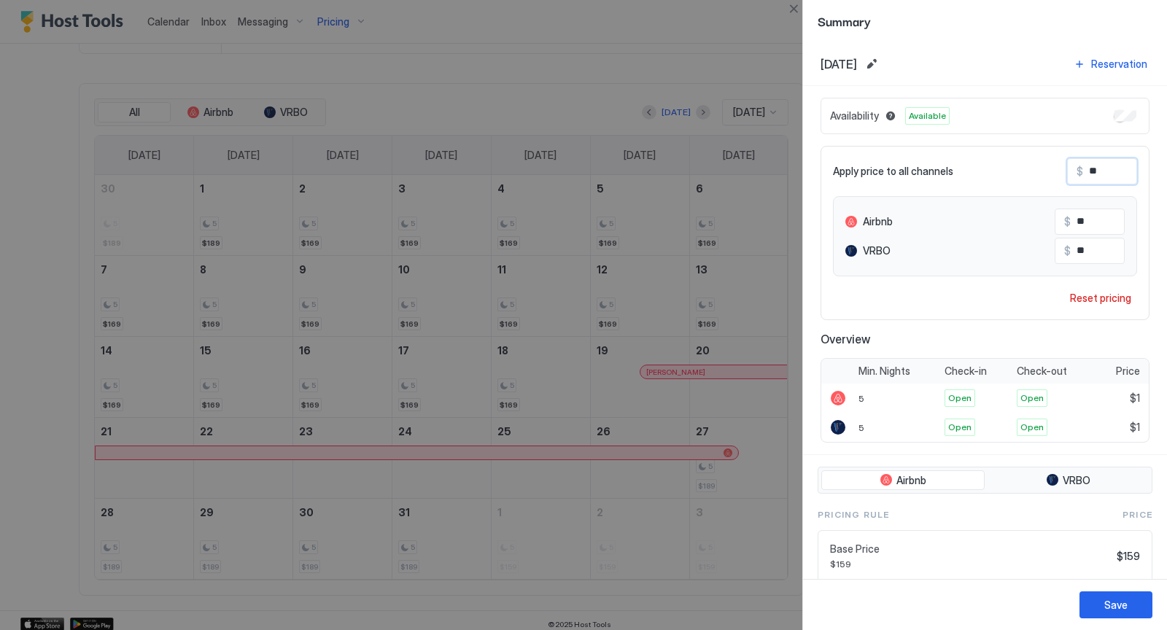
type input "***"
click at [1115, 601] on div "Save" at bounding box center [1115, 604] width 23 height 15
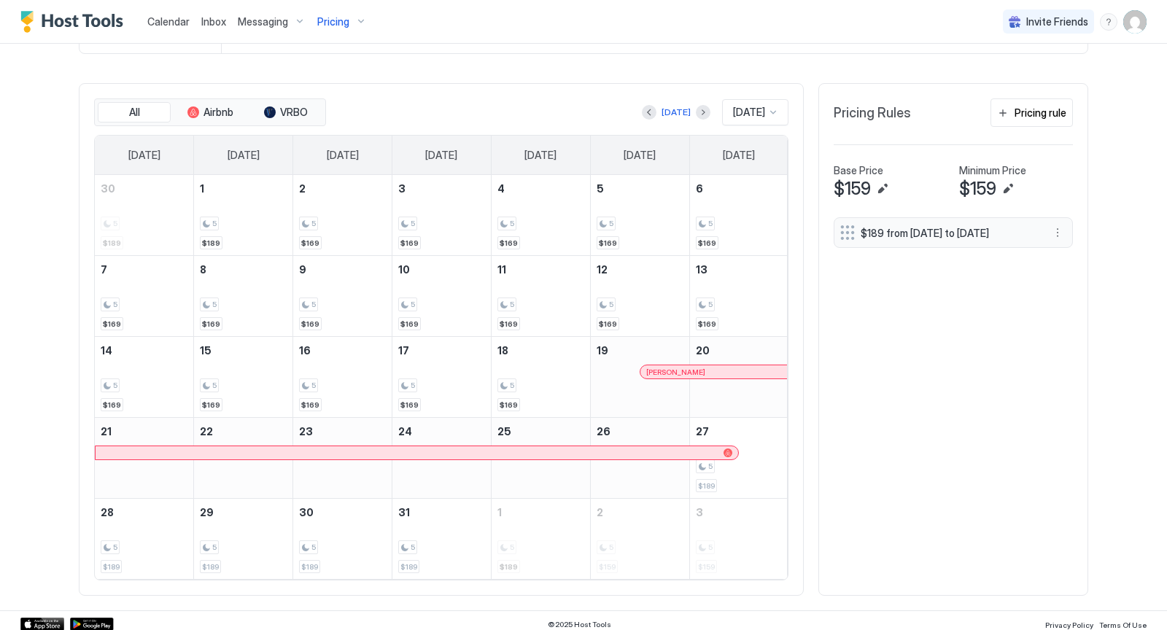
click at [356, 18] on div "Pricing" at bounding box center [341, 21] width 61 height 25
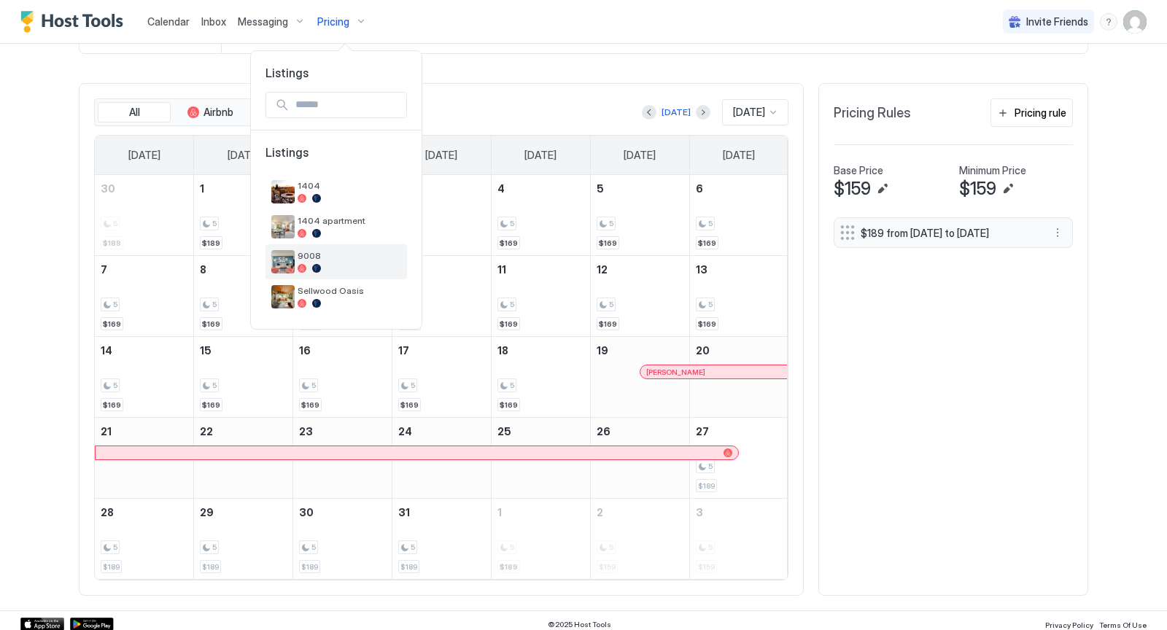
click at [344, 255] on span "9008" at bounding box center [349, 255] width 104 height 11
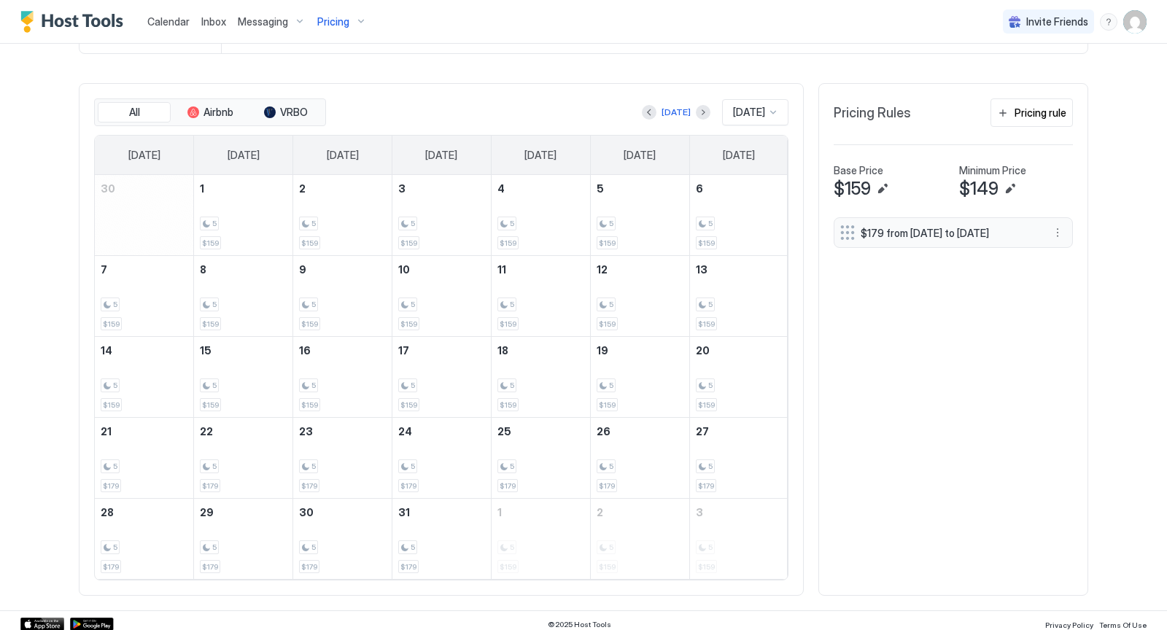
click at [359, 21] on div "Pricing" at bounding box center [341, 21] width 61 height 25
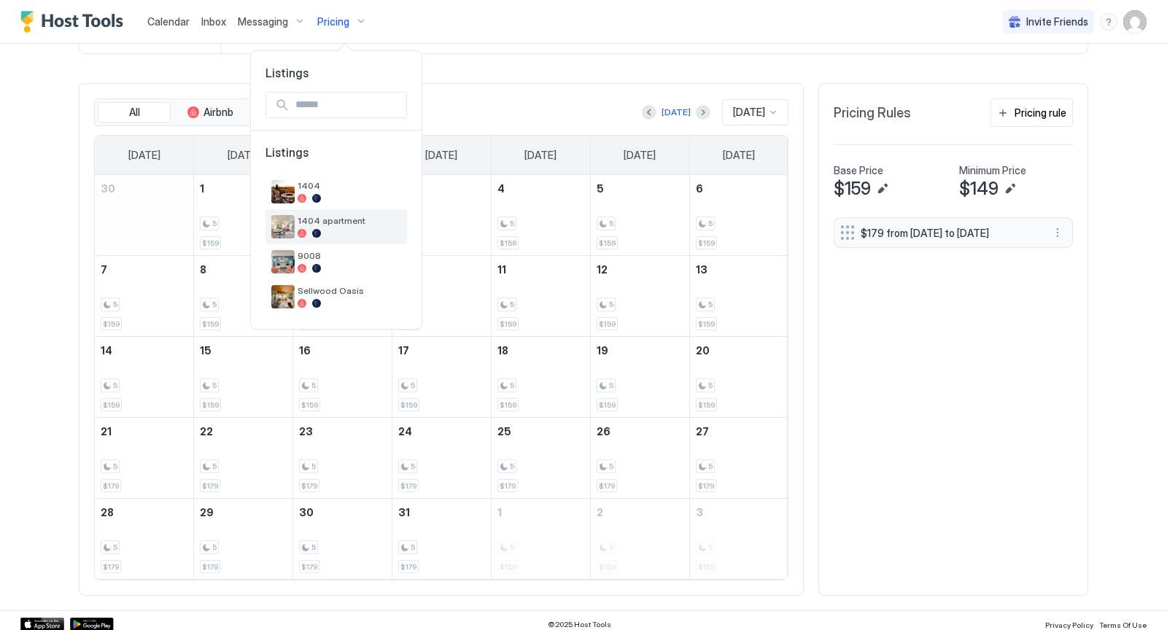
click at [349, 222] on span "1404 apartment" at bounding box center [349, 220] width 104 height 11
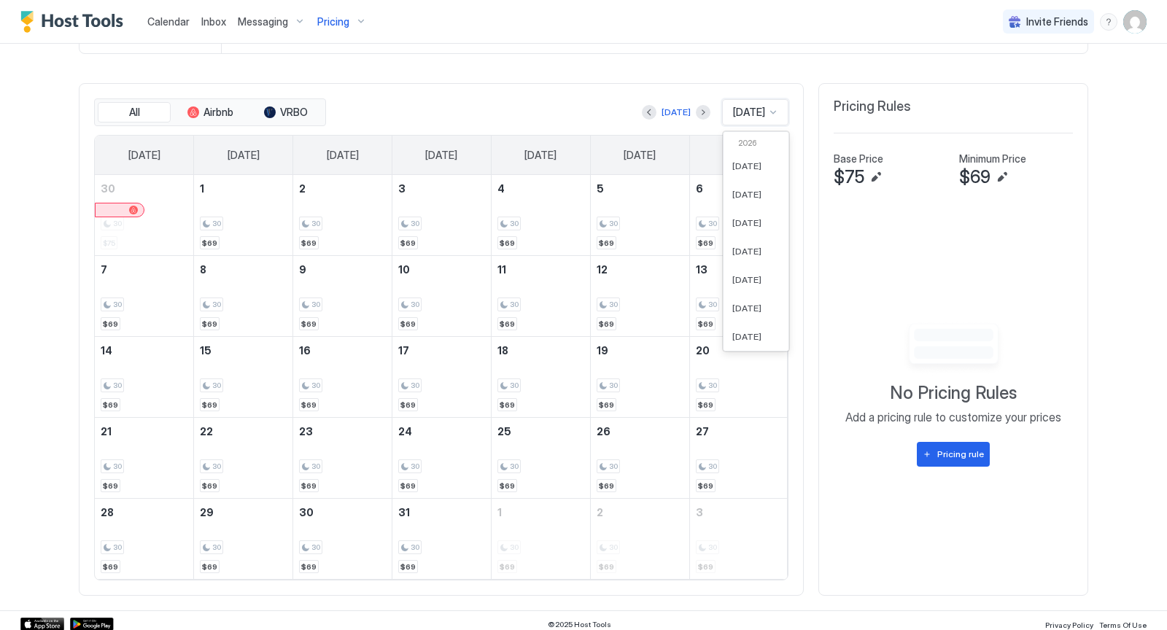
click at [774, 106] on div at bounding box center [773, 112] width 12 height 12
click at [757, 160] on div "[DATE]" at bounding box center [755, 165] width 47 height 11
click at [772, 109] on div at bounding box center [773, 112] width 12 height 12
click at [752, 184] on div "[DATE]" at bounding box center [755, 194] width 65 height 28
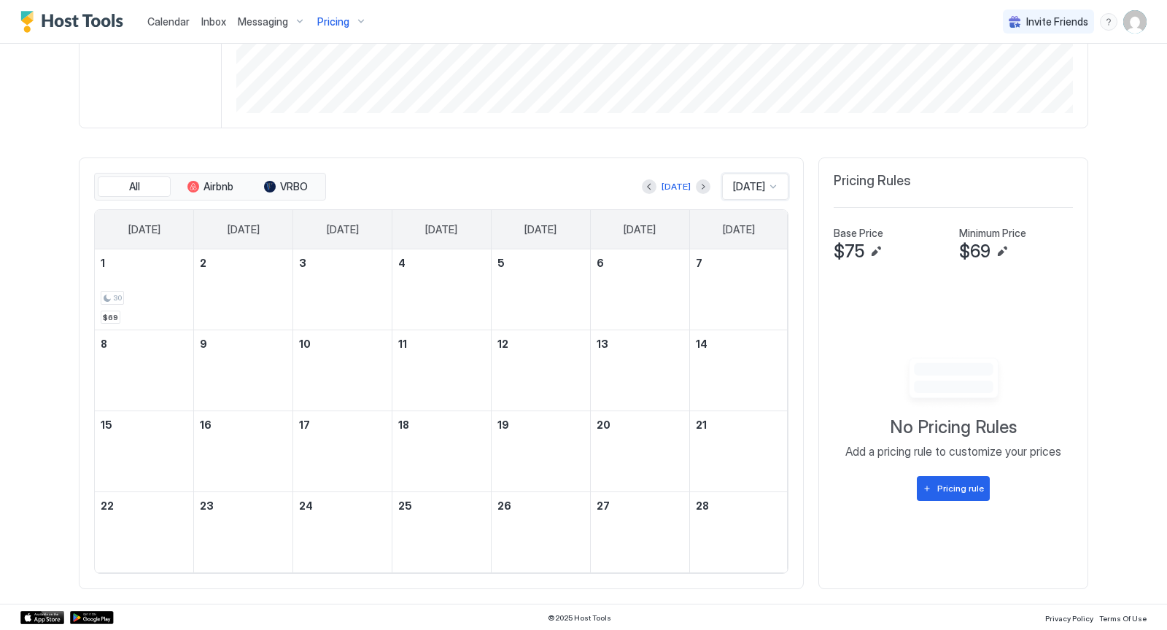
scroll to position [325, 0]
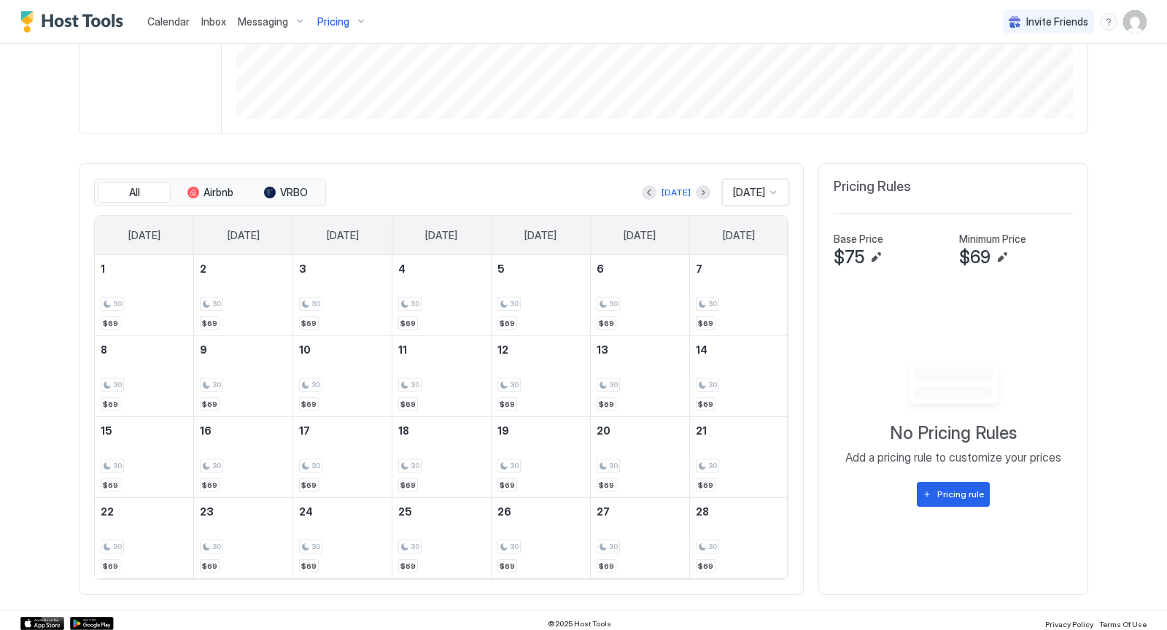
click at [771, 190] on div at bounding box center [773, 193] width 12 height 12
click at [751, 292] on div "[DATE]" at bounding box center [755, 303] width 65 height 28
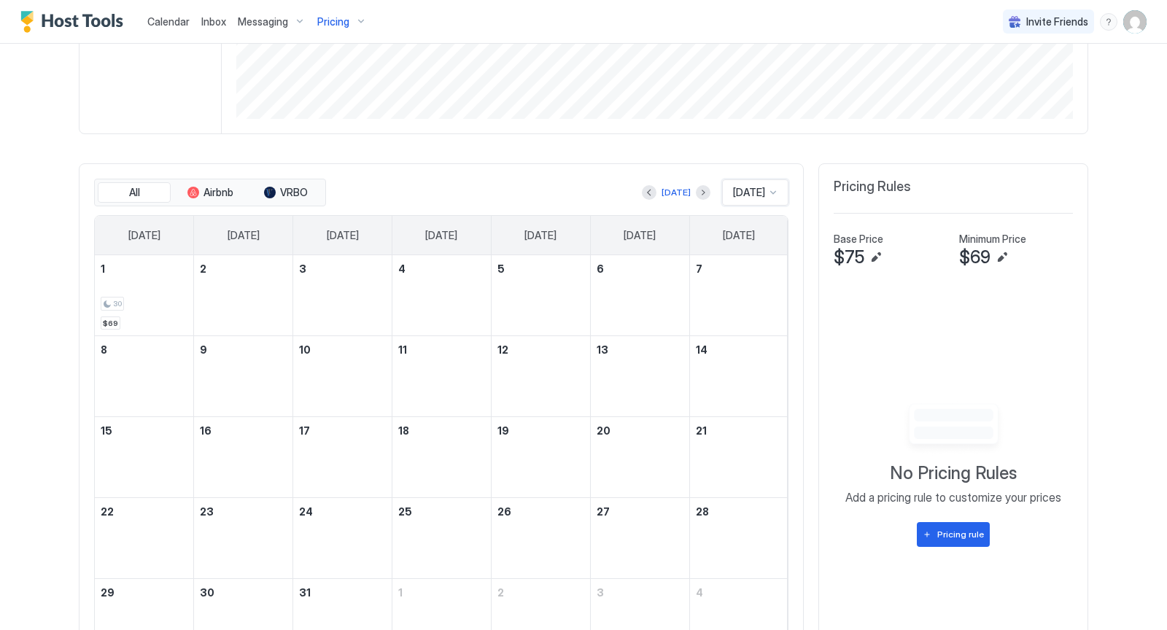
scroll to position [405, 0]
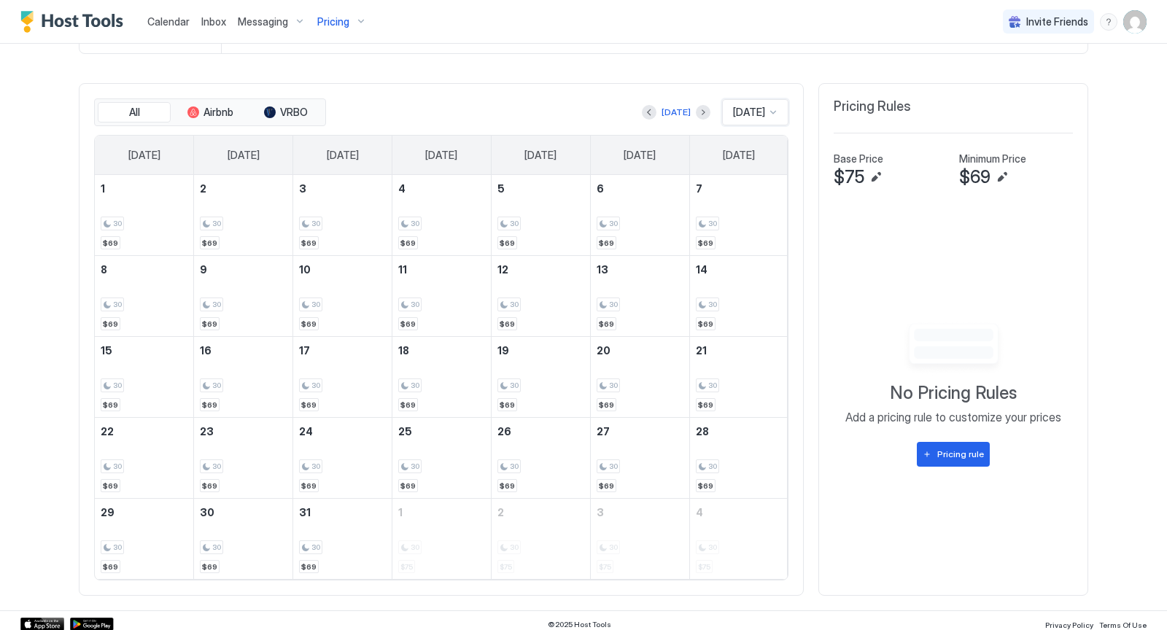
click at [359, 22] on div "Pricing" at bounding box center [341, 21] width 61 height 25
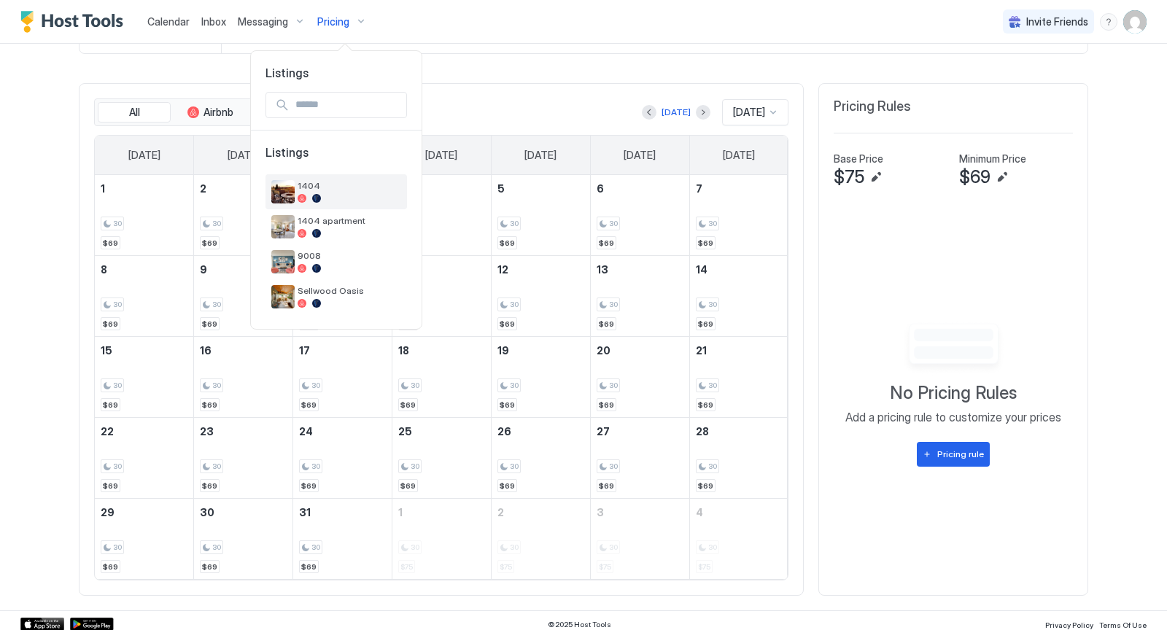
click at [314, 178] on div "1404" at bounding box center [335, 191] width 141 height 35
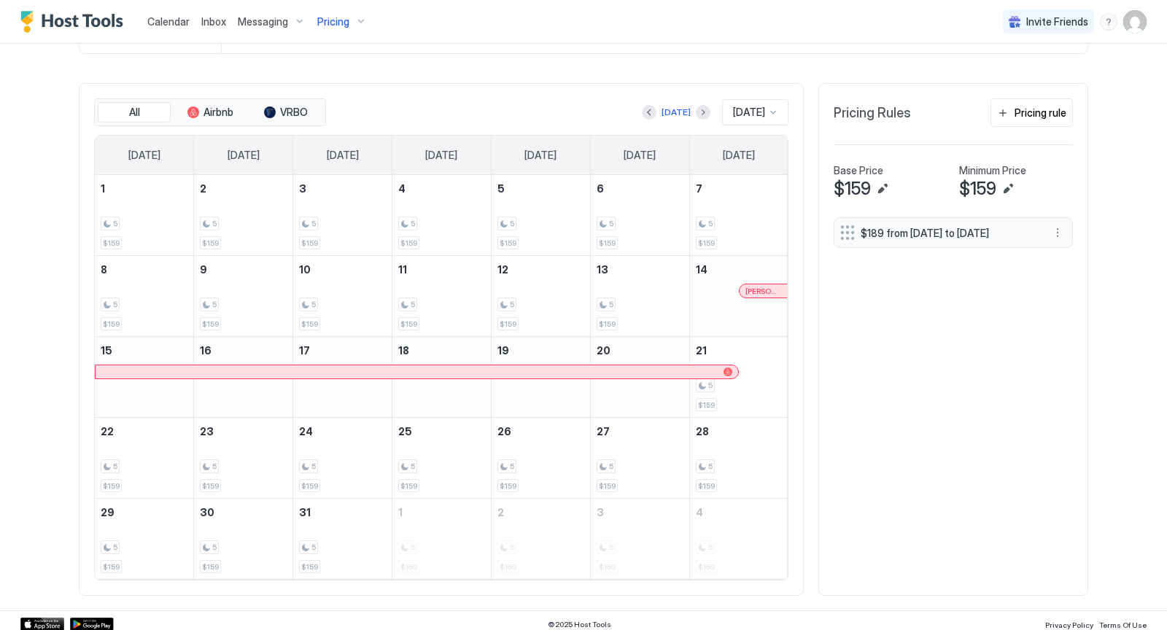
click at [773, 108] on div at bounding box center [773, 112] width 12 height 12
click at [764, 276] on div "[DATE]" at bounding box center [755, 279] width 47 height 11
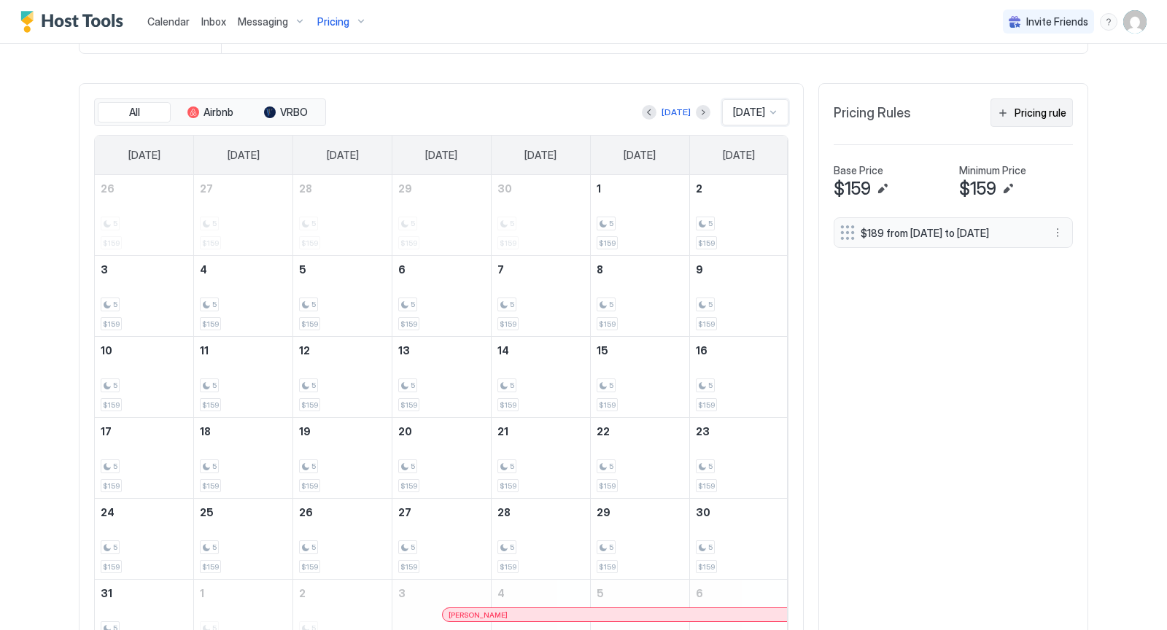
click at [1032, 110] on div "Pricing rule" at bounding box center [1040, 112] width 52 height 15
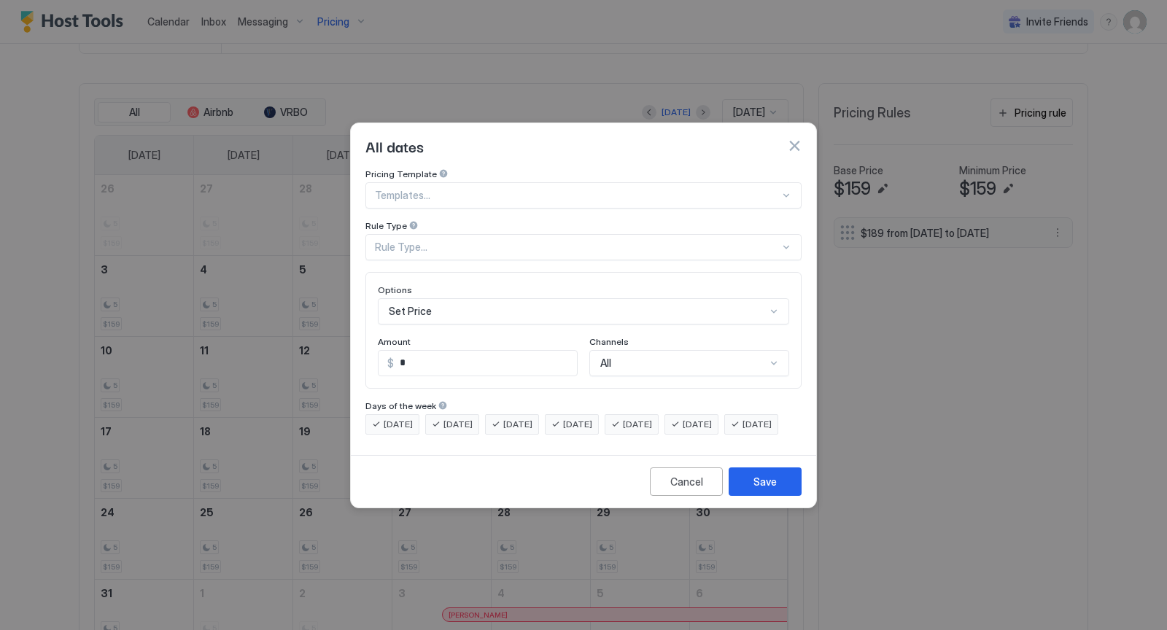
click at [787, 190] on div at bounding box center [786, 196] width 12 height 12
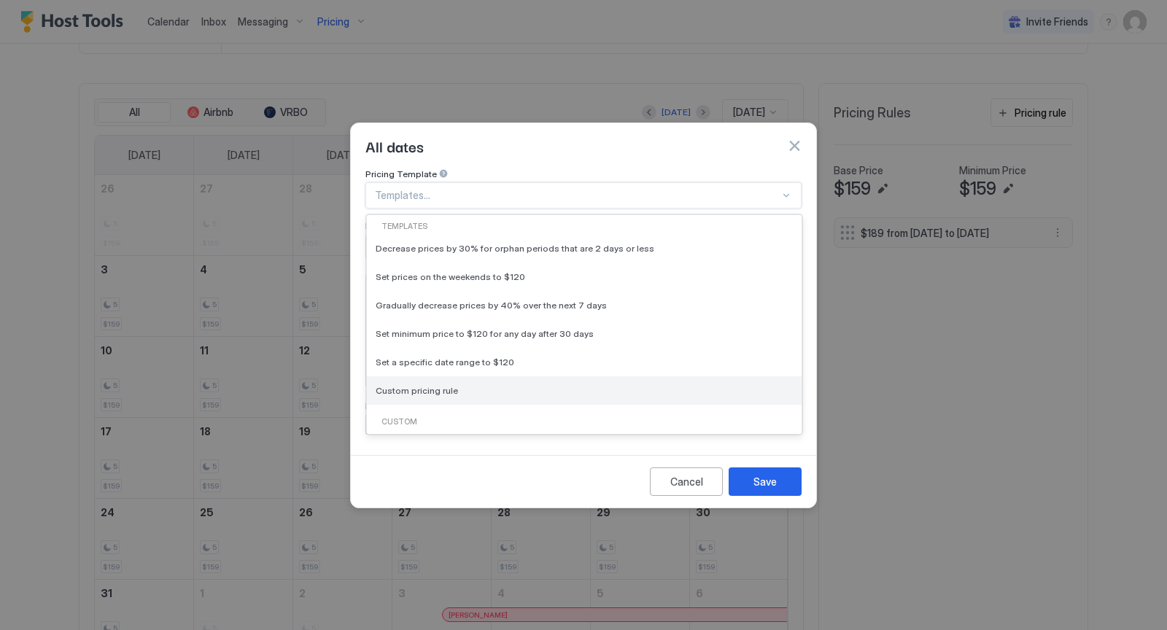
click at [542, 384] on div "Custom pricing rule" at bounding box center [584, 390] width 435 height 28
type input "***"
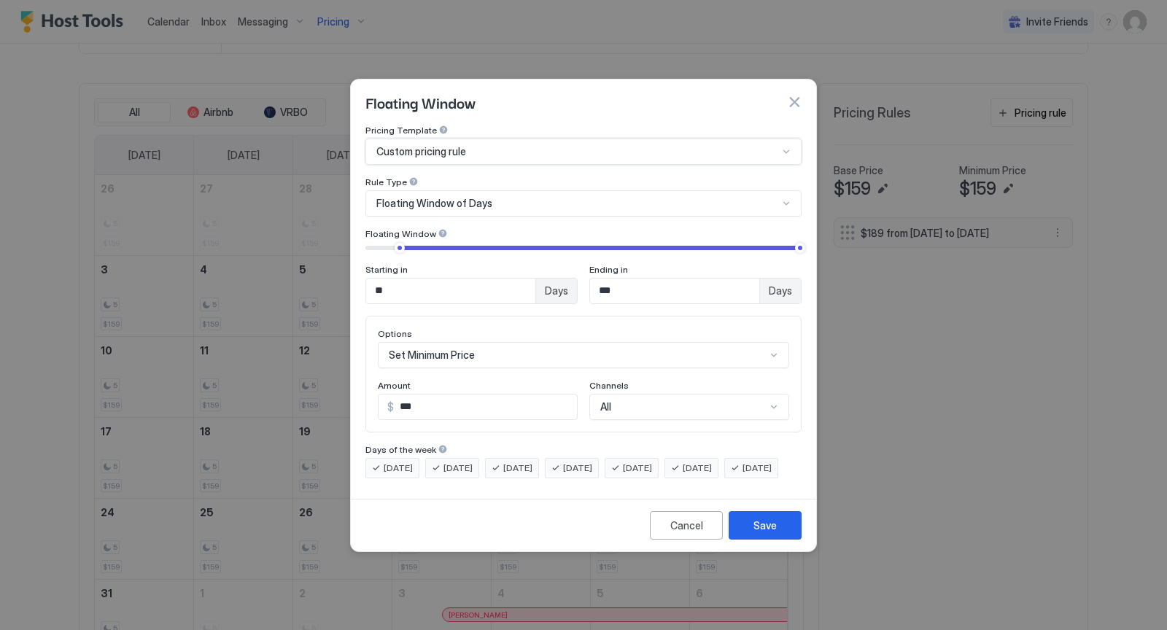
click at [787, 198] on div at bounding box center [786, 204] width 12 height 12
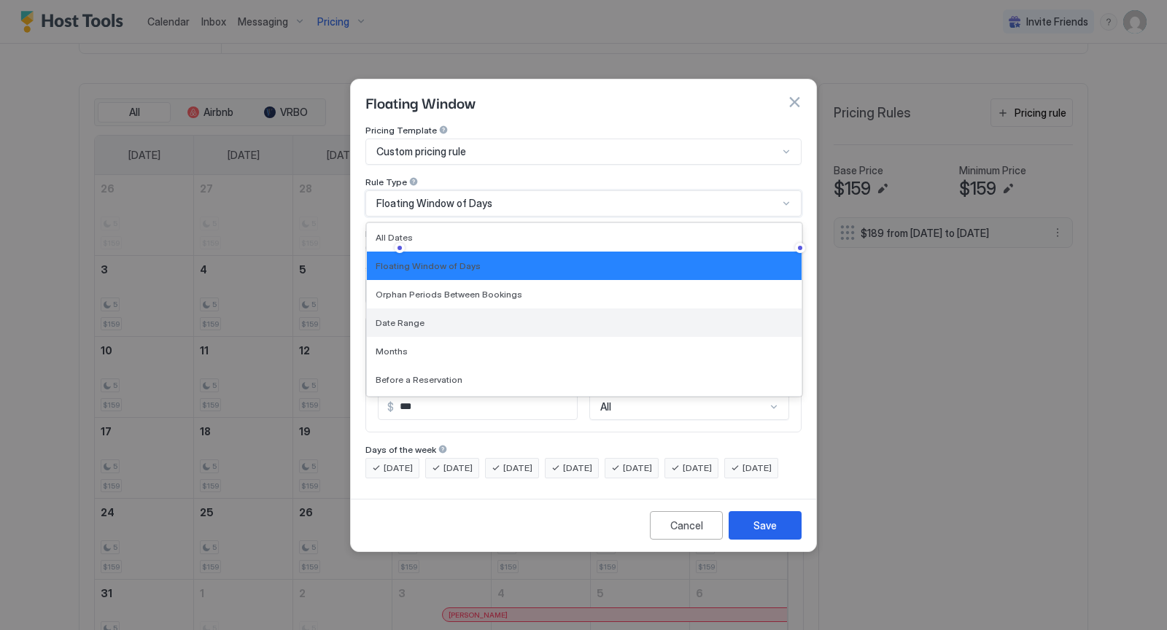
click at [609, 317] on div "Date Range" at bounding box center [583, 322] width 417 height 11
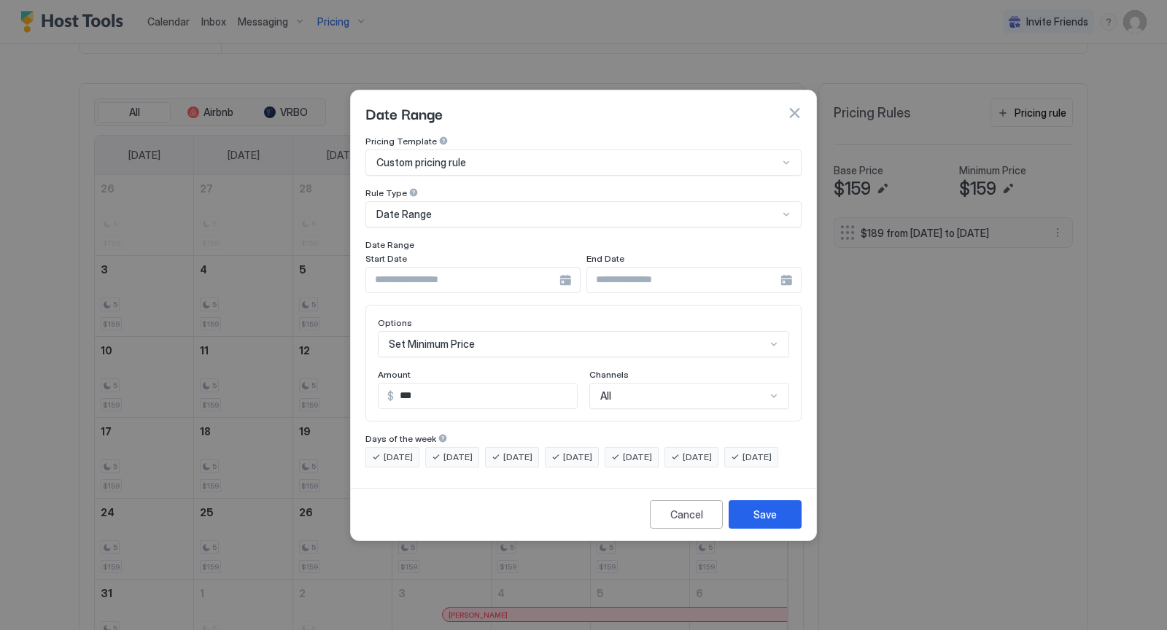
click at [562, 270] on div at bounding box center [472, 280] width 215 height 26
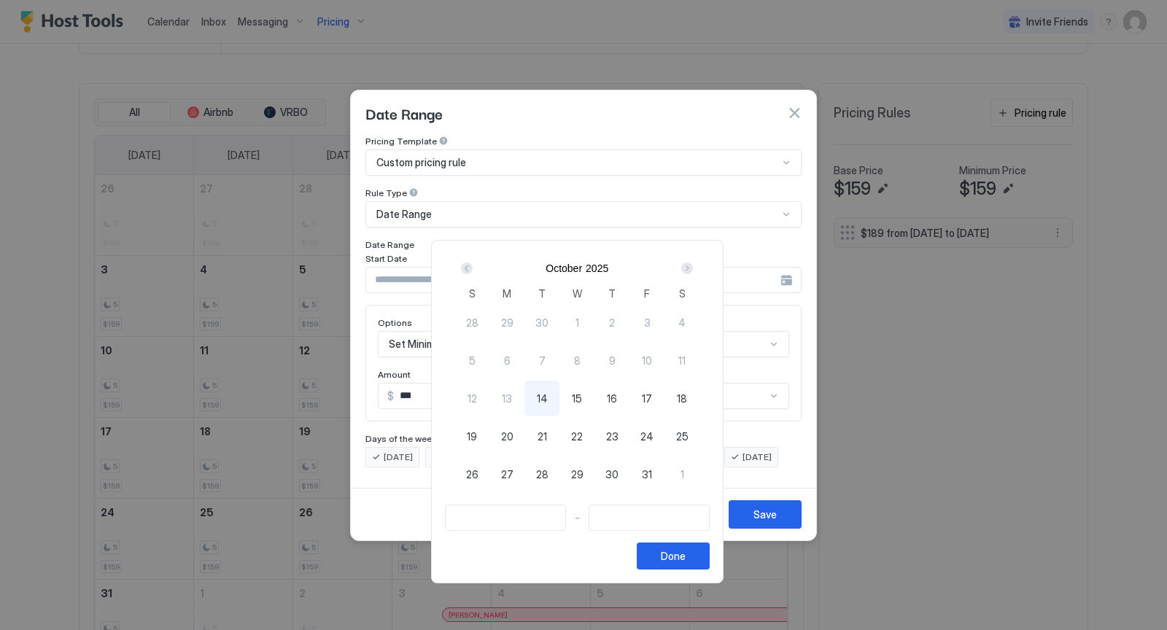
click at [693, 267] on div "Next" at bounding box center [687, 268] width 12 height 12
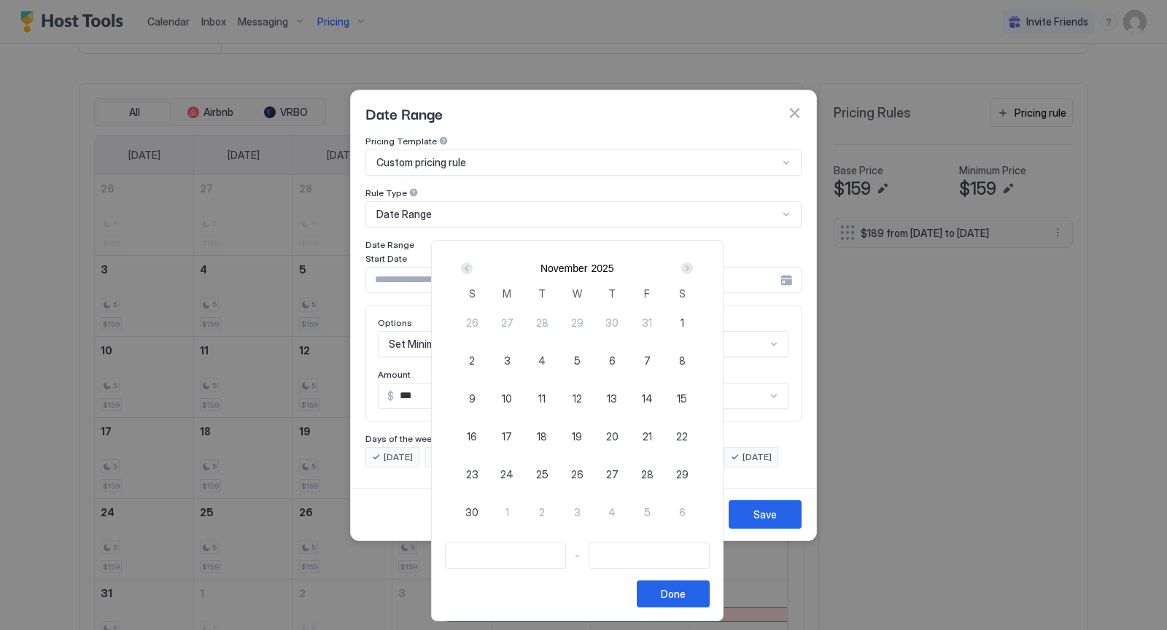
click at [693, 267] on div "Next" at bounding box center [687, 268] width 12 height 12
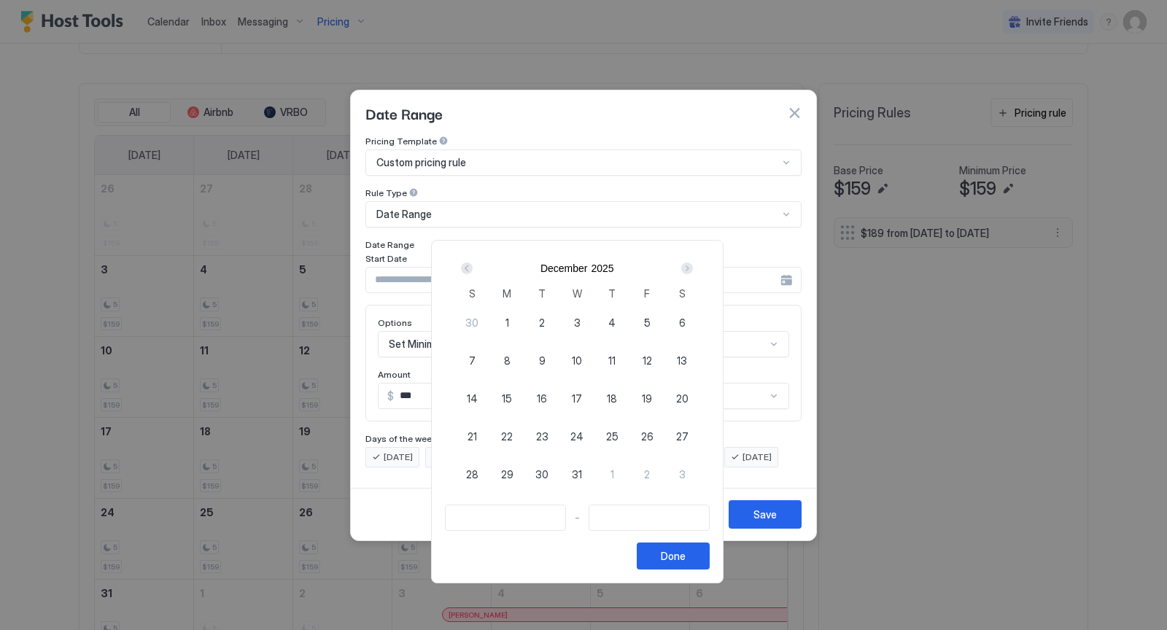
click at [693, 266] on div "Next" at bounding box center [687, 268] width 12 height 12
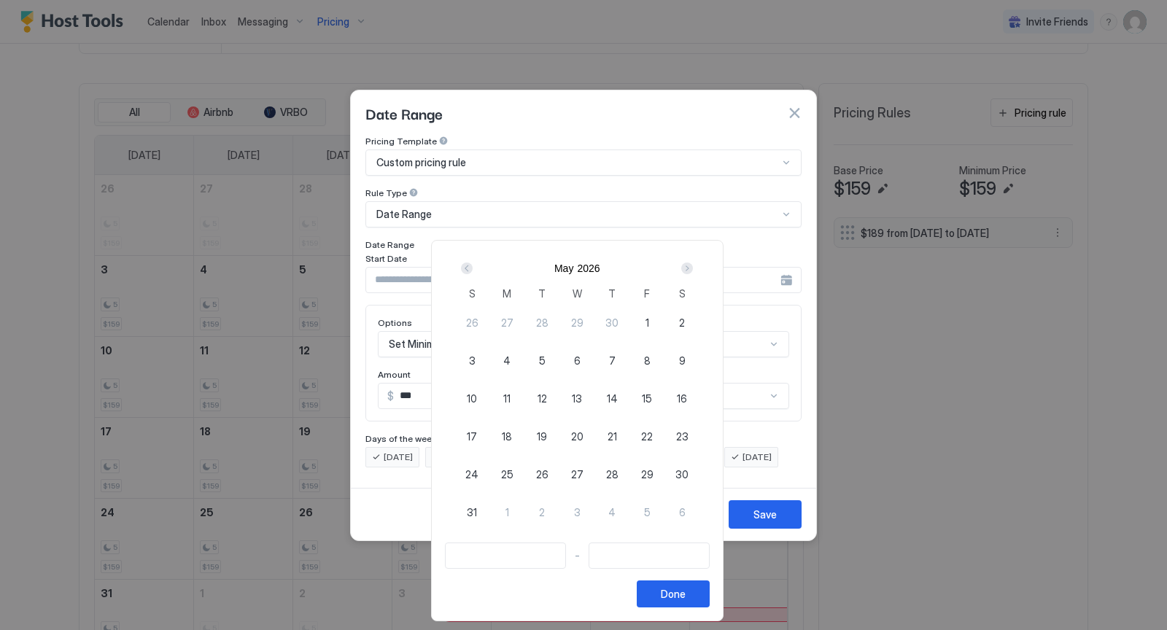
click at [650, 354] on span "8" at bounding box center [647, 360] width 7 height 15
type input "**********"
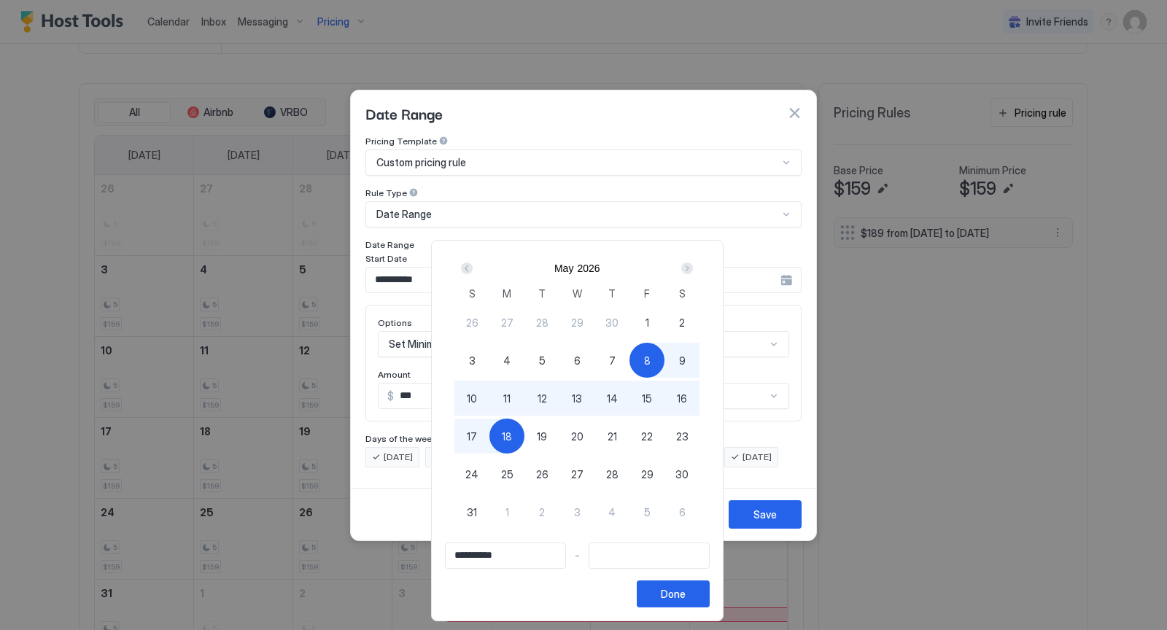
type input "**********"
click at [487, 437] on div "17" at bounding box center [471, 435] width 35 height 35
type input "**********"
click at [676, 595] on div "Done" at bounding box center [673, 593] width 25 height 15
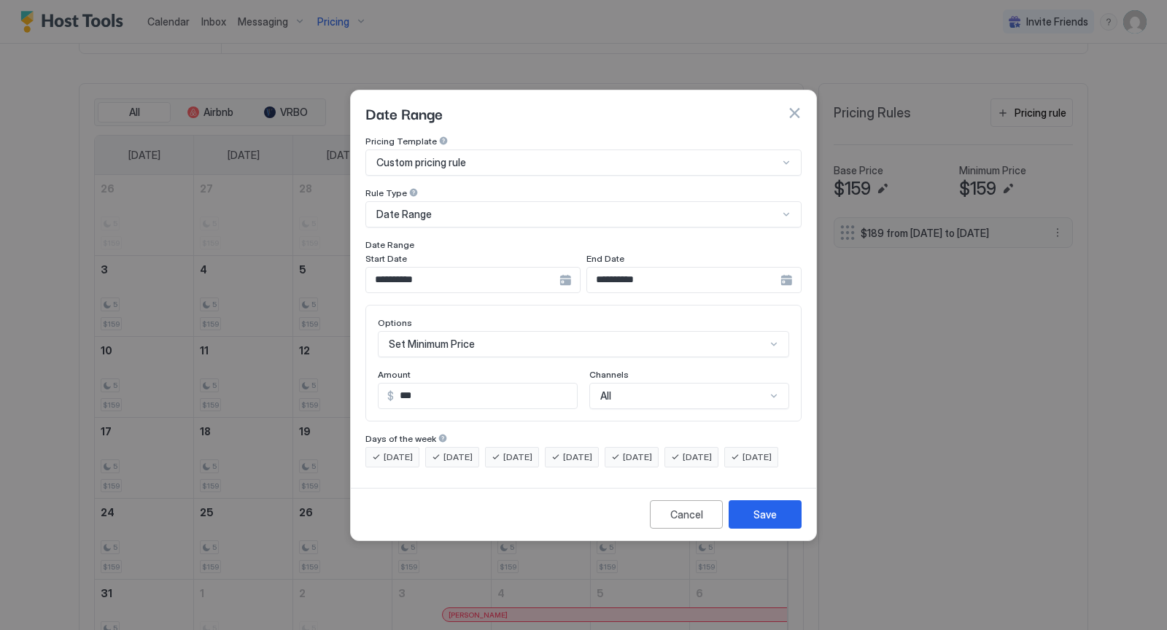
click at [499, 383] on input "***" at bounding box center [485, 395] width 183 height 25
type input "*"
type input "***"
click at [785, 526] on button "Save" at bounding box center [764, 514] width 73 height 28
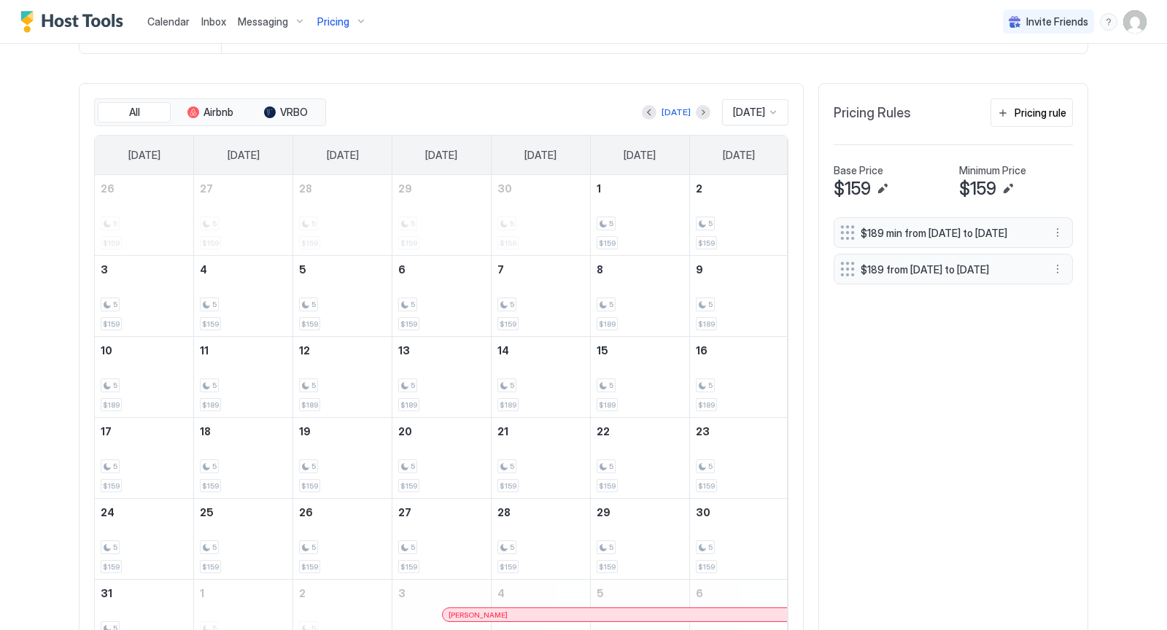
click at [359, 20] on div "Pricing" at bounding box center [341, 21] width 61 height 25
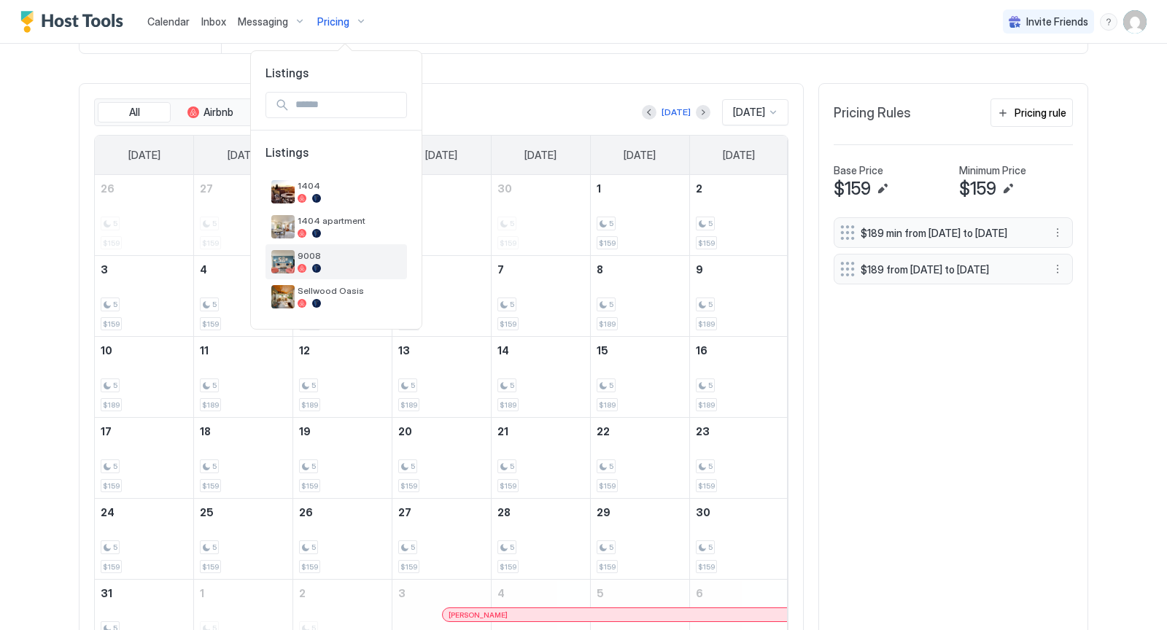
click at [338, 250] on div "9008" at bounding box center [336, 261] width 130 height 23
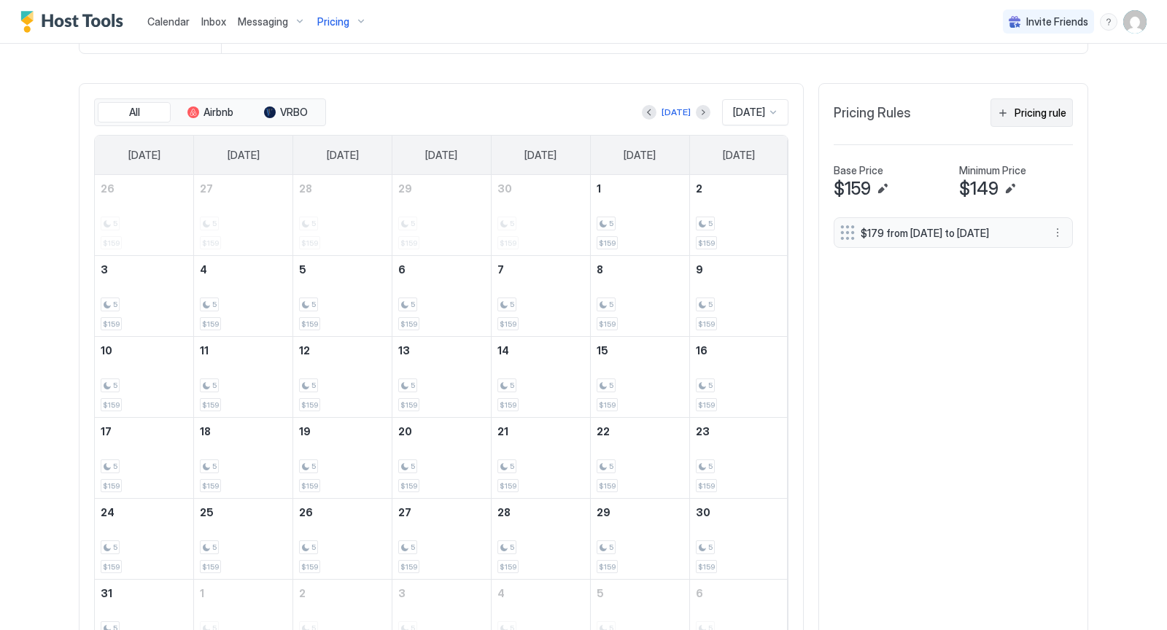
click at [1042, 110] on div "Pricing rule" at bounding box center [1040, 112] width 52 height 15
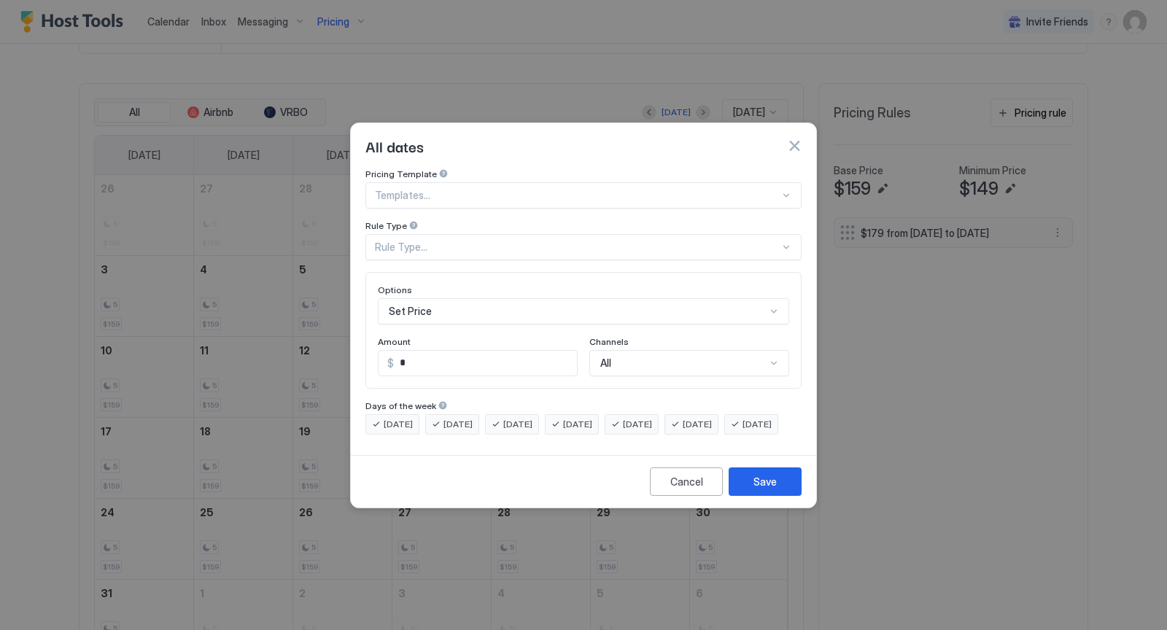
click at [790, 190] on div at bounding box center [786, 196] width 12 height 12
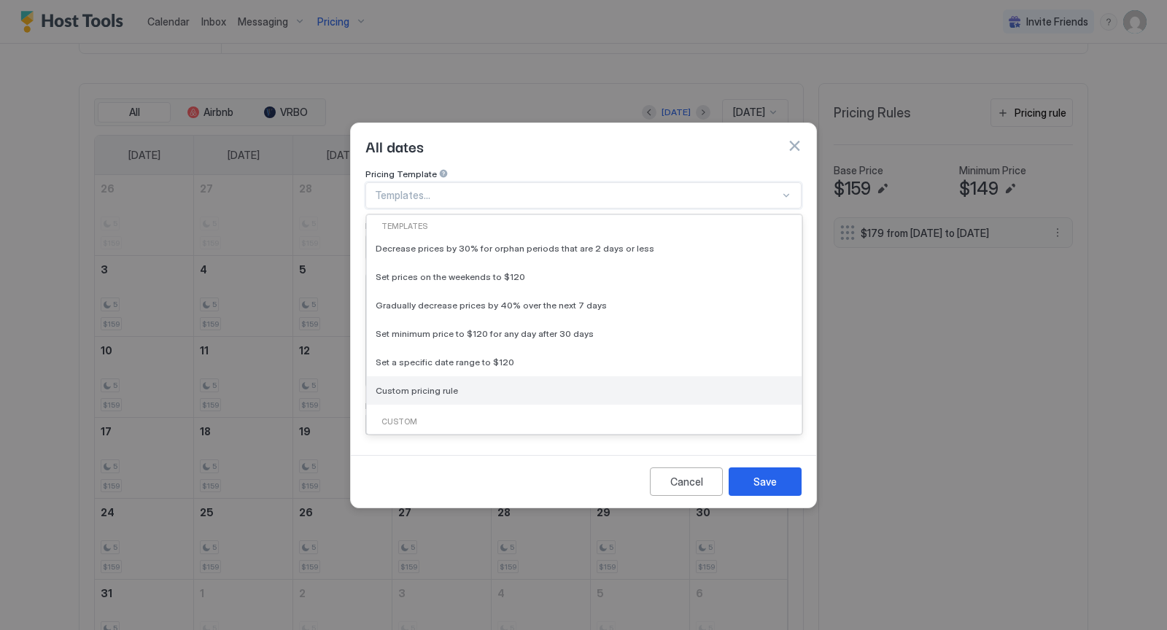
click at [501, 385] on div "Custom pricing rule" at bounding box center [583, 390] width 417 height 11
type input "***"
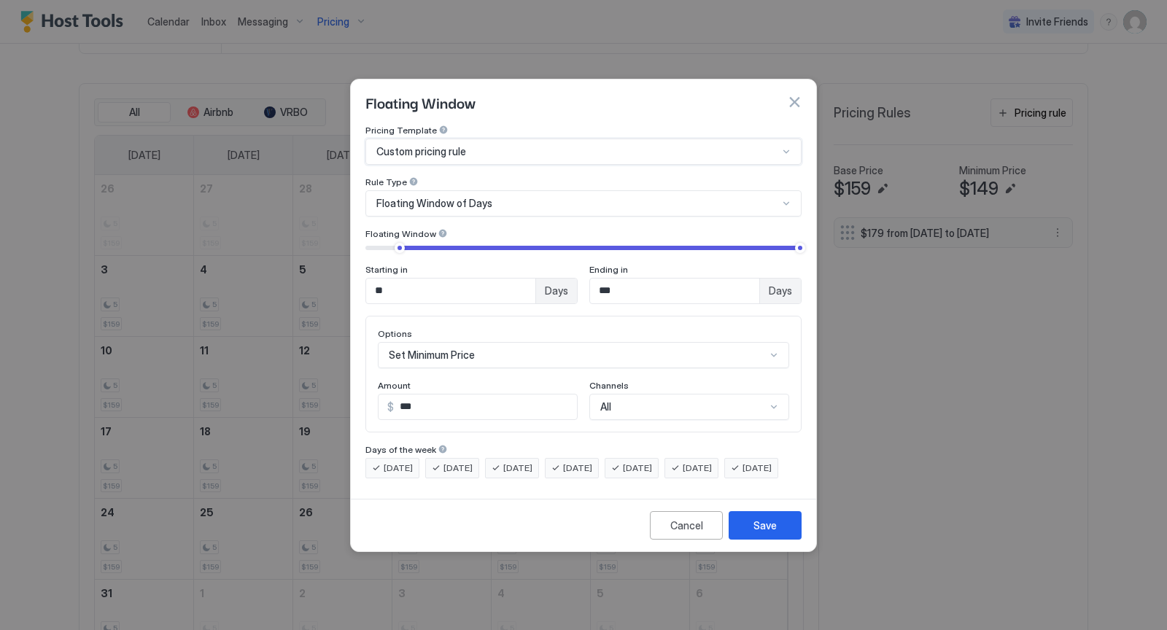
click at [782, 198] on div at bounding box center [786, 204] width 12 height 12
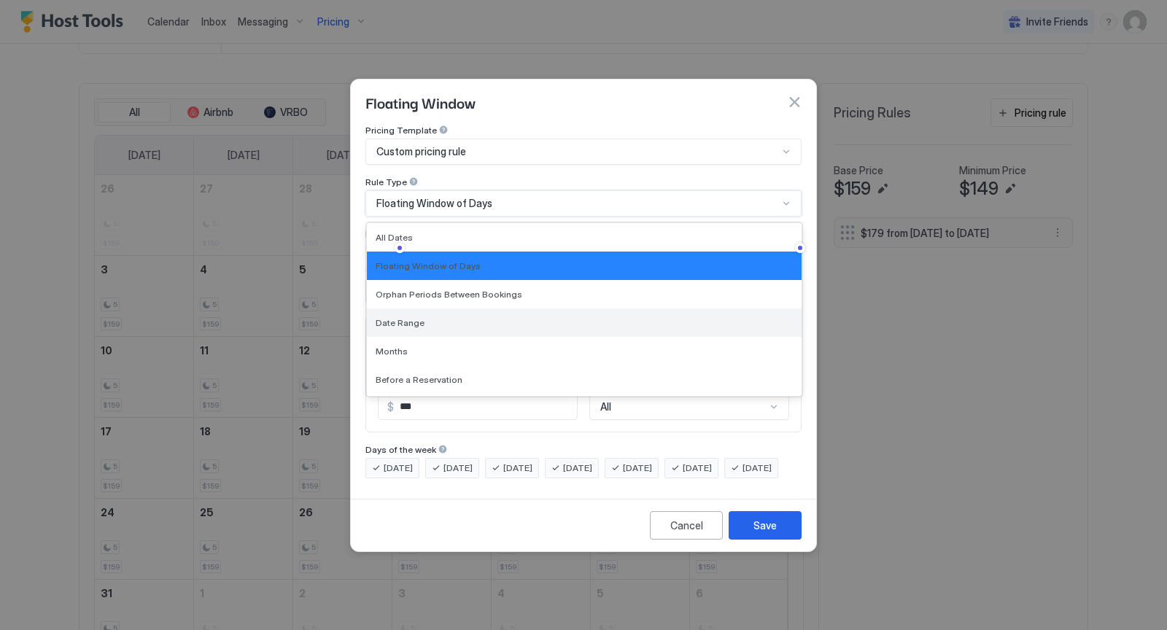
click at [617, 317] on div "Date Range" at bounding box center [583, 322] width 417 height 11
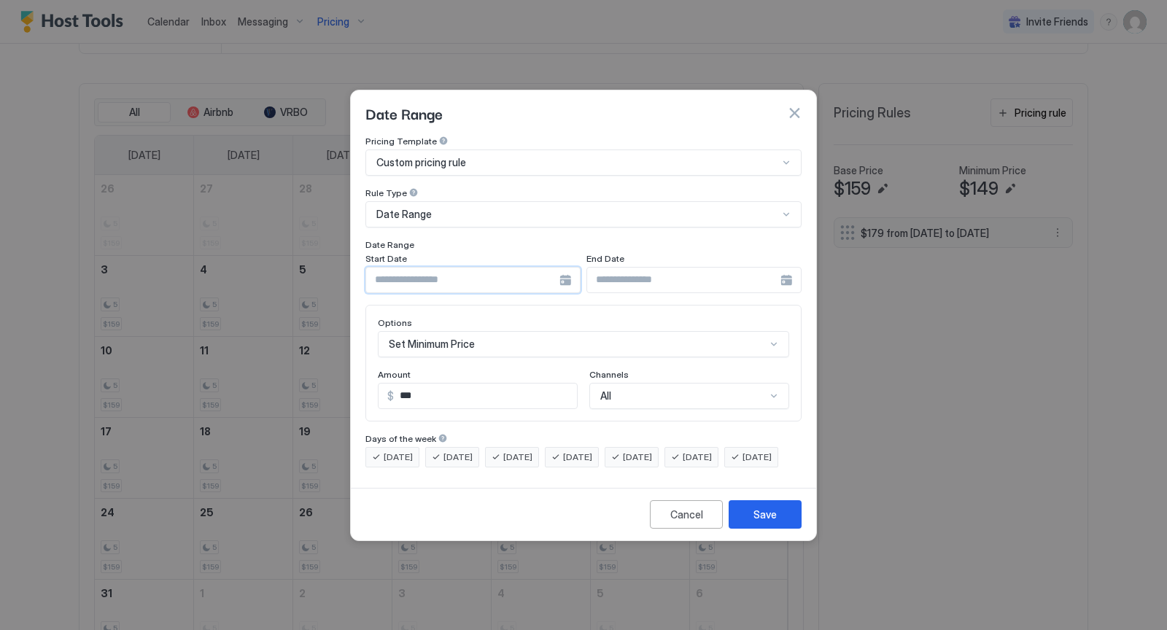
click at [499, 270] on input "Input Field" at bounding box center [462, 280] width 193 height 25
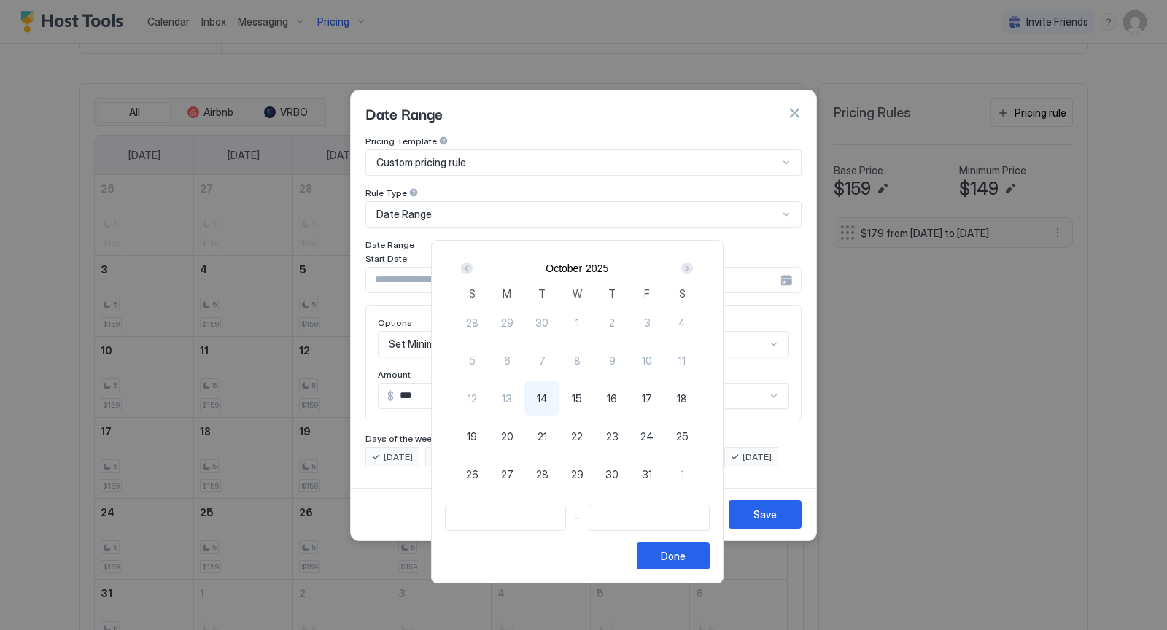
click at [692, 267] on div "Next" at bounding box center [687, 268] width 12 height 12
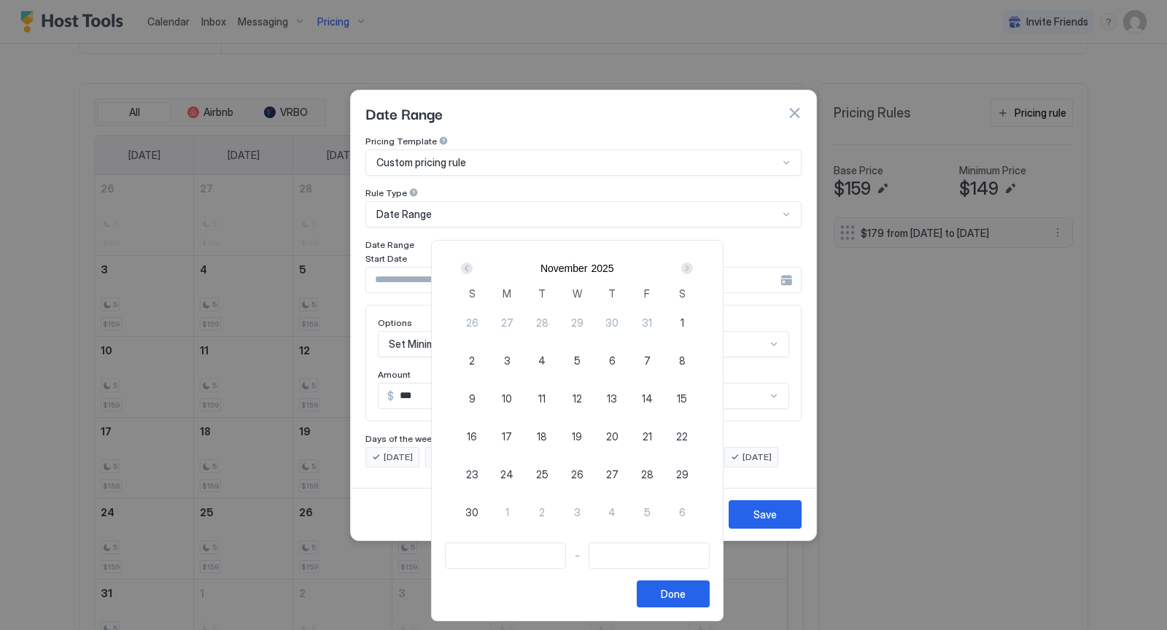
click at [692, 267] on div "Next" at bounding box center [687, 268] width 12 height 12
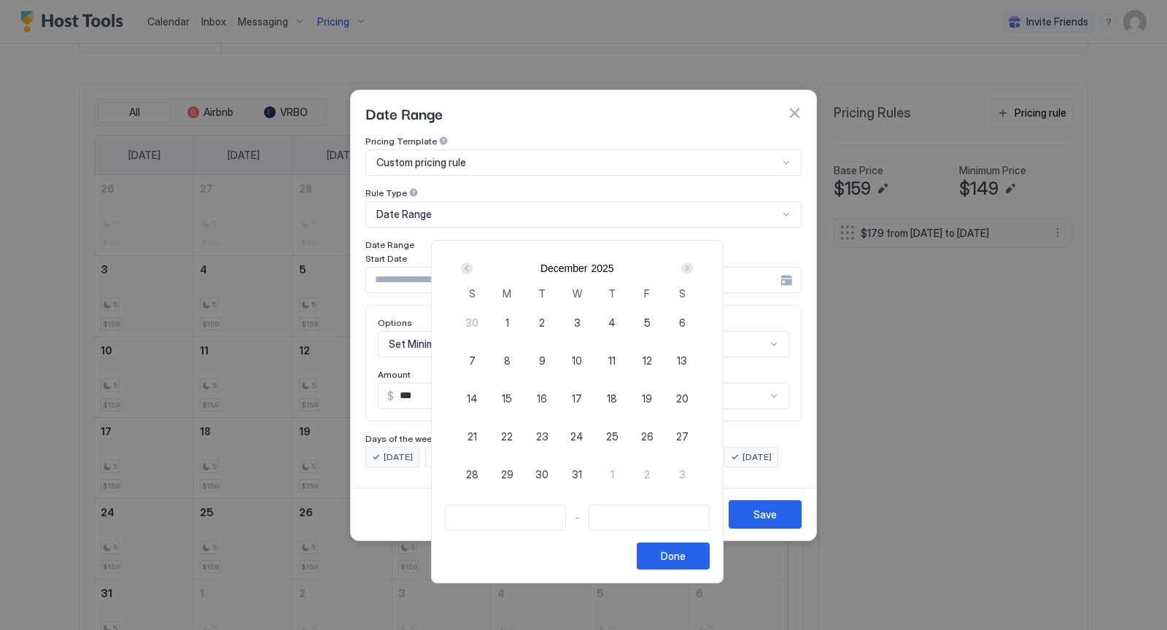
click at [692, 267] on div "Next" at bounding box center [687, 268] width 12 height 12
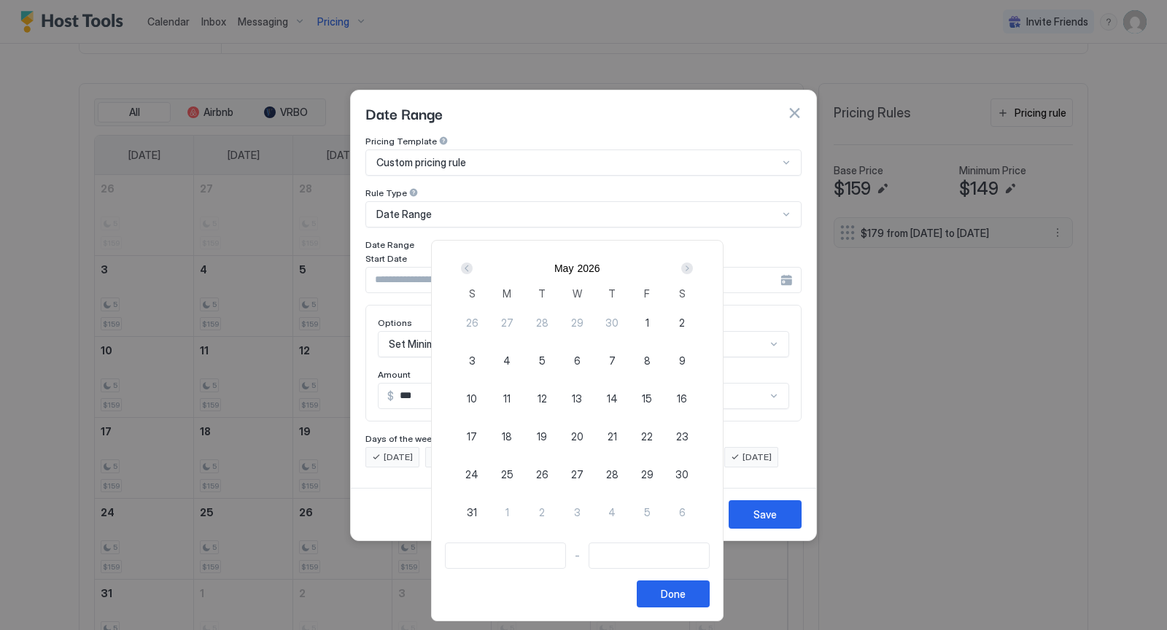
click at [658, 359] on div "8" at bounding box center [646, 360] width 35 height 35
type input "**********"
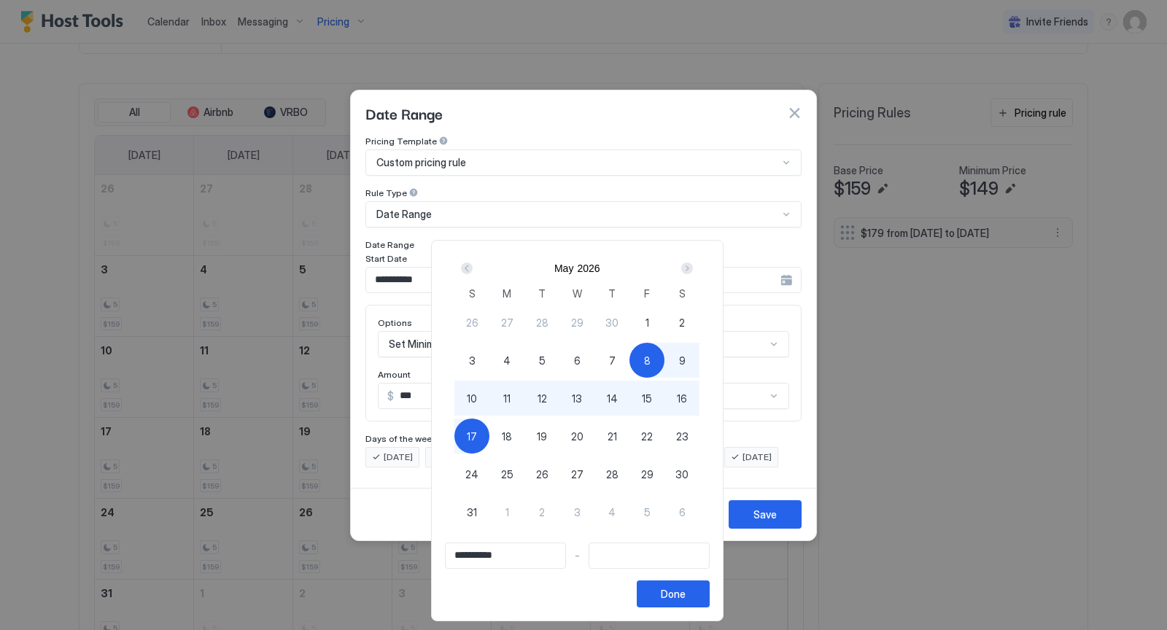
click at [477, 431] on span "17" at bounding box center [472, 436] width 10 height 15
type input "**********"
click at [675, 586] on div "Done" at bounding box center [673, 593] width 25 height 15
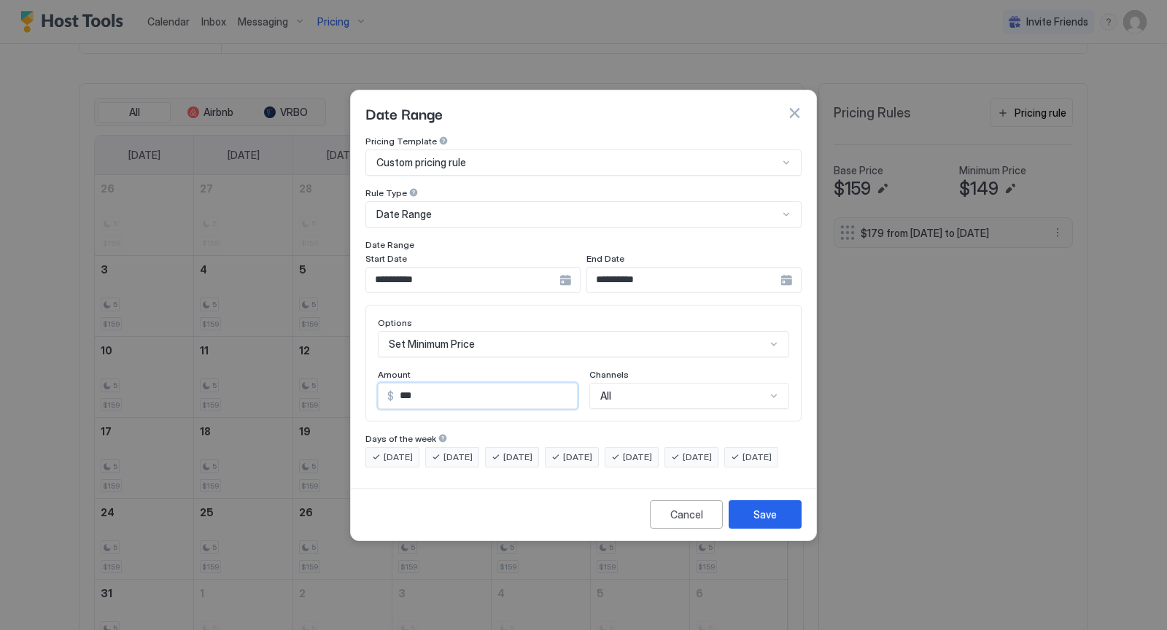
click at [496, 390] on input "***" at bounding box center [485, 395] width 183 height 25
type input "***"
click at [771, 522] on div "Save" at bounding box center [764, 514] width 23 height 15
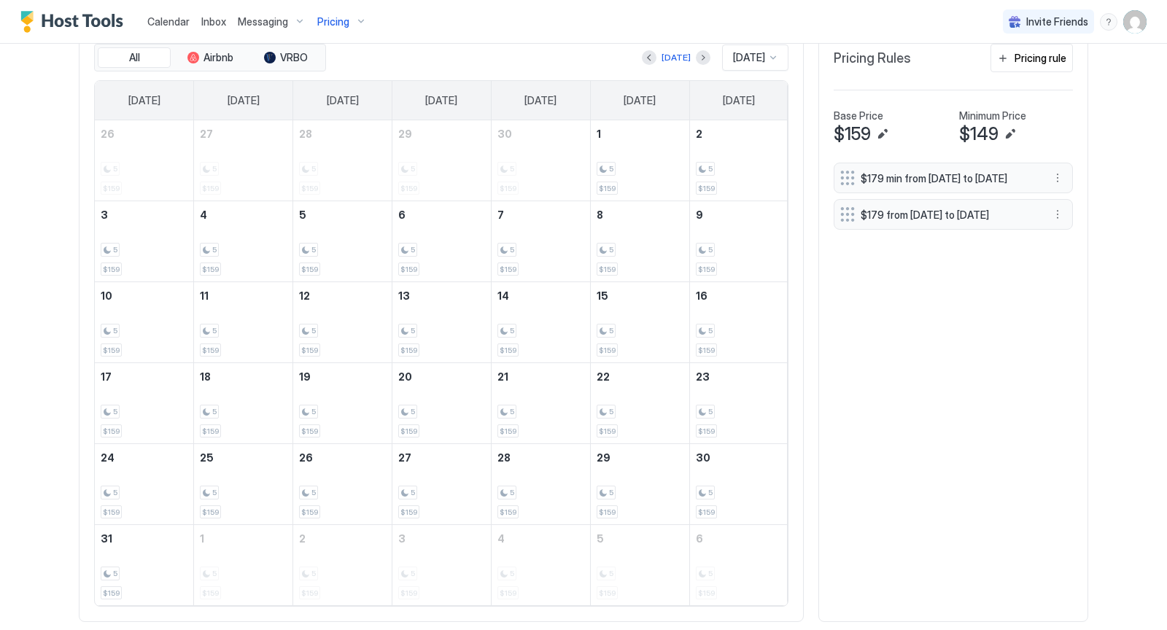
scroll to position [429, 0]
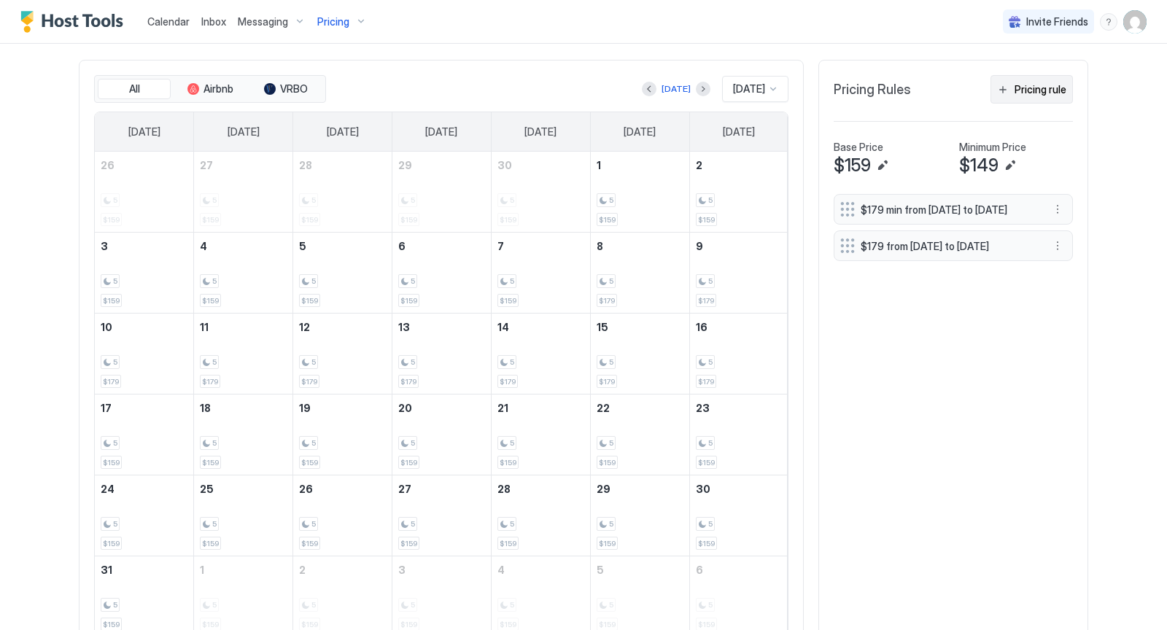
click at [1032, 92] on div "Pricing rule" at bounding box center [1040, 89] width 52 height 15
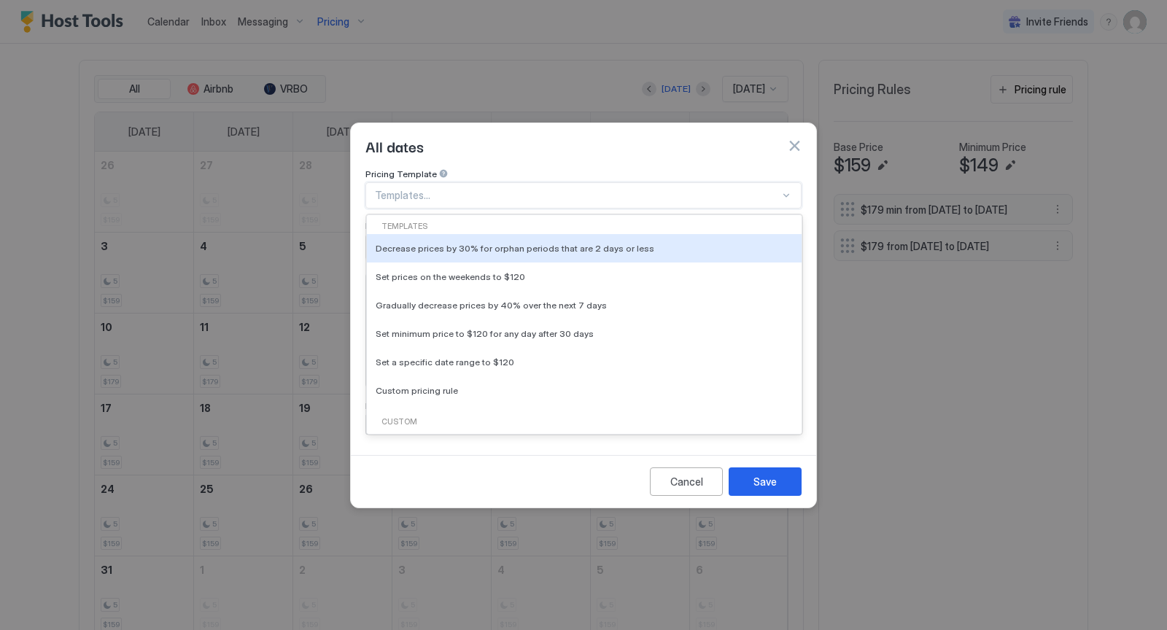
click at [788, 190] on div at bounding box center [786, 196] width 12 height 12
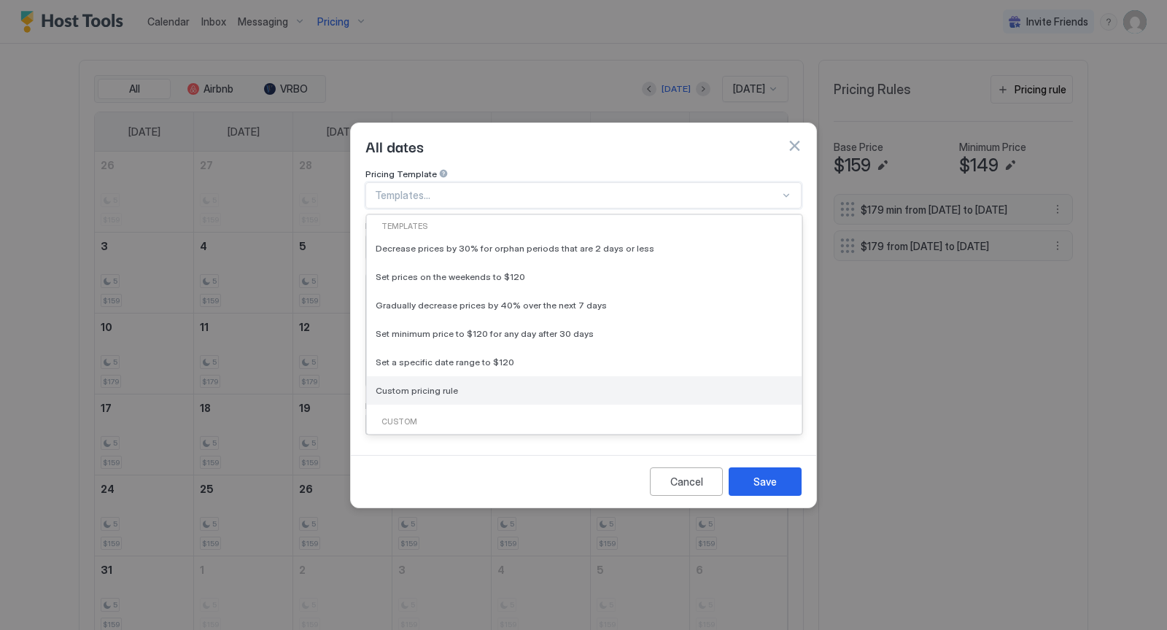
click at [493, 385] on div "Custom pricing rule" at bounding box center [583, 390] width 417 height 11
type input "***"
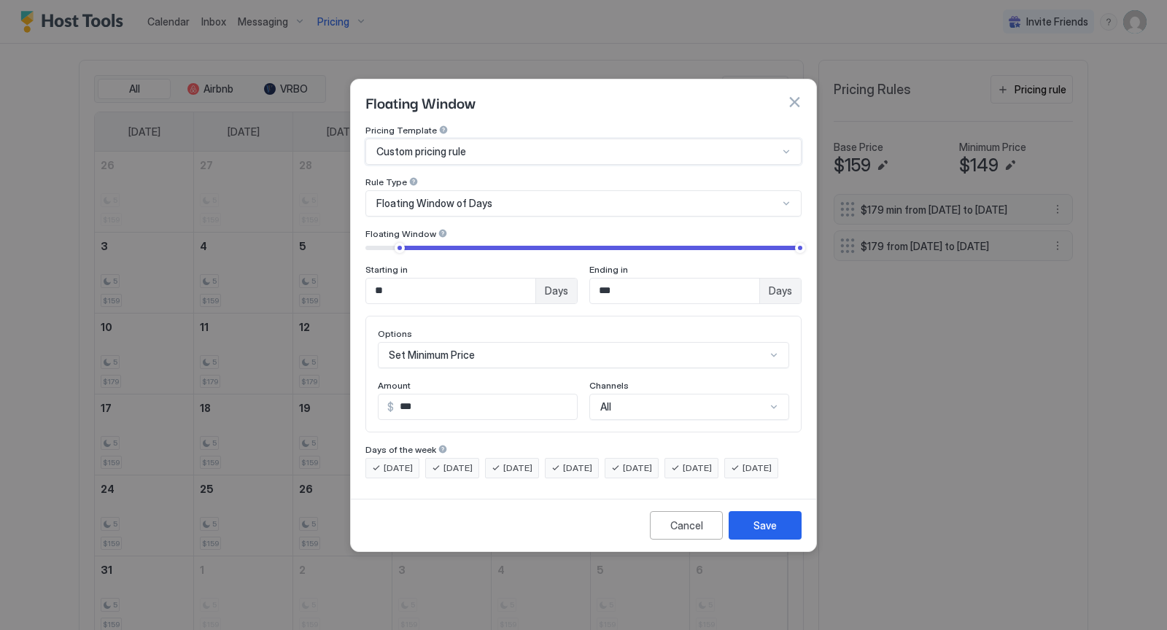
click at [787, 198] on div at bounding box center [786, 204] width 12 height 12
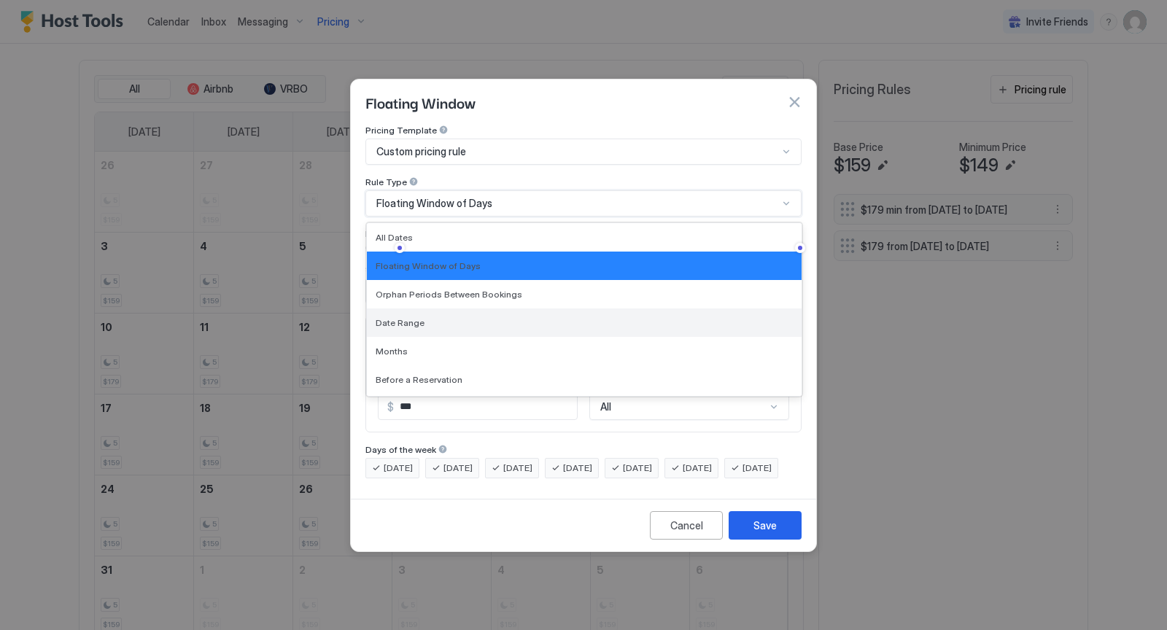
click at [665, 317] on div "Date Range" at bounding box center [583, 322] width 417 height 11
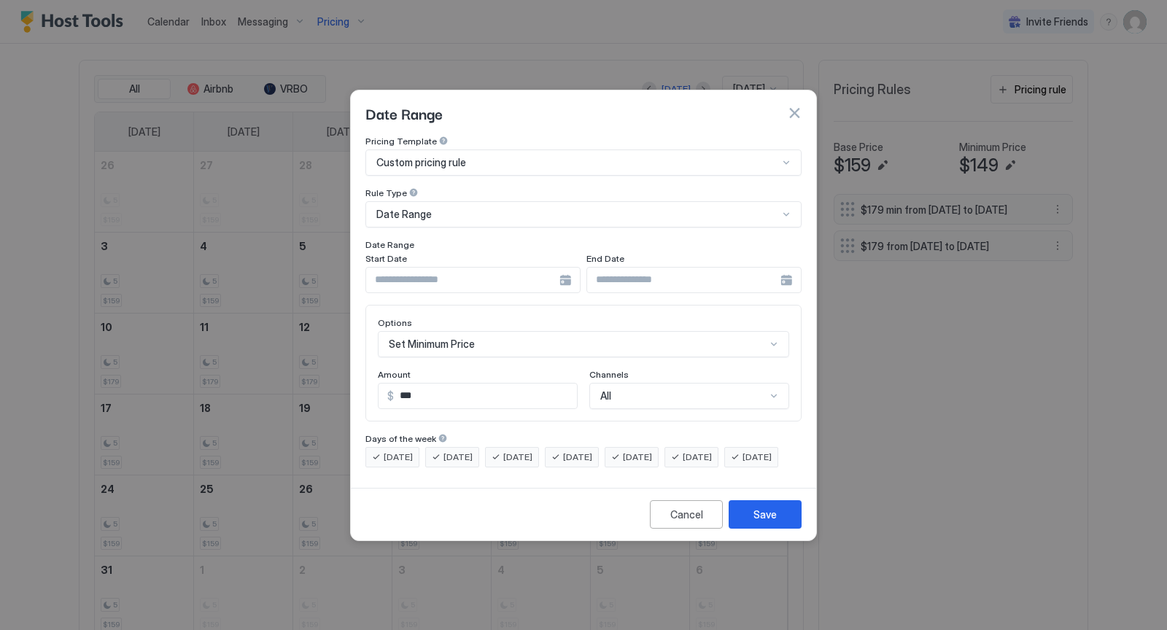
click at [564, 273] on div at bounding box center [472, 280] width 215 height 26
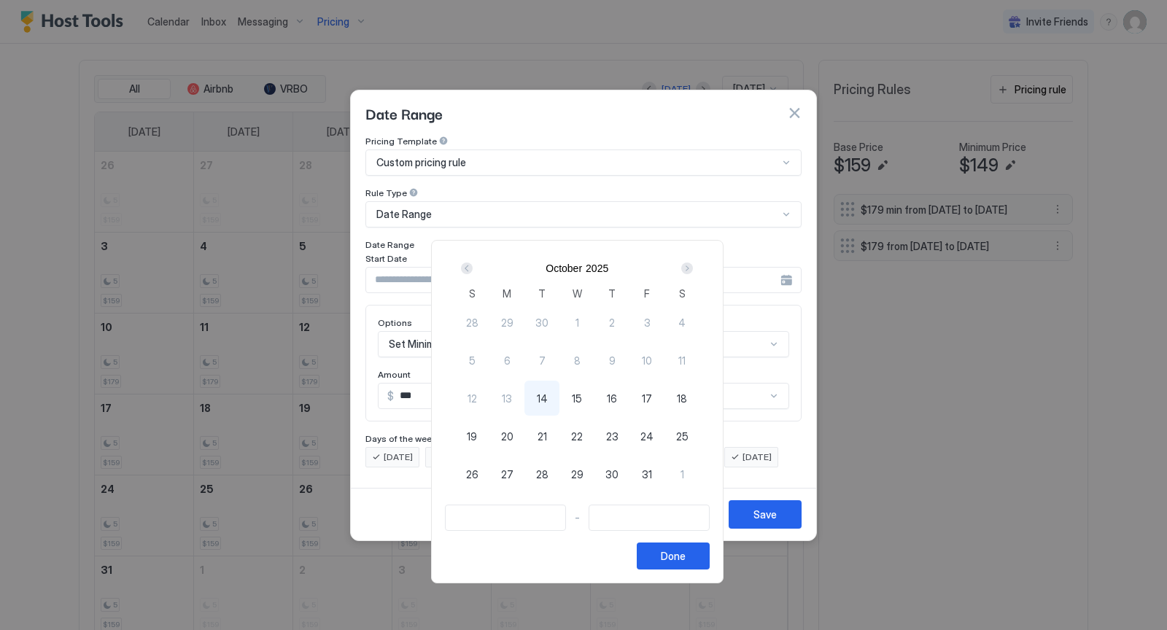
click at [692, 270] on div "Next" at bounding box center [687, 268] width 12 height 12
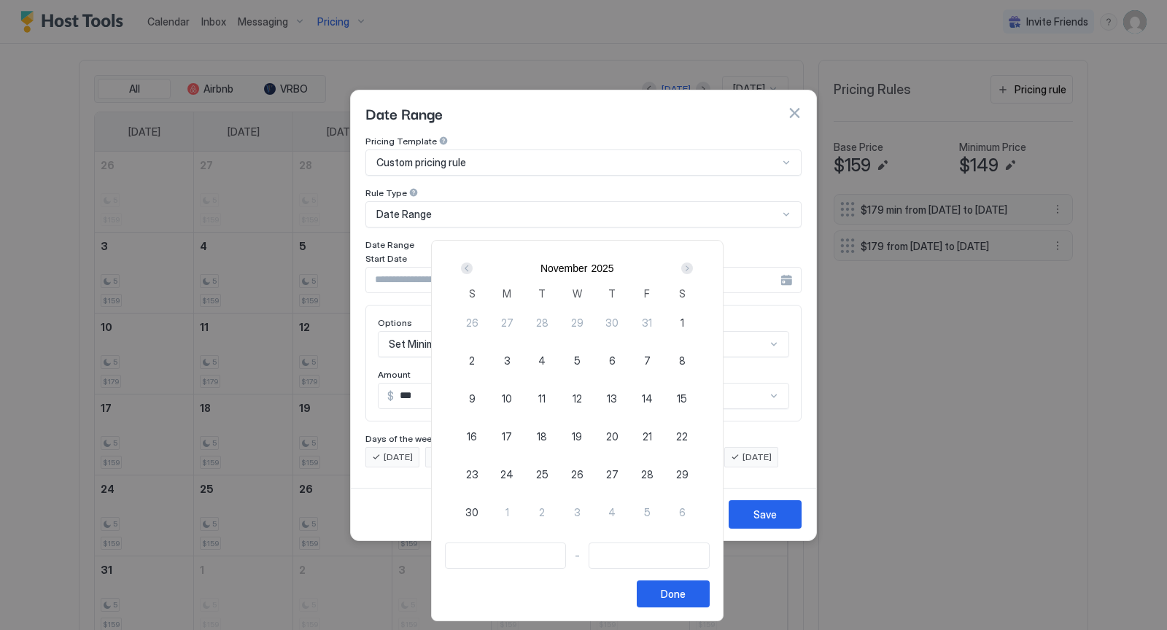
click at [692, 270] on div "Next" at bounding box center [687, 268] width 12 height 12
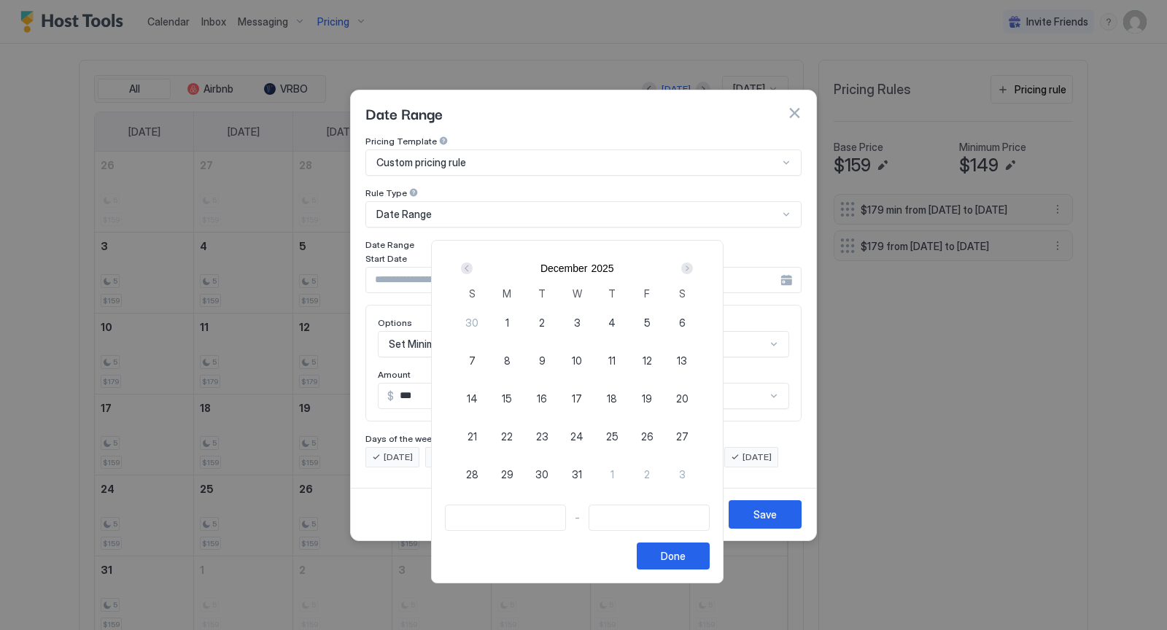
click at [692, 270] on div "Next" at bounding box center [687, 268] width 12 height 12
click at [692, 269] on div "Next" at bounding box center [687, 268] width 12 height 12
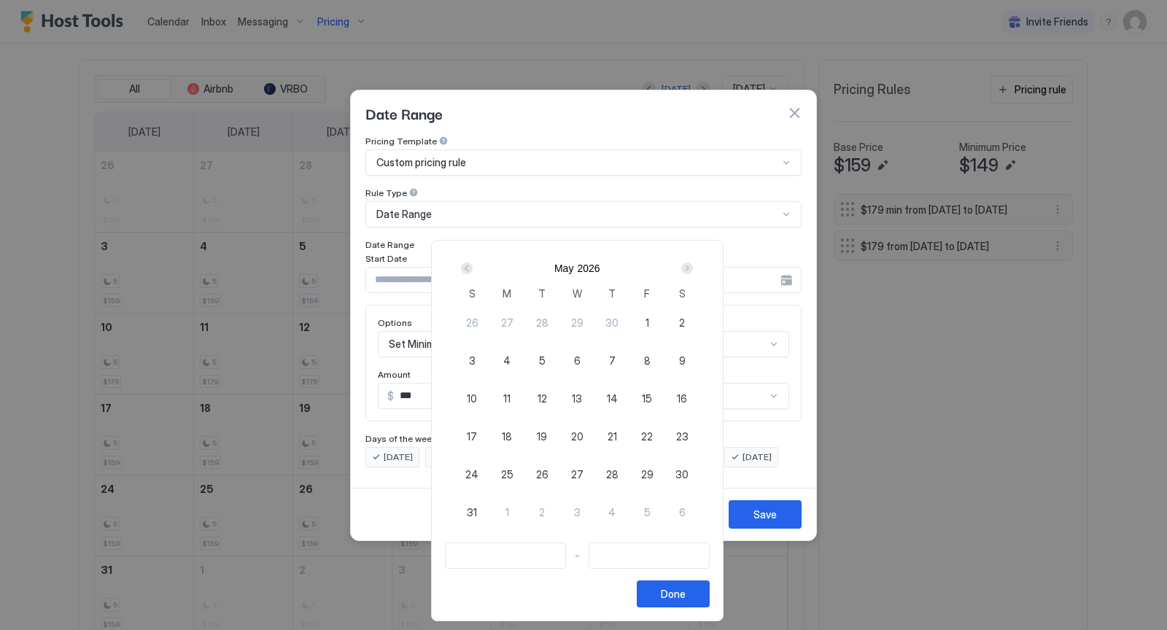
click at [692, 269] on div "Next" at bounding box center [687, 268] width 12 height 12
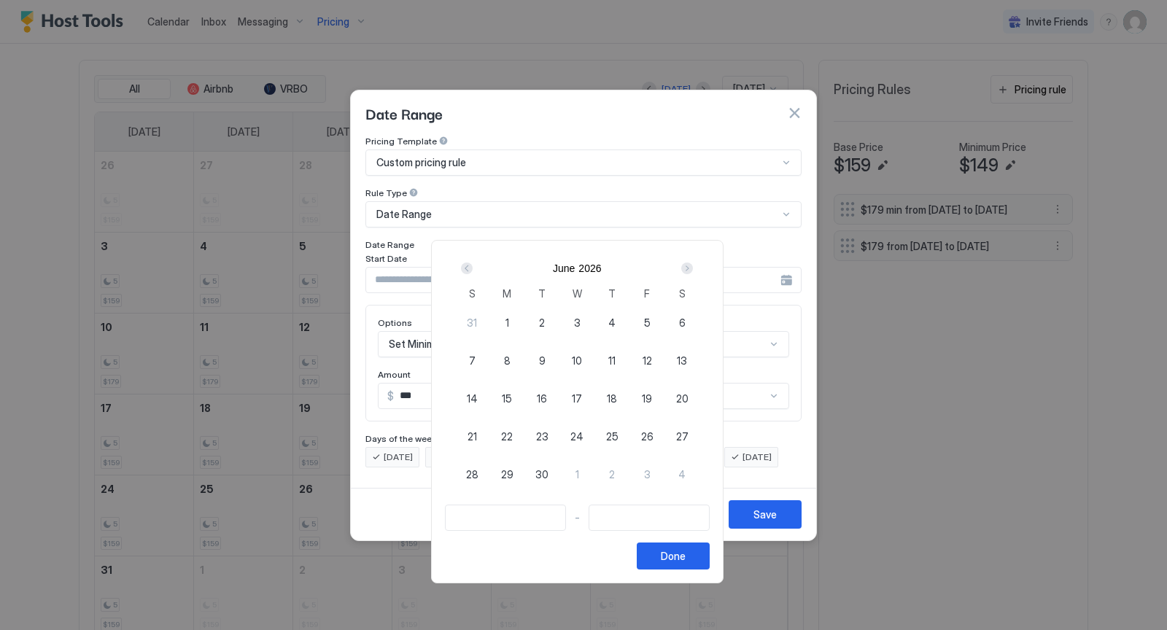
click at [692, 269] on div "Next" at bounding box center [687, 268] width 12 height 12
click at [579, 317] on span "1" at bounding box center [577, 322] width 4 height 15
type input "**********"
click at [690, 270] on div "Next" at bounding box center [687, 268] width 12 height 12
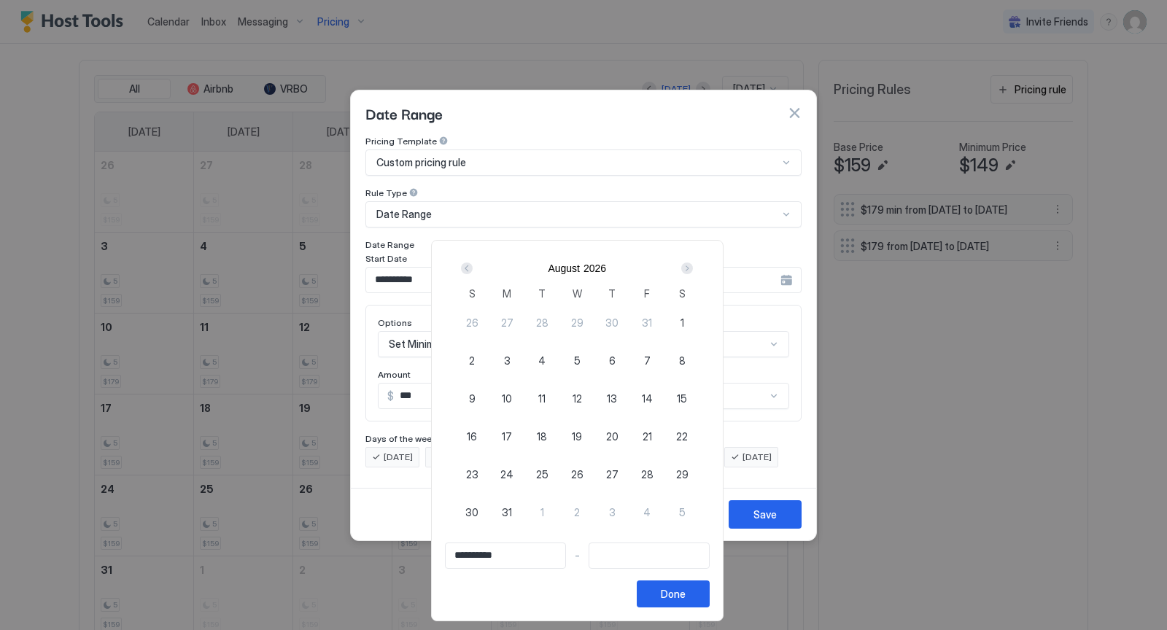
click at [690, 270] on div "Next" at bounding box center [687, 268] width 12 height 12
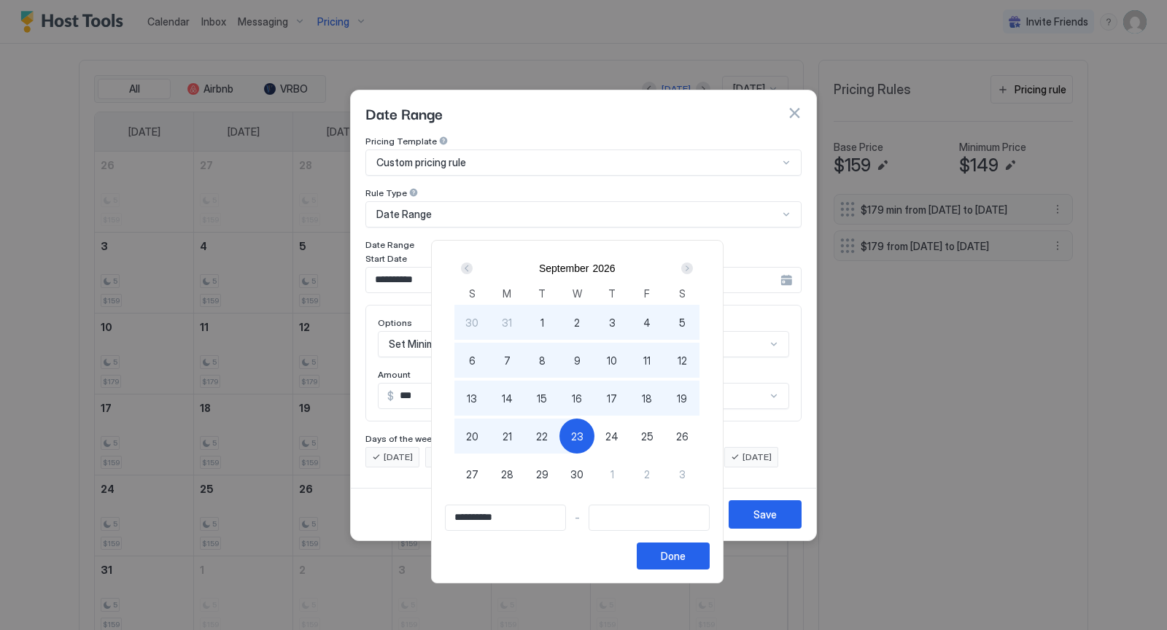
type input "**********"
click at [579, 467] on span "30" at bounding box center [576, 474] width 13 height 15
type input "**********"
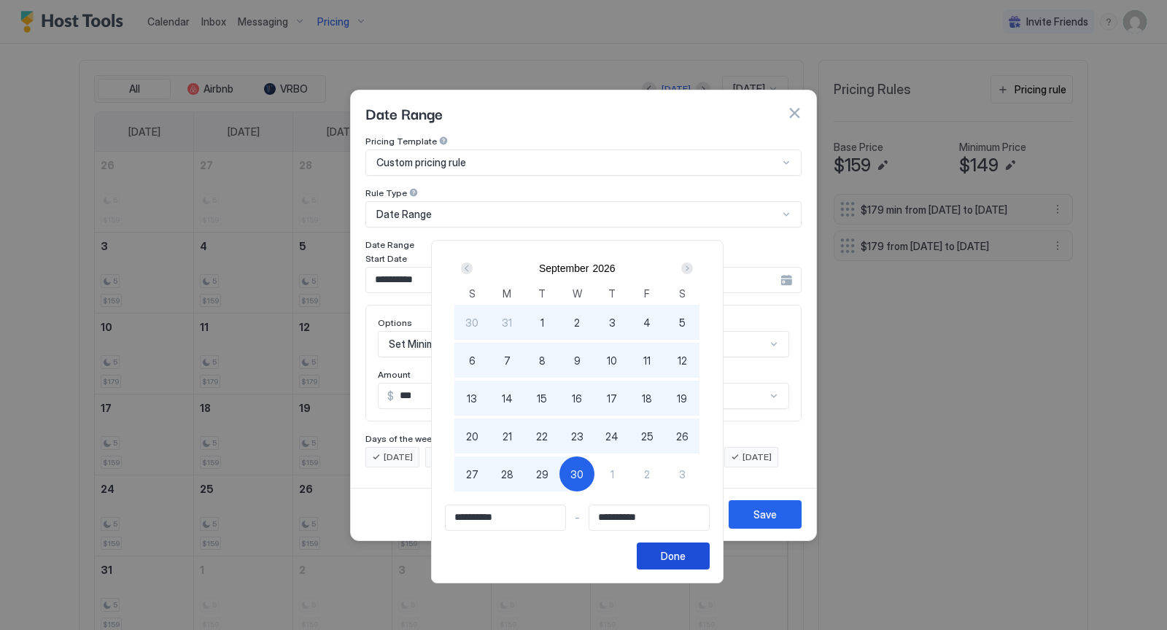
click at [680, 553] on div "Done" at bounding box center [673, 555] width 25 height 15
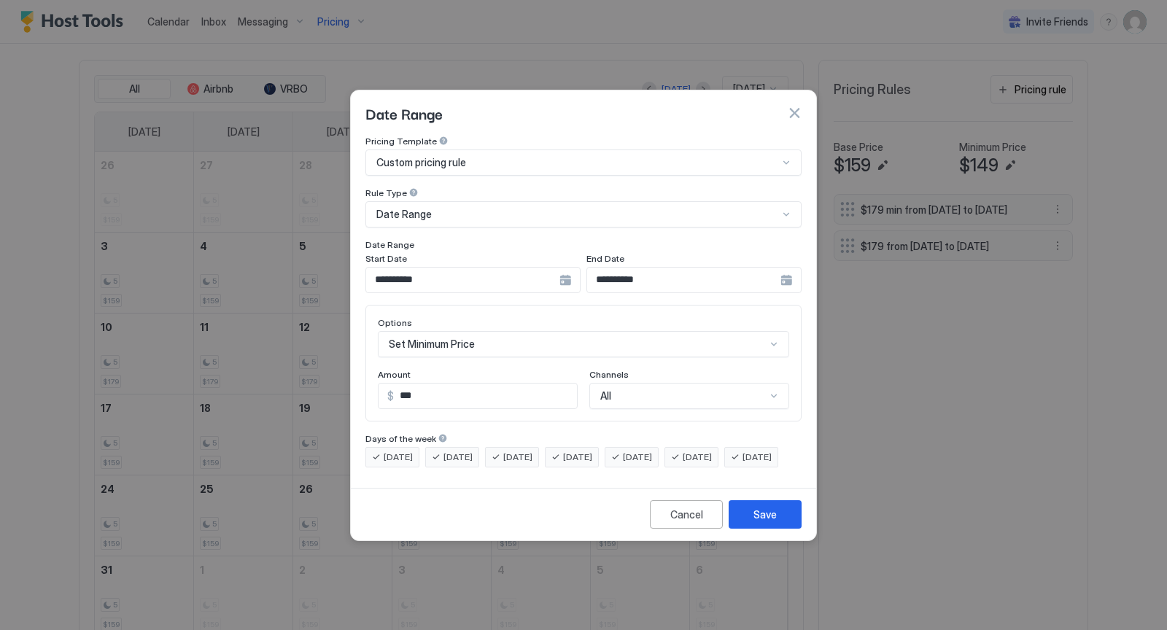
click at [465, 383] on input "***" at bounding box center [485, 395] width 183 height 25
type input "***"
click at [768, 520] on div "Save" at bounding box center [764, 514] width 23 height 15
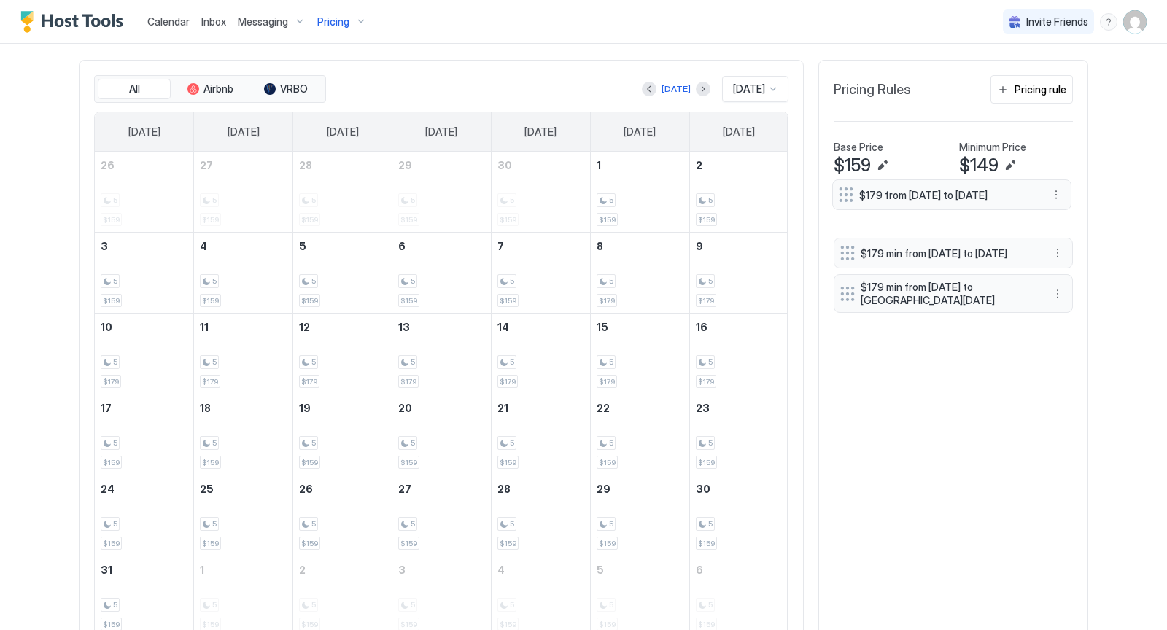
drag, startPoint x: 846, startPoint y: 295, endPoint x: 844, endPoint y: 201, distance: 94.1
click at [844, 201] on div at bounding box center [845, 194] width 15 height 15
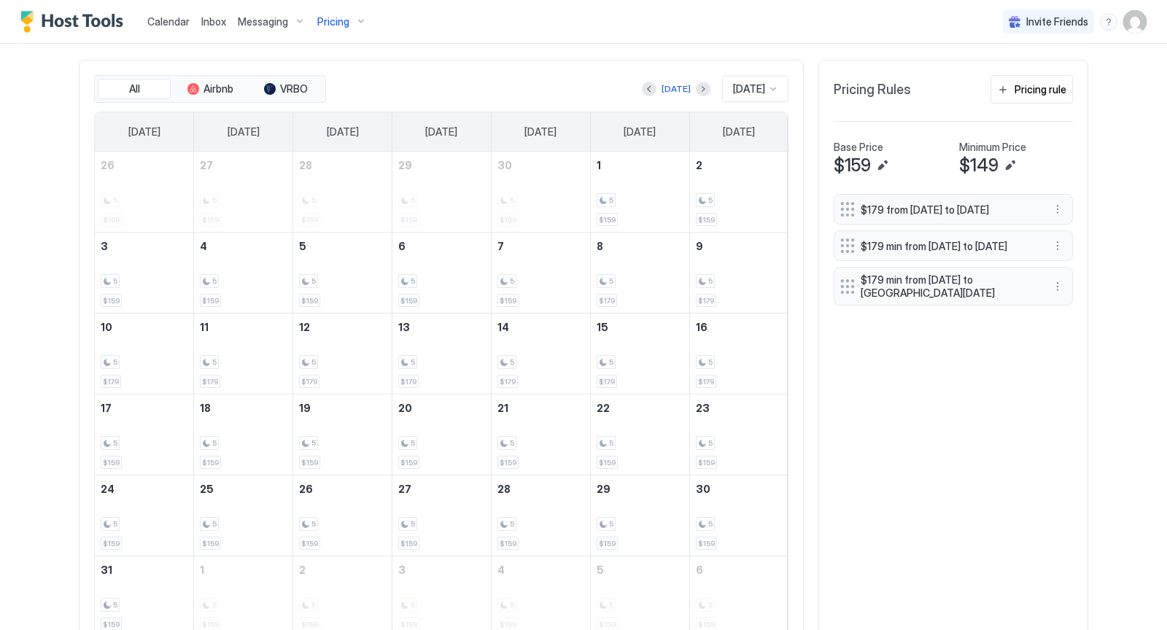
click at [774, 83] on div at bounding box center [773, 89] width 12 height 12
click at [732, 308] on span "[DATE]" at bounding box center [746, 313] width 29 height 11
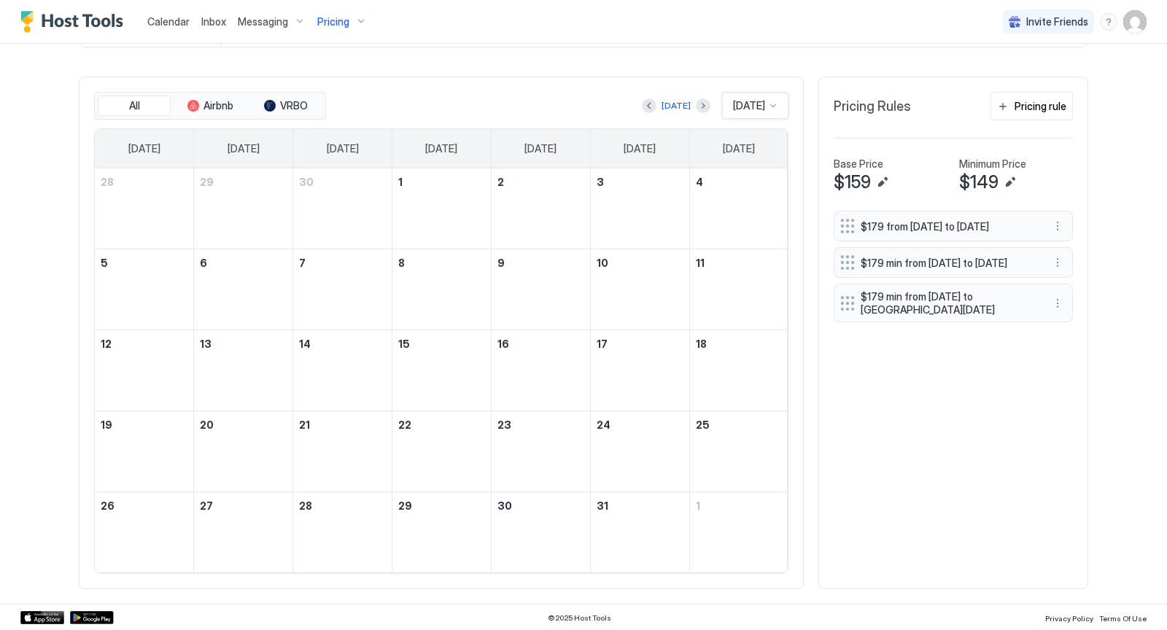
scroll to position [405, 0]
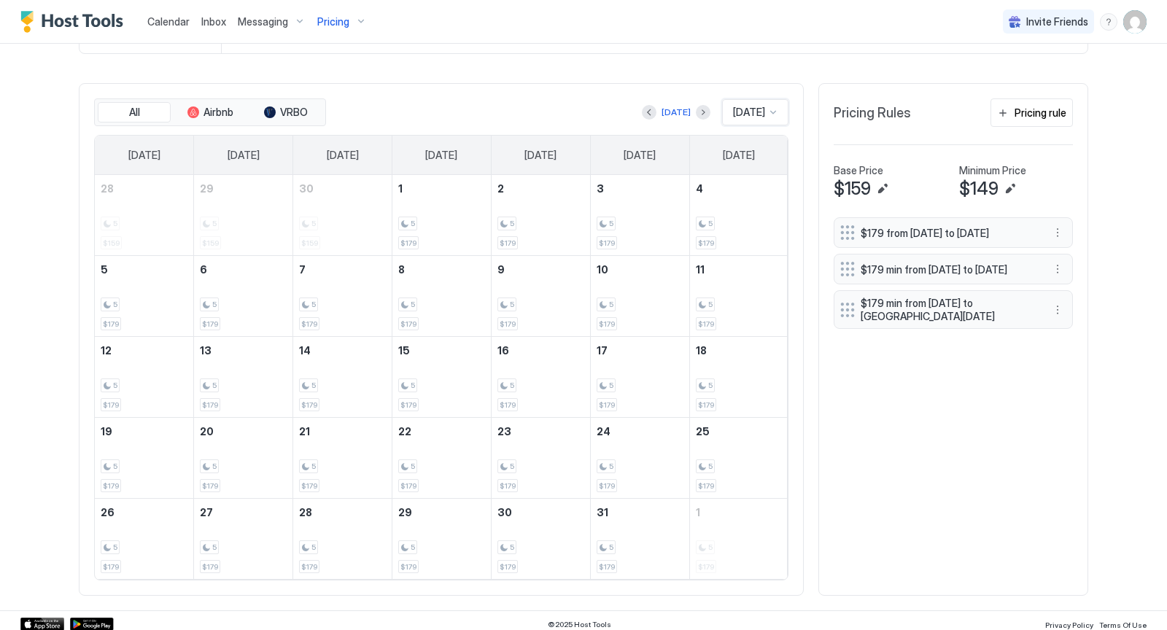
click at [362, 22] on div "Pricing" at bounding box center [341, 21] width 61 height 25
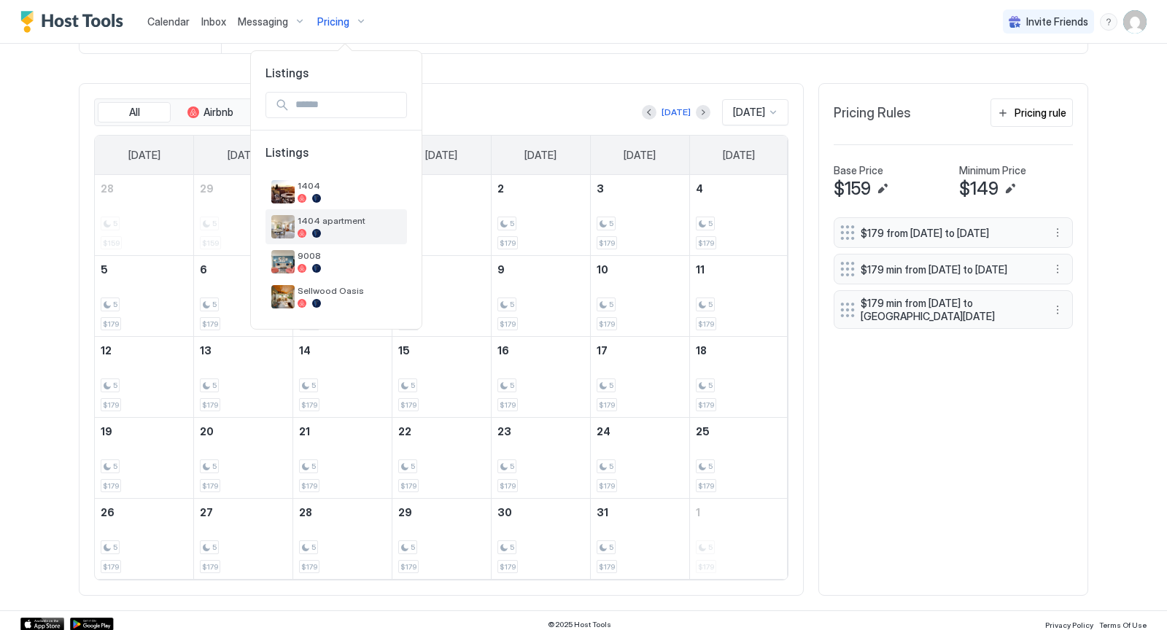
click at [343, 221] on span "1404 apartment" at bounding box center [349, 220] width 104 height 11
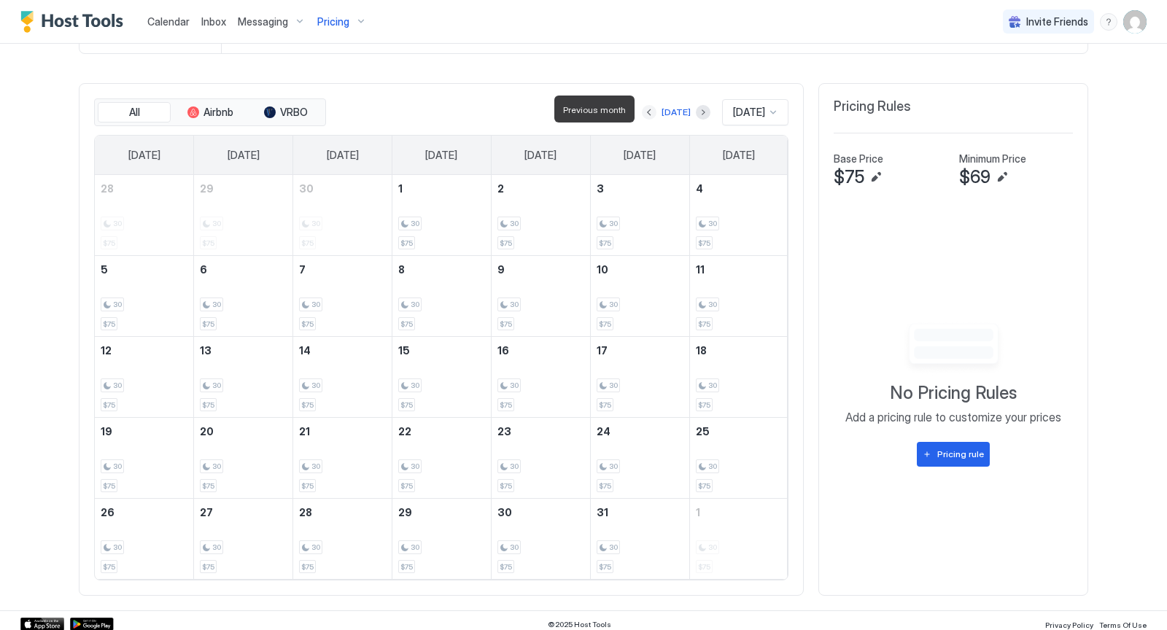
click at [650, 108] on button "Previous month" at bounding box center [649, 112] width 15 height 15
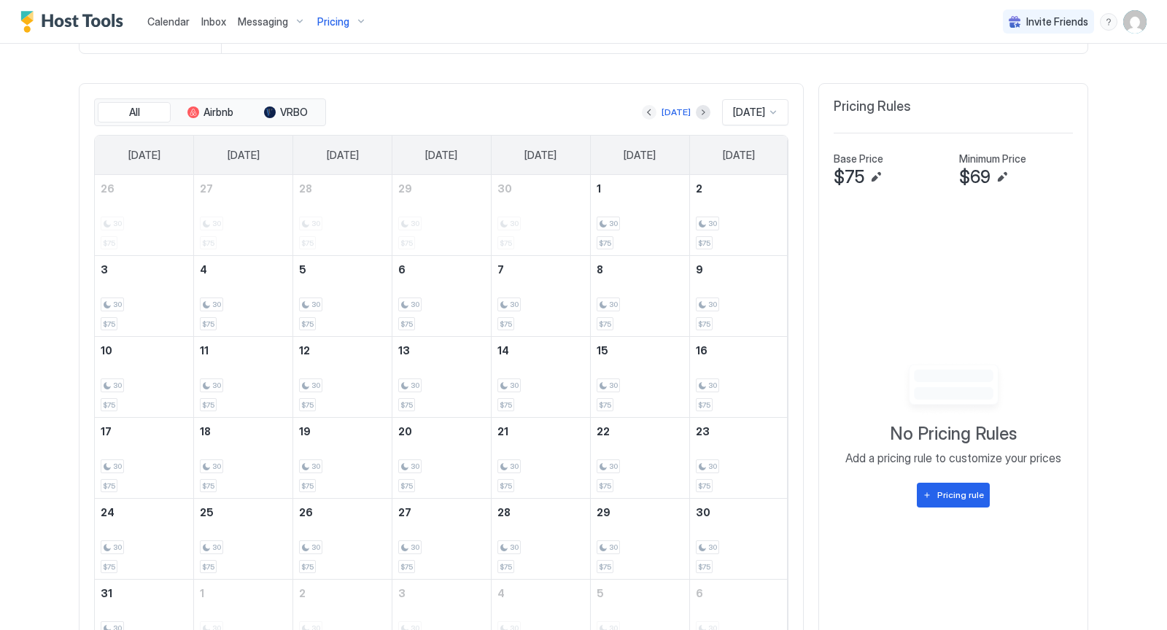
click at [647, 110] on button "Previous month" at bounding box center [649, 112] width 15 height 15
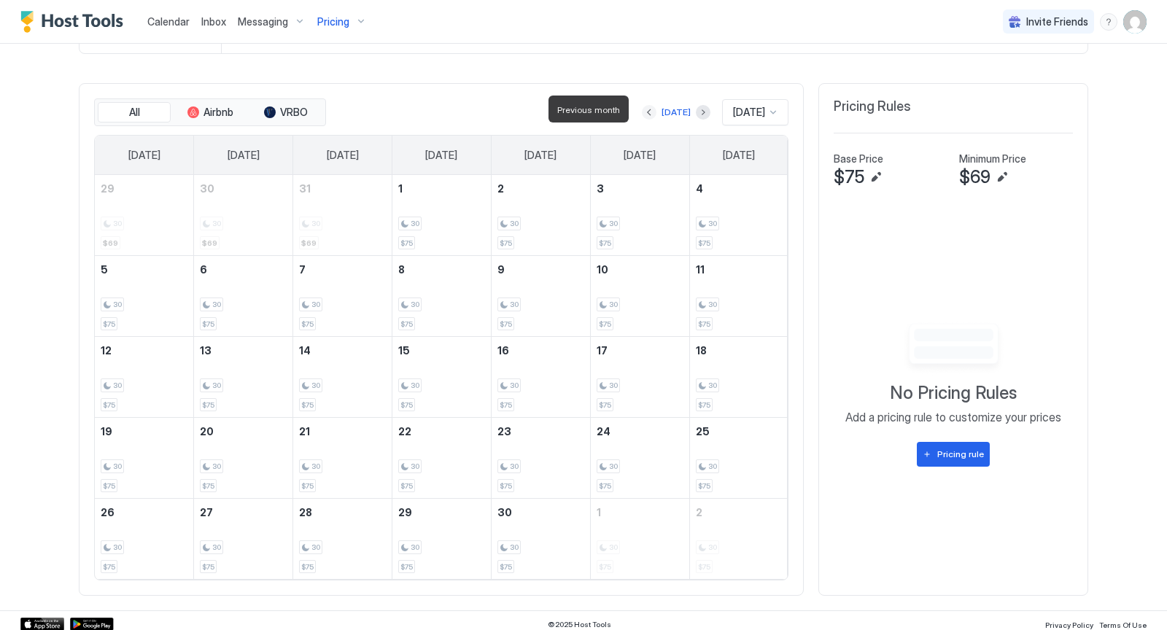
click at [647, 110] on button "Previous month" at bounding box center [649, 112] width 15 height 15
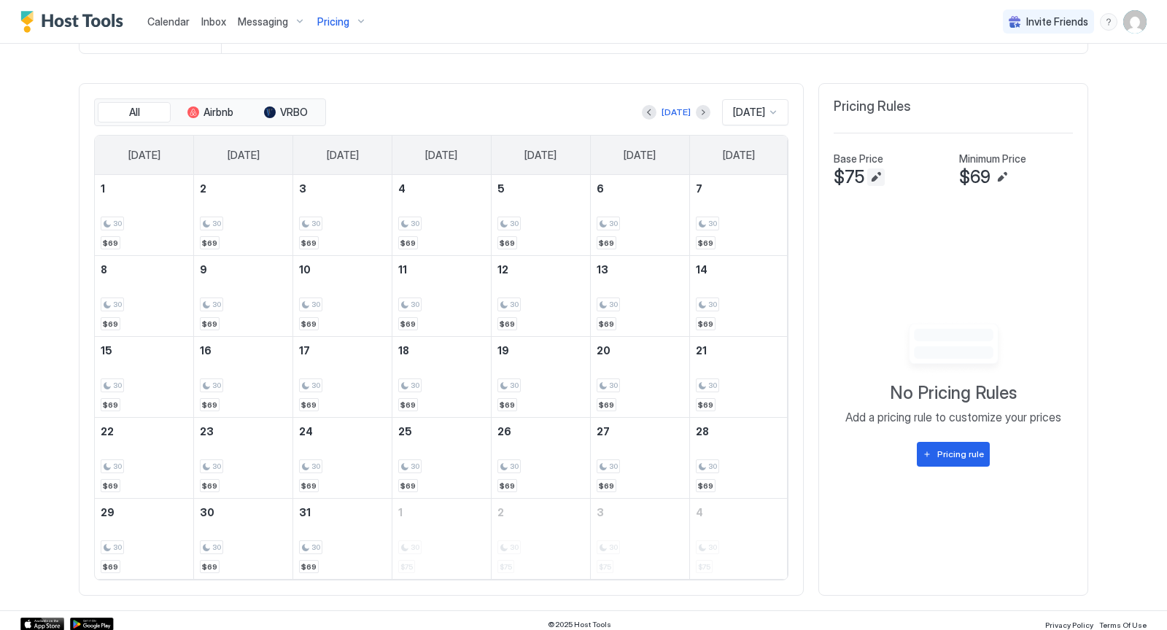
click at [877, 174] on button "Edit" at bounding box center [875, 176] width 17 height 17
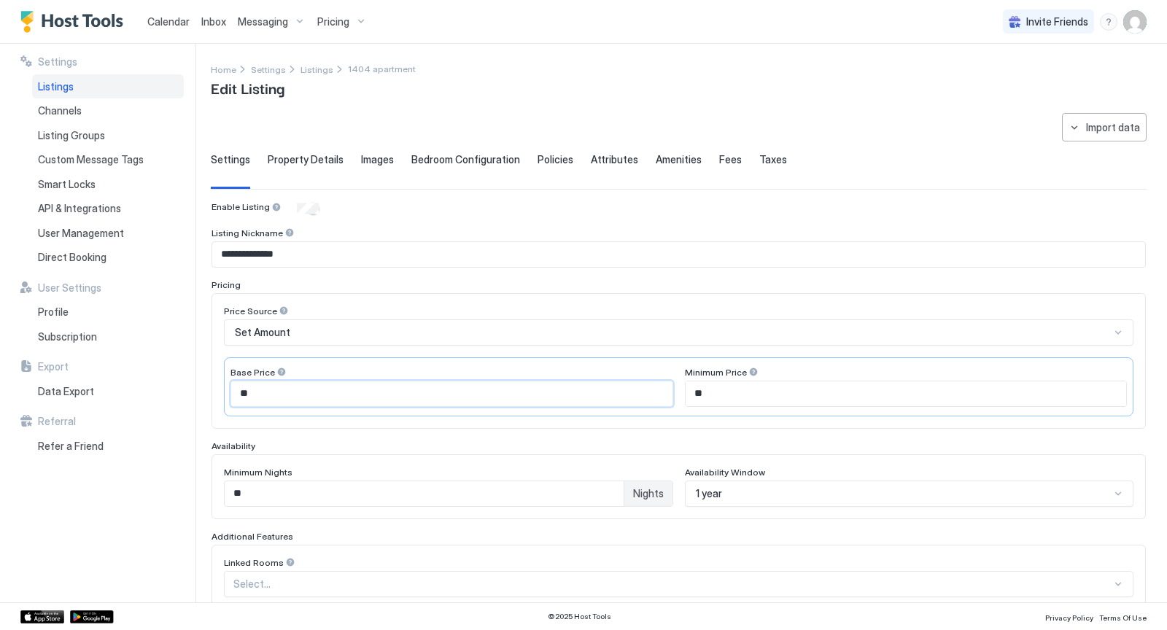
click at [260, 388] on input "**" at bounding box center [451, 393] width 441 height 25
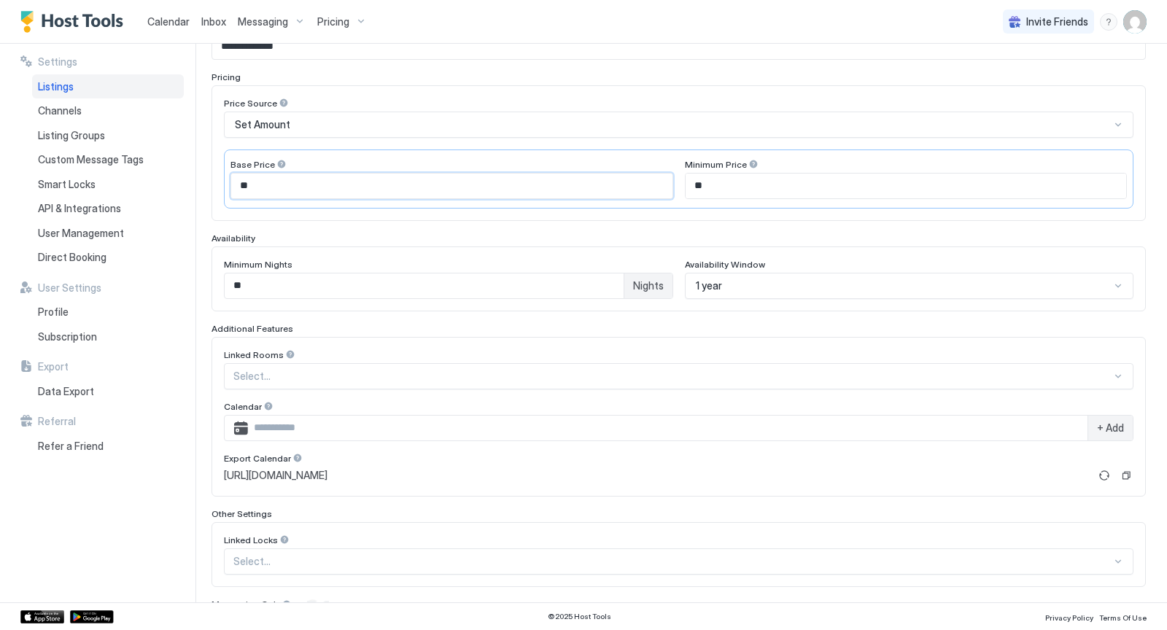
scroll to position [268, 0]
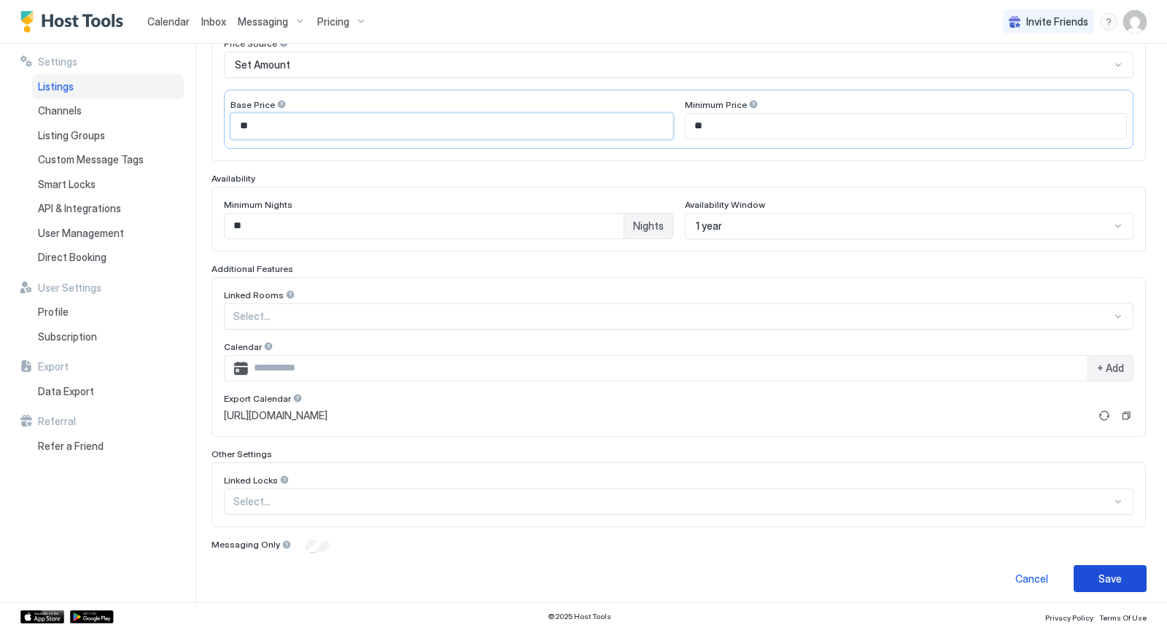
type input "**"
click at [1102, 571] on div "Save" at bounding box center [1109, 578] width 23 height 15
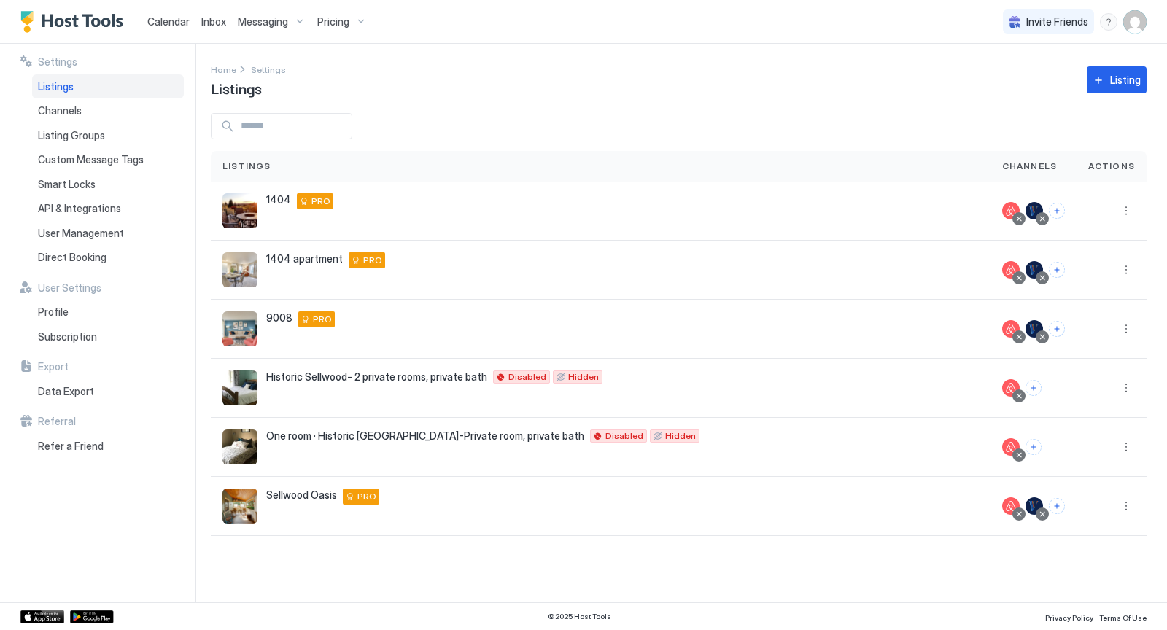
click at [357, 24] on div "Pricing" at bounding box center [341, 21] width 61 height 25
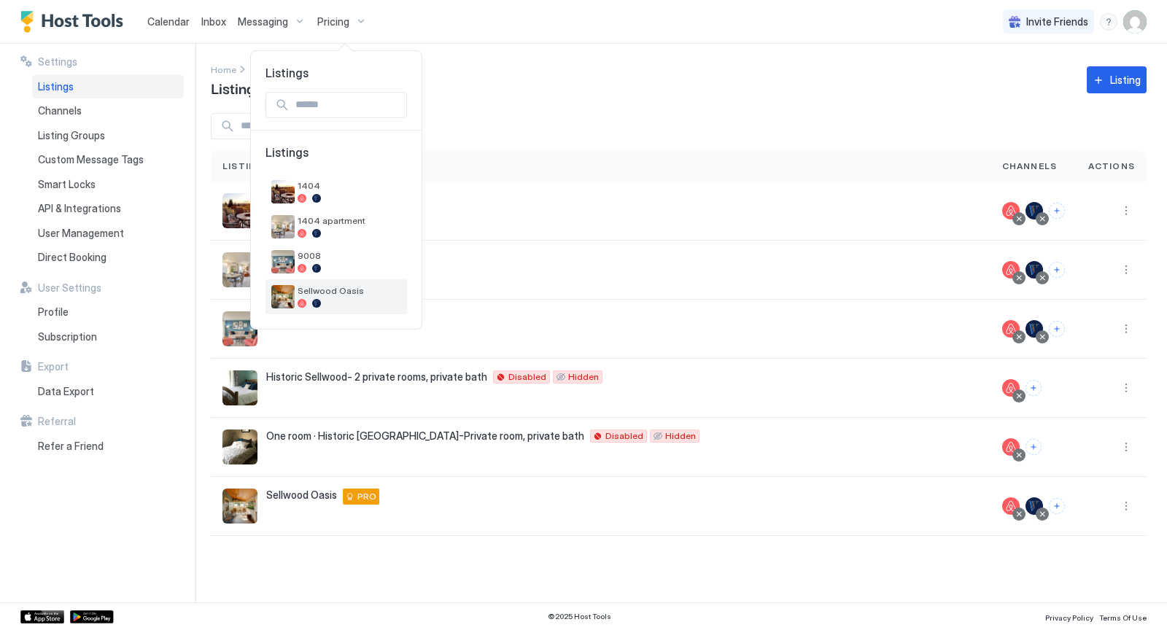
click at [357, 295] on span "Sellwood Oasis" at bounding box center [349, 290] width 104 height 11
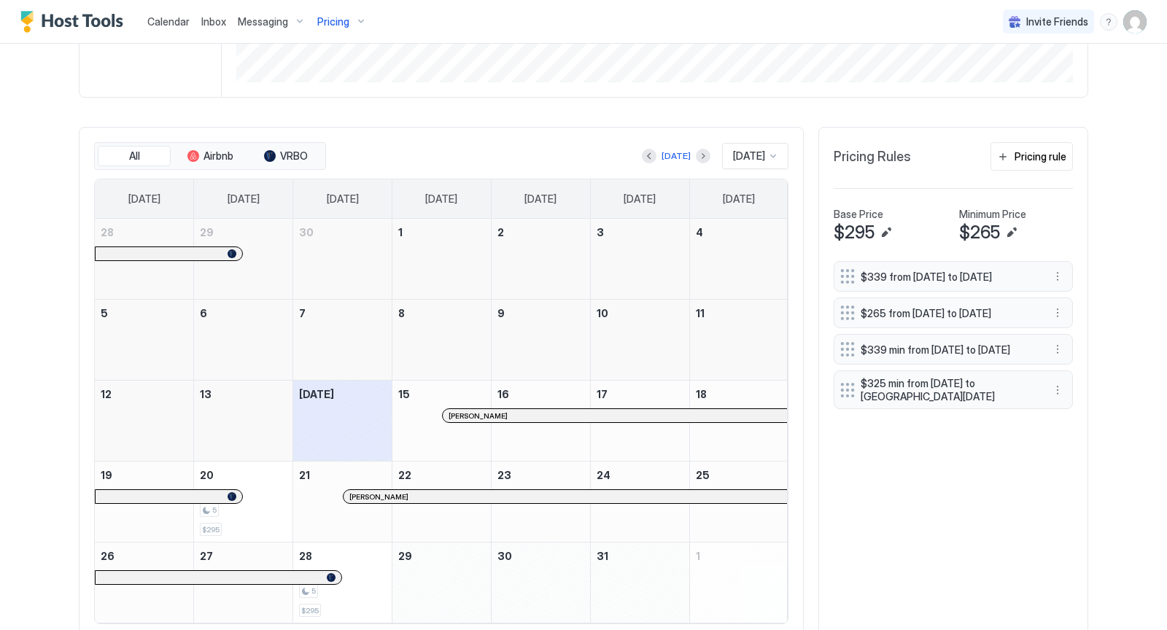
scroll to position [405, 0]
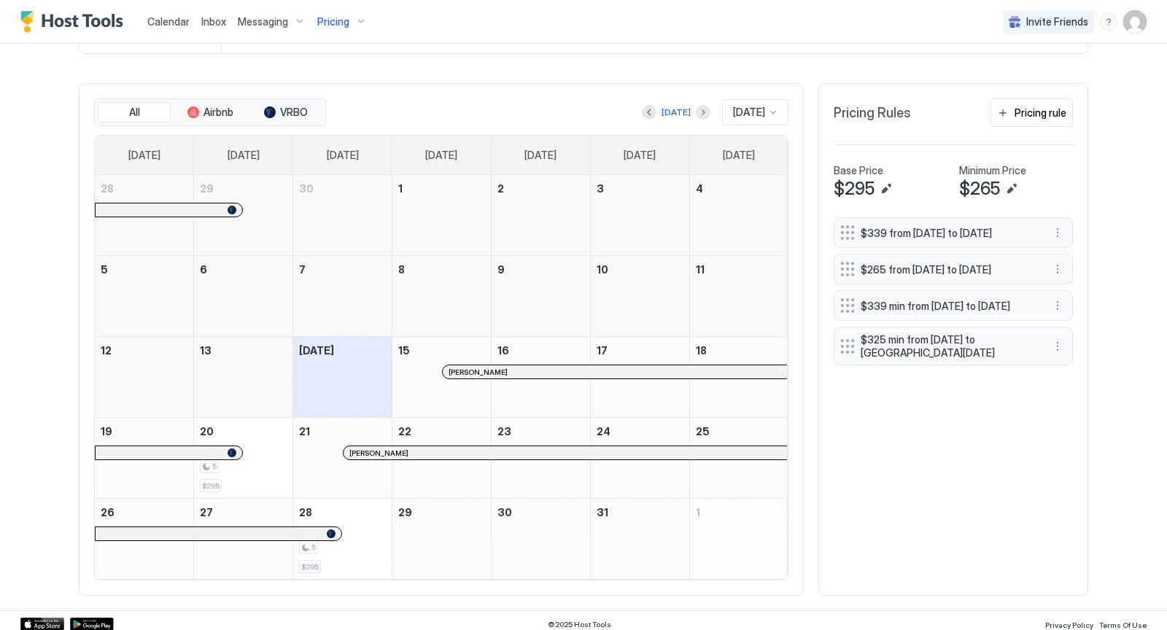
click at [773, 107] on div at bounding box center [773, 112] width 12 height 12
click at [749, 161] on span "[DATE]" at bounding box center [746, 162] width 29 height 11
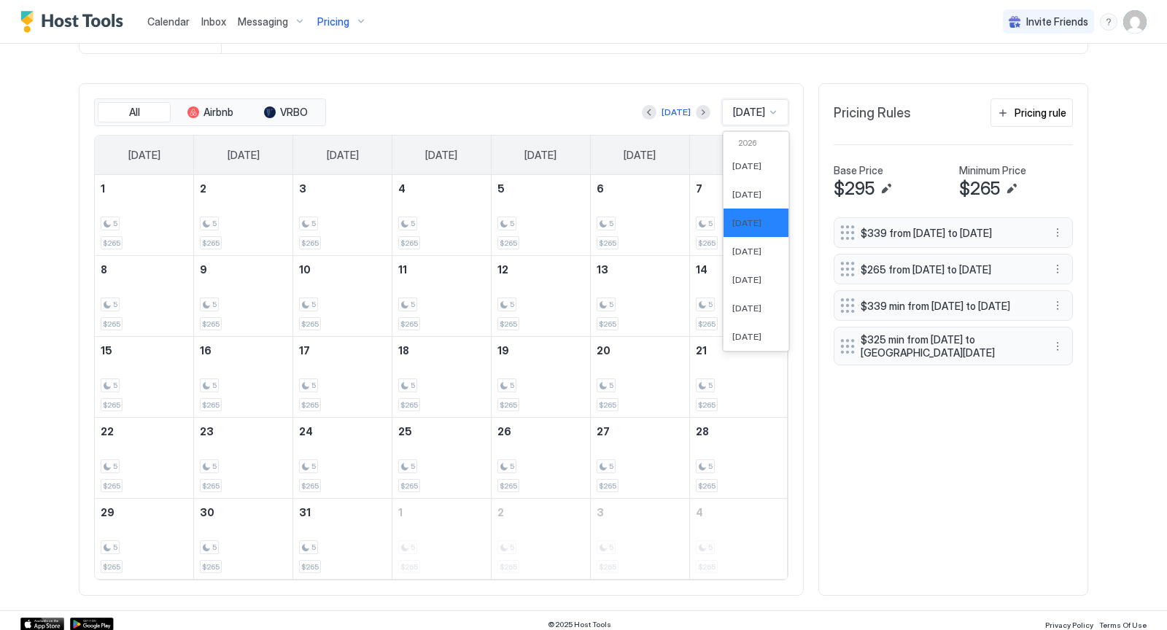
click at [771, 108] on div at bounding box center [773, 112] width 12 height 12
click at [745, 238] on div "[DATE]" at bounding box center [755, 251] width 65 height 28
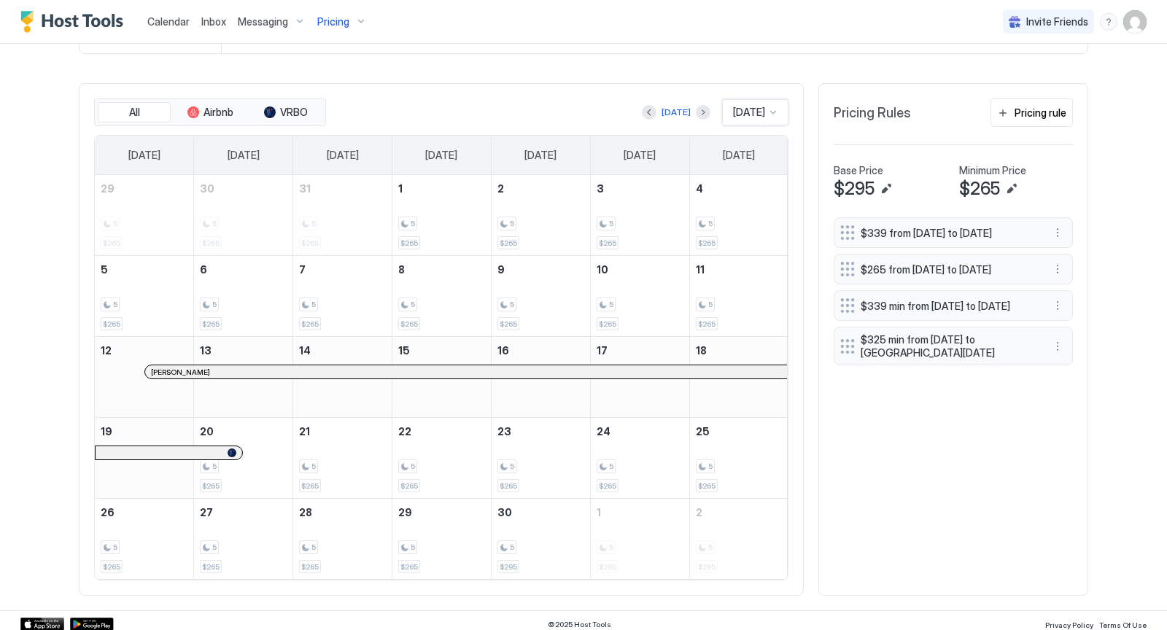
click at [774, 107] on div at bounding box center [773, 112] width 12 height 12
click at [737, 274] on span "[DATE]" at bounding box center [746, 279] width 29 height 11
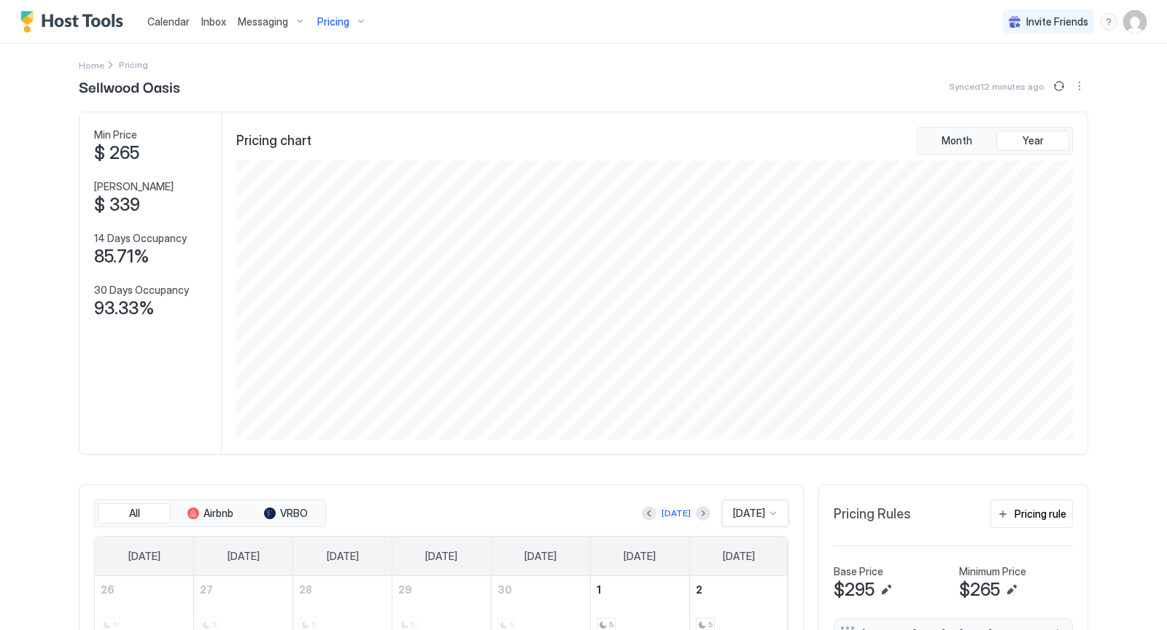
scroll to position [0, 0]
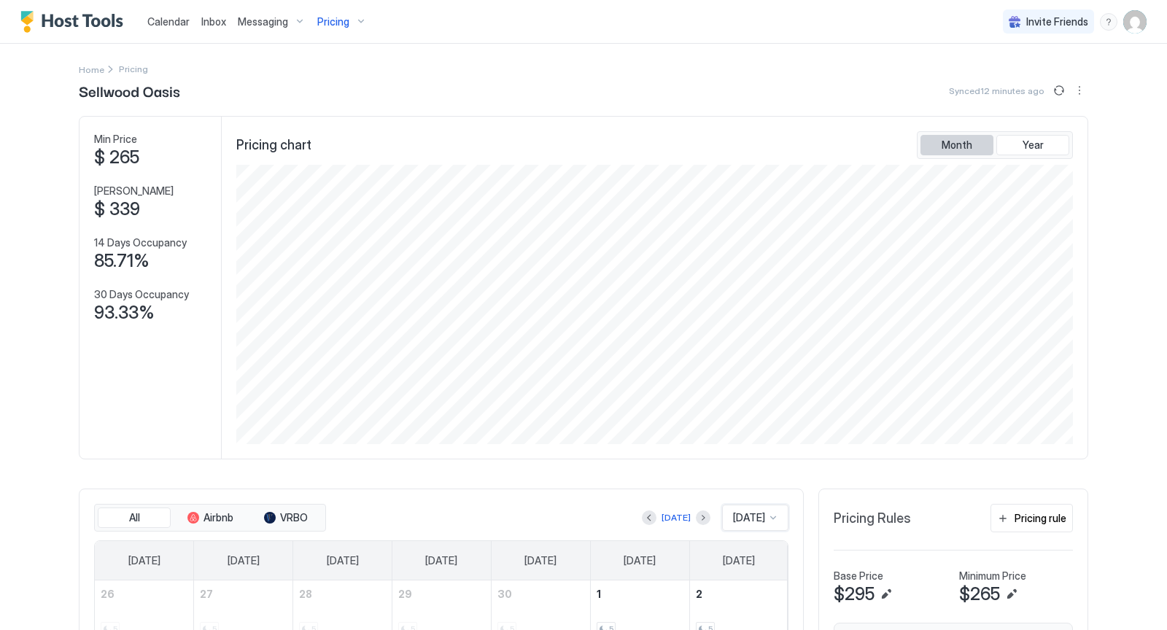
click at [975, 143] on button "Month" at bounding box center [956, 145] width 73 height 20
click at [1015, 151] on button "Year" at bounding box center [1032, 145] width 73 height 20
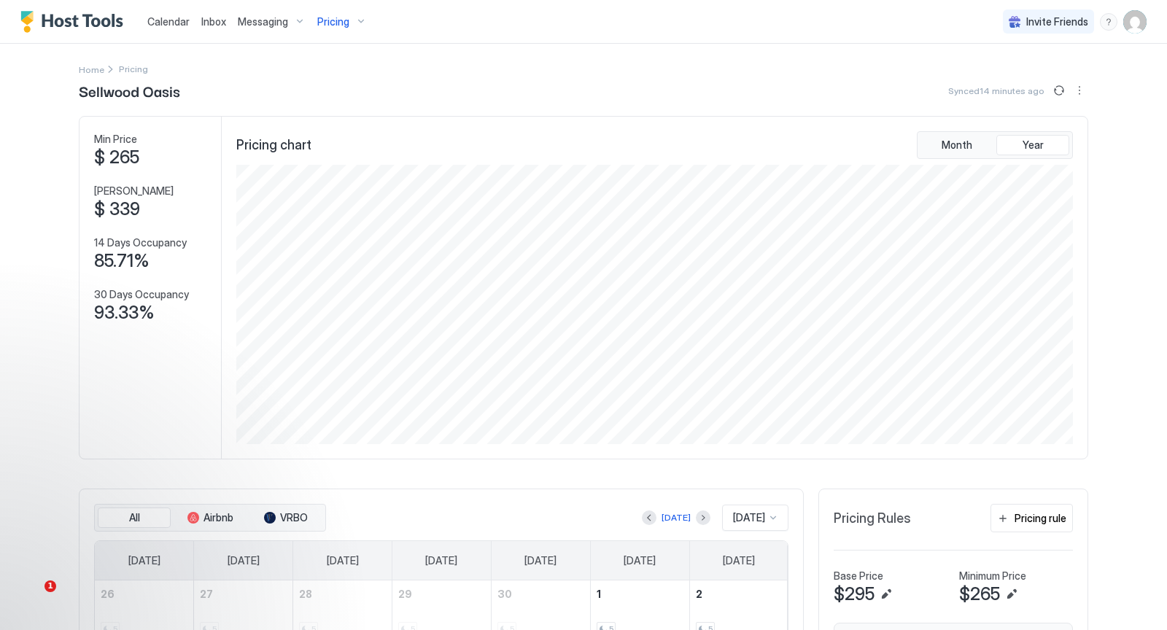
click at [1124, 152] on div "Calendar Inbox Messaging Pricing Invite Friends SC Home Pricing Sellwood Oasis …" at bounding box center [583, 315] width 1167 height 630
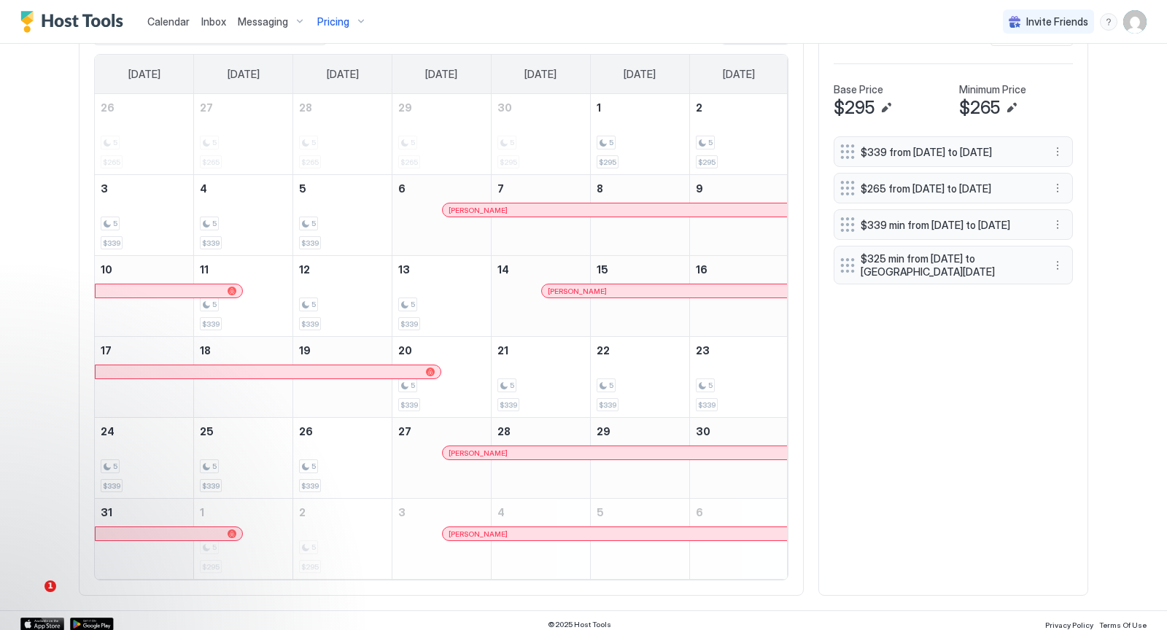
scroll to position [0, 0]
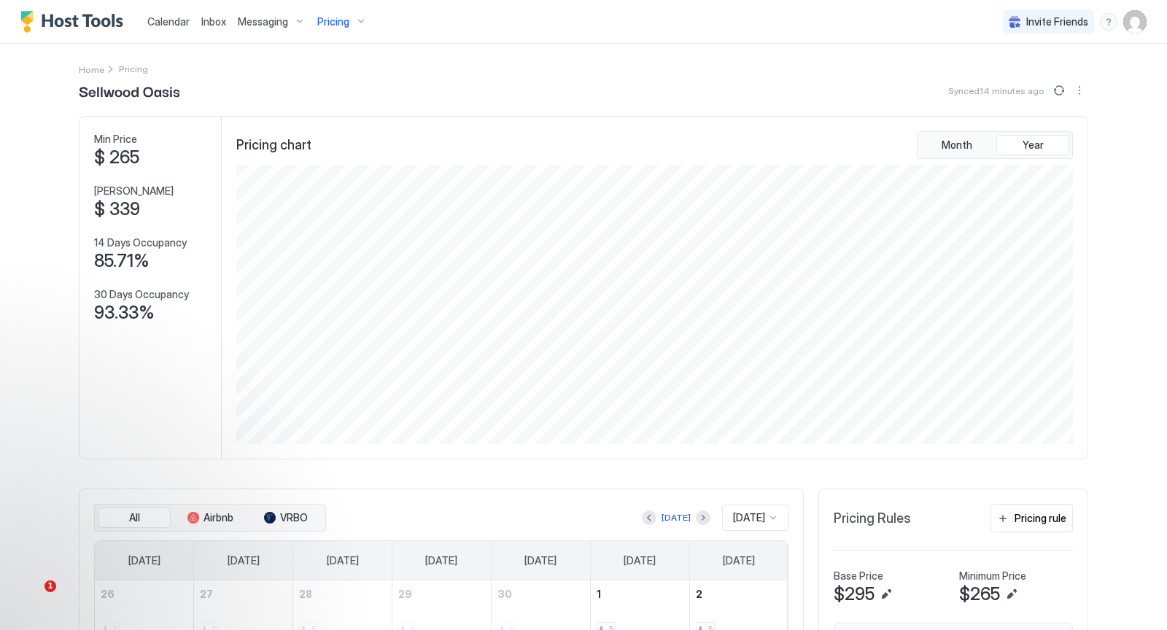
click at [358, 20] on div "Pricing" at bounding box center [341, 21] width 61 height 25
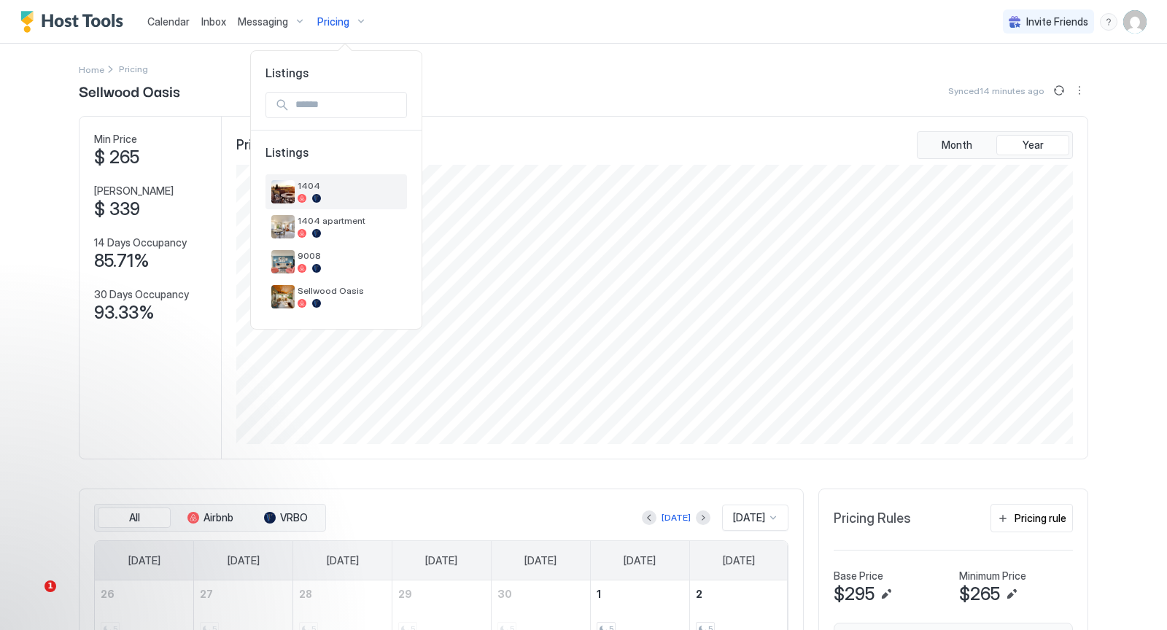
click at [342, 186] on span "1404" at bounding box center [349, 185] width 104 height 11
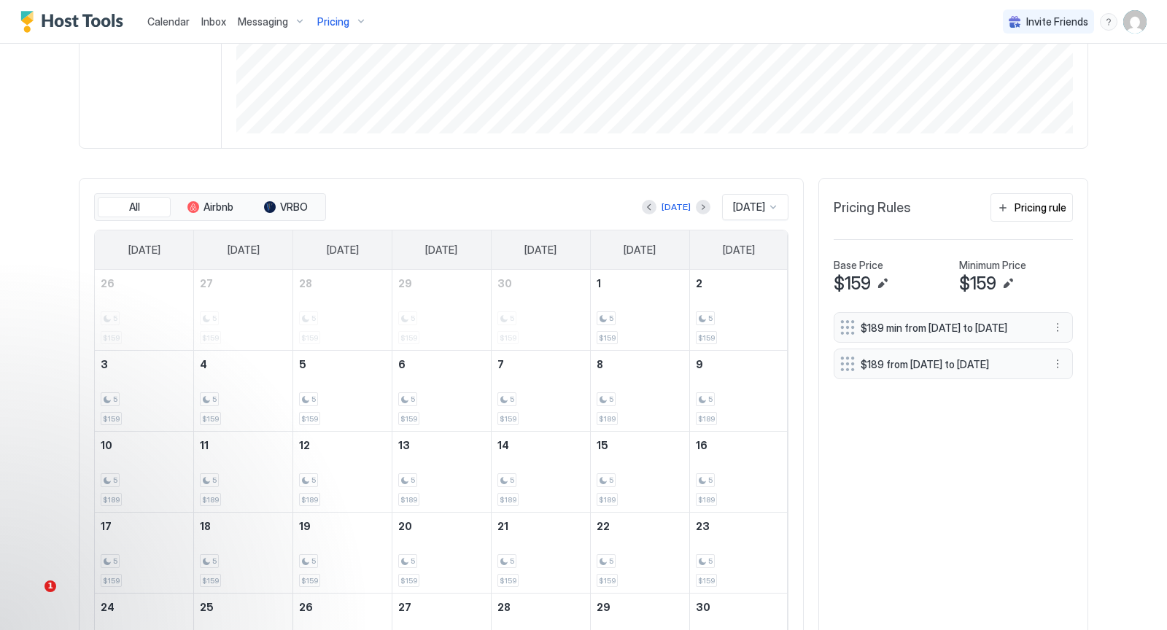
scroll to position [311, 0]
click at [672, 204] on div "[DATE]" at bounding box center [675, 206] width 29 height 13
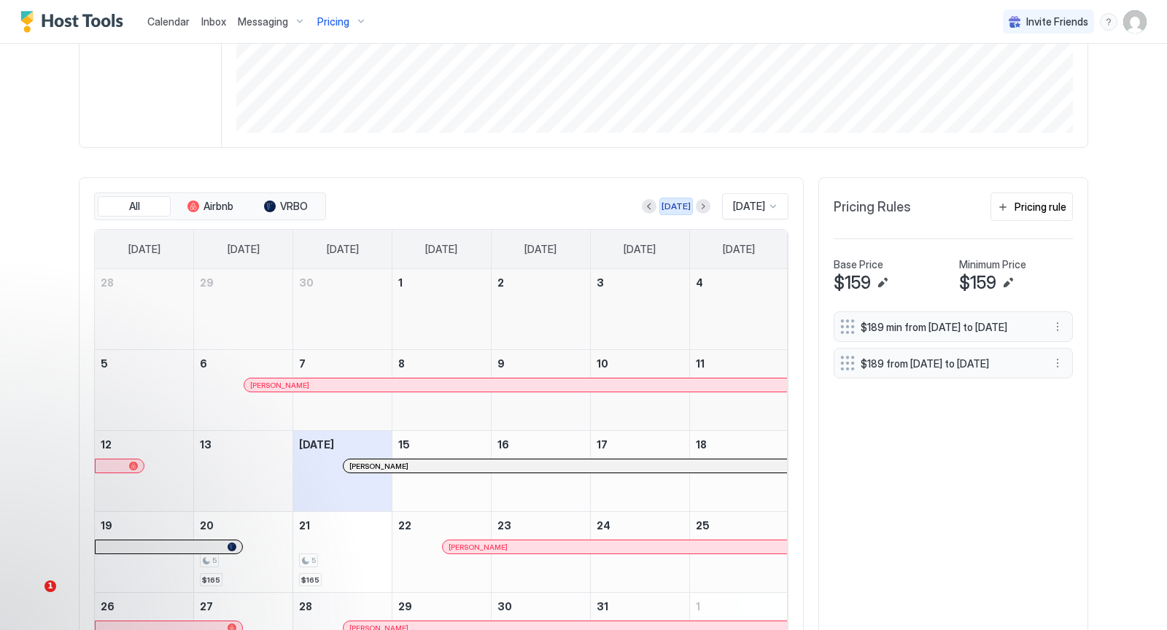
scroll to position [405, 0]
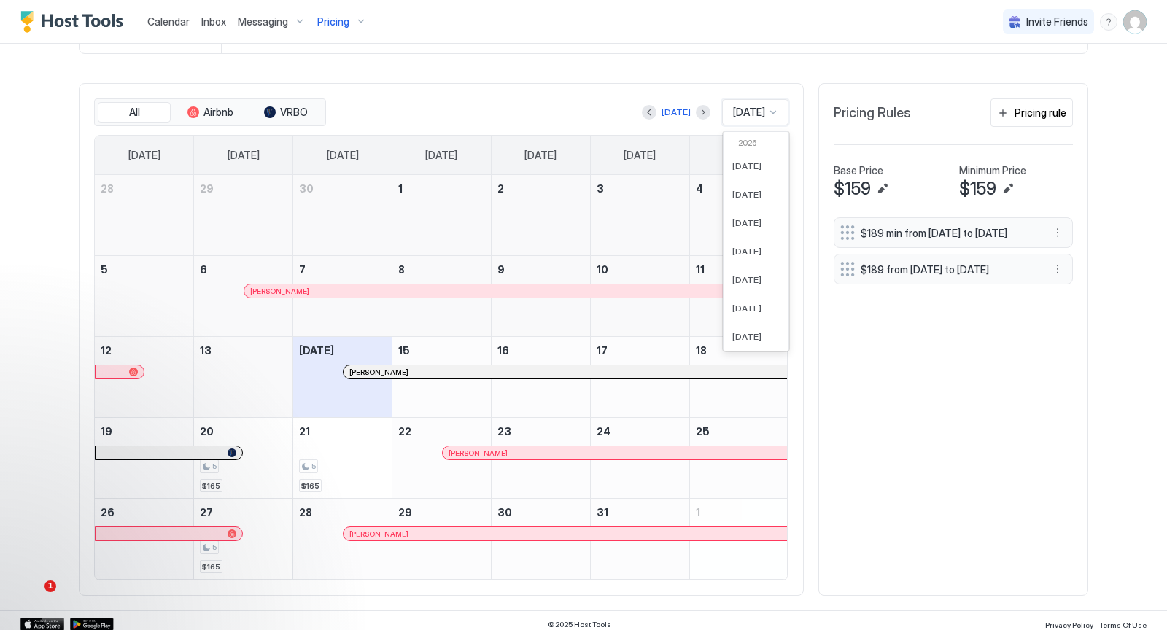
click at [772, 109] on div at bounding box center [773, 112] width 12 height 12
click at [739, 290] on span "[DATE]" at bounding box center [746, 295] width 29 height 11
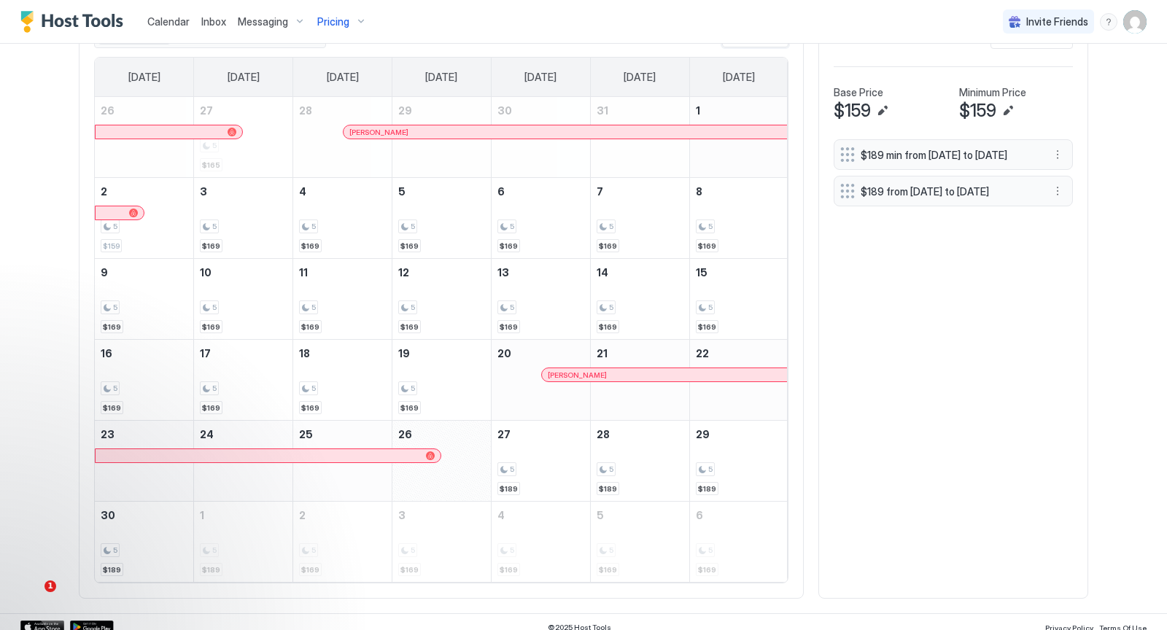
scroll to position [486, 0]
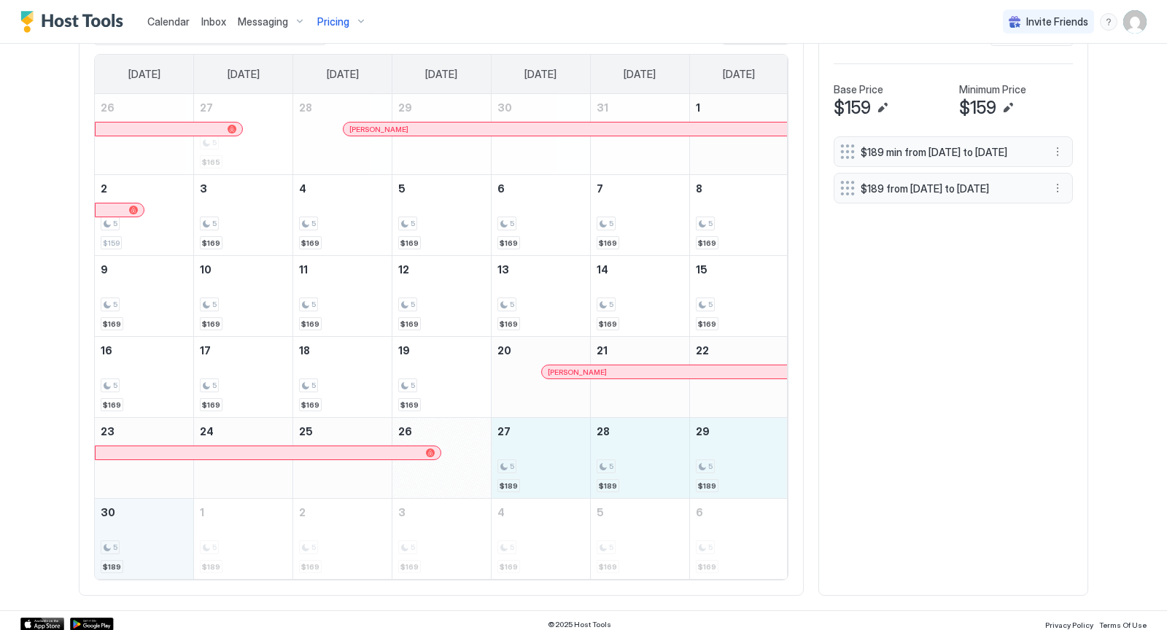
drag, startPoint x: 532, startPoint y: 452, endPoint x: 149, endPoint y: 516, distance: 388.8
click at [149, 516] on tbody "26 27 5 $165 28 Jamie Jack 29 30 31 1 2 5 $159 3 5 $169 4 5 $169 5 5 $169 6 5 $…" at bounding box center [441, 336] width 693 height 485
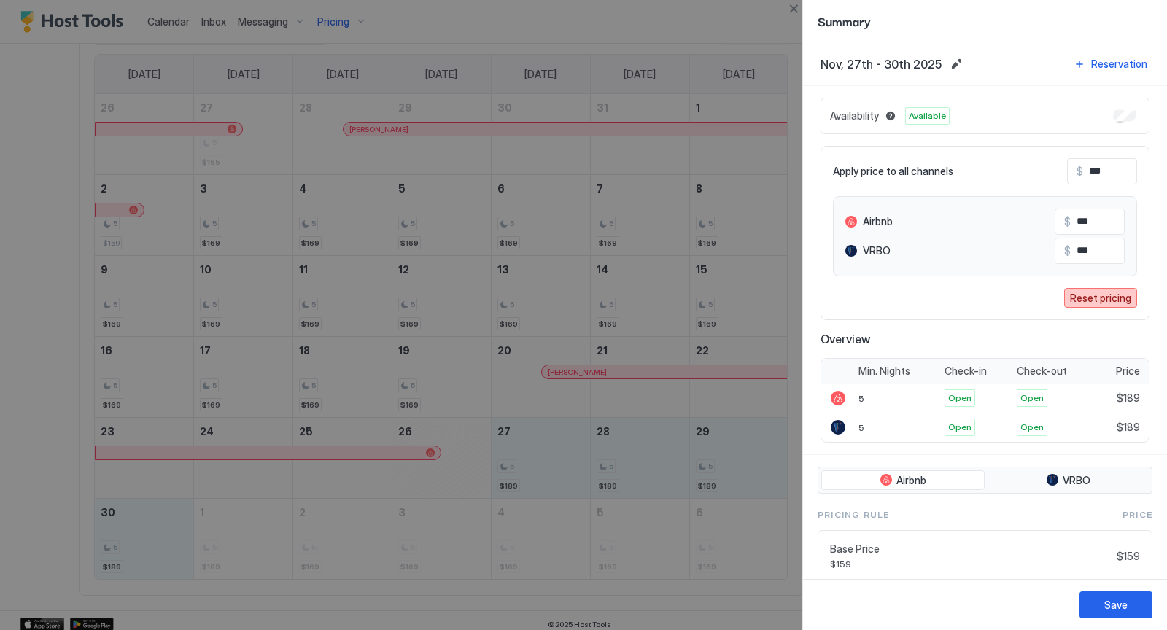
click at [1095, 296] on div "Reset pricing" at bounding box center [1100, 297] width 61 height 15
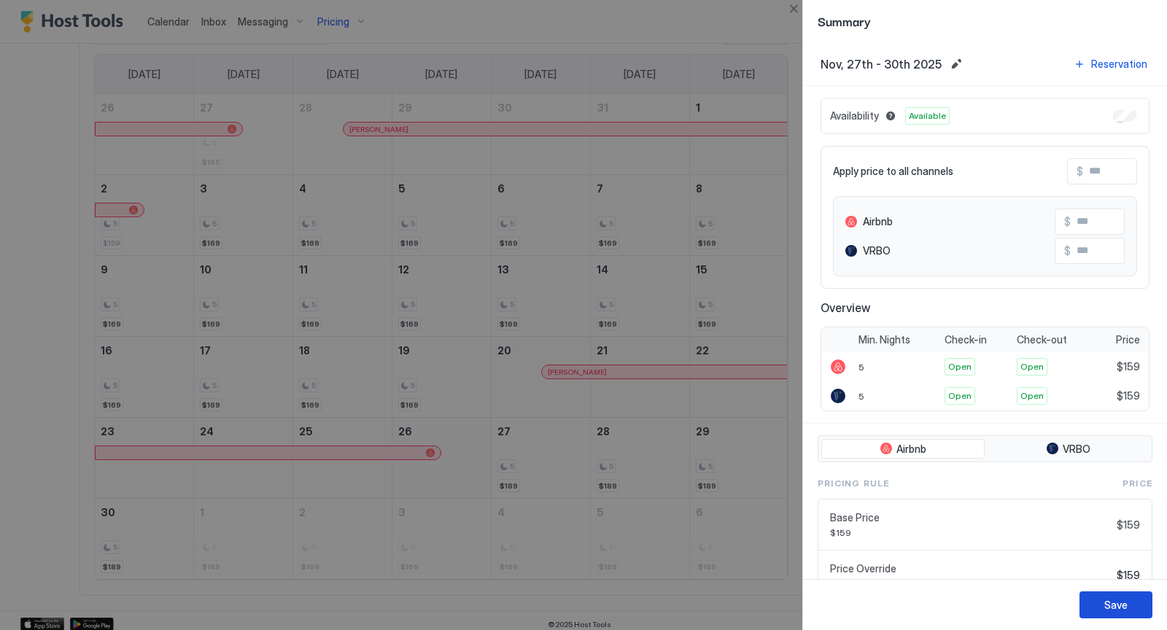
click at [1104, 599] on div "Save" at bounding box center [1115, 604] width 23 height 15
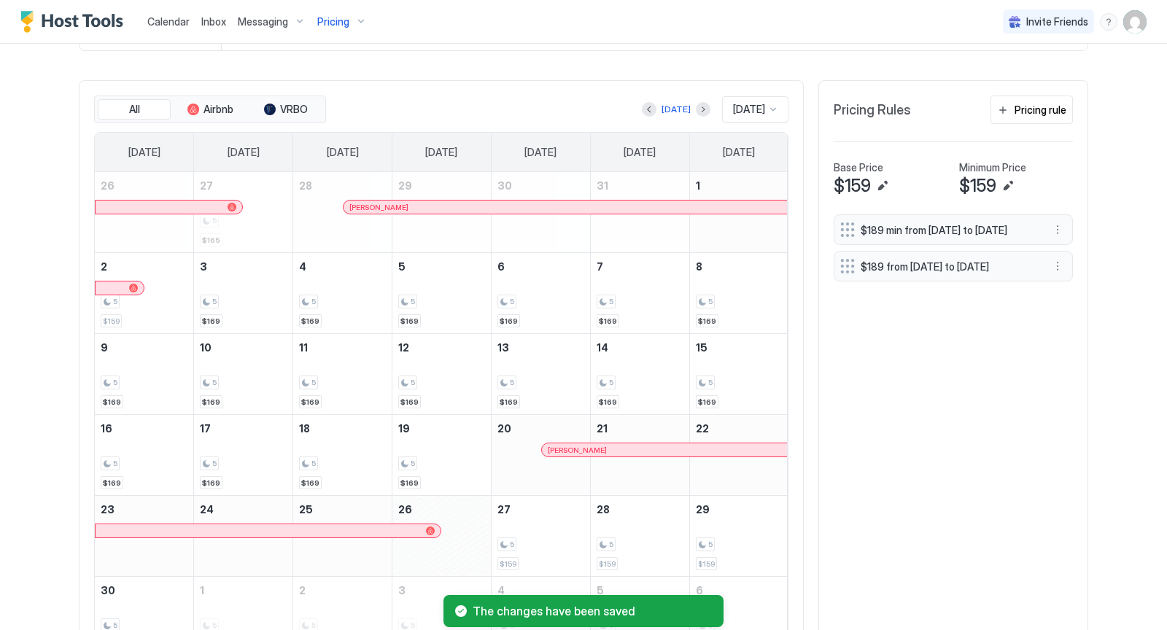
scroll to position [389, 0]
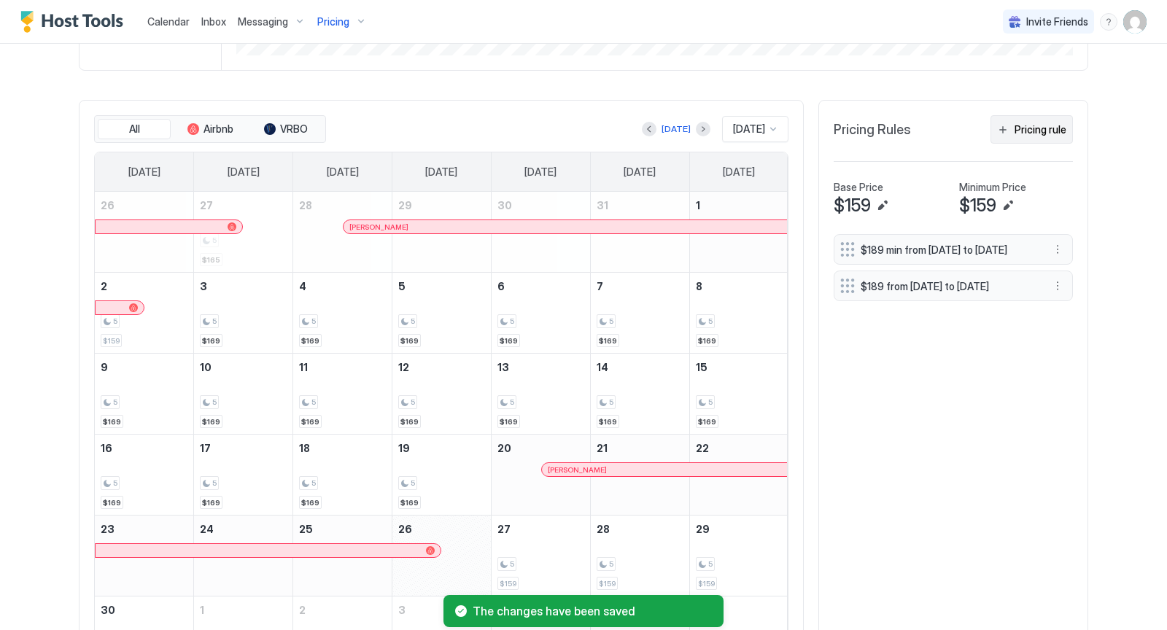
click at [1027, 131] on div "Pricing rule" at bounding box center [1040, 129] width 52 height 15
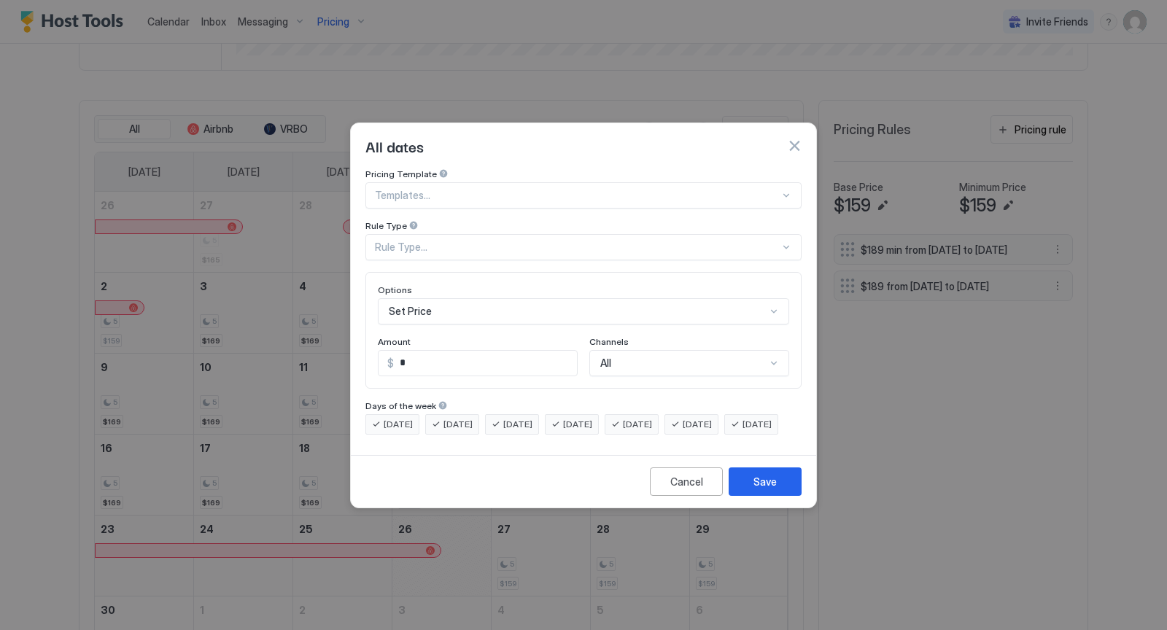
click at [790, 190] on div at bounding box center [786, 196] width 12 height 12
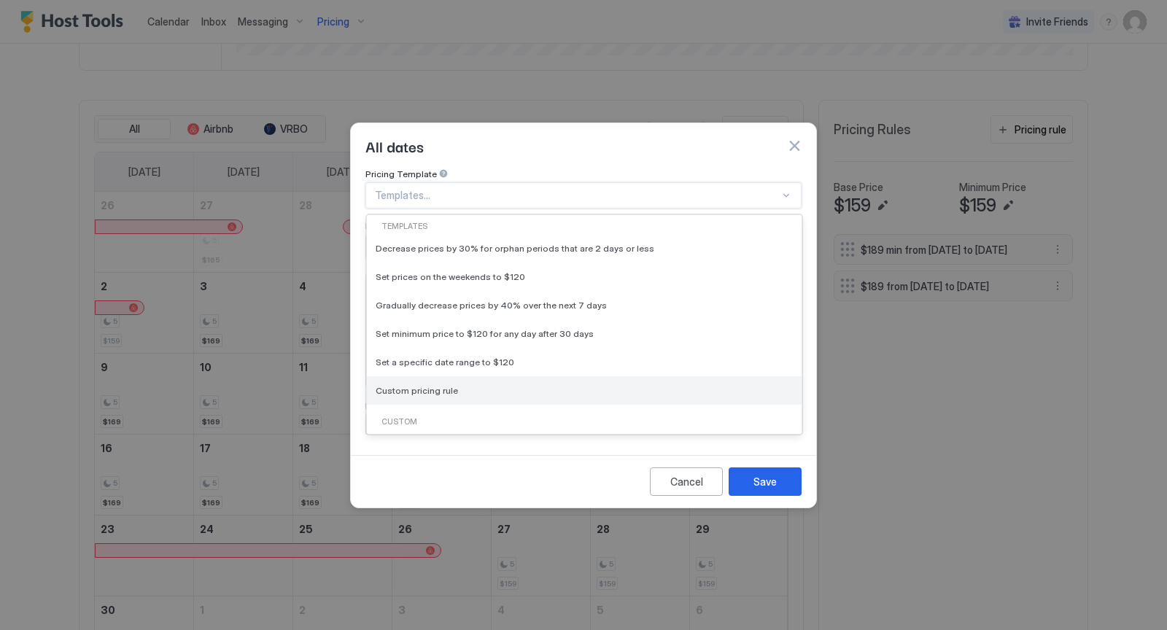
click at [497, 385] on div "Custom pricing rule" at bounding box center [583, 390] width 417 height 11
type input "***"
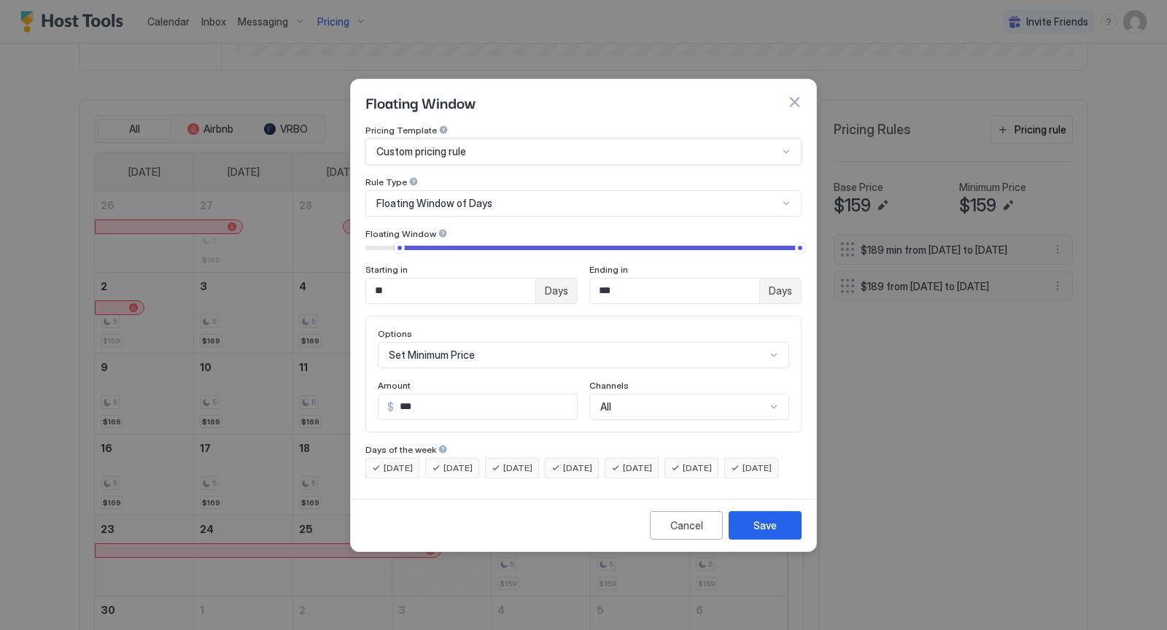
click at [790, 198] on div at bounding box center [786, 204] width 12 height 12
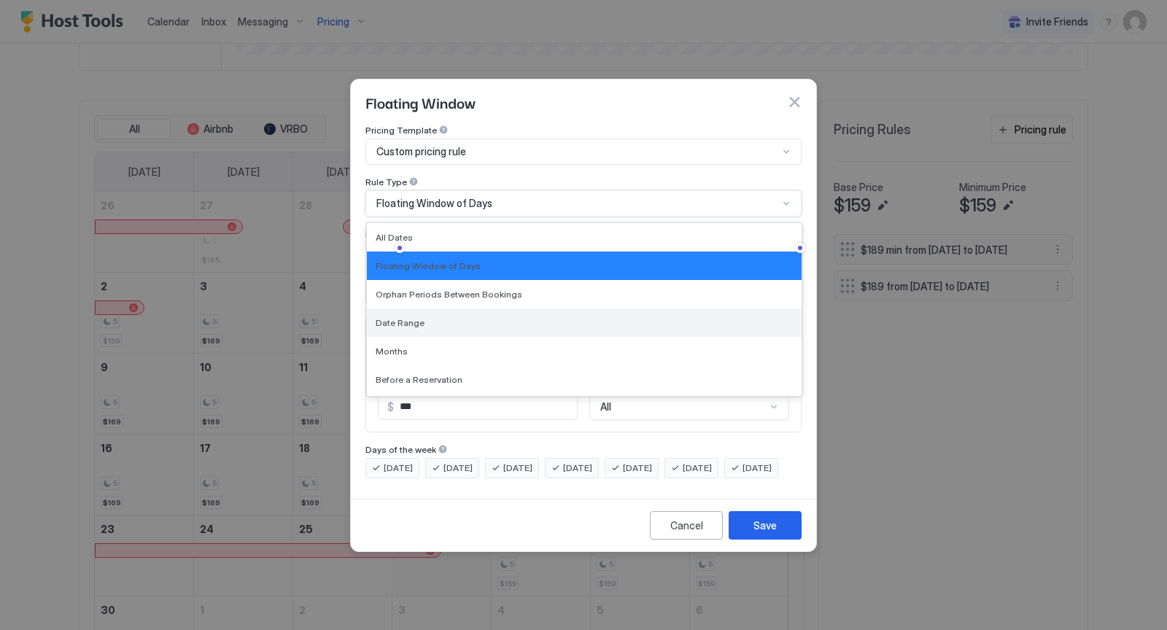
click at [575, 317] on div "Date Range" at bounding box center [583, 322] width 417 height 11
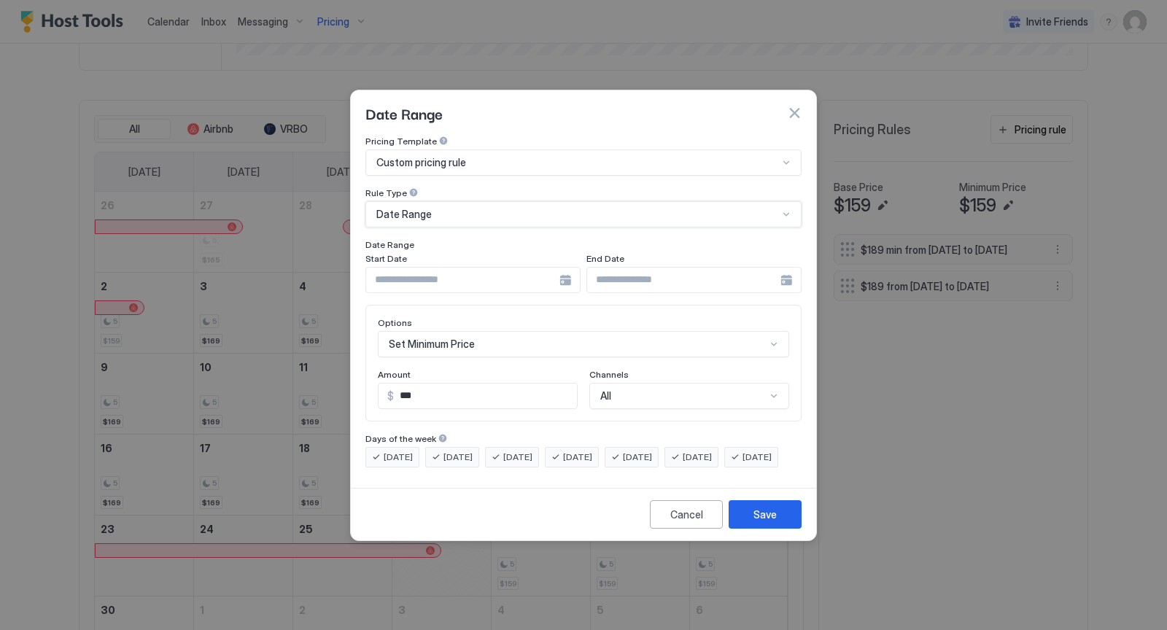
click at [565, 269] on div at bounding box center [472, 280] width 215 height 26
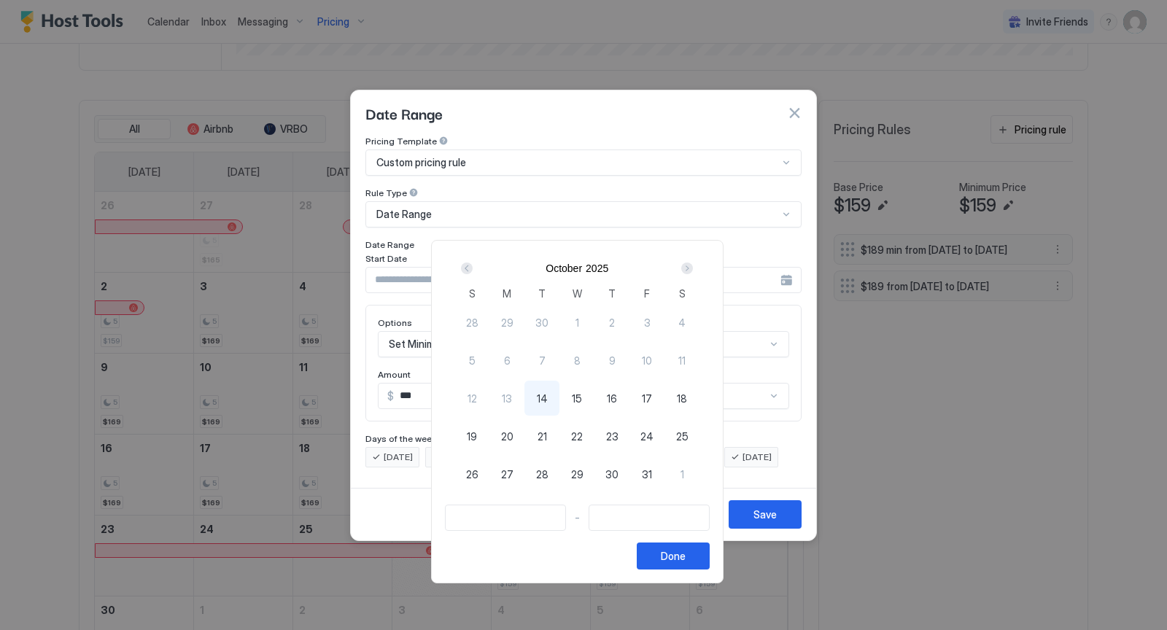
click at [693, 268] on div "Next" at bounding box center [687, 268] width 12 height 12
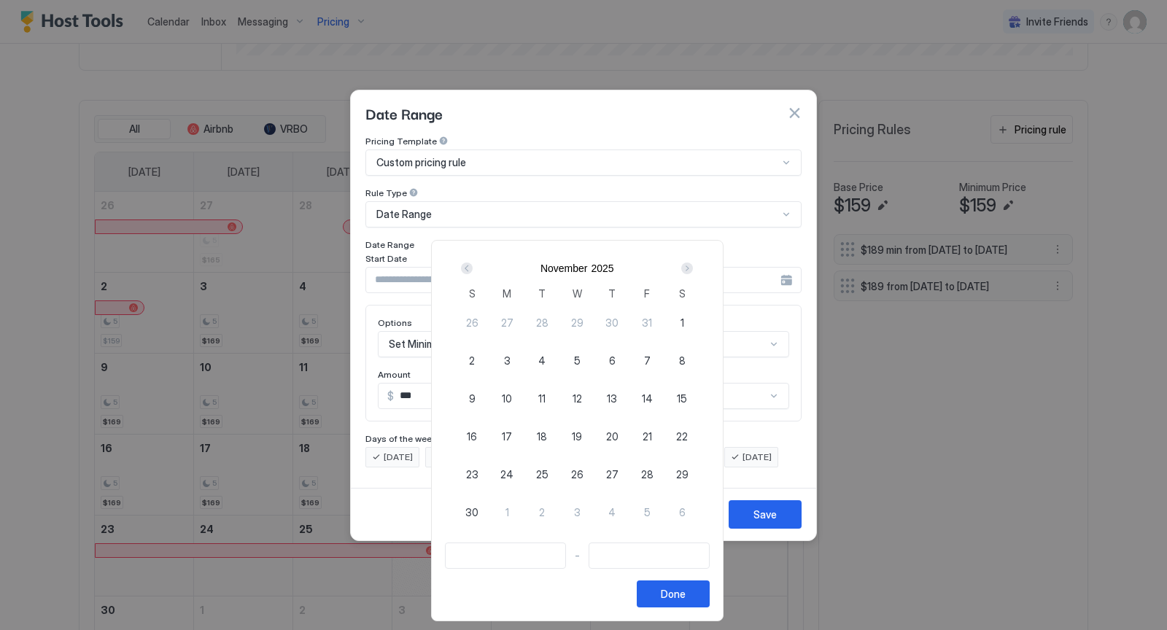
click at [625, 469] on div "27" at bounding box center [611, 473] width 35 height 35
type input "**********"
click at [517, 505] on div "1" at bounding box center [506, 511] width 35 height 35
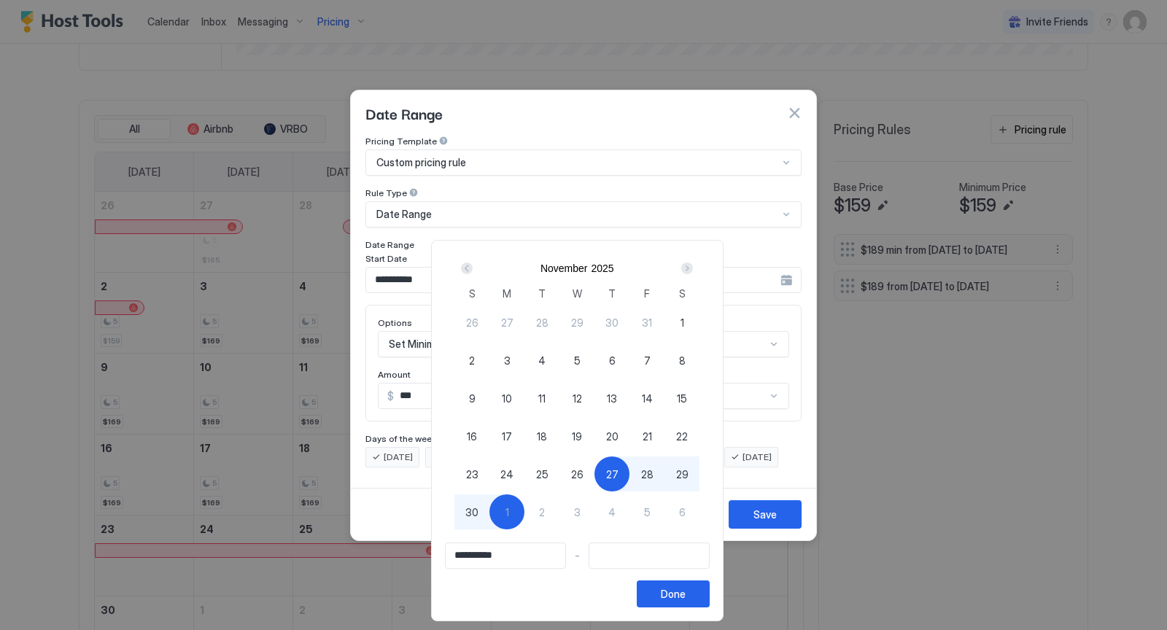
type input "**********"
click at [706, 591] on button "Done" at bounding box center [672, 593] width 73 height 27
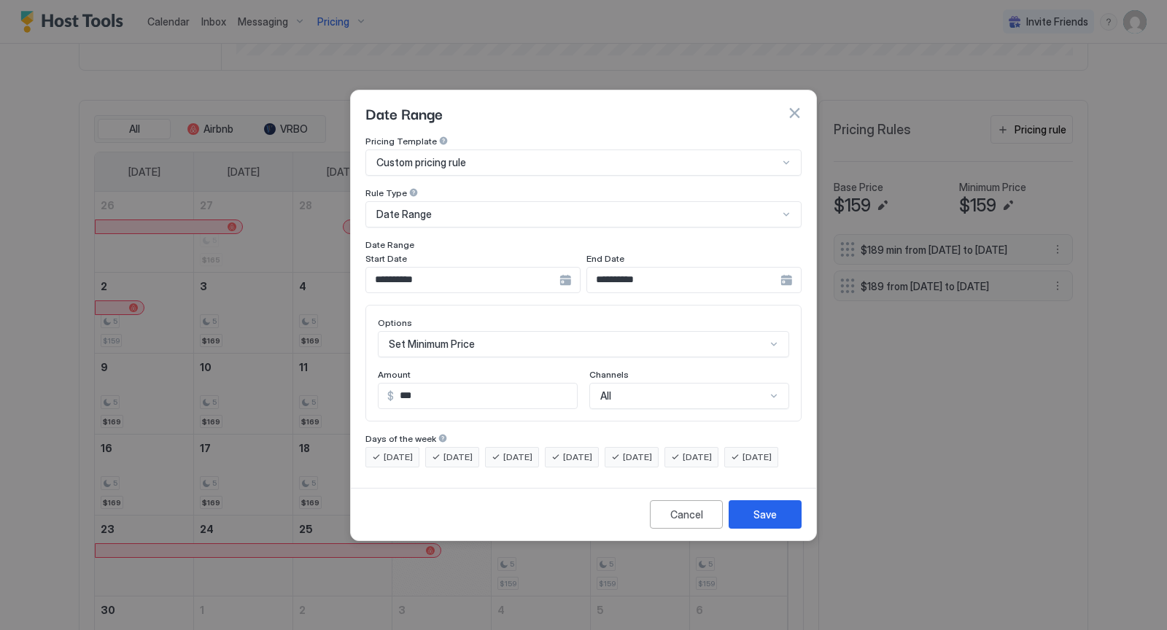
click at [439, 383] on input "***" at bounding box center [485, 395] width 183 height 25
type input "***"
click at [792, 523] on button "Save" at bounding box center [764, 514] width 73 height 28
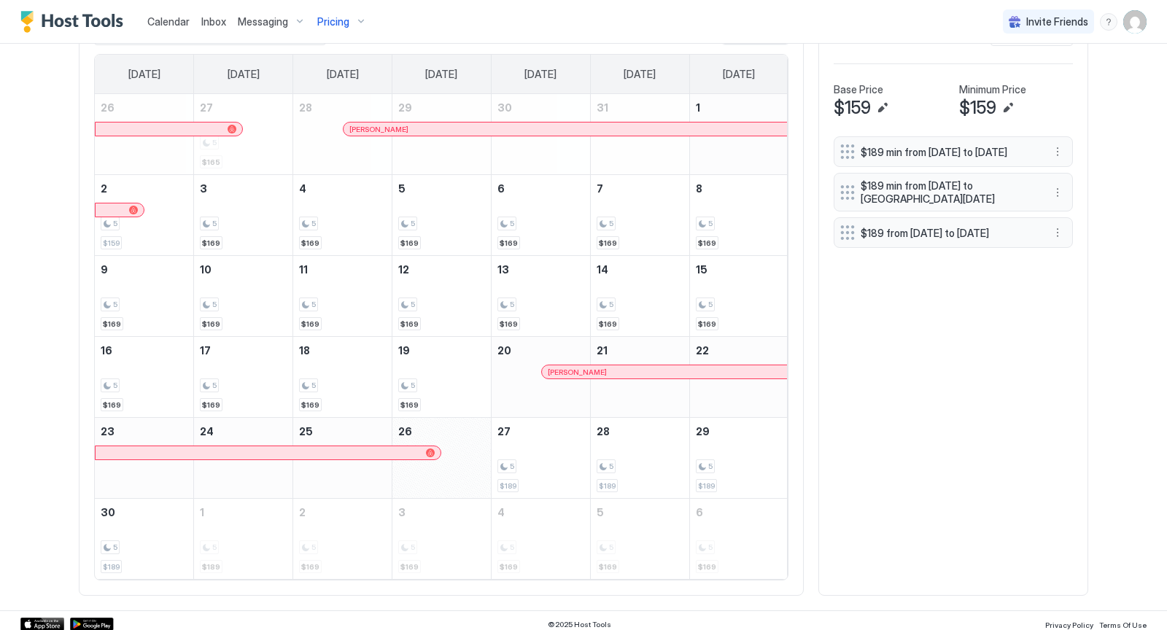
scroll to position [459, 0]
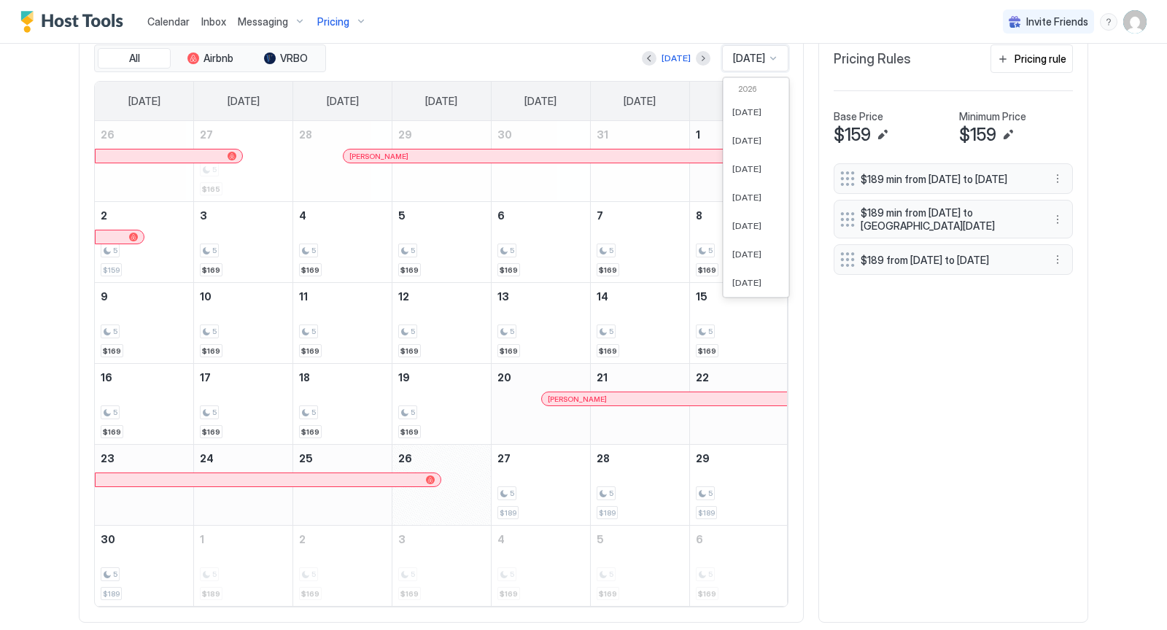
click at [774, 55] on div at bounding box center [773, 58] width 12 height 12
click at [747, 171] on span "[DATE]" at bounding box center [746, 173] width 29 height 11
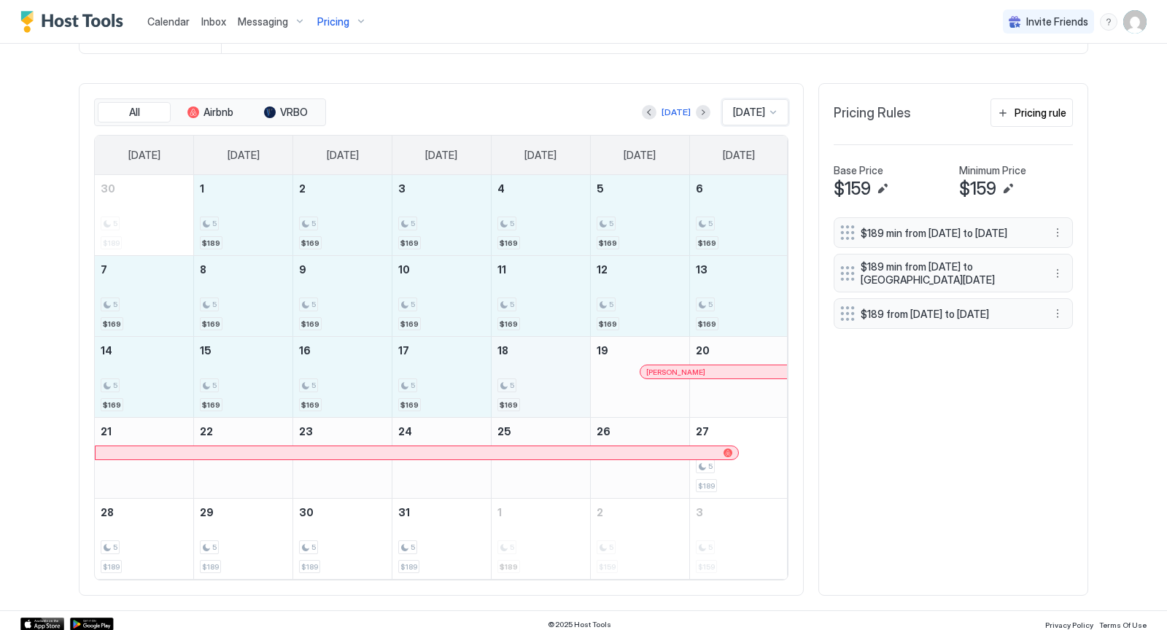
drag, startPoint x: 250, startPoint y: 208, endPoint x: 536, endPoint y: 372, distance: 329.5
click at [536, 372] on tbody "30 5 $189 1 5 $189 2 5 $169 3 5 $169 4 5 $169 5 5 $169 6 5 $169 7 5 $169 8 5 $1…" at bounding box center [441, 377] width 693 height 404
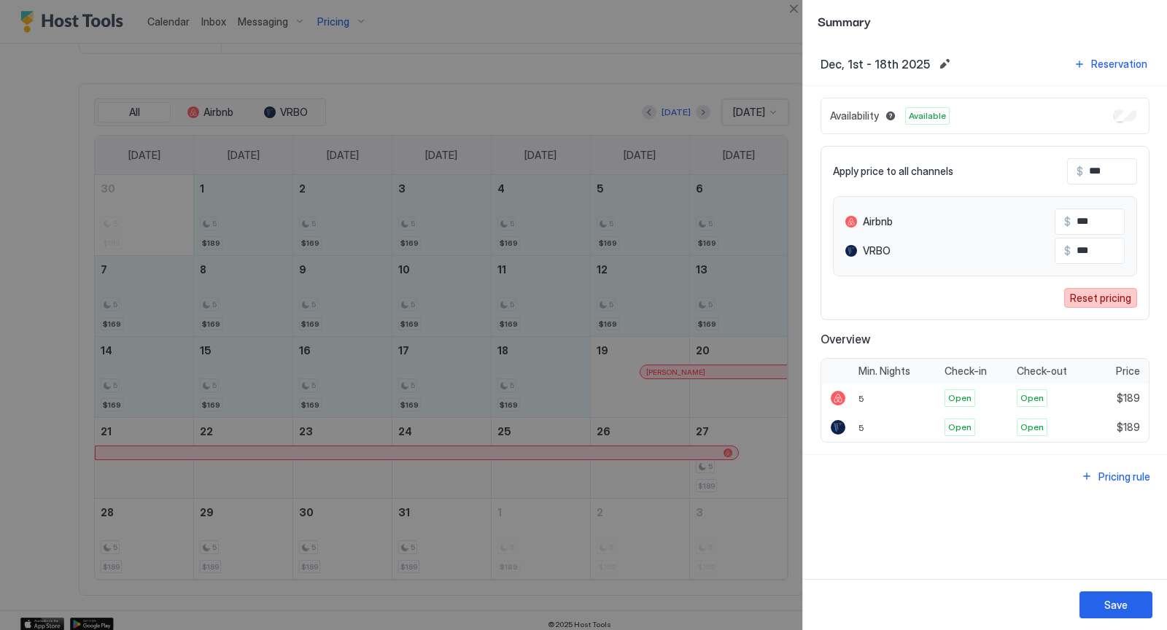
click at [1095, 291] on div "Reset pricing" at bounding box center [1100, 297] width 61 height 15
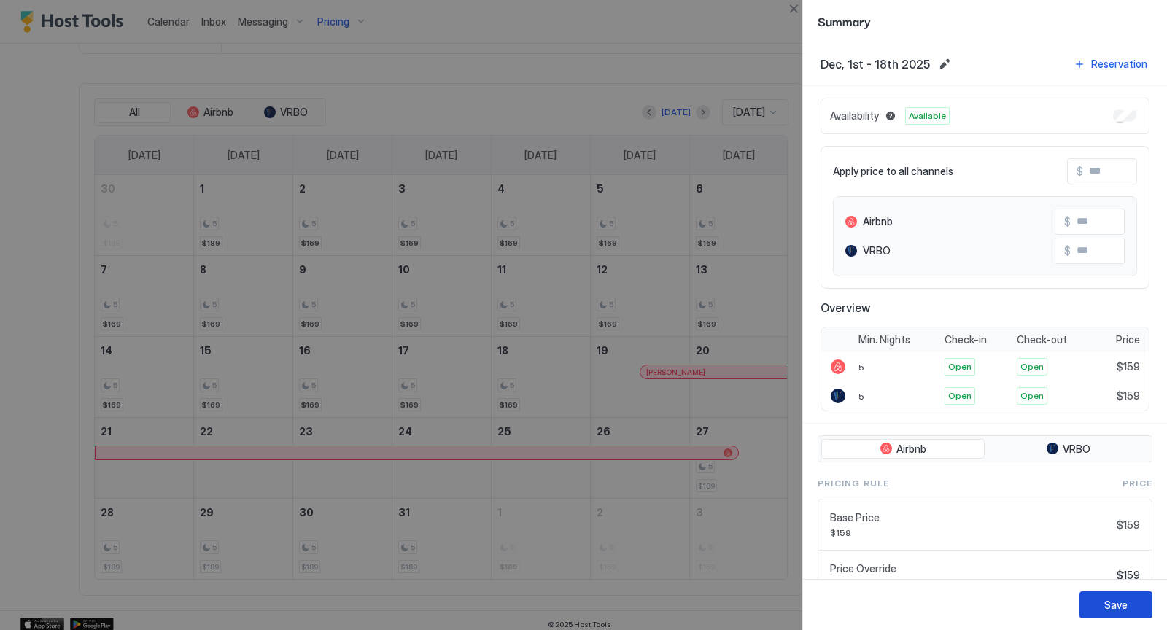
click at [1111, 603] on div "Save" at bounding box center [1115, 604] width 23 height 15
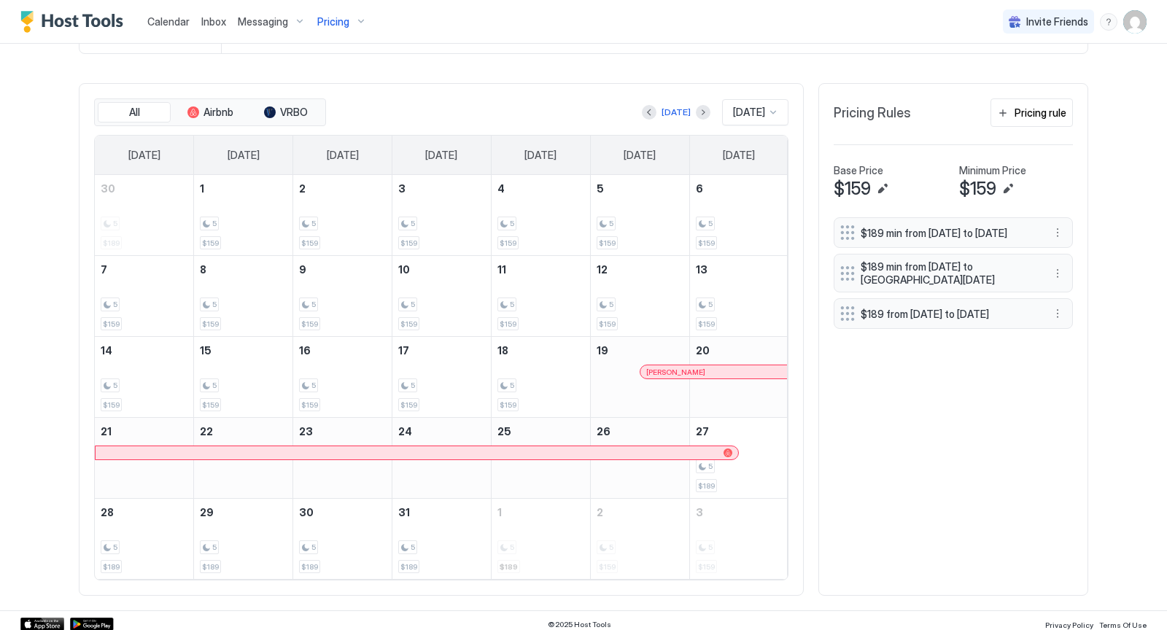
click at [774, 106] on div at bounding box center [773, 112] width 12 height 12
click at [748, 160] on span "[DATE]" at bounding box center [746, 165] width 29 height 11
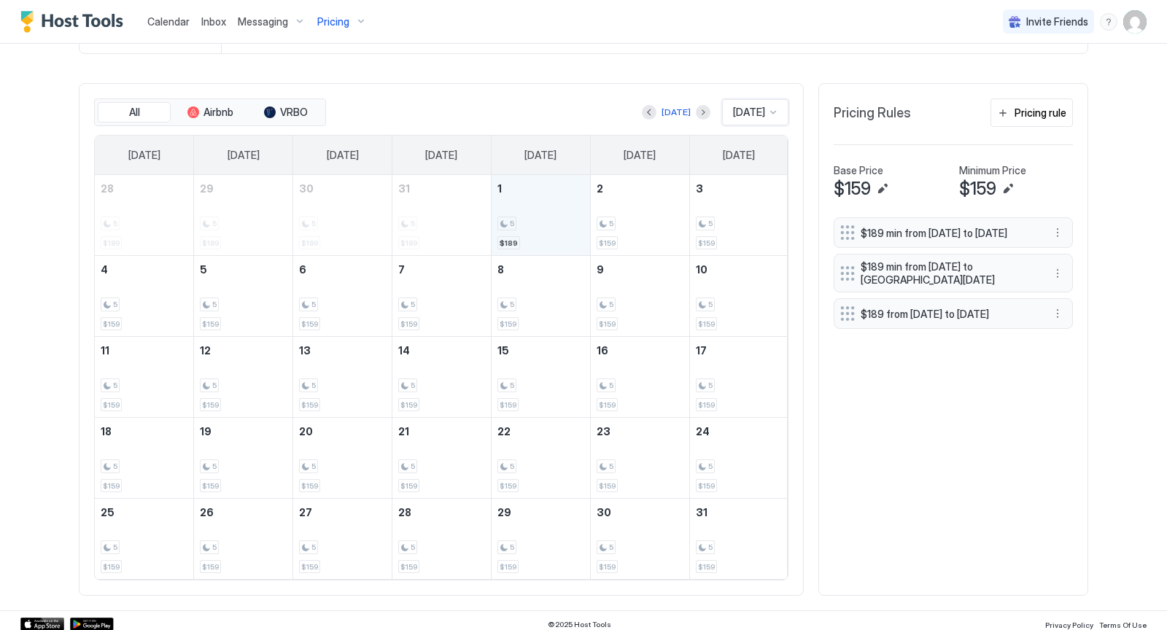
click at [553, 222] on div "5" at bounding box center [540, 224] width 87 height 14
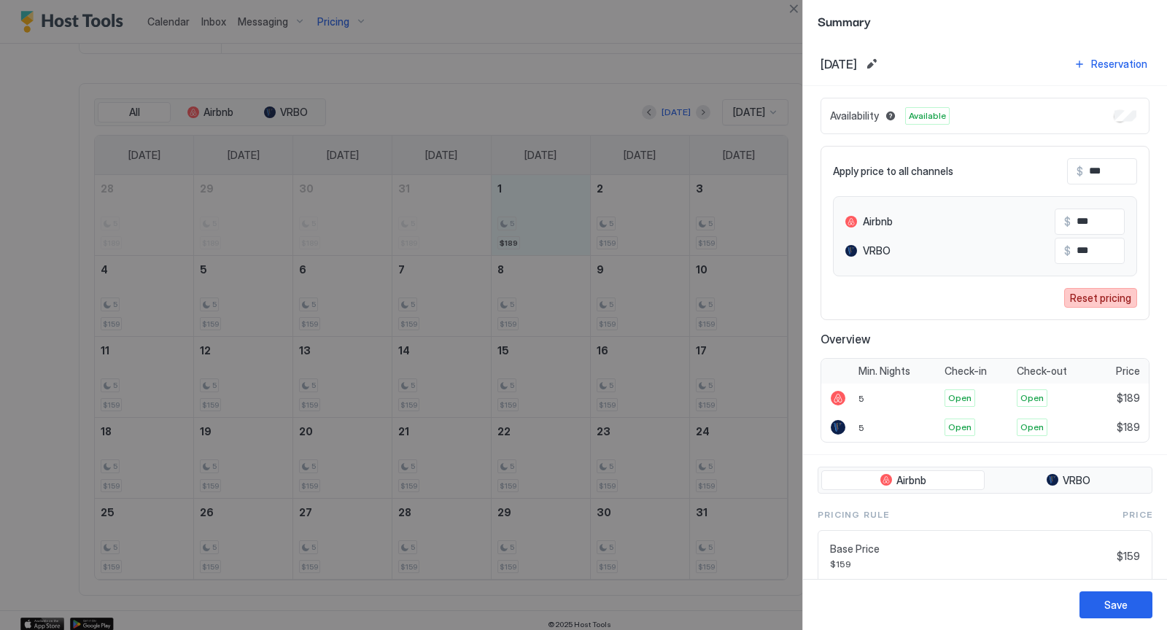
click at [1121, 295] on div "Reset pricing" at bounding box center [1100, 297] width 61 height 15
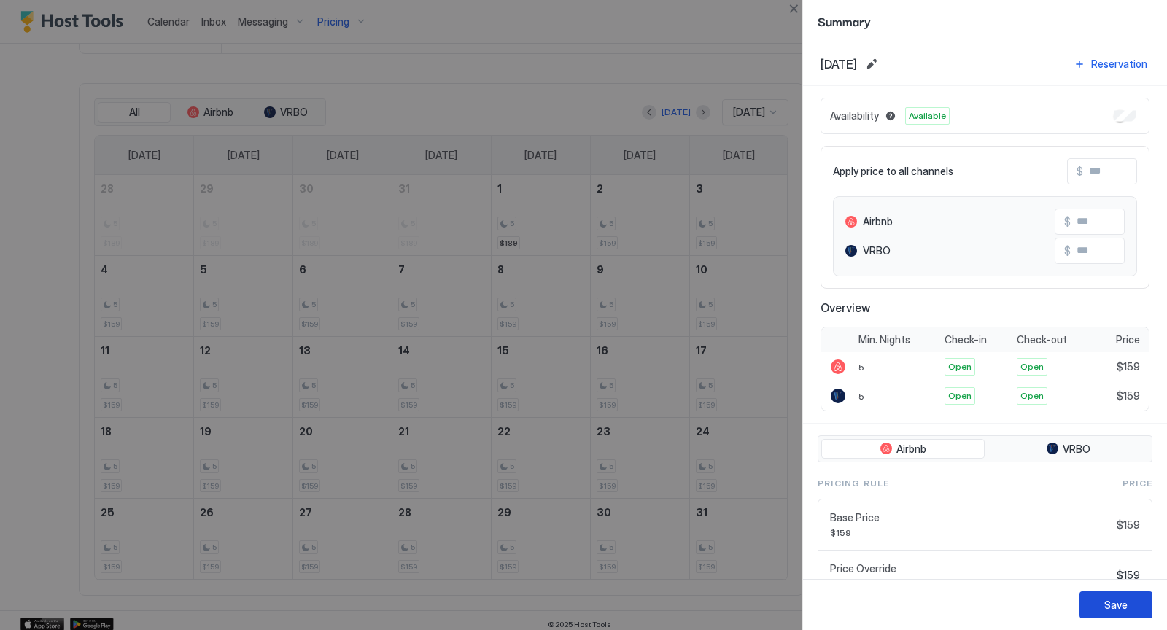
click at [1147, 604] on button "Save" at bounding box center [1115, 604] width 73 height 27
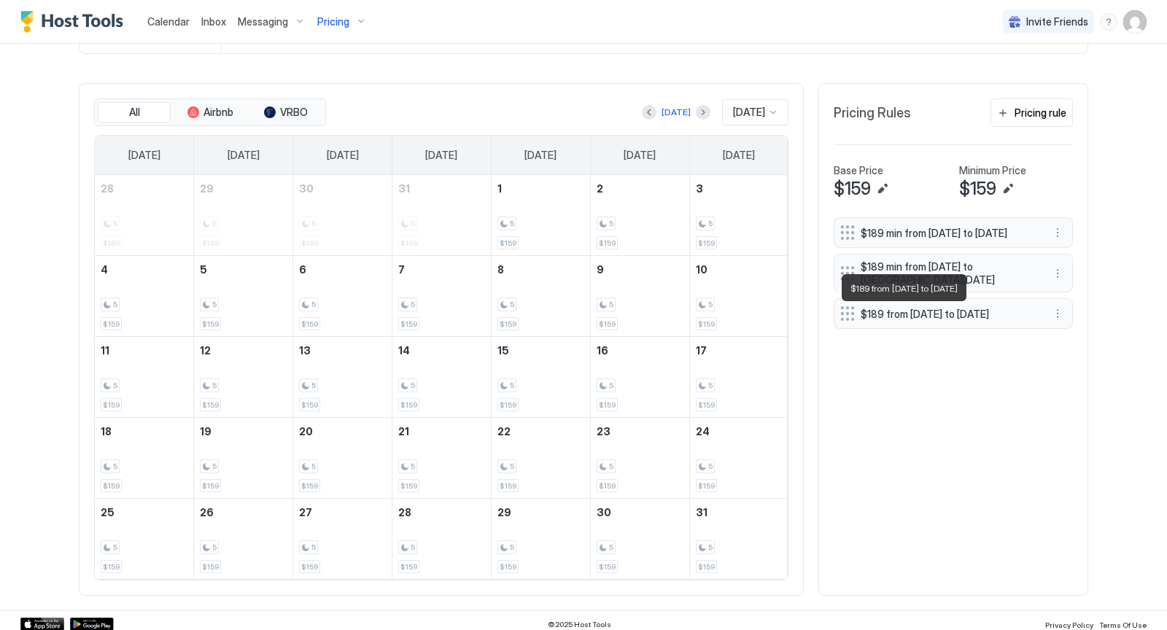
click at [989, 321] on span "$189 from Sun, Dec 21st 2025 to Thu, Jan 1st 2026" at bounding box center [947, 314] width 174 height 13
click at [1060, 322] on button "More options" at bounding box center [1056, 313] width 17 height 17
click at [1072, 337] on span "Edit" at bounding box center [1080, 340] width 16 height 11
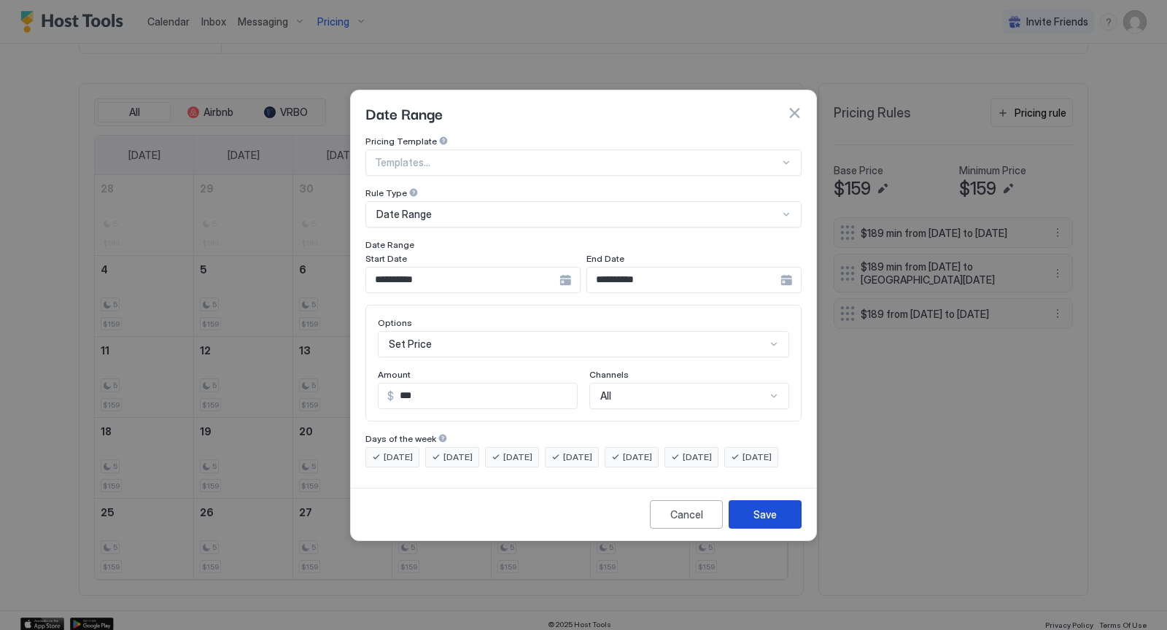
click at [769, 522] on div "Save" at bounding box center [764, 514] width 23 height 15
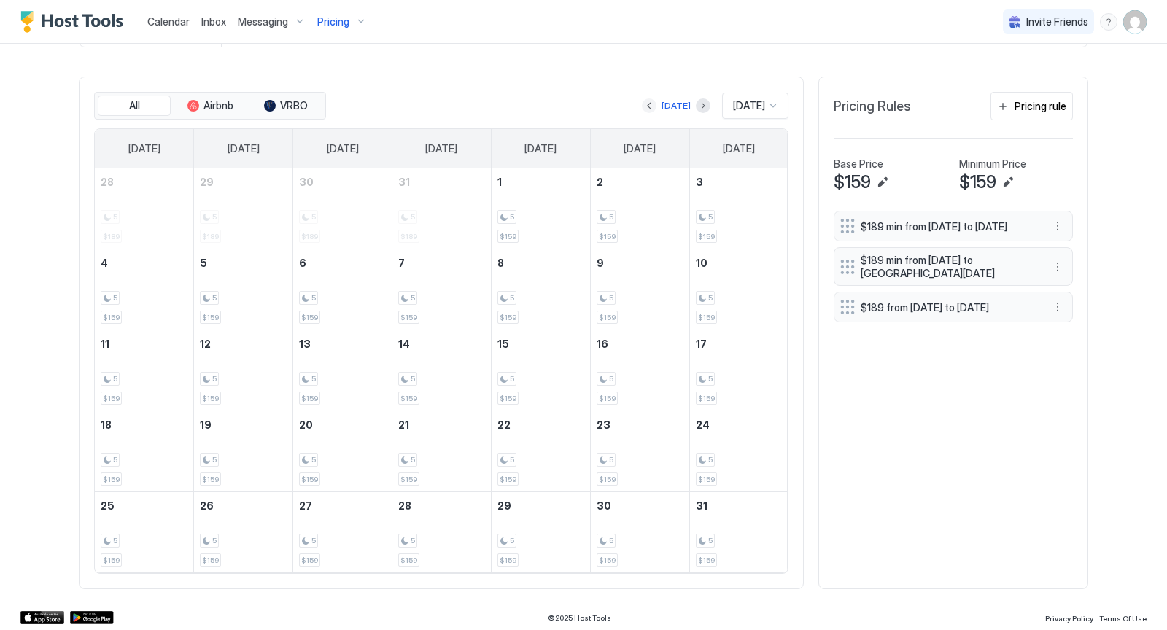
scroll to position [405, 0]
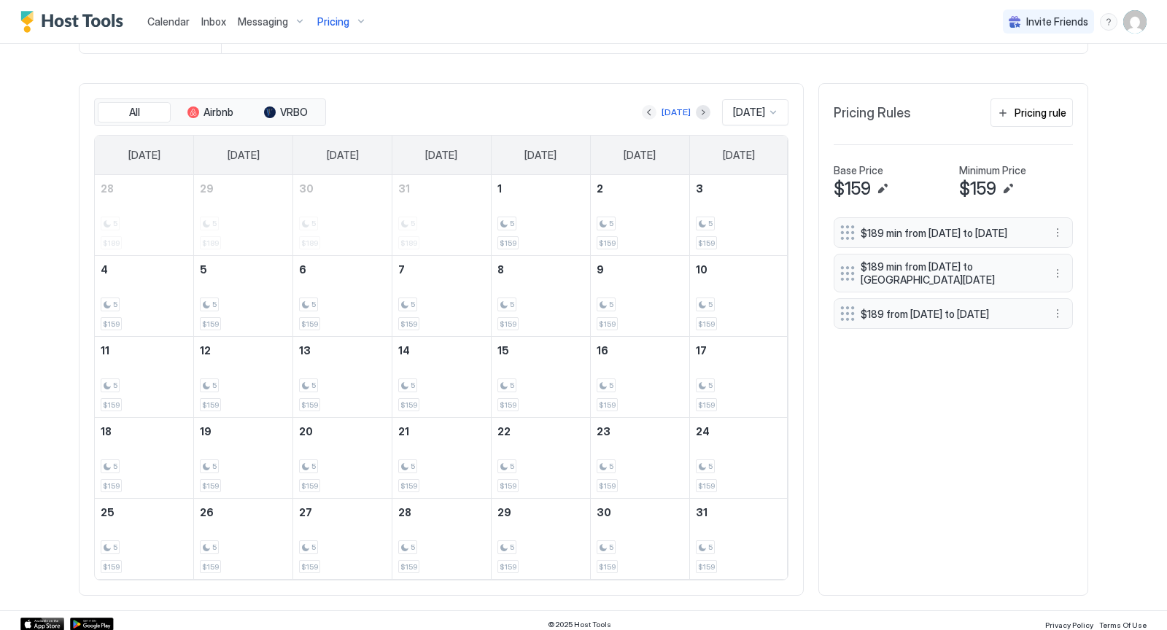
click at [647, 114] on button "Previous month" at bounding box center [649, 112] width 15 height 15
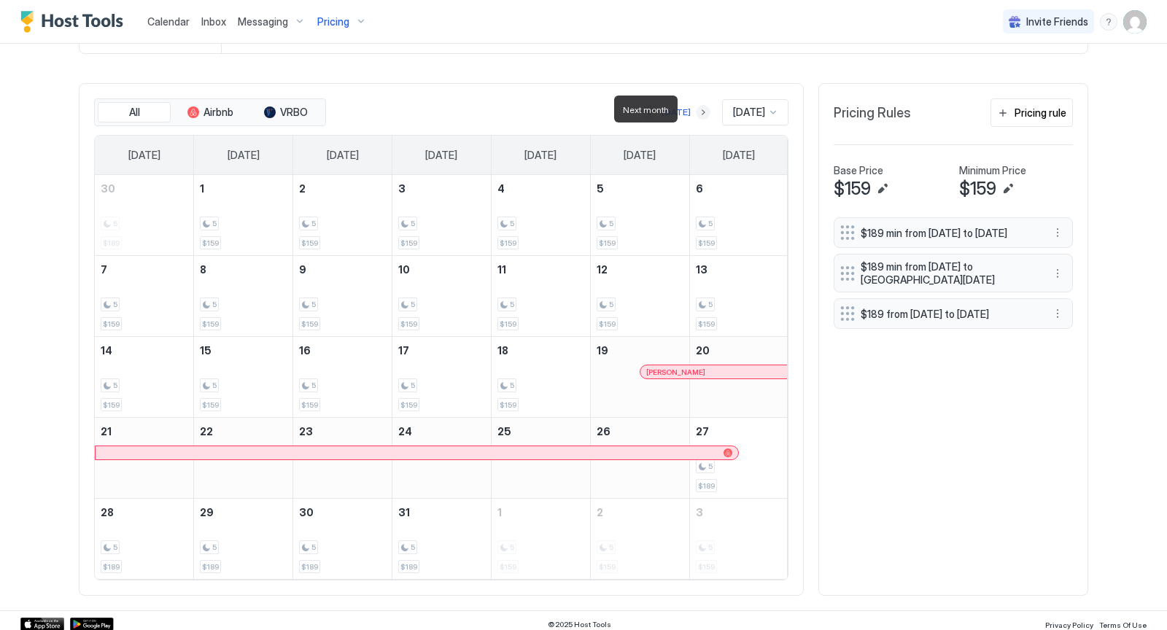
click at [696, 112] on button "Next month" at bounding box center [703, 112] width 15 height 15
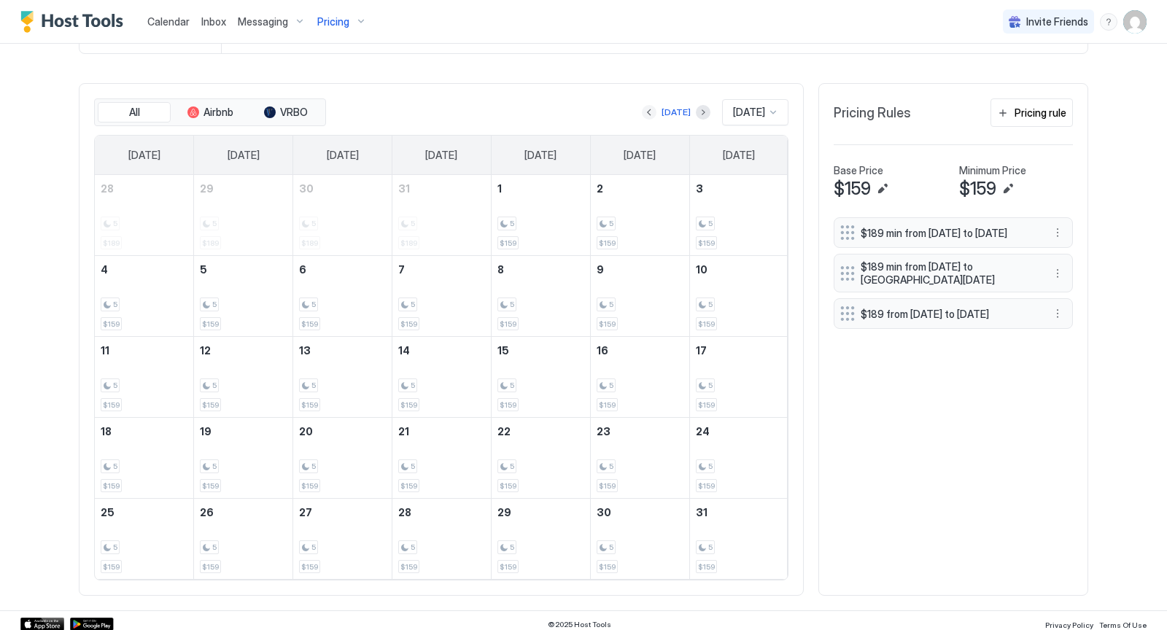
click at [645, 105] on button "Previous month" at bounding box center [649, 112] width 15 height 15
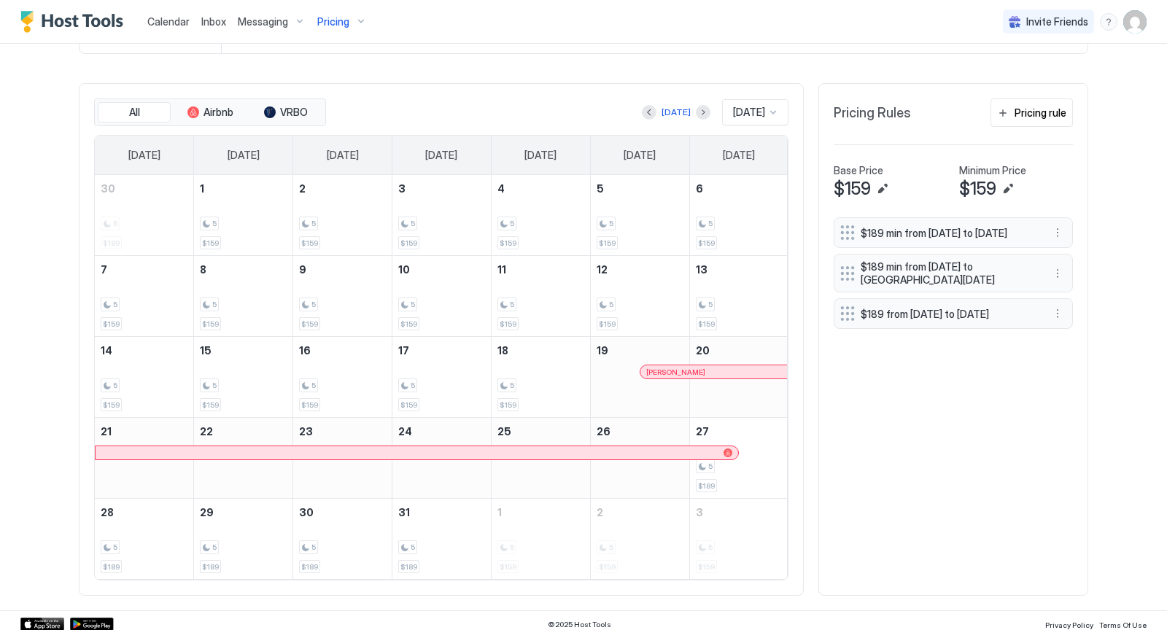
click at [776, 108] on div at bounding box center [773, 112] width 12 height 12
click at [742, 163] on span "[DATE]" at bounding box center [746, 165] width 29 height 11
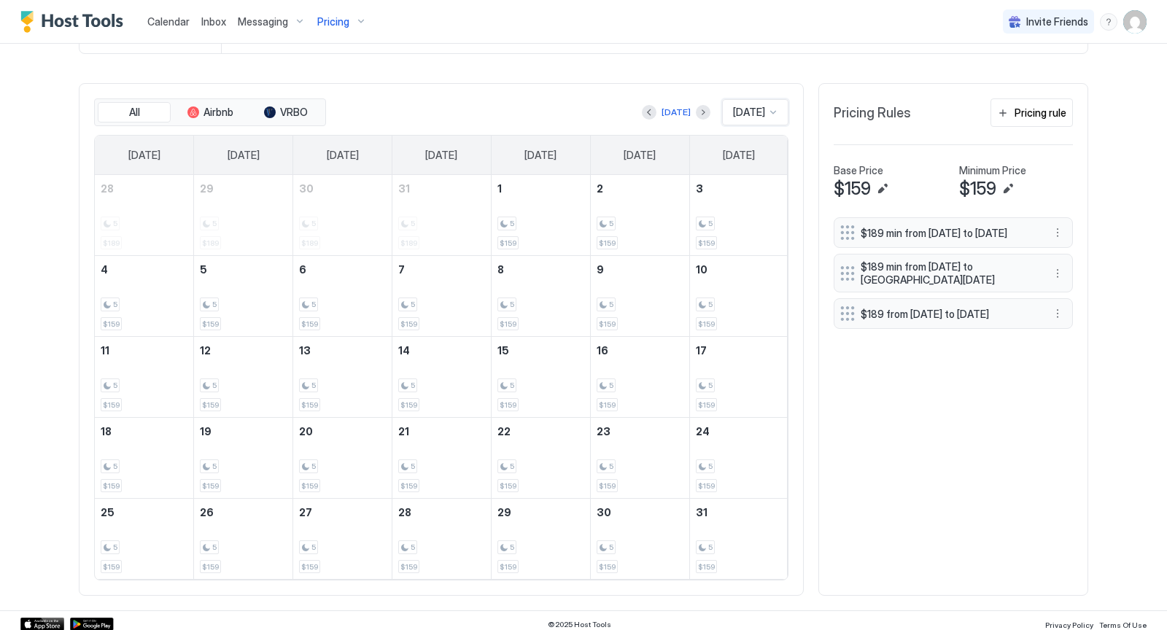
click at [773, 111] on div at bounding box center [773, 112] width 12 height 12
click at [752, 180] on div "[DATE]" at bounding box center [755, 194] width 65 height 28
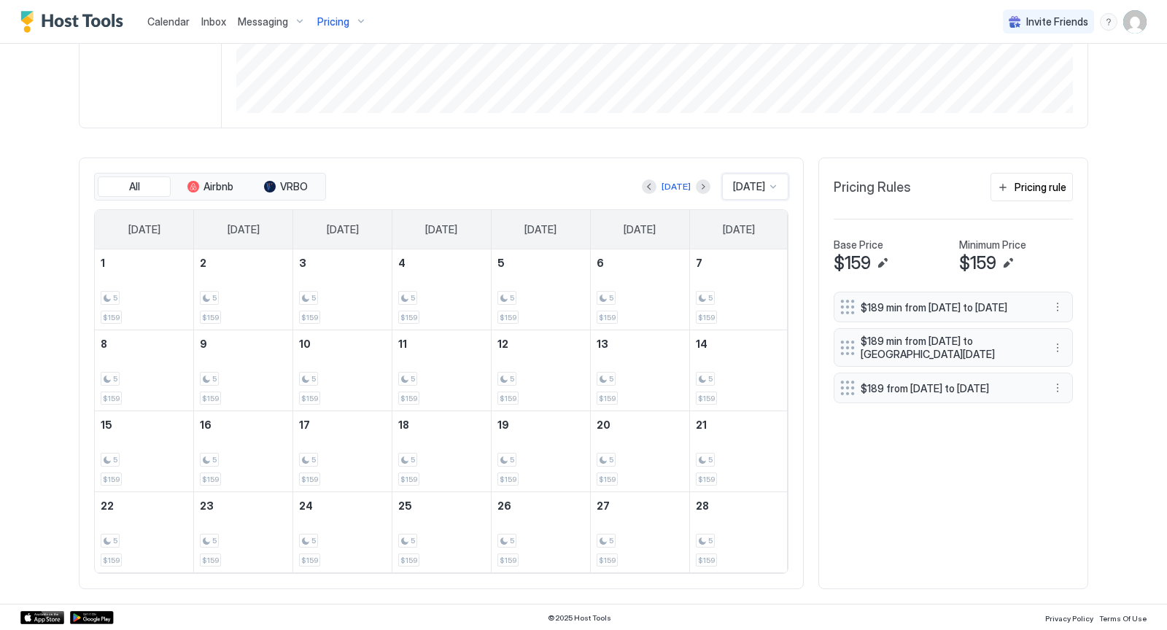
scroll to position [325, 0]
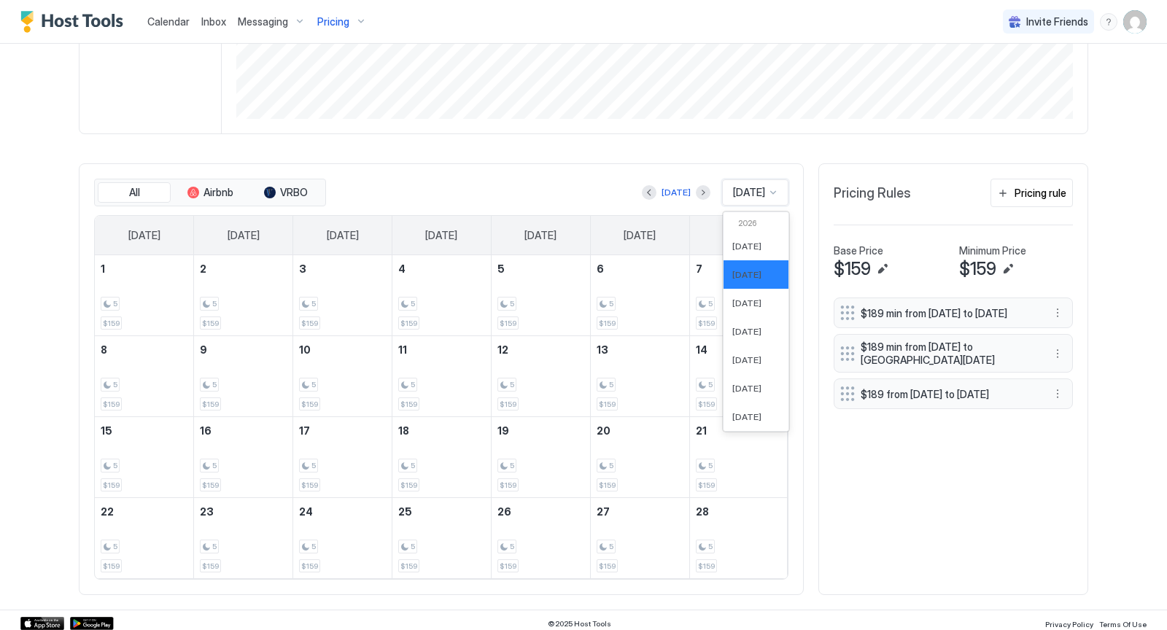
click at [774, 187] on div at bounding box center [773, 193] width 12 height 12
click at [736, 297] on span "[DATE]" at bounding box center [746, 302] width 29 height 11
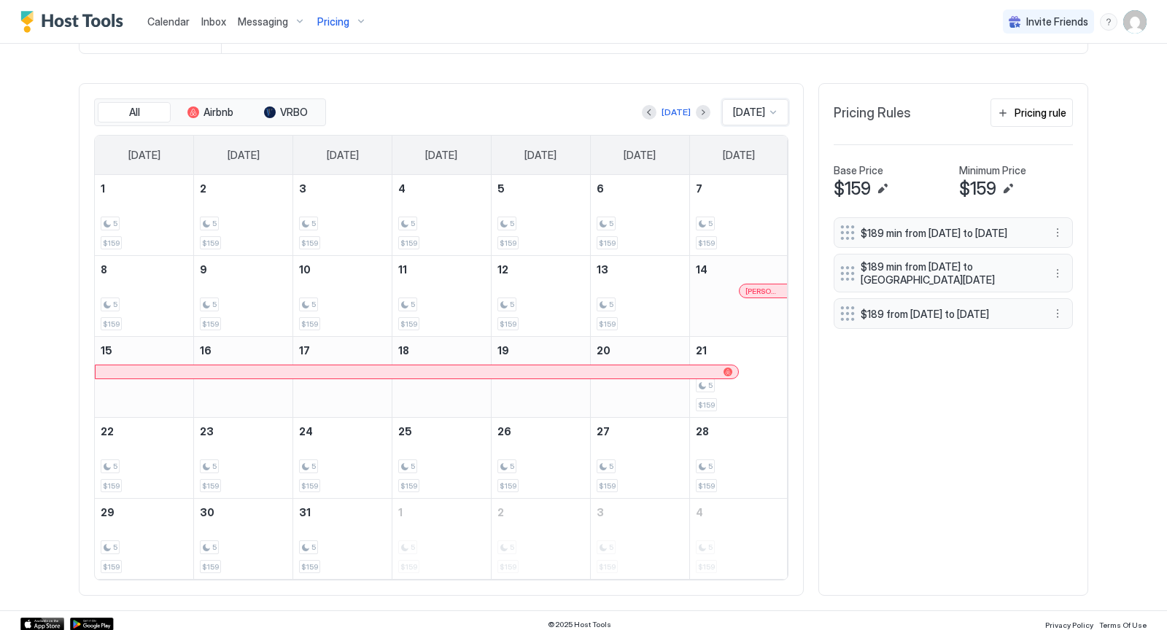
click at [774, 112] on div at bounding box center [773, 112] width 12 height 12
click at [747, 251] on span "[DATE]" at bounding box center [746, 251] width 29 height 11
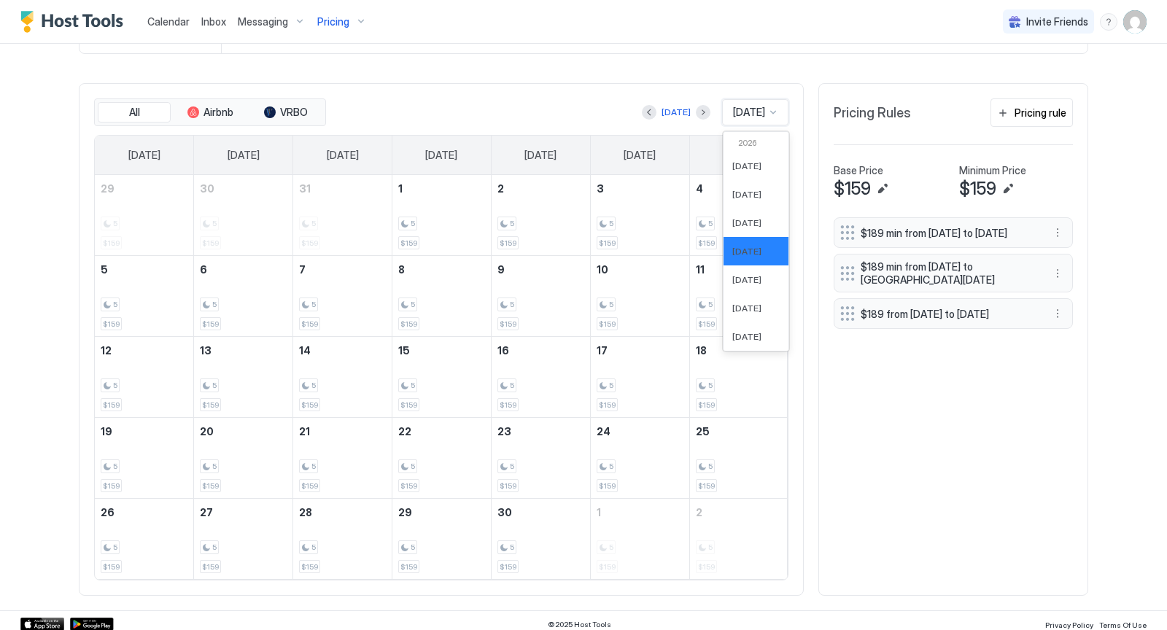
click at [774, 106] on div at bounding box center [773, 112] width 12 height 12
click at [734, 276] on span "[DATE]" at bounding box center [746, 279] width 29 height 11
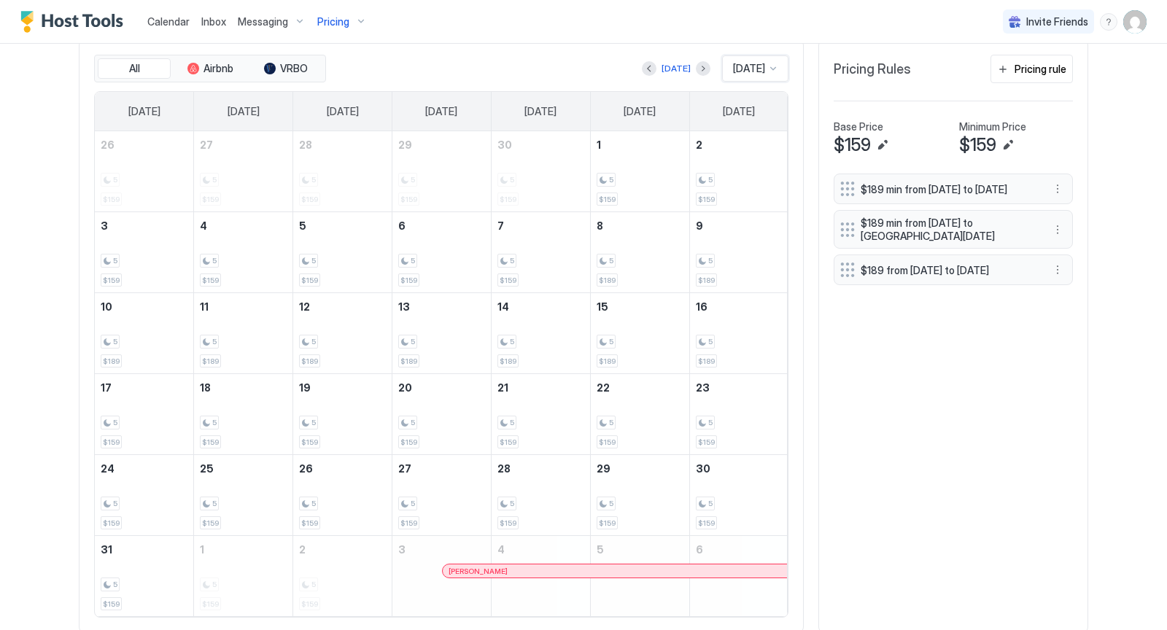
scroll to position [431, 0]
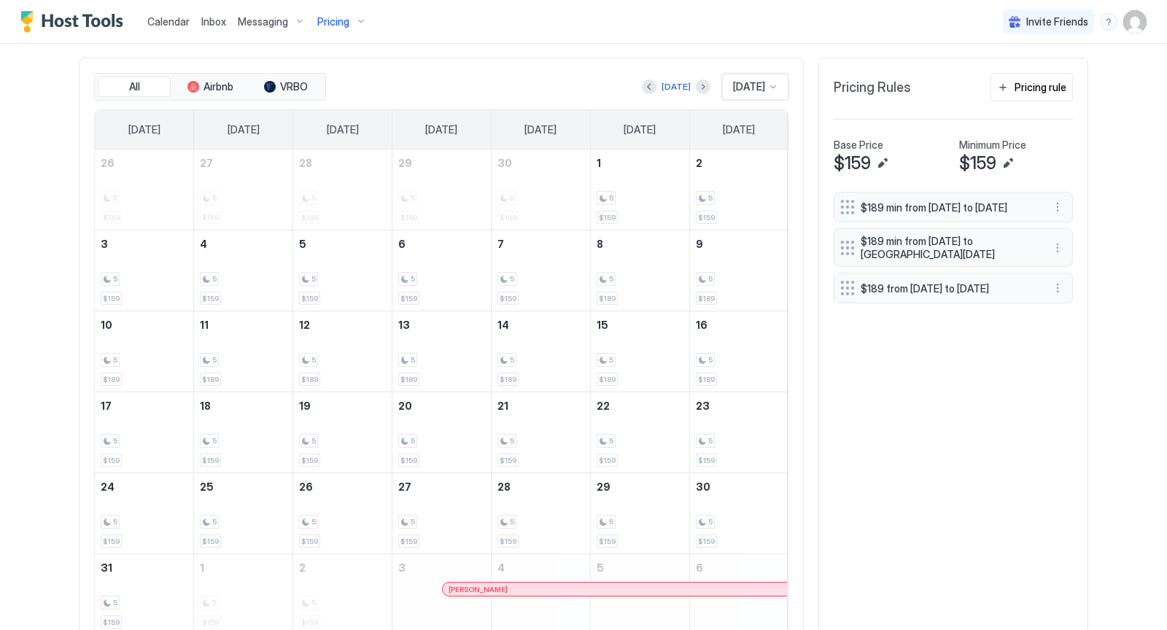
click at [770, 85] on div at bounding box center [773, 87] width 12 height 12
click at [742, 279] on span "[DATE]" at bounding box center [746, 282] width 29 height 11
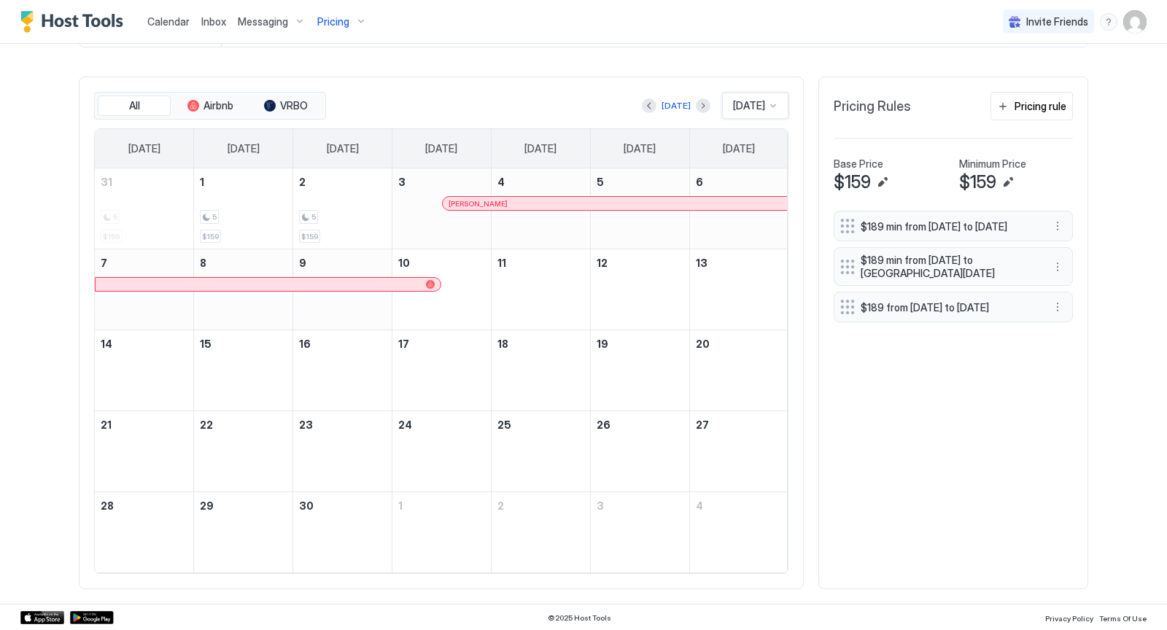
scroll to position [405, 0]
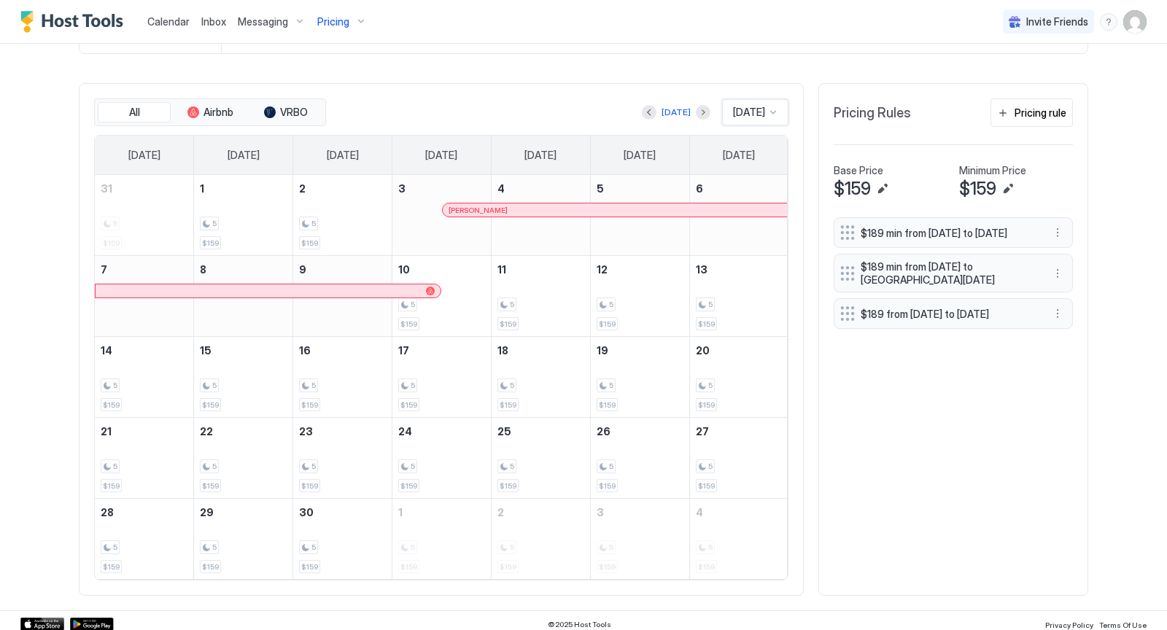
click at [774, 109] on div at bounding box center [773, 112] width 12 height 12
click at [751, 333] on span "[DATE]" at bounding box center [746, 336] width 29 height 11
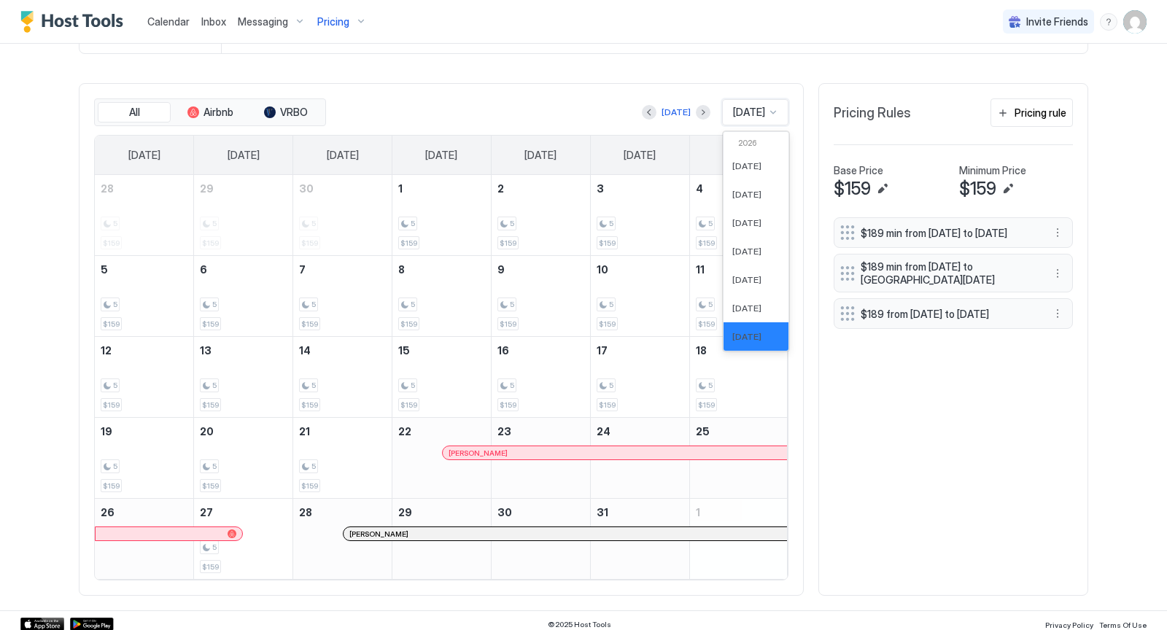
click at [774, 110] on div at bounding box center [773, 112] width 12 height 12
click at [745, 281] on span "[DATE]" at bounding box center [746, 286] width 29 height 11
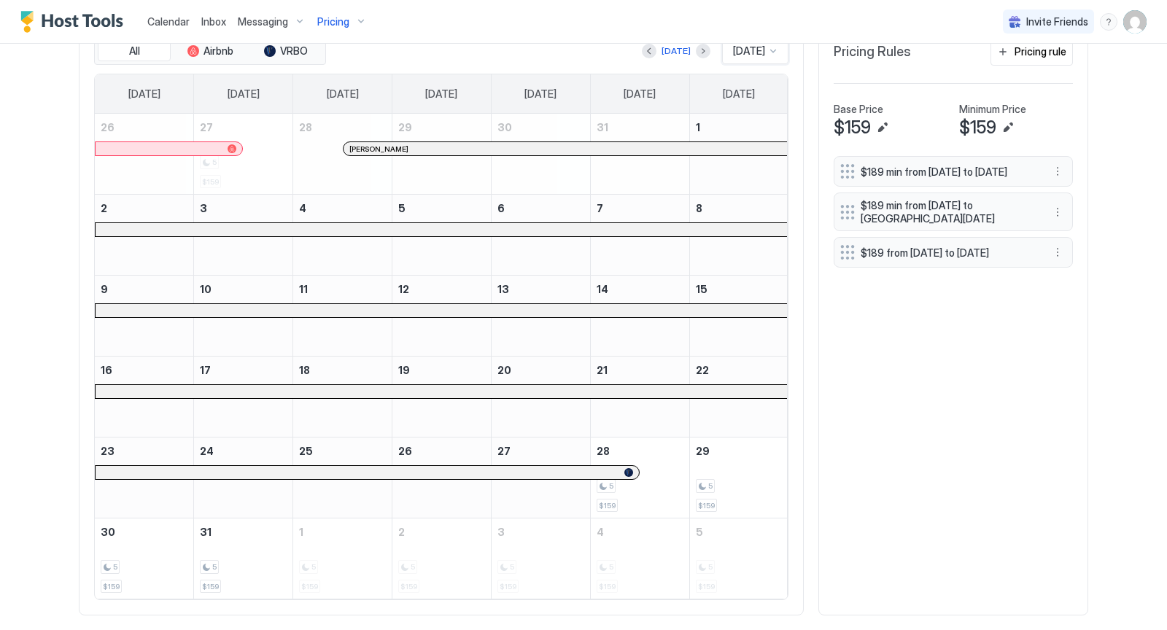
scroll to position [463, 0]
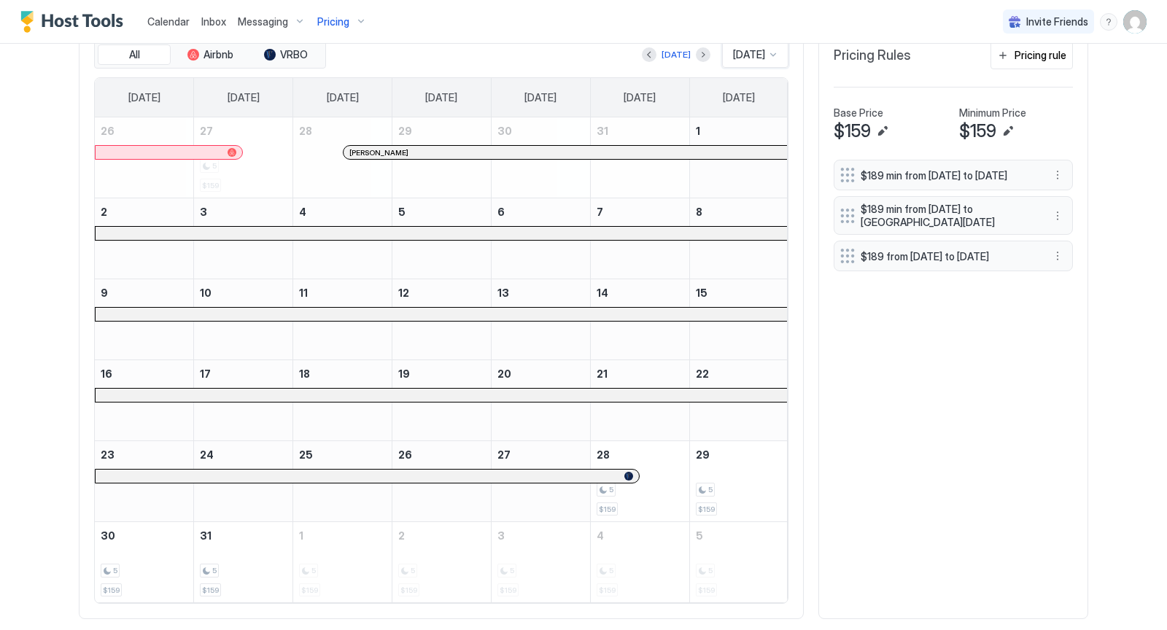
click at [774, 51] on div at bounding box center [773, 55] width 12 height 12
click at [754, 190] on span "[DATE]" at bounding box center [746, 195] width 29 height 11
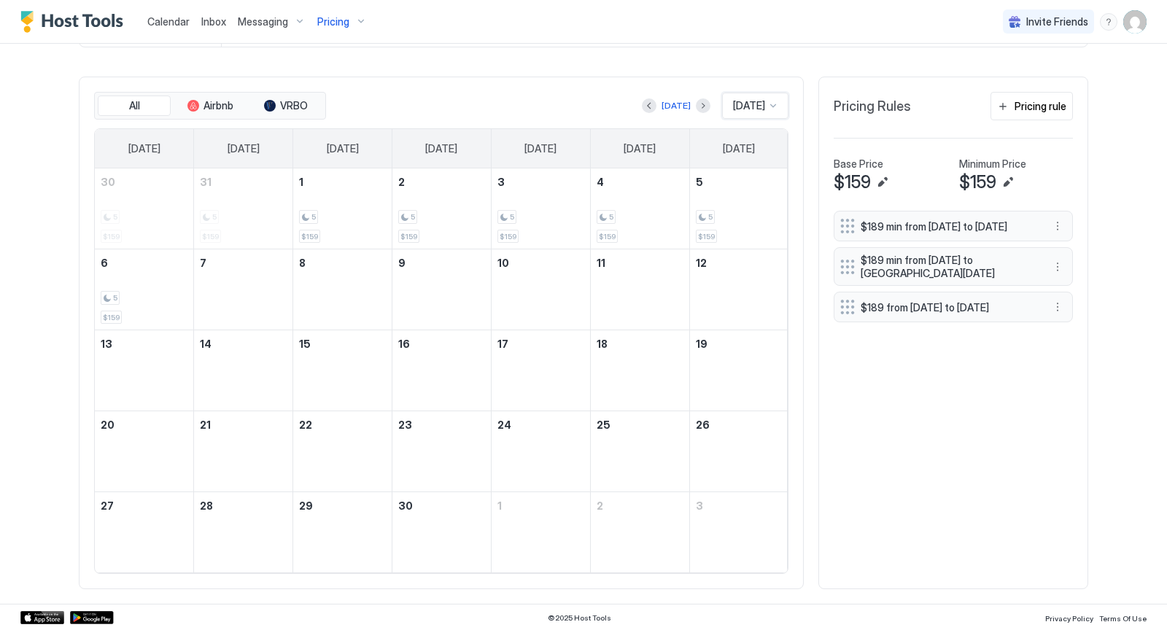
scroll to position [405, 0]
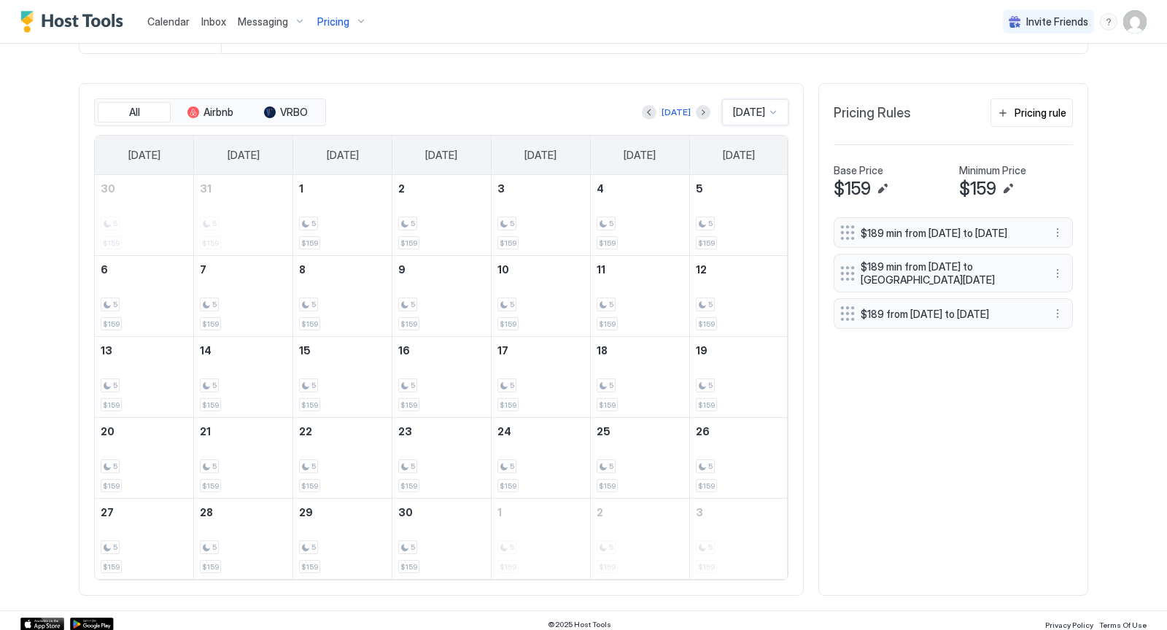
click at [773, 109] on div at bounding box center [773, 112] width 12 height 12
click at [747, 294] on span "[DATE]" at bounding box center [746, 299] width 29 height 11
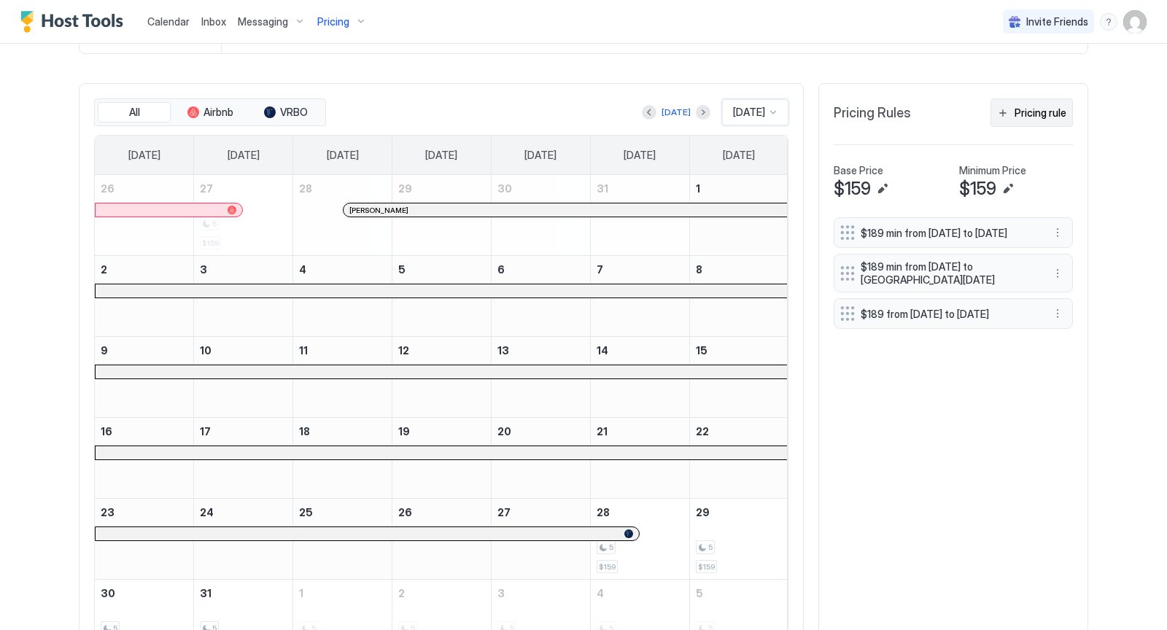
click at [1013, 107] on button "Pricing rule" at bounding box center [1031, 112] width 82 height 28
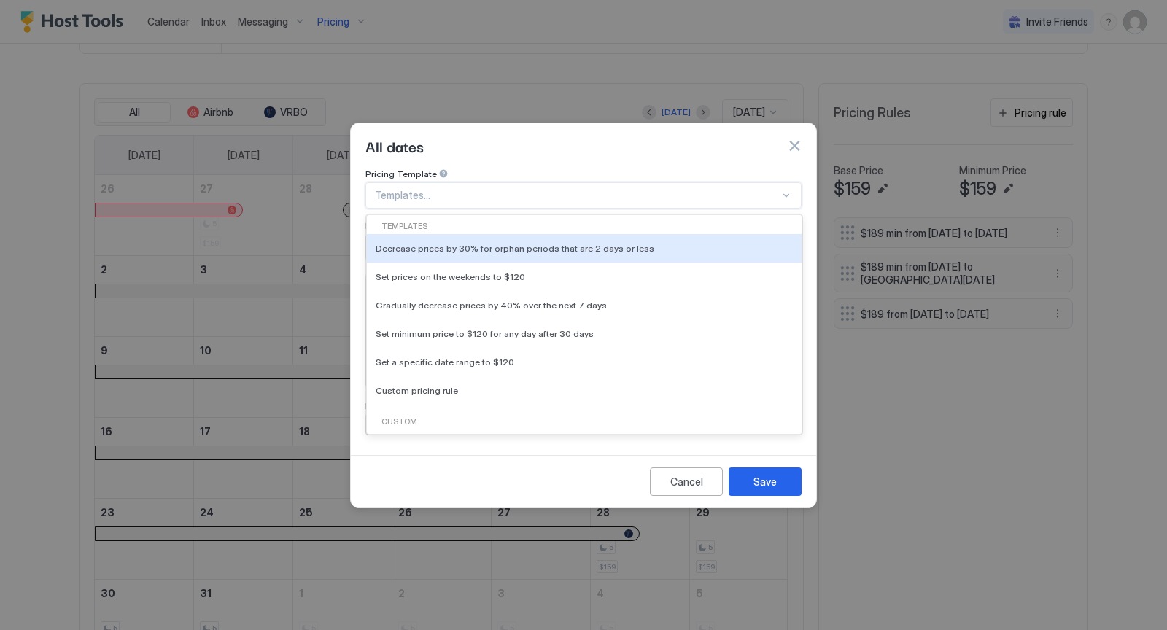
click at [788, 190] on div at bounding box center [786, 196] width 12 height 12
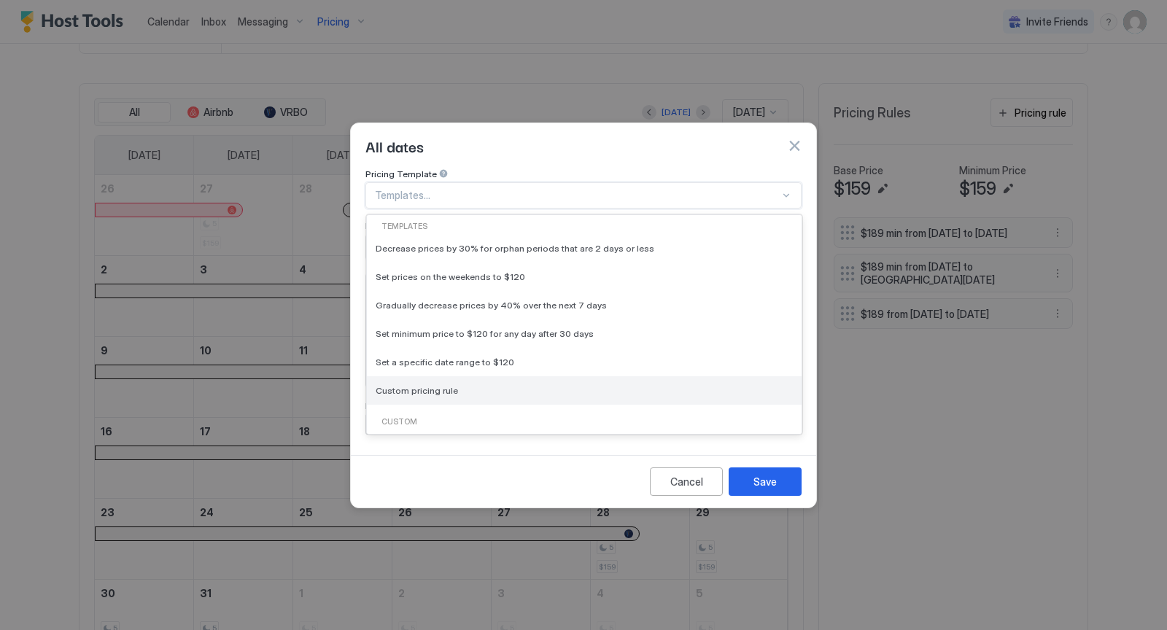
click at [553, 385] on div "Custom pricing rule" at bounding box center [583, 390] width 417 height 11
type input "***"
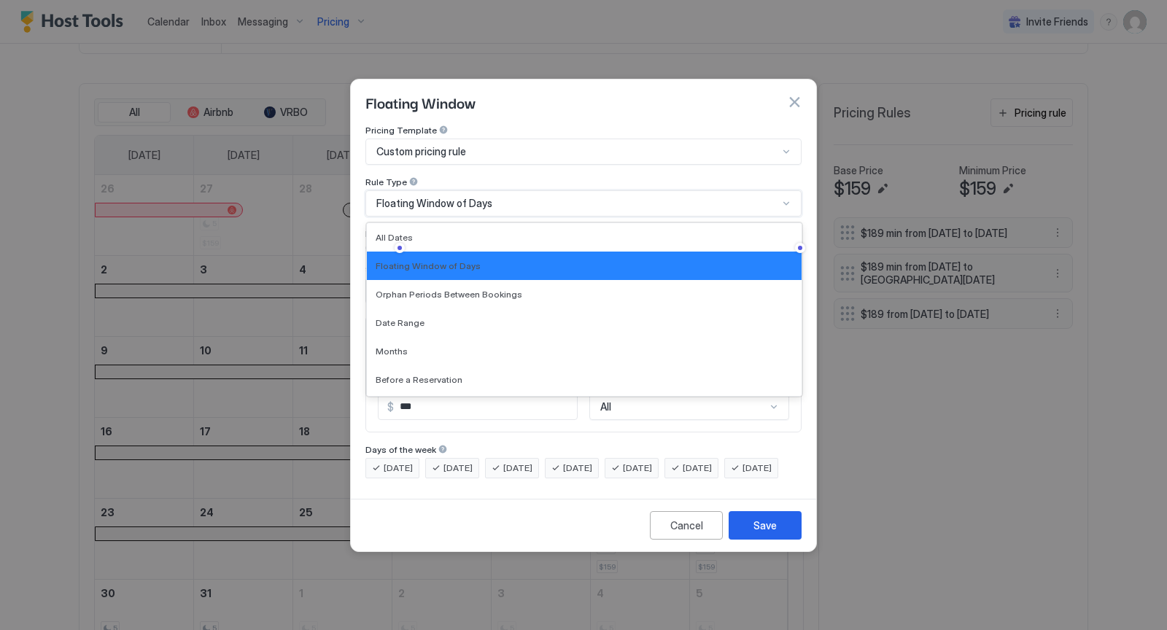
click at [790, 198] on div at bounding box center [786, 204] width 12 height 12
click at [595, 317] on div "Date Range" at bounding box center [583, 322] width 417 height 11
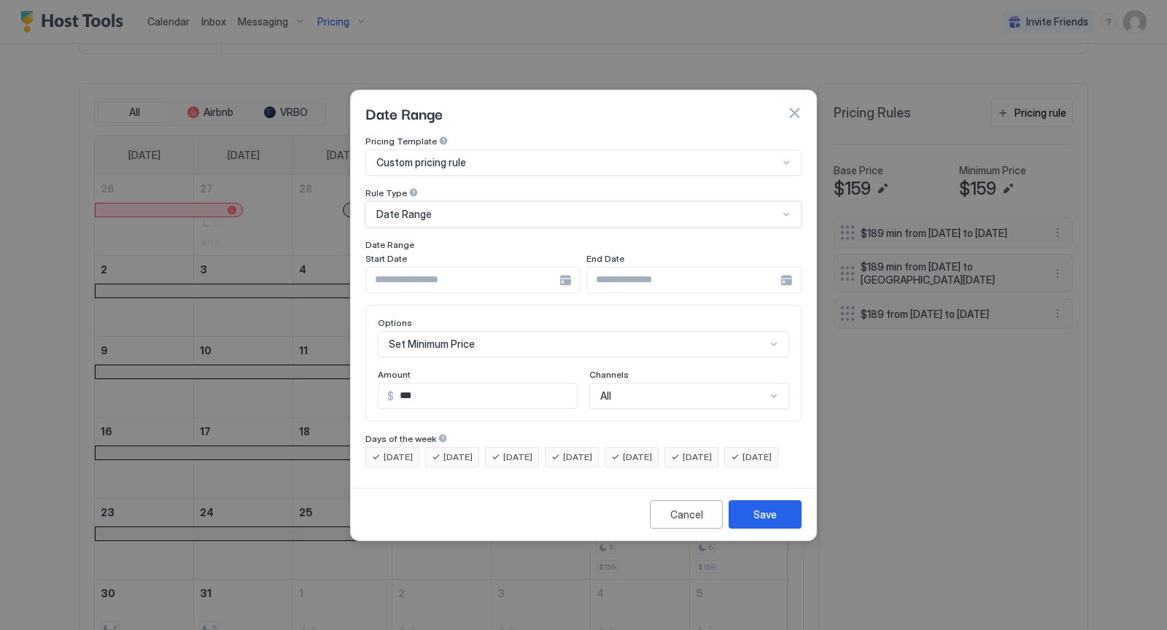
click at [566, 271] on div at bounding box center [472, 280] width 215 height 26
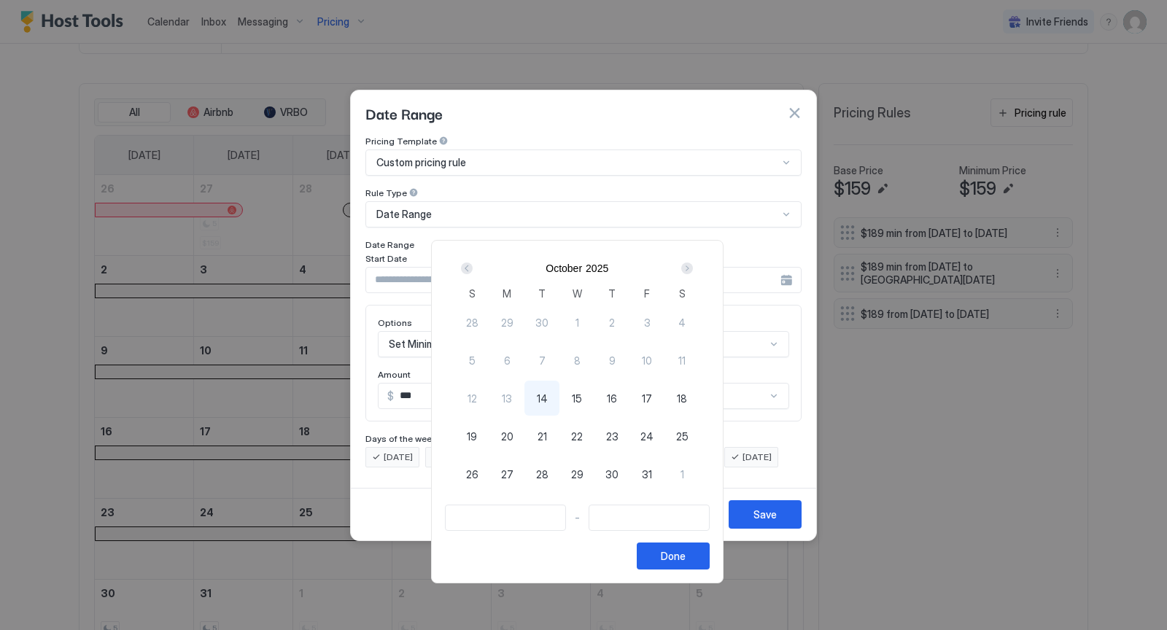
click at [693, 268] on div "Next" at bounding box center [687, 268] width 12 height 12
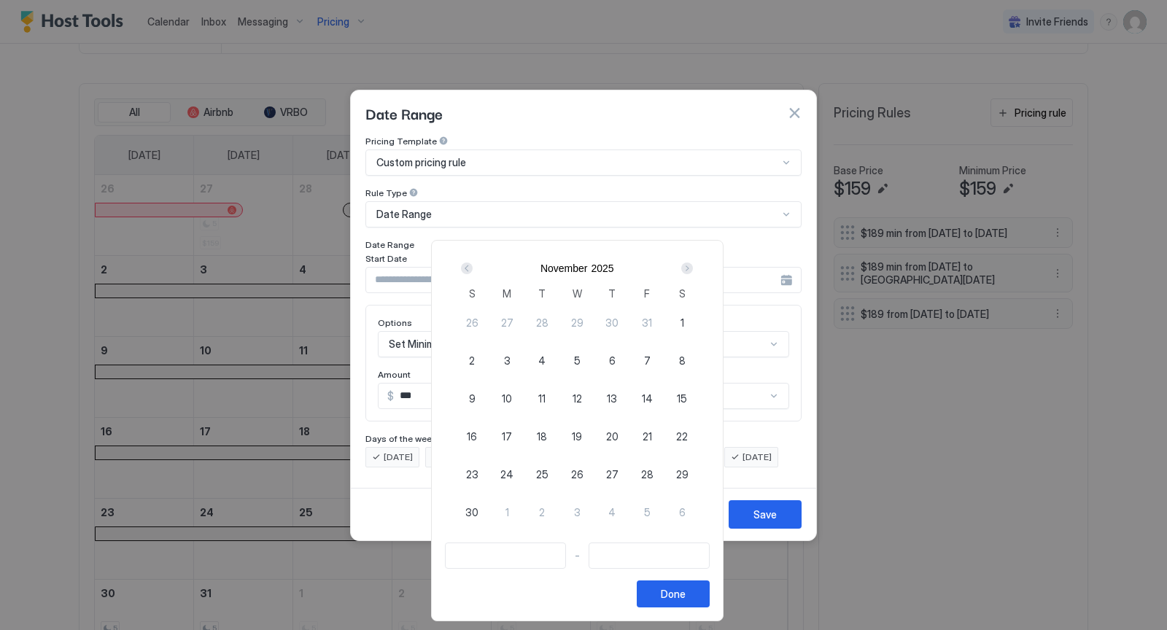
click at [693, 268] on div "Next" at bounding box center [687, 268] width 12 height 12
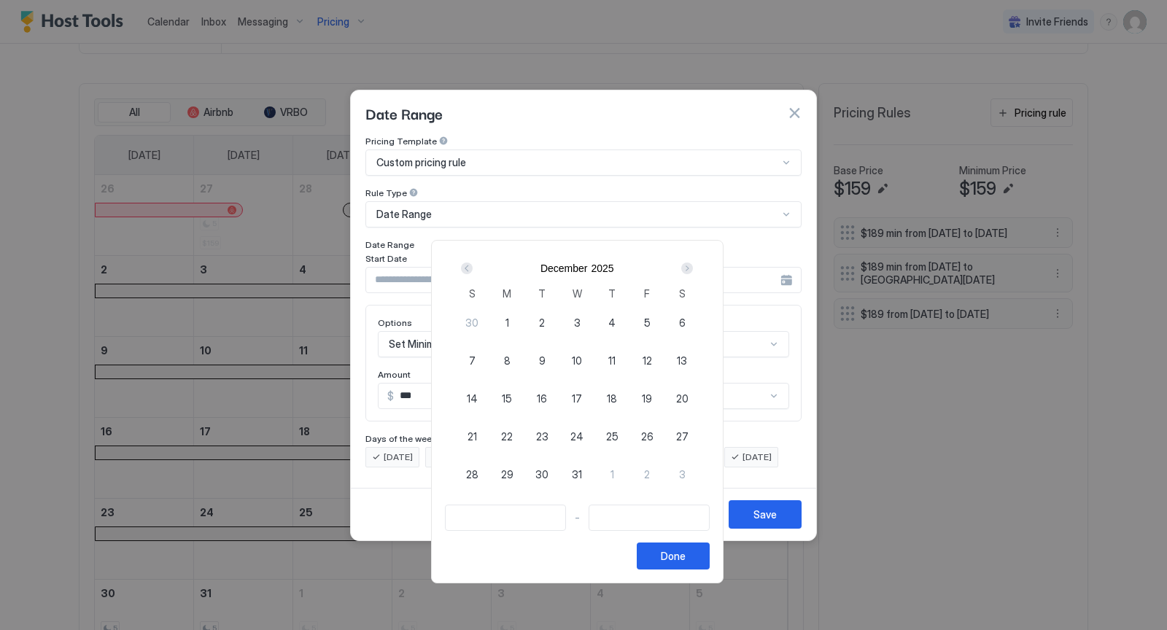
click at [693, 268] on div "Next" at bounding box center [687, 268] width 12 height 12
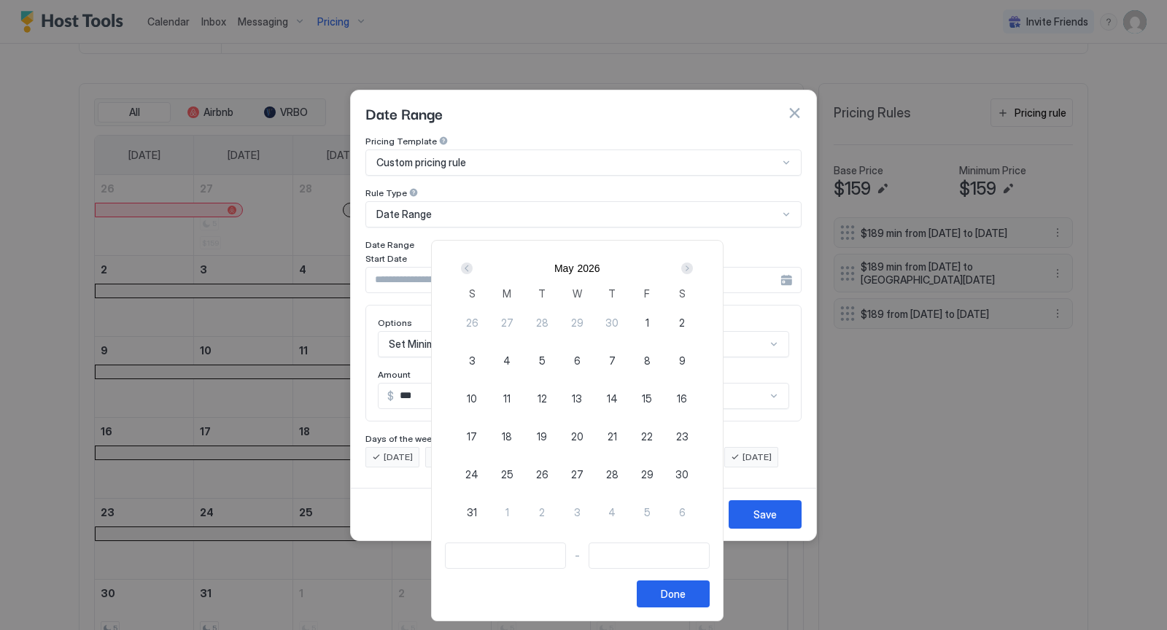
click at [693, 268] on div "Next" at bounding box center [687, 268] width 12 height 12
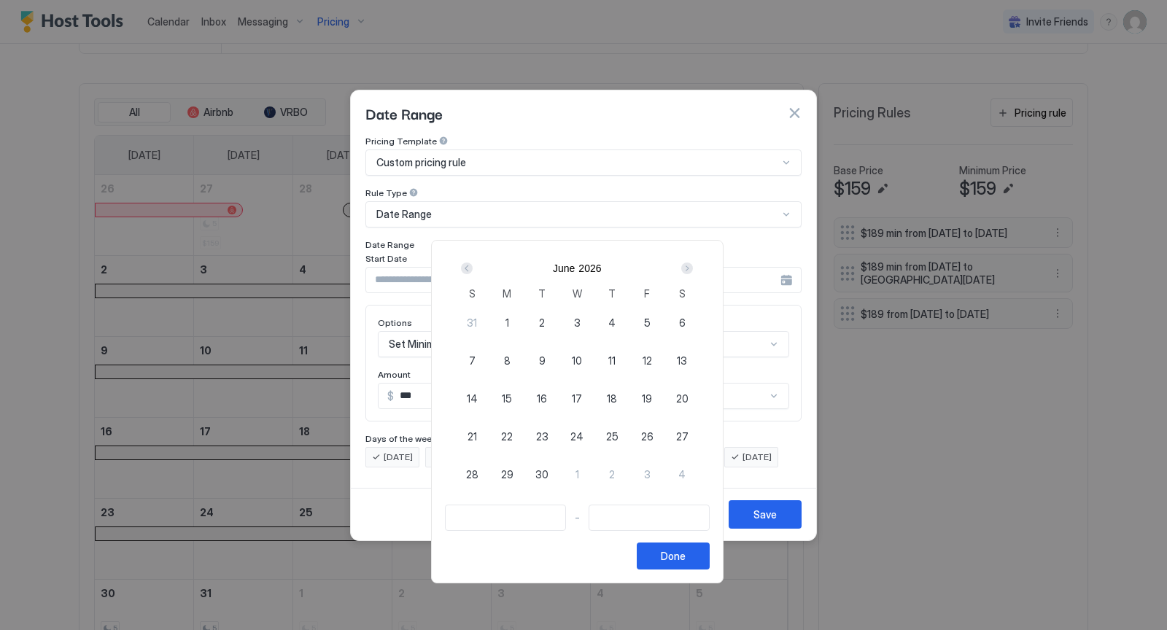
click at [693, 268] on div "Next" at bounding box center [687, 268] width 12 height 12
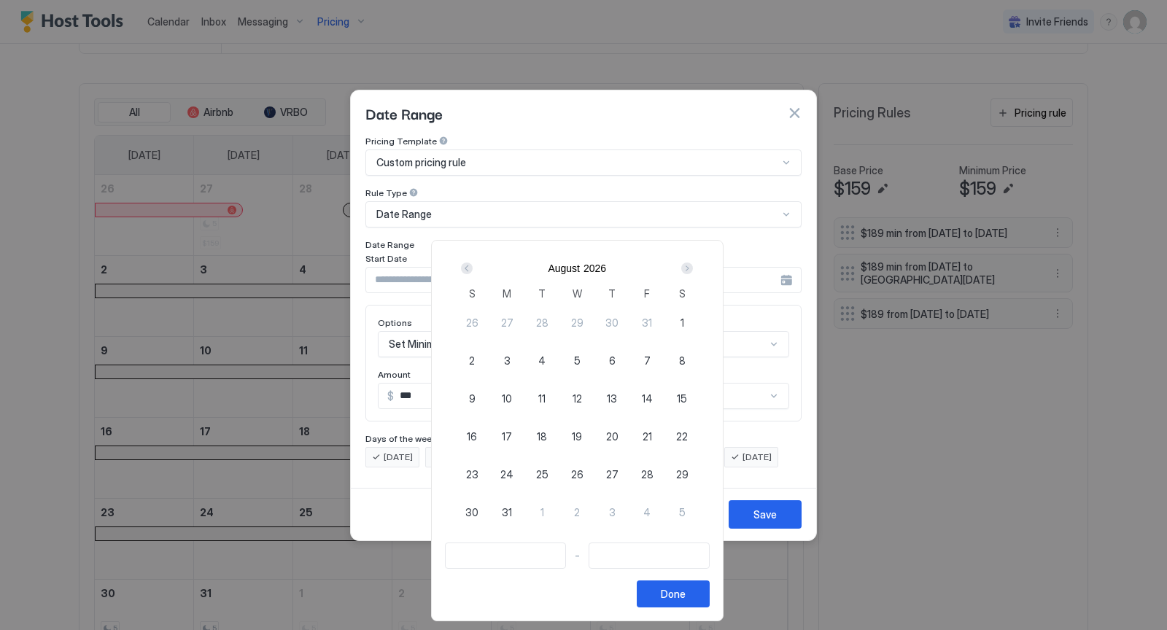
click at [684, 322] on span "1" at bounding box center [682, 322] width 4 height 15
type input "**********"
click at [693, 270] on div "Next" at bounding box center [687, 268] width 12 height 12
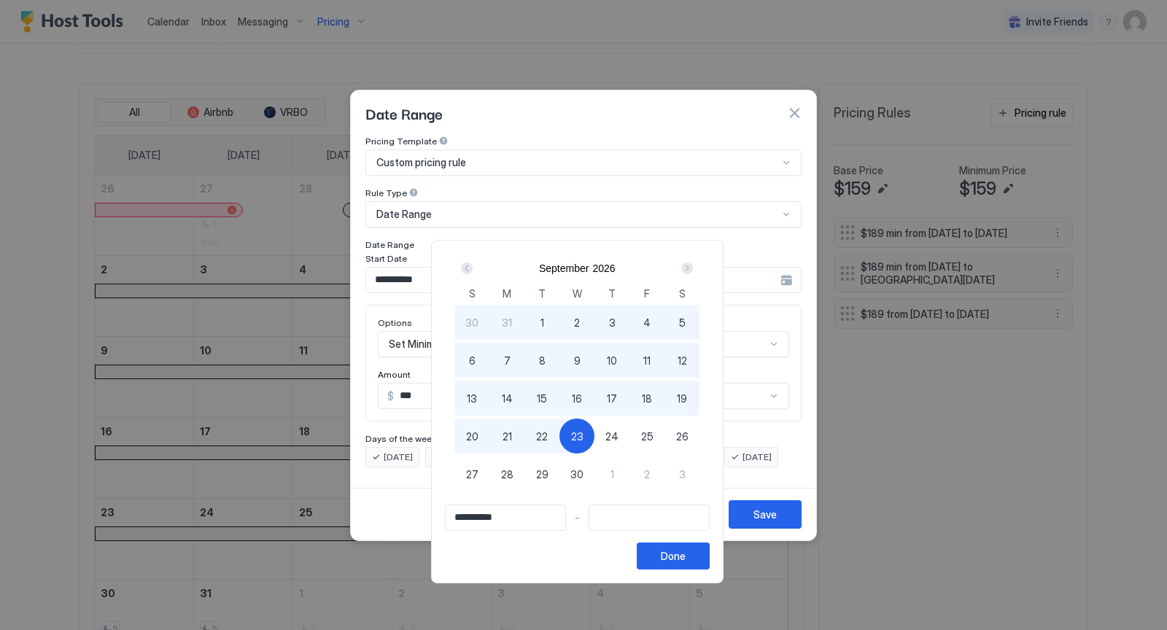
type input "**********"
click at [594, 474] on div "30" at bounding box center [576, 473] width 35 height 35
type input "**********"
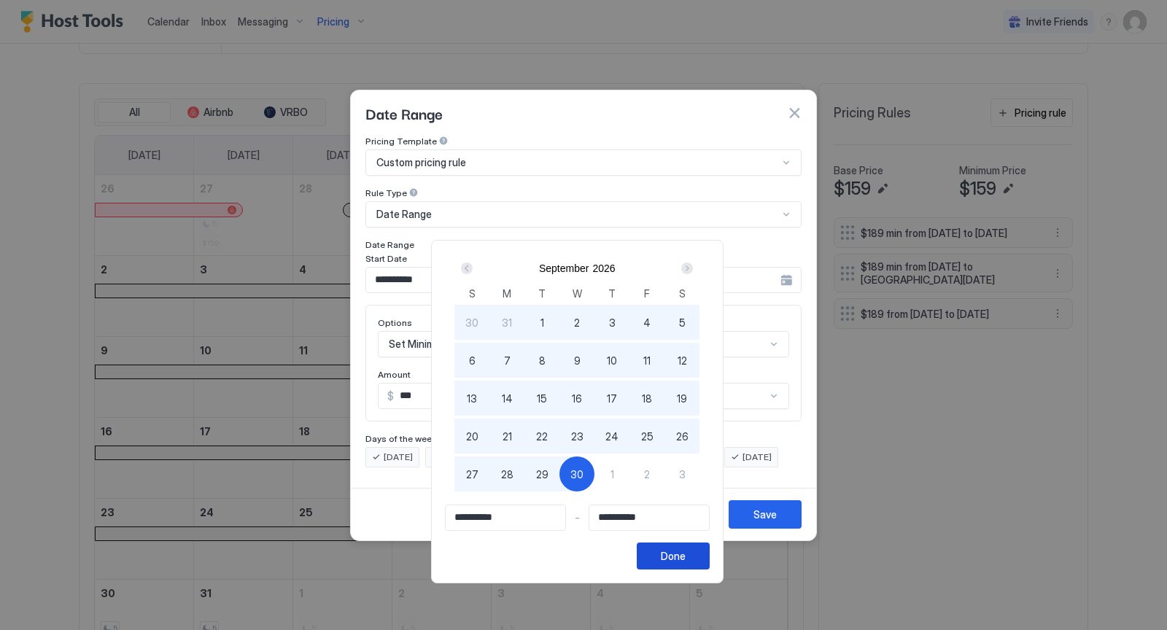
click at [682, 556] on div "Done" at bounding box center [673, 555] width 25 height 15
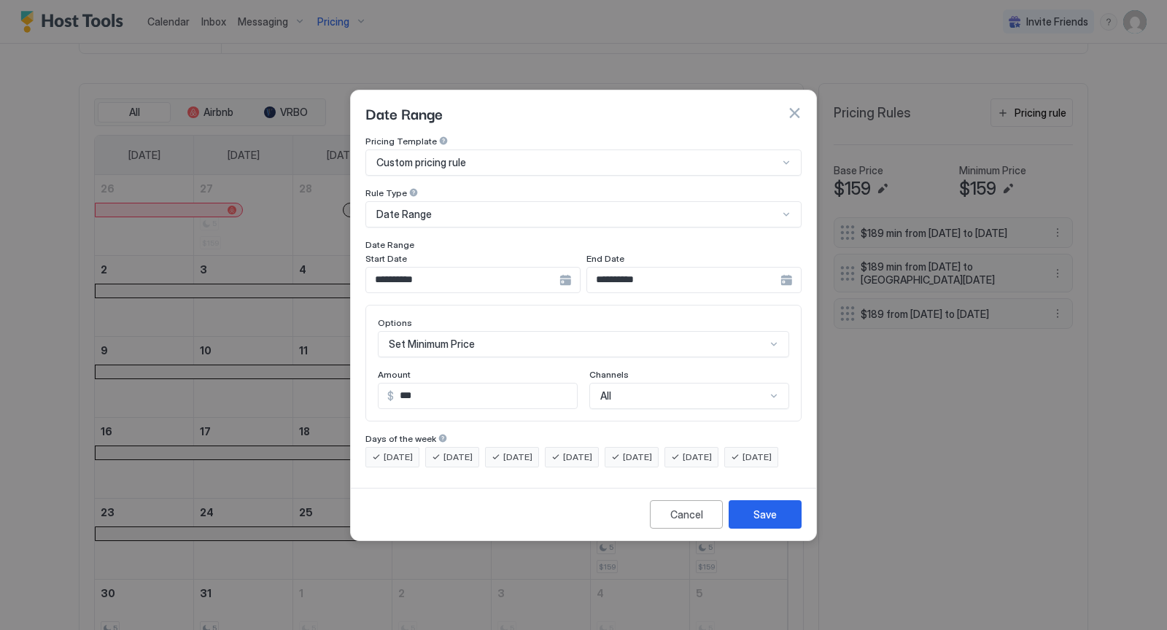
click at [461, 388] on input "***" at bounding box center [485, 395] width 183 height 25
type input "***"
click at [792, 540] on div "Cancel Save" at bounding box center [583, 514] width 465 height 52
click at [778, 529] on button "Save" at bounding box center [764, 514] width 73 height 28
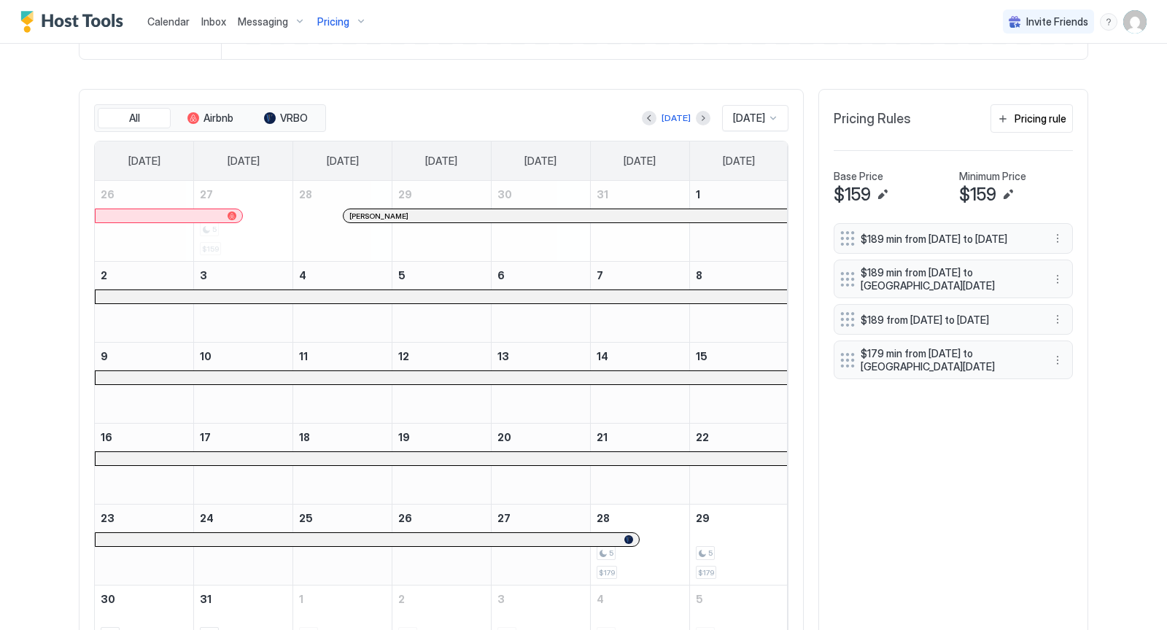
scroll to position [401, 0]
click at [771, 114] on div at bounding box center [773, 117] width 12 height 12
click at [741, 297] on span "[DATE]" at bounding box center [746, 300] width 29 height 11
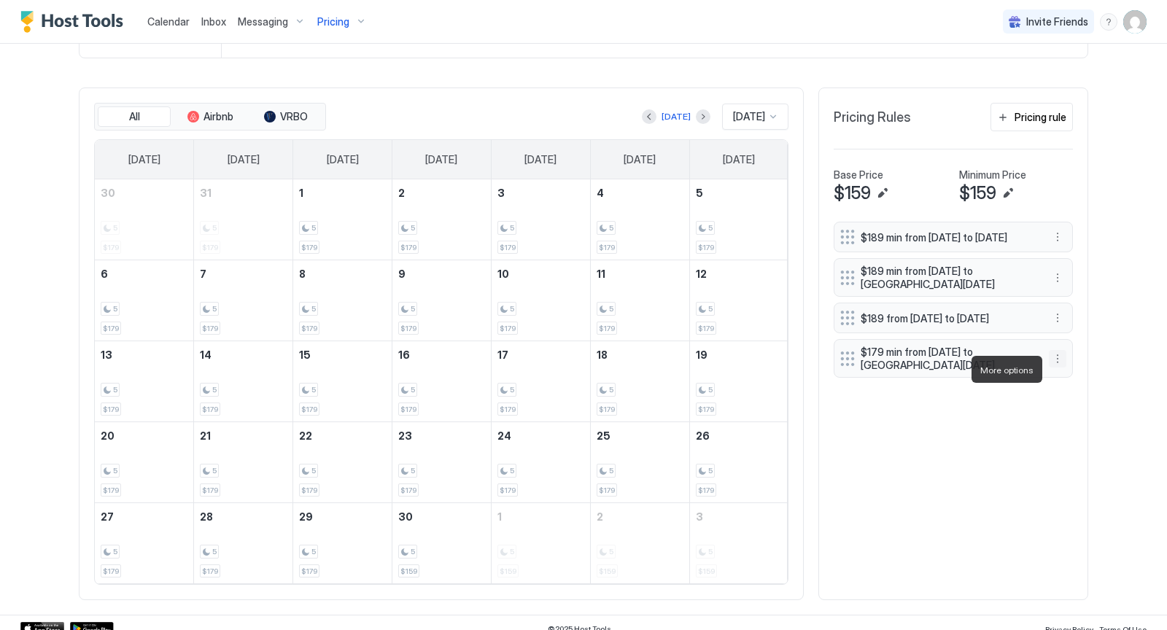
click at [1057, 367] on button "More options" at bounding box center [1056, 358] width 17 height 17
click at [1075, 383] on div "Edit" at bounding box center [1077, 389] width 55 height 23
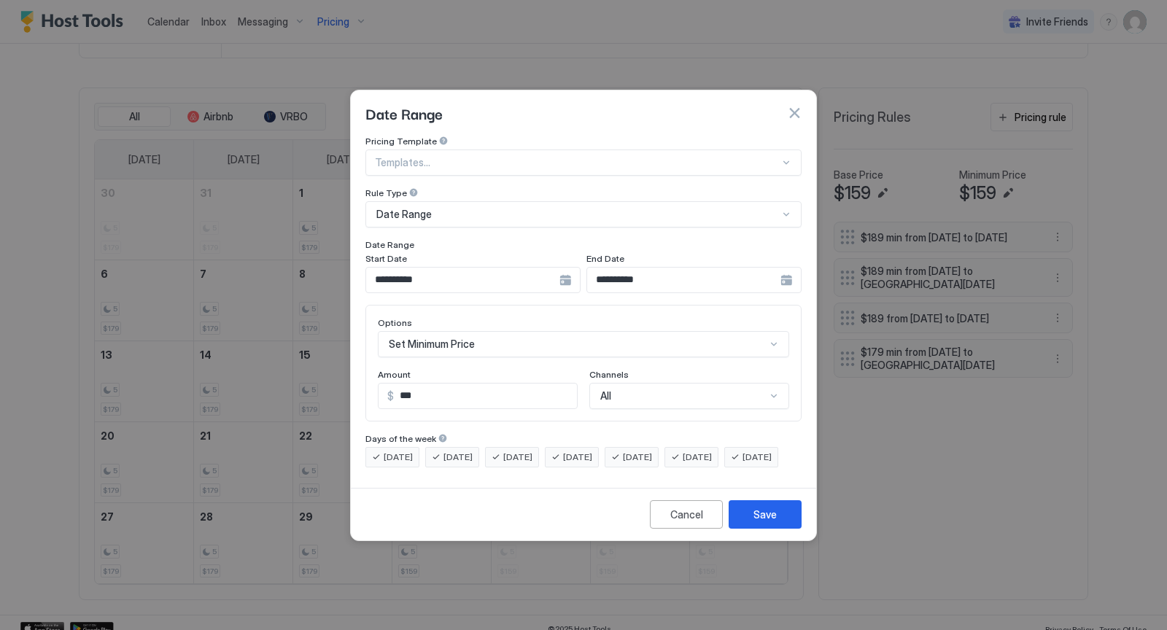
click at [785, 270] on div "**********" at bounding box center [693, 280] width 215 height 26
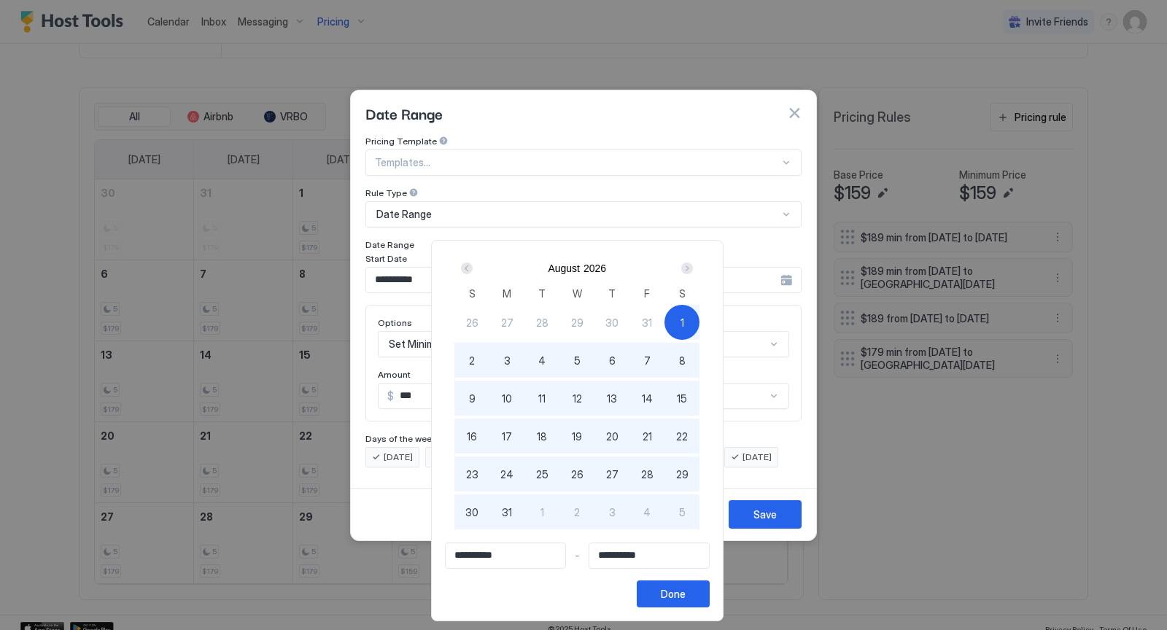
click at [693, 267] on div "Next" at bounding box center [687, 268] width 12 height 12
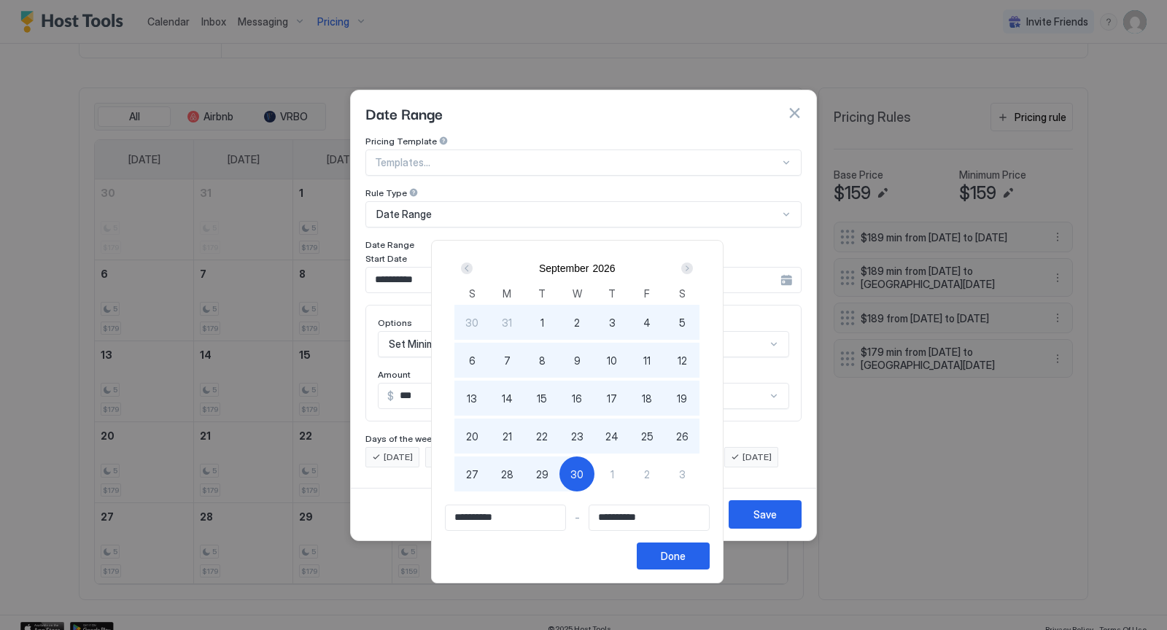
click at [614, 471] on span "1" at bounding box center [612, 474] width 4 height 15
type input "**********"
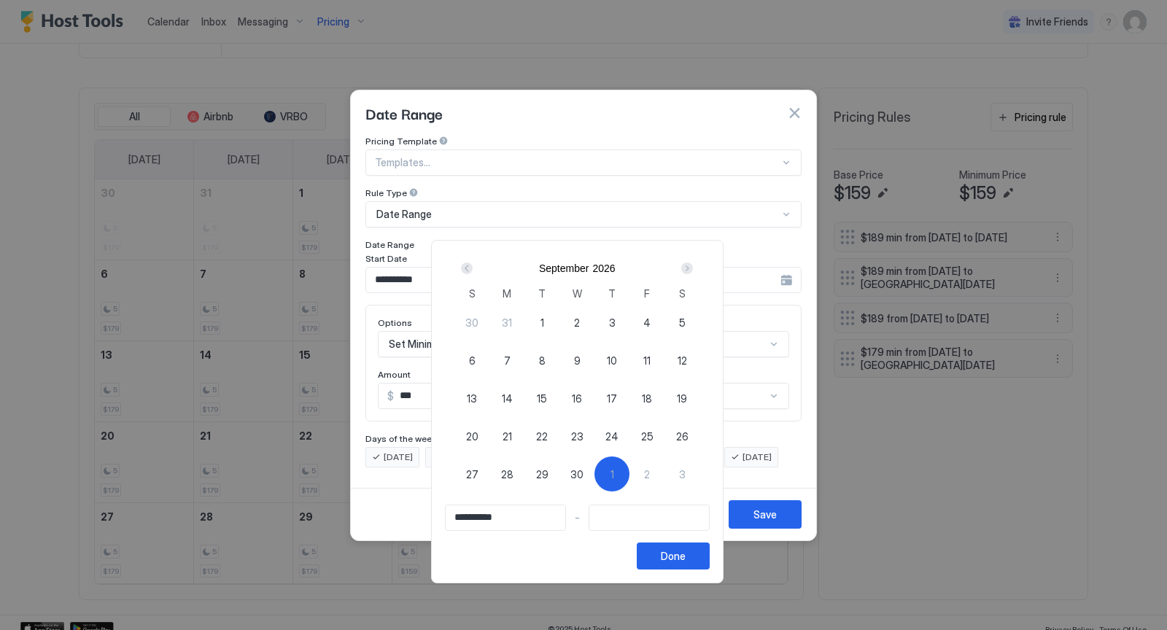
click at [472, 262] on div "Prev" at bounding box center [467, 268] width 12 height 12
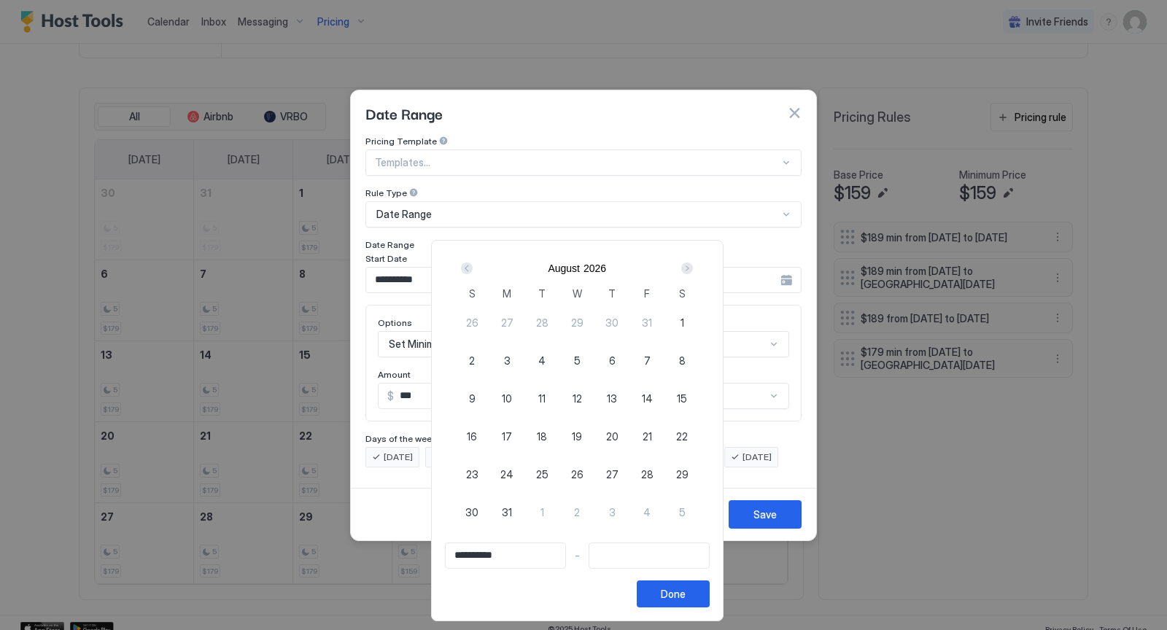
click at [684, 319] on span "1" at bounding box center [682, 322] width 4 height 15
type input "**********"
click at [693, 271] on div "Next" at bounding box center [687, 268] width 12 height 12
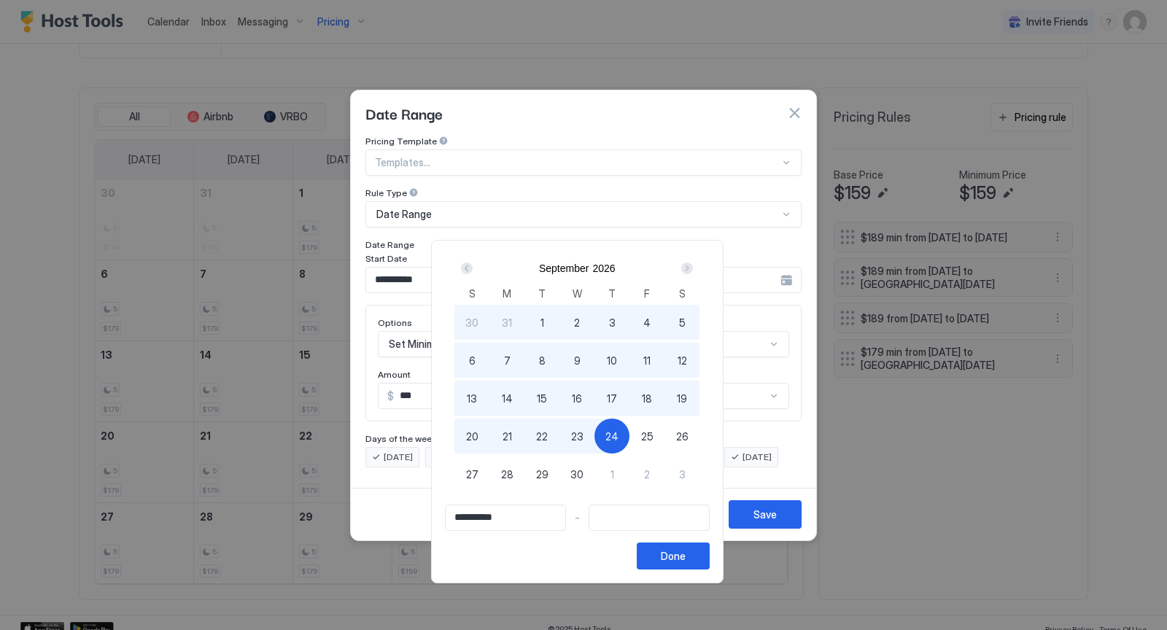
type input "**********"
click at [623, 467] on div "1" at bounding box center [611, 473] width 35 height 35
type input "**********"
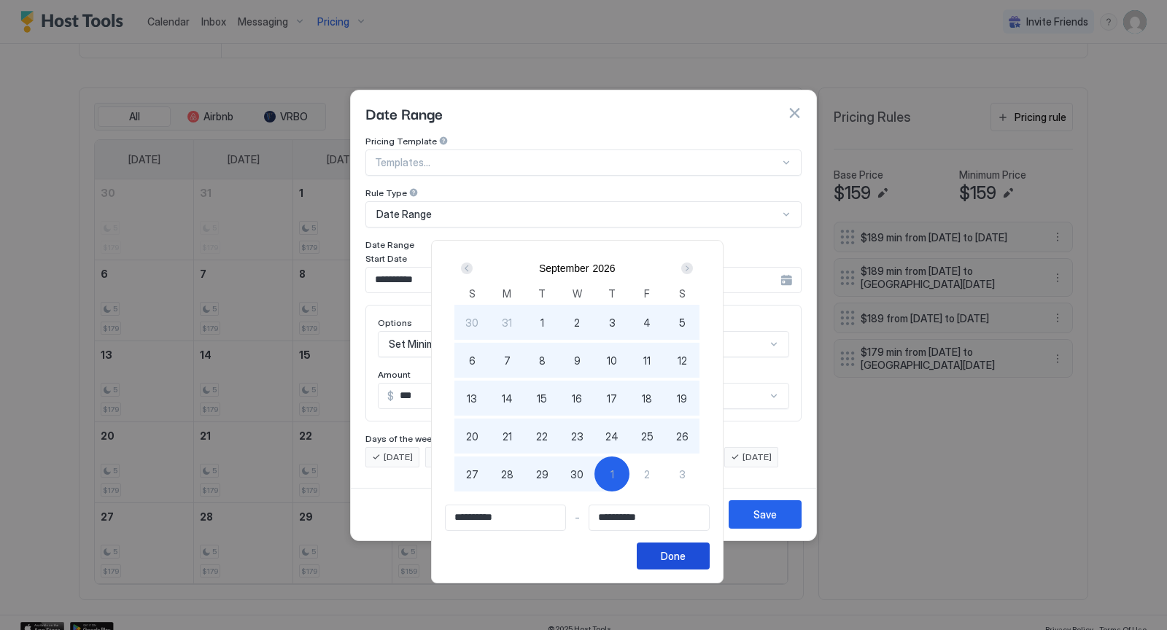
click at [679, 561] on div "Done" at bounding box center [673, 555] width 25 height 15
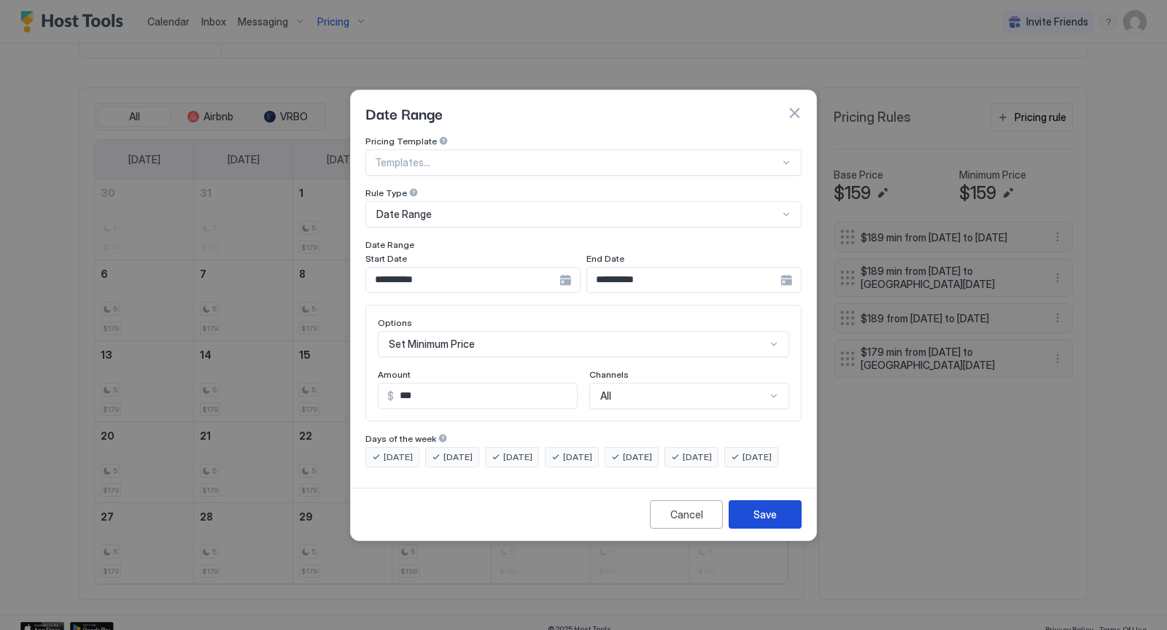
click at [781, 529] on button "Save" at bounding box center [764, 514] width 73 height 28
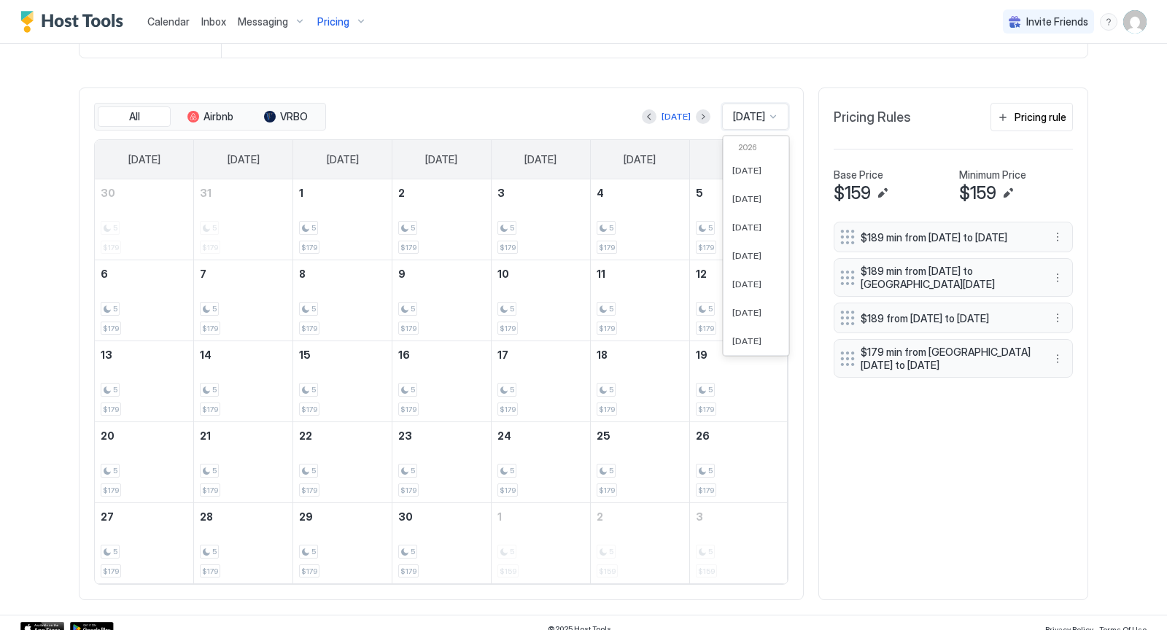
click at [776, 106] on div "[DATE]" at bounding box center [755, 117] width 66 height 26
click at [751, 287] on span "[DATE]" at bounding box center [746, 286] width 29 height 11
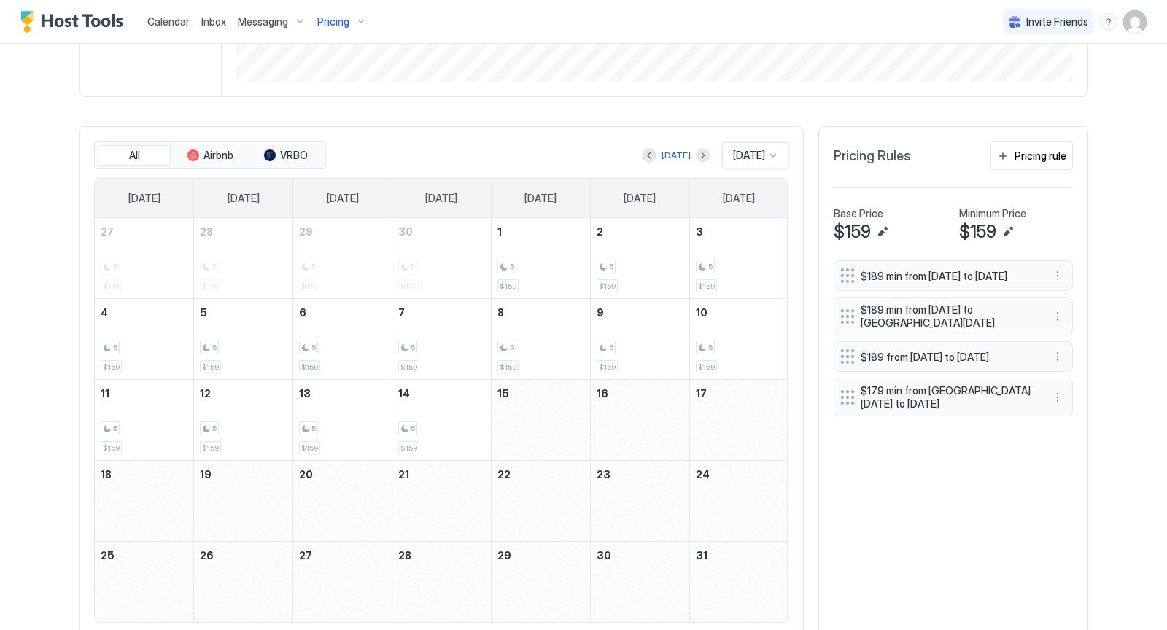
scroll to position [0, 0]
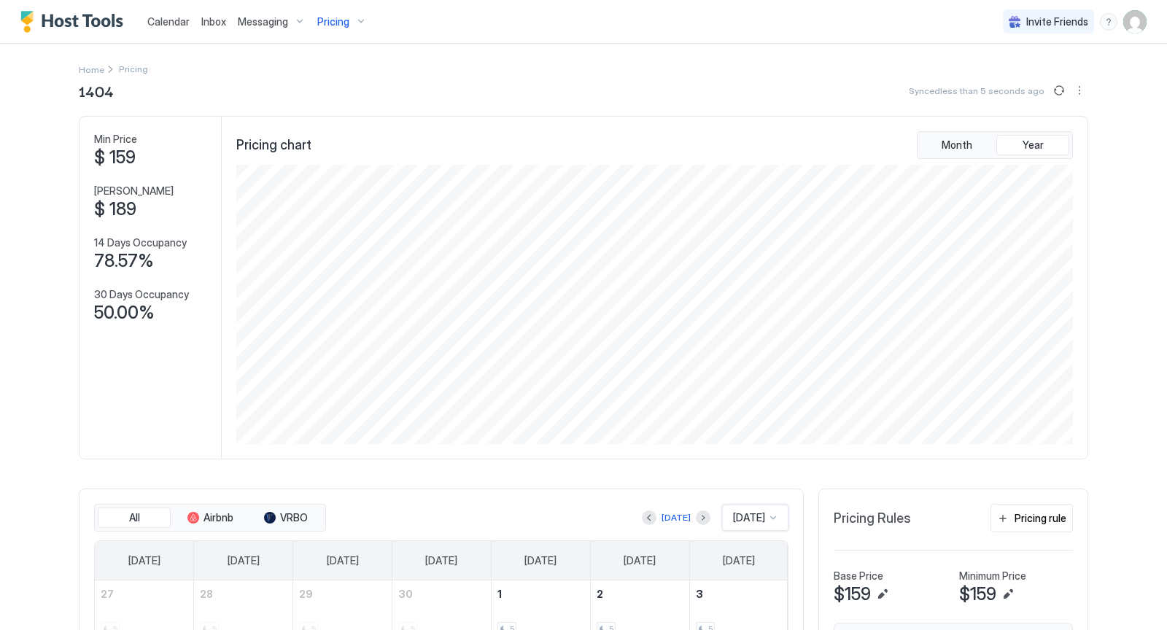
click at [357, 24] on div "Pricing" at bounding box center [341, 21] width 61 height 25
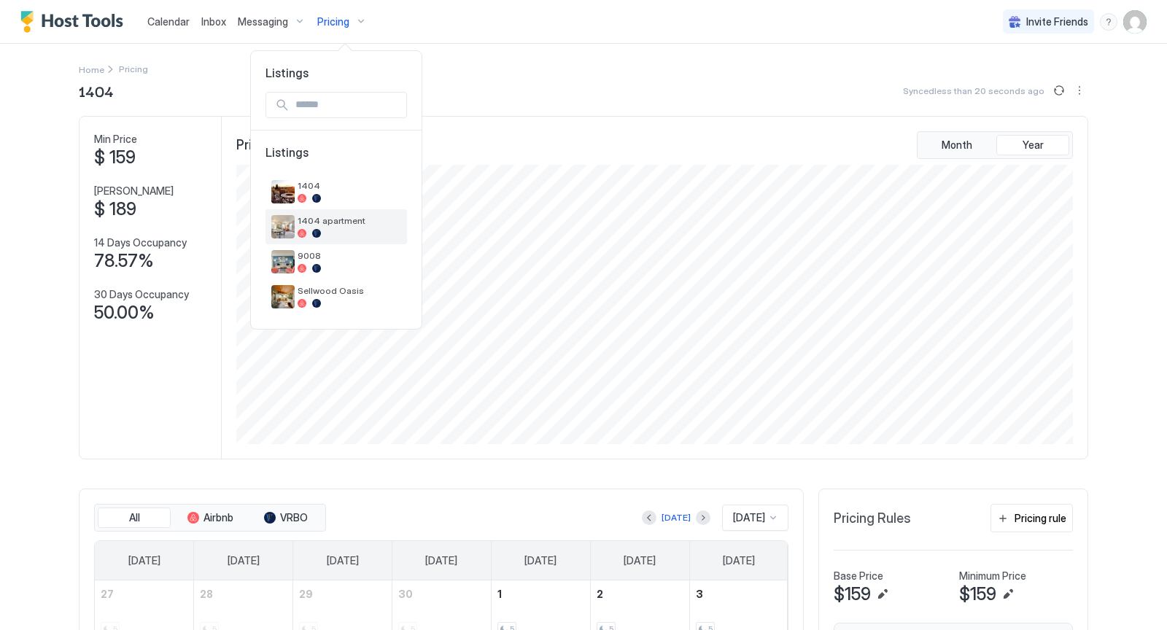
click at [351, 222] on span "1404 apartment" at bounding box center [349, 220] width 104 height 11
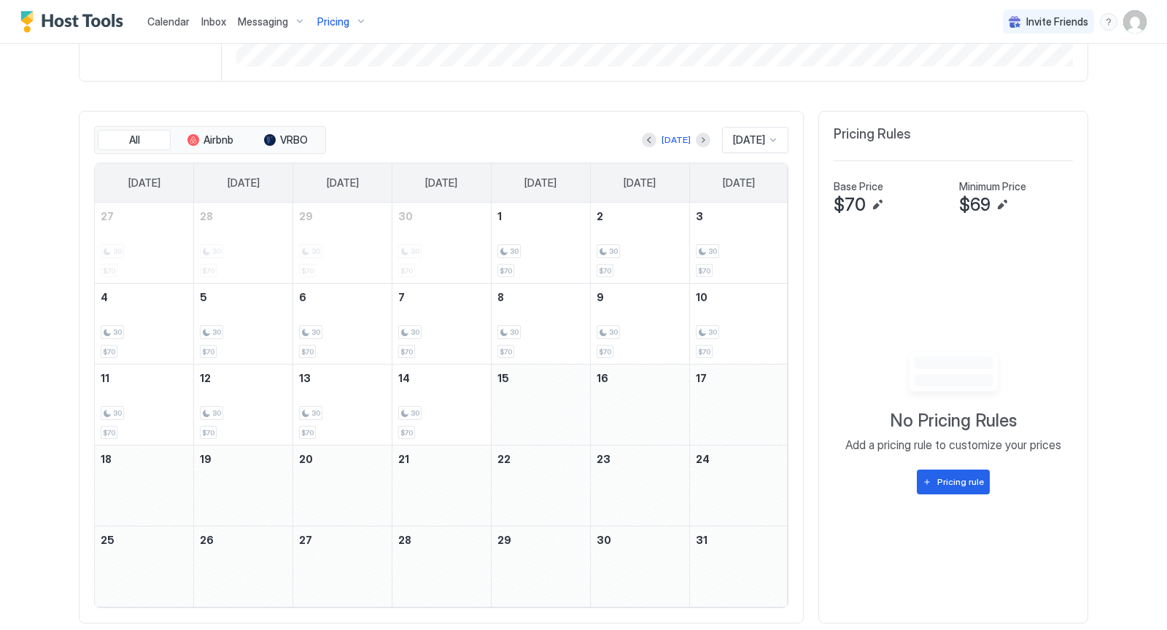
scroll to position [379, 0]
click at [661, 136] on div "[DATE]" at bounding box center [675, 138] width 29 height 13
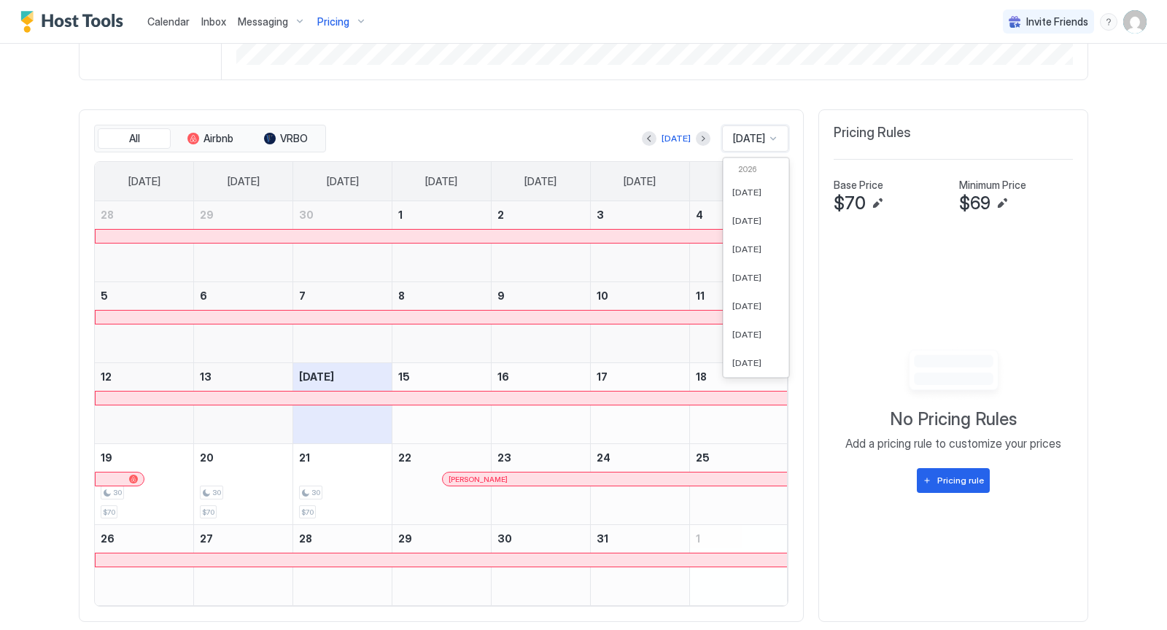
click at [773, 136] on div at bounding box center [773, 139] width 12 height 12
click at [743, 294] on div "[DATE]" at bounding box center [755, 305] width 65 height 28
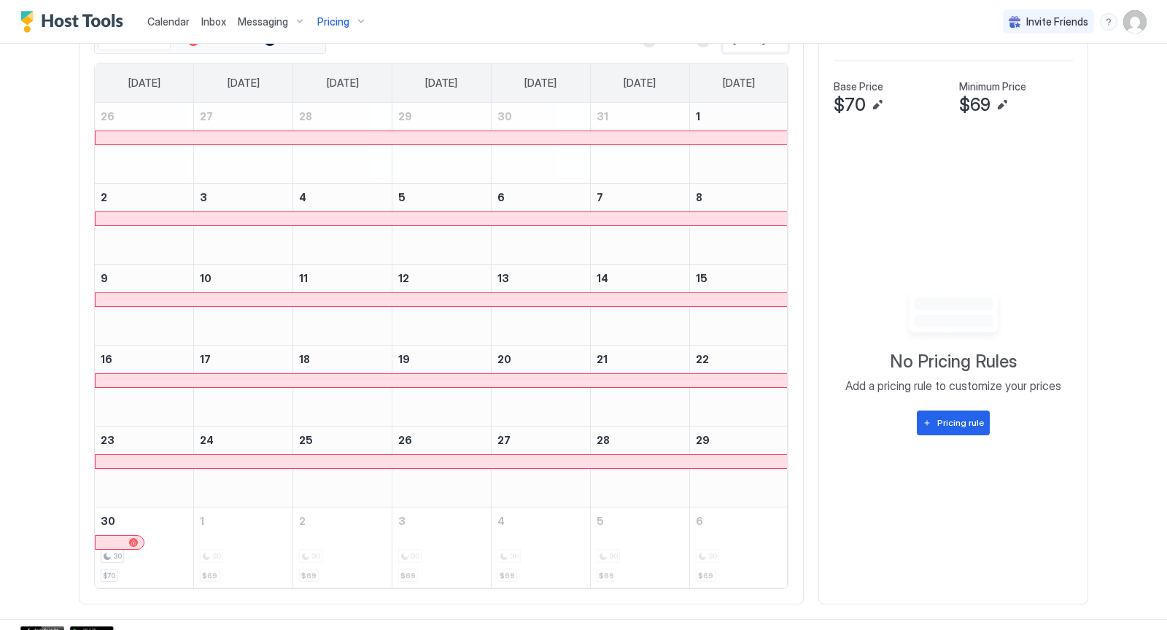
scroll to position [486, 0]
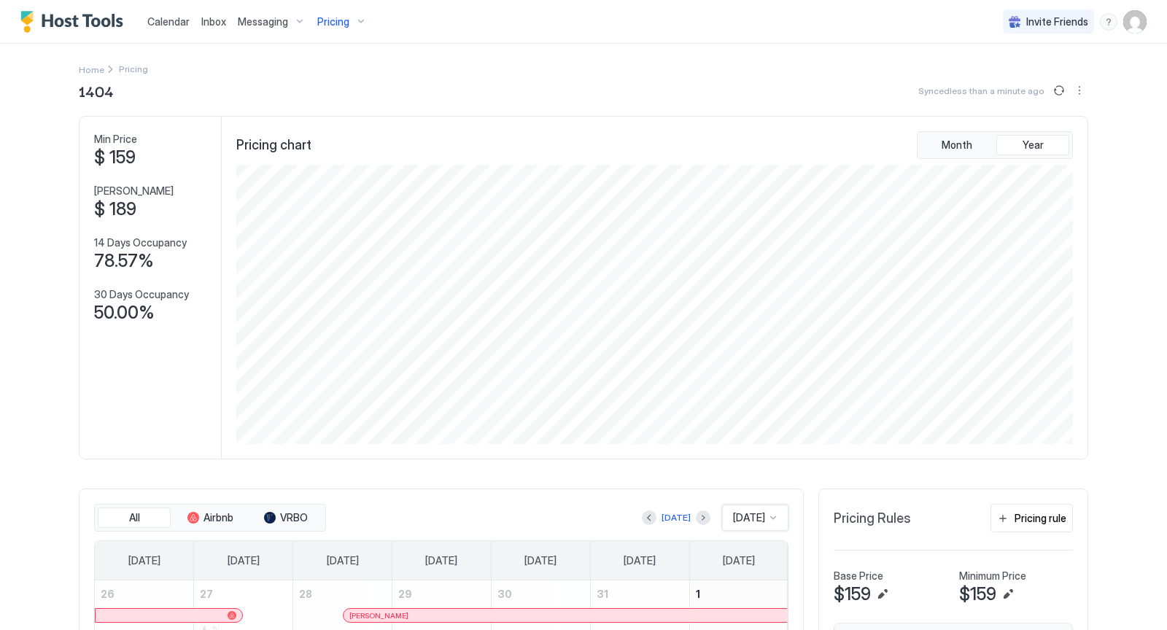
scroll to position [36, 0]
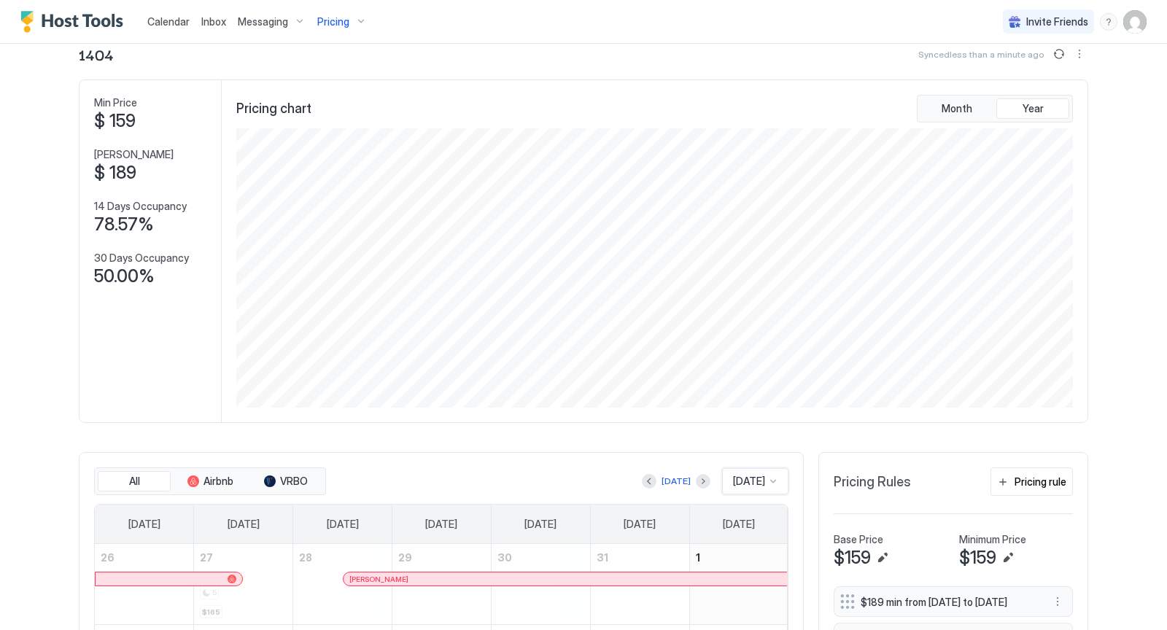
click at [359, 18] on div "Pricing" at bounding box center [341, 21] width 61 height 25
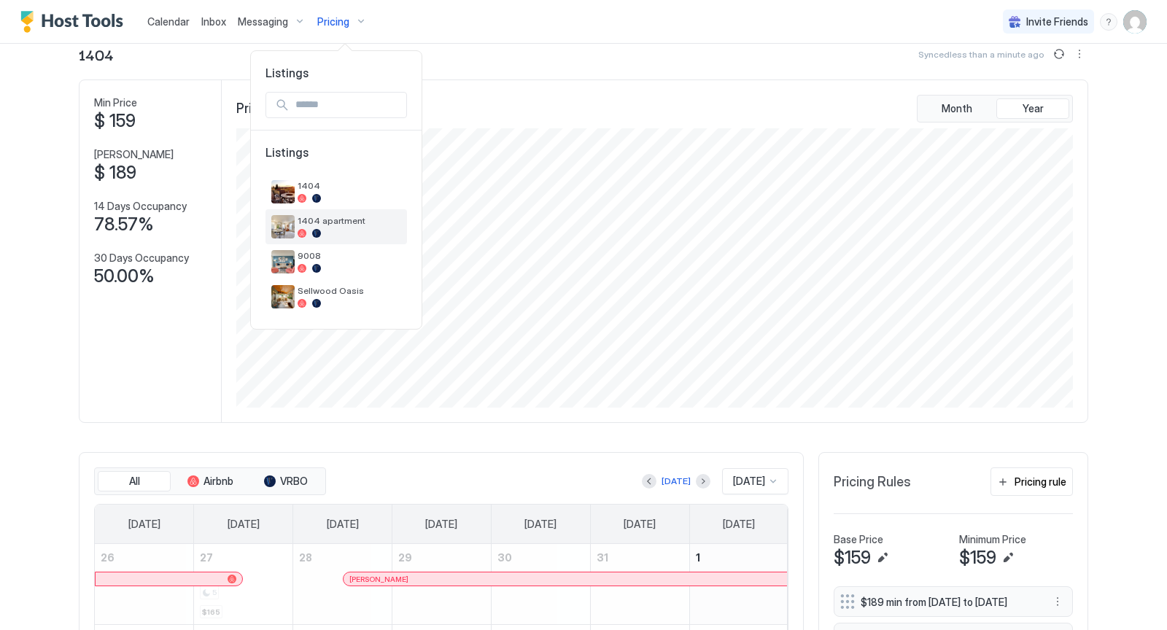
click at [327, 217] on span "1404 apartment" at bounding box center [349, 220] width 104 height 11
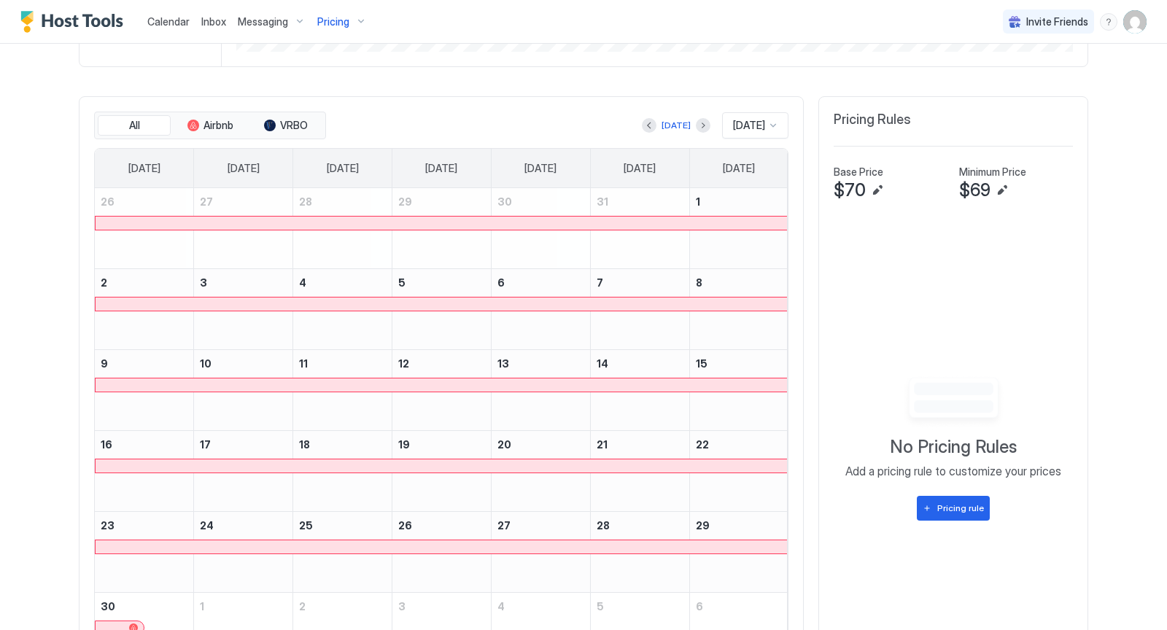
scroll to position [381, 0]
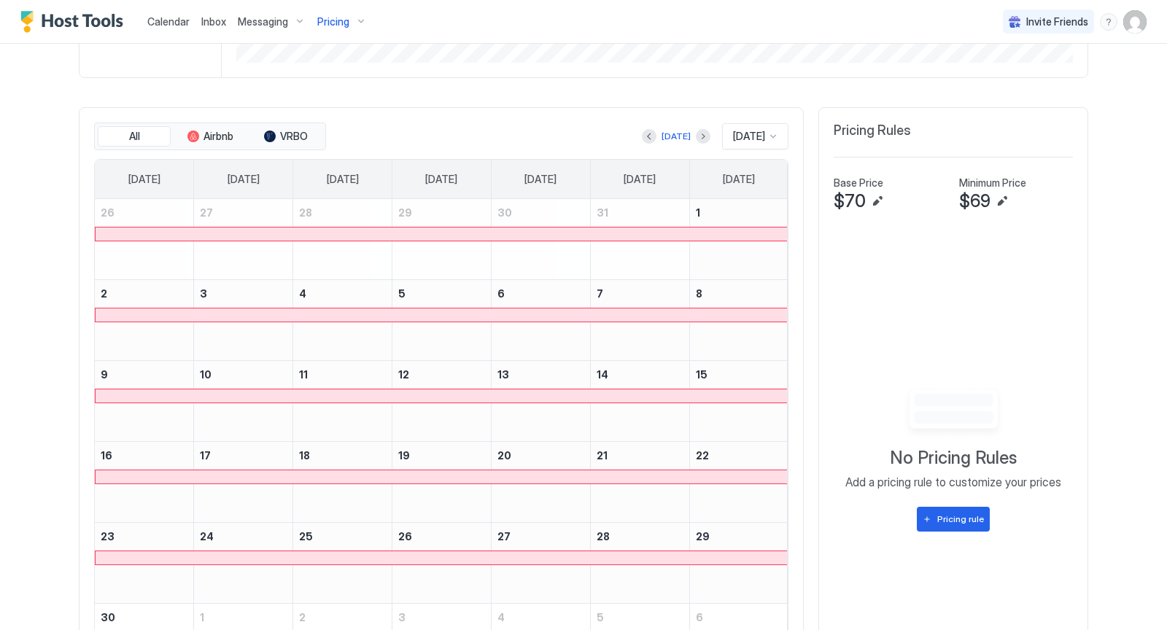
click at [776, 135] on div at bounding box center [773, 137] width 12 height 12
click at [739, 317] on span "[DATE]" at bounding box center [746, 322] width 29 height 11
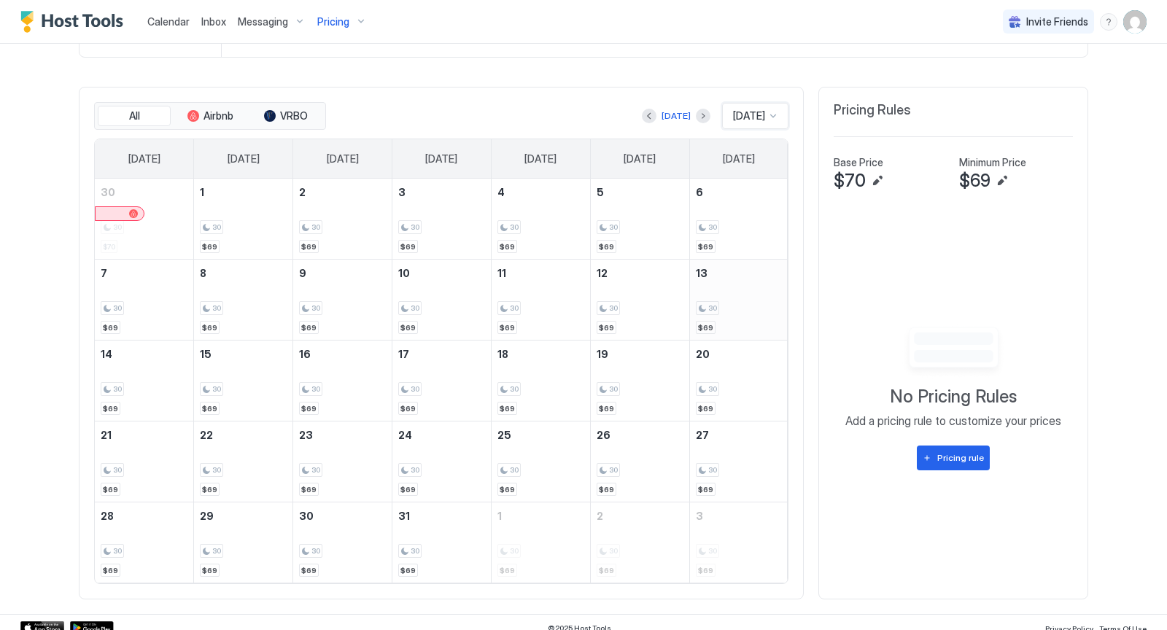
scroll to position [405, 0]
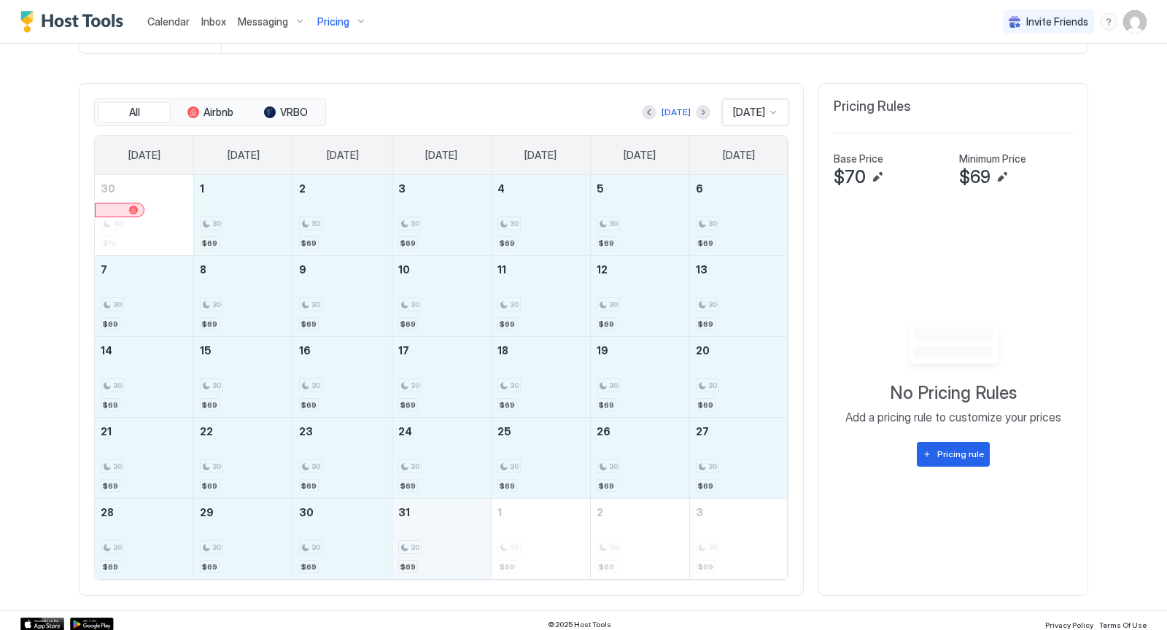
drag, startPoint x: 241, startPoint y: 197, endPoint x: 439, endPoint y: 498, distance: 360.5
click at [439, 498] on tbody "30 30 $70 1 30 $69 2 30 $69 3 30 $69 4 30 $69 5 30 $69 6 30 $69 7 30 $69 8 30 $…" at bounding box center [441, 377] width 693 height 404
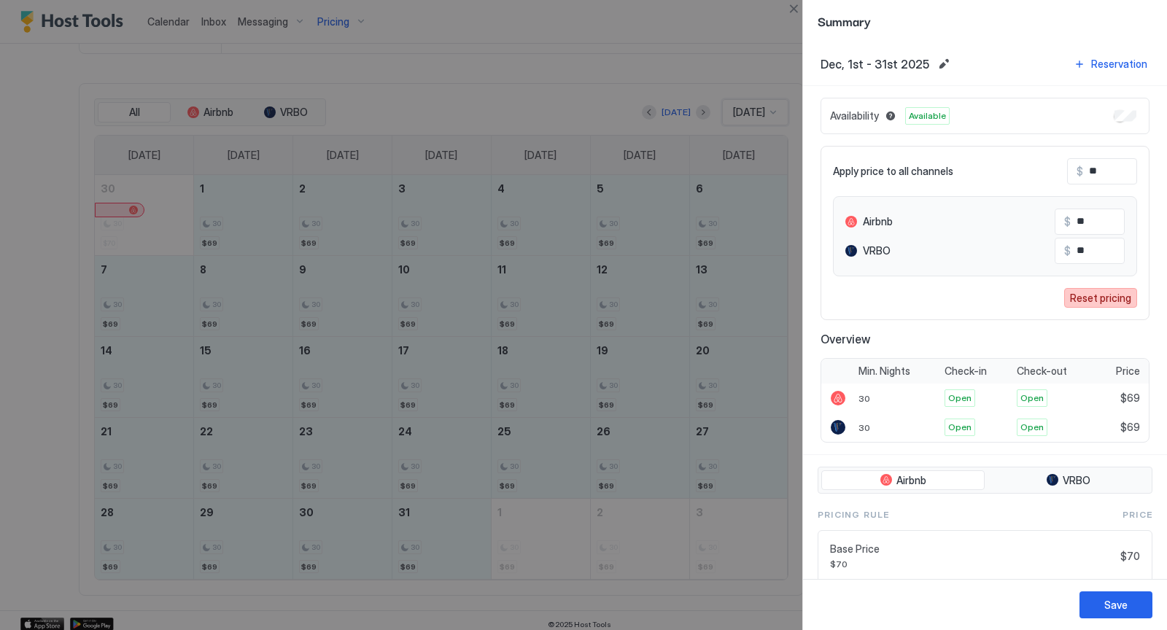
click at [1096, 296] on div "Reset pricing" at bounding box center [1100, 297] width 61 height 15
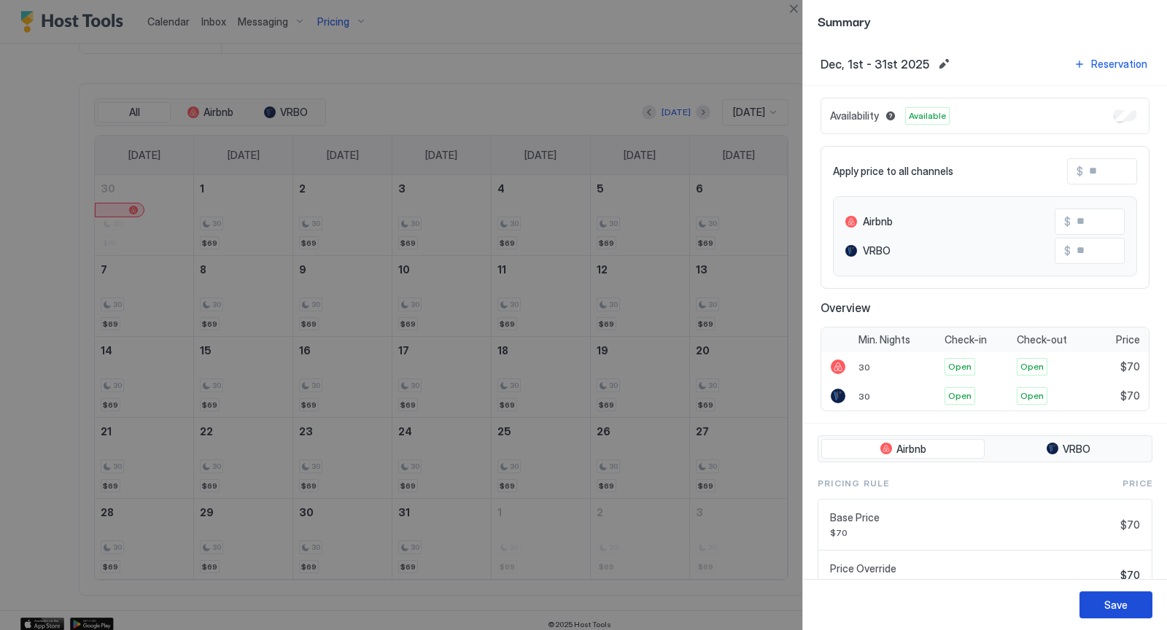
click at [1113, 601] on div "Save" at bounding box center [1115, 604] width 23 height 15
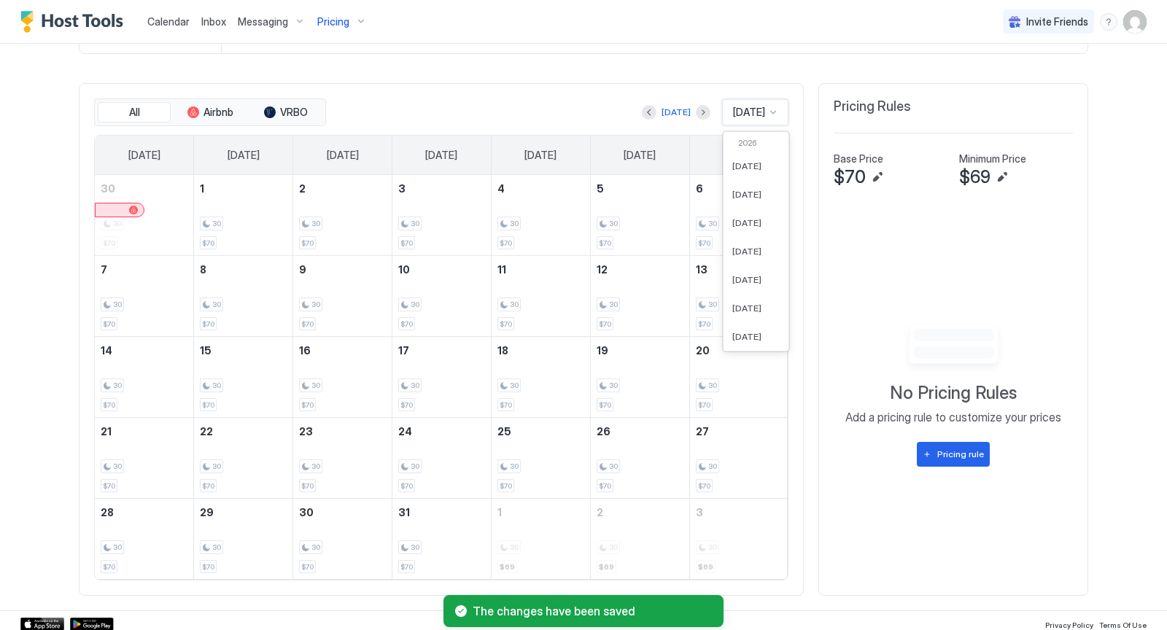
click at [774, 109] on div at bounding box center [773, 112] width 12 height 12
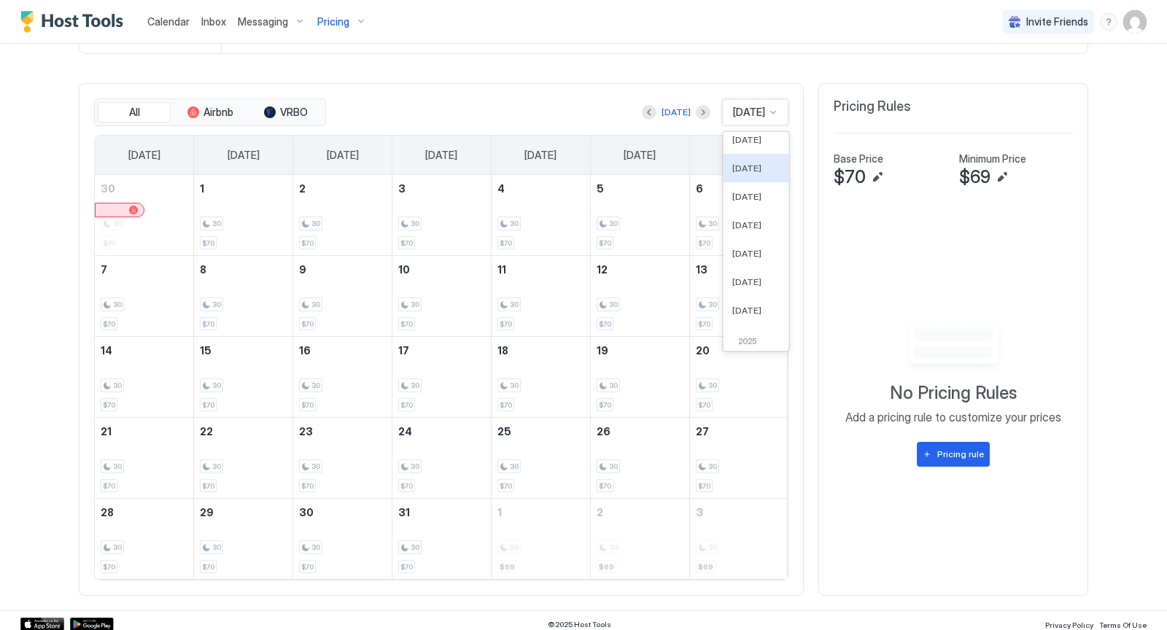
scroll to position [0, 0]
click at [752, 160] on span "[DATE]" at bounding box center [746, 165] width 29 height 11
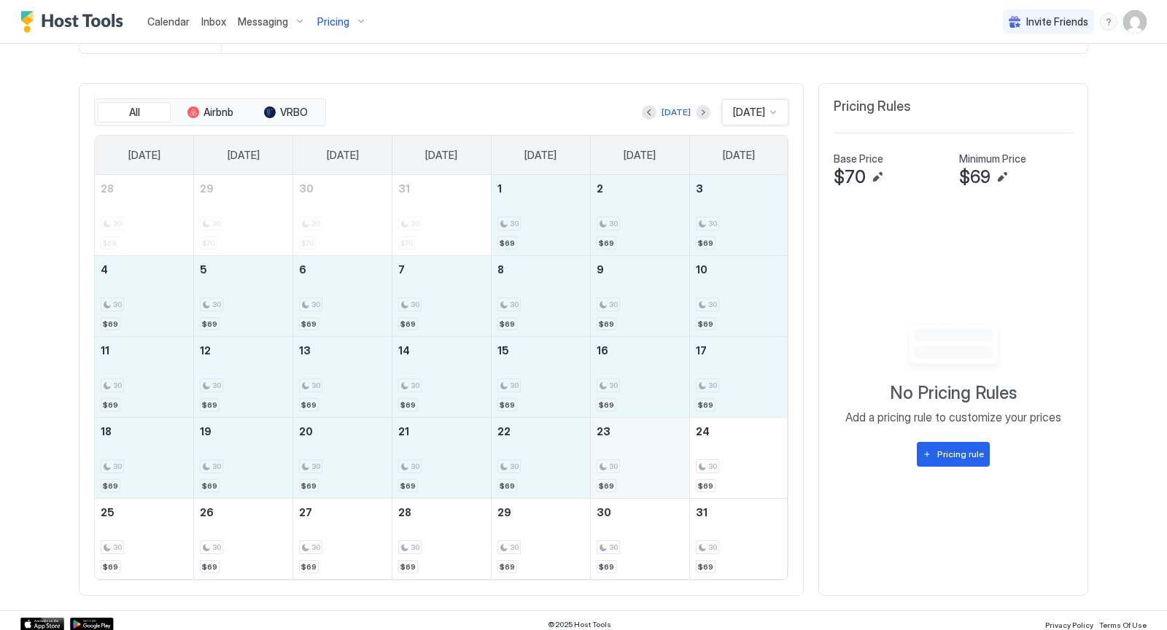
drag, startPoint x: 548, startPoint y: 190, endPoint x: 685, endPoint y: 461, distance: 303.6
click at [685, 461] on tbody "28 30 $69 29 30 $70 30 30 $70 31 30 $70 1 30 $69 2 30 $69 3 30 $69 4 30 $69 5 3…" at bounding box center [441, 377] width 693 height 404
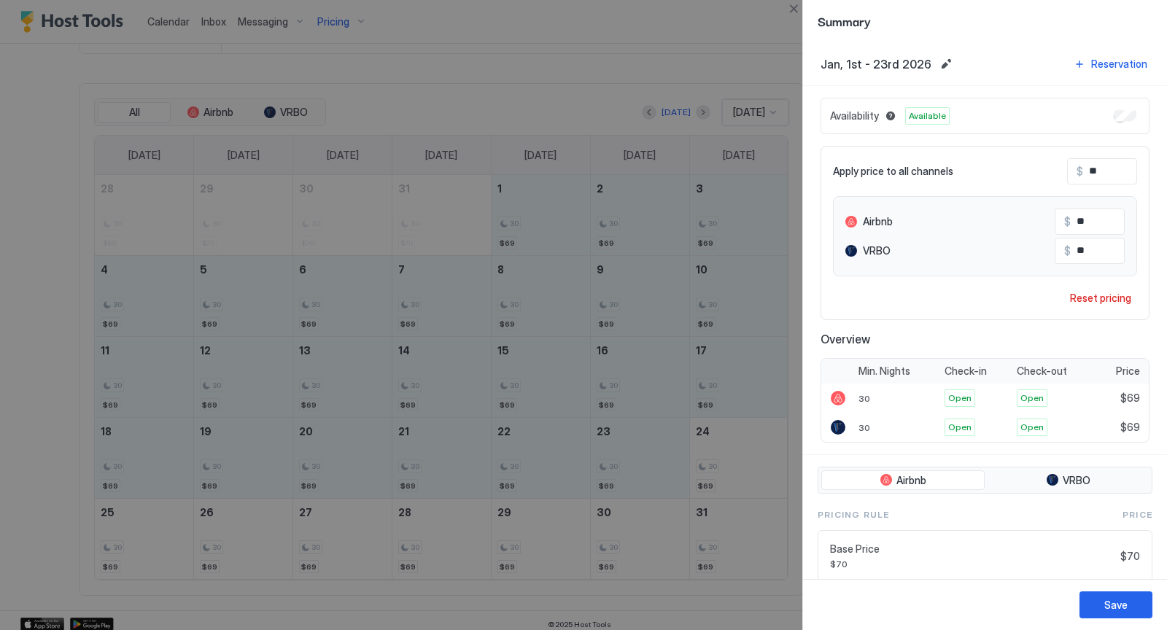
click at [540, 601] on div at bounding box center [583, 315] width 1167 height 630
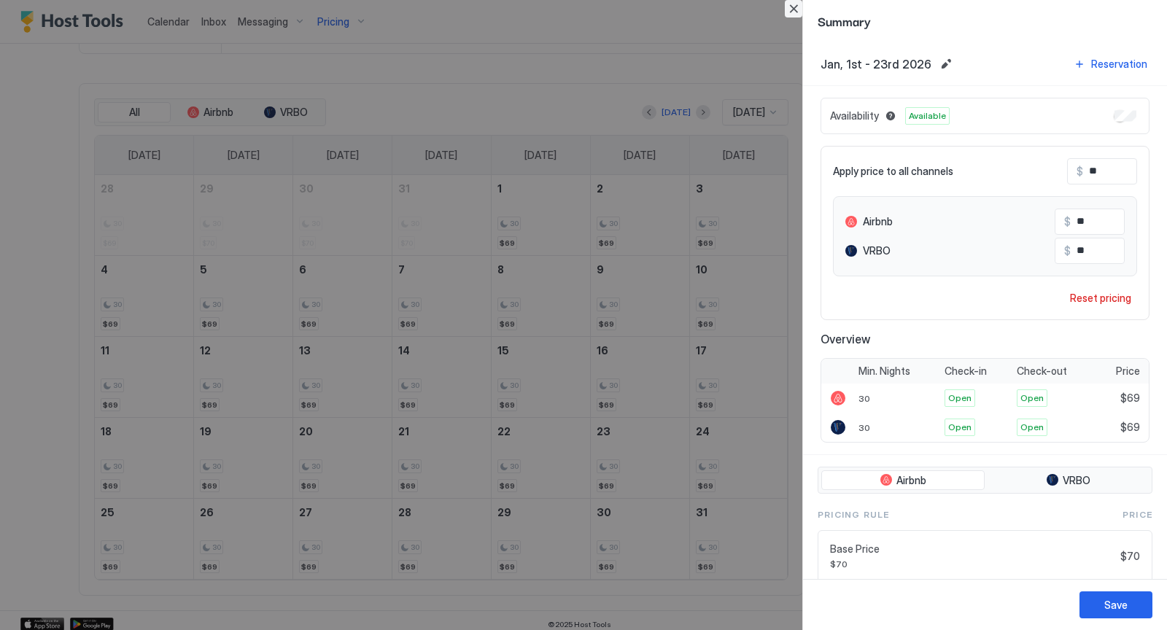
click at [791, 9] on button "Close" at bounding box center [792, 8] width 17 height 17
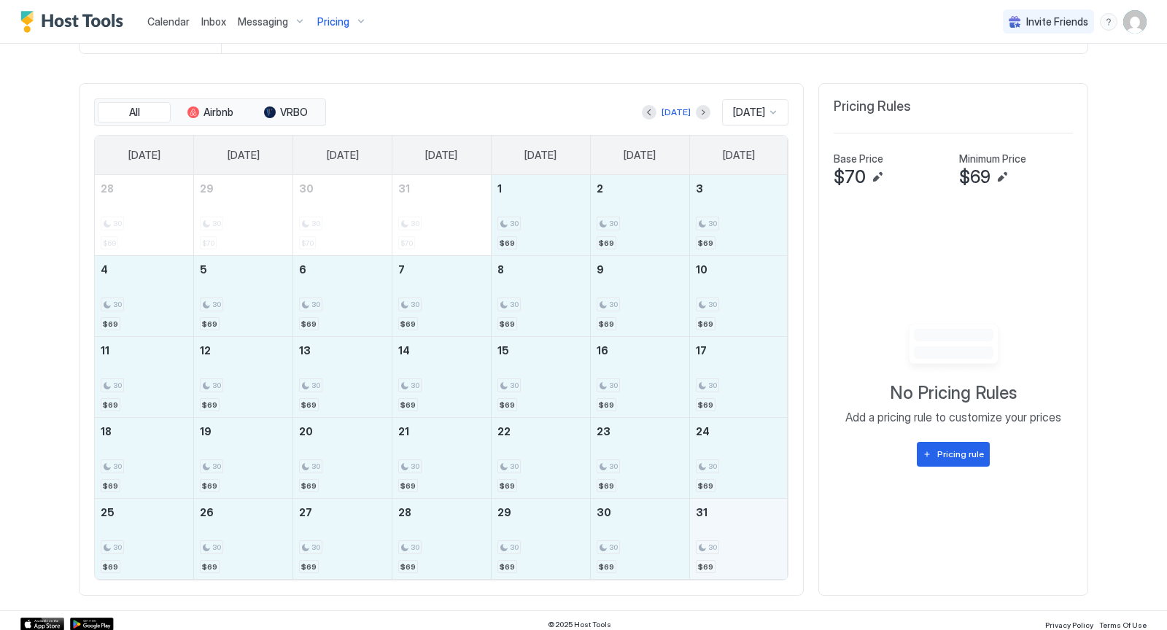
drag, startPoint x: 545, startPoint y: 217, endPoint x: 747, endPoint y: 550, distance: 389.0
click at [747, 550] on tbody "28 30 $69 29 30 $70 30 30 $70 31 30 $70 1 30 $69 2 30 $69 3 30 $69 4 30 $69 5 3…" at bounding box center [441, 377] width 693 height 404
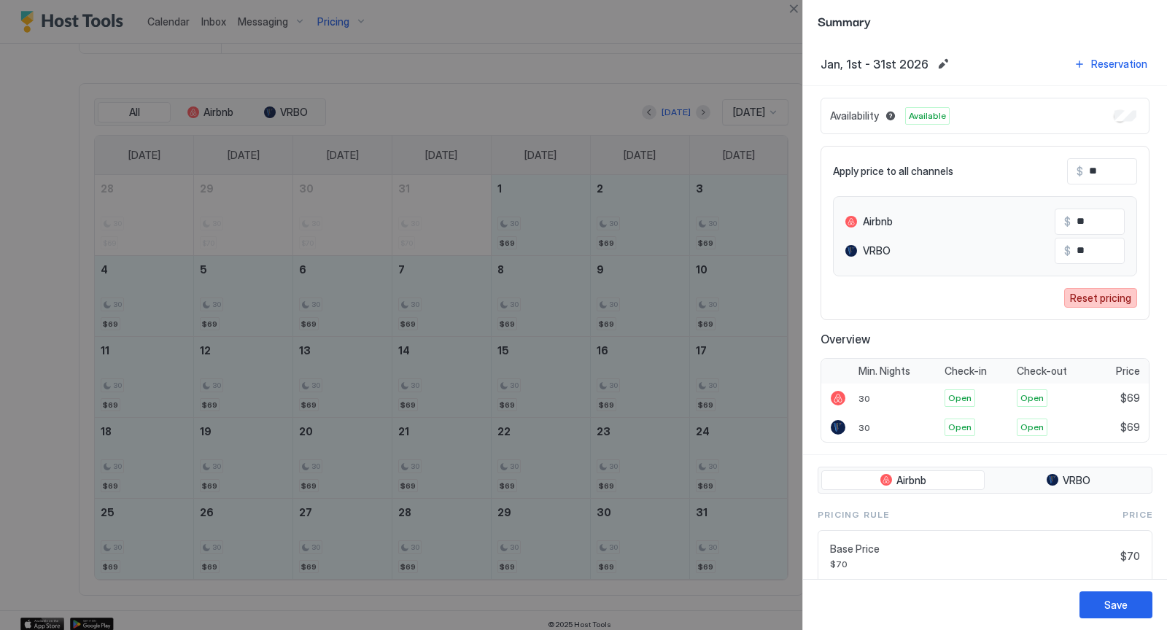
click at [1105, 295] on div "Reset pricing" at bounding box center [1100, 297] width 61 height 15
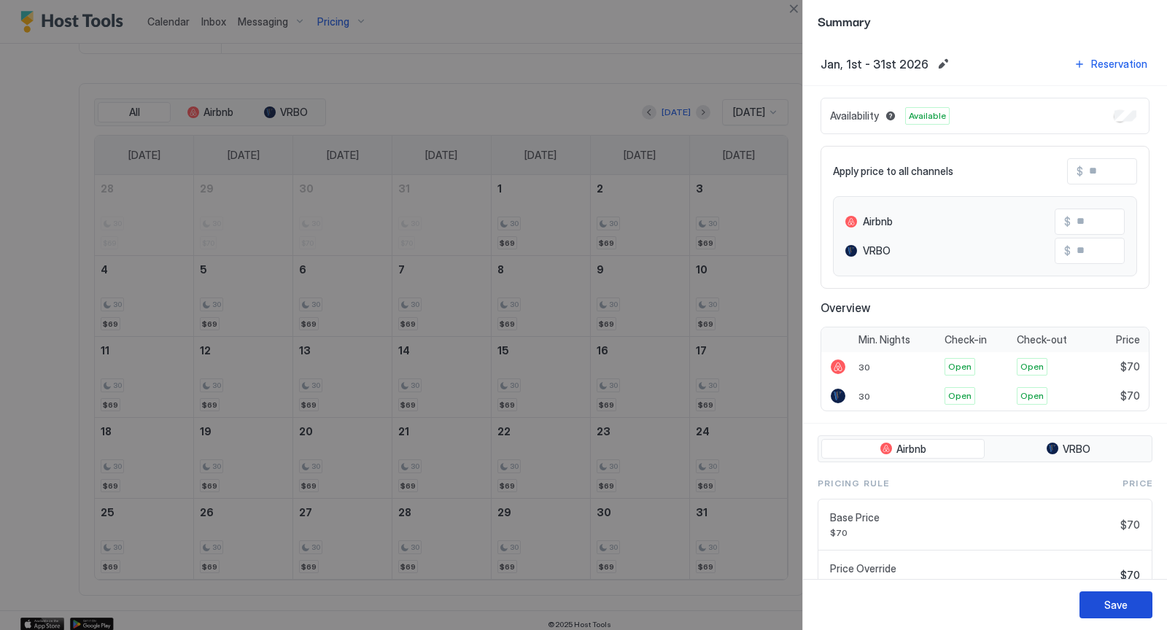
click at [1111, 603] on div "Save" at bounding box center [1115, 604] width 23 height 15
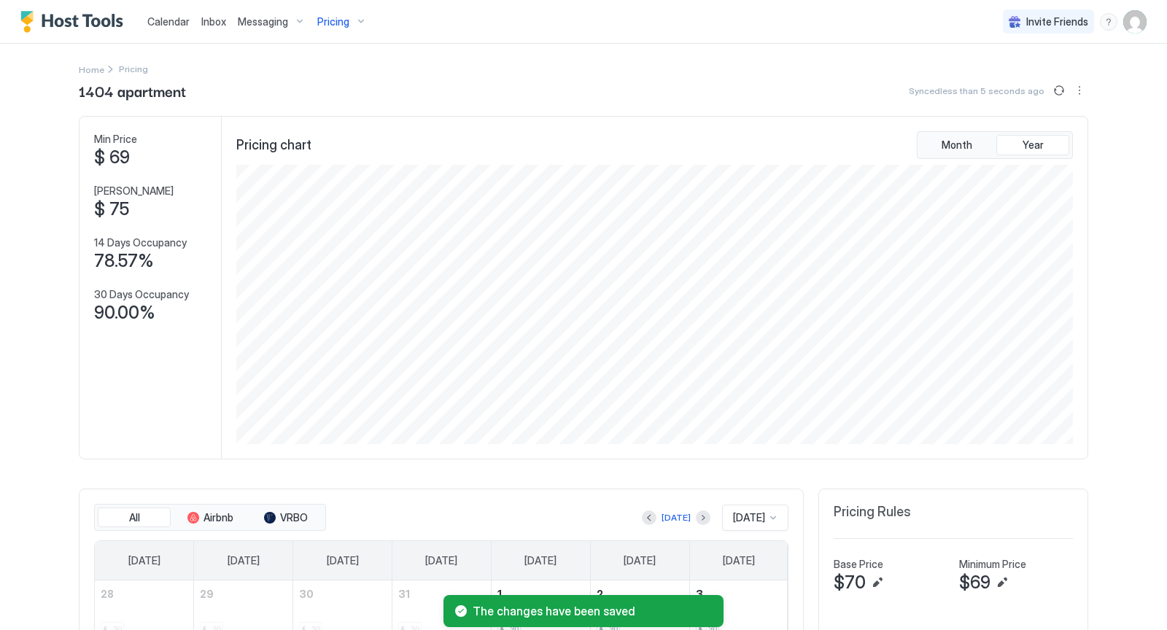
scroll to position [279, 840]
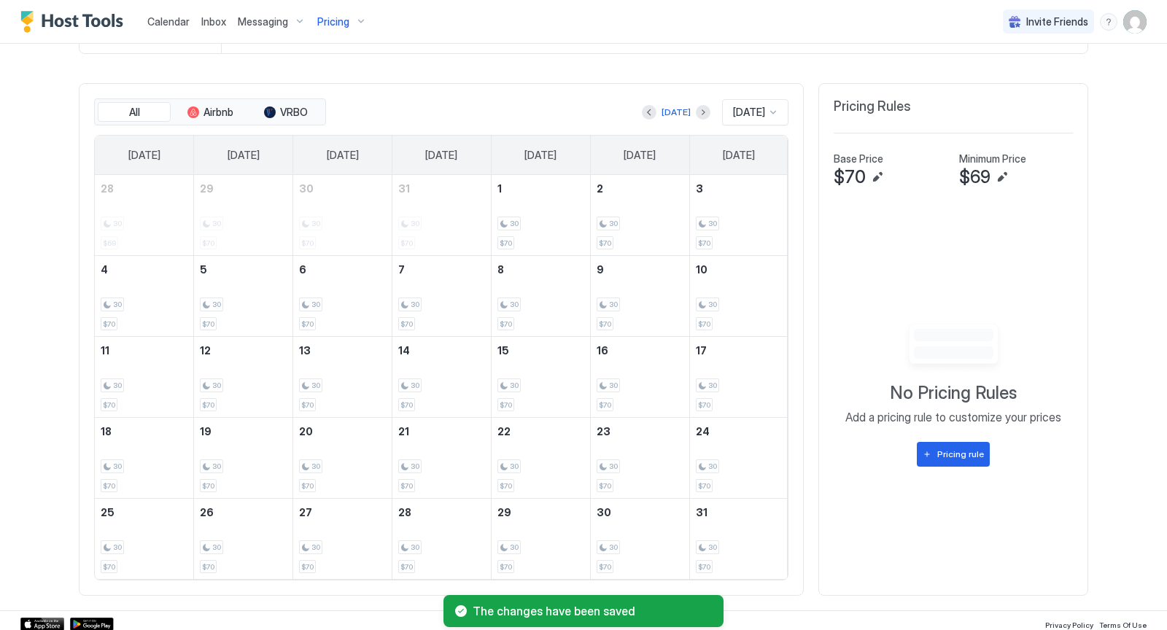
click at [773, 106] on div at bounding box center [773, 112] width 12 height 12
click at [760, 189] on div "[DATE]" at bounding box center [755, 194] width 47 height 11
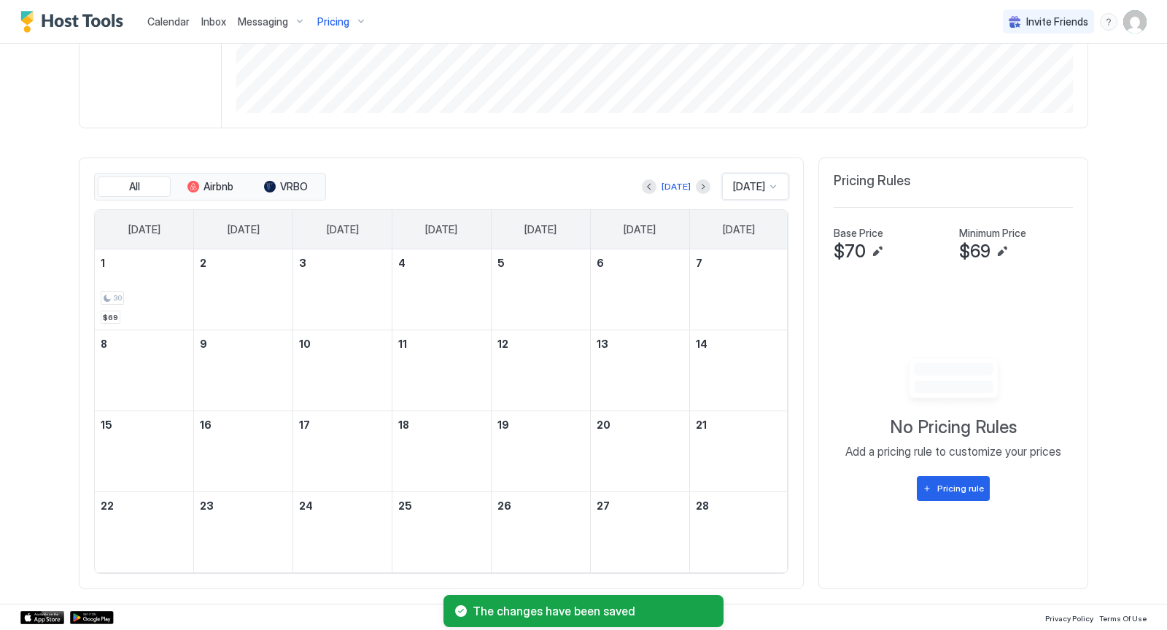
scroll to position [325, 0]
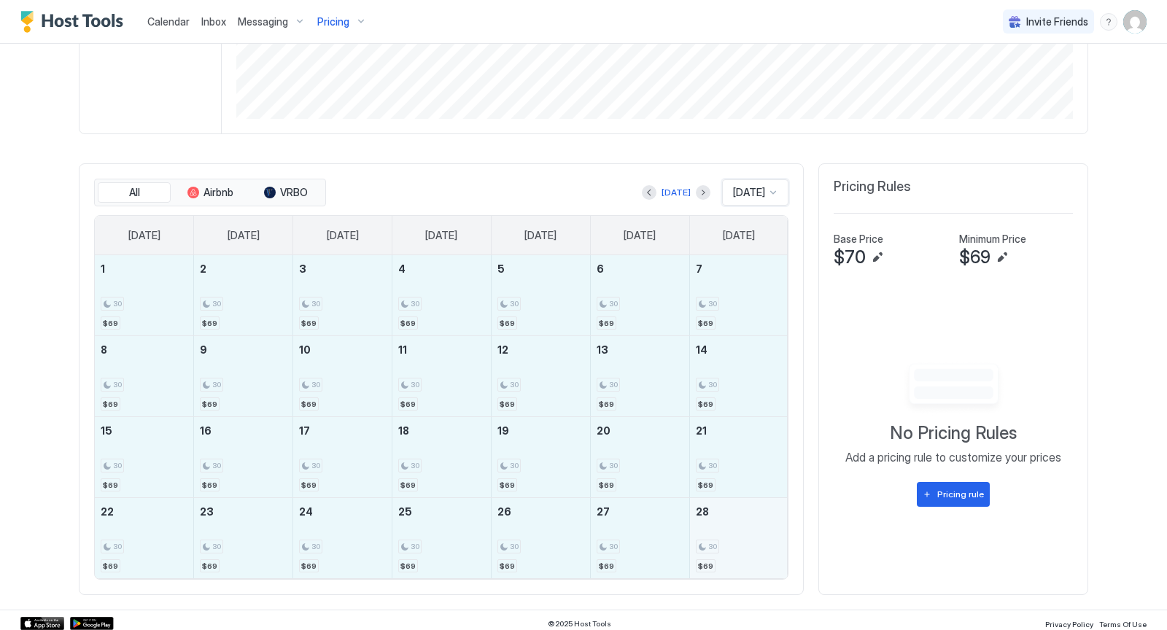
drag, startPoint x: 128, startPoint y: 288, endPoint x: 734, endPoint y: 550, distance: 660.9
click at [734, 550] on tbody "1 30 $69 2 30 $69 3 30 $69 4 30 $69 5 30 $69 6 30 $69 7 30 $69 8 30 $69 9 30 $6…" at bounding box center [441, 416] width 693 height 323
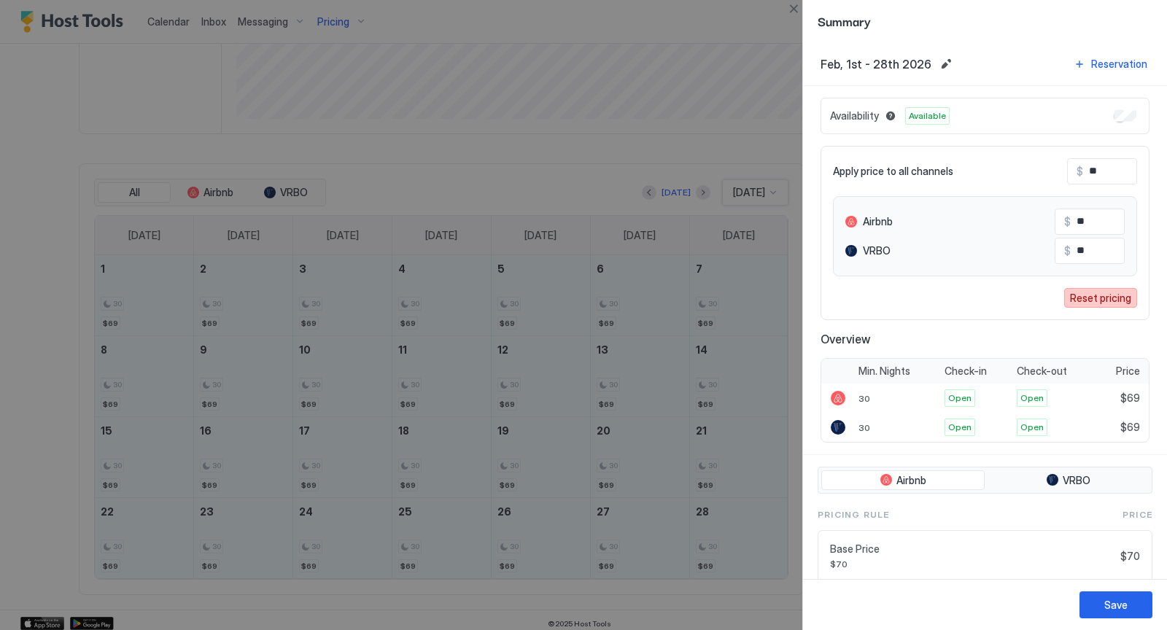
click at [1089, 294] on div "Reset pricing" at bounding box center [1100, 297] width 61 height 15
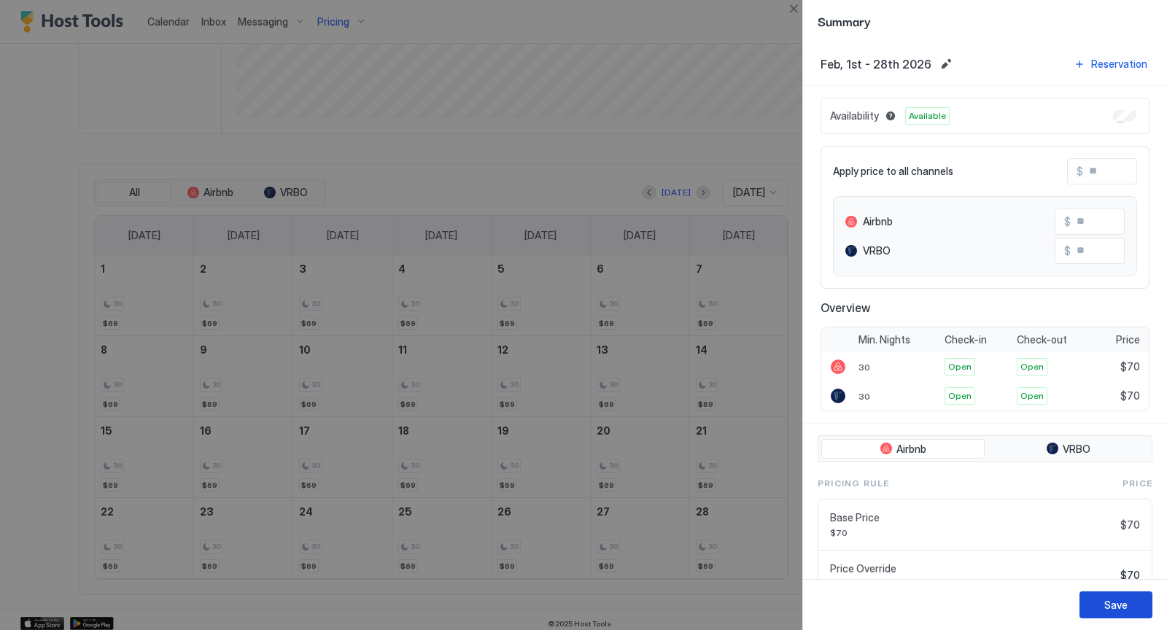
click at [1118, 600] on div "Save" at bounding box center [1115, 604] width 23 height 15
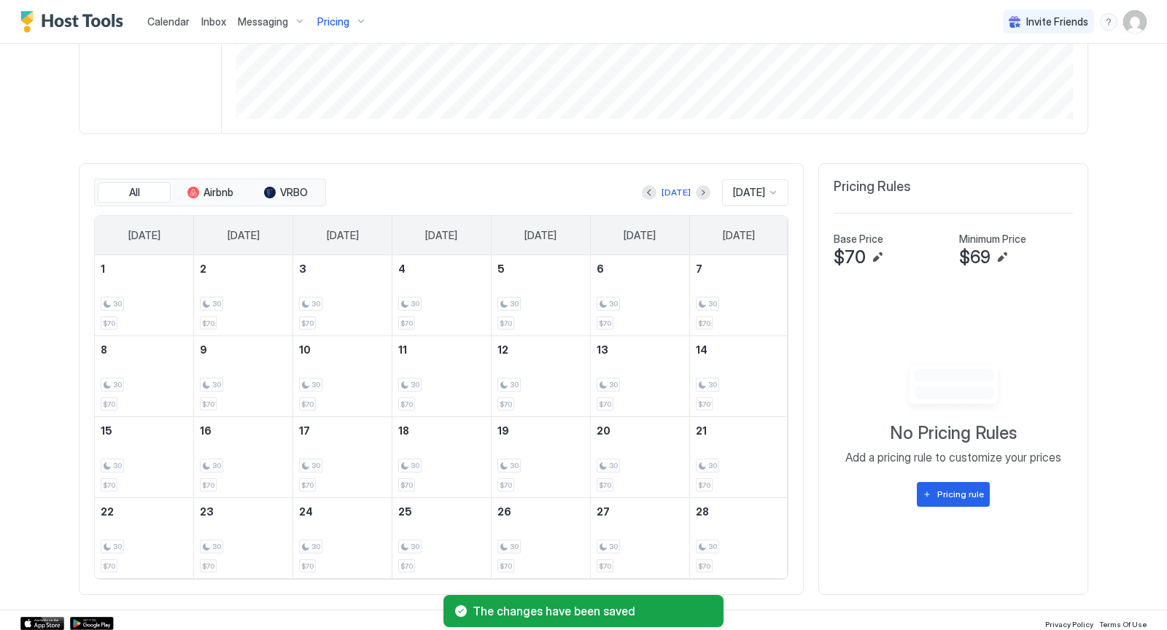
click at [774, 187] on div at bounding box center [773, 193] width 12 height 12
click at [756, 297] on span "[DATE]" at bounding box center [746, 302] width 29 height 11
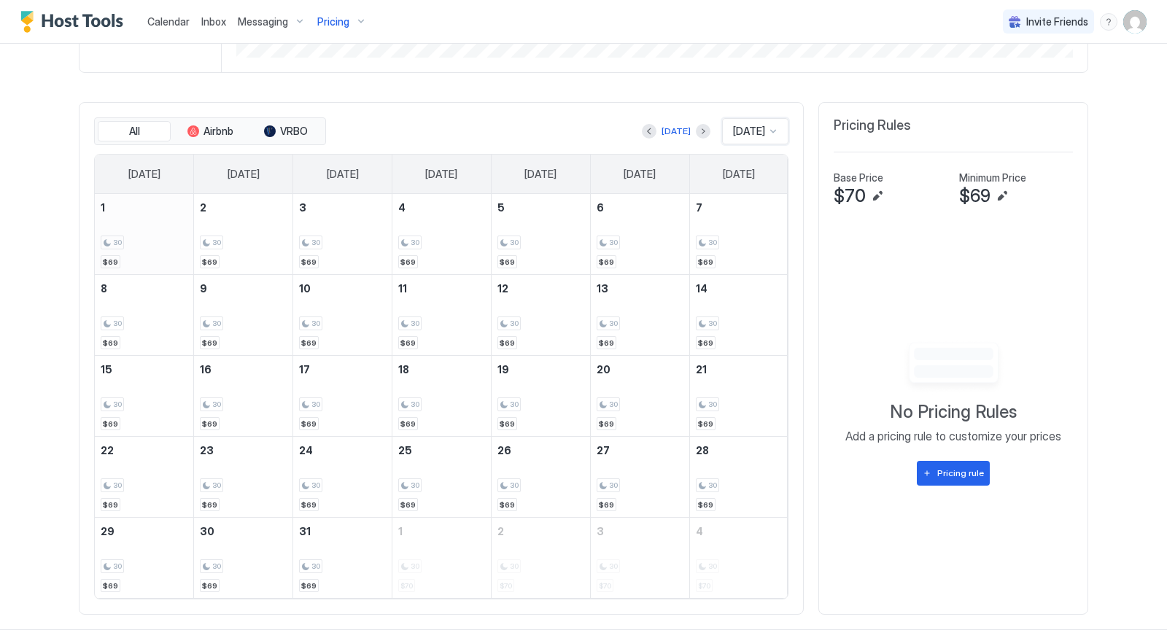
scroll to position [392, 0]
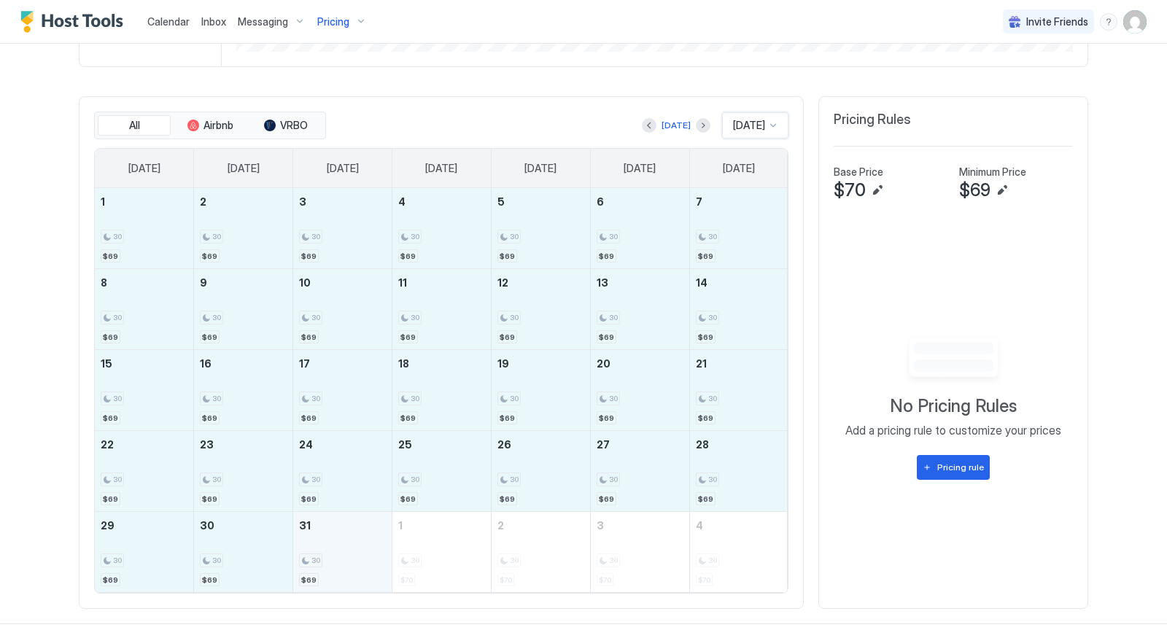
drag, startPoint x: 147, startPoint y: 202, endPoint x: 347, endPoint y: 540, distance: 393.2
click at [347, 540] on tbody "1 30 $69 2 30 $69 3 30 $69 4 30 $69 5 30 $69 6 30 $69 7 30 $69 8 30 $69 9 30 $6…" at bounding box center [441, 390] width 693 height 404
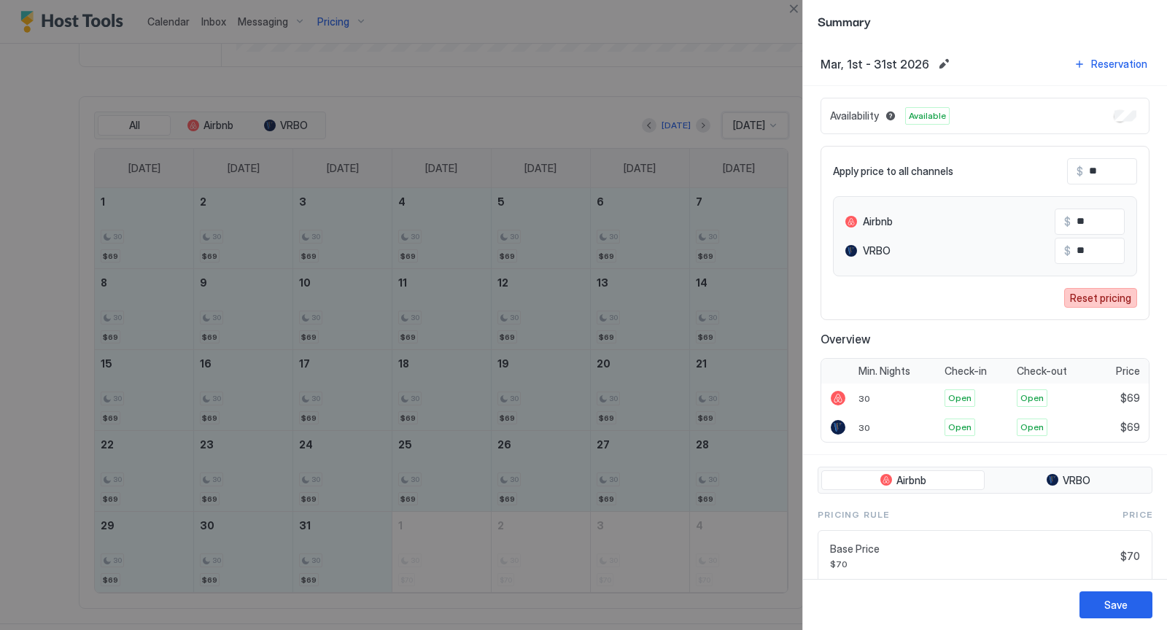
click at [1097, 296] on div "Reset pricing" at bounding box center [1100, 297] width 61 height 15
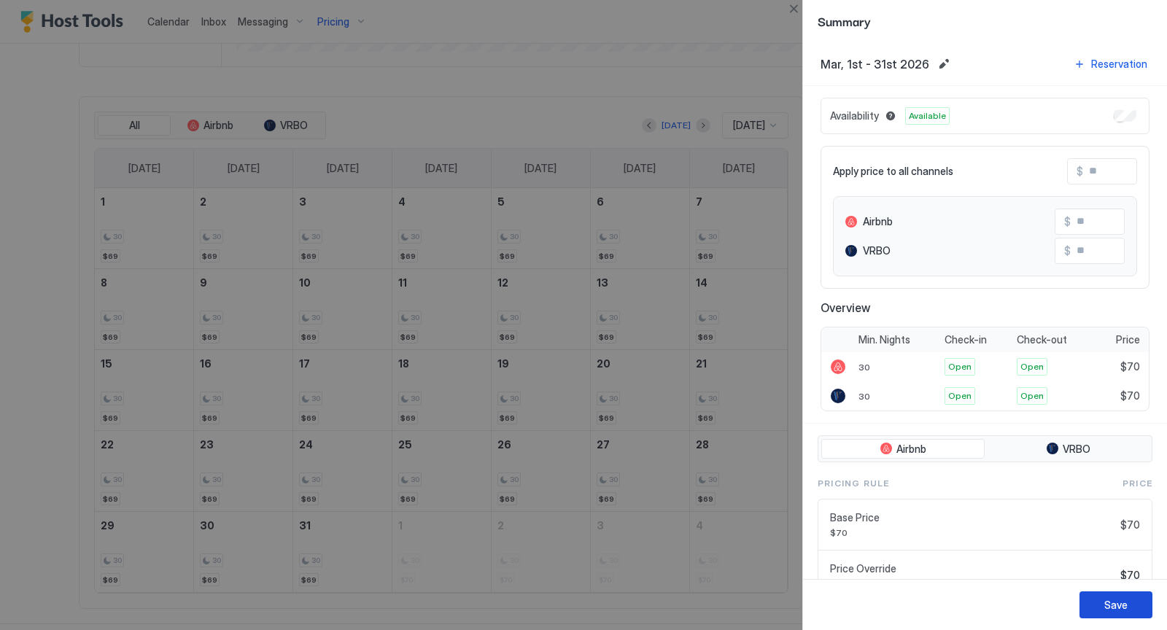
click at [1121, 609] on div "Save" at bounding box center [1115, 604] width 23 height 15
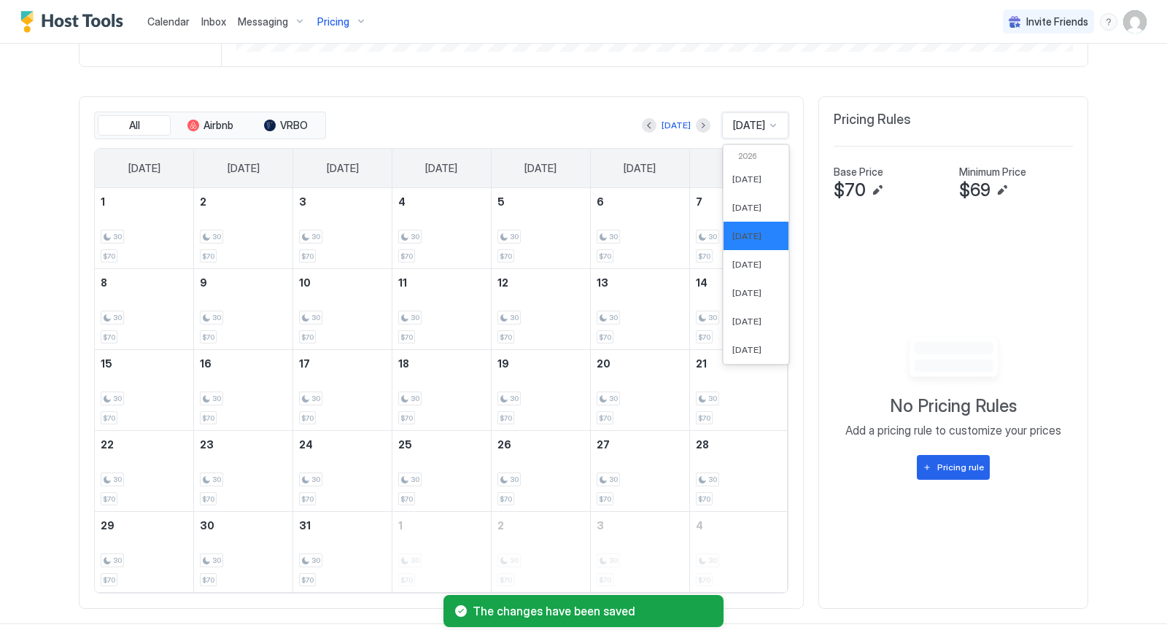
click at [773, 126] on div at bounding box center [773, 126] width 12 height 12
click at [741, 262] on span "[DATE]" at bounding box center [746, 264] width 29 height 11
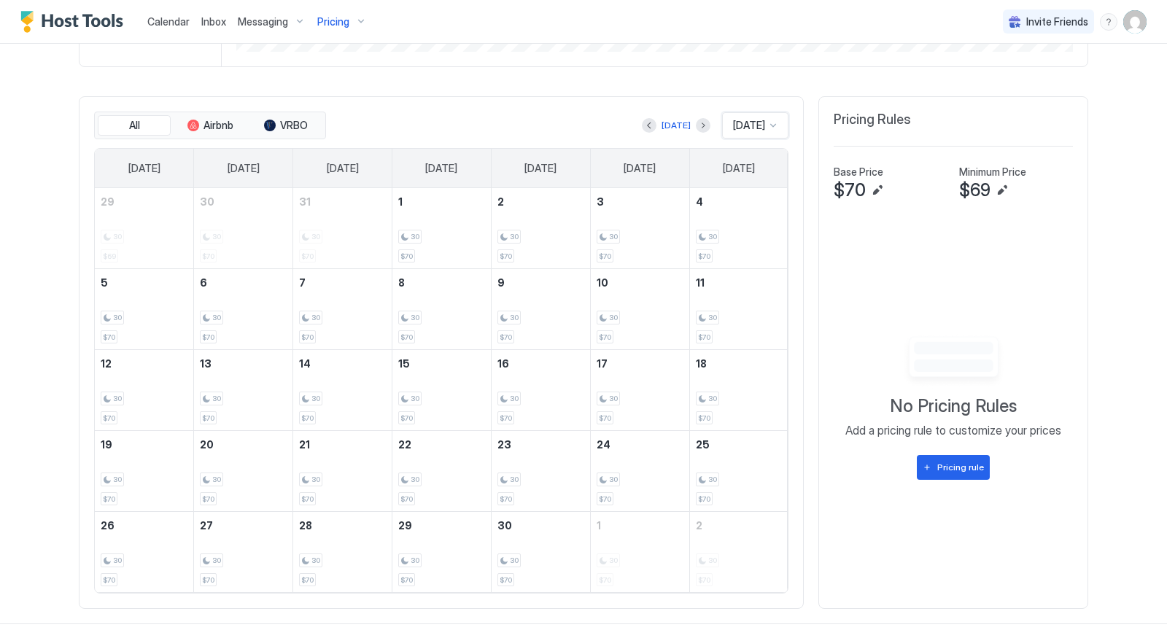
click at [775, 122] on div at bounding box center [773, 126] width 12 height 12
click at [742, 287] on span "[DATE]" at bounding box center [746, 292] width 29 height 11
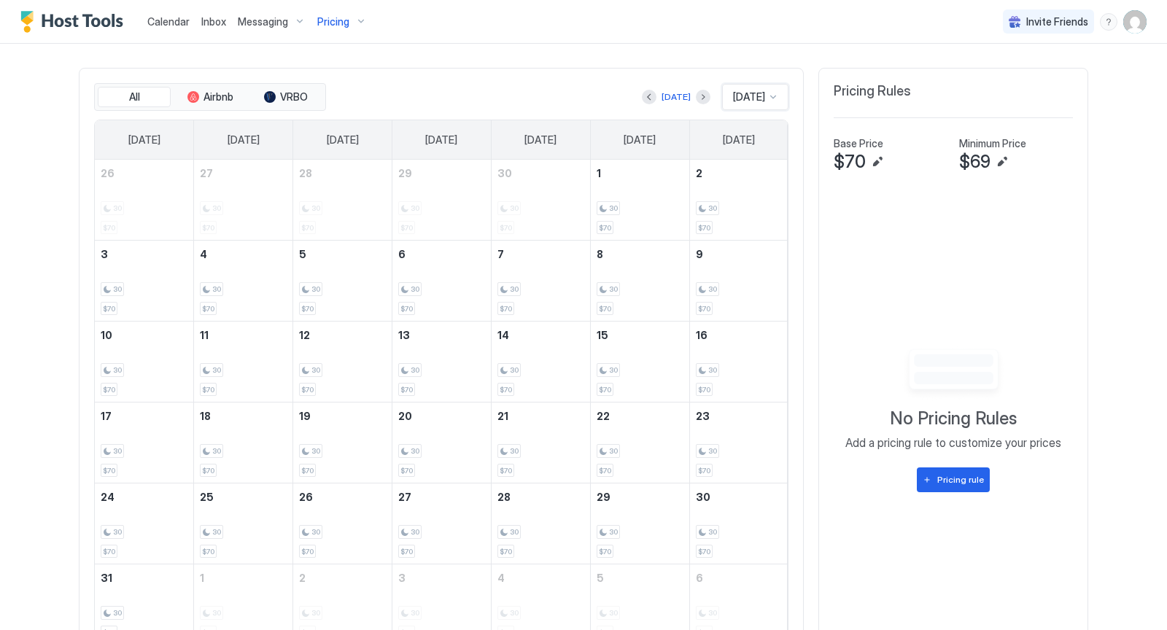
scroll to position [427, 0]
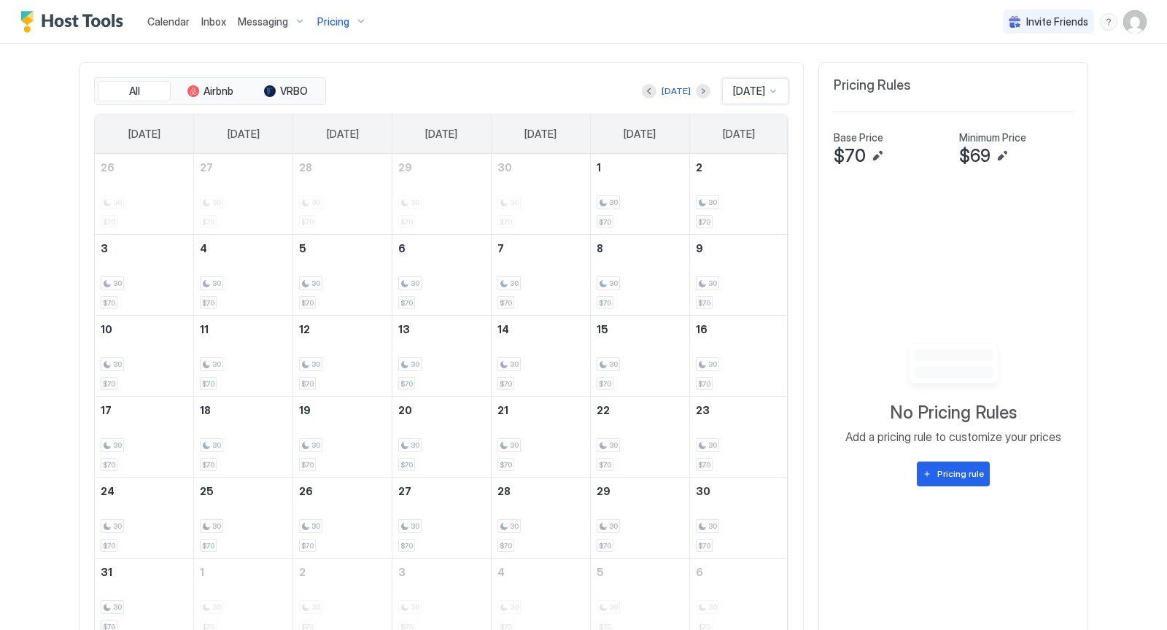
click at [776, 88] on div at bounding box center [773, 91] width 12 height 12
click at [739, 139] on span "[DATE]" at bounding box center [746, 144] width 29 height 11
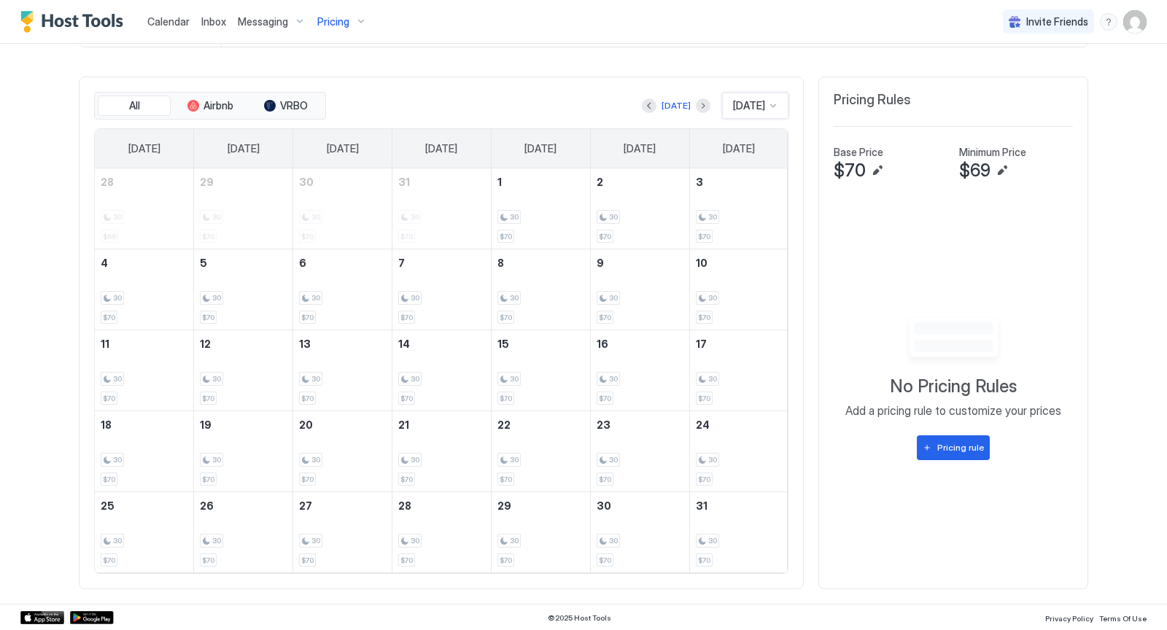
scroll to position [405, 0]
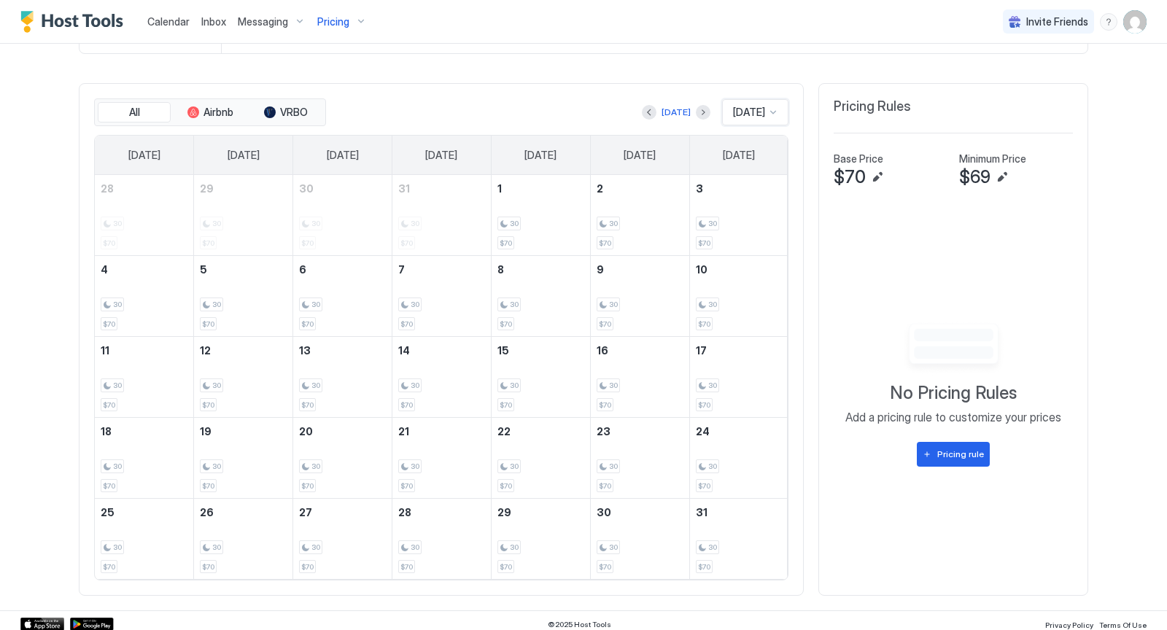
click at [773, 106] on div at bounding box center [773, 112] width 12 height 12
click at [744, 244] on span "[DATE]" at bounding box center [746, 247] width 29 height 11
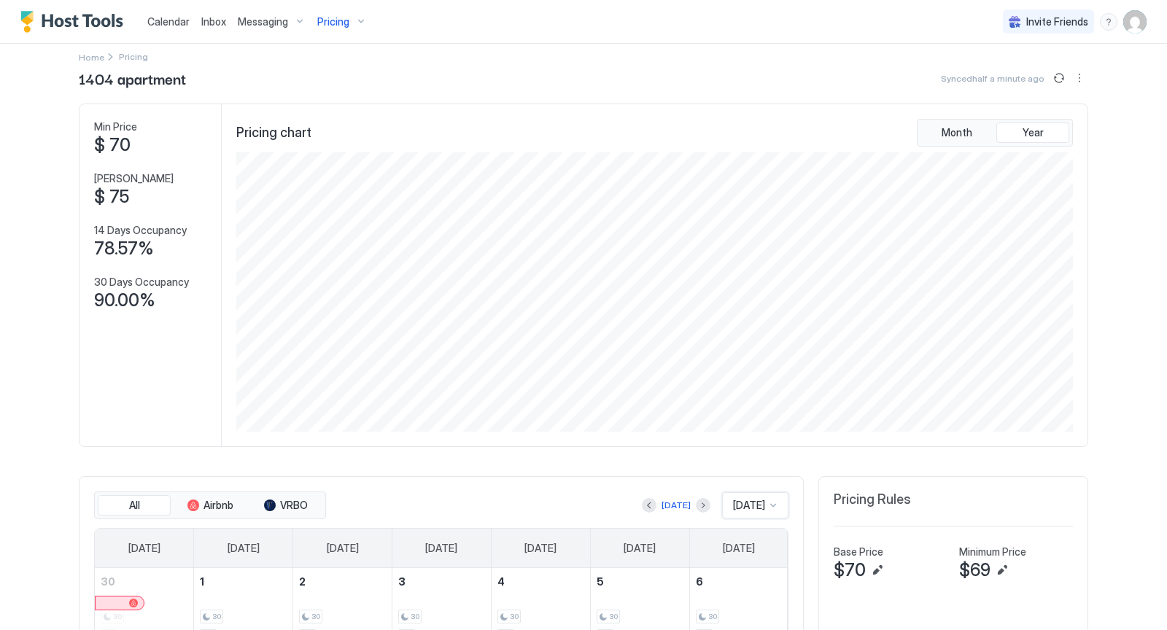
scroll to position [0, 0]
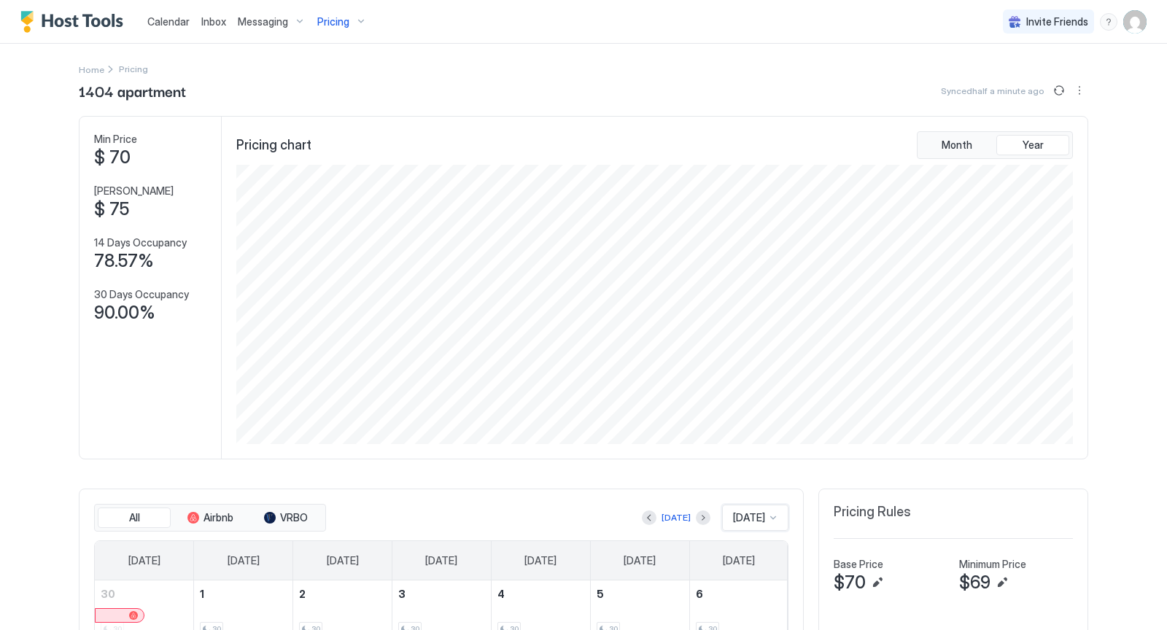
click at [361, 21] on div "Pricing" at bounding box center [341, 21] width 61 height 25
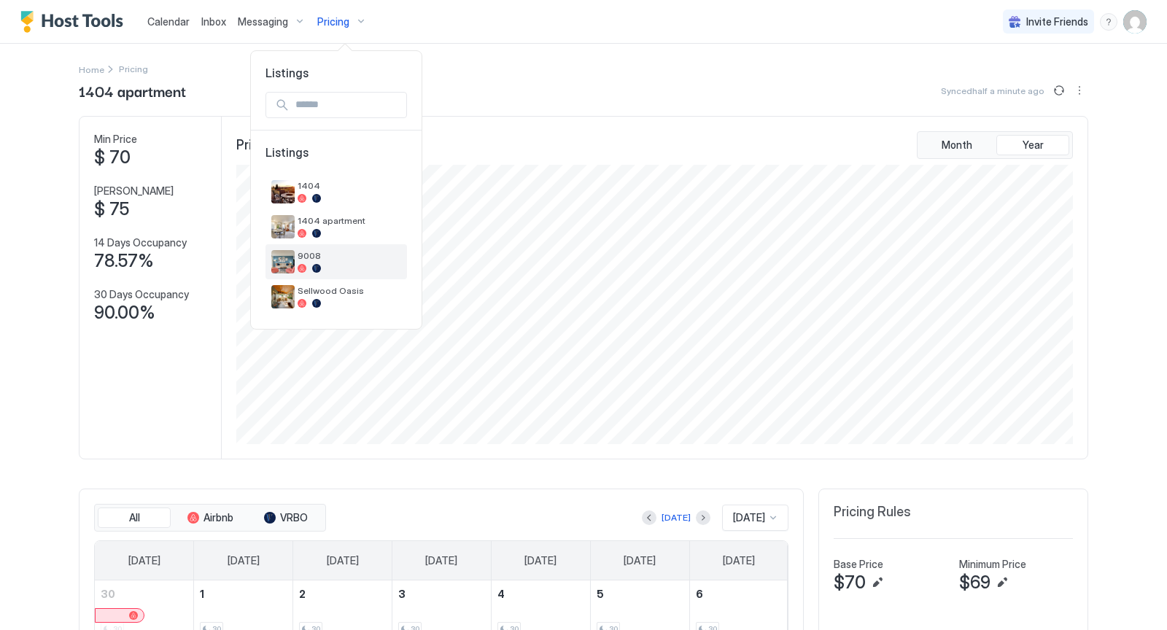
click at [365, 268] on div at bounding box center [349, 268] width 104 height 9
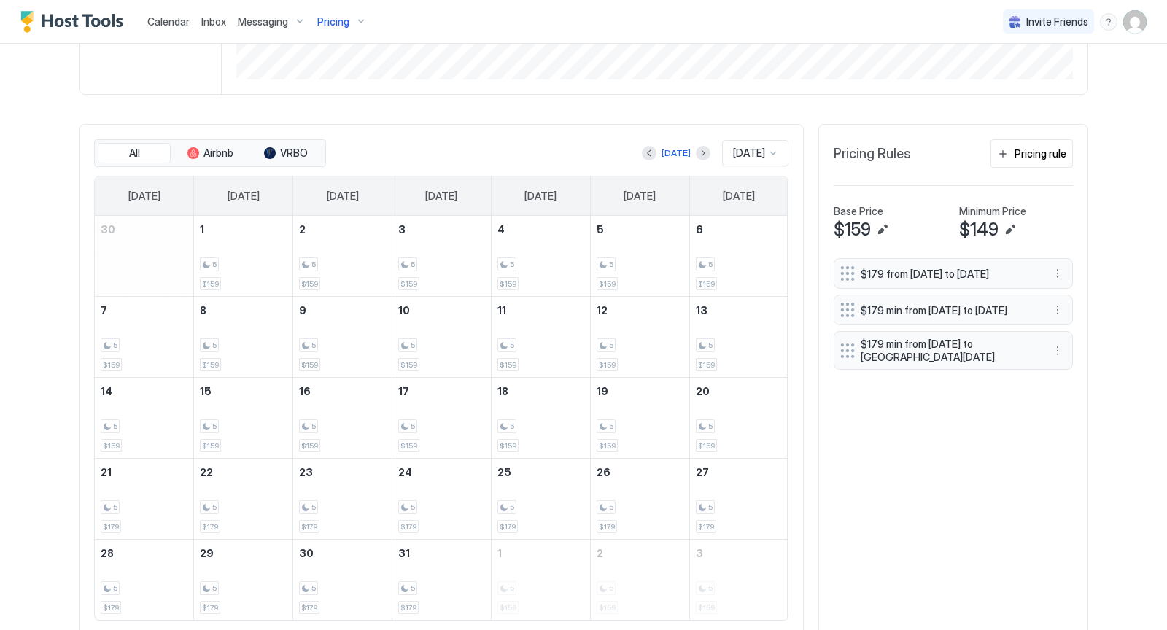
scroll to position [377, 0]
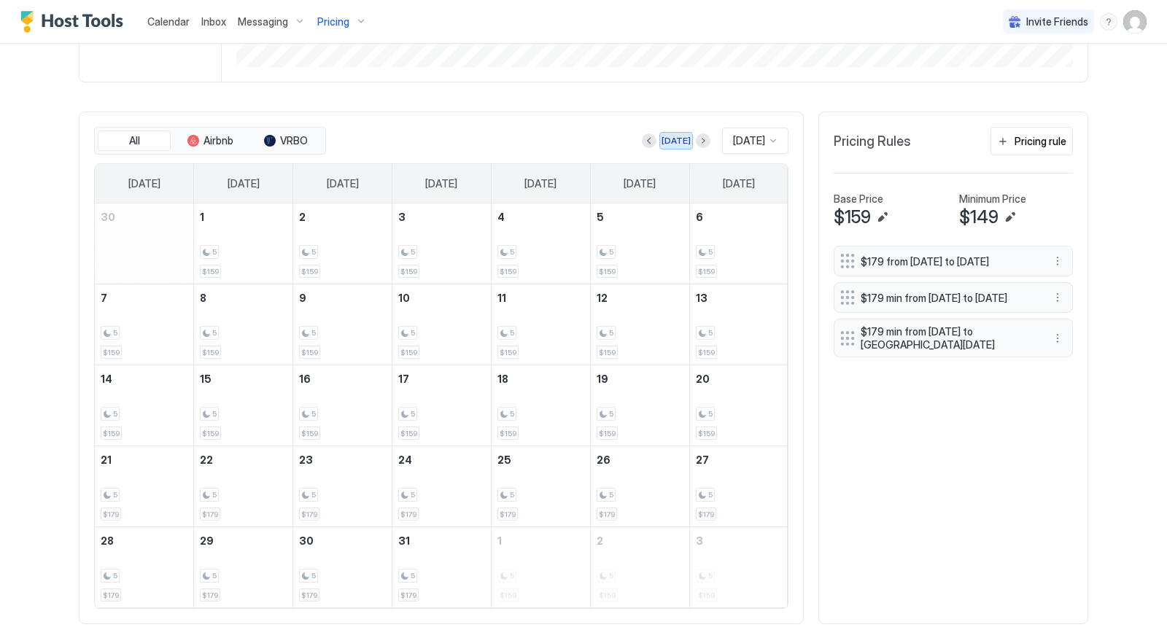
click at [664, 138] on div "[DATE]" at bounding box center [675, 140] width 29 height 13
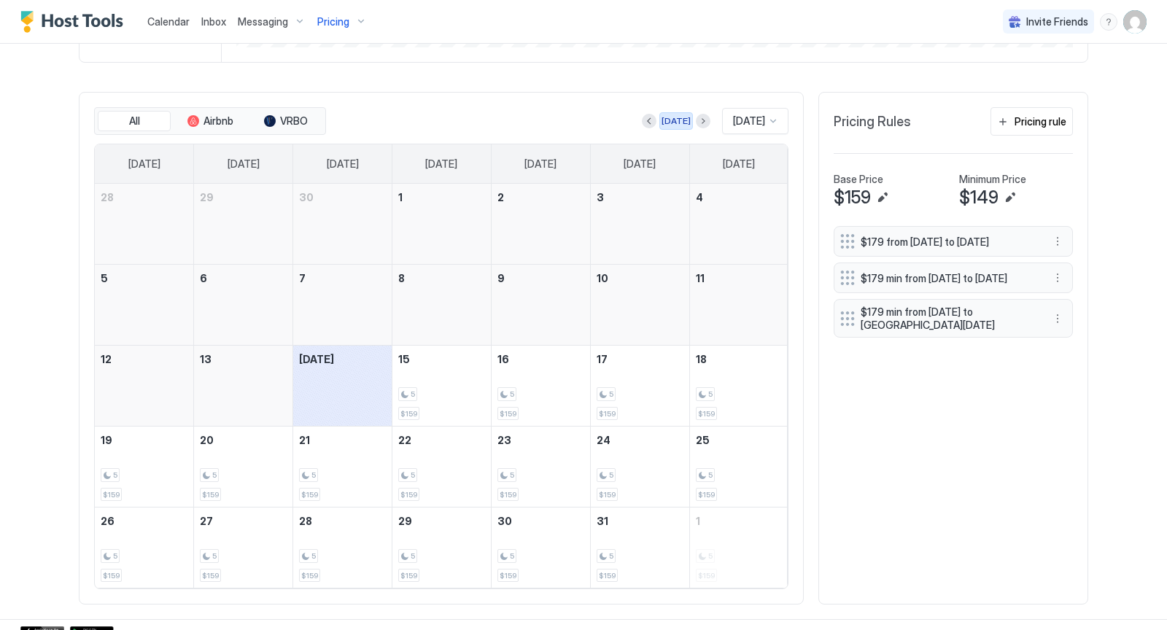
scroll to position [405, 0]
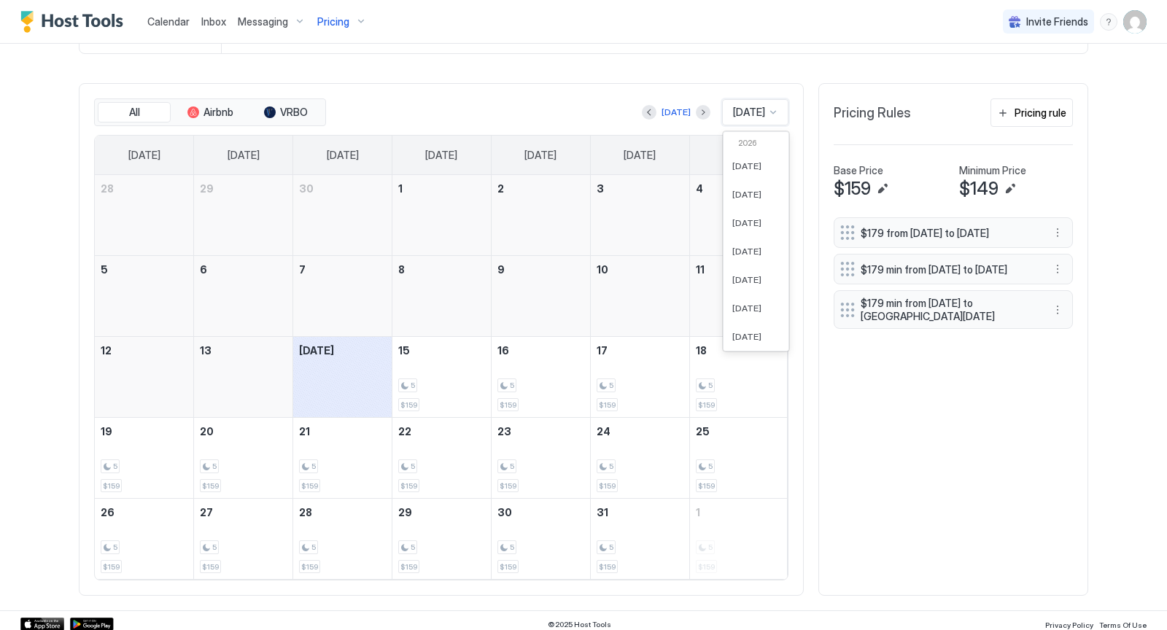
click at [774, 109] on div at bounding box center [773, 112] width 12 height 12
click at [744, 280] on span "[DATE]" at bounding box center [746, 284] width 29 height 11
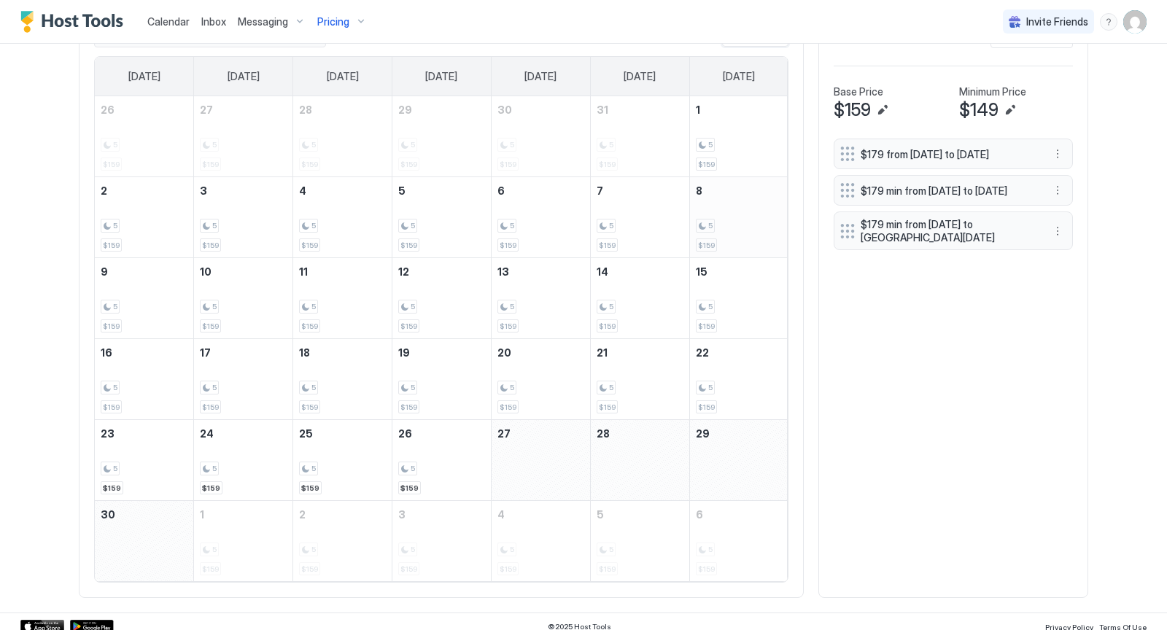
scroll to position [486, 0]
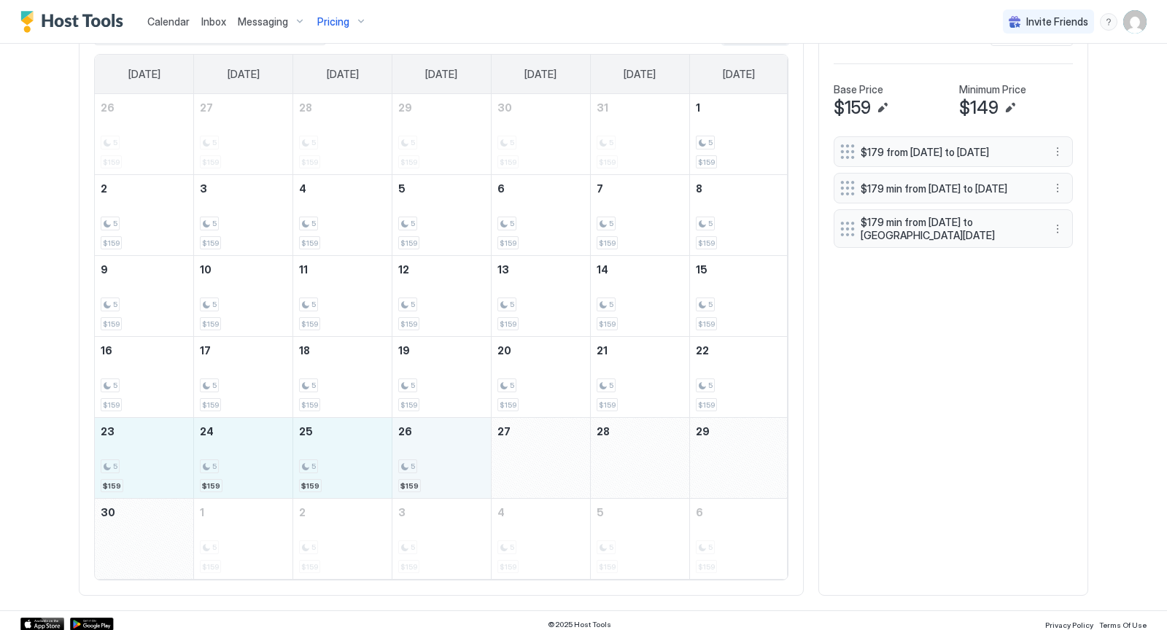
drag, startPoint x: 141, startPoint y: 465, endPoint x: 427, endPoint y: 467, distance: 286.5
click at [427, 467] on tr "23 5 $159 24 5 $159 25 5 $159 26 5 $159 27 28 29" at bounding box center [441, 458] width 693 height 81
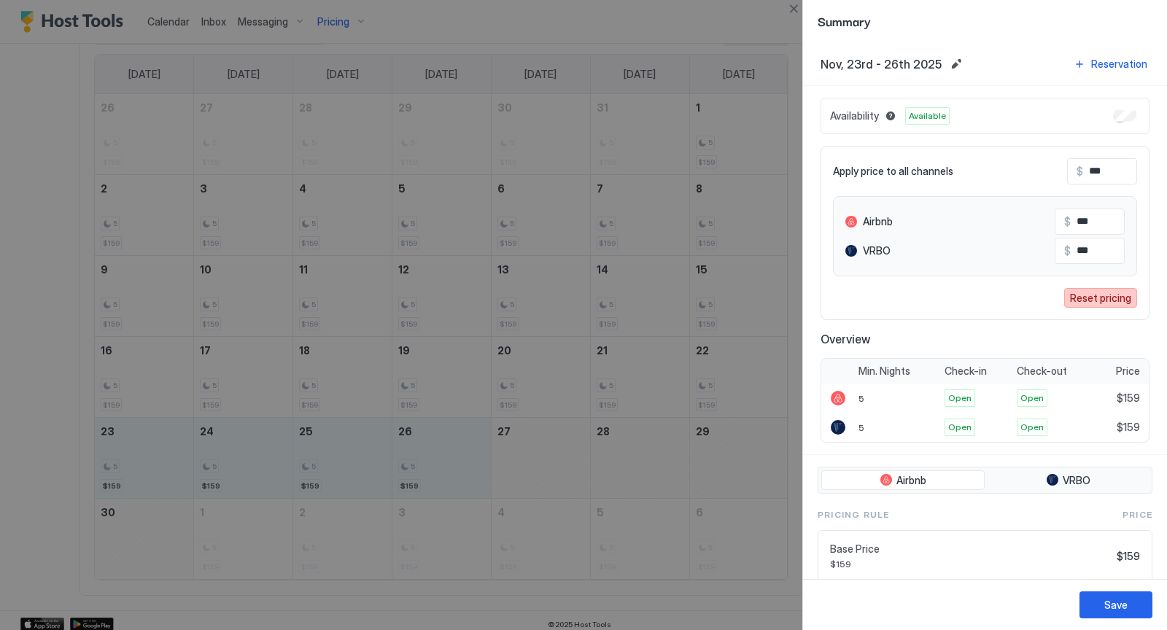
click at [1097, 297] on div "Reset pricing" at bounding box center [1100, 297] width 61 height 15
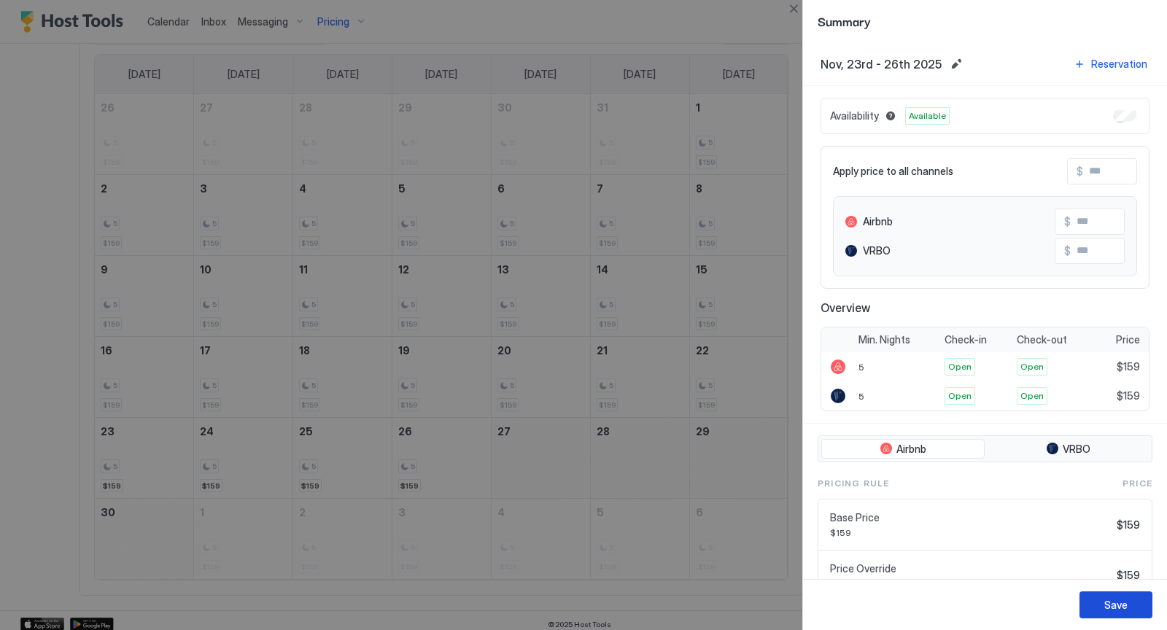
click at [1113, 600] on div "Save" at bounding box center [1115, 604] width 23 height 15
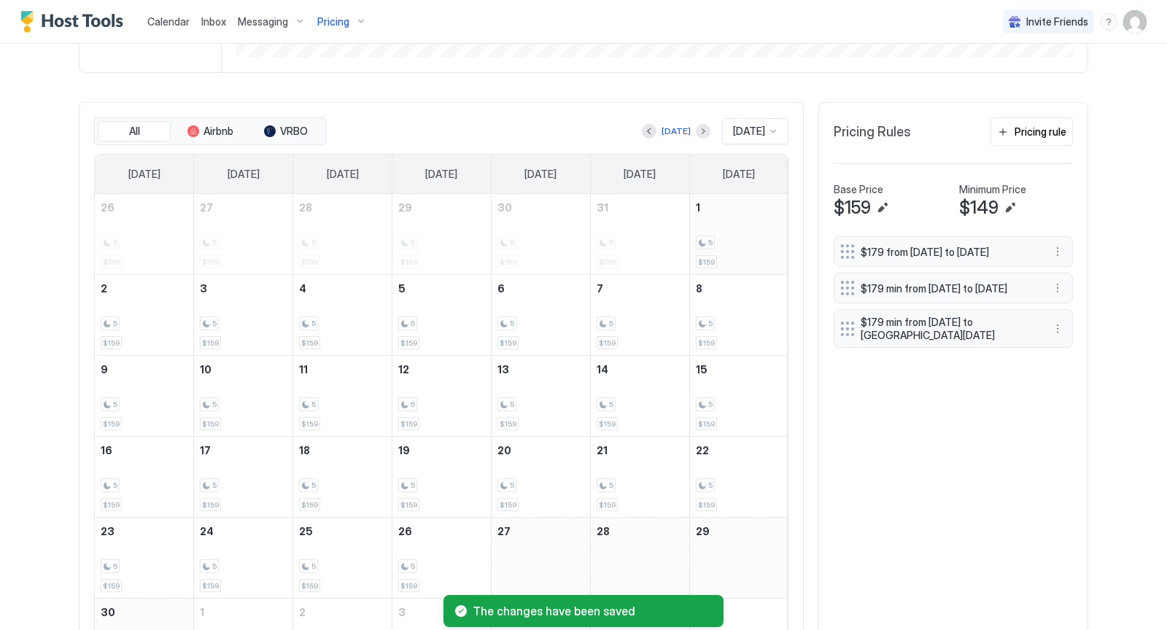
scroll to position [383, 0]
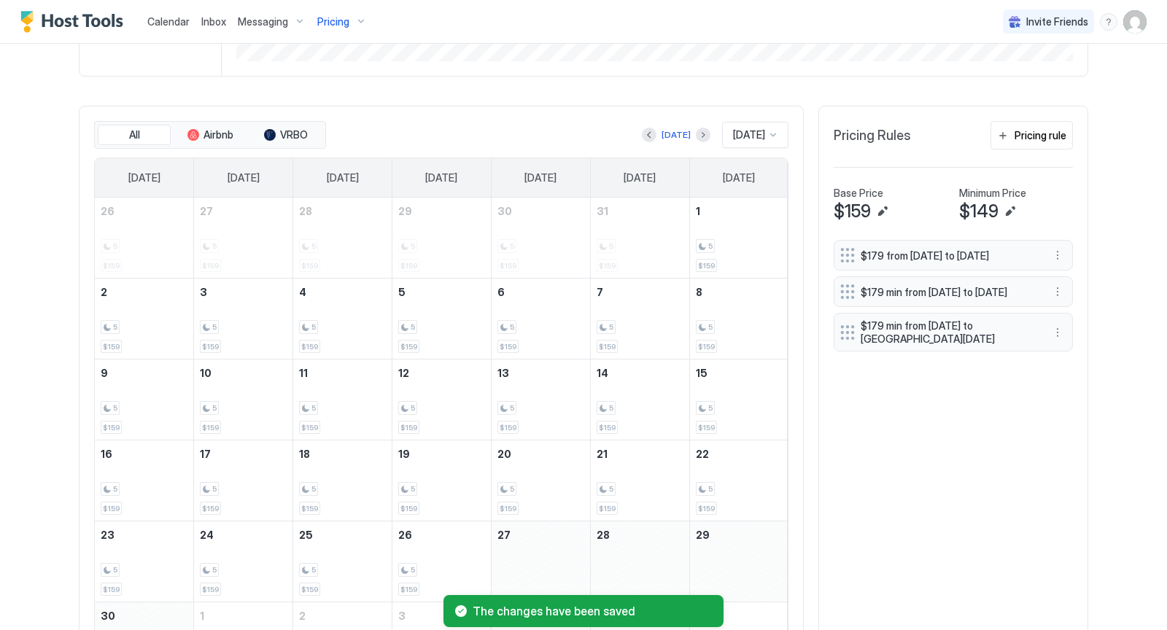
click at [774, 133] on div at bounding box center [773, 135] width 12 height 12
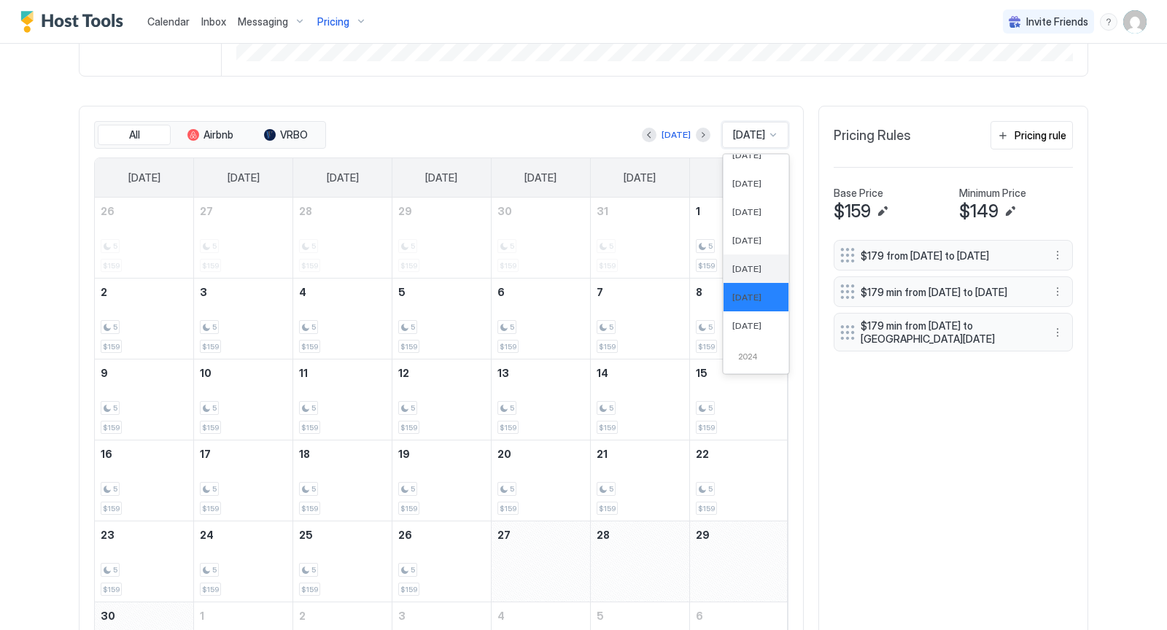
scroll to position [493, 0]
click at [747, 312] on span "[DATE]" at bounding box center [746, 317] width 29 height 11
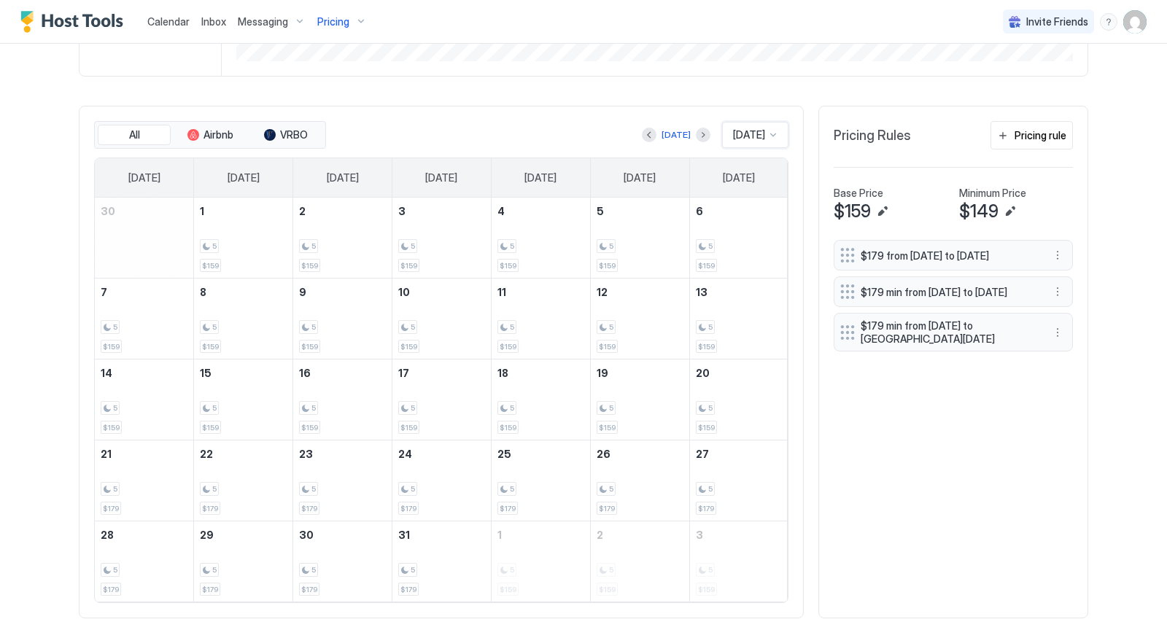
click at [776, 131] on div at bounding box center [773, 135] width 12 height 12
click at [742, 183] on span "[DATE]" at bounding box center [746, 188] width 29 height 11
click at [774, 136] on div at bounding box center [773, 135] width 12 height 12
click at [759, 212] on div "[DATE]" at bounding box center [755, 216] width 47 height 11
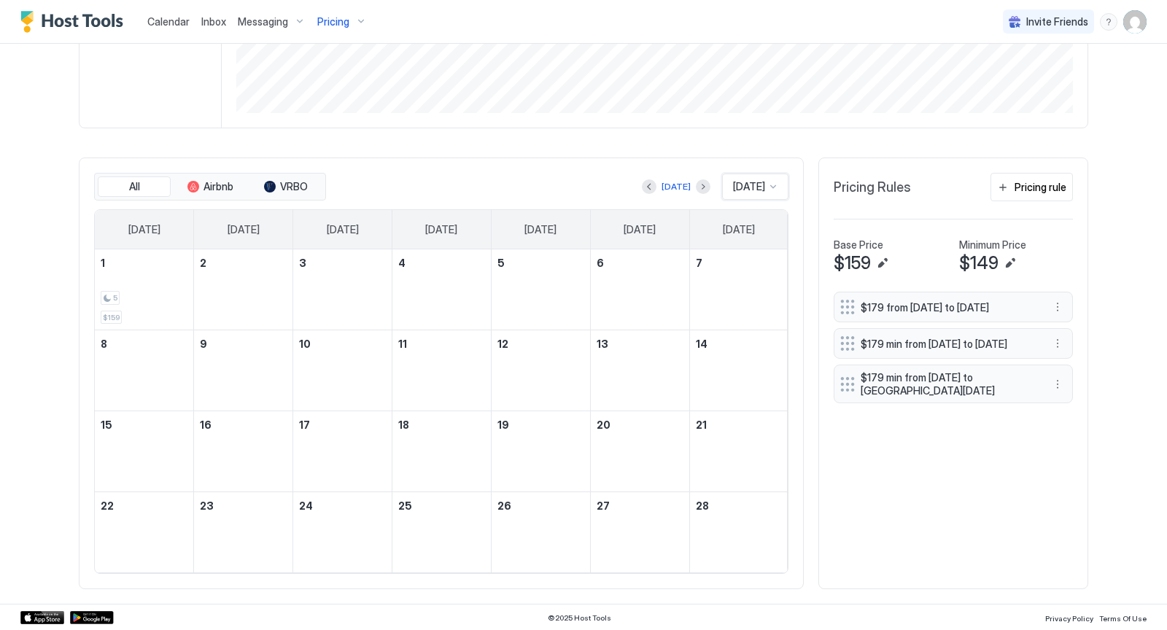
scroll to position [325, 0]
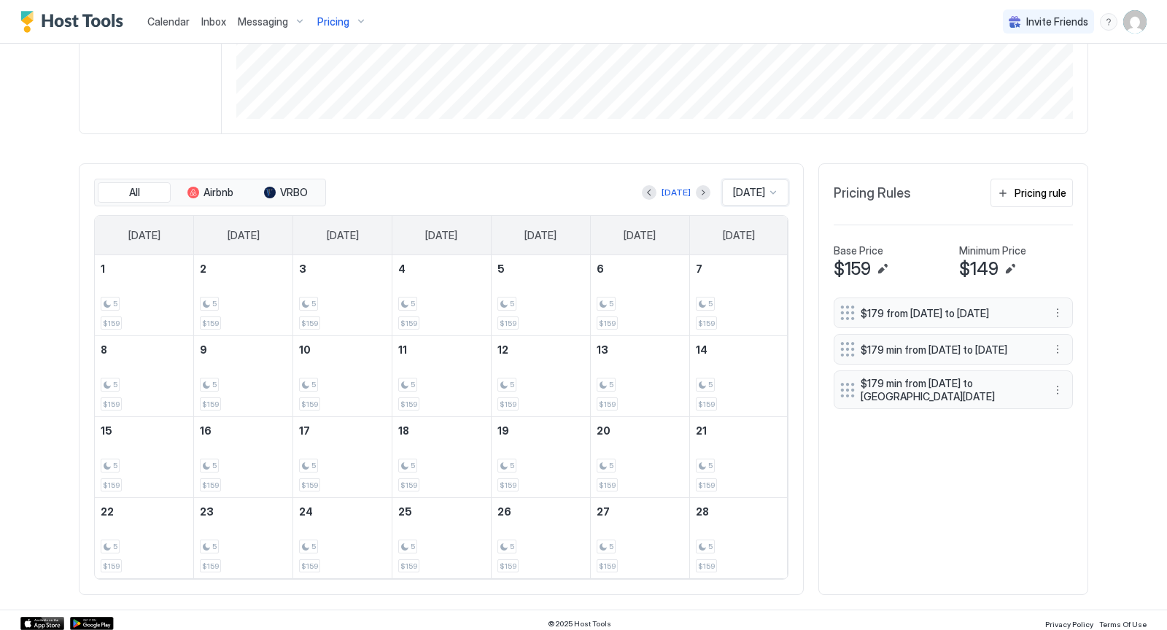
click at [774, 190] on div at bounding box center [773, 193] width 12 height 12
click at [755, 297] on span "[DATE]" at bounding box center [746, 302] width 29 height 11
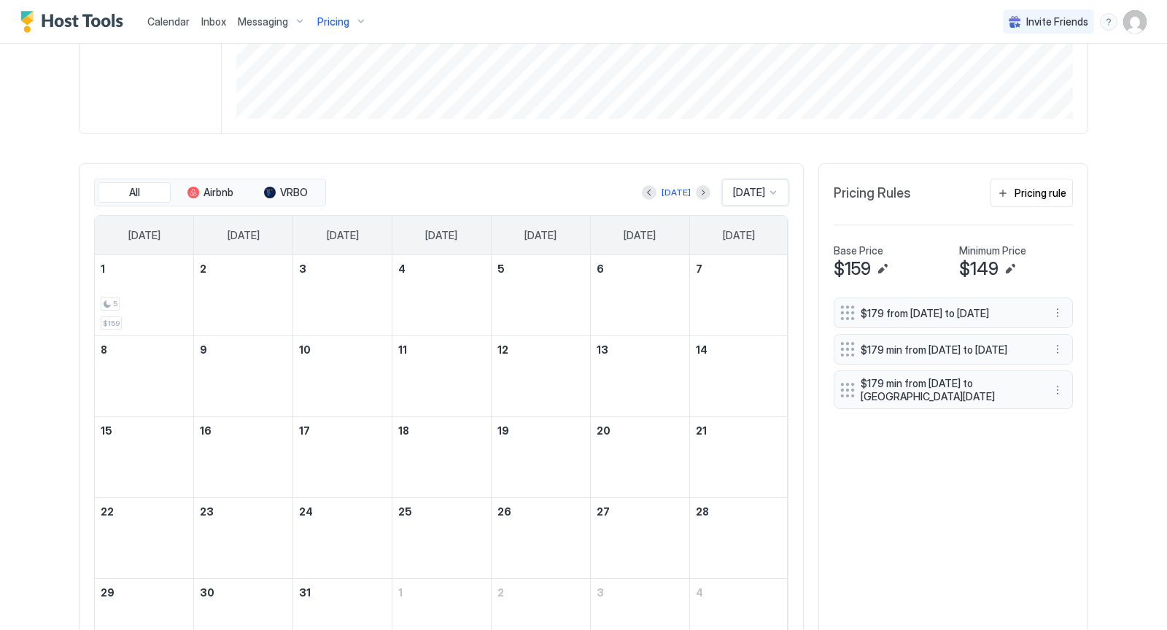
scroll to position [383, 0]
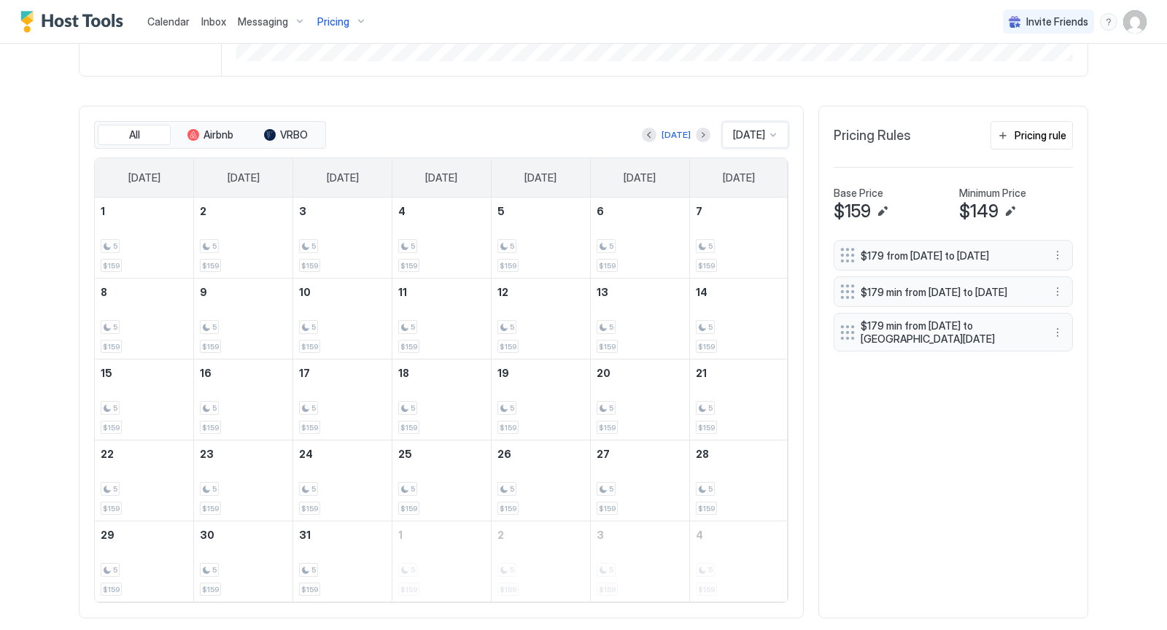
click at [772, 133] on div at bounding box center [773, 135] width 12 height 12
click at [755, 262] on div "[DATE]" at bounding box center [755, 274] width 65 height 28
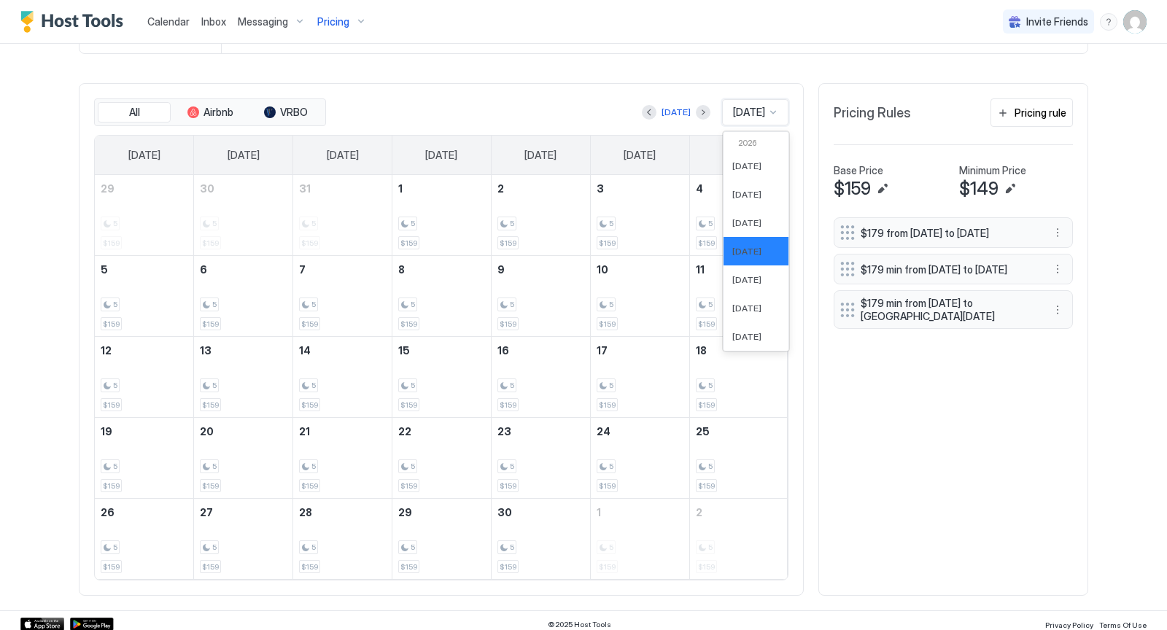
click at [773, 112] on div at bounding box center [773, 112] width 12 height 12
click at [749, 279] on span "[DATE]" at bounding box center [746, 279] width 29 height 11
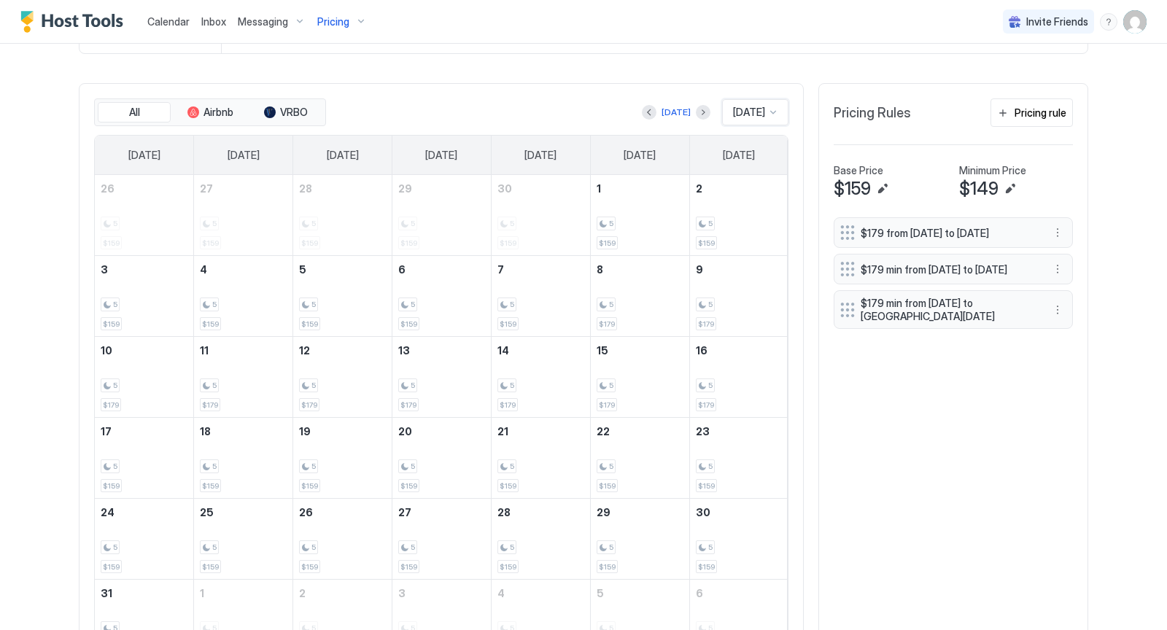
click at [774, 106] on div at bounding box center [773, 112] width 12 height 12
click at [736, 303] on span "[DATE]" at bounding box center [746, 308] width 29 height 11
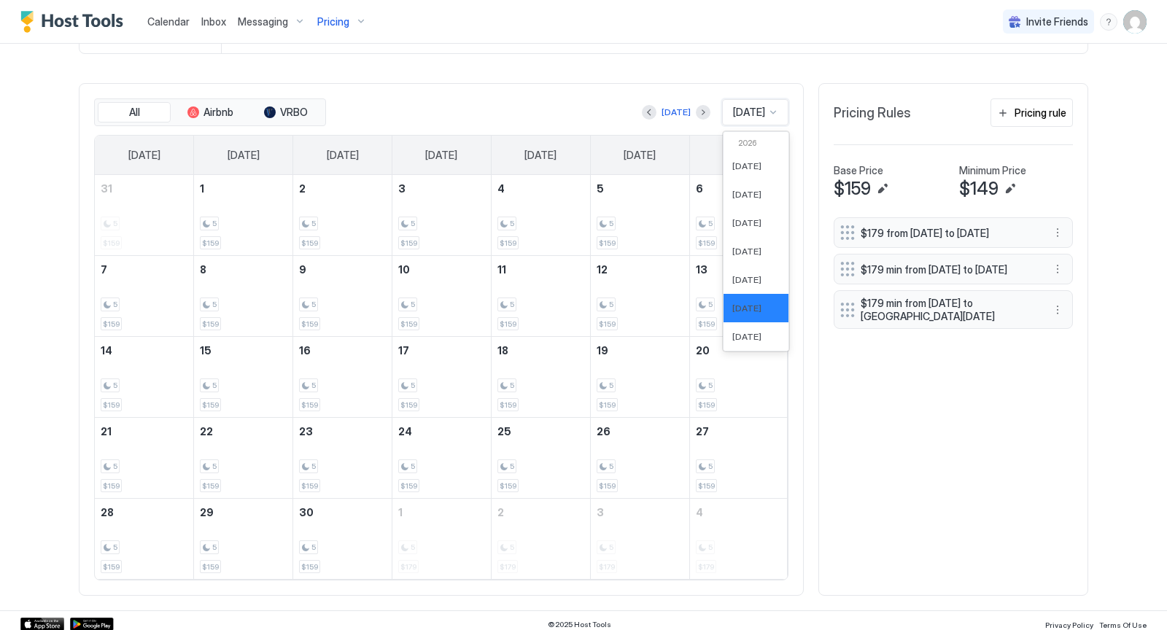
click at [779, 109] on div at bounding box center [773, 112] width 12 height 12
click at [747, 332] on span "[DATE]" at bounding box center [746, 336] width 29 height 11
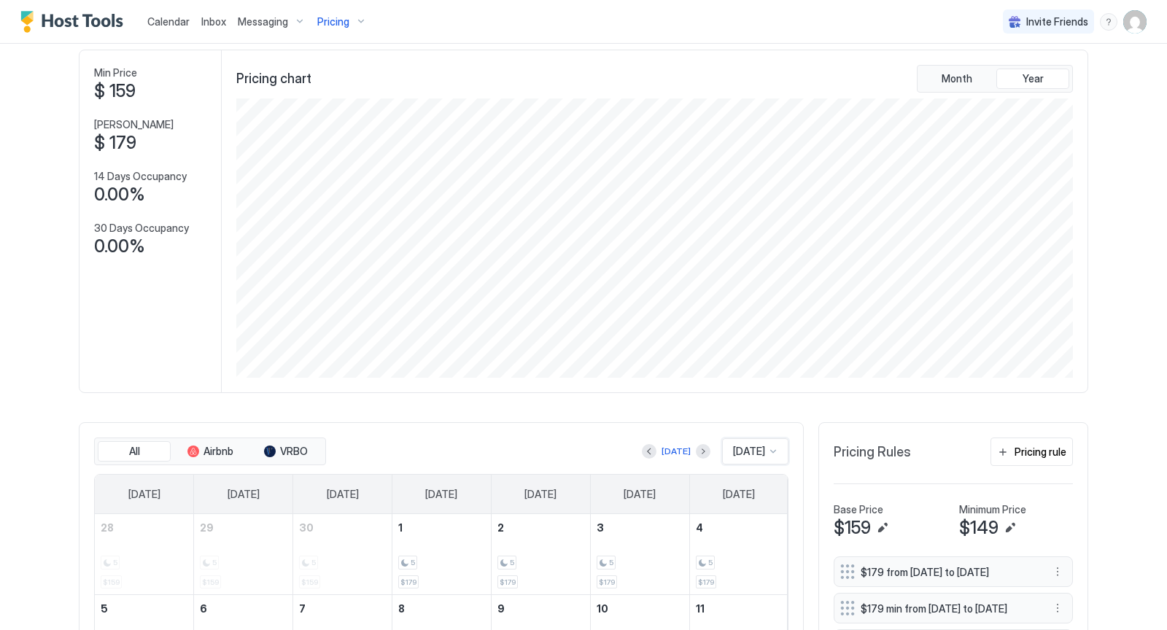
scroll to position [0, 0]
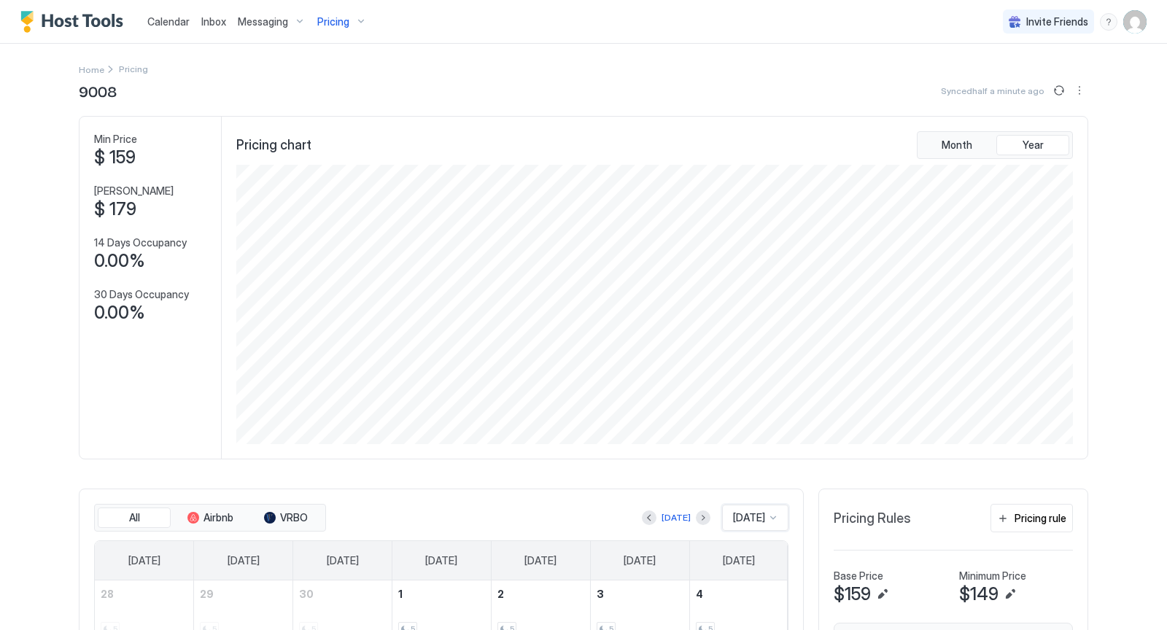
click at [364, 21] on div "Pricing" at bounding box center [341, 21] width 61 height 25
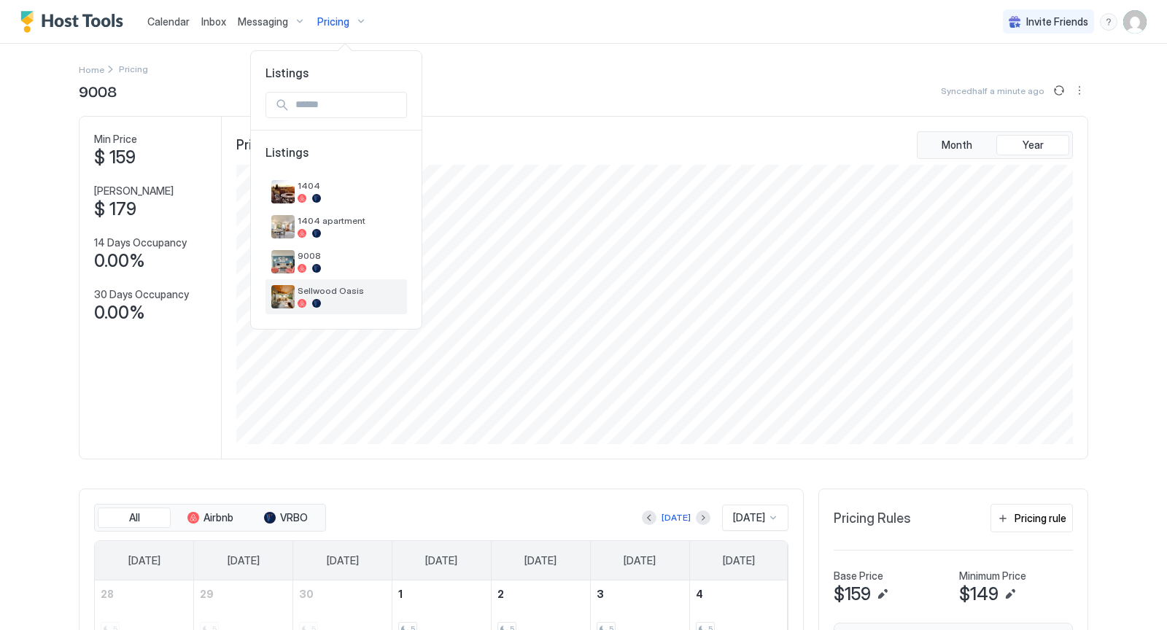
click at [344, 291] on span "Sellwood Oasis" at bounding box center [349, 290] width 104 height 11
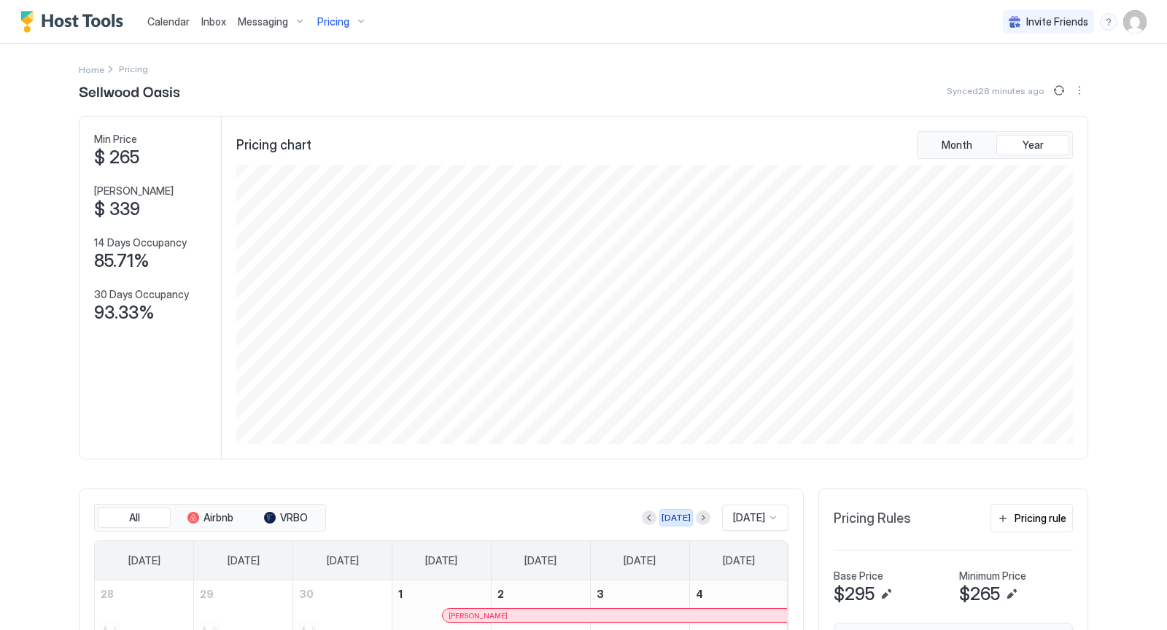
click at [672, 511] on div "[DATE]" at bounding box center [675, 517] width 29 height 13
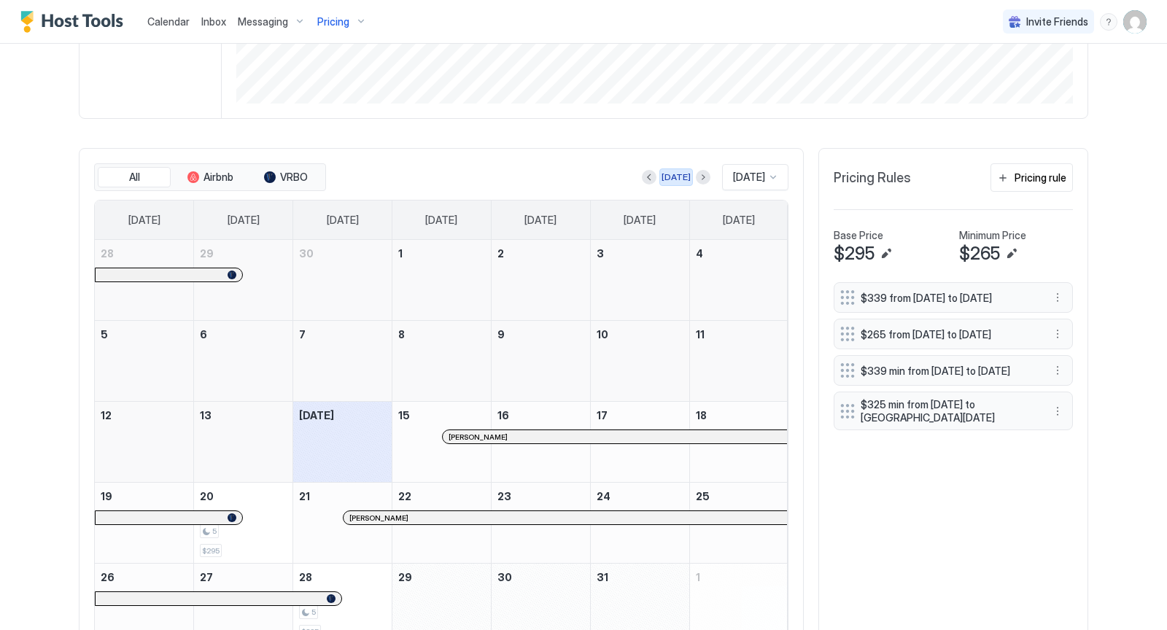
scroll to position [405, 0]
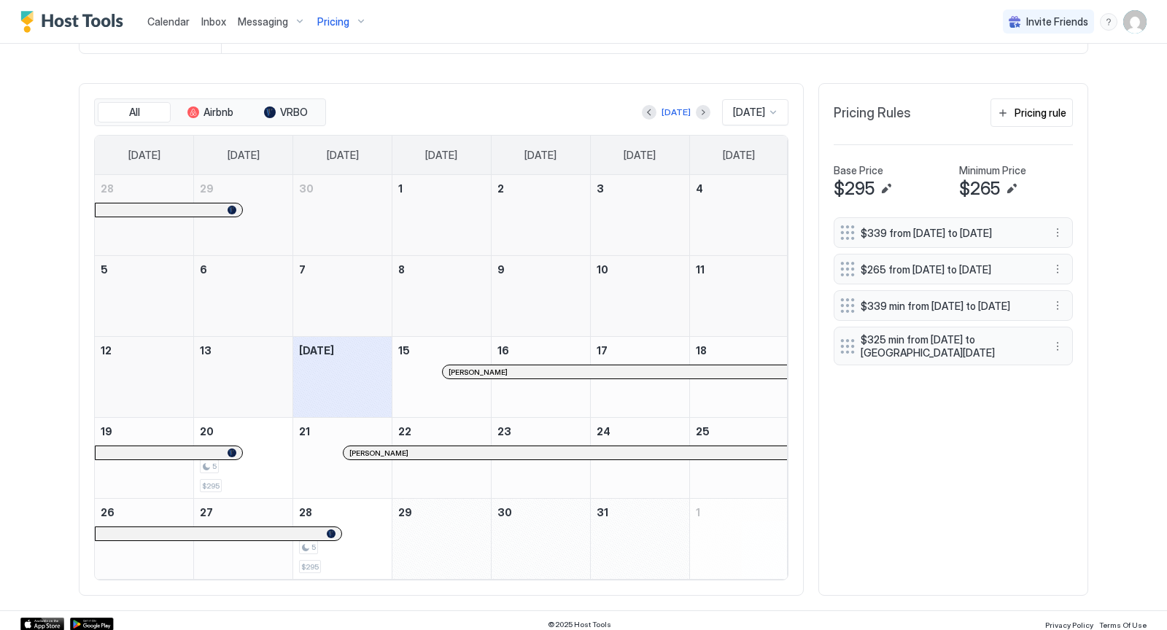
click at [774, 108] on div at bounding box center [773, 112] width 12 height 12
click at [749, 281] on span "[DATE]" at bounding box center [746, 284] width 29 height 11
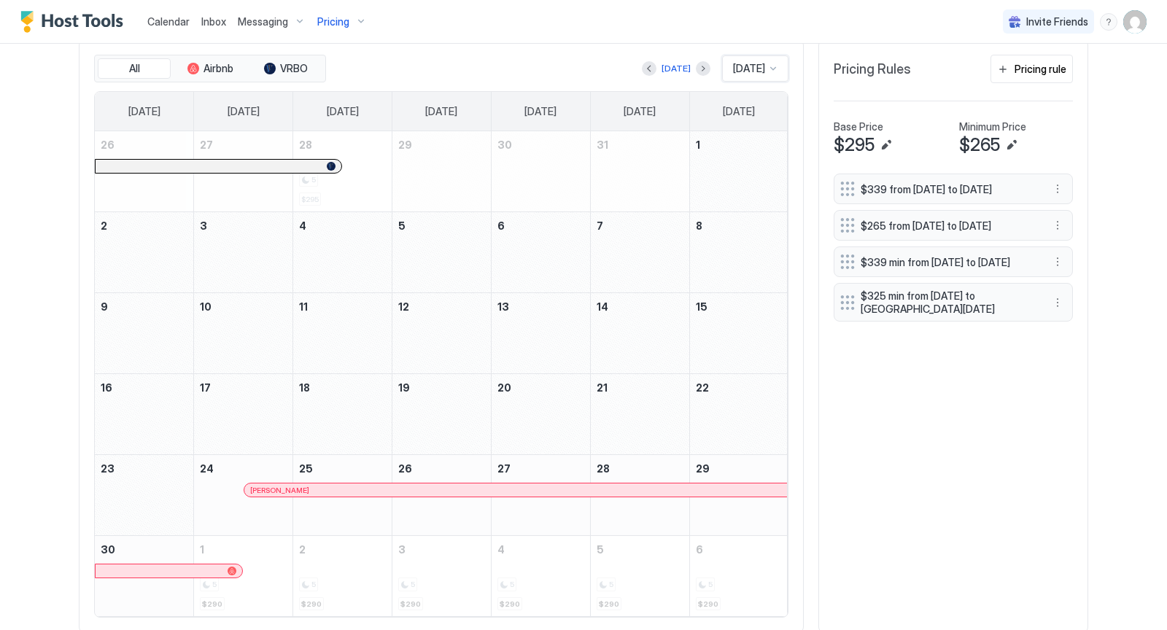
scroll to position [447, 0]
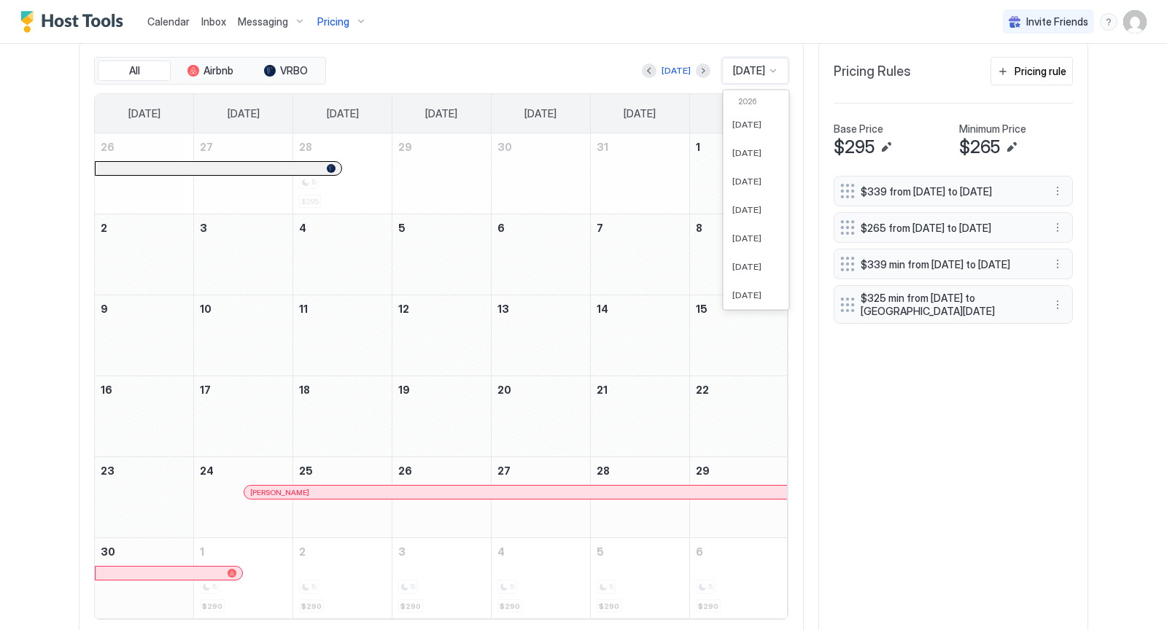
click at [775, 68] on div at bounding box center [773, 71] width 12 height 12
click at [749, 247] on span "[DATE]" at bounding box center [746, 252] width 29 height 11
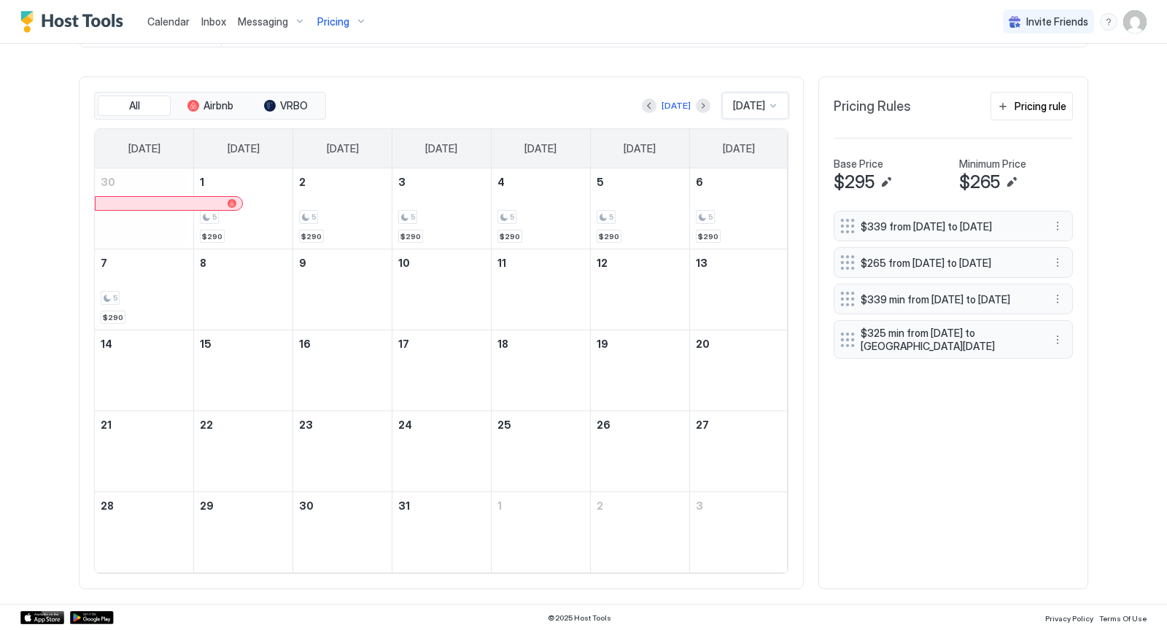
scroll to position [405, 0]
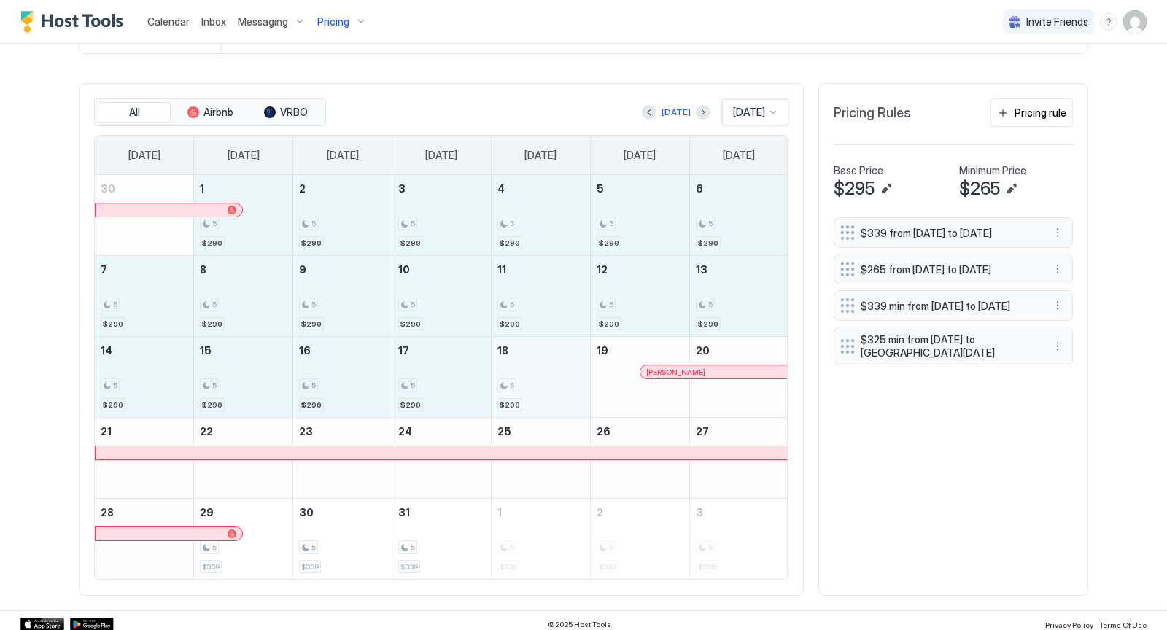
drag, startPoint x: 252, startPoint y: 223, endPoint x: 556, endPoint y: 395, distance: 349.3
click at [556, 395] on tbody "30 1 5 $290 2 5 $290 3 5 $290 4 5 $290 5 5 $290 6 5 $290 7 5 $290 8 5 $290 9 5 …" at bounding box center [441, 377] width 693 height 404
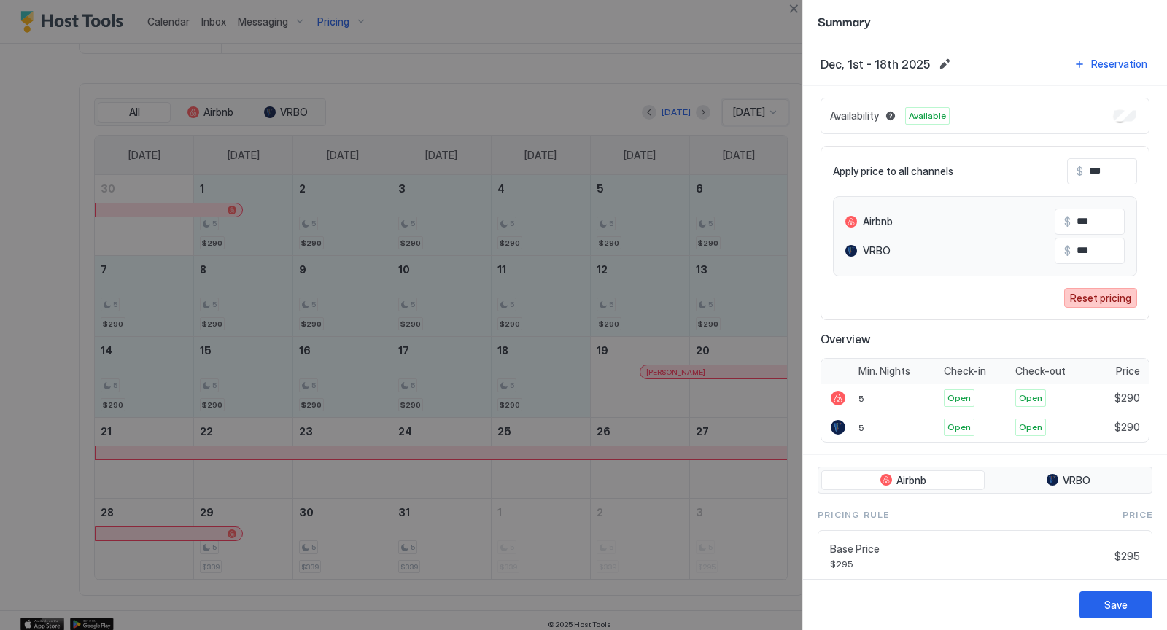
click at [1089, 297] on div "Reset pricing" at bounding box center [1100, 297] width 61 height 15
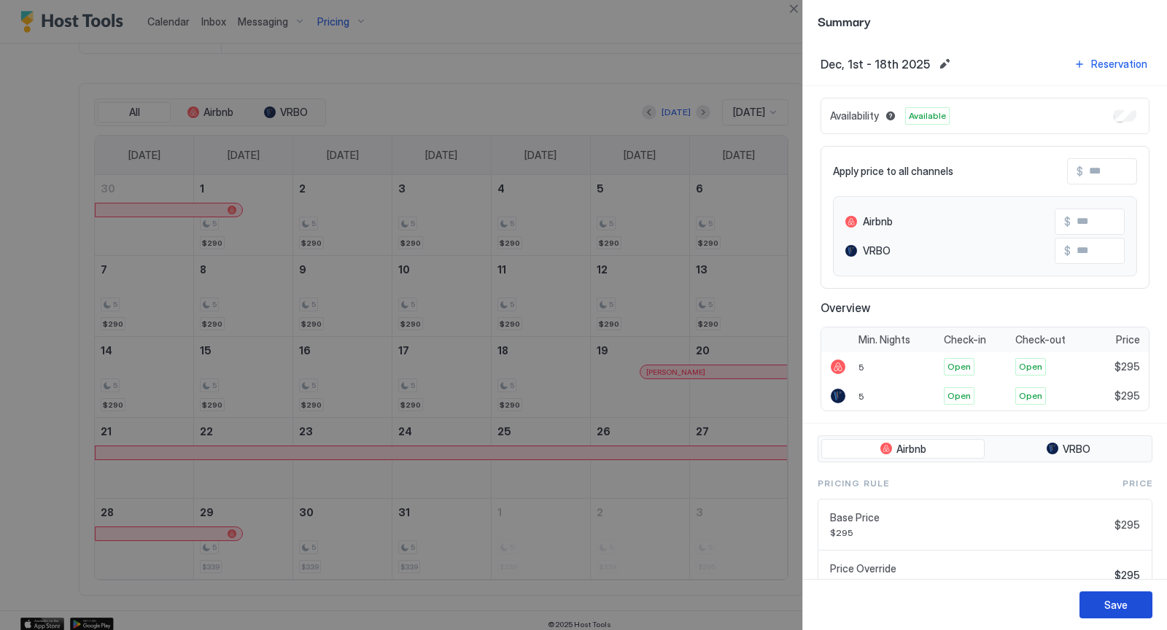
click at [1120, 612] on div "Save" at bounding box center [1115, 604] width 23 height 15
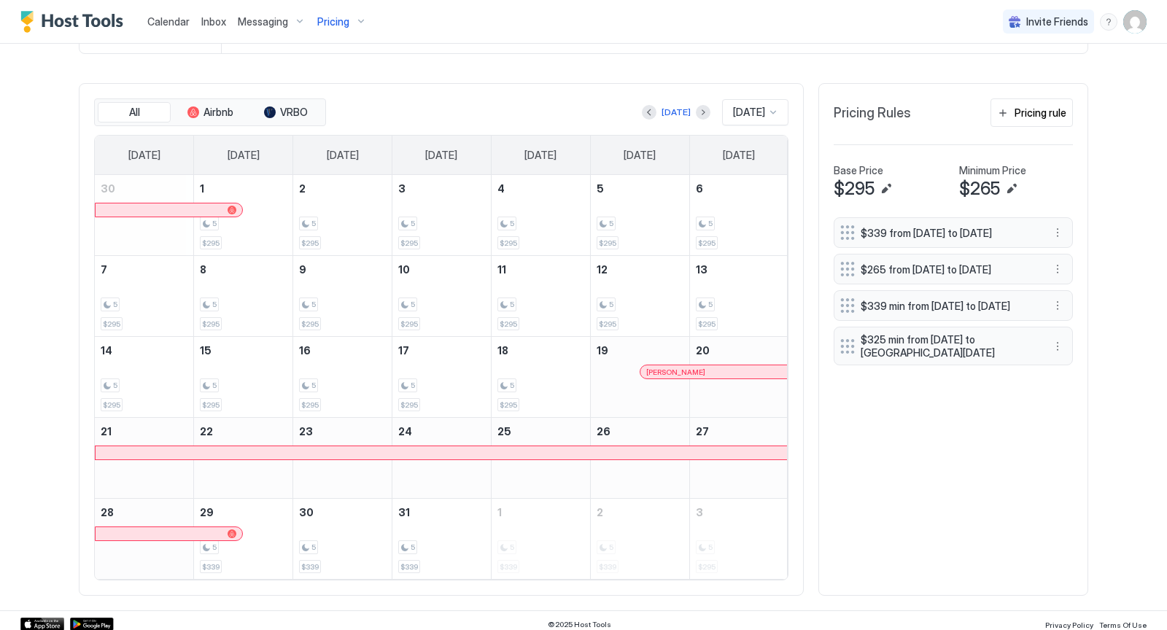
click at [775, 109] on div at bounding box center [773, 112] width 12 height 12
click at [741, 155] on div "[DATE]" at bounding box center [755, 166] width 65 height 28
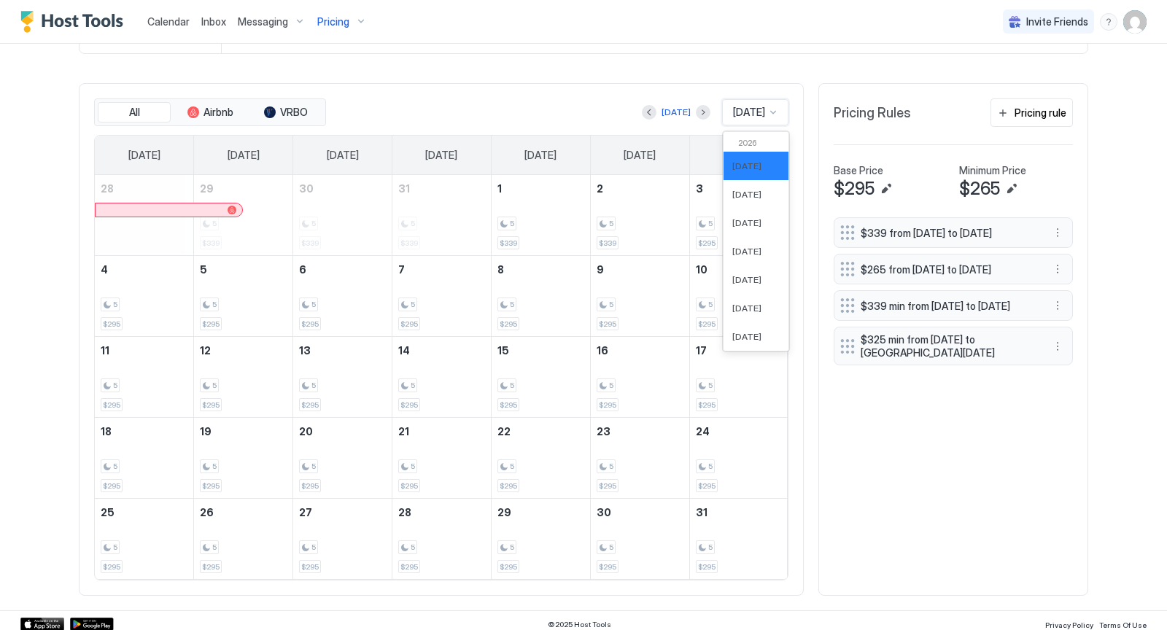
click at [777, 106] on div at bounding box center [773, 112] width 12 height 12
click at [743, 194] on span "[DATE]" at bounding box center [746, 194] width 29 height 11
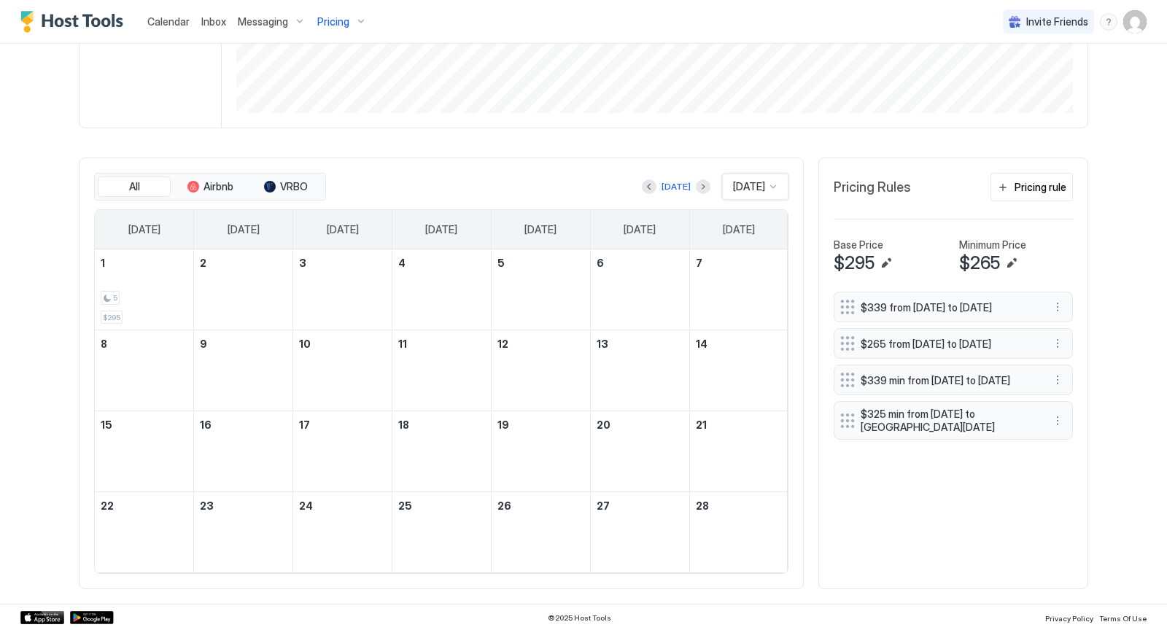
scroll to position [325, 0]
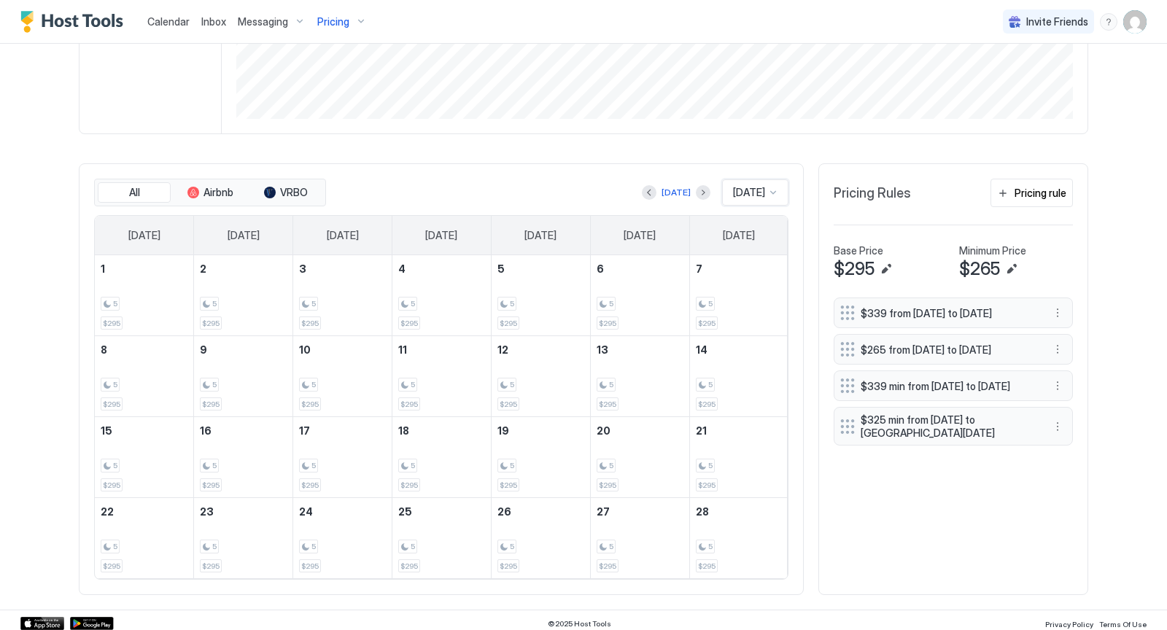
click at [776, 190] on div at bounding box center [773, 193] width 12 height 12
click at [751, 289] on div "[DATE]" at bounding box center [755, 303] width 65 height 28
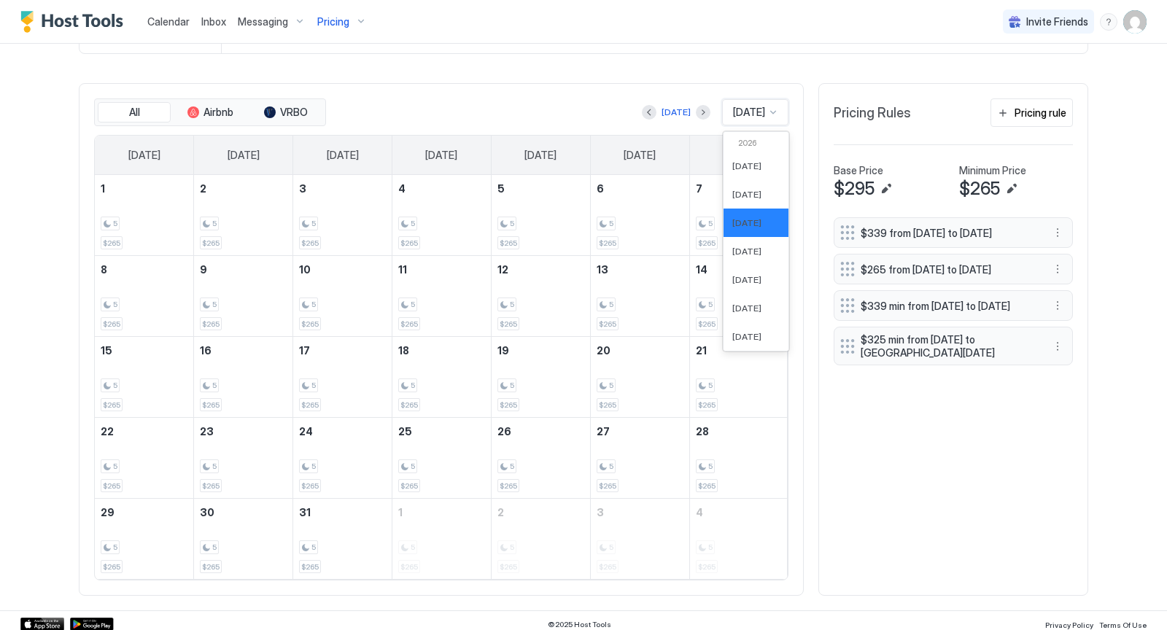
click at [774, 106] on div at bounding box center [773, 112] width 12 height 12
click at [747, 249] on span "[DATE]" at bounding box center [746, 251] width 29 height 11
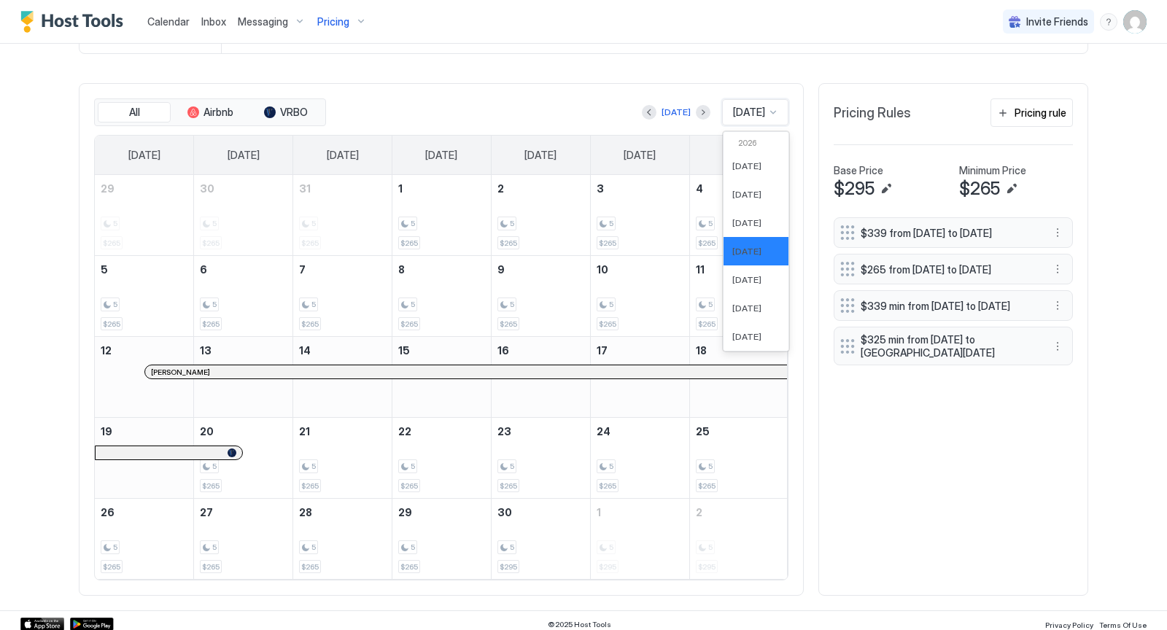
click at [772, 110] on div at bounding box center [773, 112] width 12 height 12
click at [747, 278] on span "[DATE]" at bounding box center [746, 279] width 29 height 11
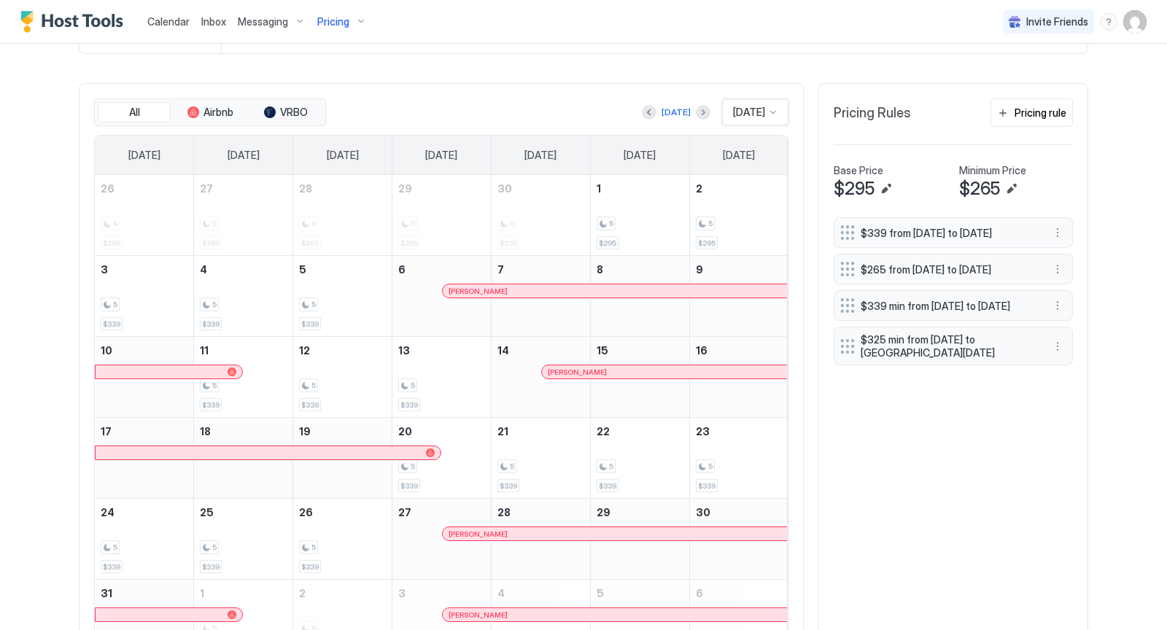
click at [771, 110] on div at bounding box center [773, 112] width 12 height 12
click at [744, 307] on span "[DATE]" at bounding box center [746, 308] width 29 height 11
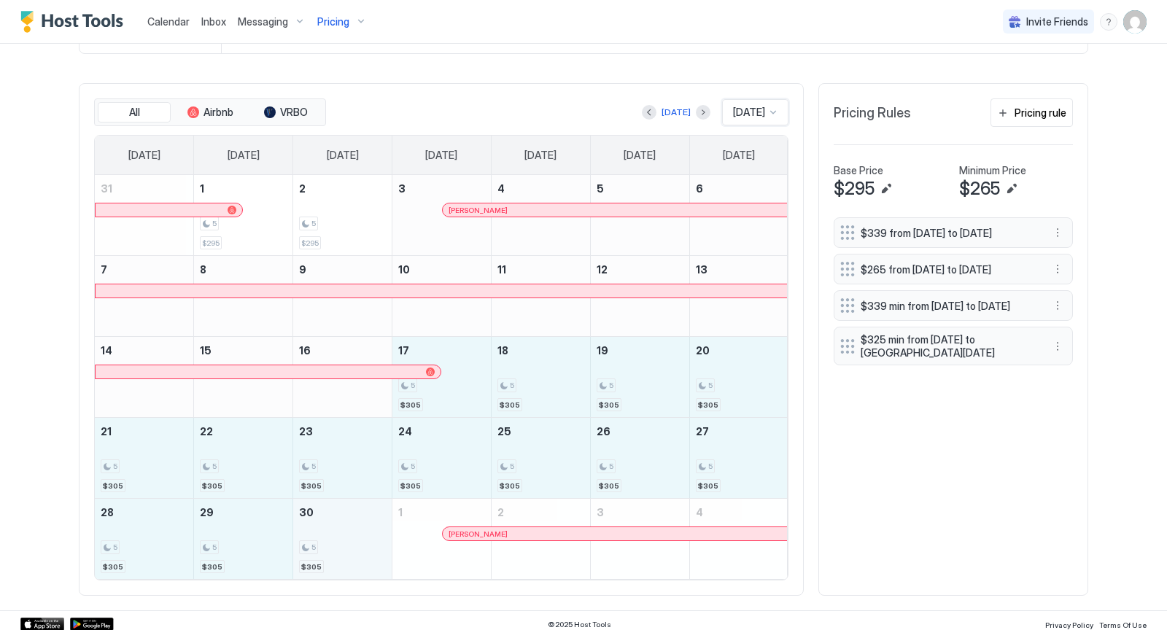
drag, startPoint x: 451, startPoint y: 400, endPoint x: 357, endPoint y: 542, distance: 170.1
click at [357, 542] on tbody "31 1 5 $295 2 5 $295 3 [PERSON_NAME] 4 5 6 7 8 9 10 11 12 13 14 15 16 17 5 $305…" at bounding box center [441, 377] width 693 height 404
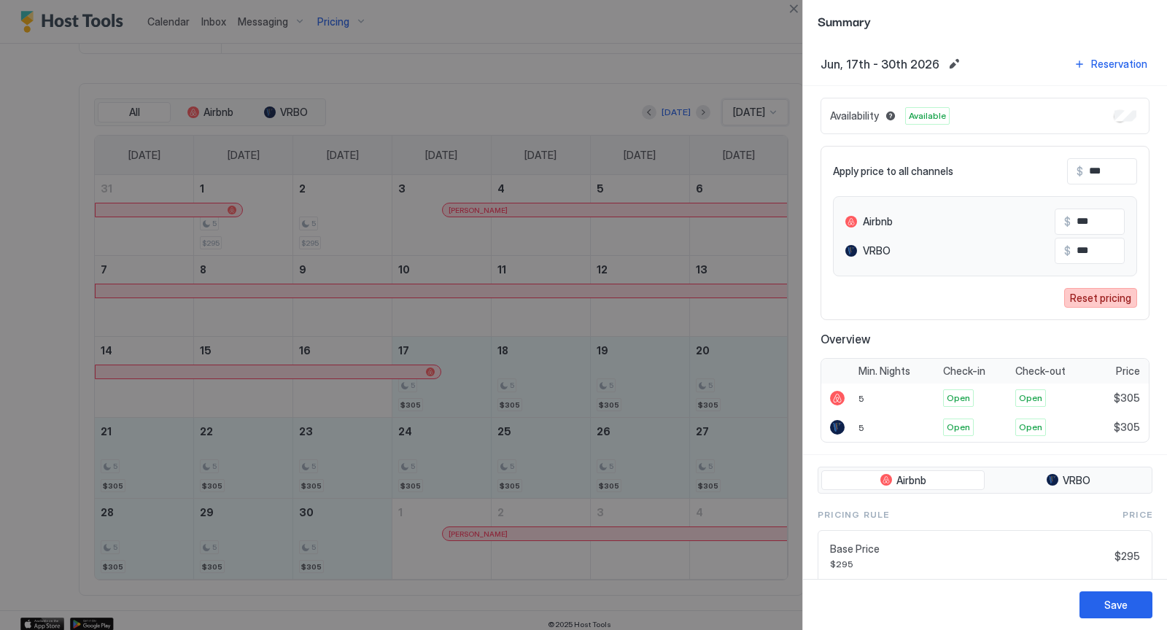
click at [1082, 293] on div "Reset pricing" at bounding box center [1100, 297] width 61 height 15
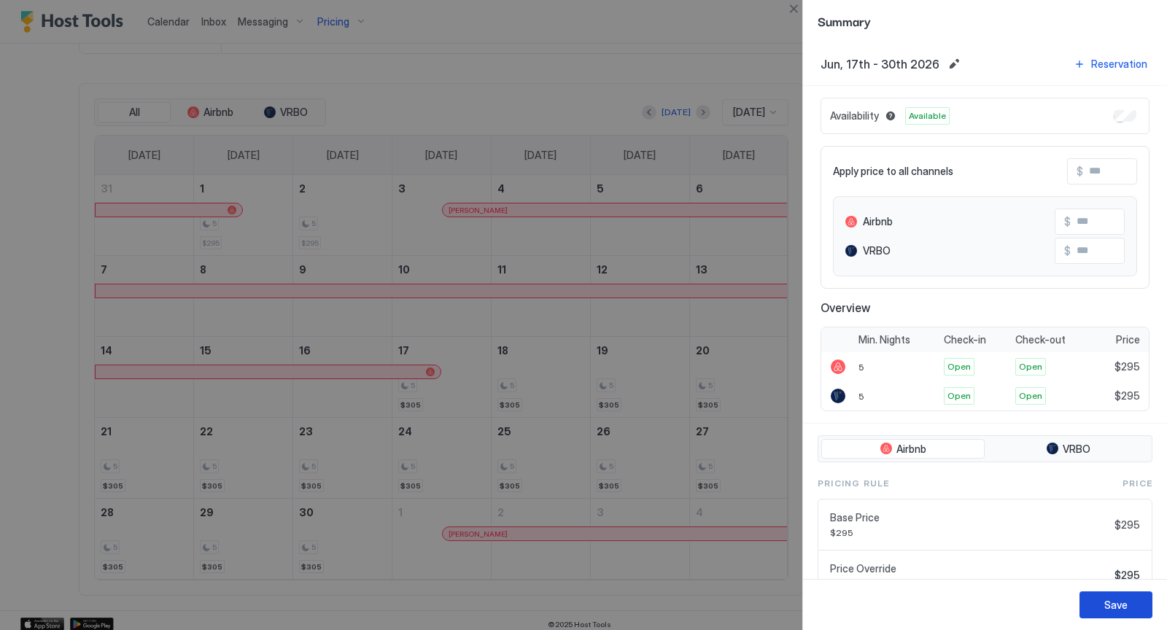
click at [1128, 614] on button "Save" at bounding box center [1115, 604] width 73 height 27
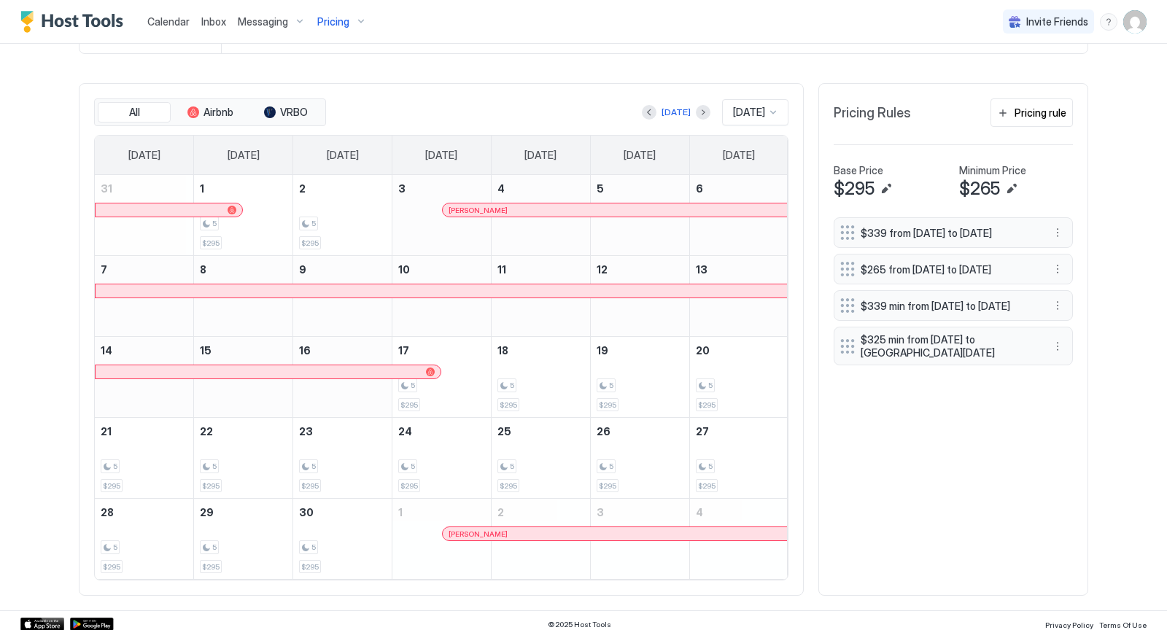
click at [782, 109] on div "[DATE]" at bounding box center [755, 112] width 66 height 26
click at [764, 331] on div "[DATE]" at bounding box center [755, 336] width 47 height 11
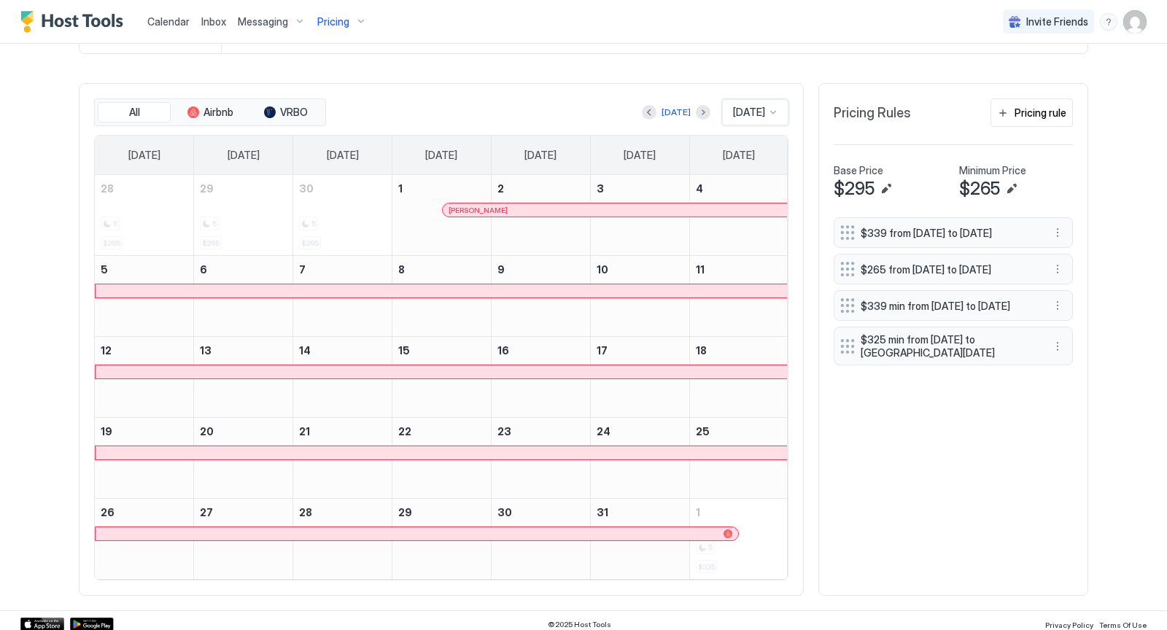
click at [775, 106] on div at bounding box center [773, 112] width 12 height 12
click at [752, 284] on div "[DATE]" at bounding box center [755, 296] width 65 height 28
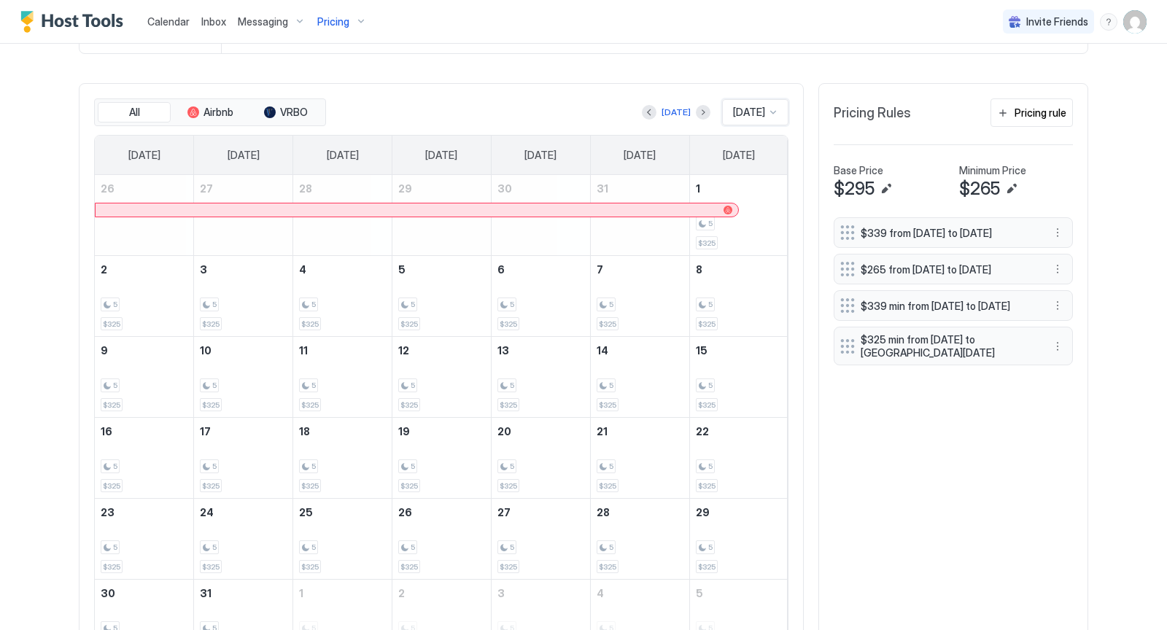
click at [1105, 472] on div "Home Pricing Sellwood Oasis Synced half a minute ago Min Price $ 265 Max Price …" at bounding box center [583, 164] width 1050 height 1053
